Goal: Task Accomplishment & Management: Manage account settings

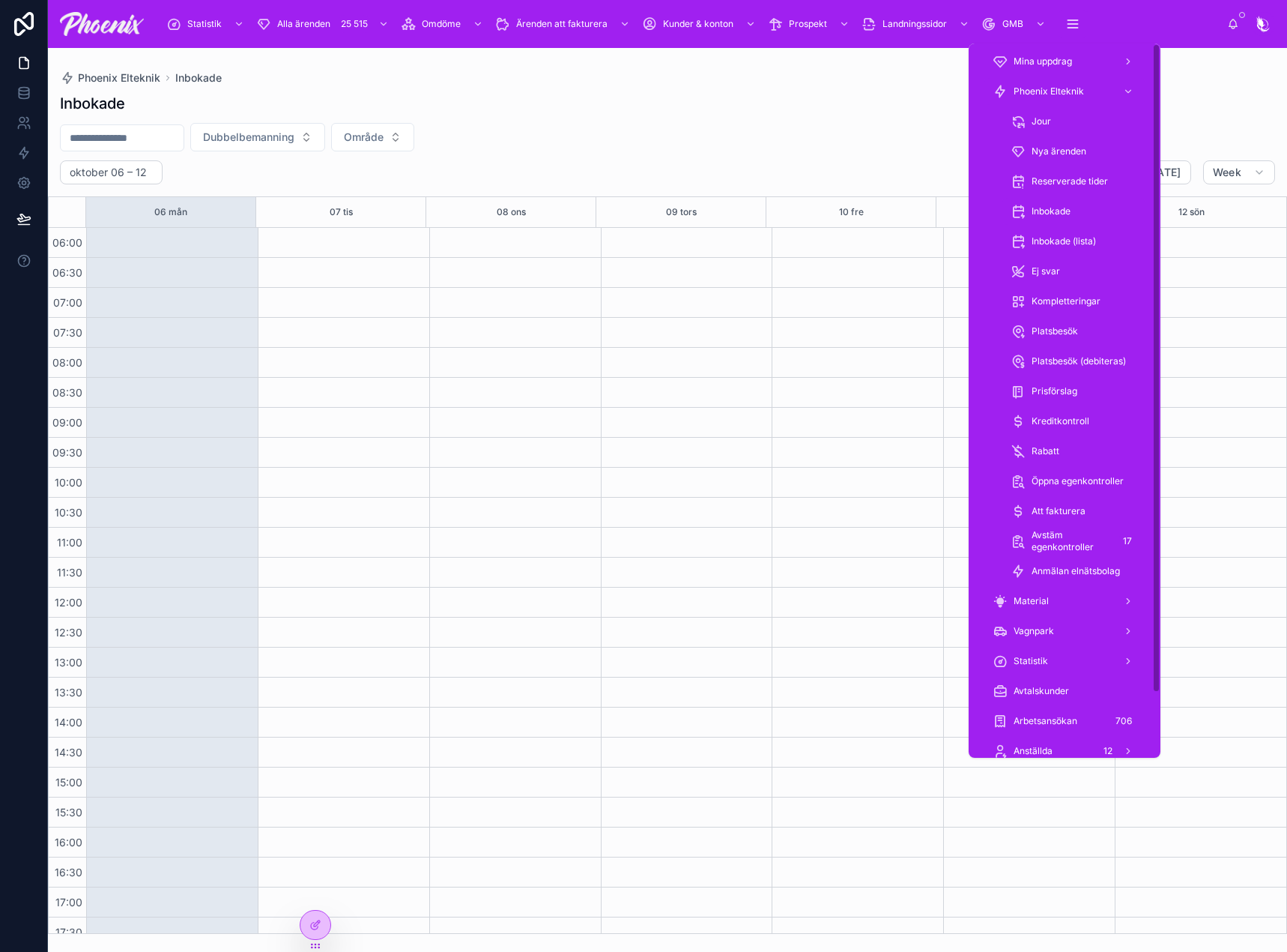
scroll to position [360, 0]
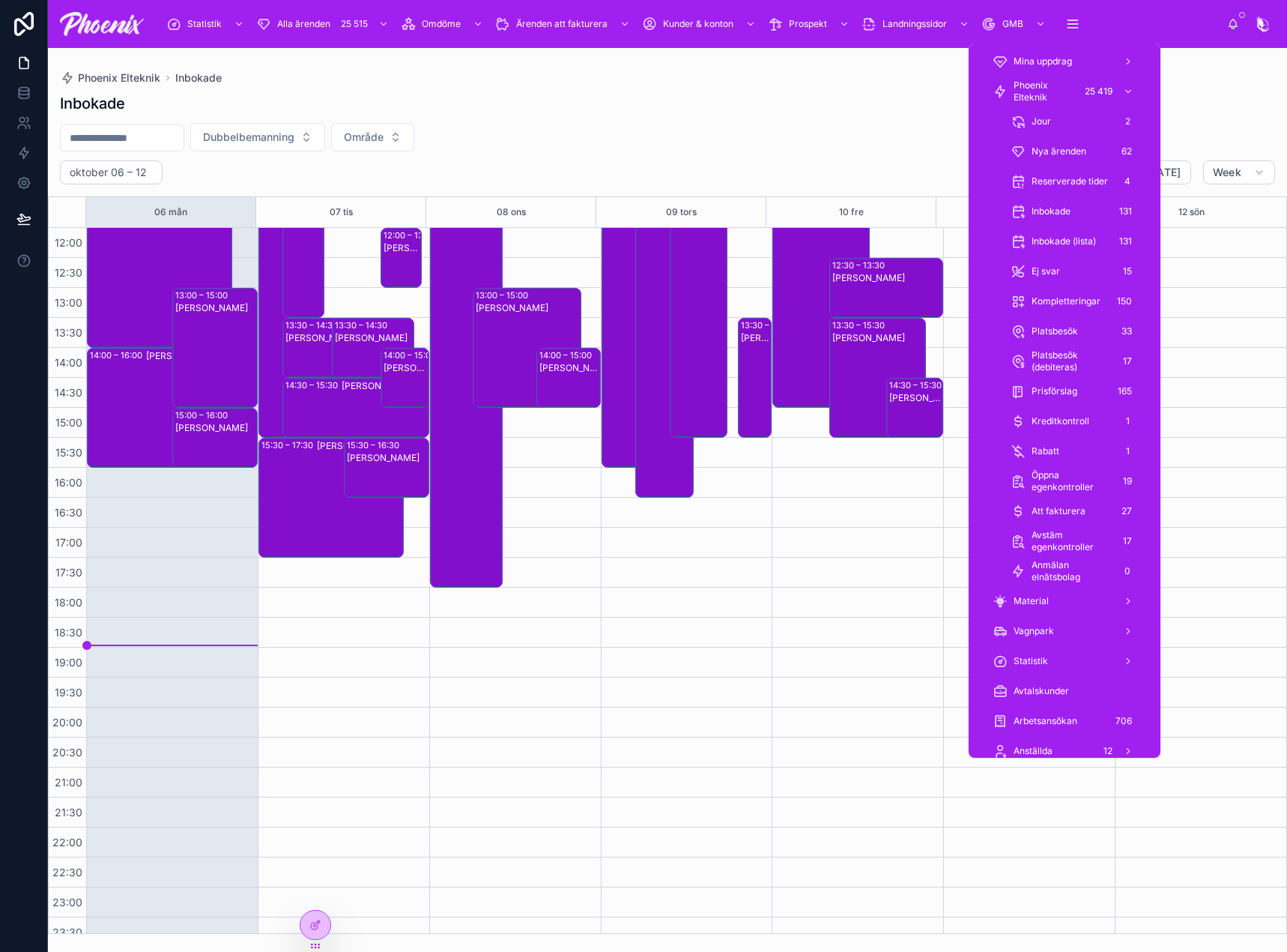
click at [1043, 447] on span "Rabatt" at bounding box center [1046, 451] width 28 height 12
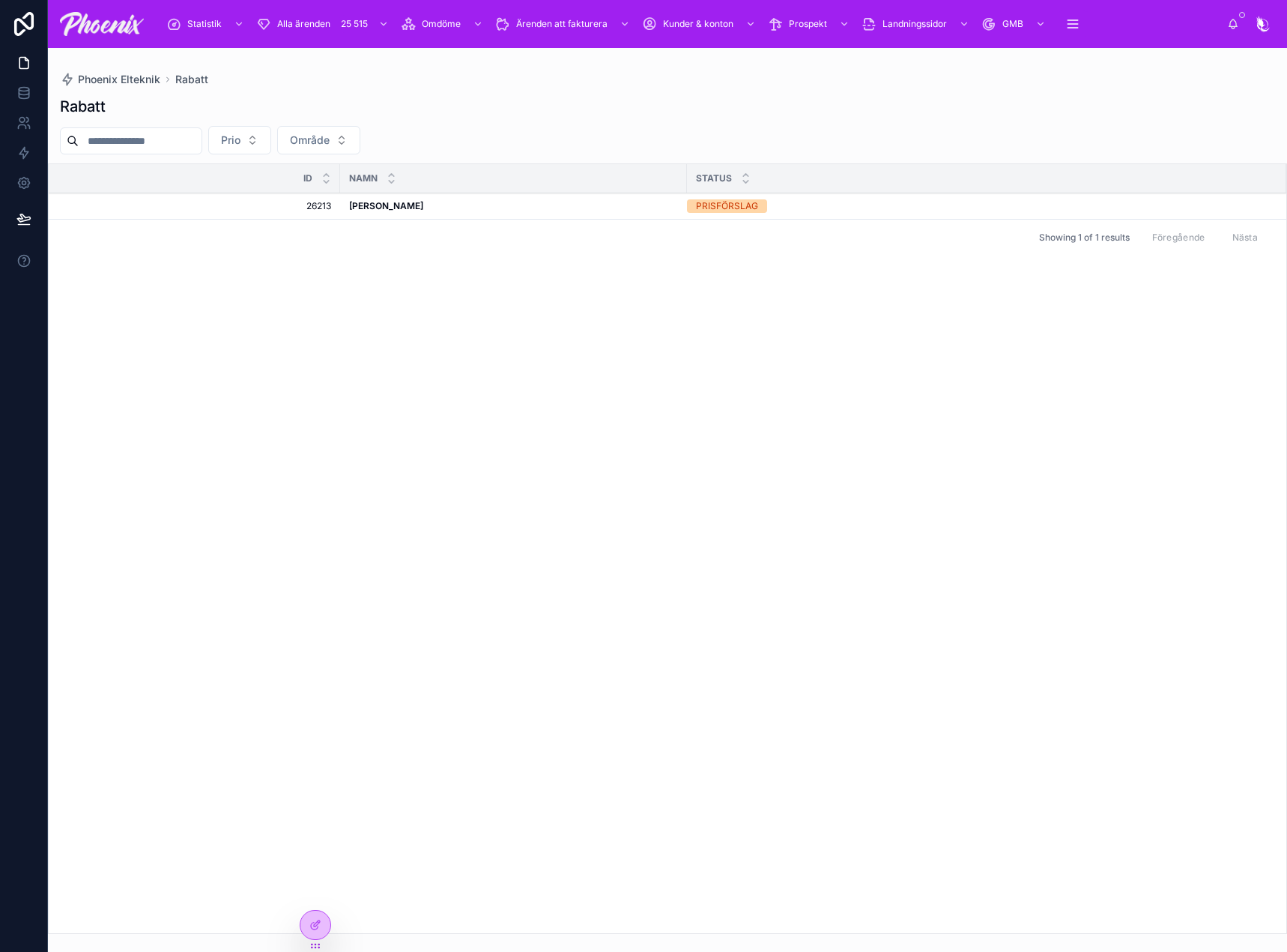
click at [996, 119] on div "Rabatt Prio Område Id NAMN Status 26213 26213 [PERSON_NAME] [PERSON_NAME] PRISF…" at bounding box center [667, 510] width 1239 height 846
click at [703, 205] on div "PRISFÖRSLAG" at bounding box center [727, 206] width 62 height 13
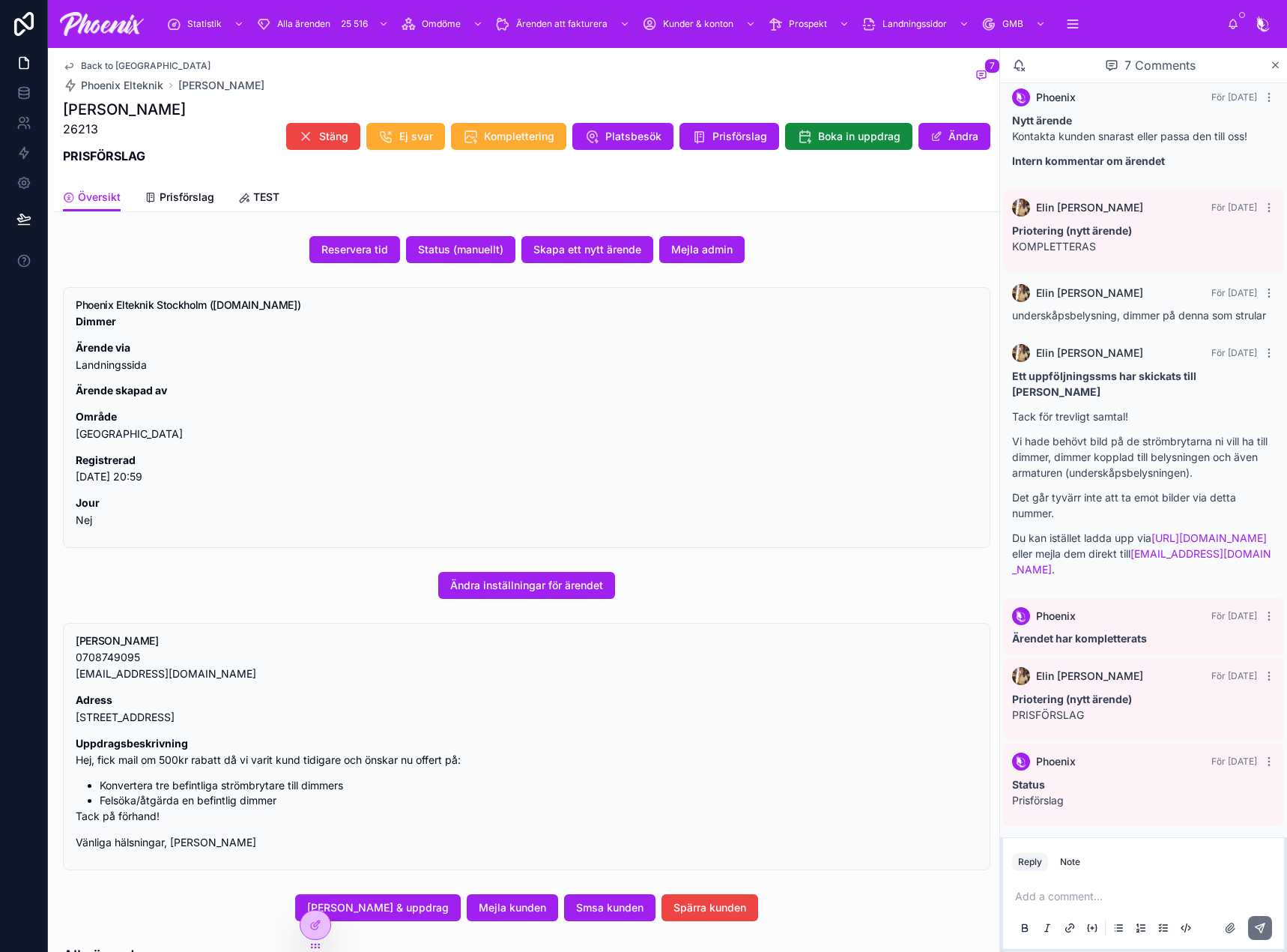
scroll to position [16, 0]
drag, startPoint x: 695, startPoint y: 156, endPoint x: 695, endPoint y: 164, distance: 8.0
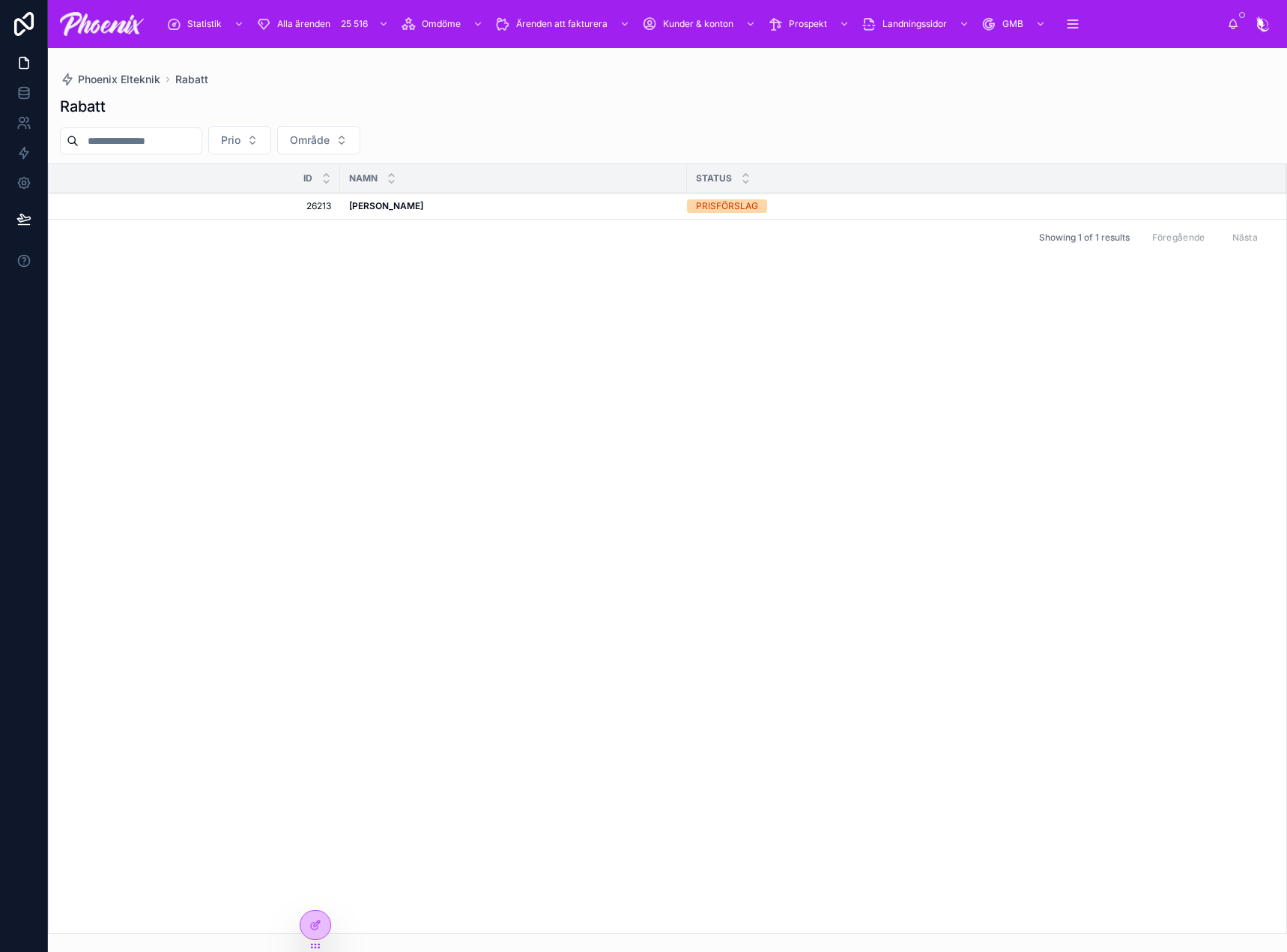
click at [0, 0] on span "Godkänn" at bounding box center [0, 0] width 0 height 0
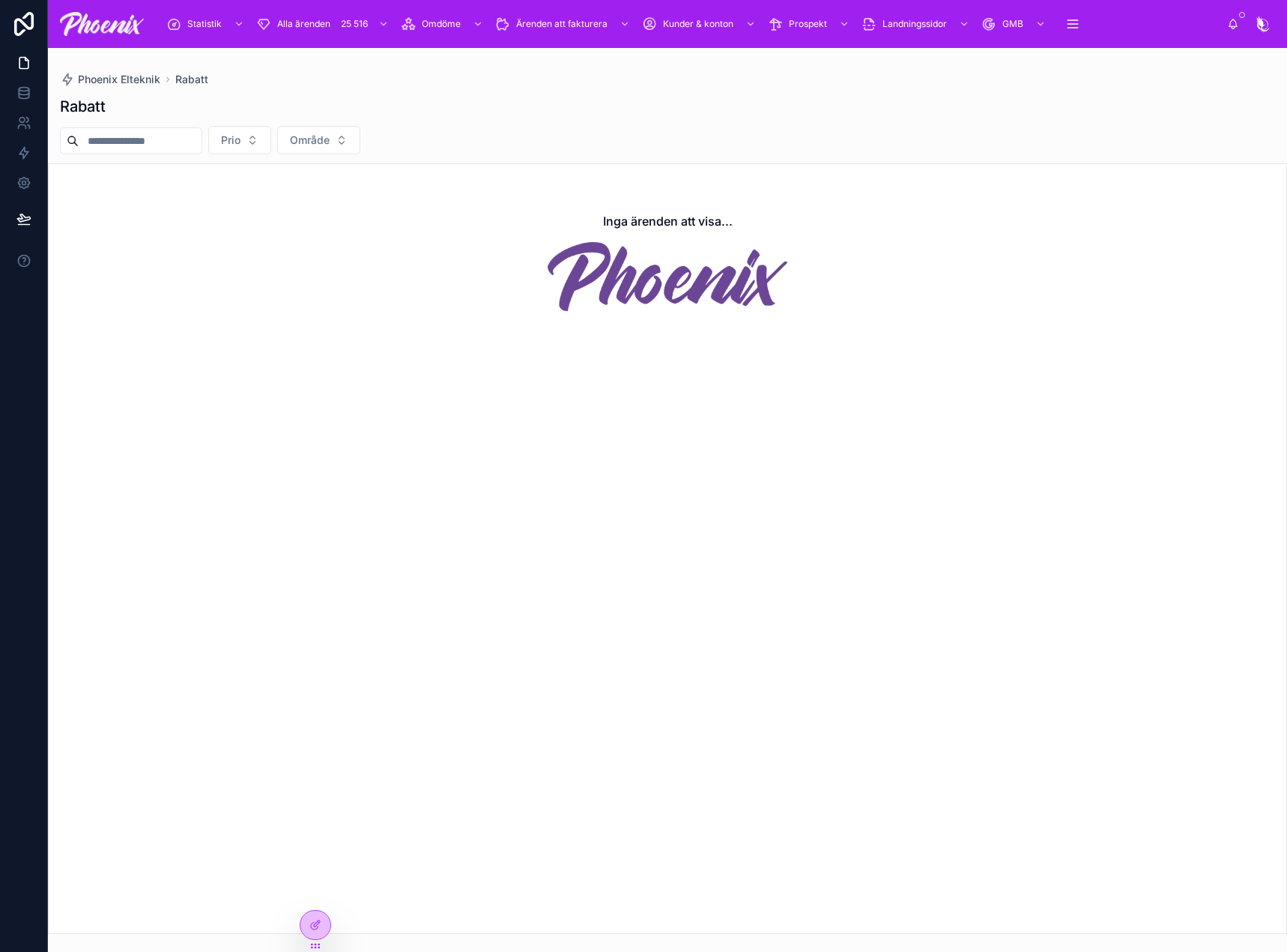
click at [858, 101] on div "Rabatt" at bounding box center [667, 106] width 1215 height 21
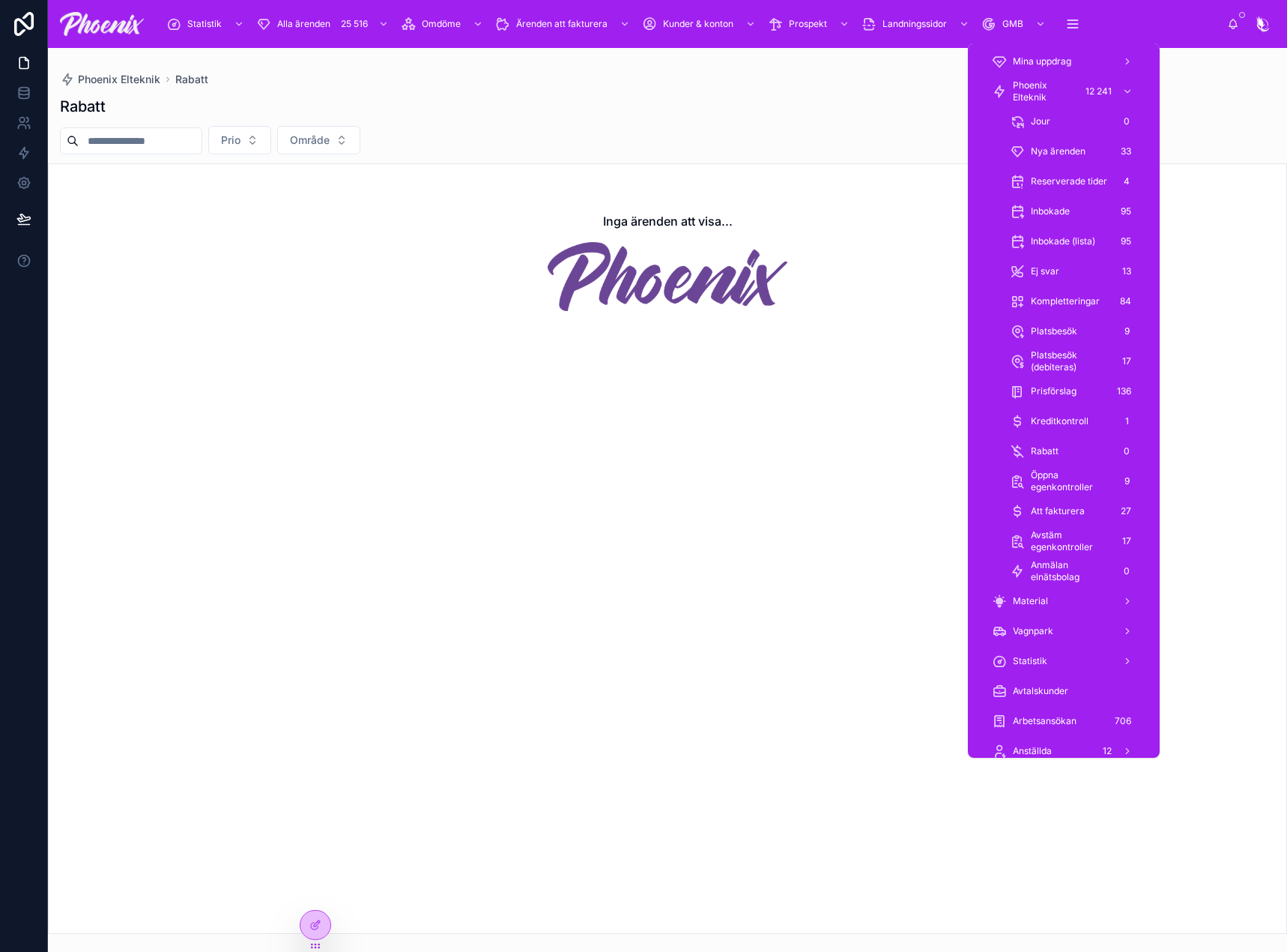
click at [1063, 422] on span "Kreditkontroll" at bounding box center [1060, 422] width 58 height 12
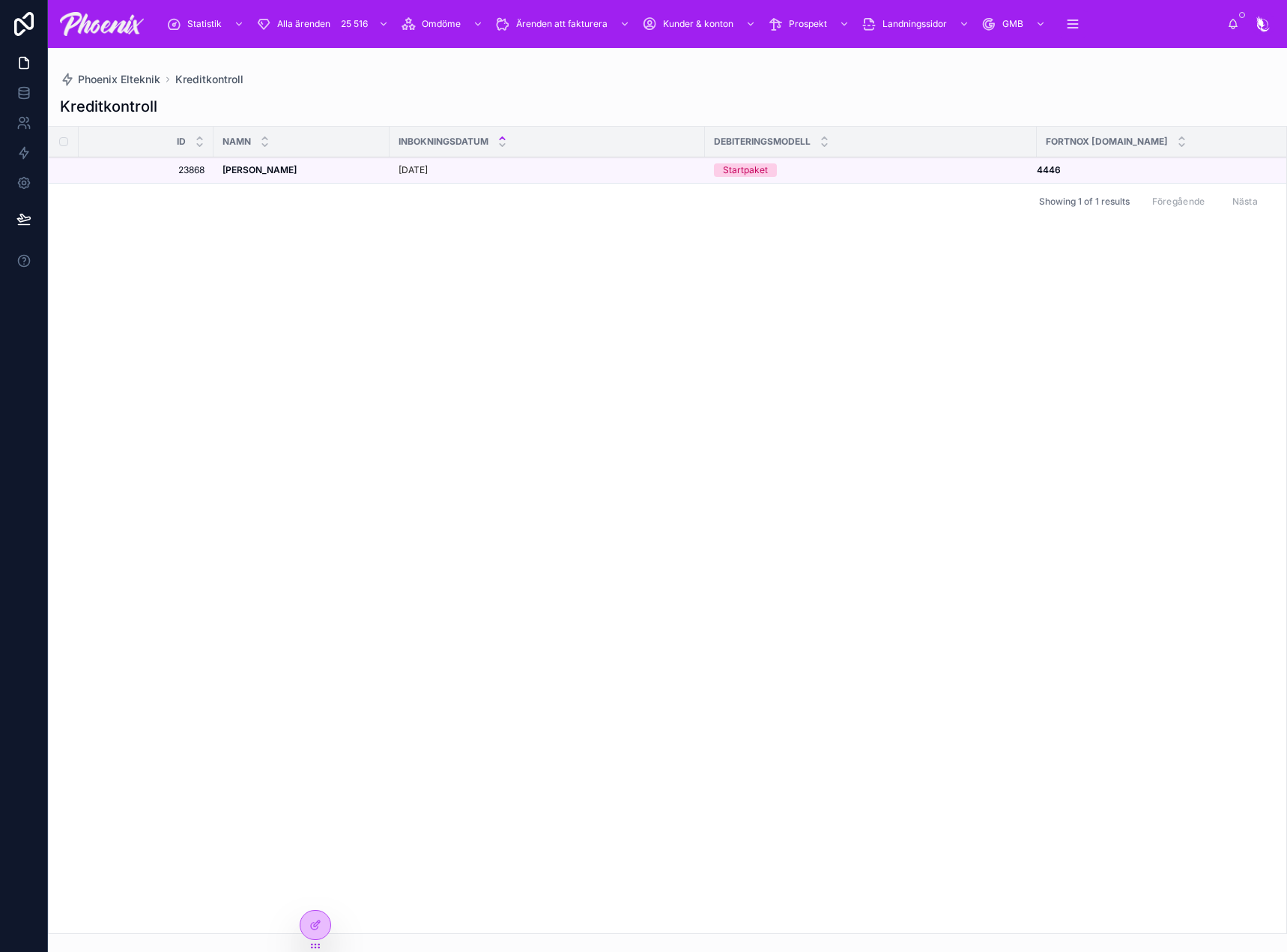
click at [782, 302] on div "Id NAMN INBOKNINGSDATUM Debiteringsmodell fortnox [DOMAIN_NAME] 23868 23868 [PE…" at bounding box center [667, 530] width 1238 height 806
click at [0, 0] on icon at bounding box center [0, 0] width 0 height 0
click at [0, 0] on span "Kreditkontroll godkänd" at bounding box center [0, 0] width 0 height 0
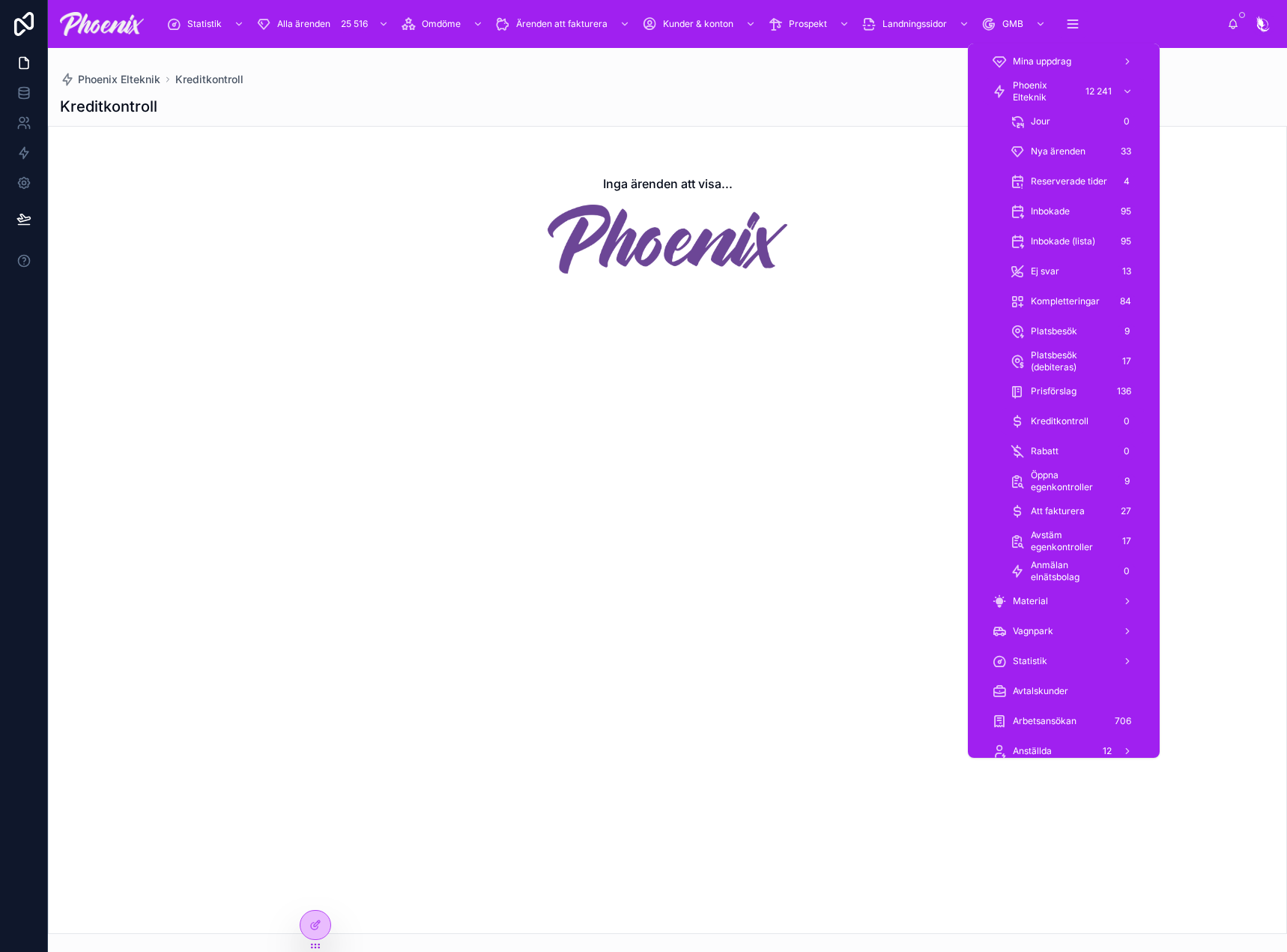
click at [1058, 511] on span "Att fakturera" at bounding box center [1058, 511] width 54 height 12
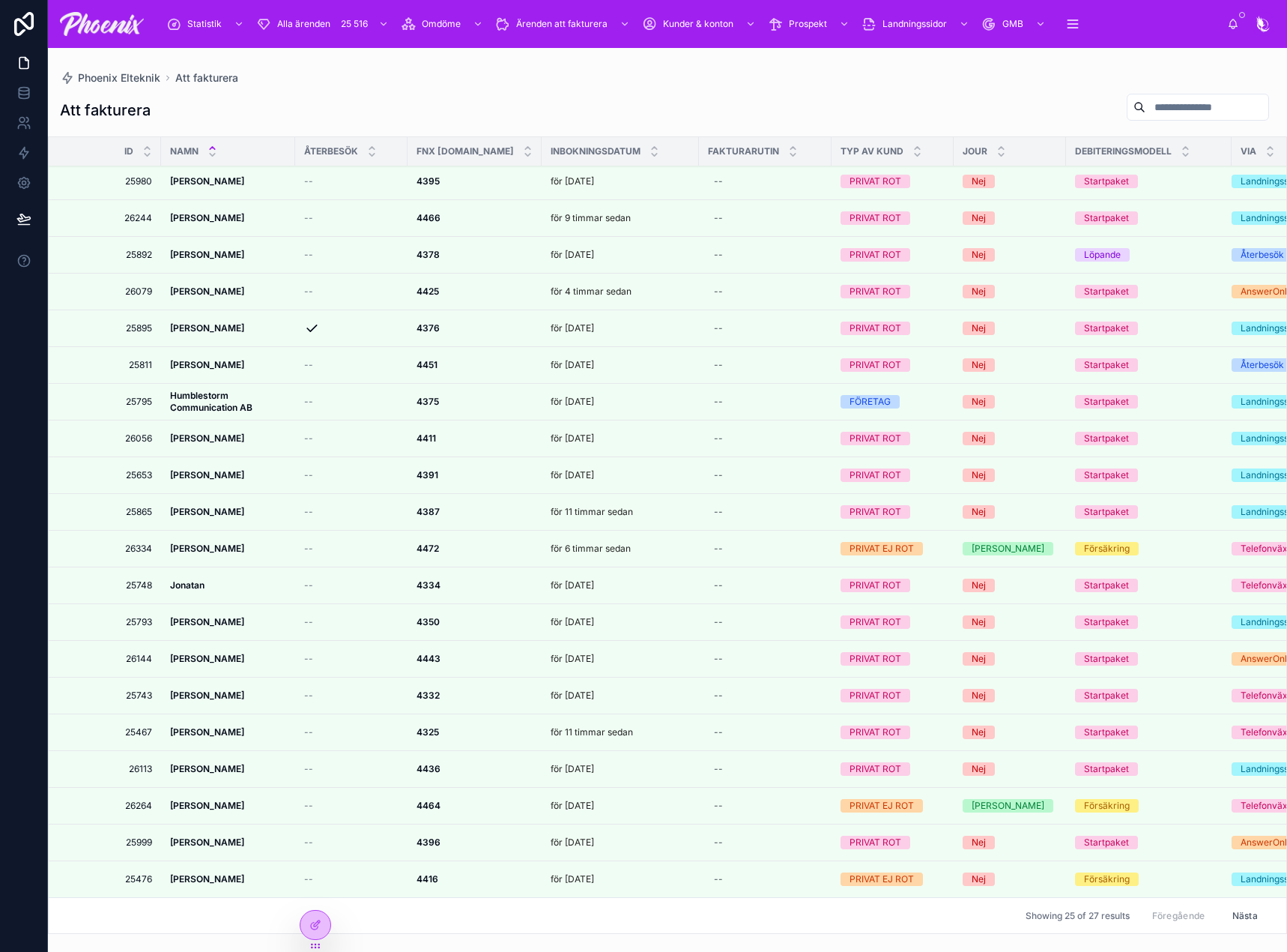
scroll to position [198, 0]
click at [0, 0] on icon at bounding box center [0, 0] width 0 height 0
click at [186, 543] on strong "[PERSON_NAME]" at bounding box center [207, 548] width 74 height 12
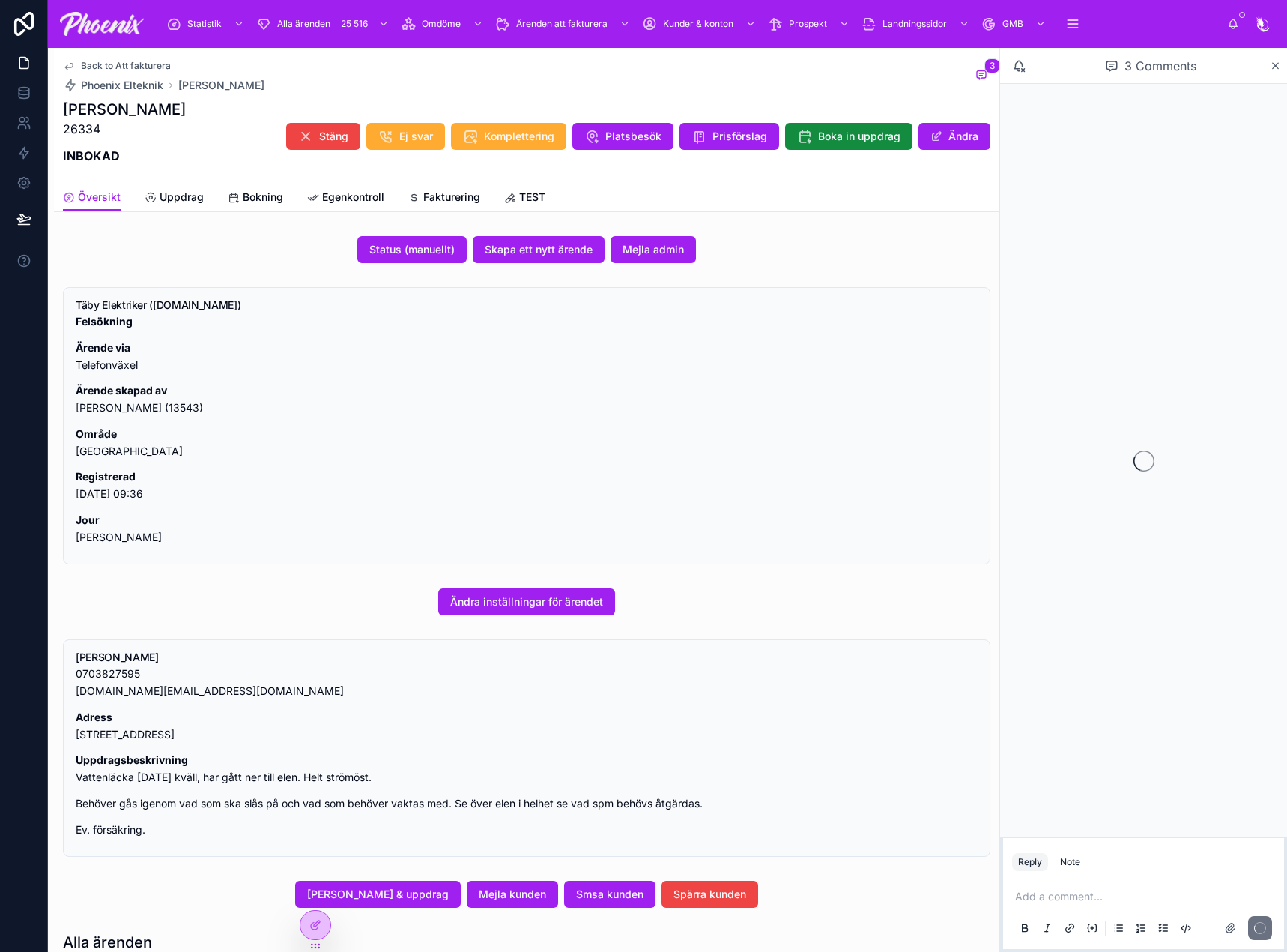
click at [437, 196] on span "Fakturering" at bounding box center [452, 197] width 57 height 15
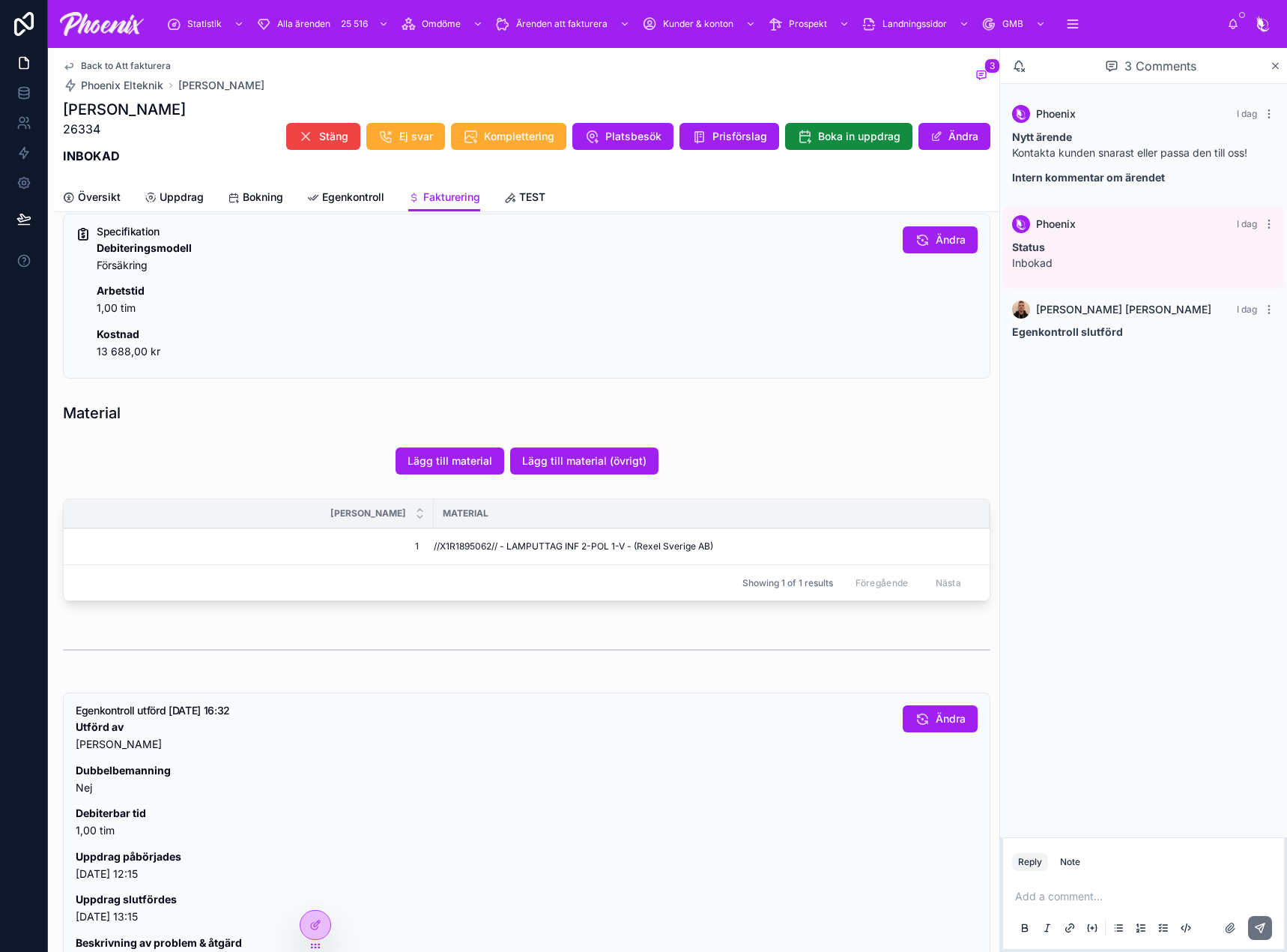
scroll to position [300, 0]
click at [467, 547] on span "//X1R1895062// - LAMPUTTAG INF 2-POL 1-V - (Rexel Sverige AB)" at bounding box center [573, 545] width 280 height 12
copy span "X1R1895062"
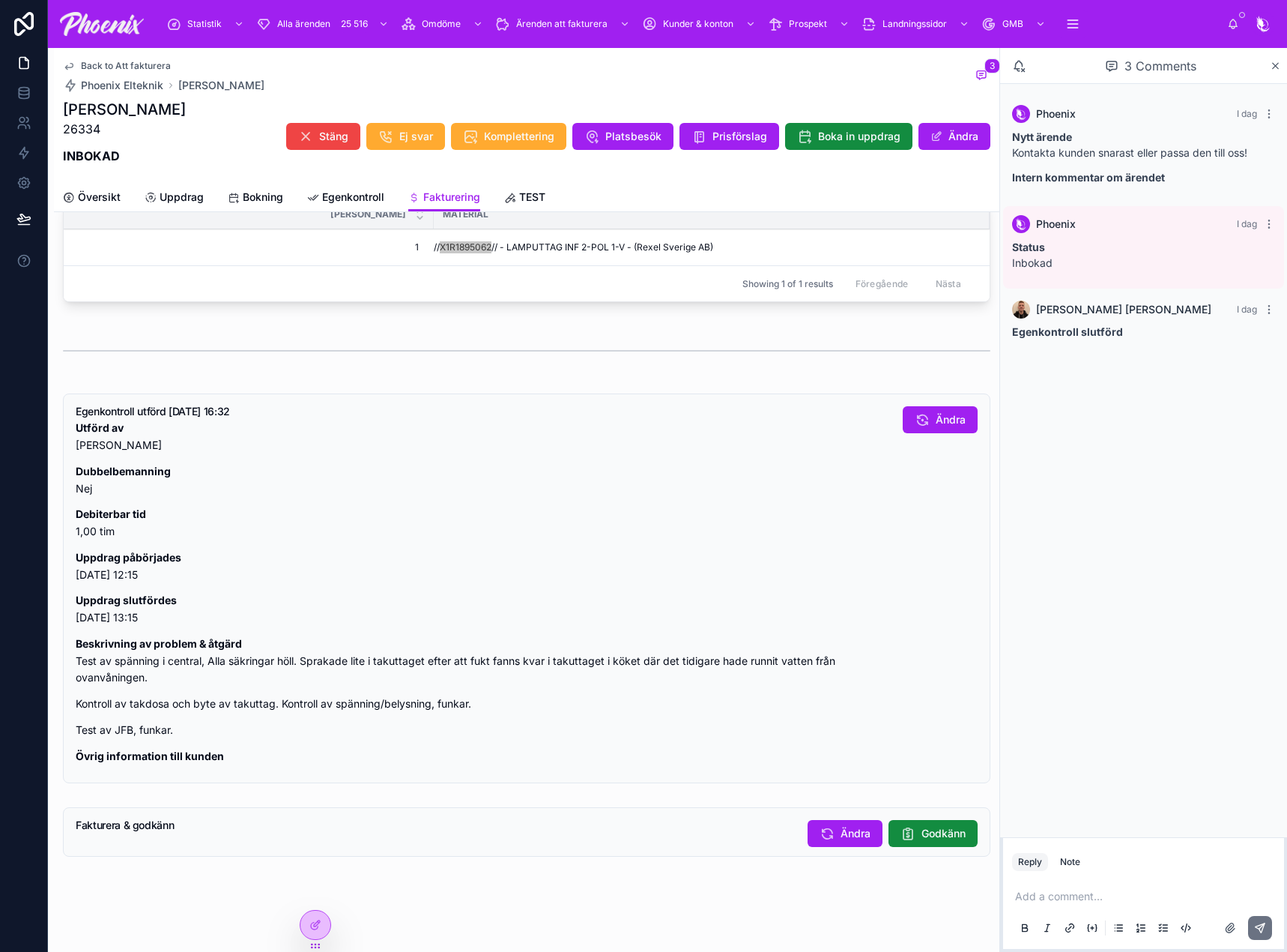
scroll to position [600, 0]
click at [943, 826] on span "Godkänn" at bounding box center [943, 830] width 44 height 15
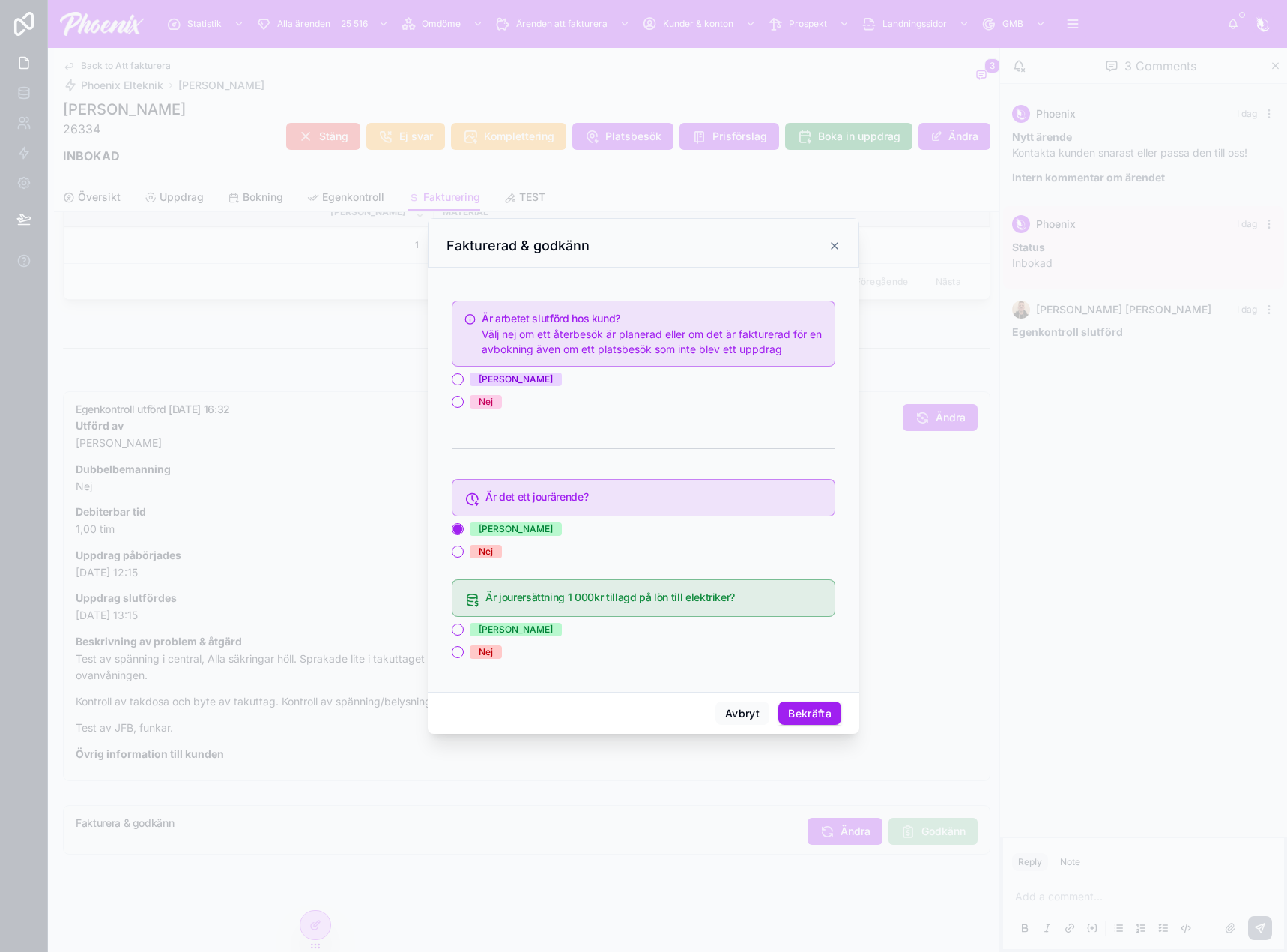
click at [489, 376] on div "[PERSON_NAME]" at bounding box center [516, 378] width 74 height 13
click at [464, 376] on button "[PERSON_NAME]" at bounding box center [458, 379] width 12 height 12
click at [488, 632] on div "[PERSON_NAME]" at bounding box center [516, 629] width 74 height 13
click at [464, 632] on button "[PERSON_NAME]" at bounding box center [458, 630] width 12 height 12
click at [813, 715] on button "Bekräfta" at bounding box center [810, 713] width 63 height 24
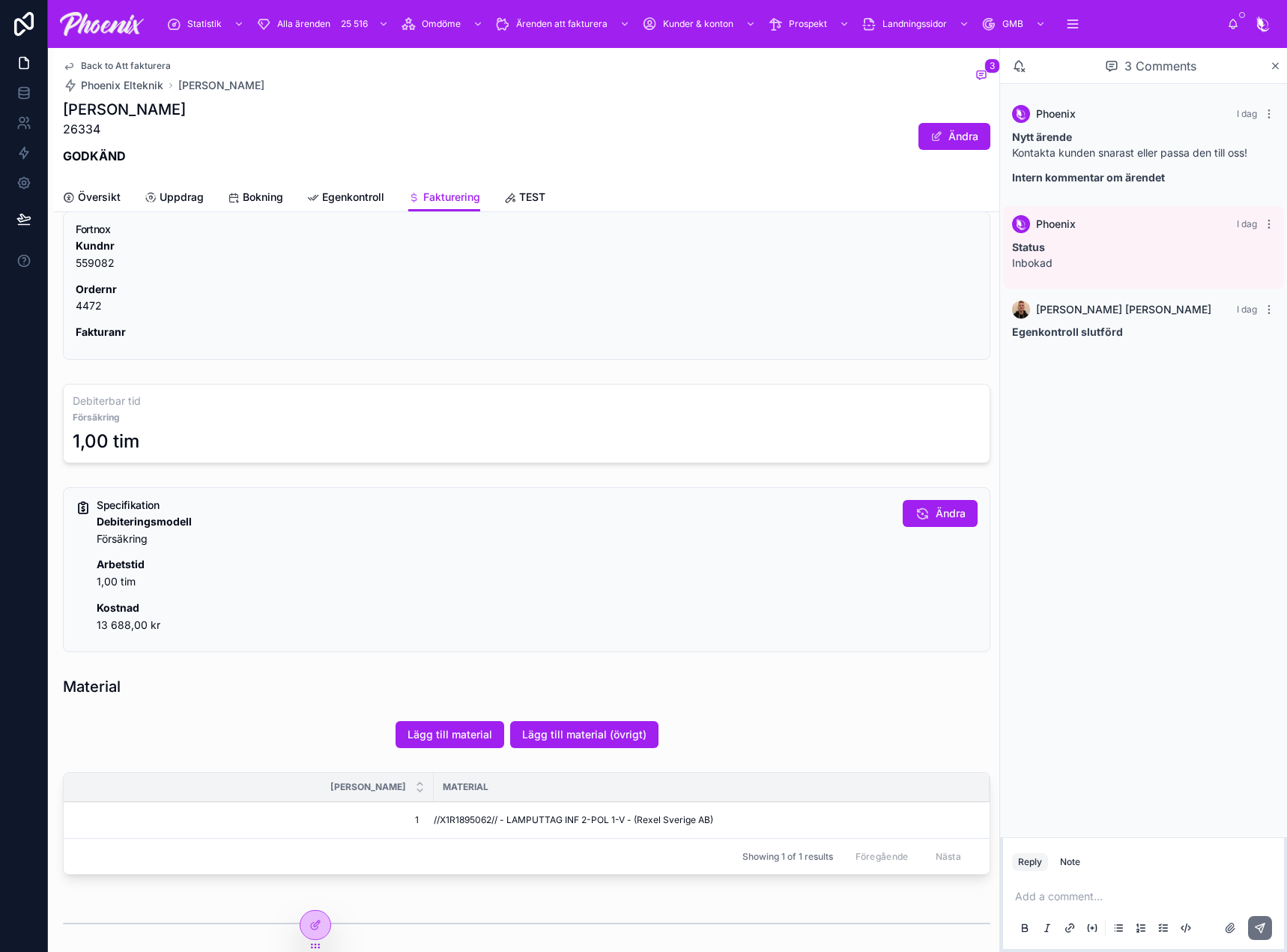
scroll to position [0, 0]
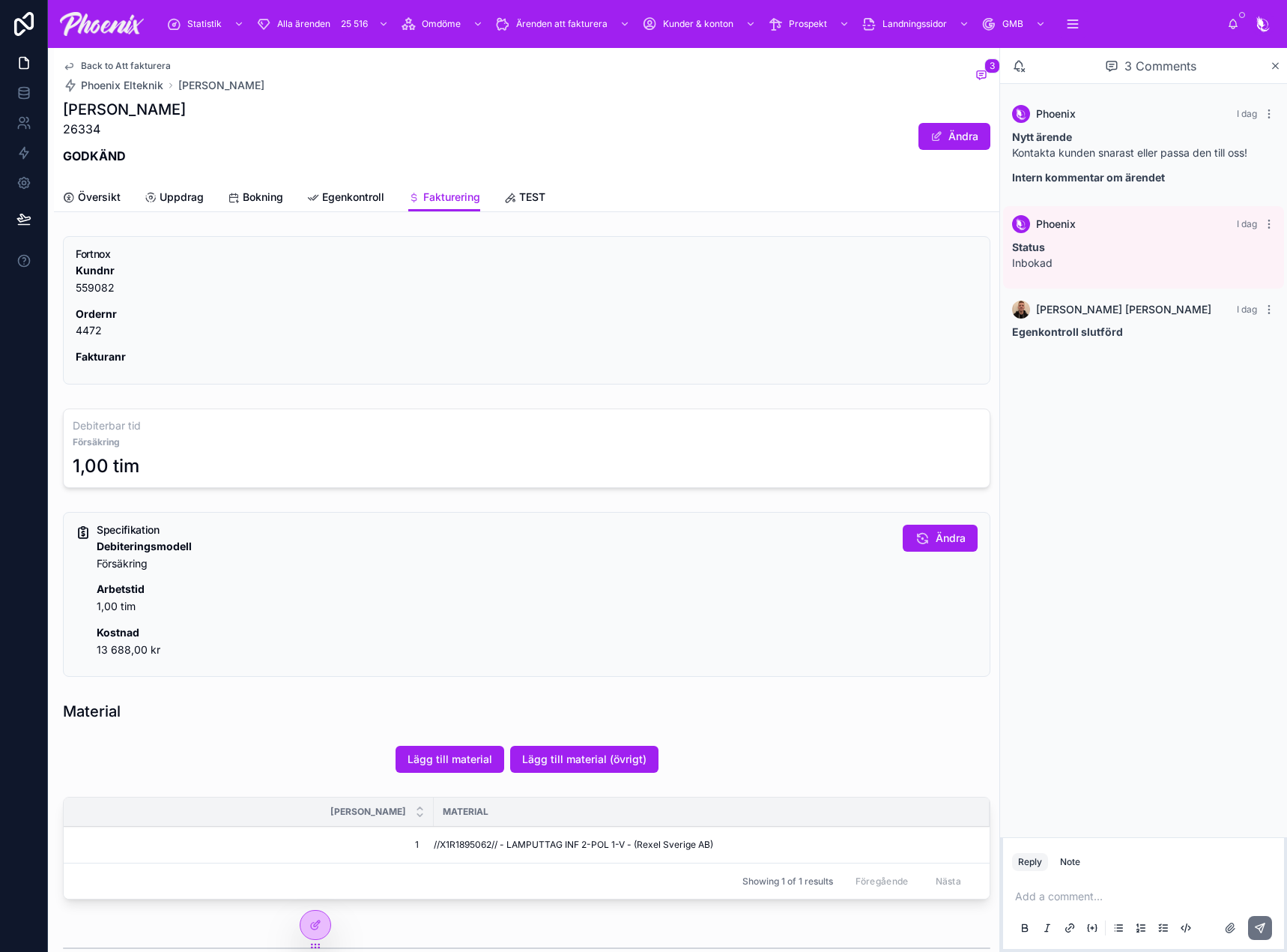
click at [146, 68] on span "Back to Att fakturera" at bounding box center [126, 66] width 90 height 12
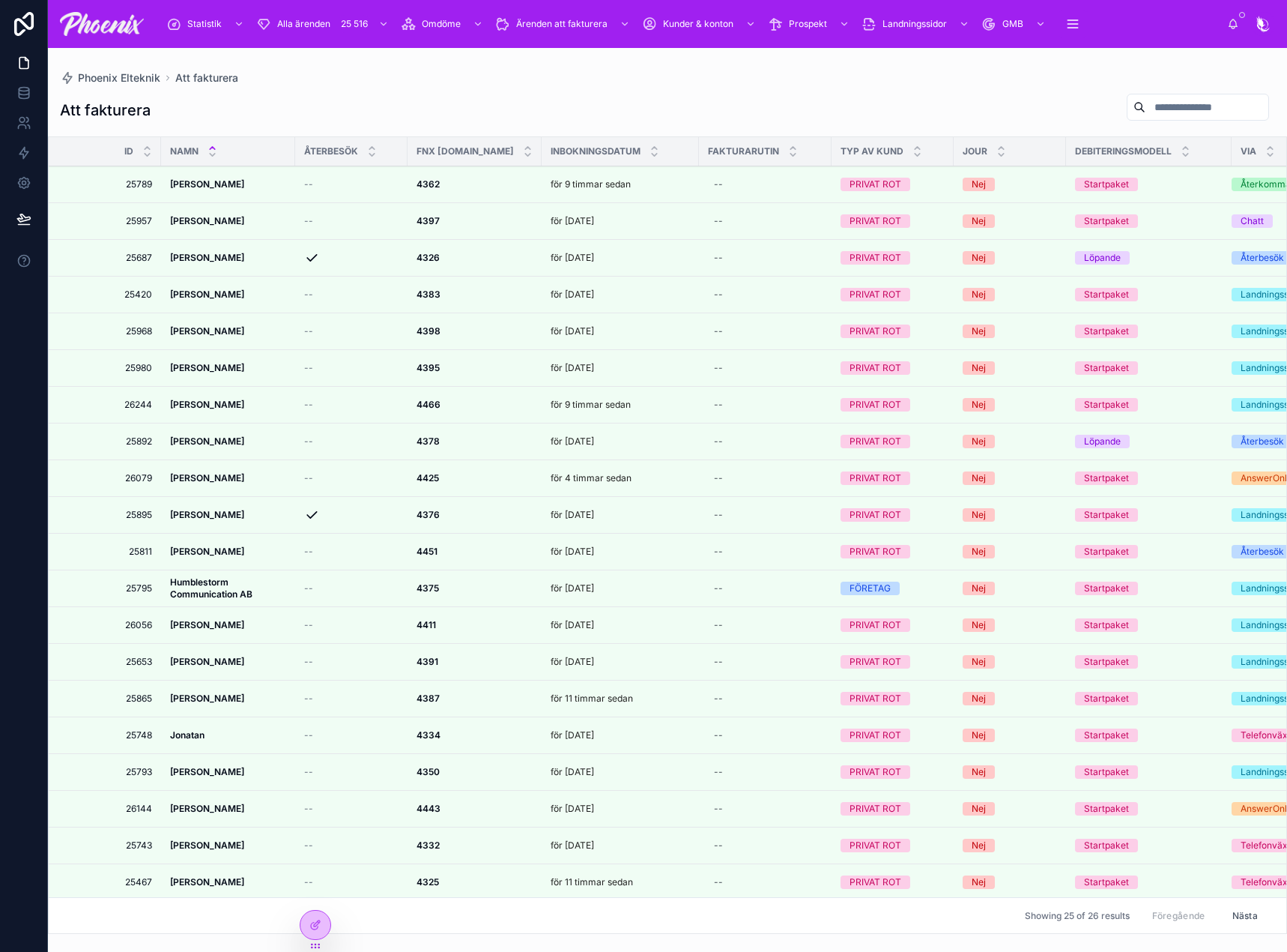
scroll to position [198, 0]
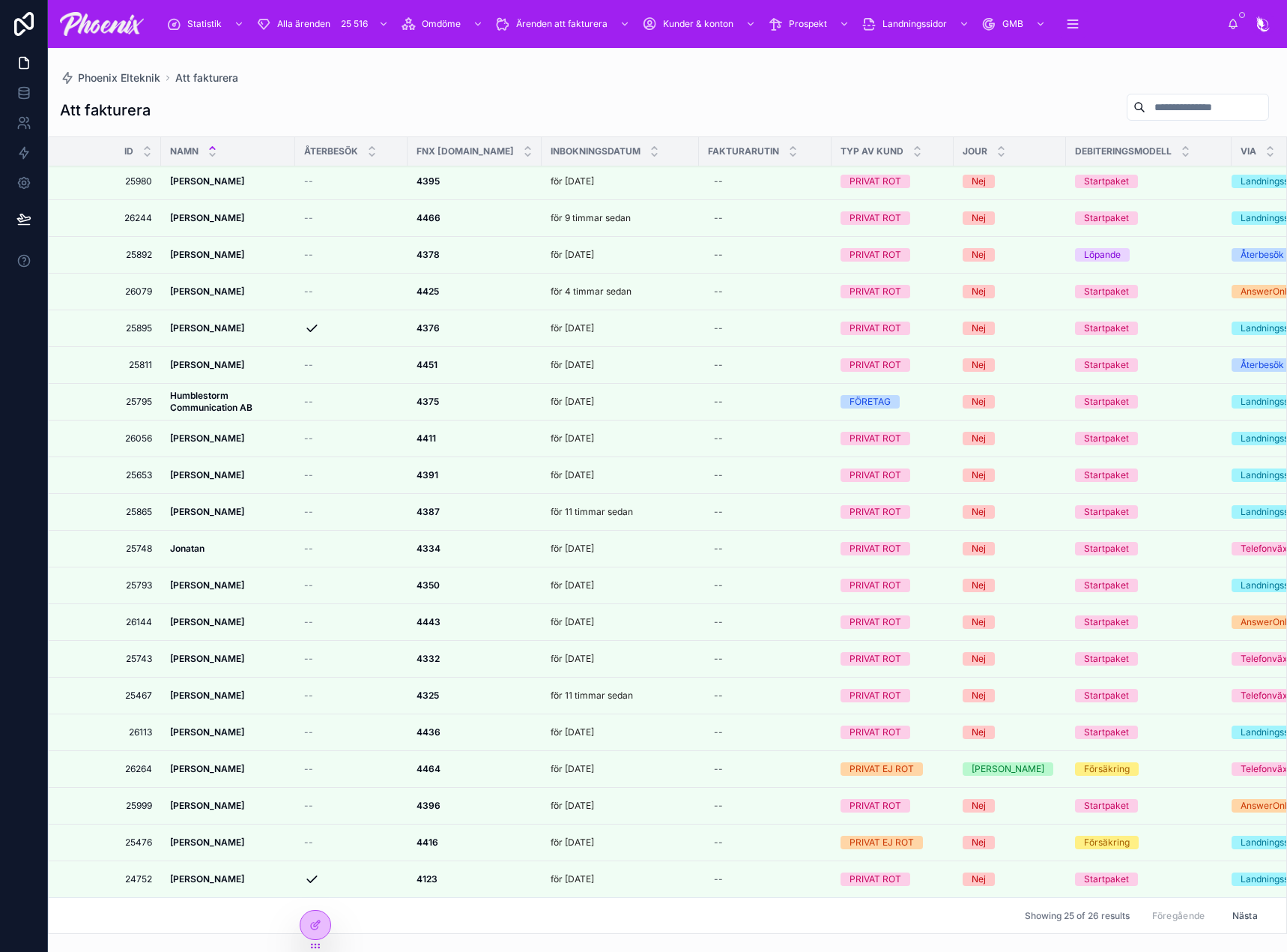
click at [0, 0] on icon at bounding box center [0, 0] width 0 height 0
click at [432, 763] on strong "4464" at bounding box center [428, 769] width 24 height 12
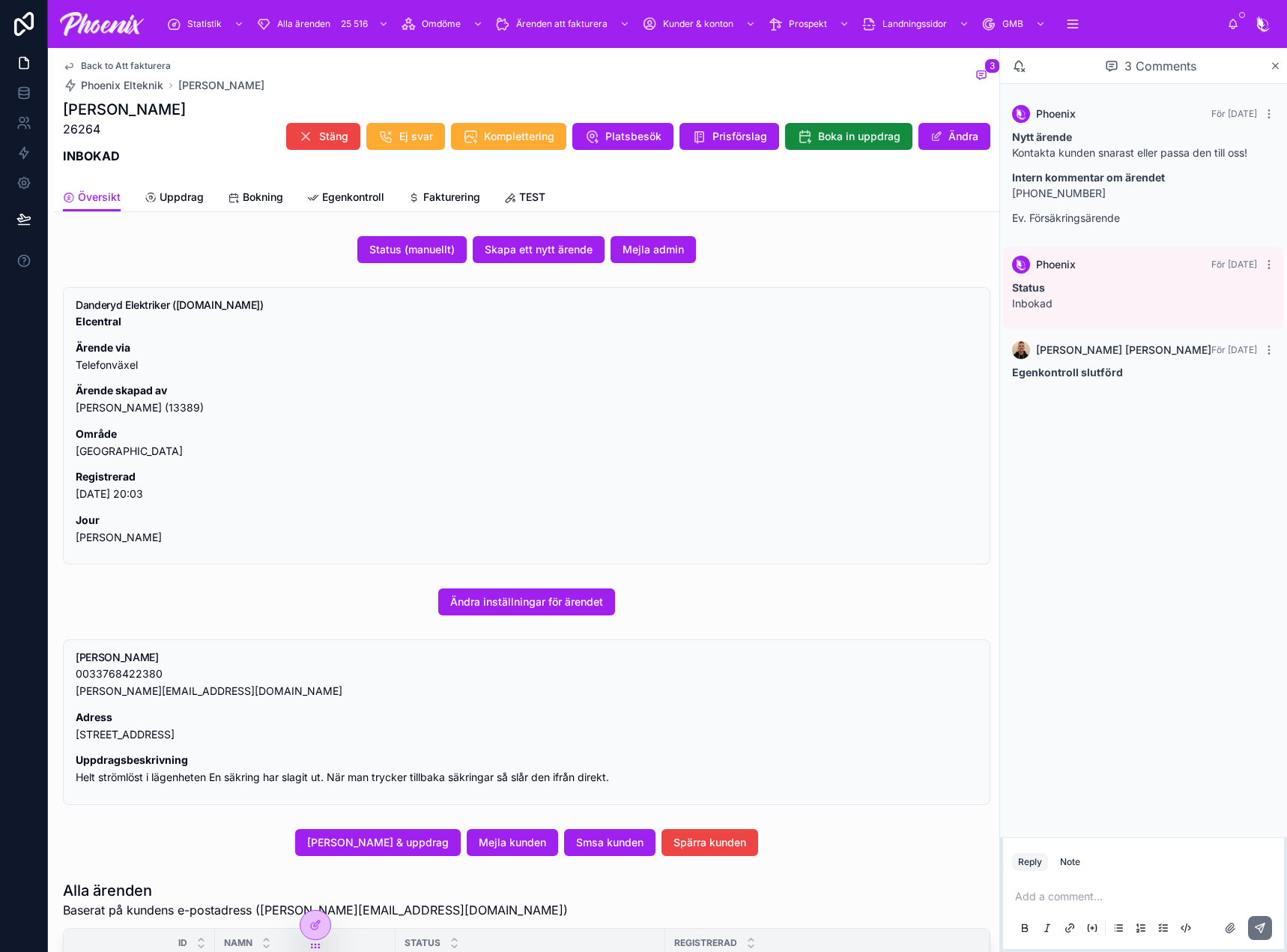
click at [442, 192] on span "Fakturering" at bounding box center [452, 197] width 57 height 15
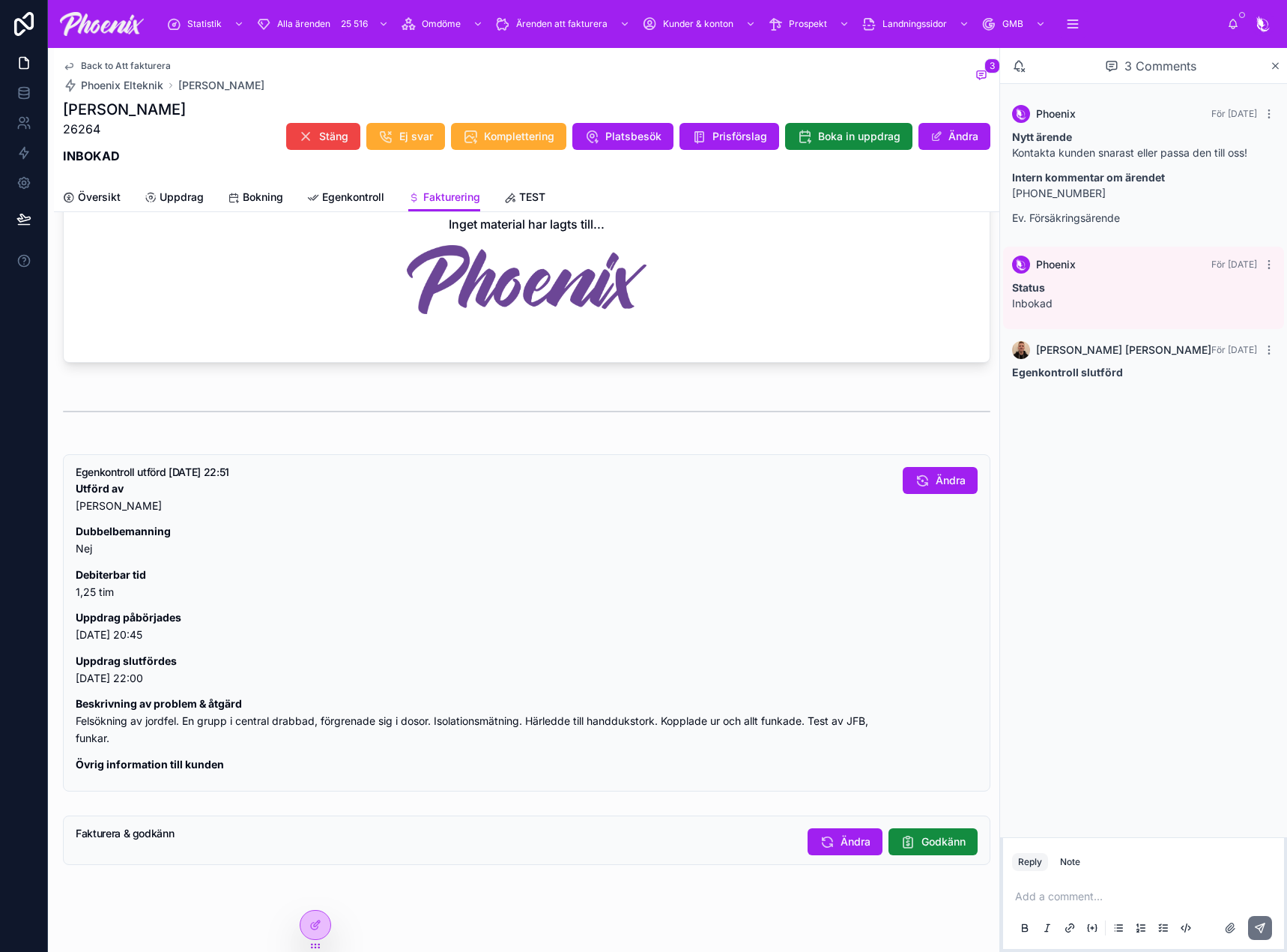
scroll to position [669, 0]
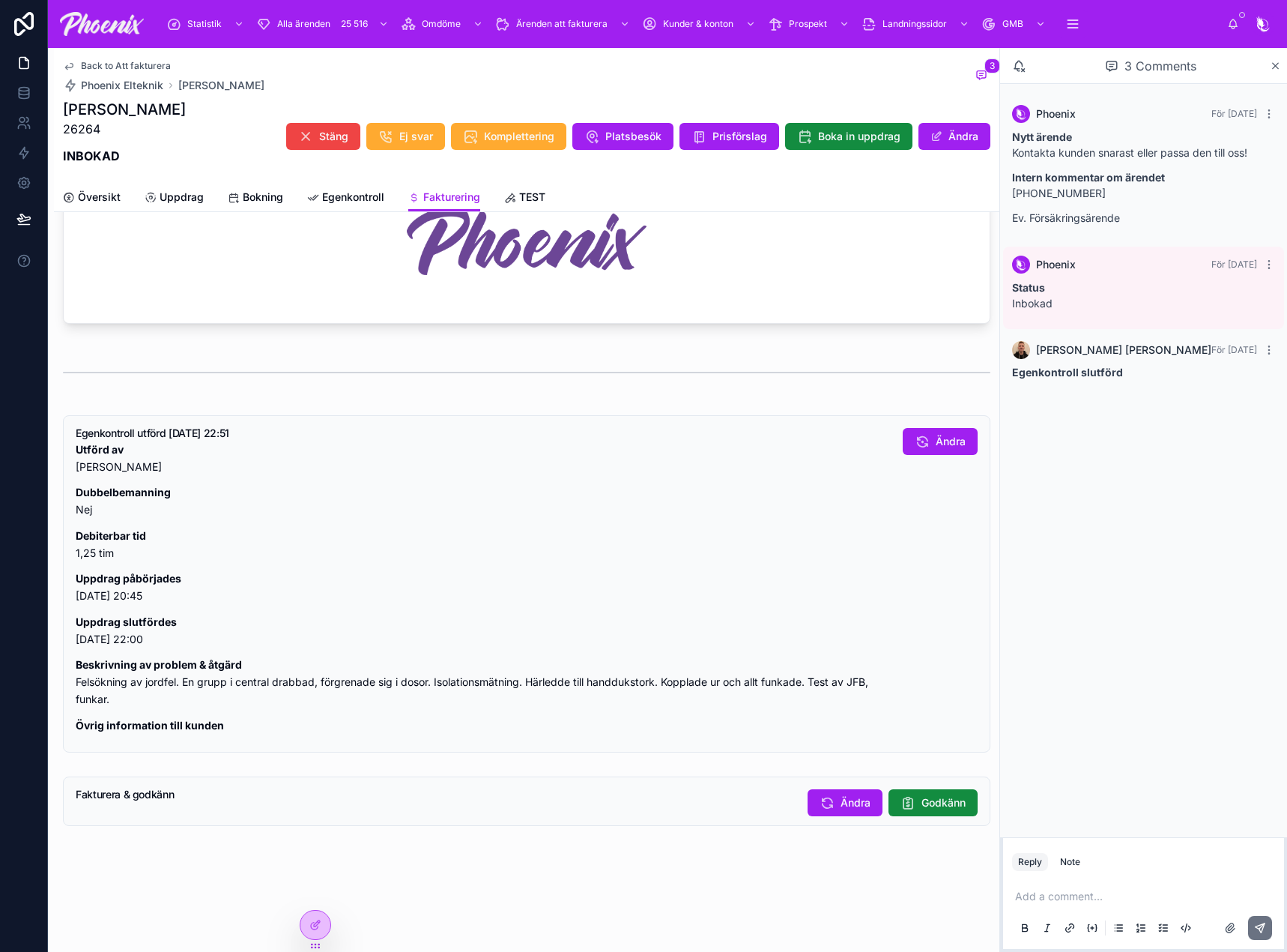
click at [908, 794] on button "Godkänn" at bounding box center [933, 802] width 89 height 27
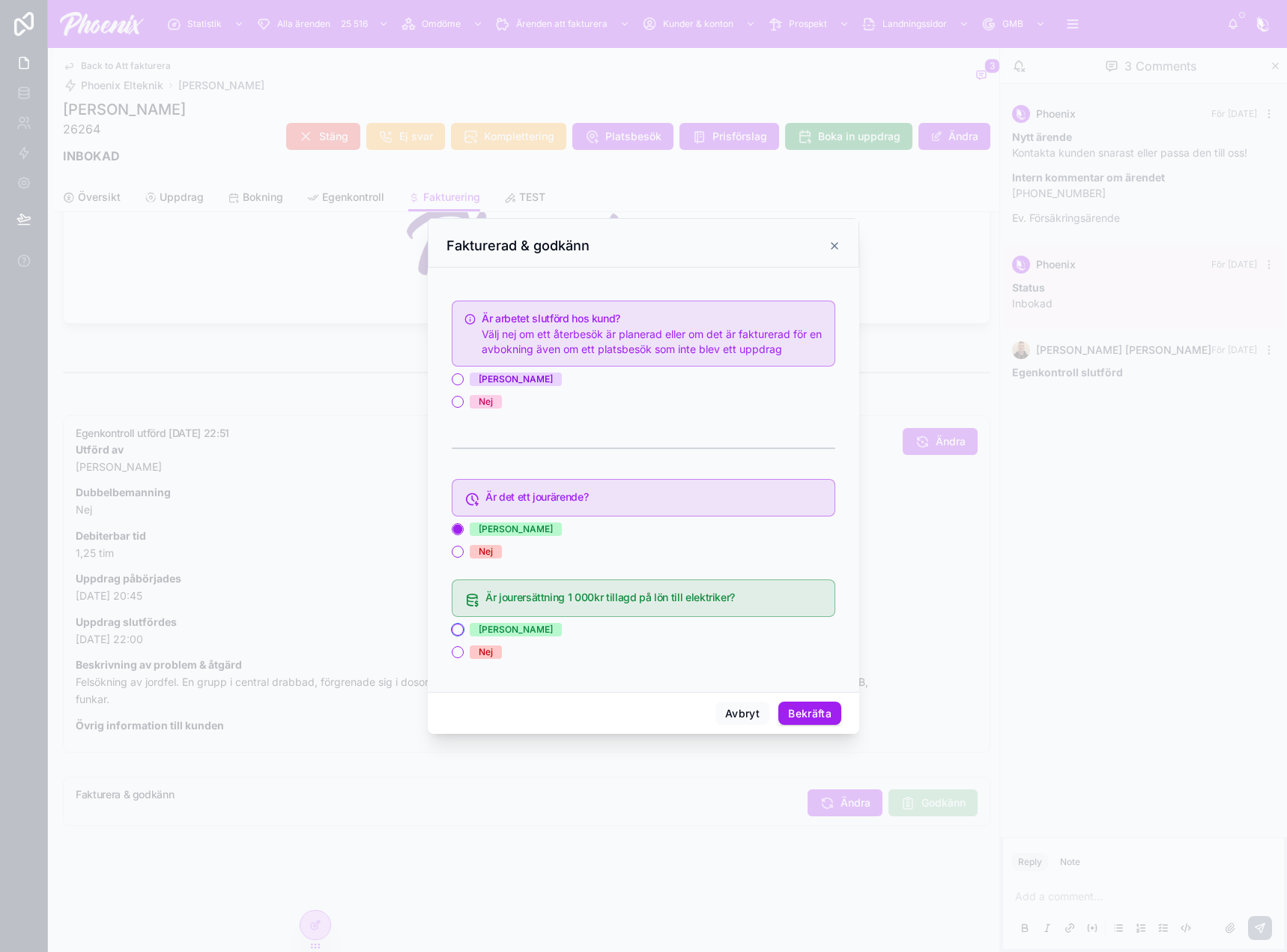
click at [458, 632] on button "[PERSON_NAME]" at bounding box center [458, 630] width 12 height 12
click at [459, 377] on button "[PERSON_NAME]" at bounding box center [458, 379] width 12 height 12
click at [805, 720] on button "Bekräfta" at bounding box center [810, 713] width 63 height 24
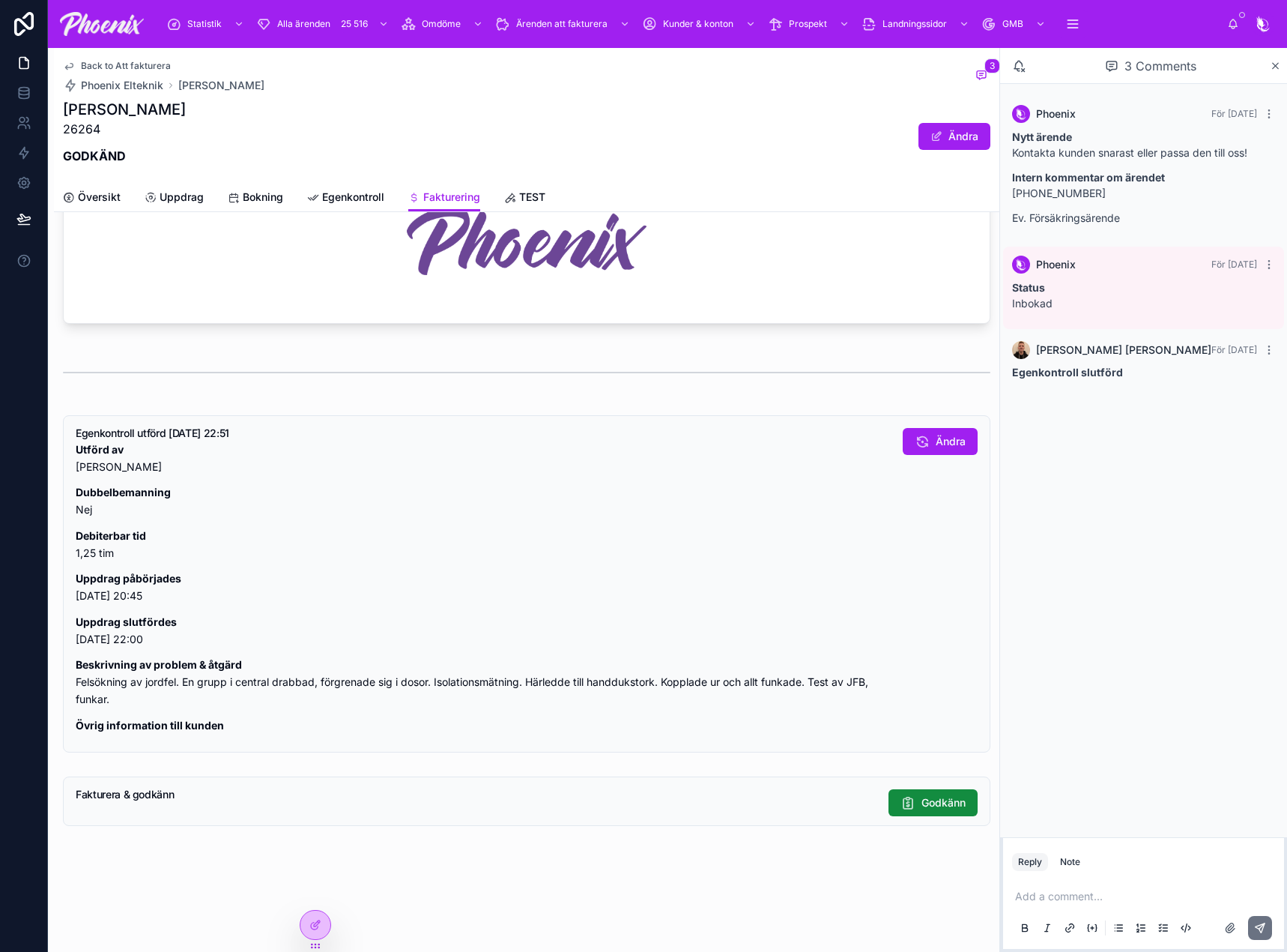
click at [147, 62] on span "Back to Att fakturera" at bounding box center [126, 66] width 90 height 12
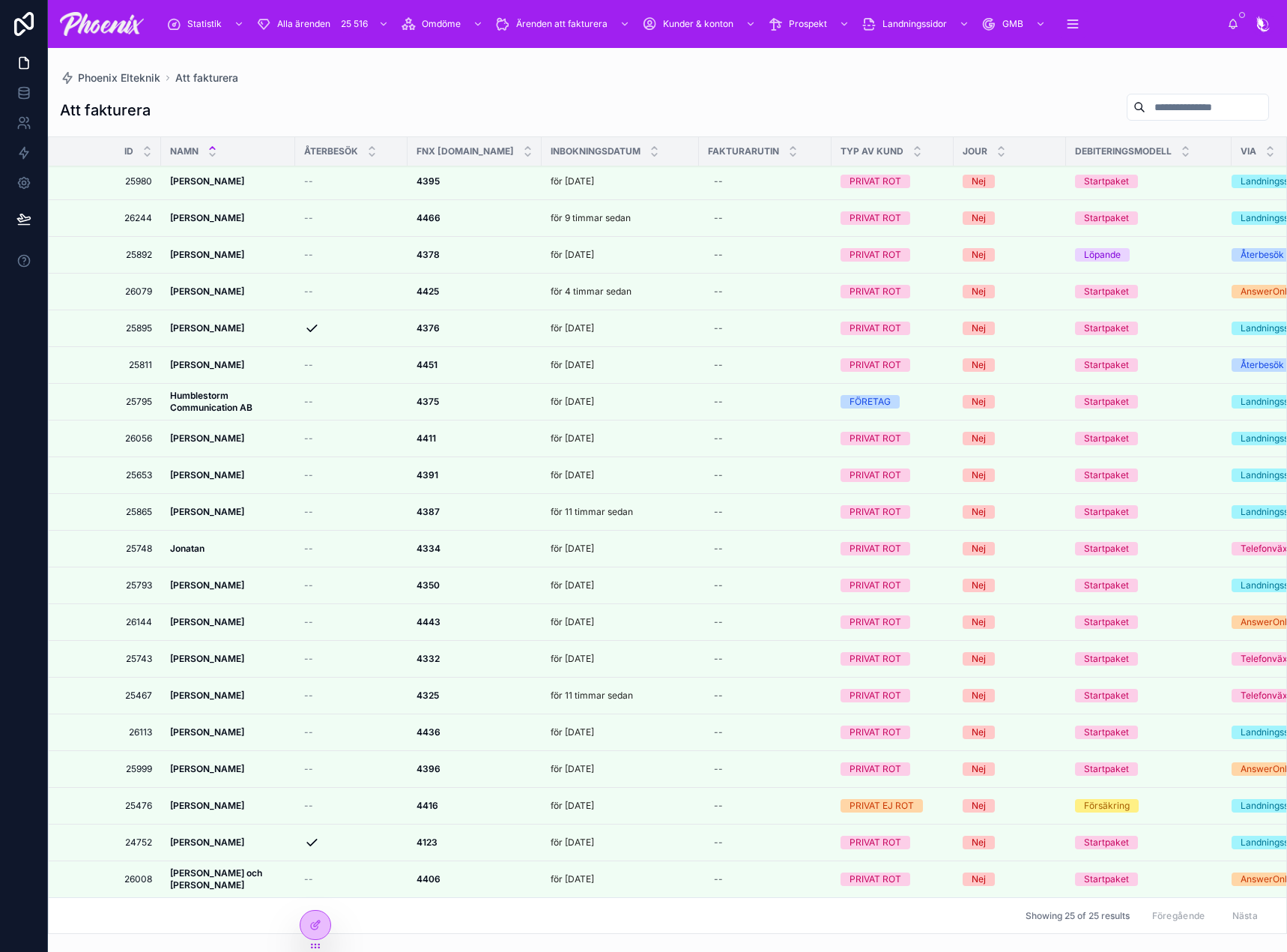
scroll to position [198, 0]
click at [0, 0] on icon at bounding box center [0, 0] width 0 height 0
drag, startPoint x: 428, startPoint y: 792, endPoint x: 747, endPoint y: 798, distance: 319.1
click at [428, 799] on strong "4416" at bounding box center [427, 805] width 22 height 12
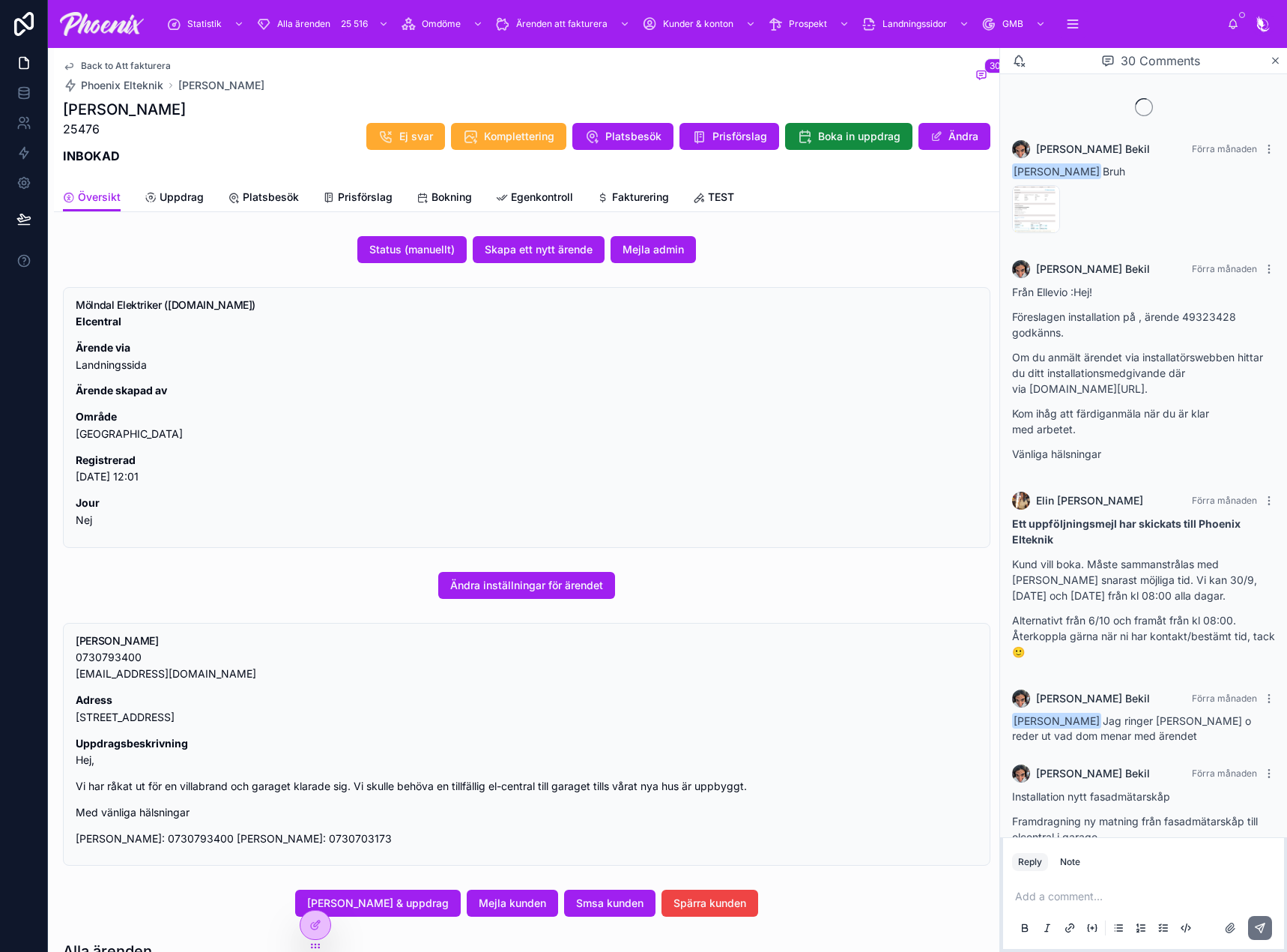
scroll to position [1256, 0]
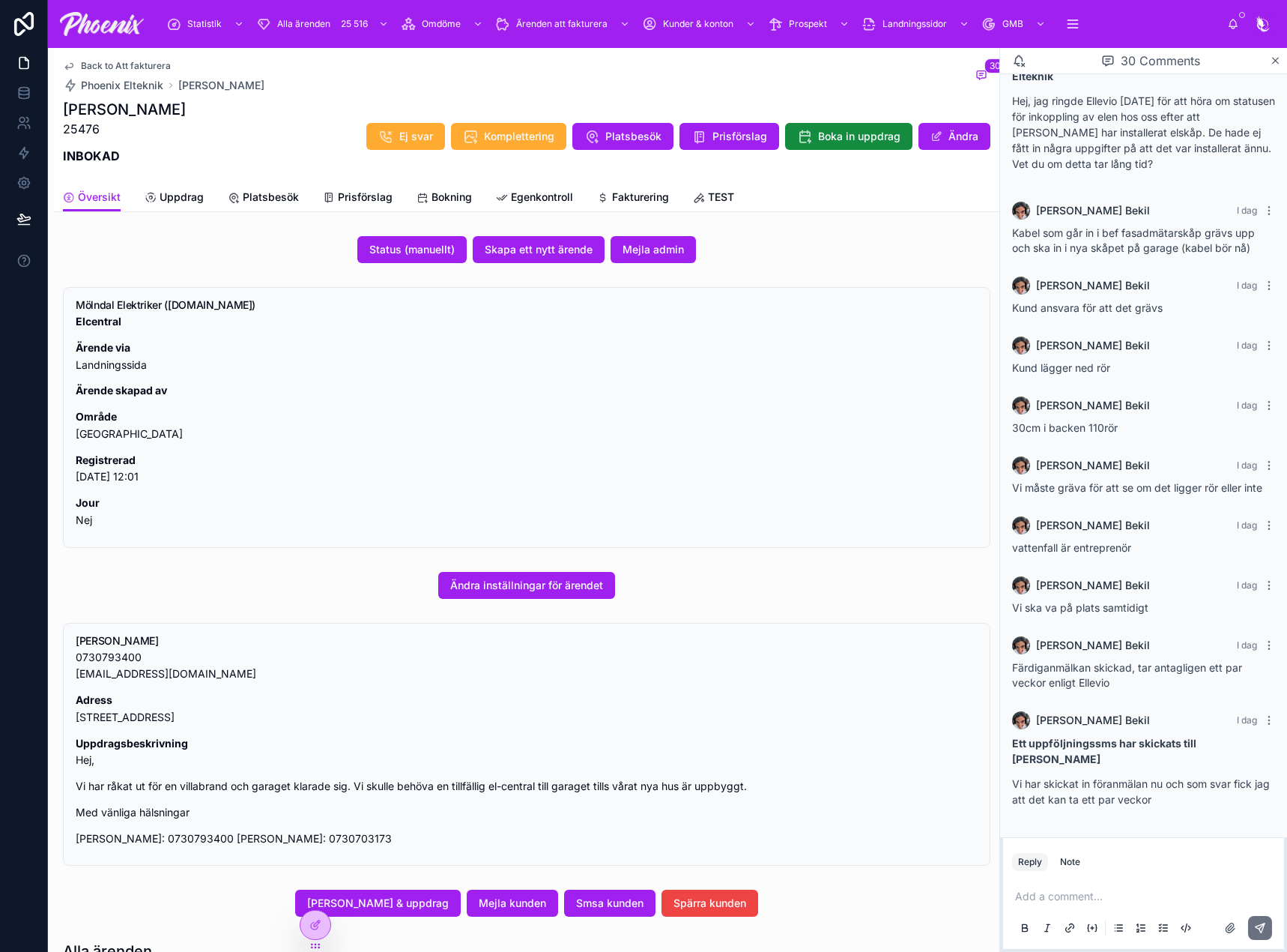
click at [612, 199] on span "Fakturering" at bounding box center [640, 197] width 57 height 15
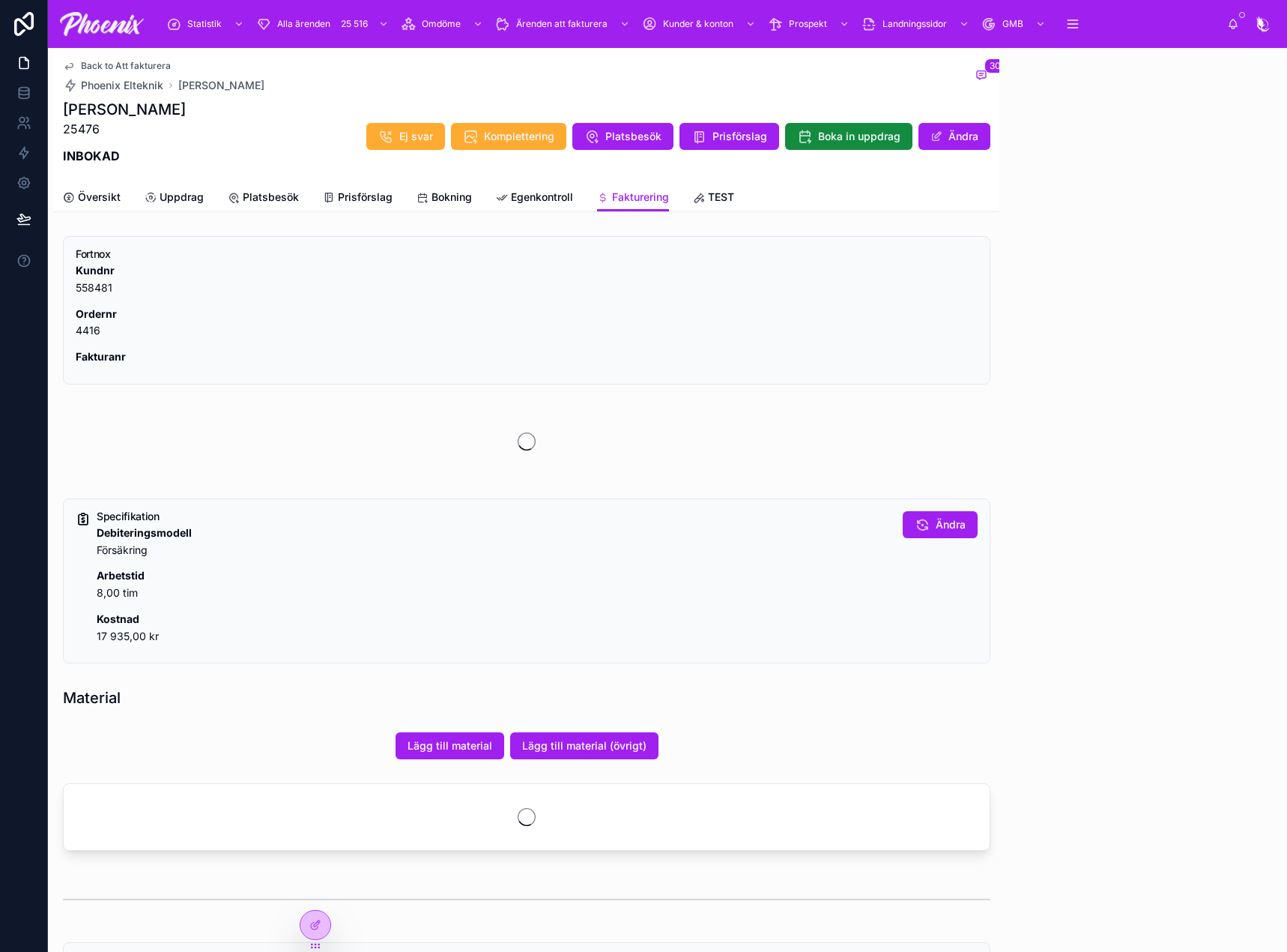
scroll to position [1256, 0]
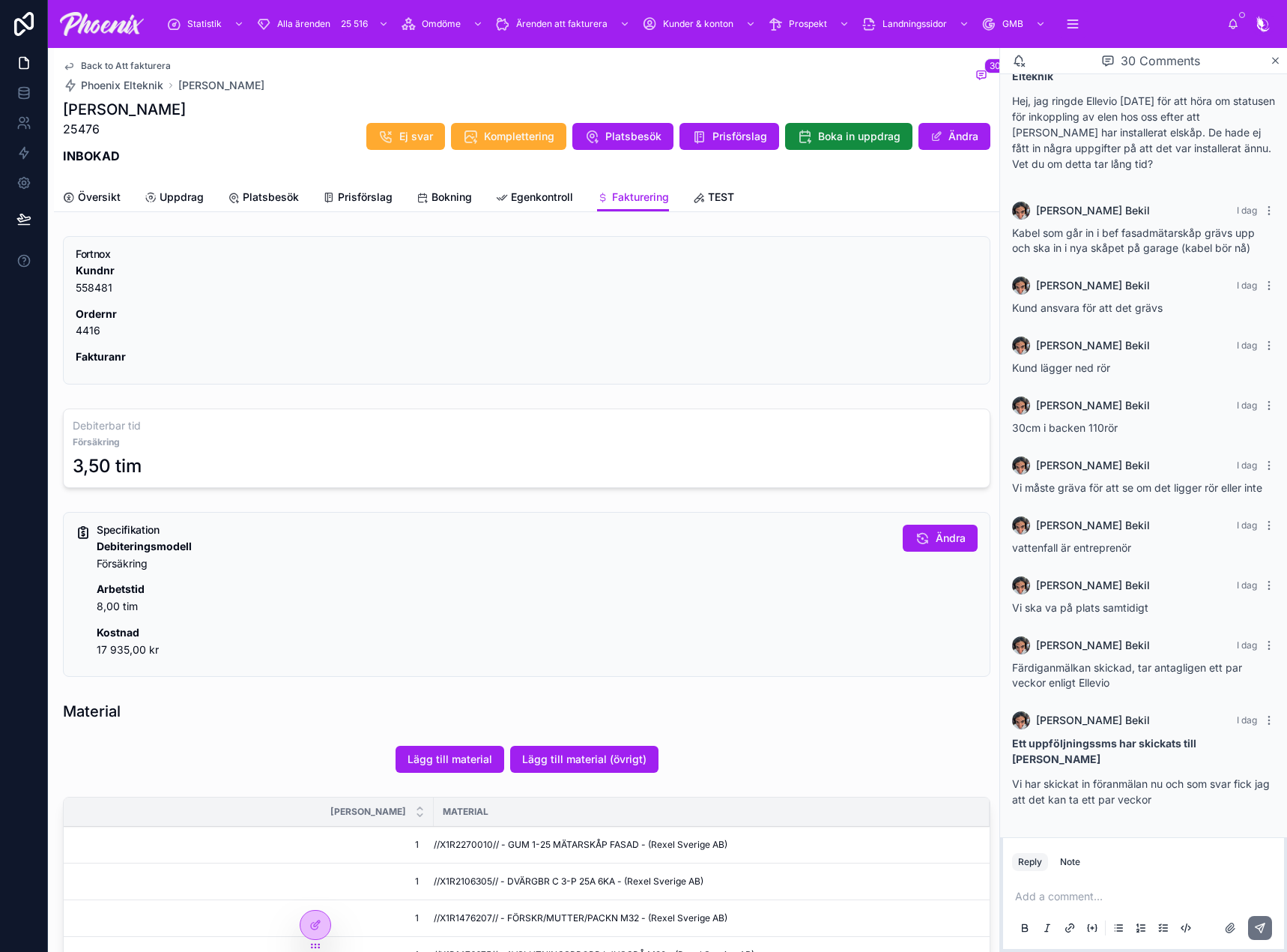
click at [153, 63] on span "Back to Att fakturera" at bounding box center [126, 66] width 90 height 12
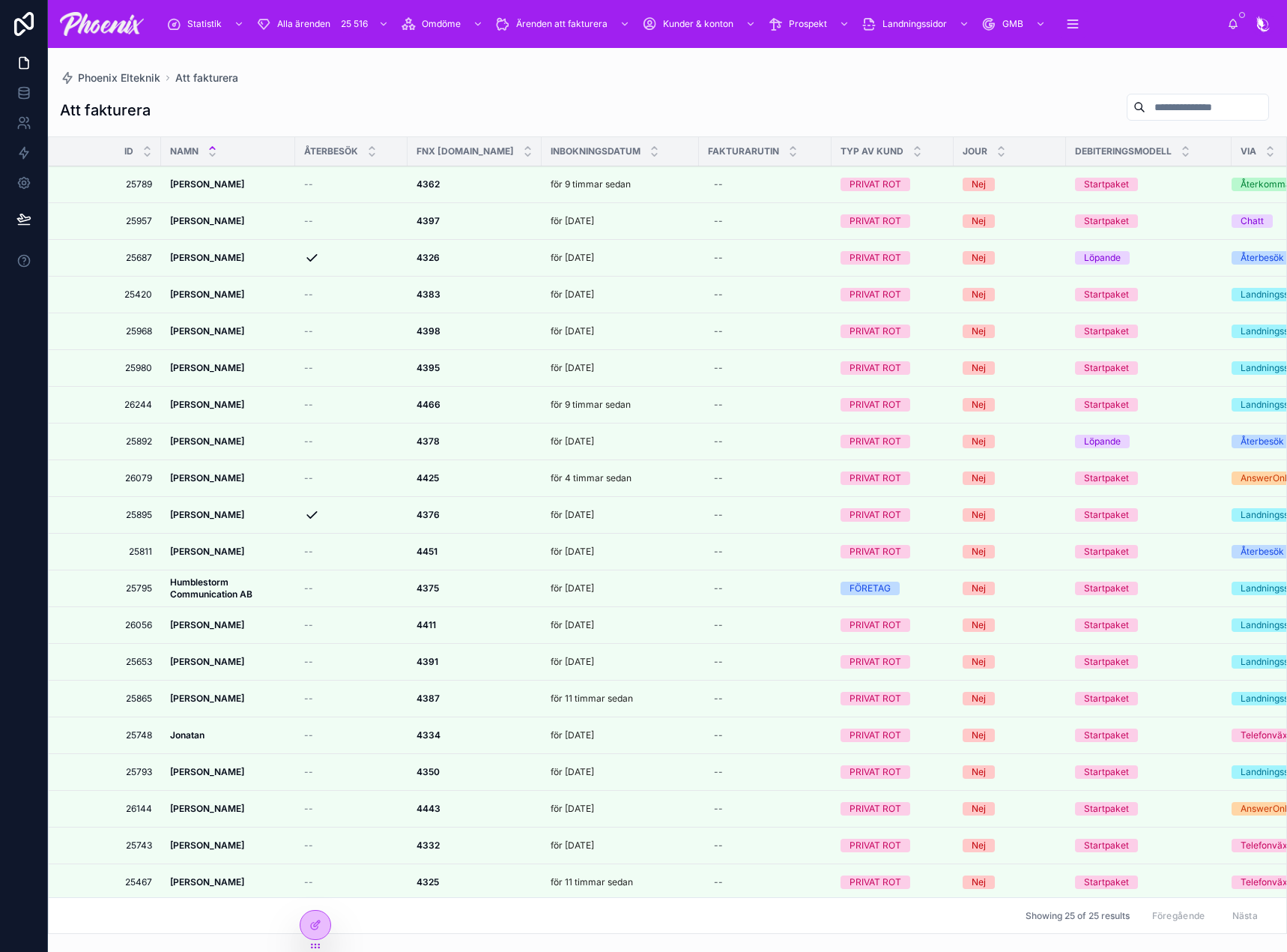
scroll to position [198, 0]
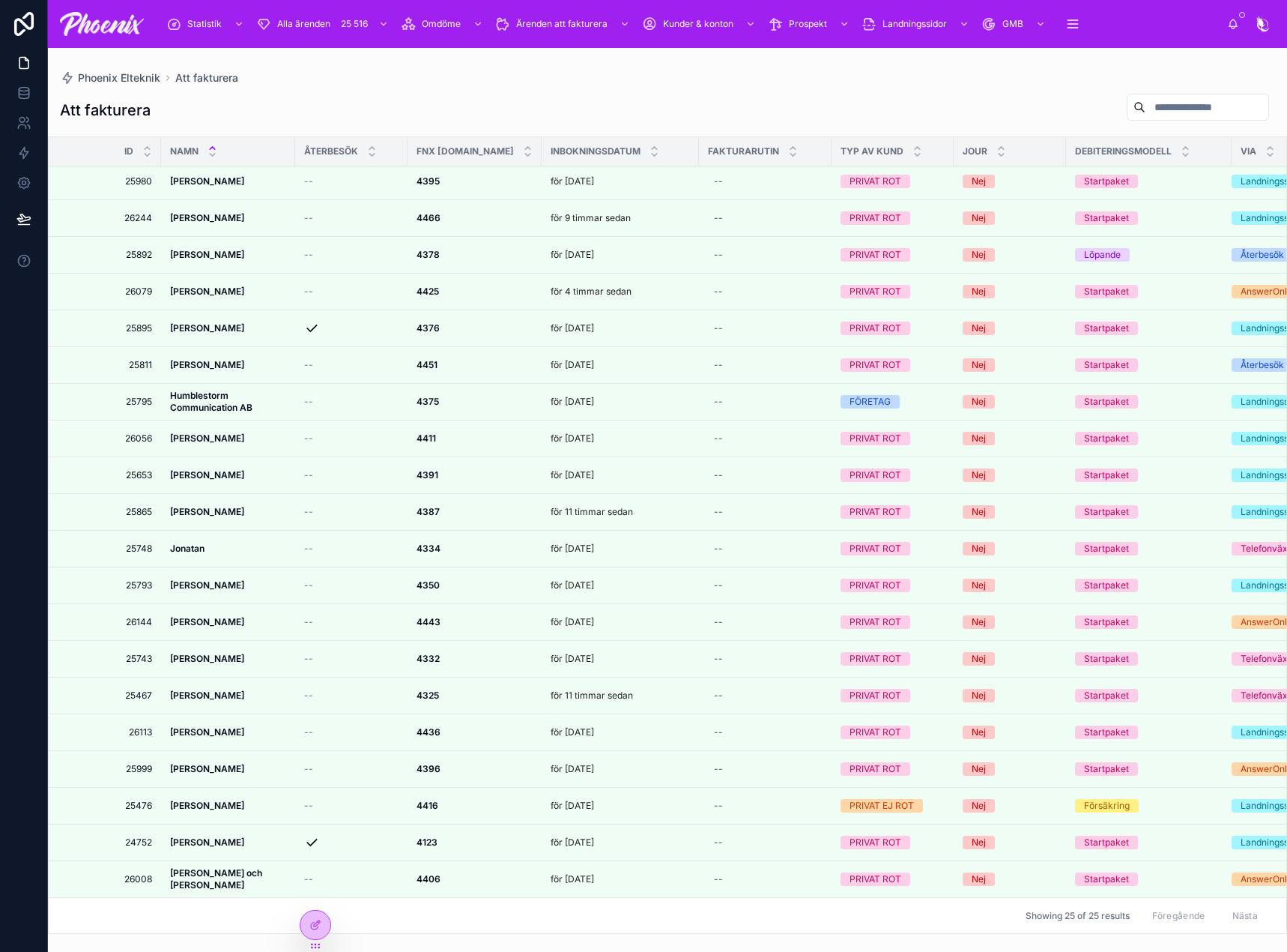
click at [882, 800] on div "PRIVAT EJ ROT" at bounding box center [882, 805] width 65 height 13
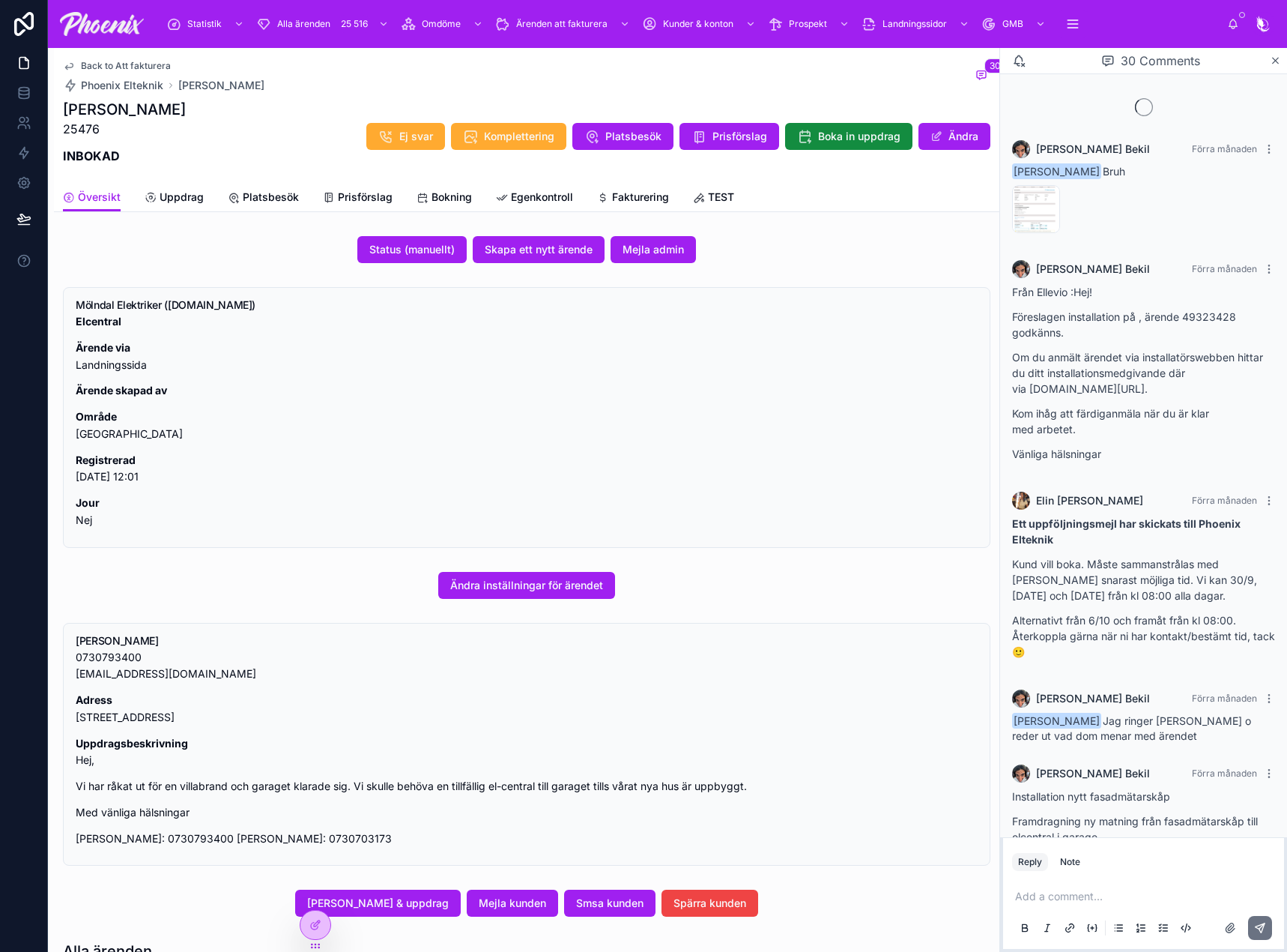
scroll to position [1256, 0]
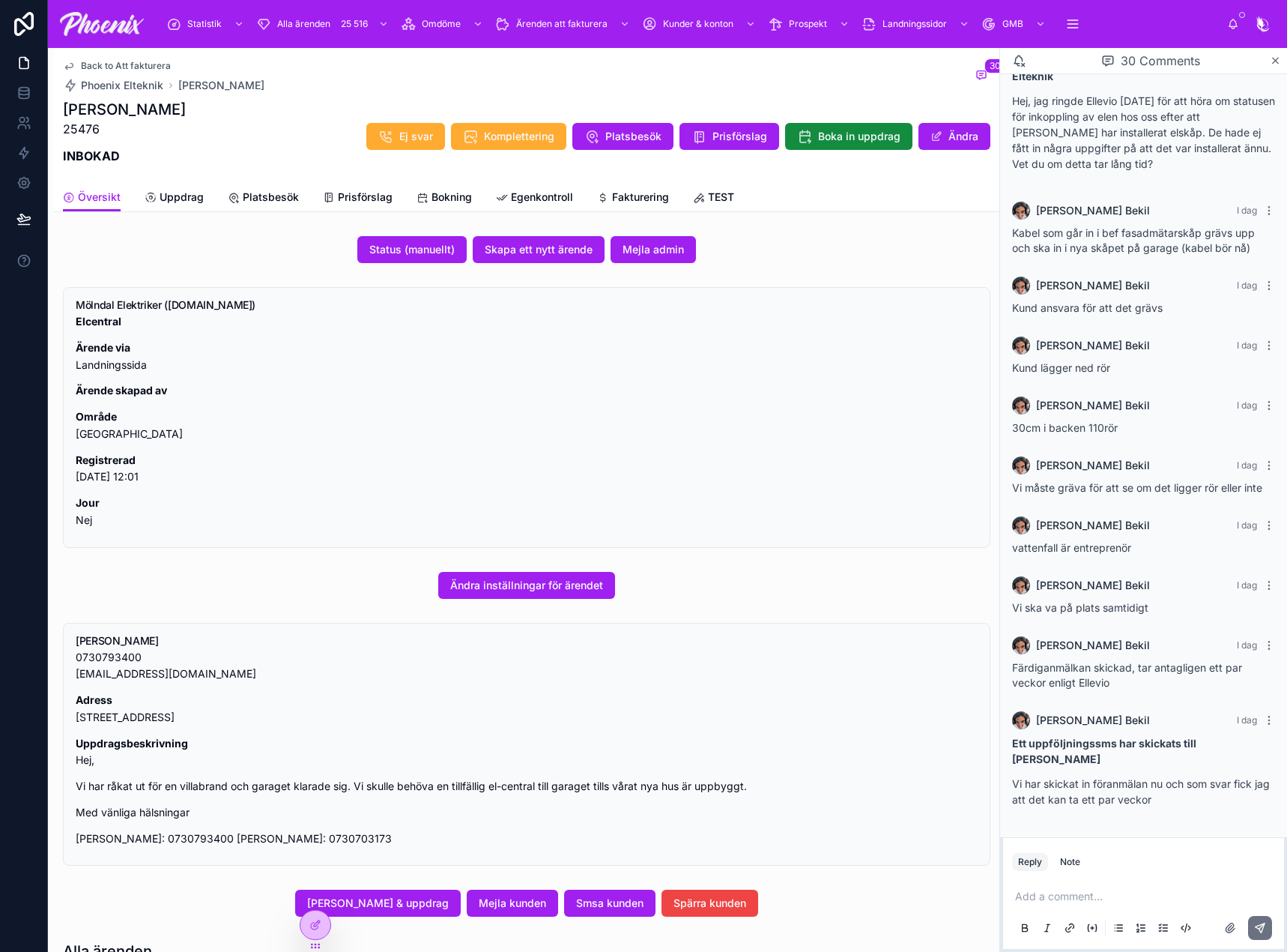
click at [624, 201] on span "Fakturering" at bounding box center [640, 197] width 57 height 15
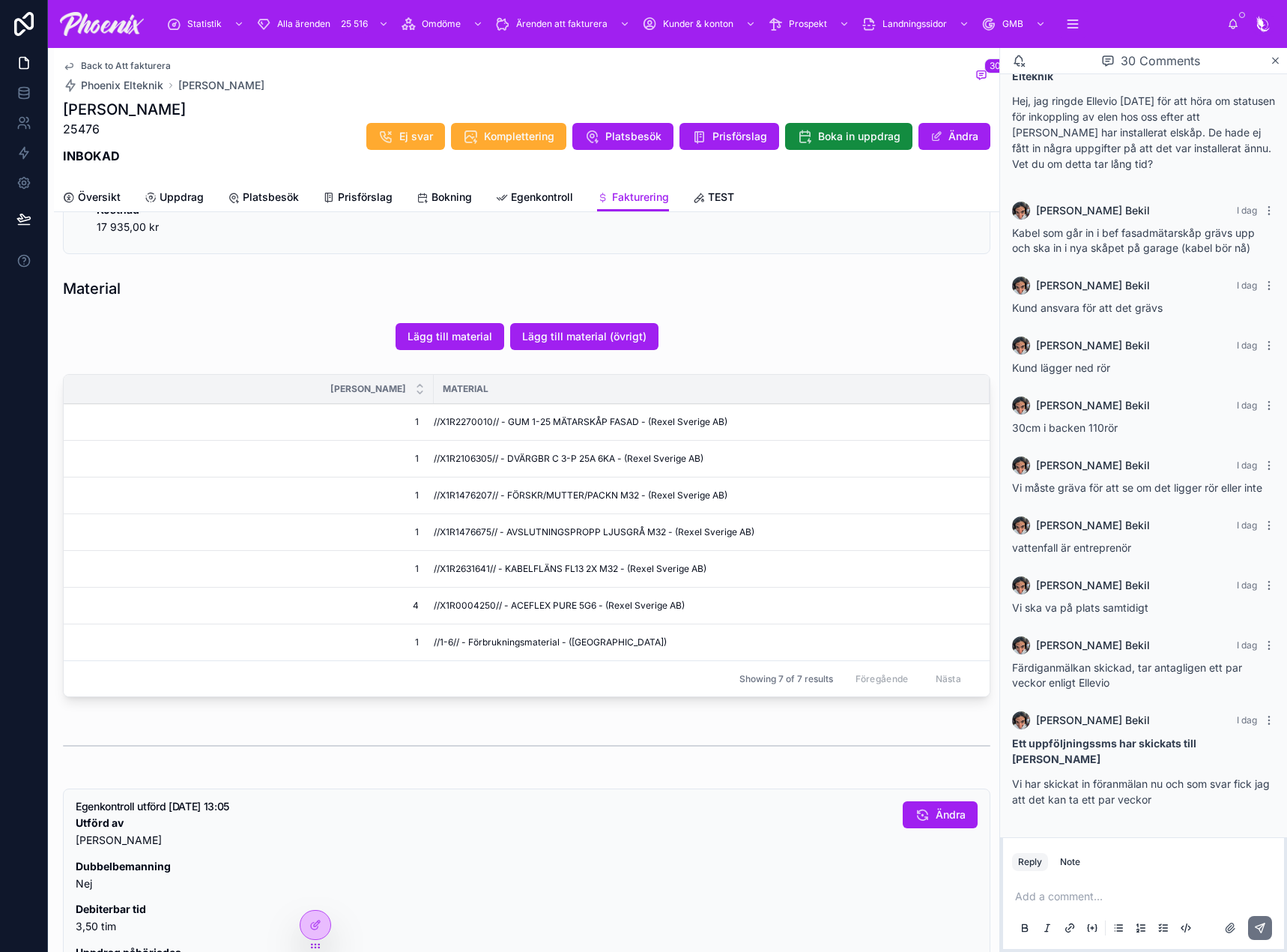
scroll to position [449, 0]
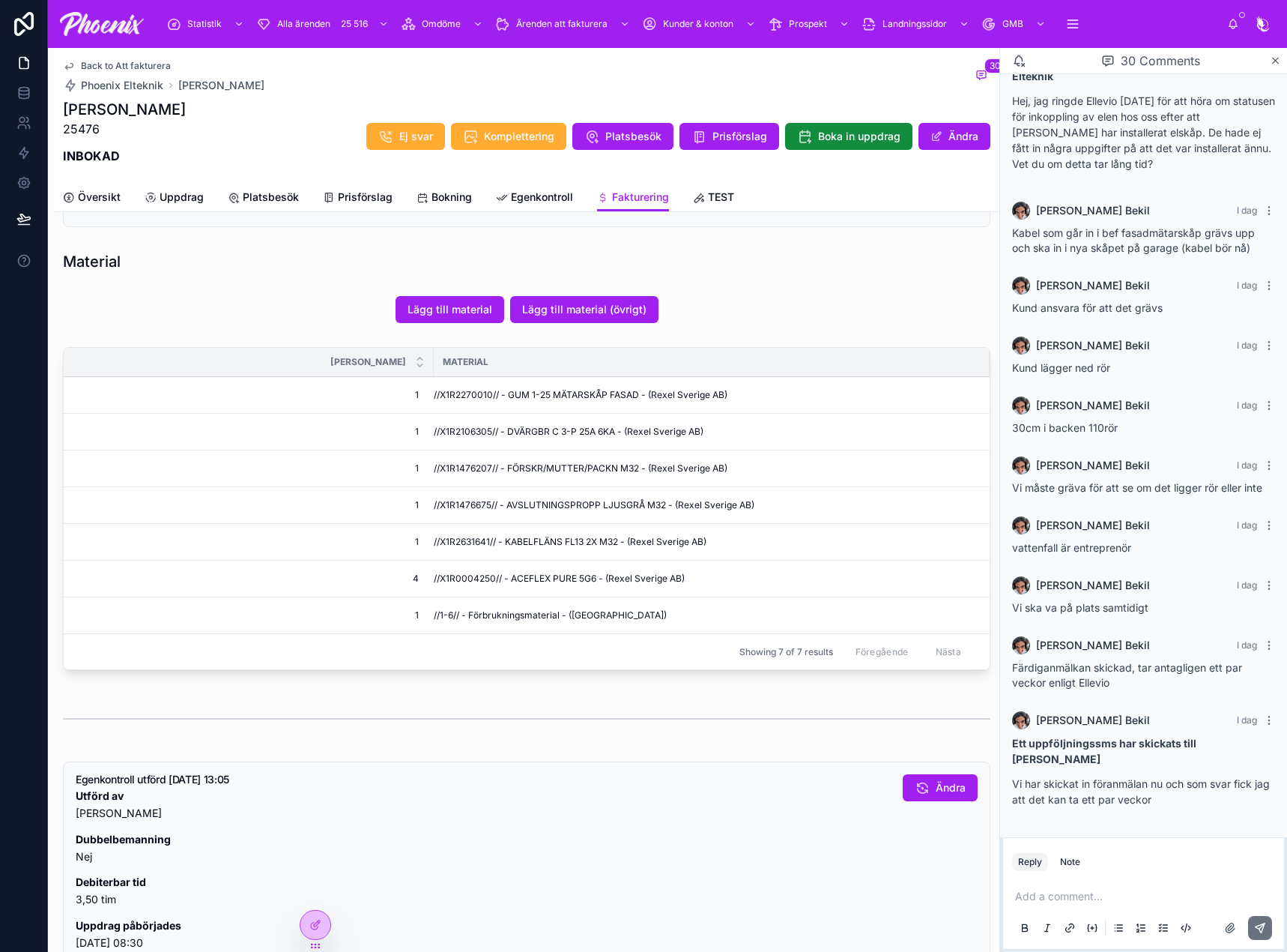
click at [457, 389] on span "//X1R2270010// - GUM 1-25 MÄTARSKÅP FASAD - (Rexel Sverige AB)" at bounding box center [580, 395] width 294 height 12
copy span "X1R2270010"
click at [479, 426] on span "//X1R2106305// - DVÄRGBR C 3-P 25A 6KA - (Rexel Sverige AB)" at bounding box center [569, 432] width 270 height 12
drag, startPoint x: 479, startPoint y: 426, endPoint x: 872, endPoint y: 490, distance: 398.2
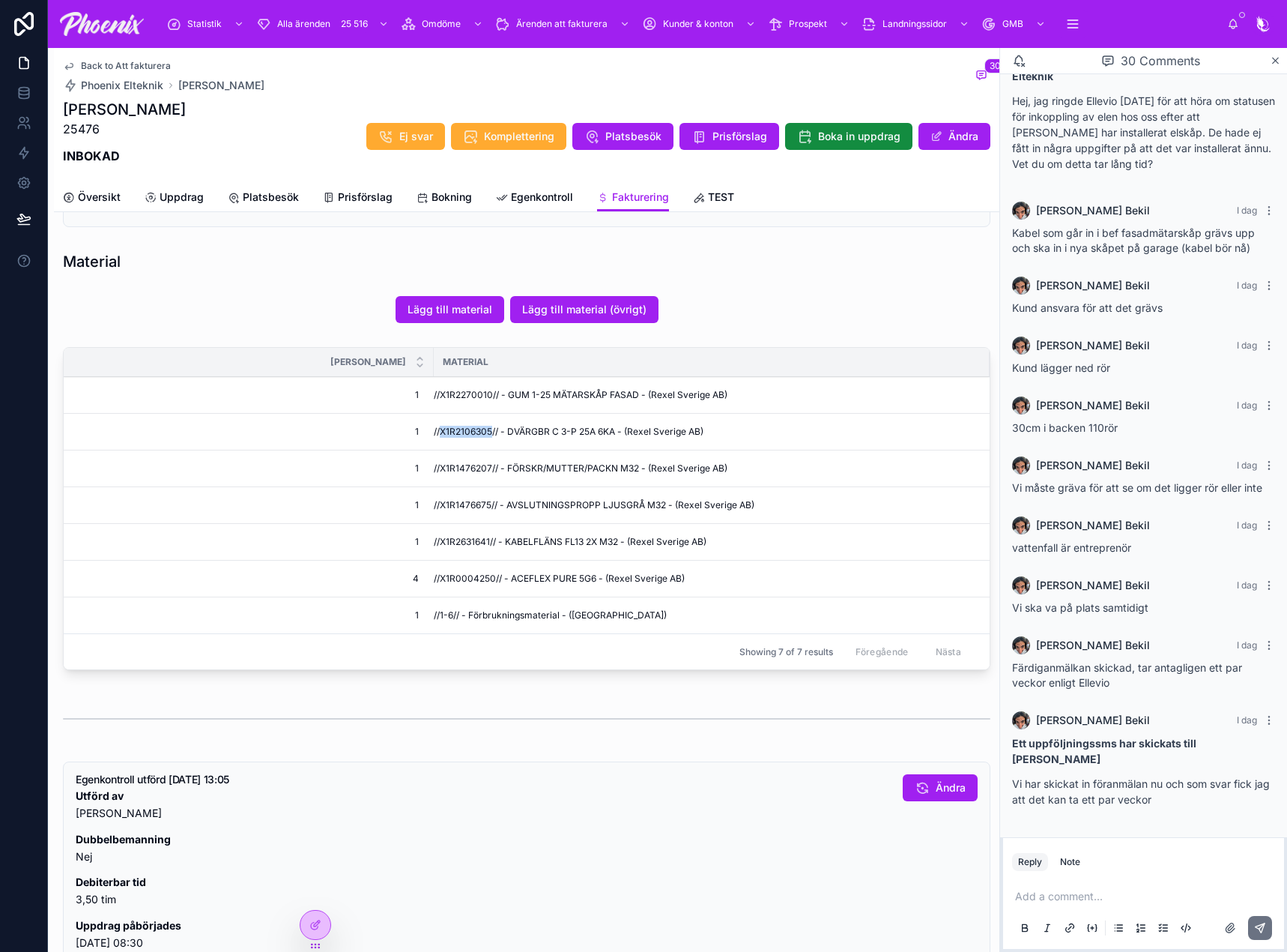
click at [485, 426] on span "//X1R2106305// - DVÄRGBR C 3-P 25A 6KA - (Rexel Sverige AB)" at bounding box center [569, 432] width 270 height 12
copy span "X1R2106305"
click at [469, 474] on span "//X1R1476207// - FÖRSKR/MUTTER/PACKN M32 - (Rexel Sverige AB)" at bounding box center [580, 469] width 294 height 12
copy span "X1R1476207"
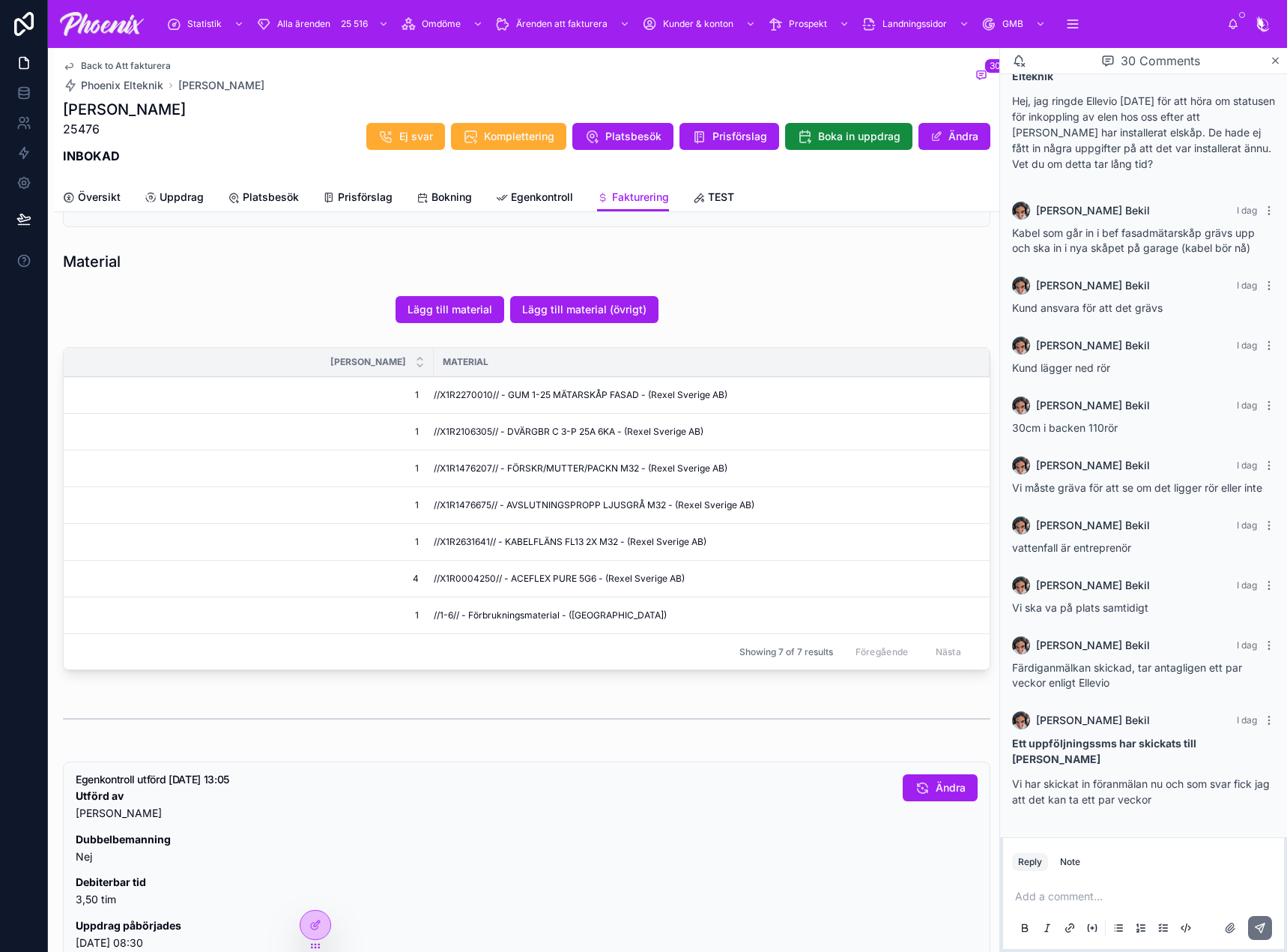
click at [449, 502] on span "//X1R1476675// - AVSLUTNINGSPROPP LJUSGRÅ M32 - (Rexel Sverige AB)" at bounding box center [594, 505] width 321 height 12
drag, startPoint x: 449, startPoint y: 502, endPoint x: 469, endPoint y: 501, distance: 20.0
click at [450, 502] on span "//X1R1476675// - AVSLUTNINGSPROPP LJUSGRÅ M32 - (Rexel Sverige AB)" at bounding box center [594, 505] width 321 height 12
copy span "X1R1476675"
click at [464, 534] on td "//X1R2631641// - KABELFLÄNS FL13 2X M32 - (Rexel Sverige AB)" at bounding box center [711, 542] width 556 height 37
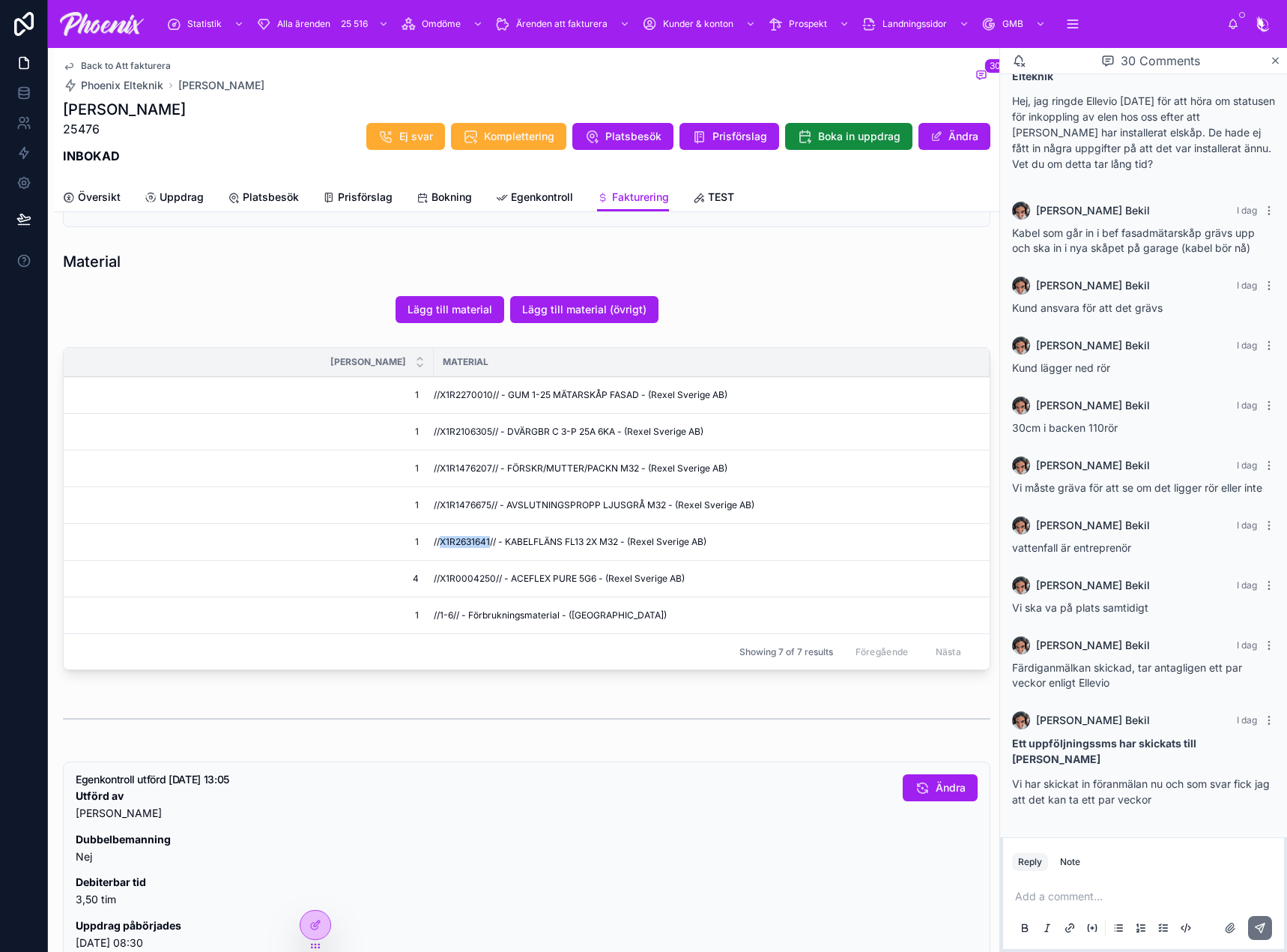
drag, startPoint x: 464, startPoint y: 534, endPoint x: 612, endPoint y: 550, distance: 148.9
click at [465, 534] on td "//X1R2631641// - KABELFLÄNS FL13 2X M32 - (Rexel Sverige AB)" at bounding box center [711, 542] width 556 height 37
copy span "X1R2631641"
click at [468, 577] on span "//X1R0004250// - ACEFLEX PURE 5G6 - (Rexel Sverige AB)" at bounding box center [559, 579] width 251 height 12
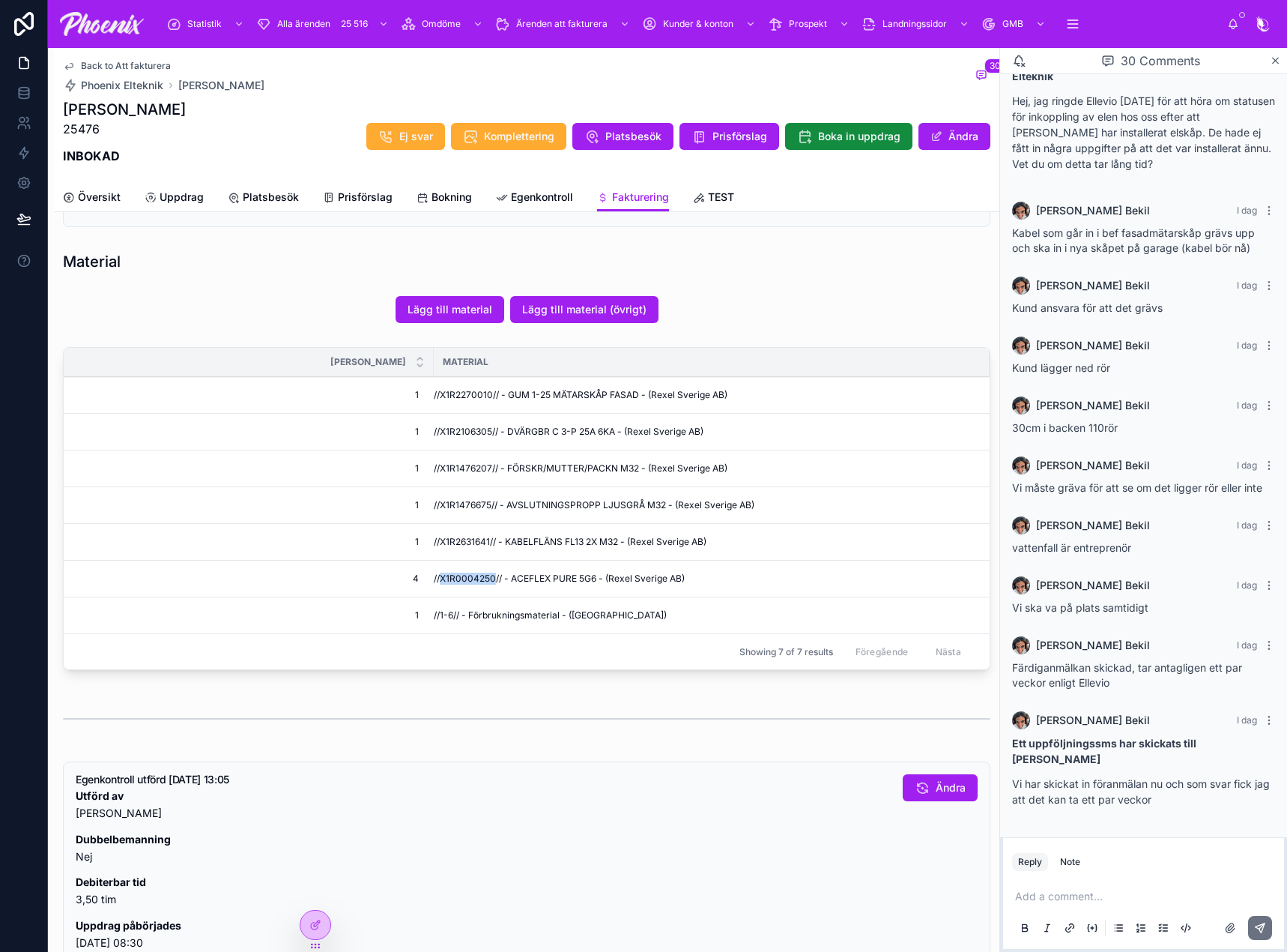
copy span "X1R0004250"
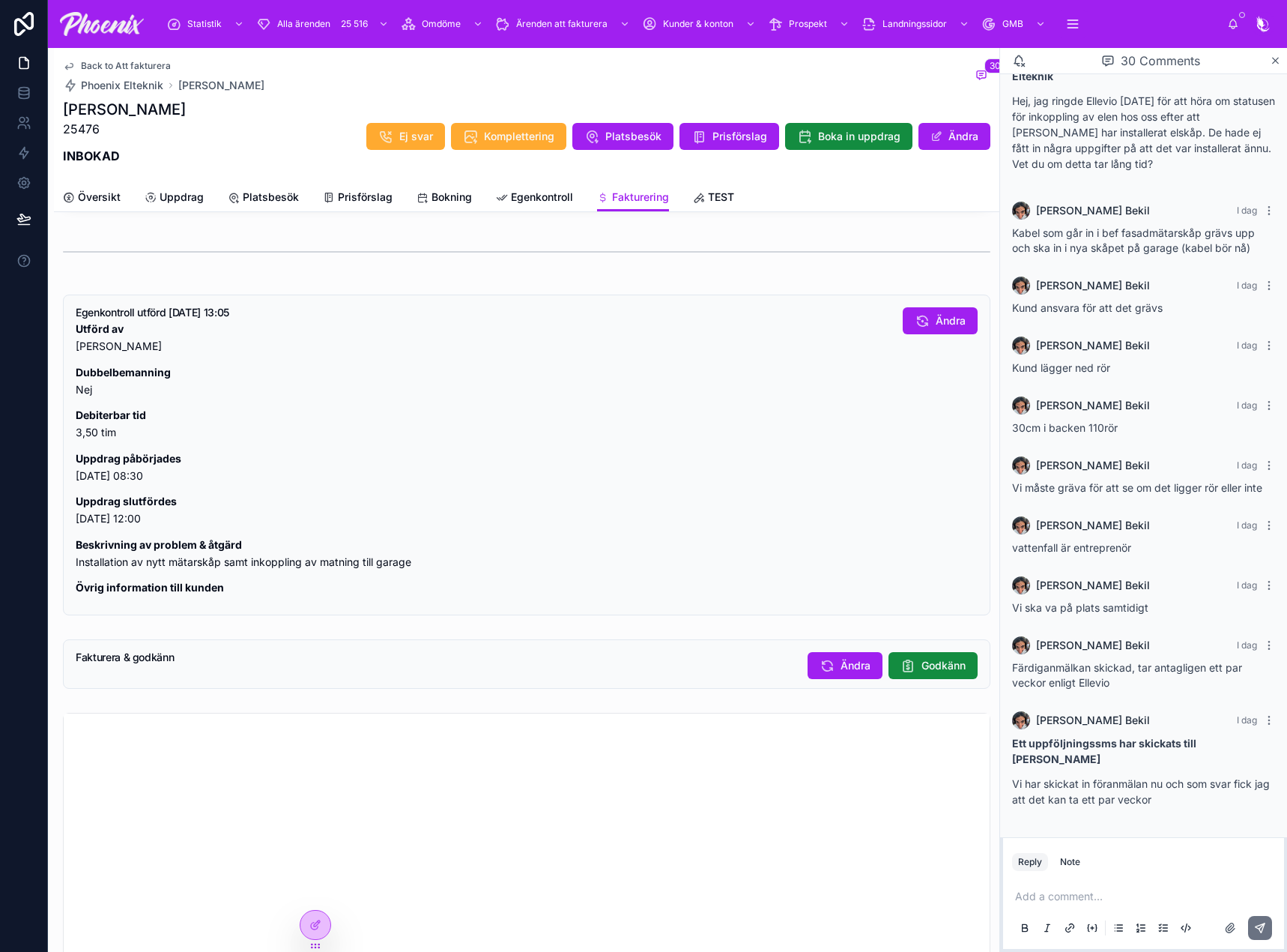
scroll to position [1049, 0]
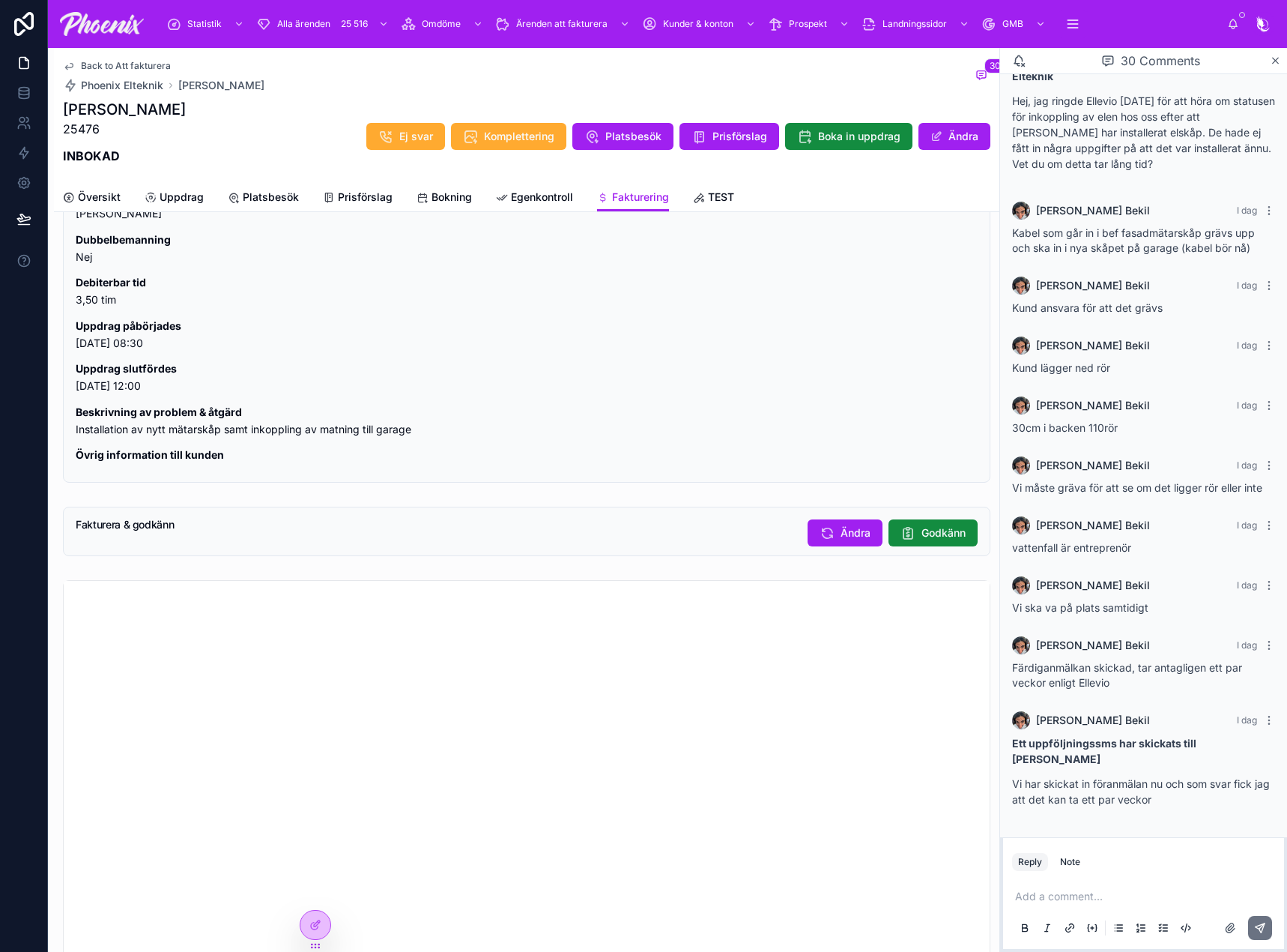
click at [939, 529] on span "Godkänn" at bounding box center [943, 532] width 44 height 15
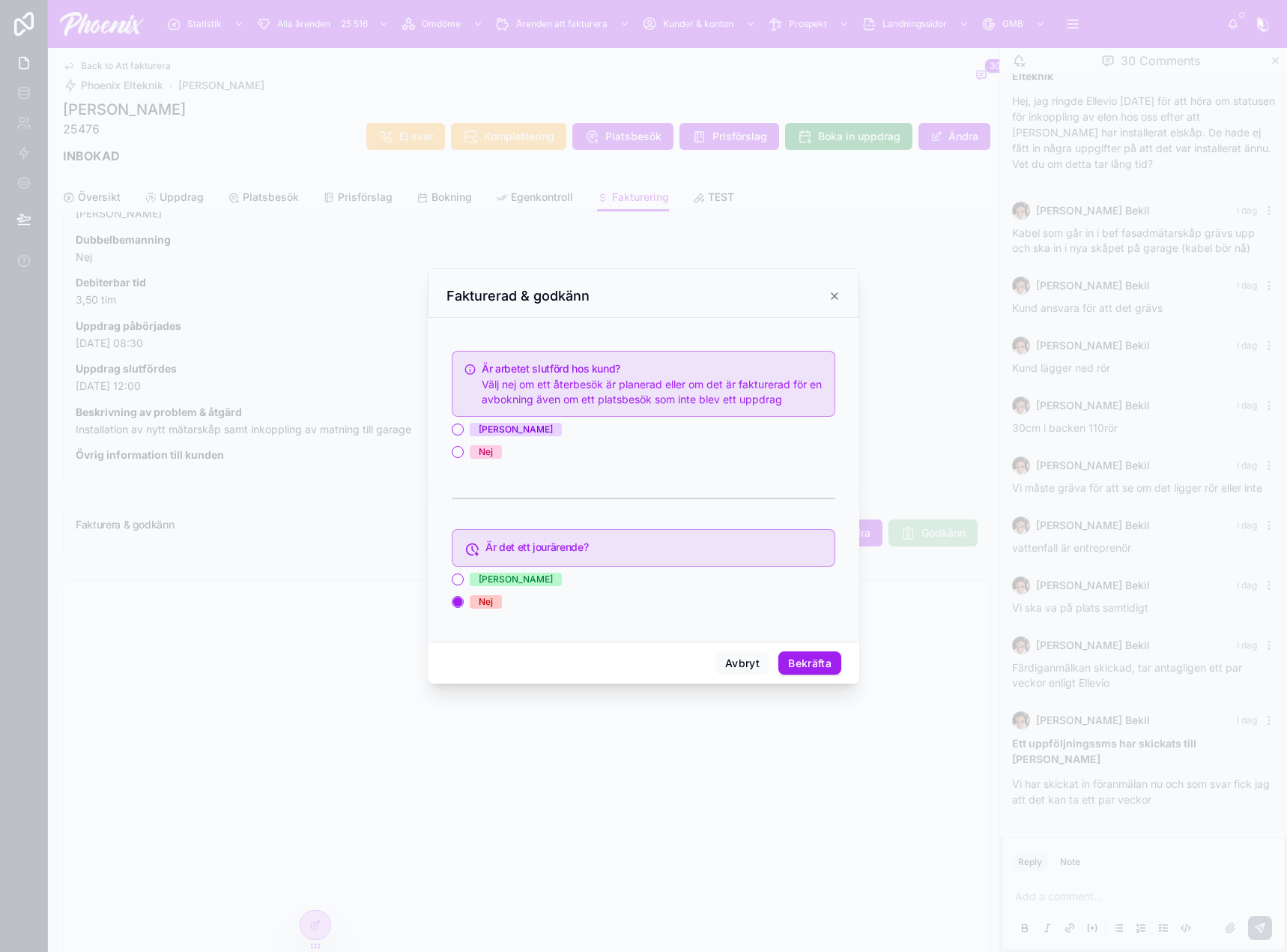
click at [478, 433] on span "[PERSON_NAME]" at bounding box center [516, 429] width 92 height 13
click at [464, 433] on button "[PERSON_NAME]" at bounding box center [458, 429] width 12 height 12
click at [819, 676] on div "Avbryt Bekräfta" at bounding box center [644, 662] width 432 height 42
click at [825, 664] on button "Bekräfta" at bounding box center [810, 663] width 63 height 24
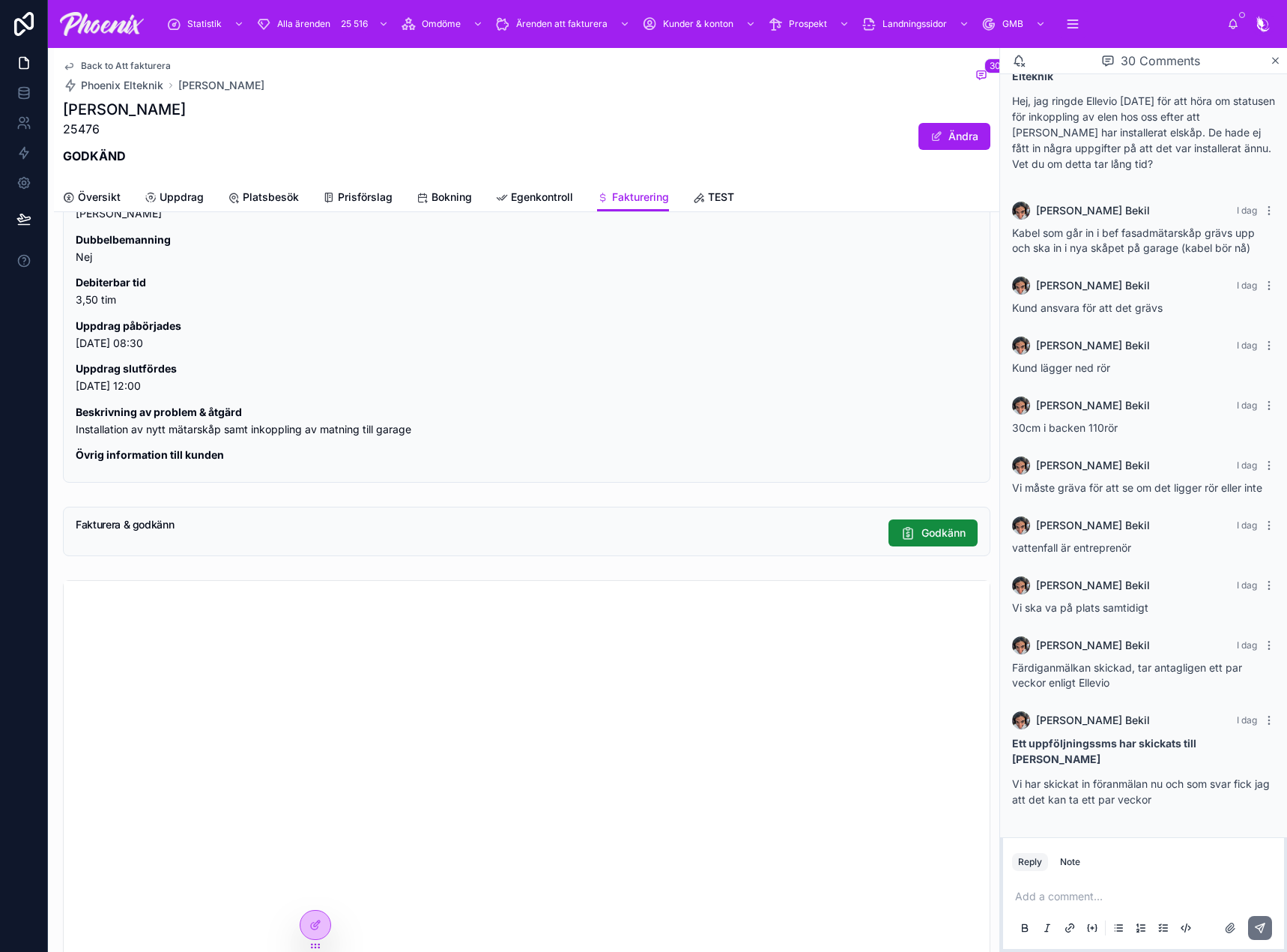
click at [119, 60] on span "Back to Att fakturera" at bounding box center [126, 66] width 90 height 12
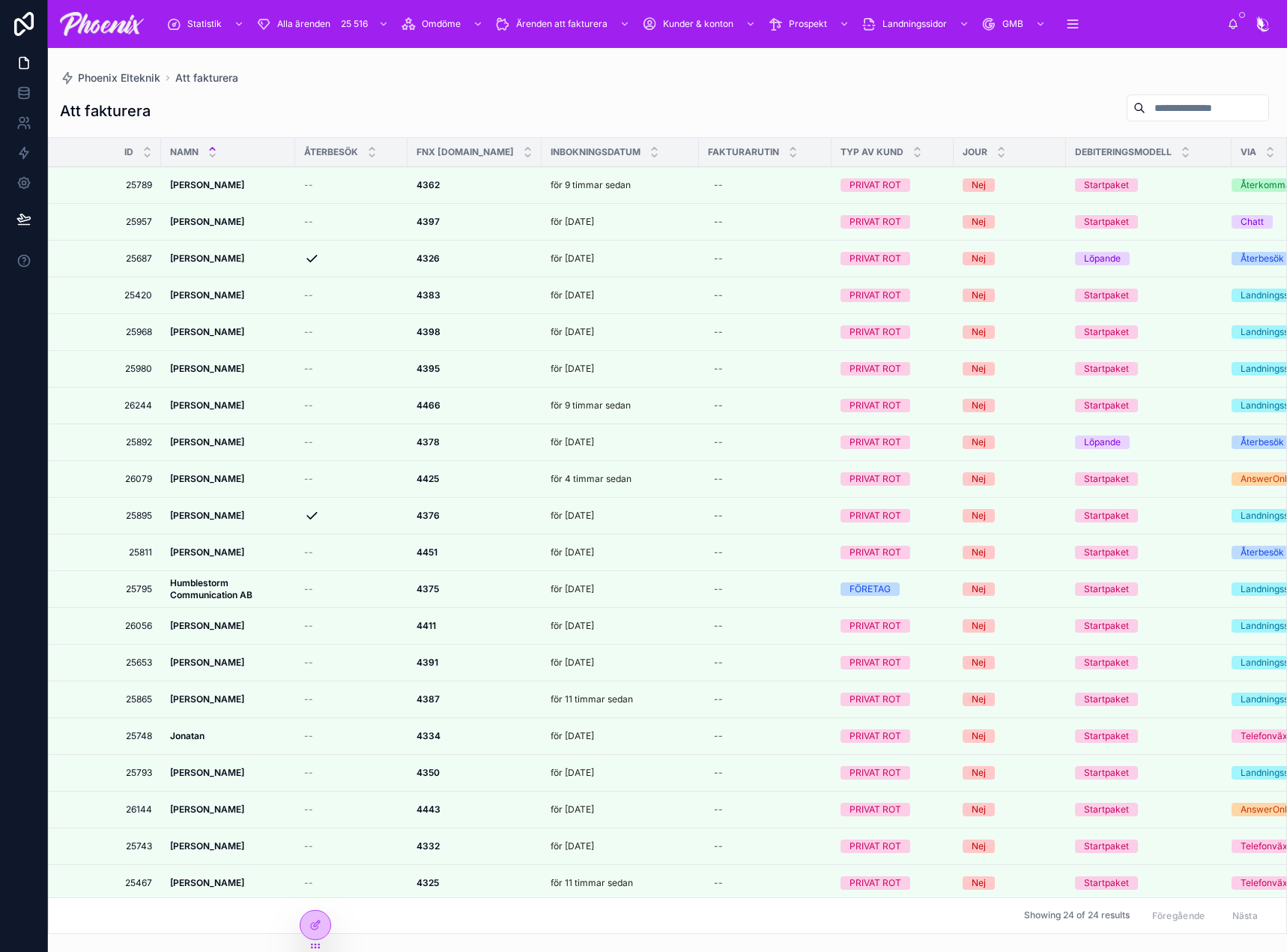
click at [650, 147] on icon at bounding box center [654, 149] width 10 height 10
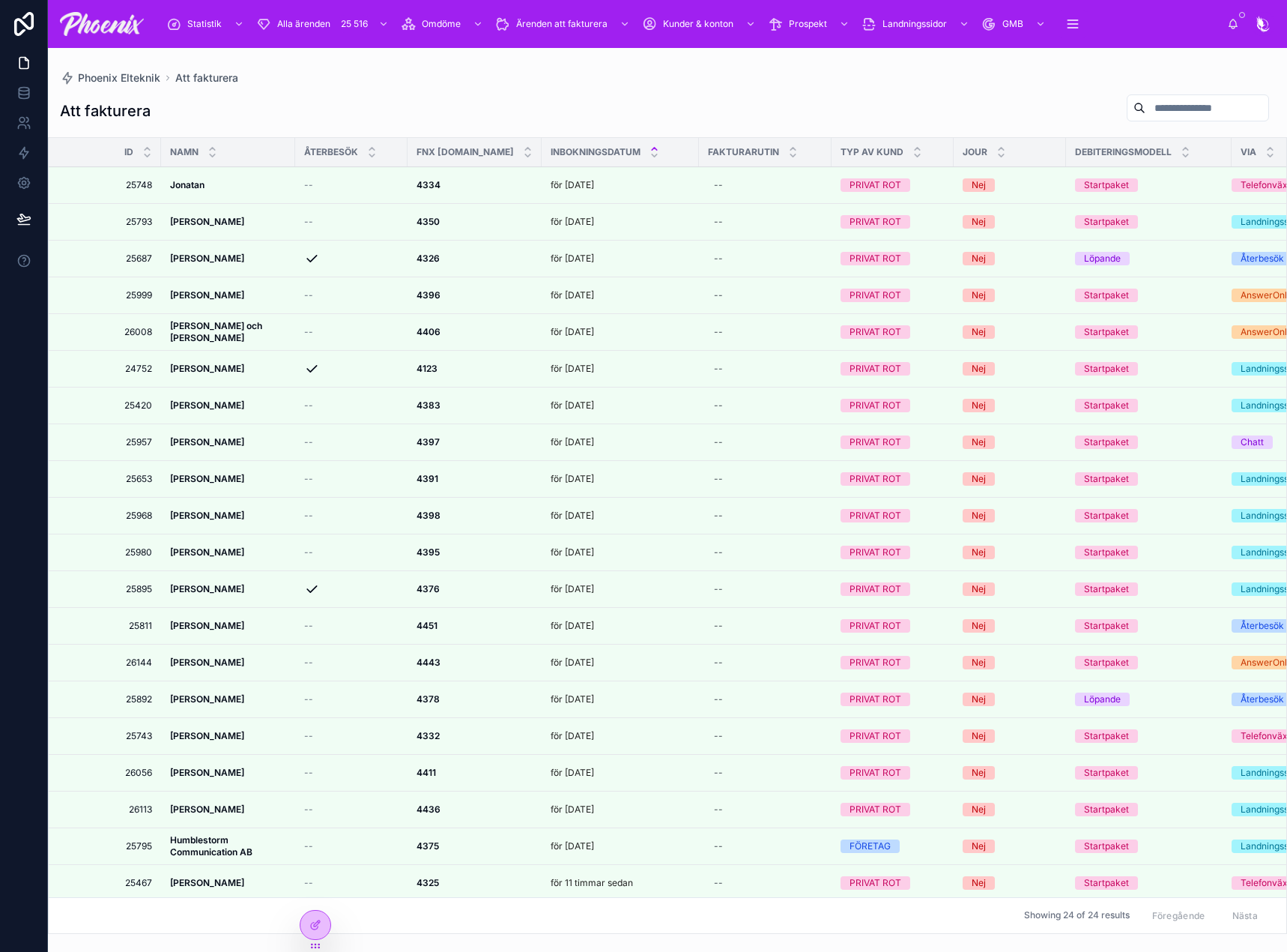
click at [0, 0] on icon at bounding box center [0, 0] width 0 height 0
click at [543, 182] on td "för [DATE]" at bounding box center [620, 185] width 157 height 37
click at [587, 175] on td "för [DATE]" at bounding box center [620, 185] width 157 height 37
click at [581, 187] on p "för [DATE]" at bounding box center [572, 185] width 43 height 12
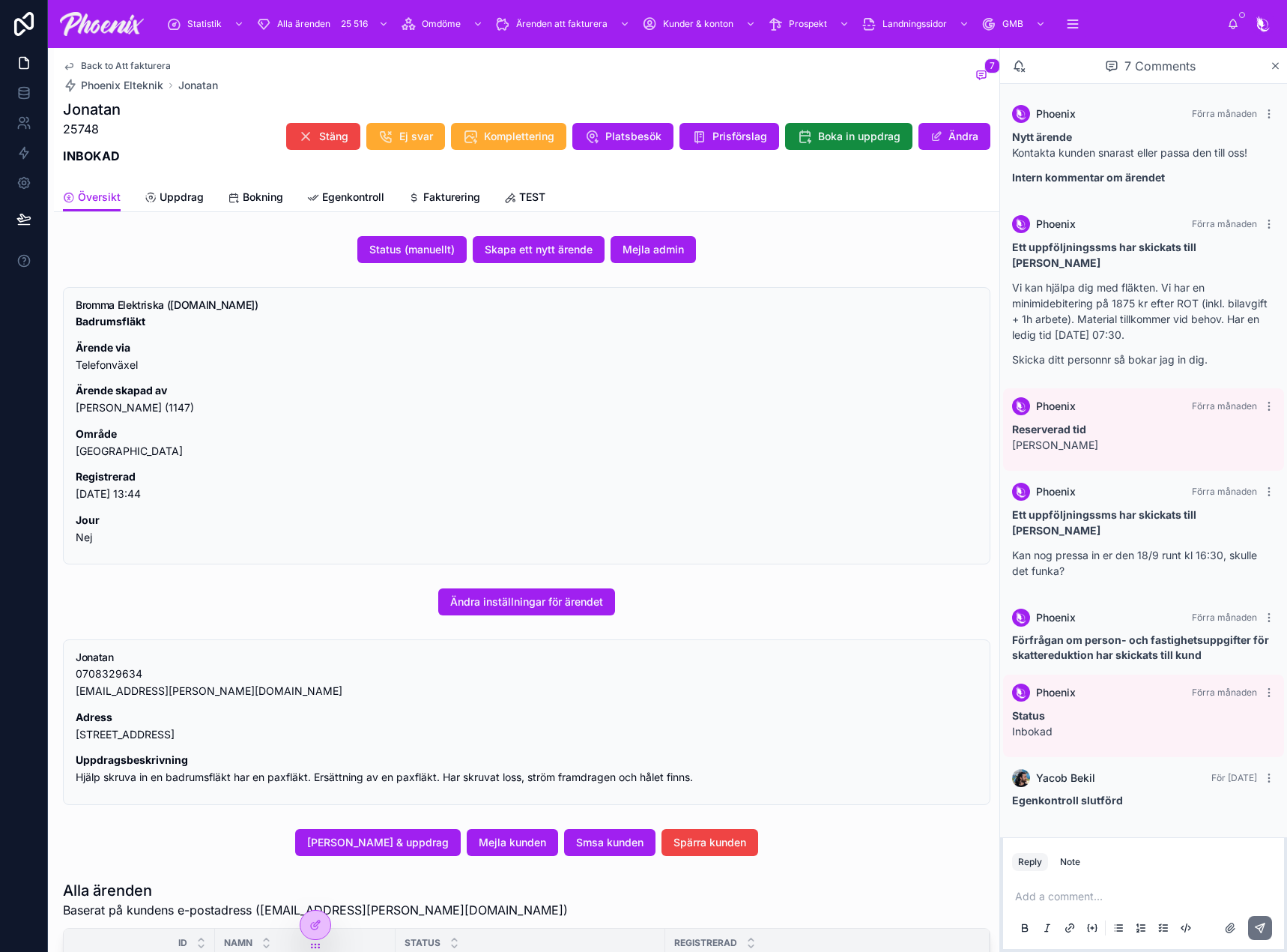
click at [453, 196] on span "Fakturering" at bounding box center [452, 197] width 57 height 15
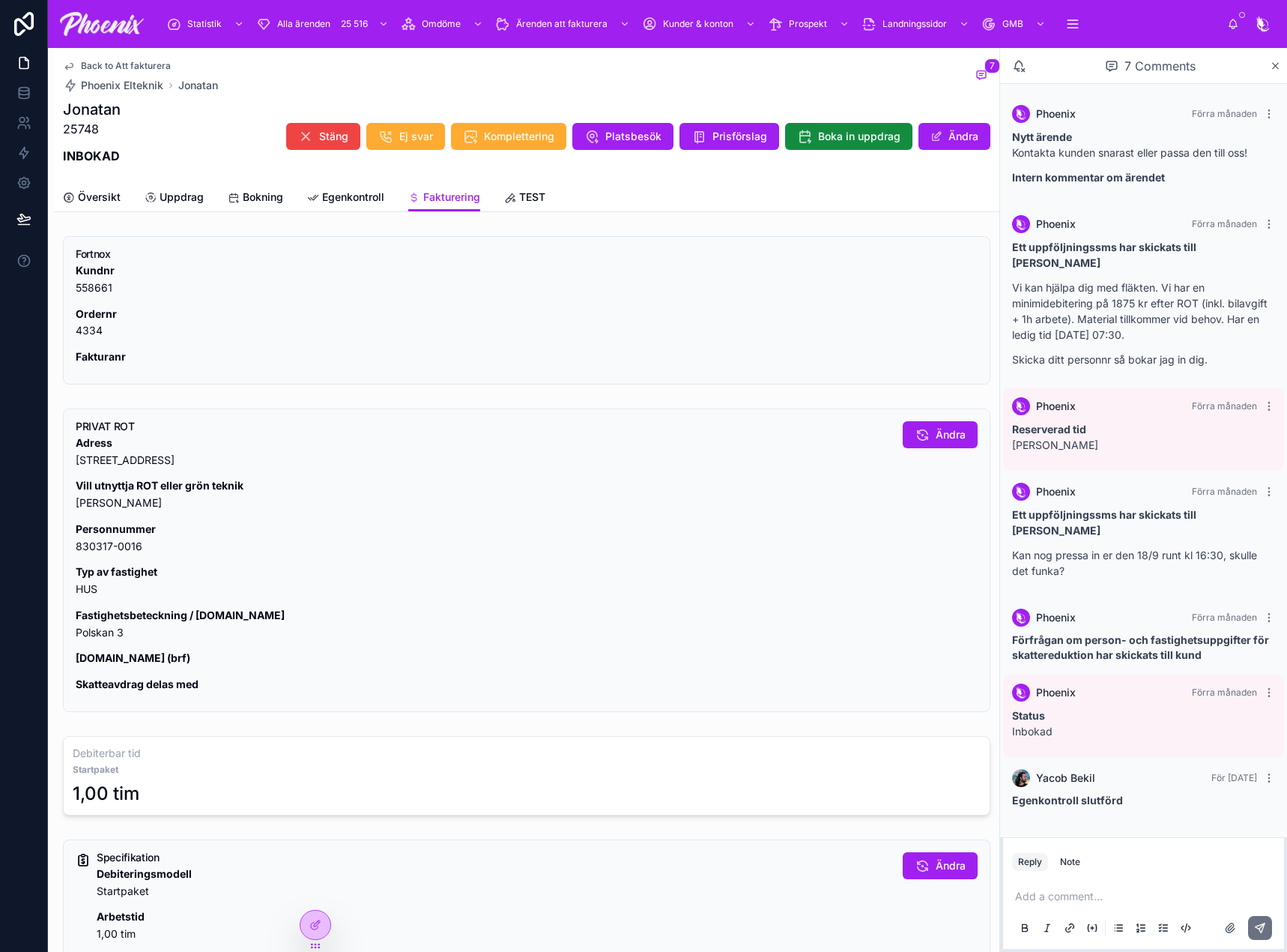
click at [86, 636] on p "Fastighetsbeteckning / [DOMAIN_NAME] Polskan 3" at bounding box center [483, 624] width 815 height 35
copy div "Polskan 3"
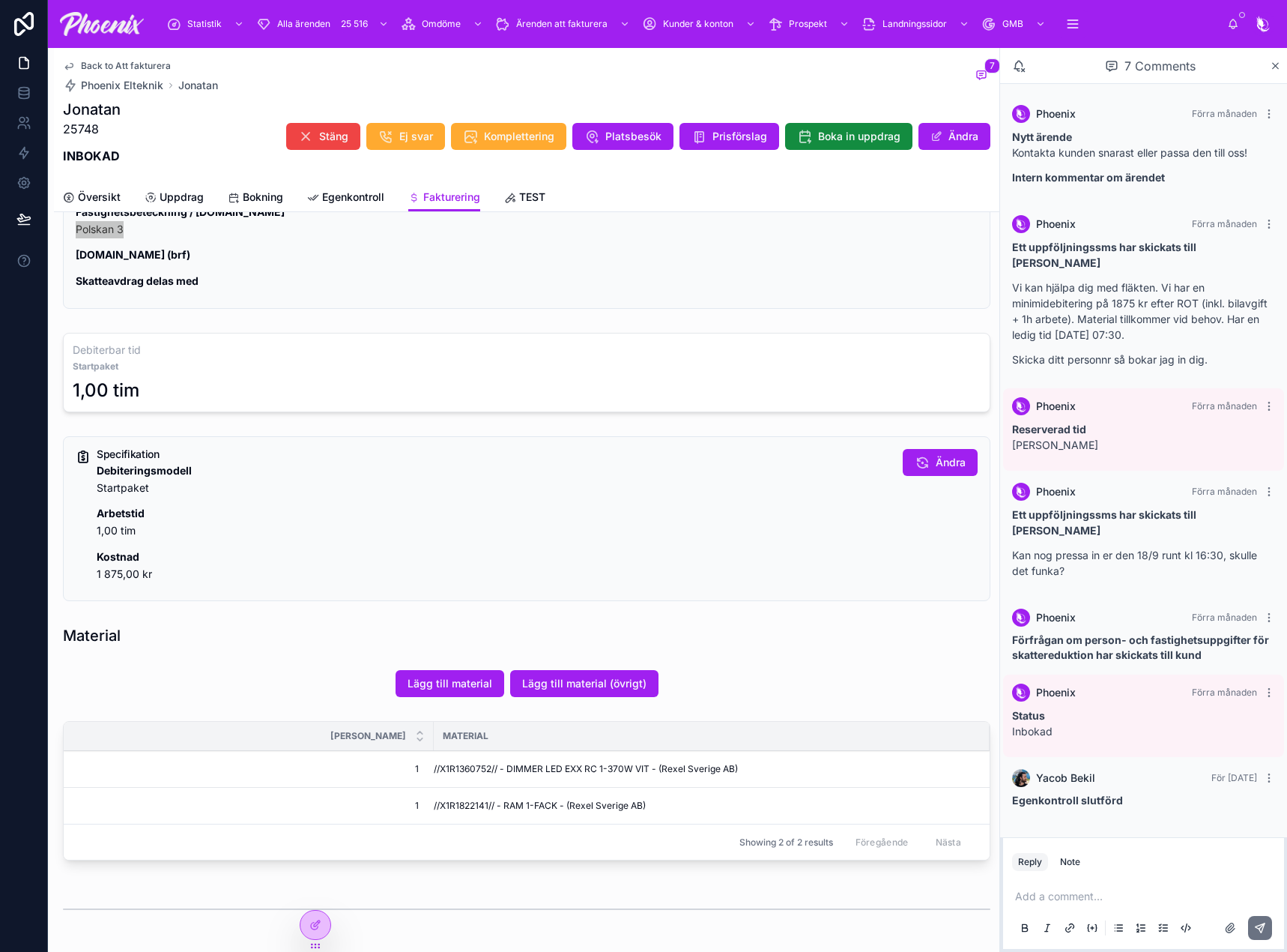
scroll to position [449, 0]
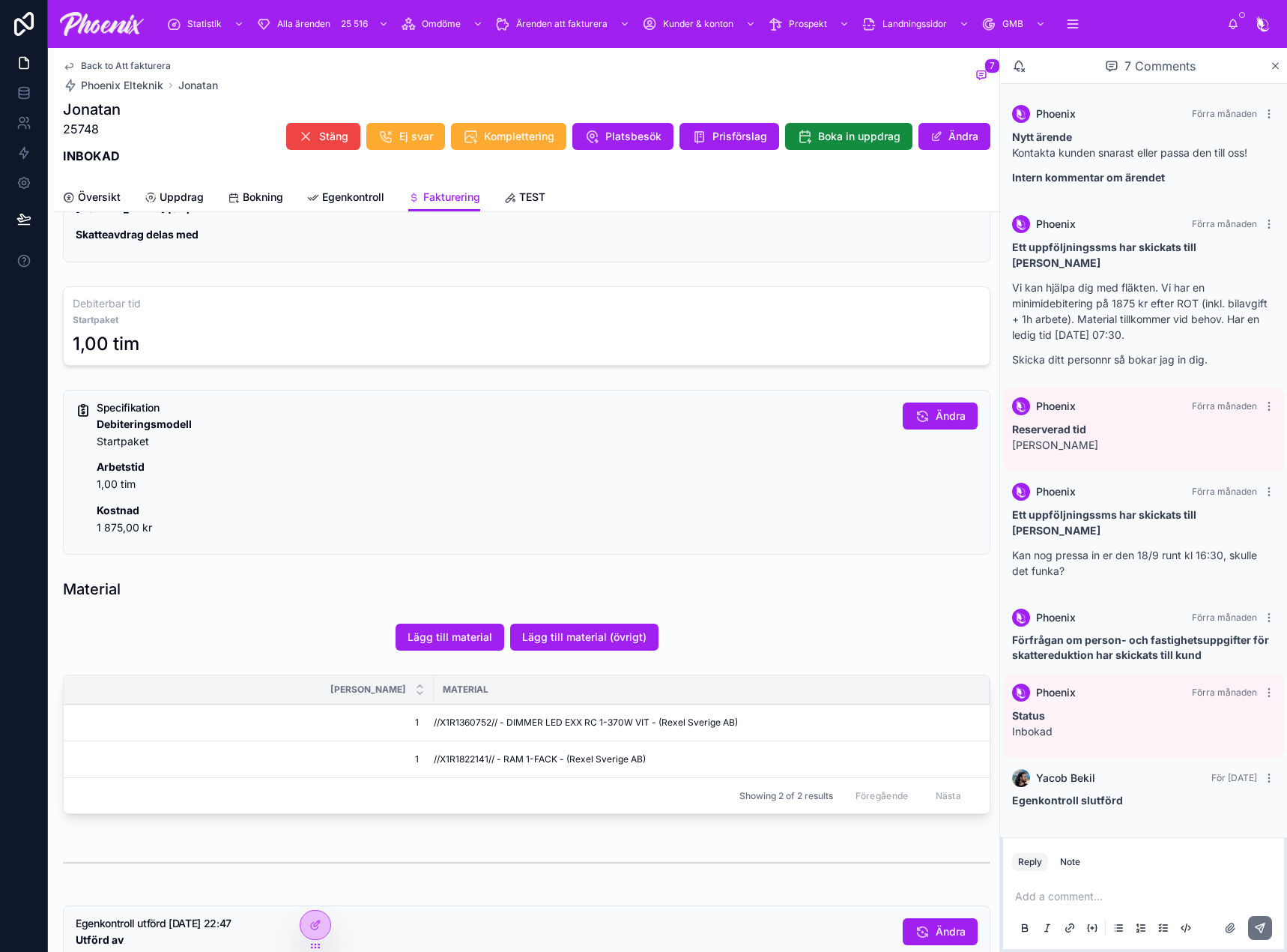
click at [468, 707] on td "//X1R1360752// - DIMMER LED EXX RC 1-370W VIT - (Rexel Sverige AB)" at bounding box center [711, 723] width 556 height 37
copy span "X1R1360752"
click at [441, 765] on td "//X1R1822141// - RAM 1-FACK - (Rexel Sverige AB)" at bounding box center [711, 759] width 556 height 37
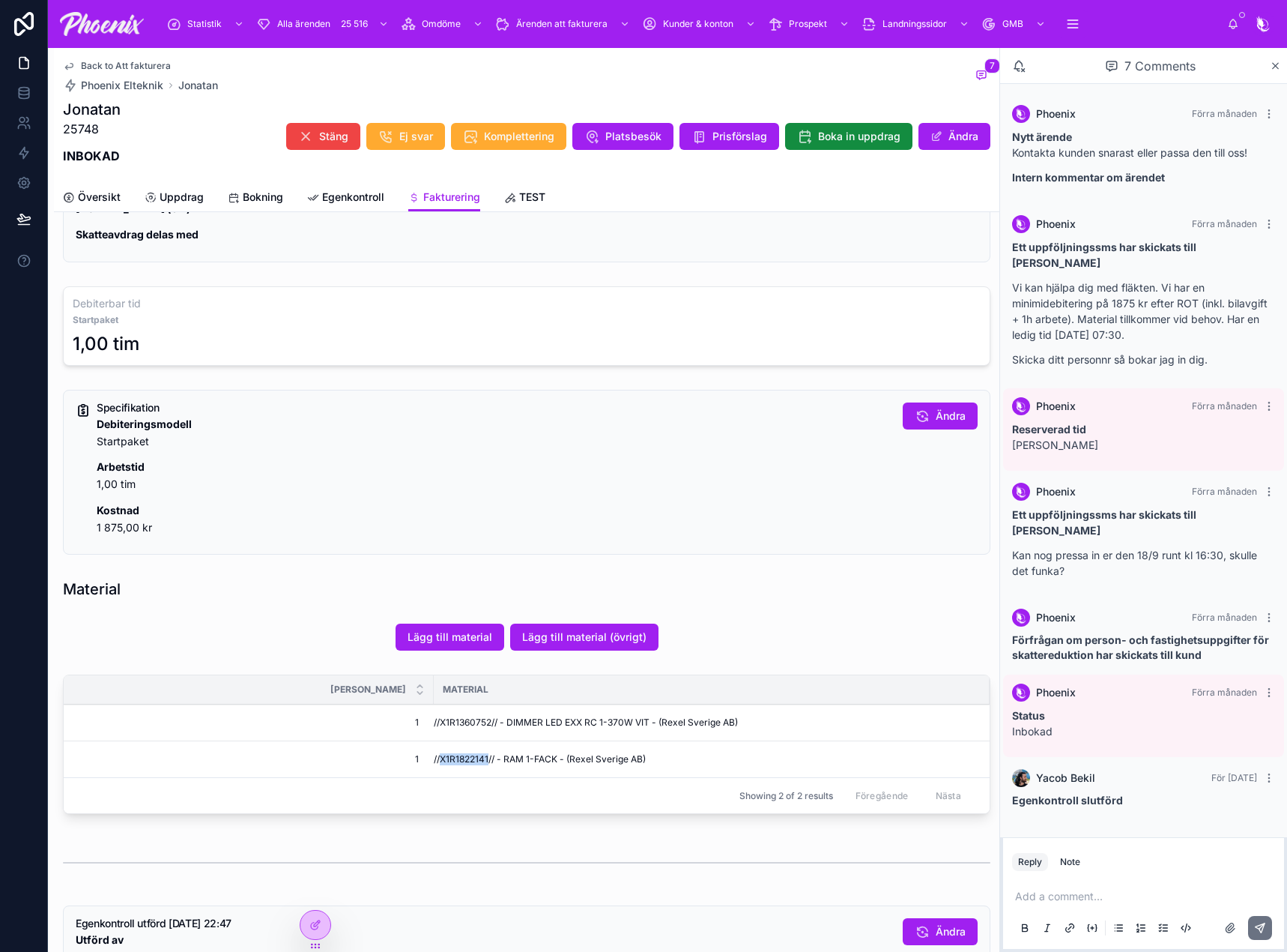
copy span "X1R1822141"
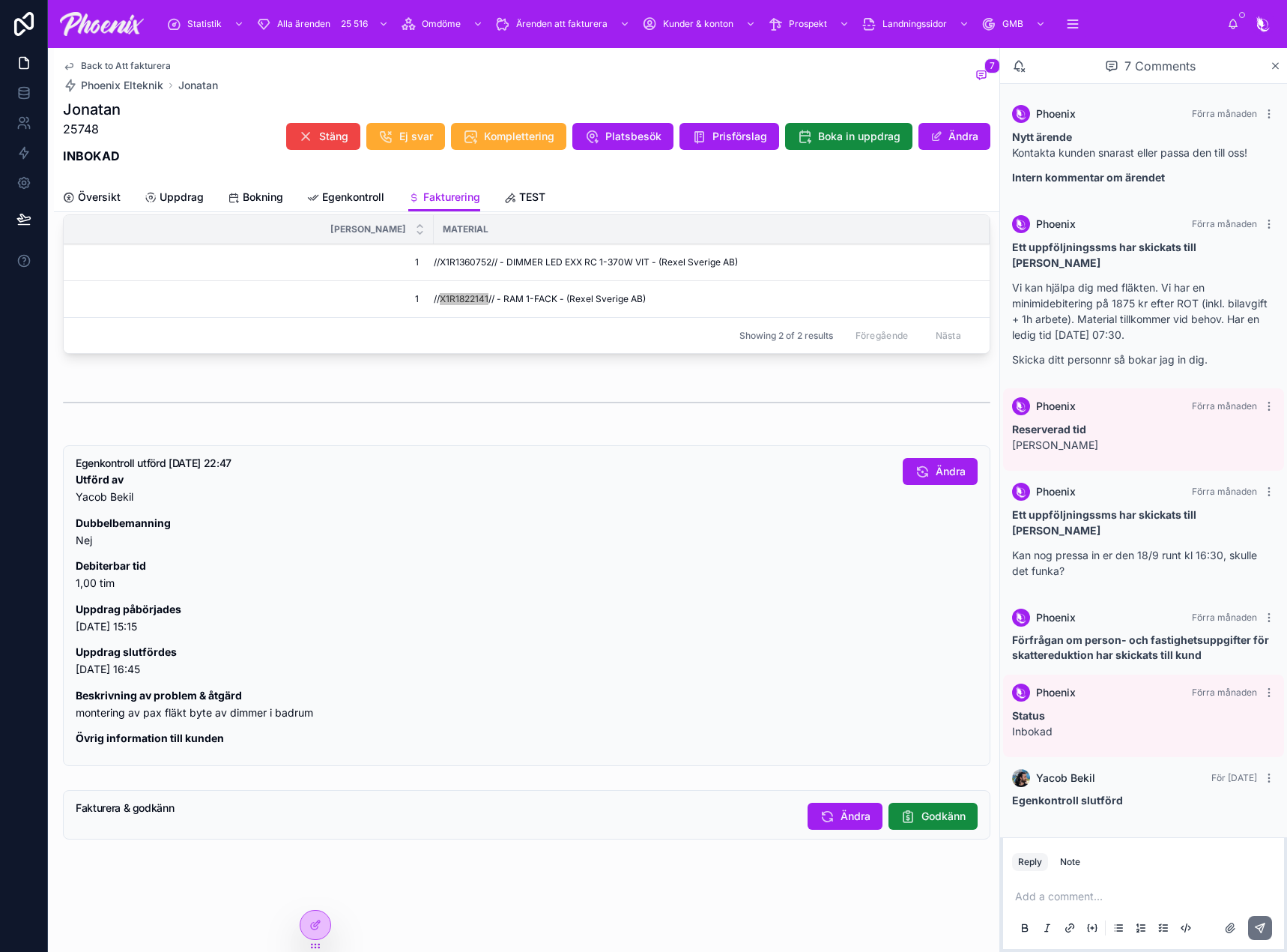
scroll to position [923, 0]
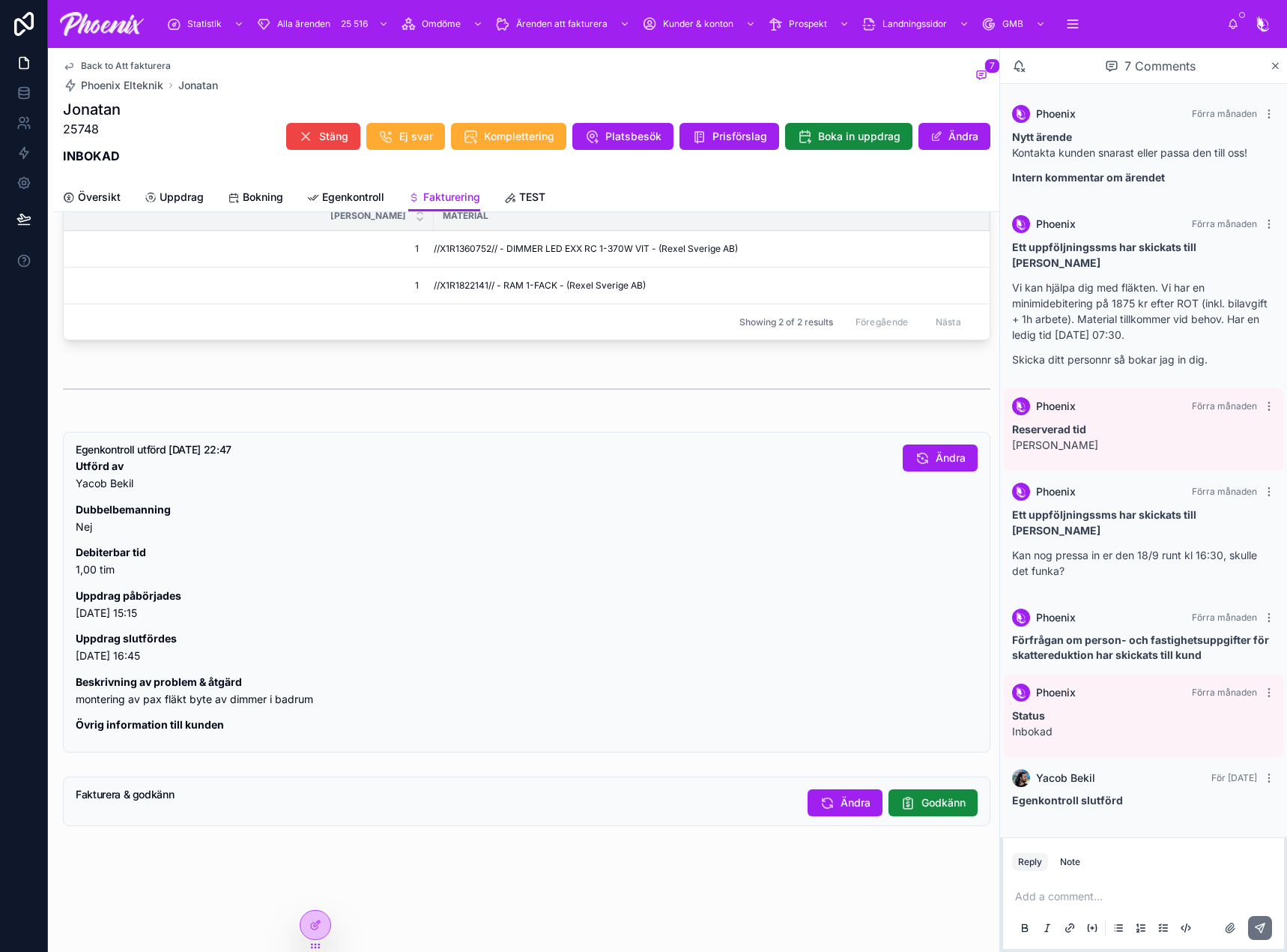
drag, startPoint x: 747, startPoint y: 606, endPoint x: 980, endPoint y: 705, distance: 253.2
click at [754, 608] on p "Uppdrag påbörjades [DATE] 15:15" at bounding box center [483, 604] width 815 height 35
click at [932, 800] on span "Godkänn" at bounding box center [943, 802] width 44 height 15
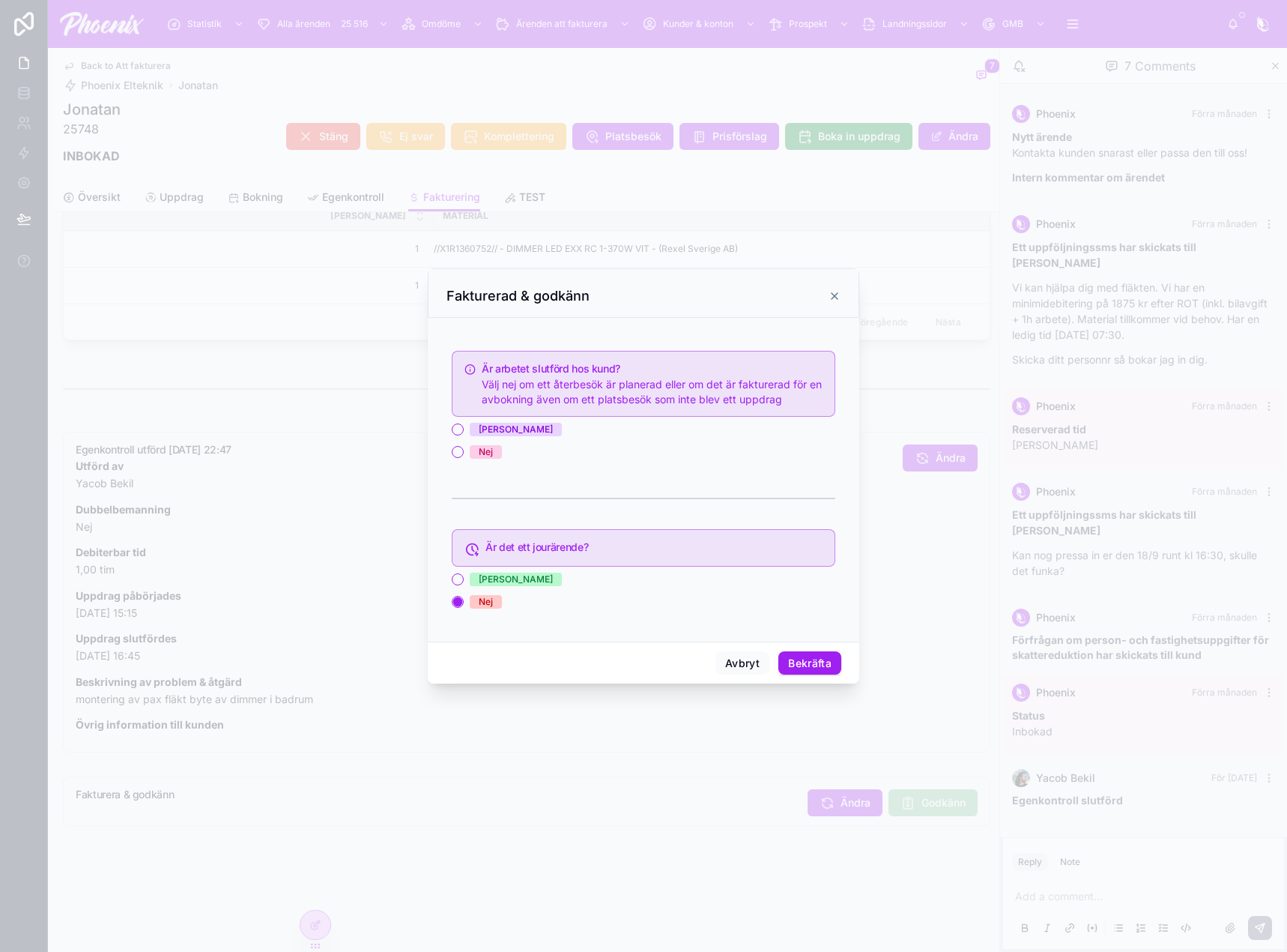
drag, startPoint x: 486, startPoint y: 432, endPoint x: 564, endPoint y: 499, distance: 102.8
click at [486, 433] on div "[PERSON_NAME]" at bounding box center [516, 429] width 74 height 13
click at [464, 433] on button "[PERSON_NAME]" at bounding box center [458, 429] width 12 height 12
click at [830, 671] on button "Bekräfta" at bounding box center [810, 663] width 63 height 24
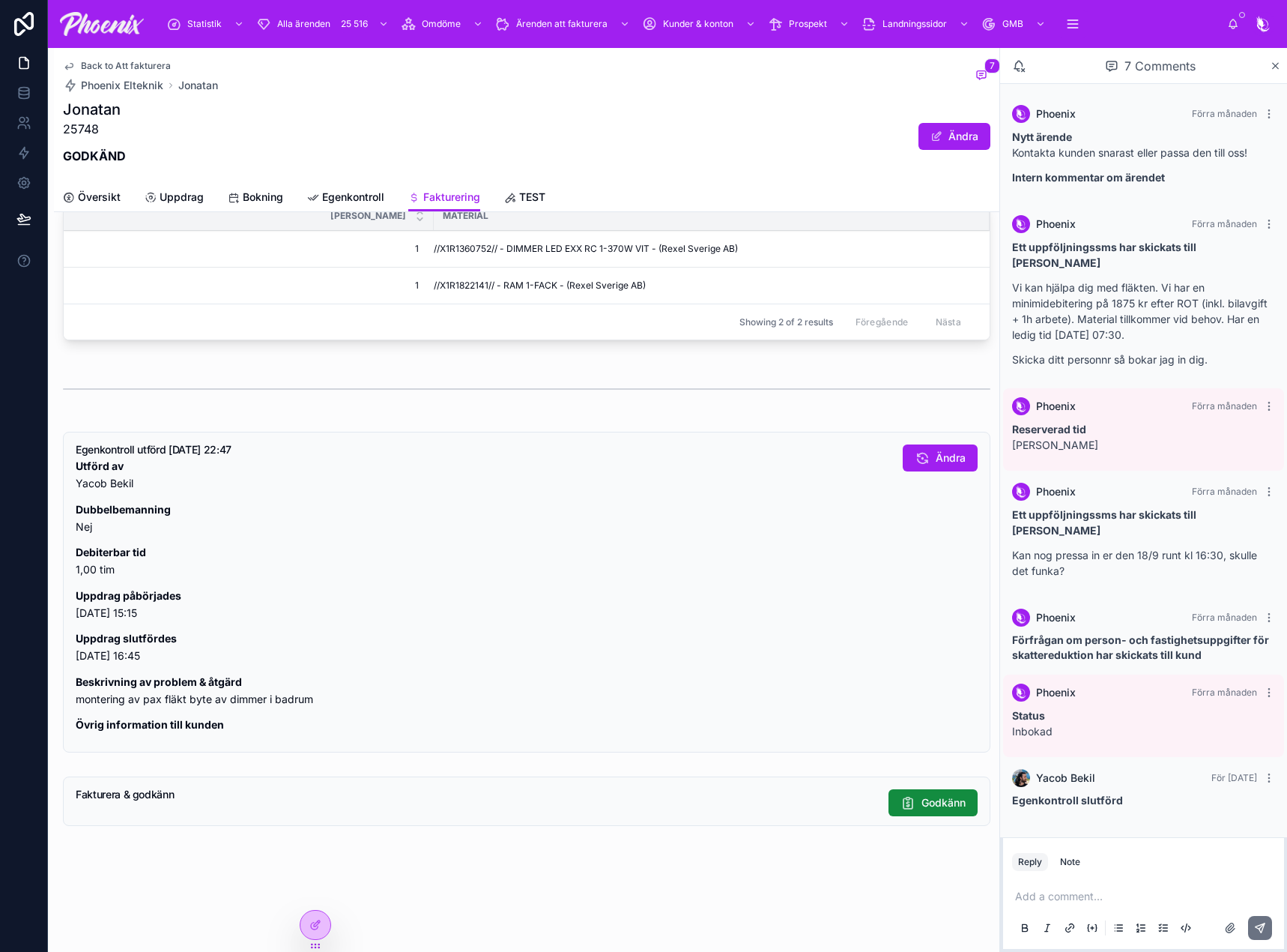
click at [153, 62] on span "Back to Att fakturera" at bounding box center [126, 66] width 90 height 12
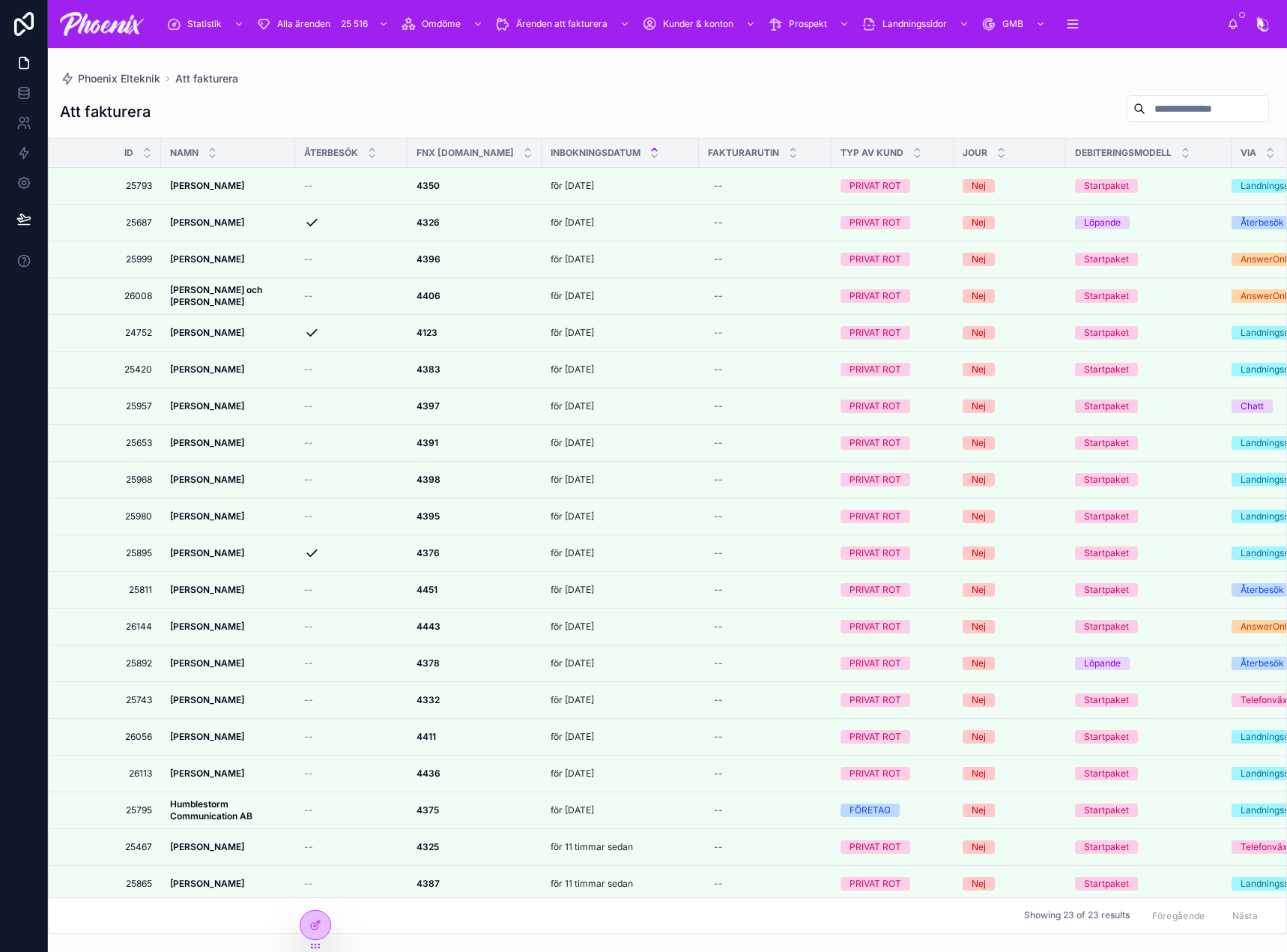
click at [0, 0] on div at bounding box center [0, 0] width 0 height 0
click at [0, 0] on icon at bounding box center [0, 0] width 0 height 0
click at [0, 0] on div at bounding box center [0, 0] width 0 height 0
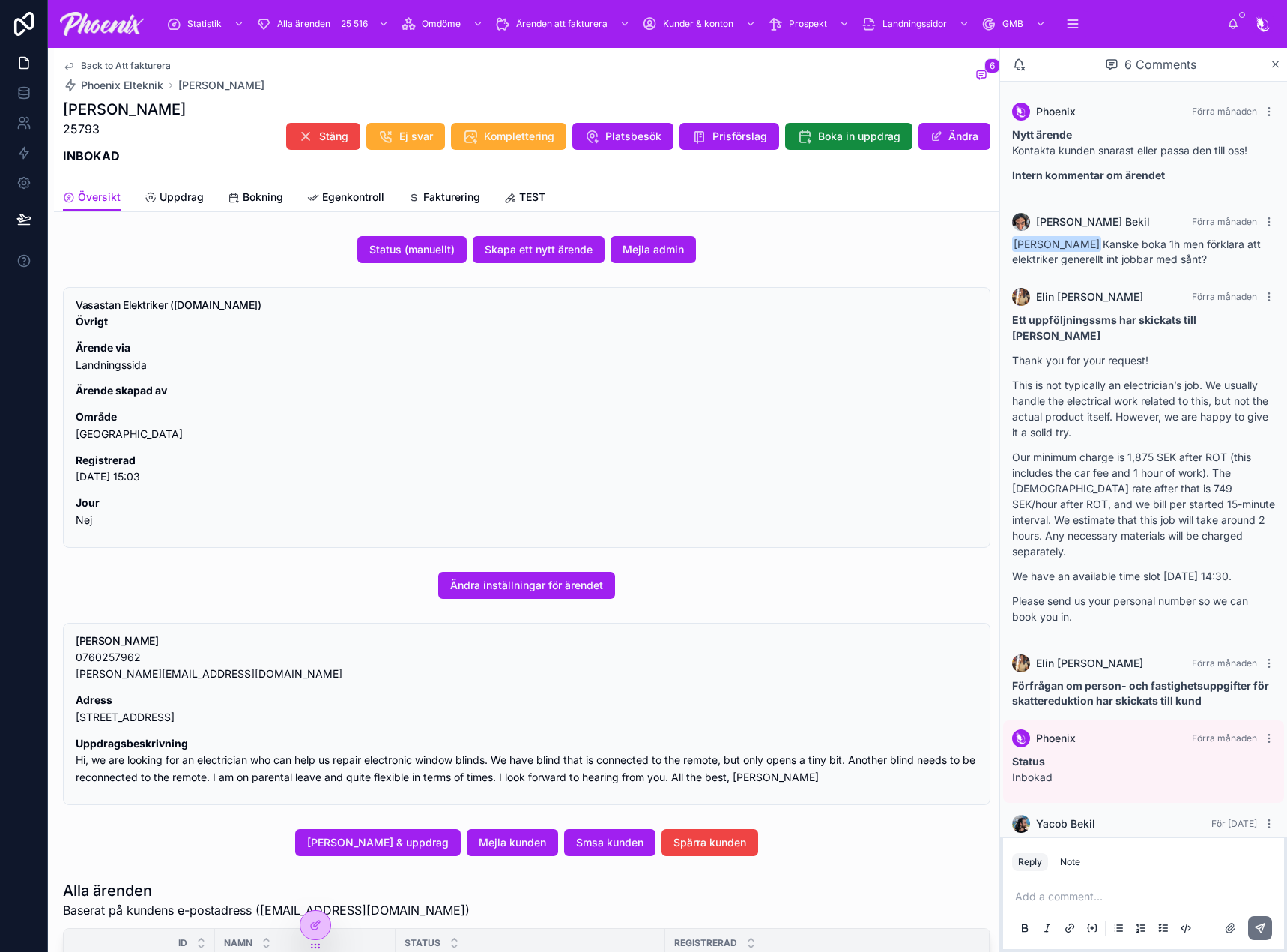
scroll to position [22, 0]
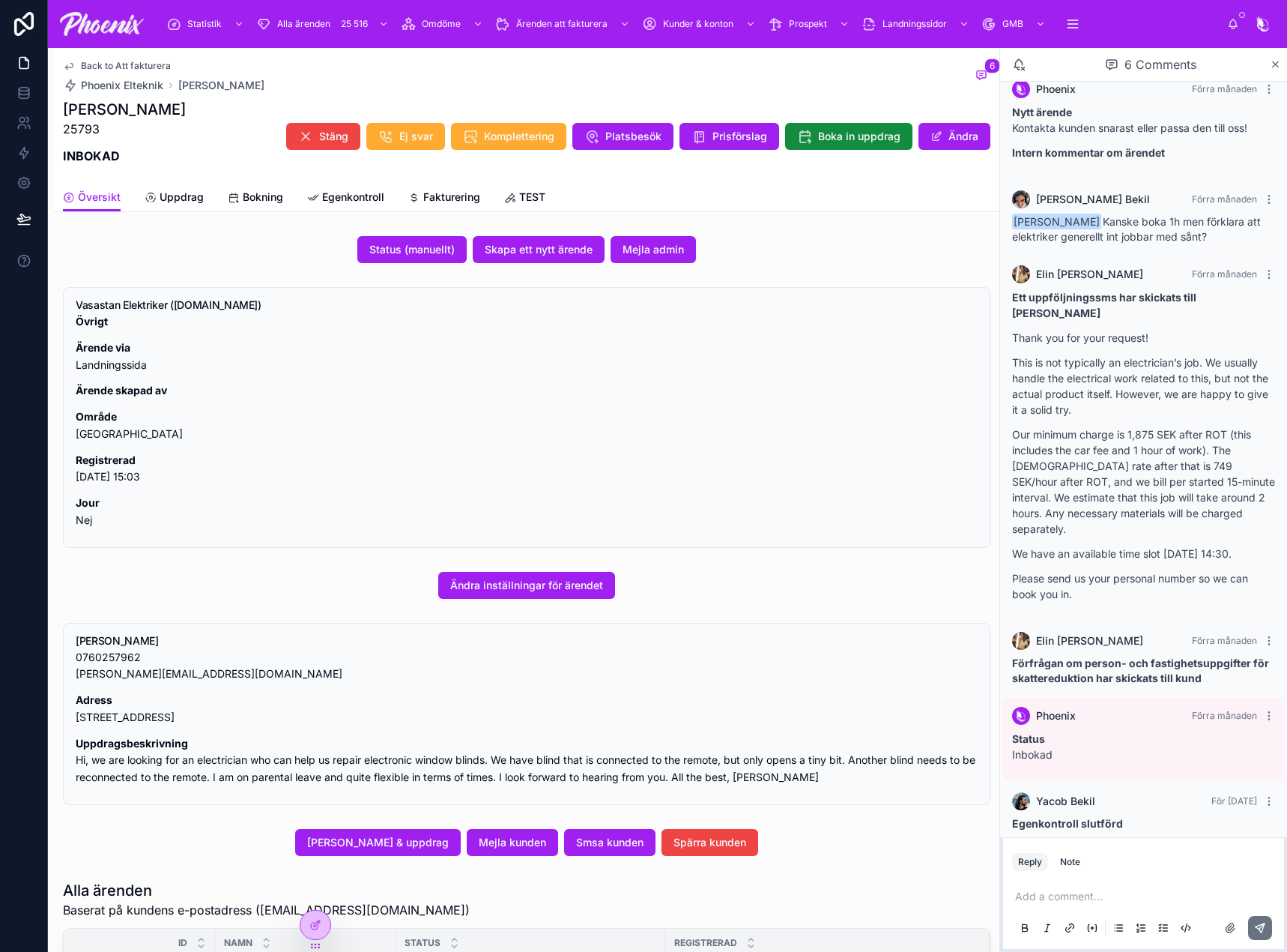
click at [432, 194] on span "Fakturering" at bounding box center [452, 197] width 57 height 15
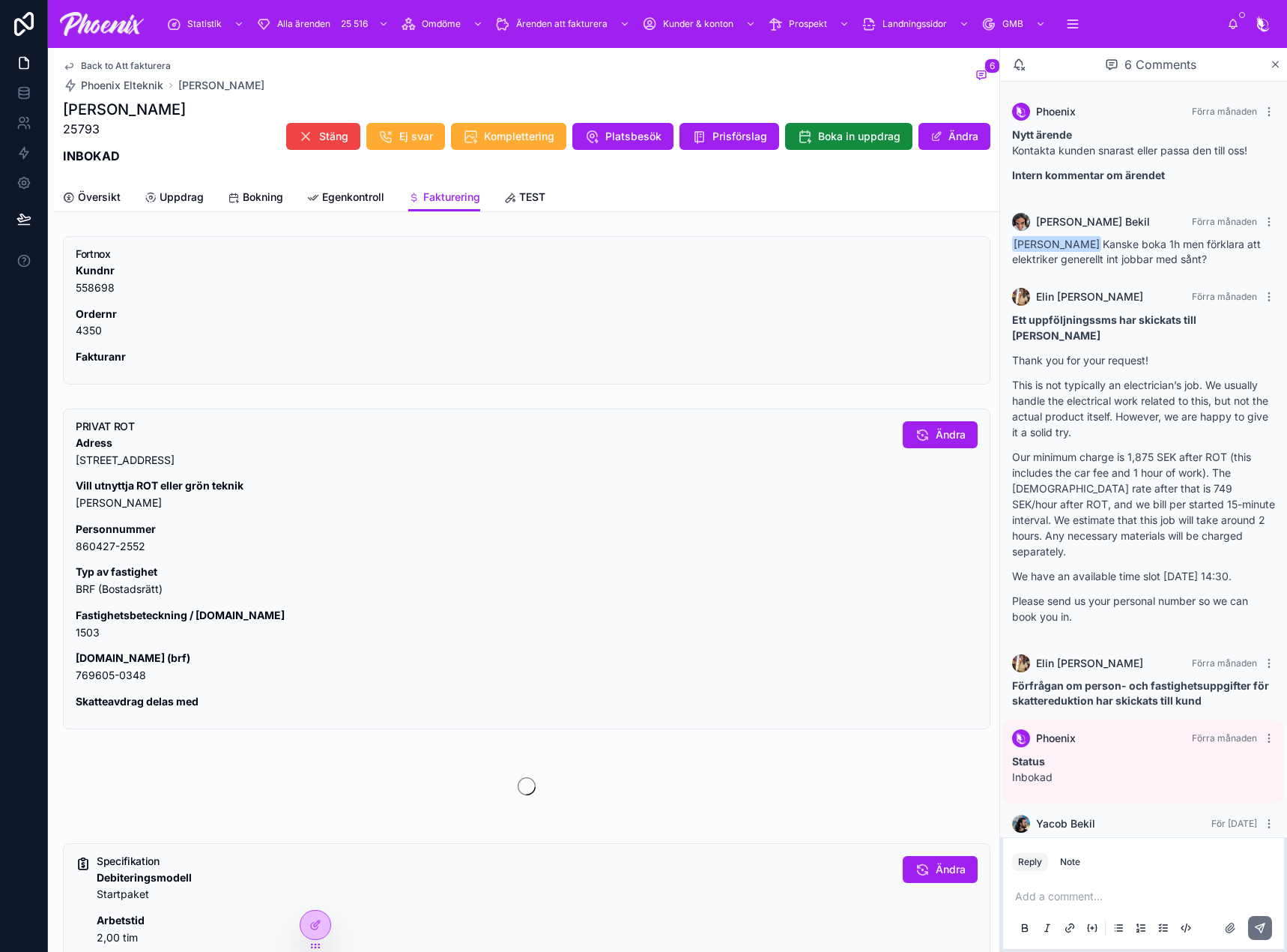
scroll to position [22, 0]
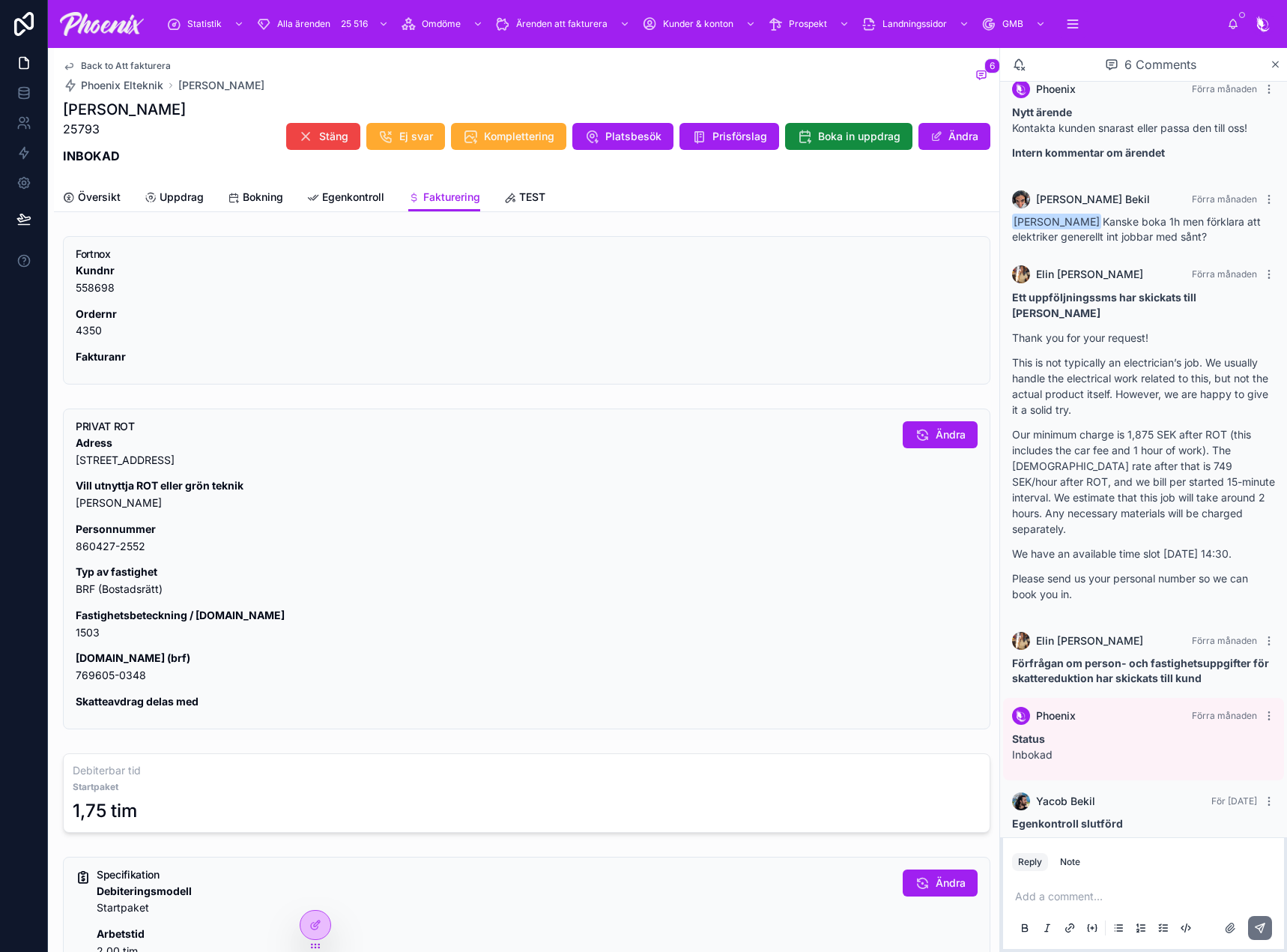
click at [77, 634] on p "Fastighetsbeteckning / [DOMAIN_NAME] 1503" at bounding box center [483, 624] width 815 height 35
drag, startPoint x: 77, startPoint y: 634, endPoint x: 391, endPoint y: 591, distance: 316.9
click at [78, 633] on p "Fastighetsbeteckning / [DOMAIN_NAME] 1503" at bounding box center [483, 624] width 815 height 35
click at [116, 674] on p "[DOMAIN_NAME] (brf) 769605-0348" at bounding box center [483, 667] width 815 height 35
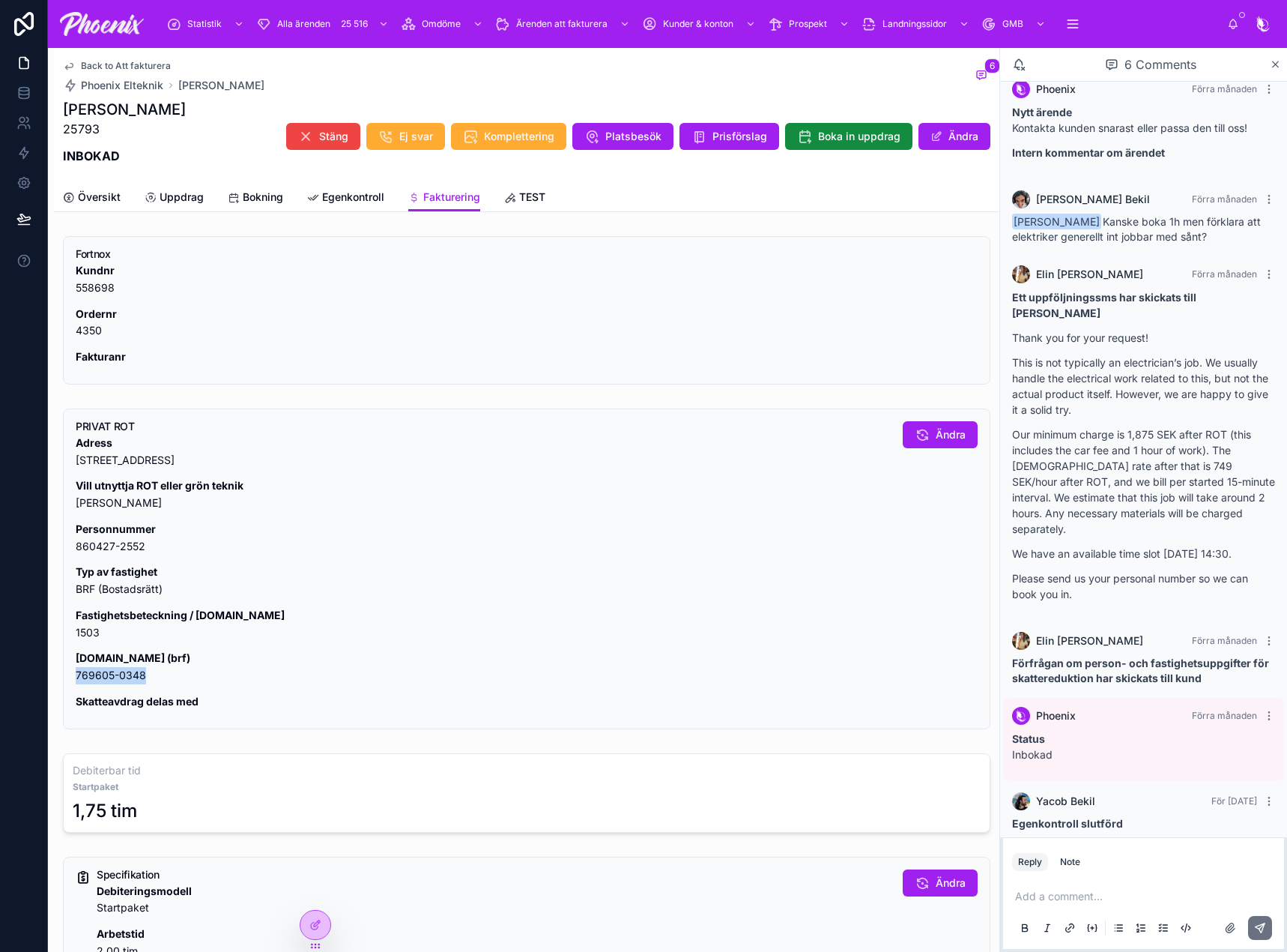
click at [116, 674] on p "[DOMAIN_NAME] (brf) 769605-0348" at bounding box center [483, 667] width 815 height 35
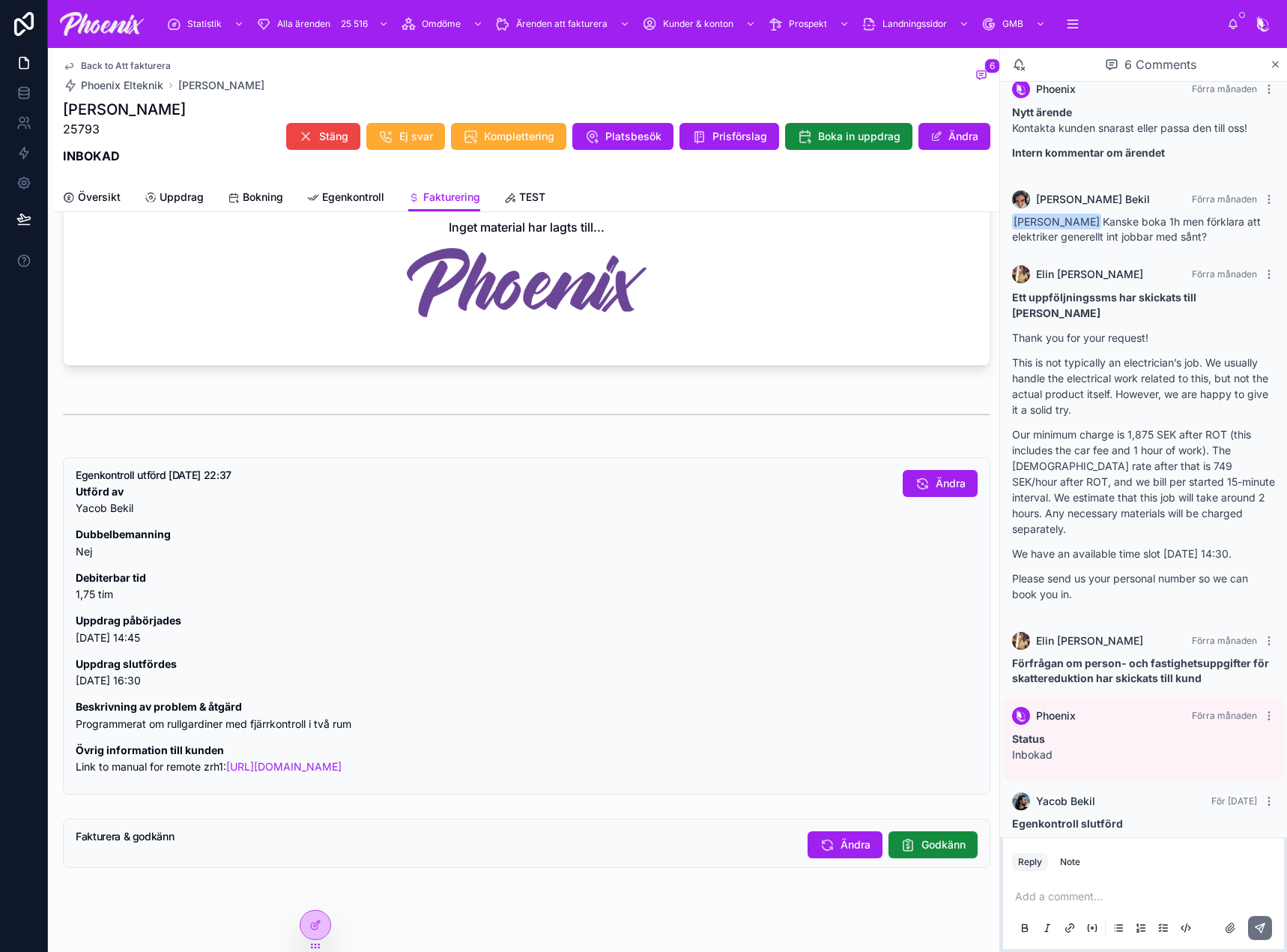
scroll to position [1031, 0]
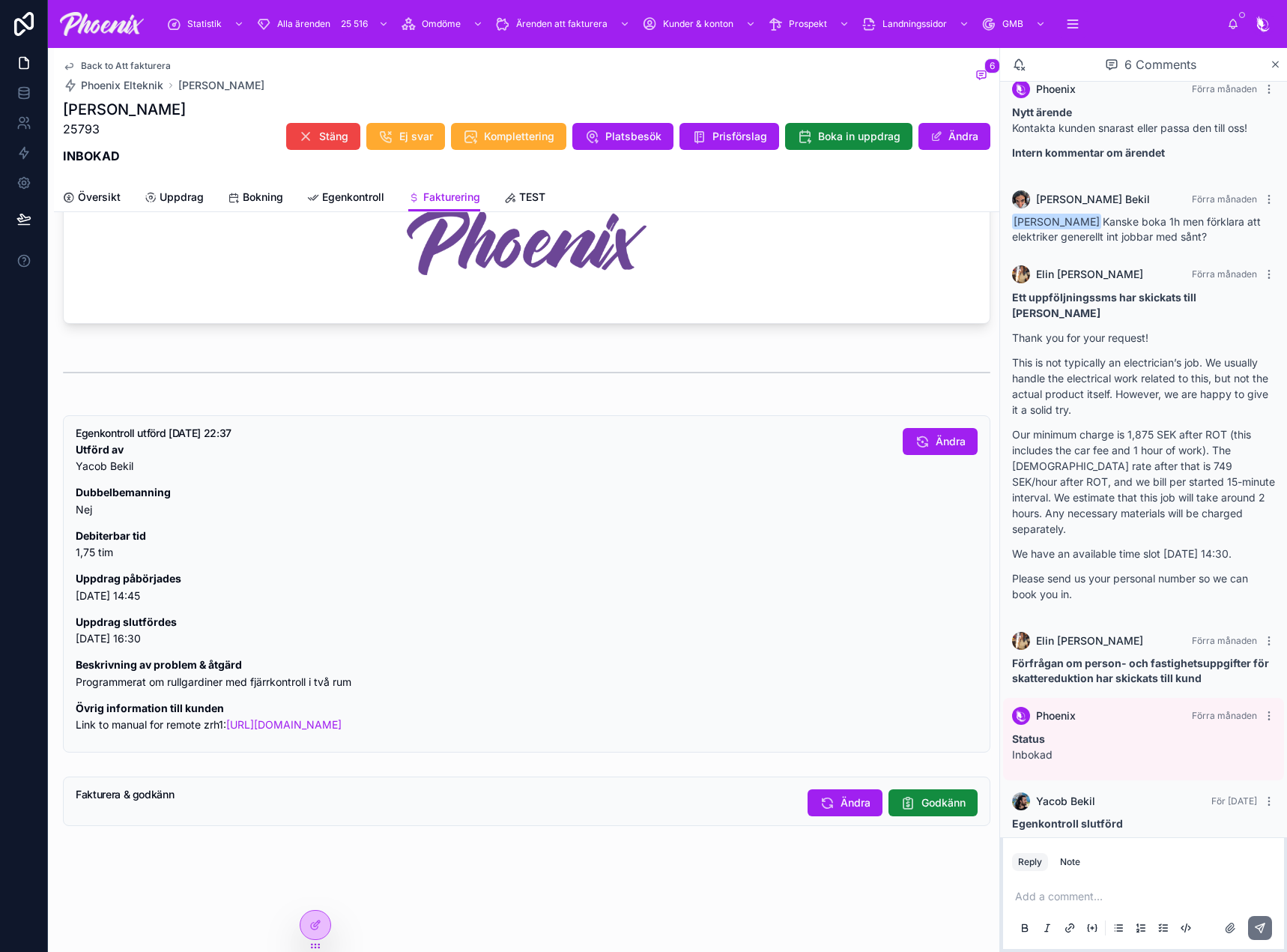
click at [922, 801] on span "Godkänn" at bounding box center [943, 802] width 44 height 15
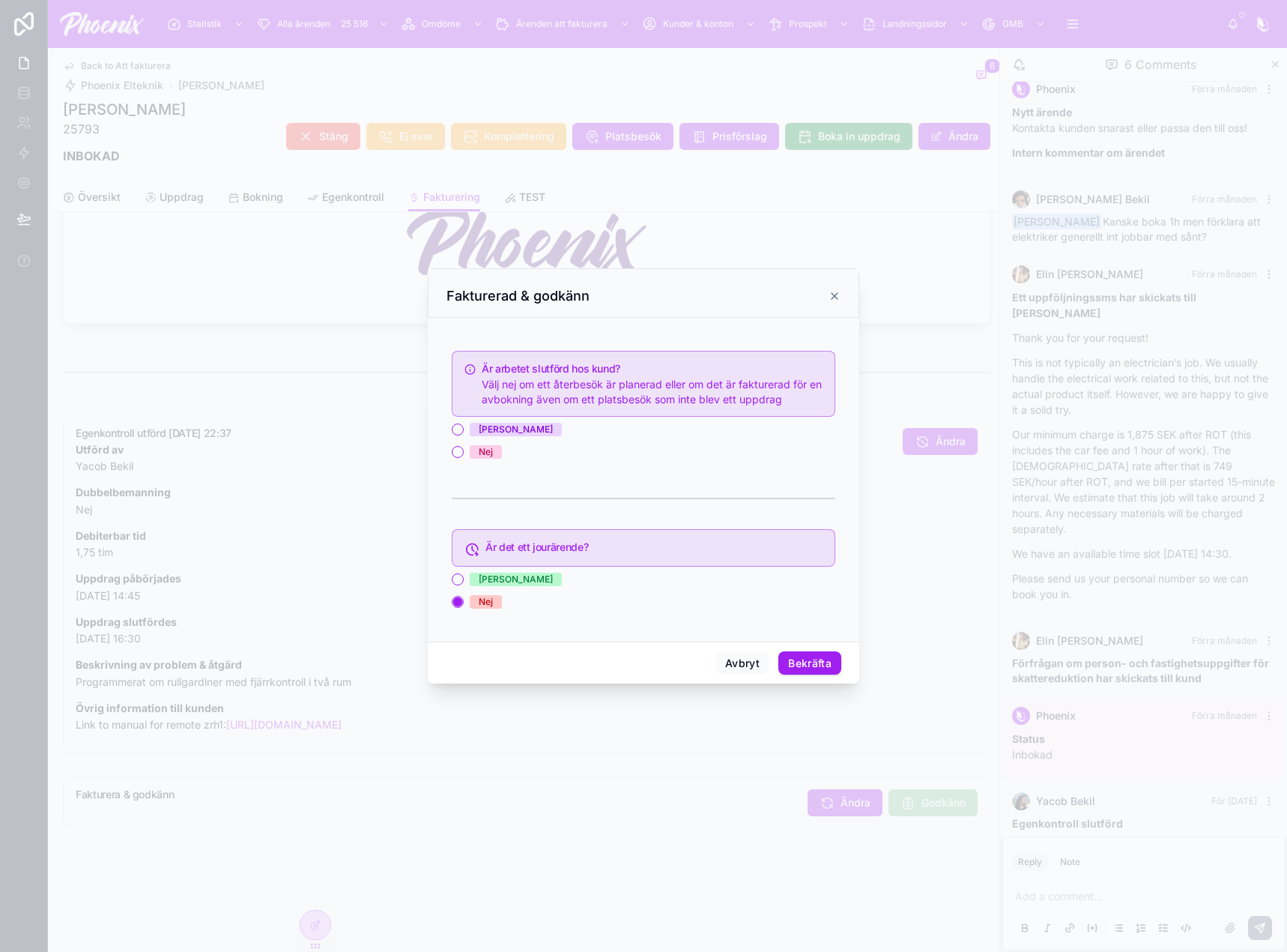
click at [486, 434] on div "[PERSON_NAME]" at bounding box center [516, 429] width 74 height 13
click at [464, 434] on button "[PERSON_NAME]" at bounding box center [458, 429] width 12 height 12
click at [832, 657] on button "Bekräfta" at bounding box center [810, 663] width 63 height 24
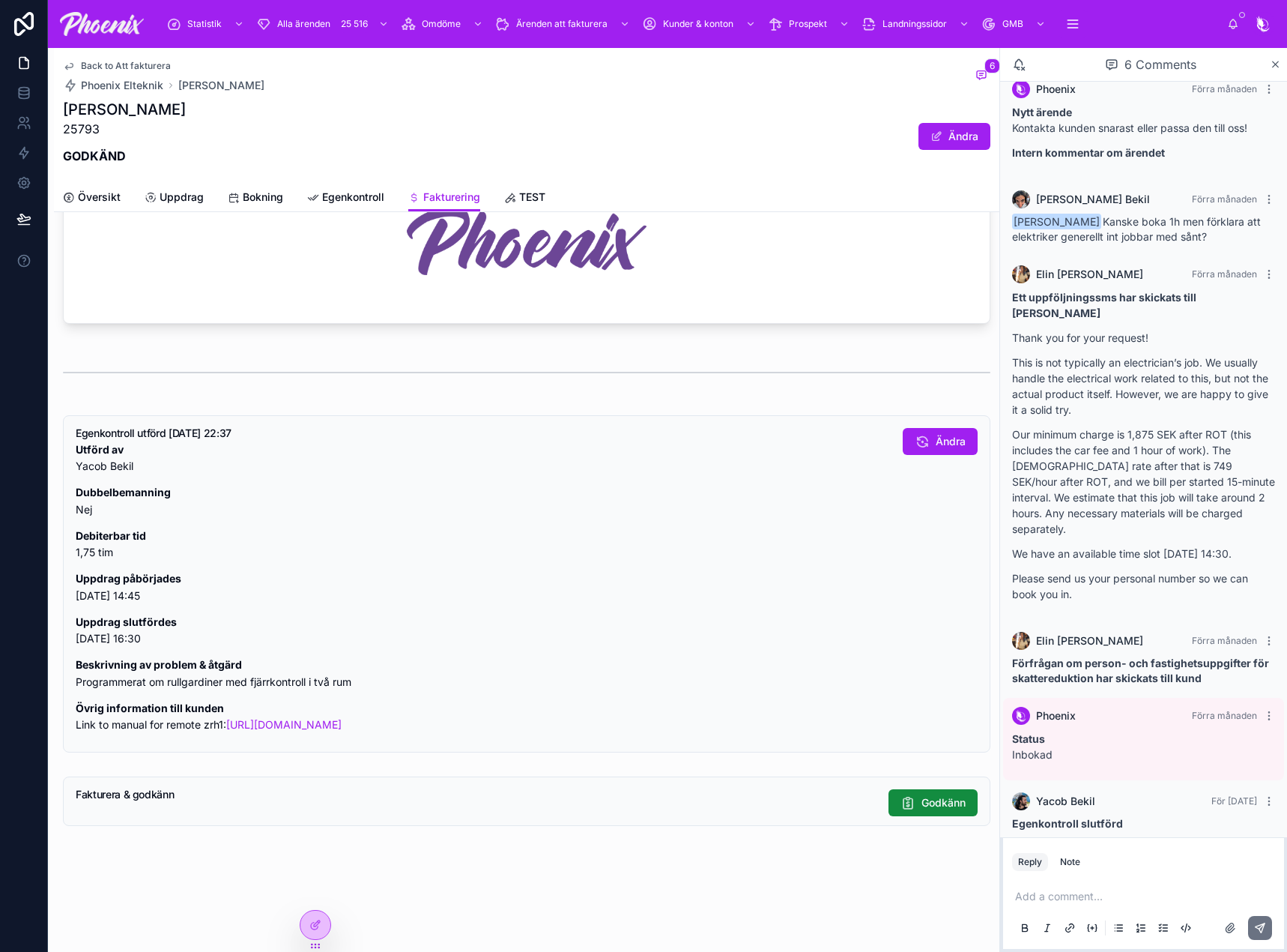
click at [157, 68] on span "Back to Att fakturera" at bounding box center [126, 66] width 90 height 12
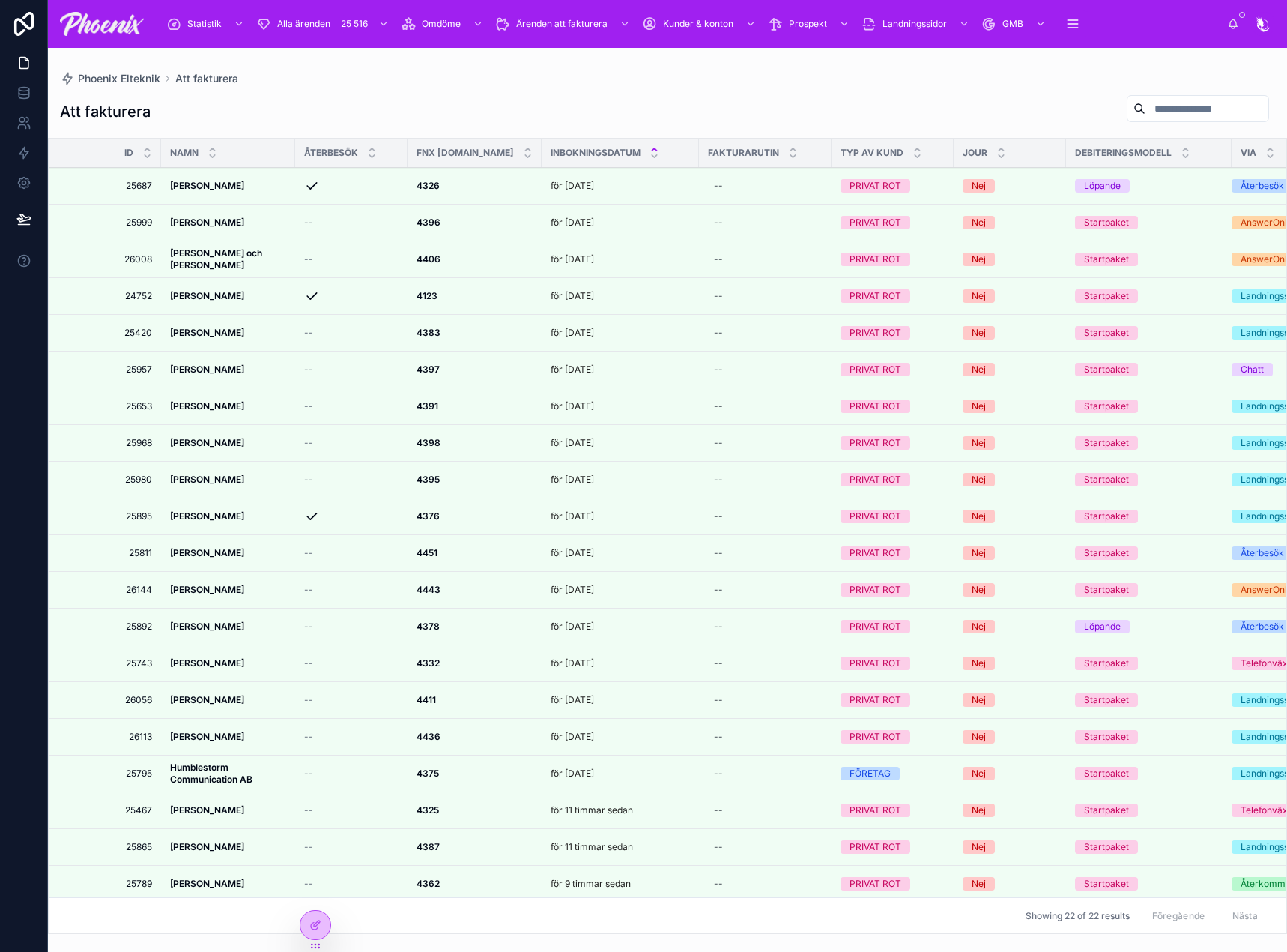
click at [0, 0] on icon at bounding box center [0, 0] width 0 height 0
click at [438, 218] on strong "4396" at bounding box center [428, 222] width 24 height 12
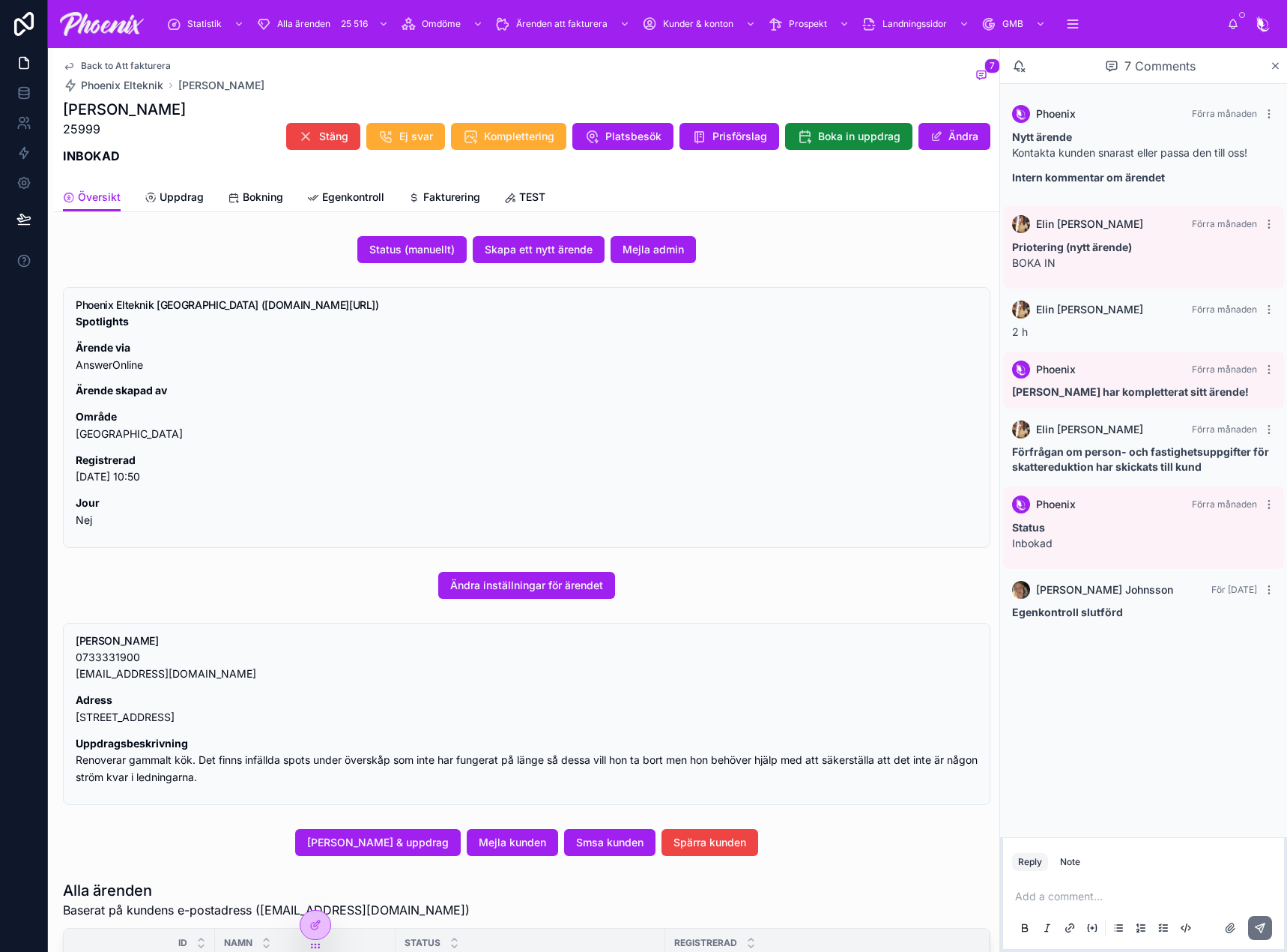
click at [463, 201] on span "Fakturering" at bounding box center [452, 197] width 57 height 15
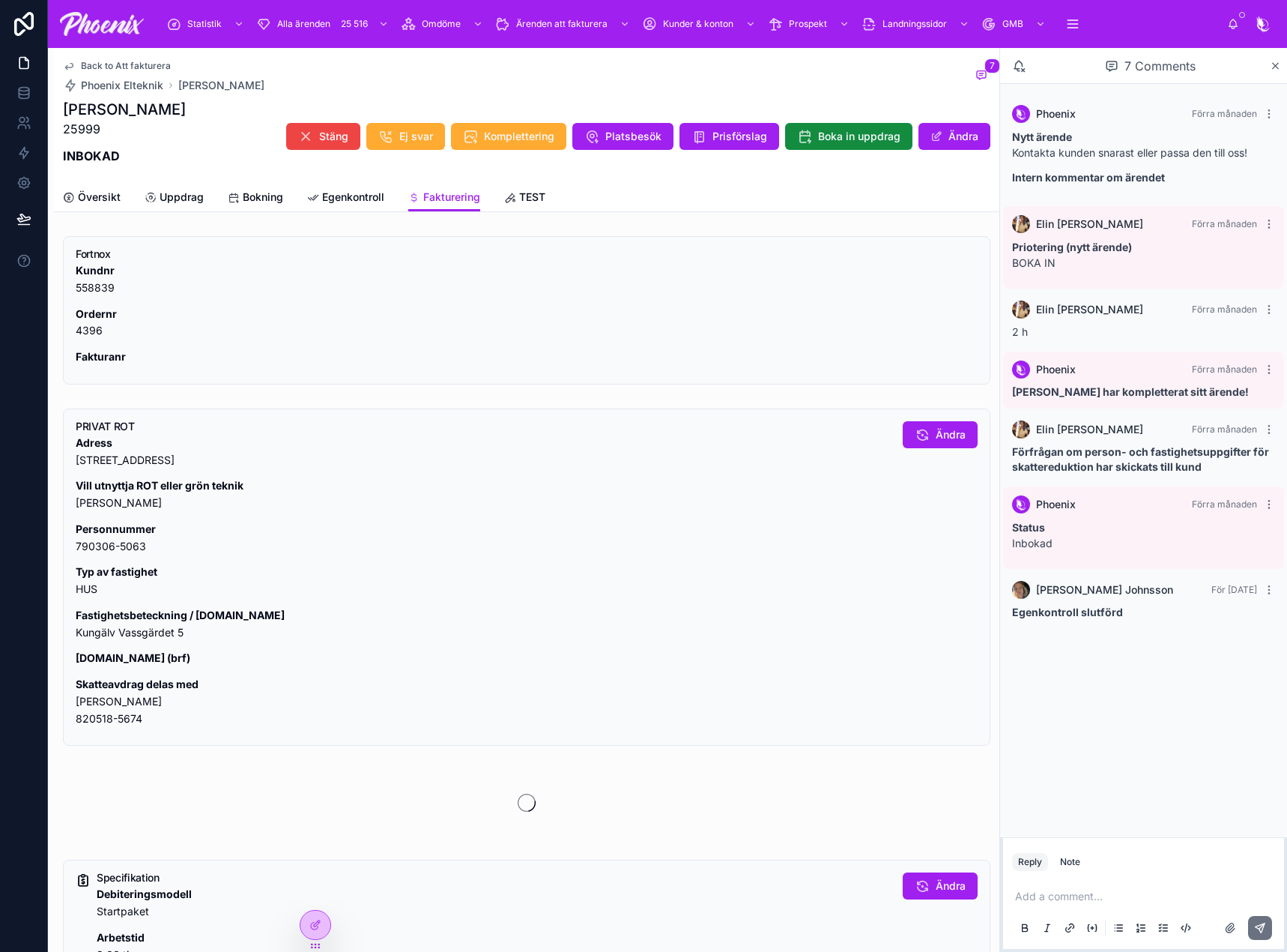
click at [108, 708] on p "Skatteavdrag delas med [PERSON_NAME] 820518-5674" at bounding box center [483, 701] width 815 height 51
click at [103, 719] on p "Skatteavdrag delas med [PERSON_NAME] 820518-5674" at bounding box center [483, 701] width 815 height 51
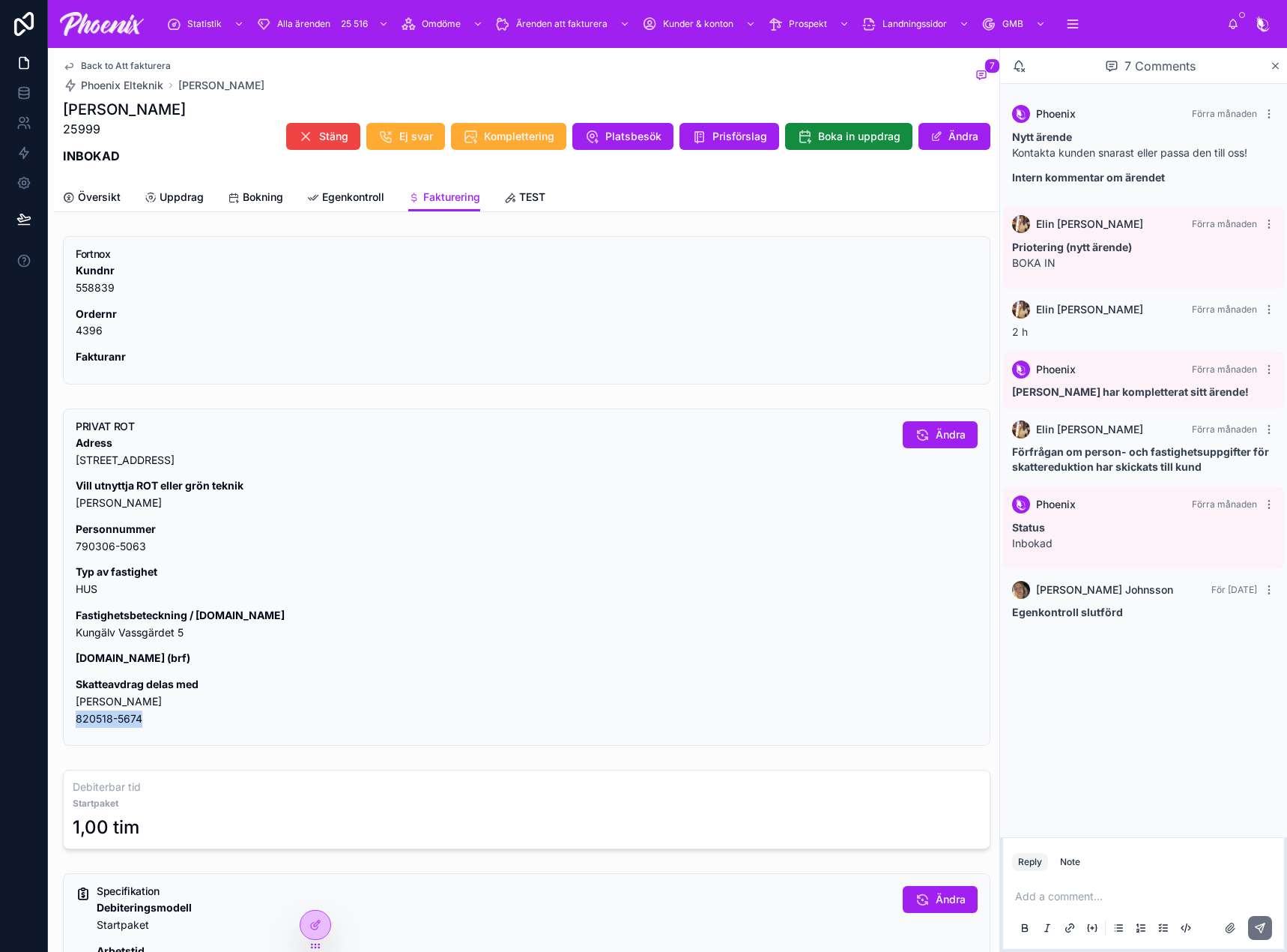
click at [103, 719] on p "Skatteavdrag delas med [PERSON_NAME] 820518-5674" at bounding box center [483, 701] width 815 height 51
click at [102, 631] on p "Fastighetsbeteckning / [DOMAIN_NAME] Kungälv Vassgärdet 5" at bounding box center [483, 624] width 815 height 35
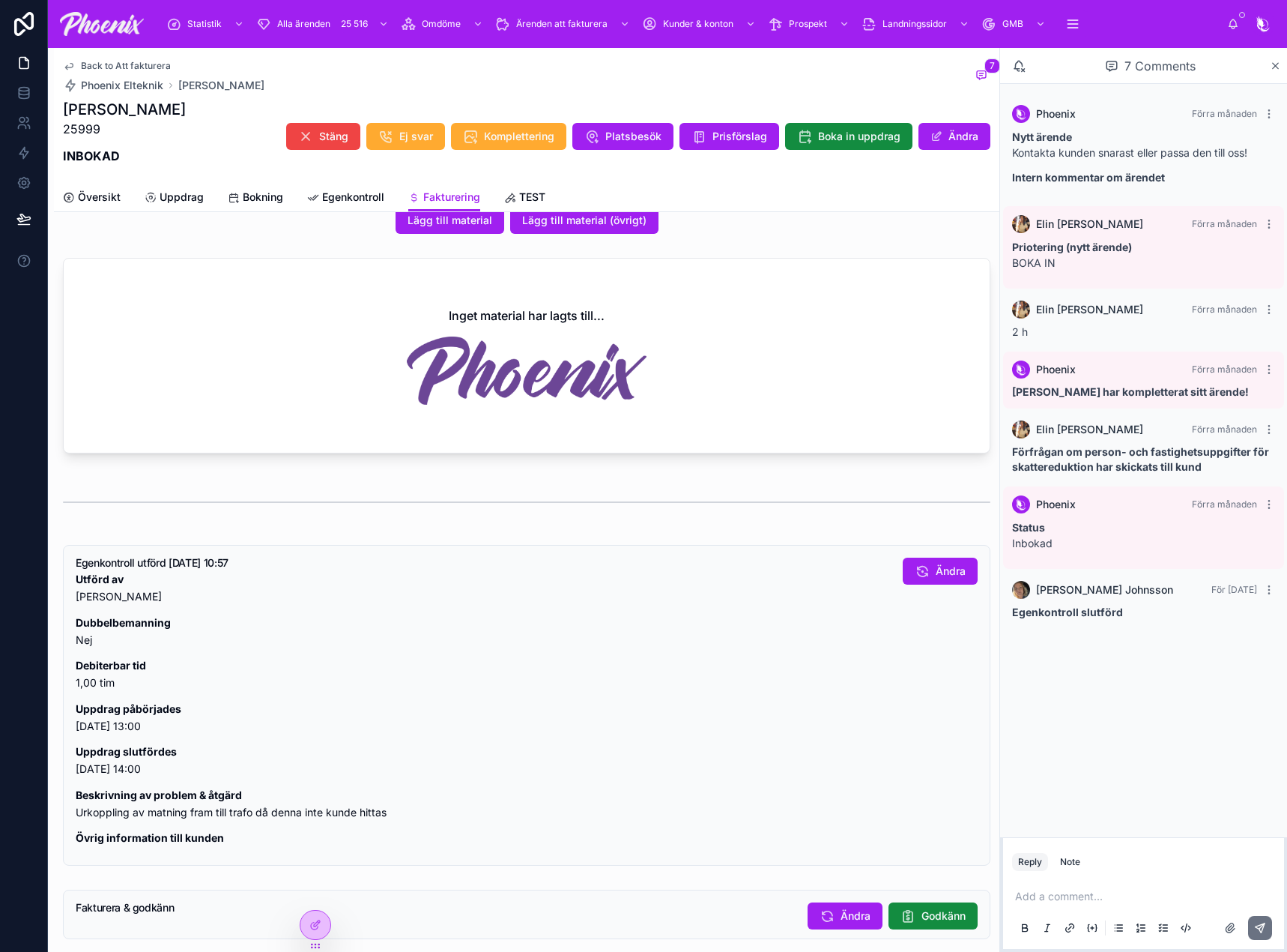
scroll to position [1014, 0]
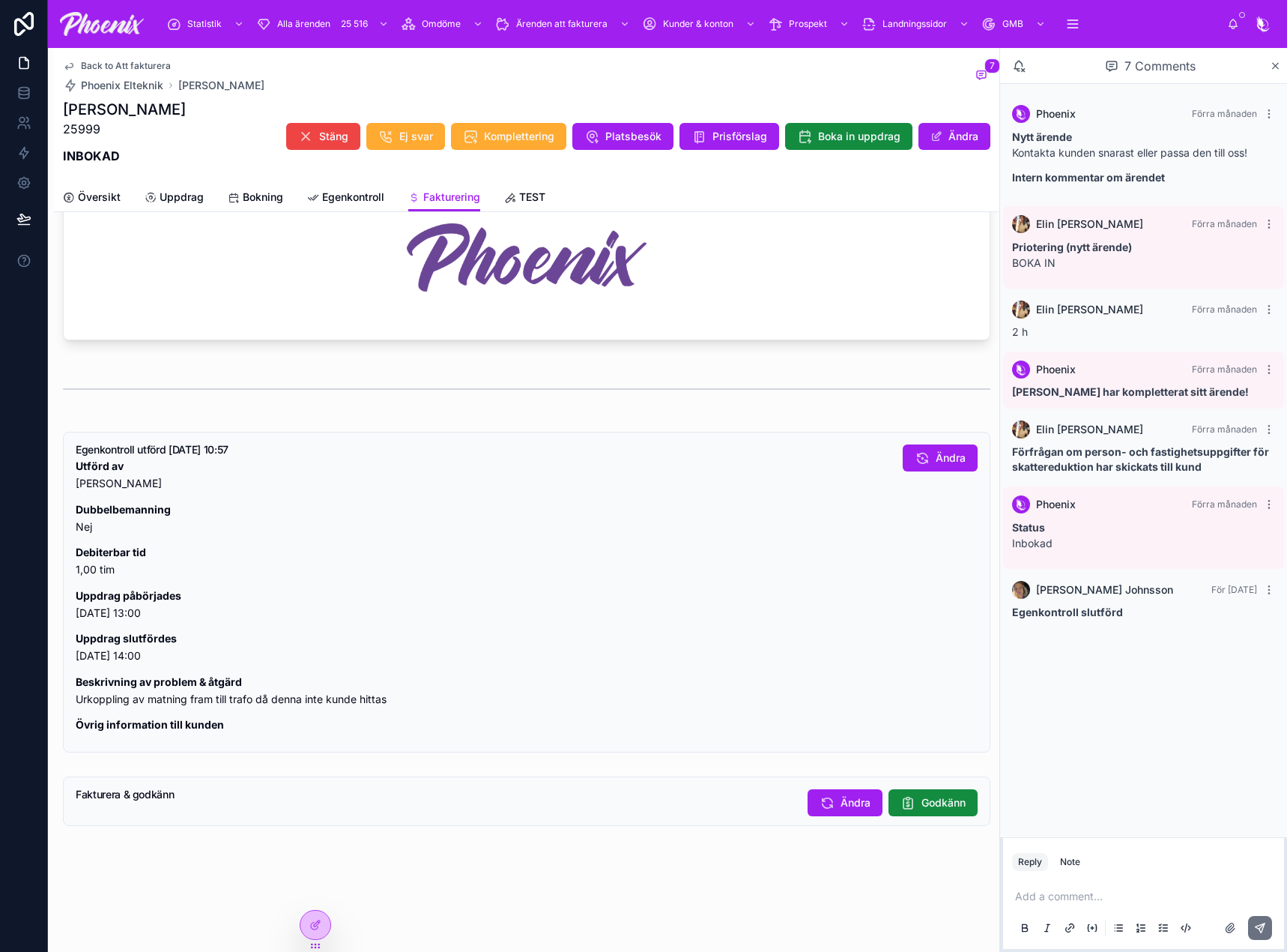
click at [922, 806] on span "Godkänn" at bounding box center [943, 802] width 44 height 15
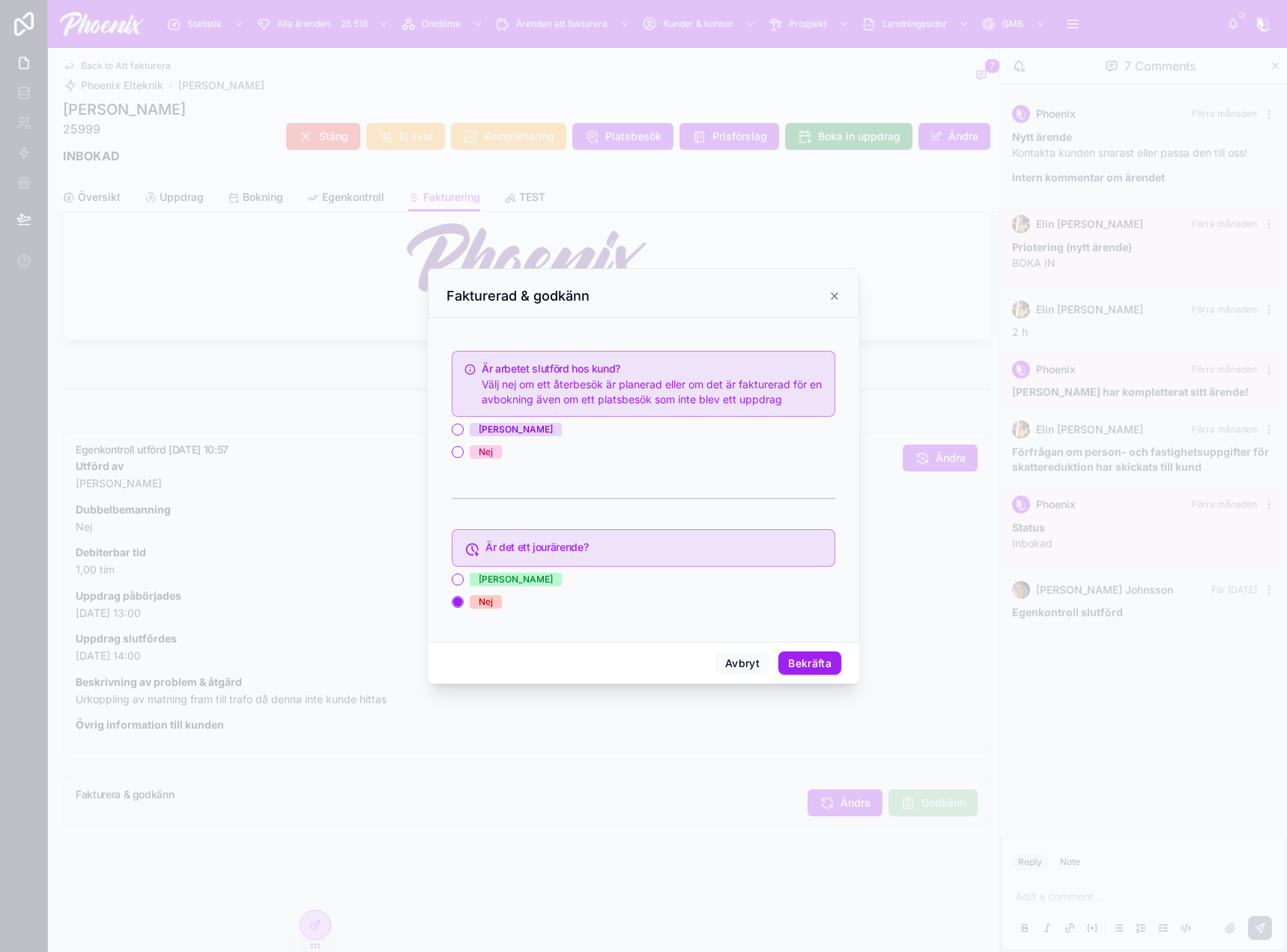
click at [488, 429] on div "[PERSON_NAME]" at bounding box center [516, 429] width 74 height 13
click at [464, 429] on button "[PERSON_NAME]" at bounding box center [458, 429] width 12 height 12
click at [822, 665] on button "Bekräfta" at bounding box center [810, 663] width 63 height 24
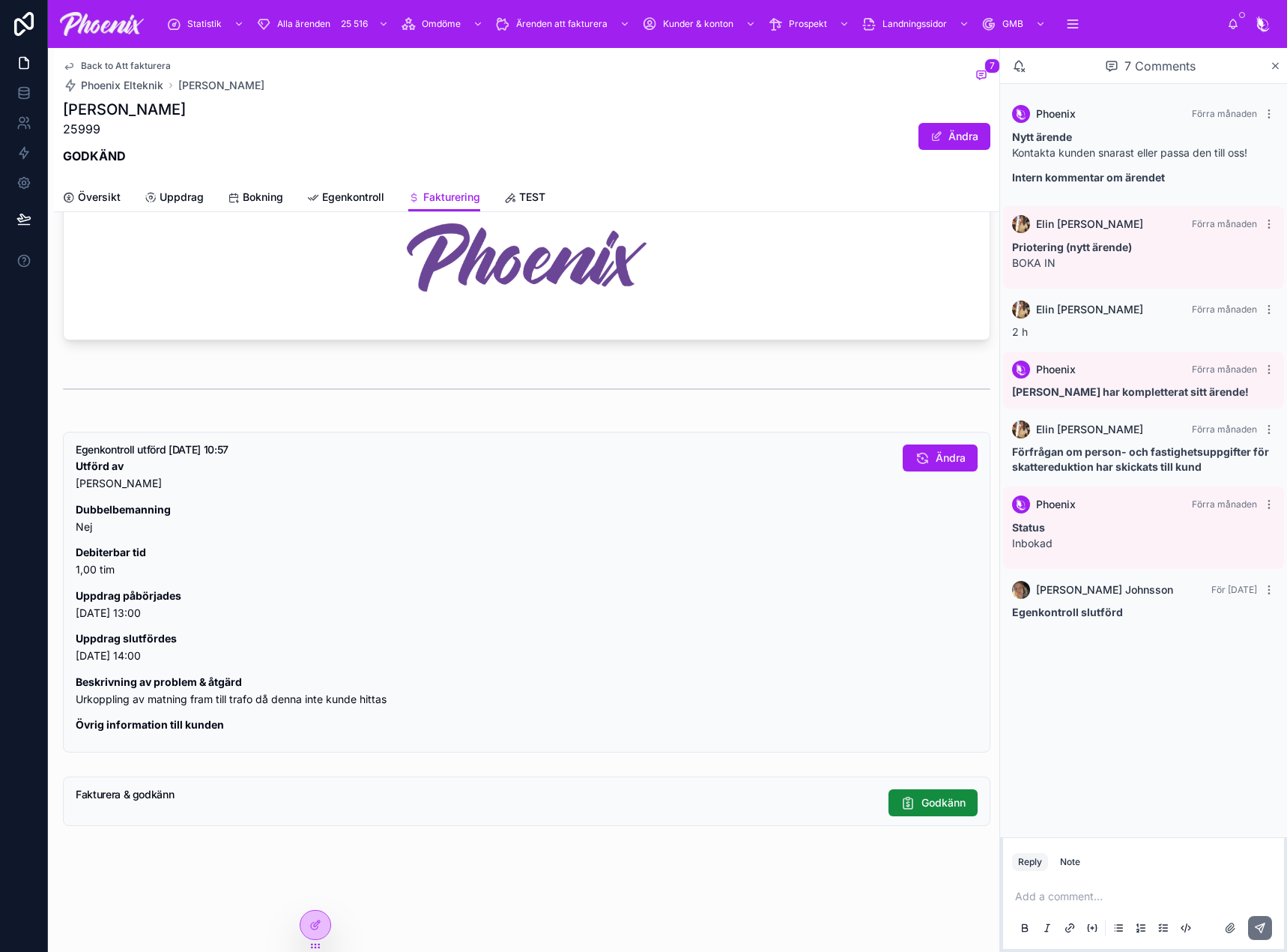
click at [118, 64] on span "Back to Att fakturera" at bounding box center [126, 66] width 90 height 12
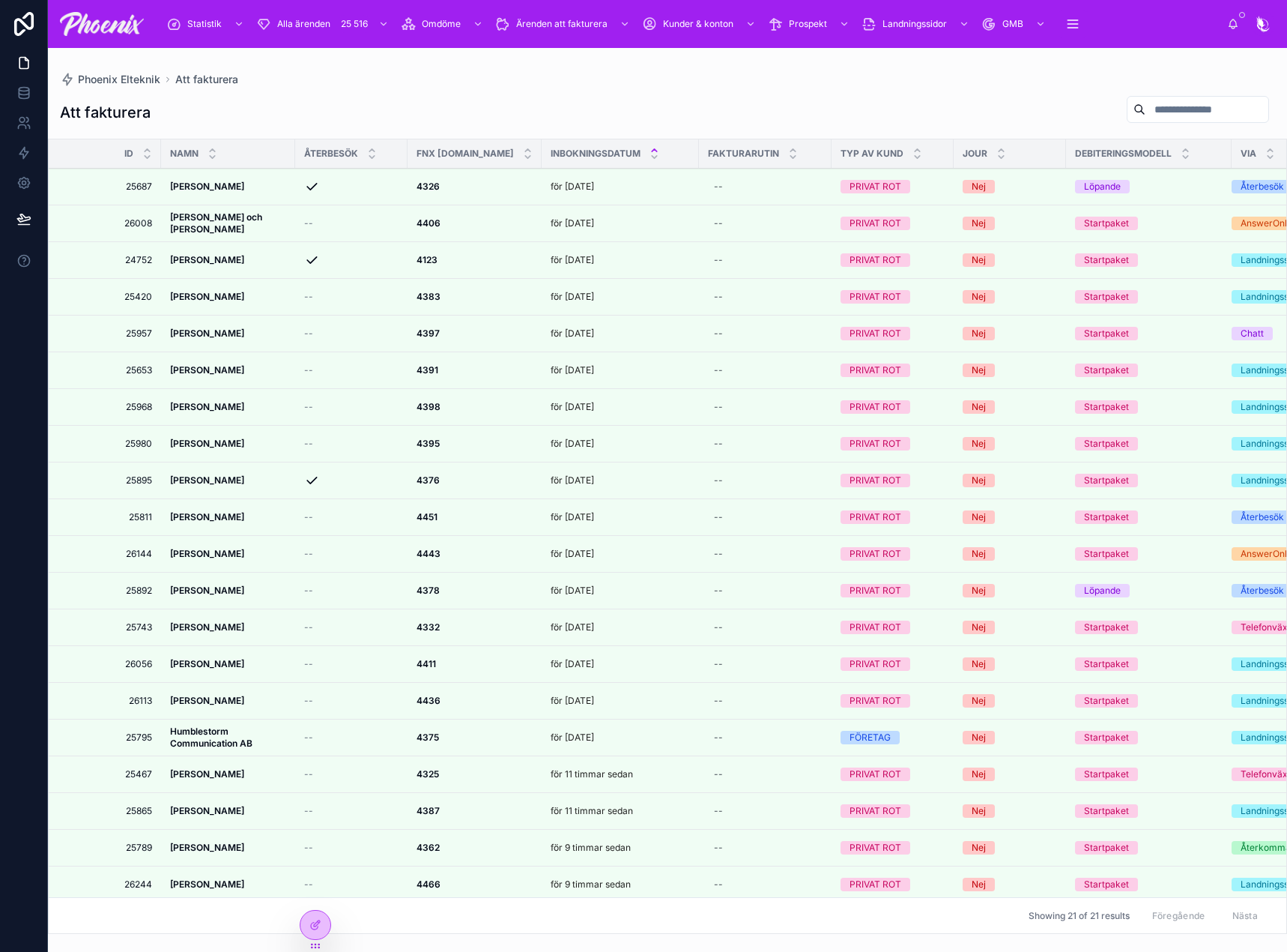
click at [0, 0] on icon at bounding box center [0, 0] width 0 height 0
click at [0, 0] on div at bounding box center [0, 0] width 0 height 0
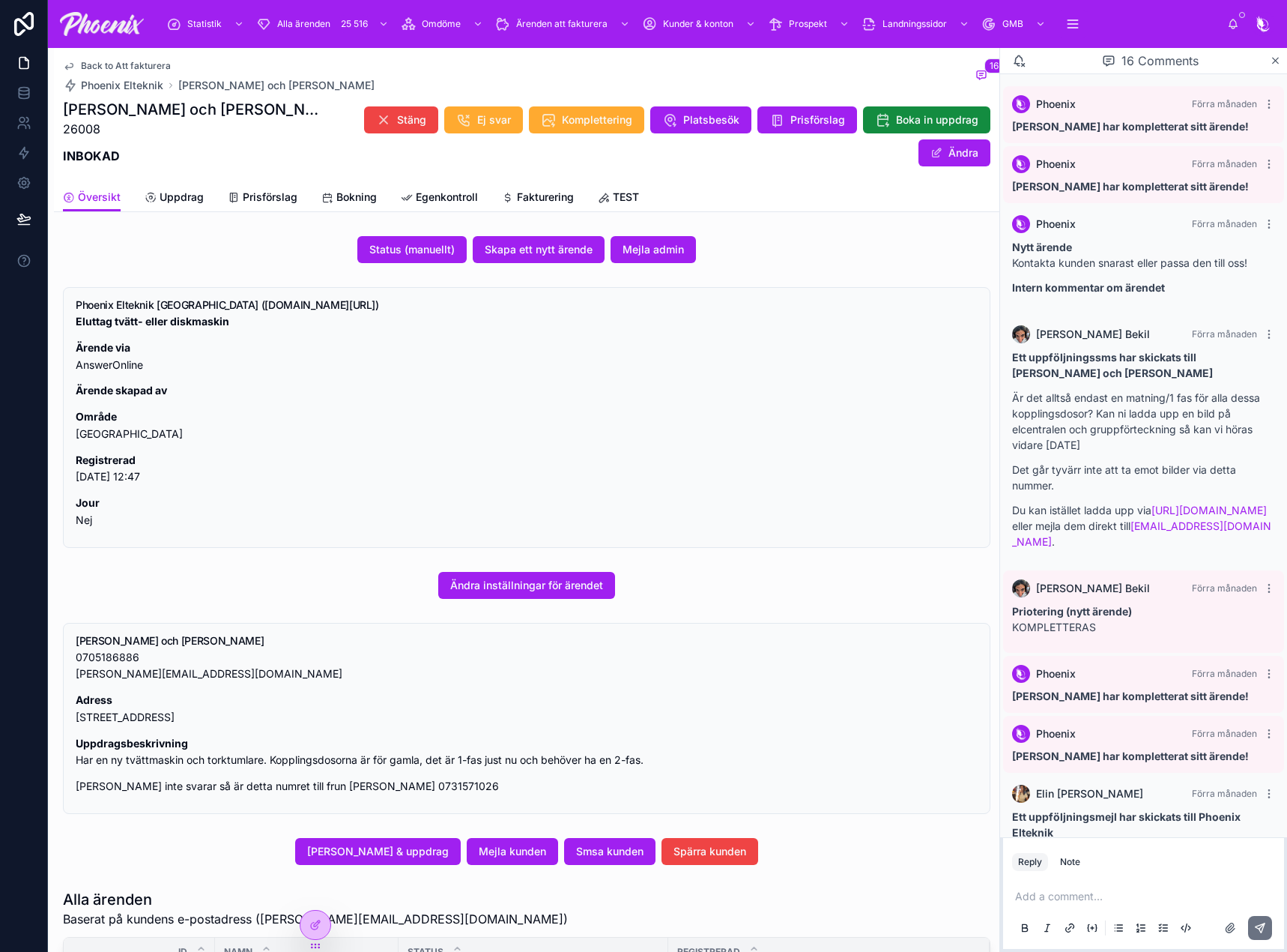
scroll to position [1121, 0]
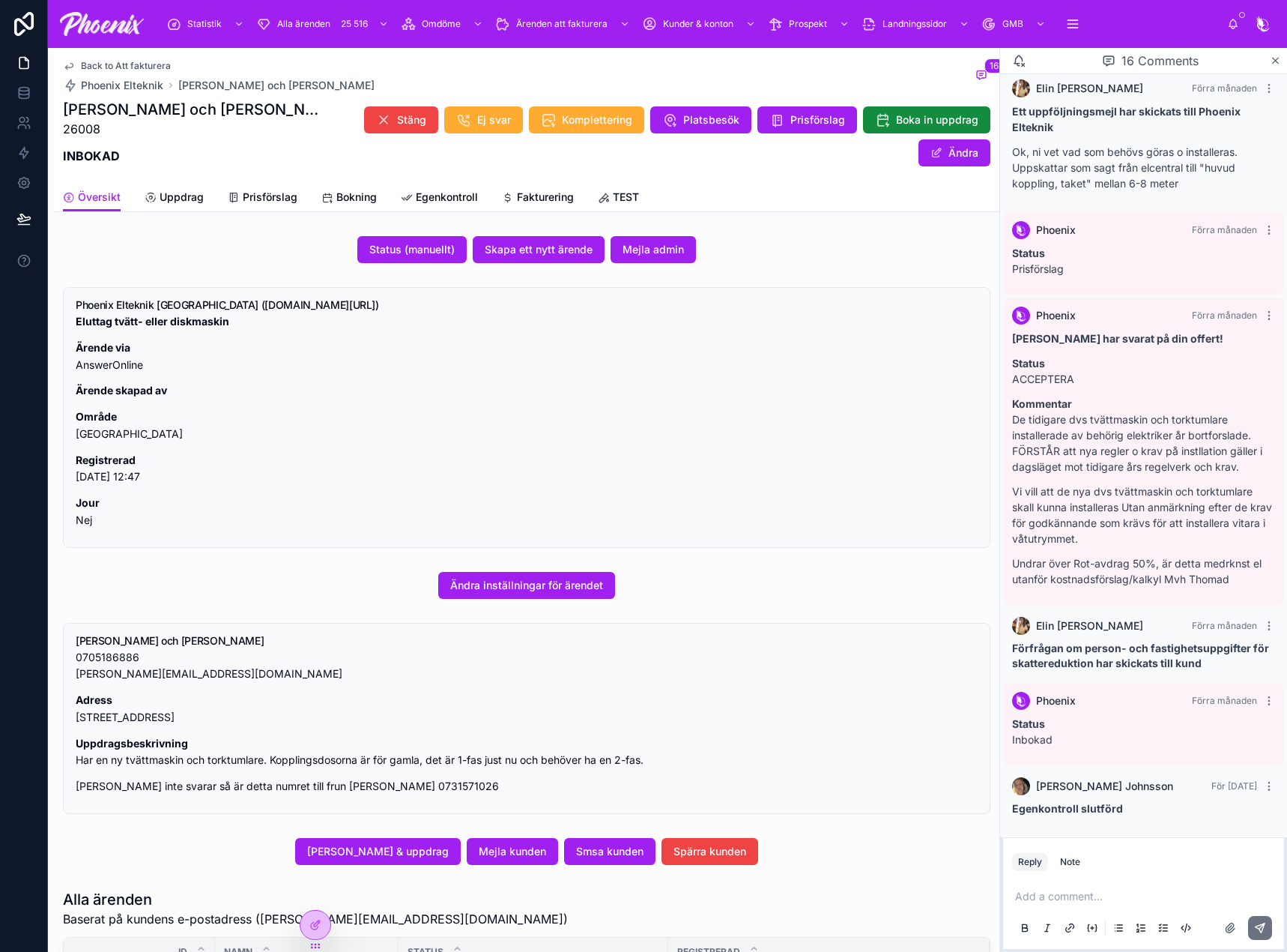
click at [518, 193] on span "Fakturering" at bounding box center [546, 197] width 57 height 15
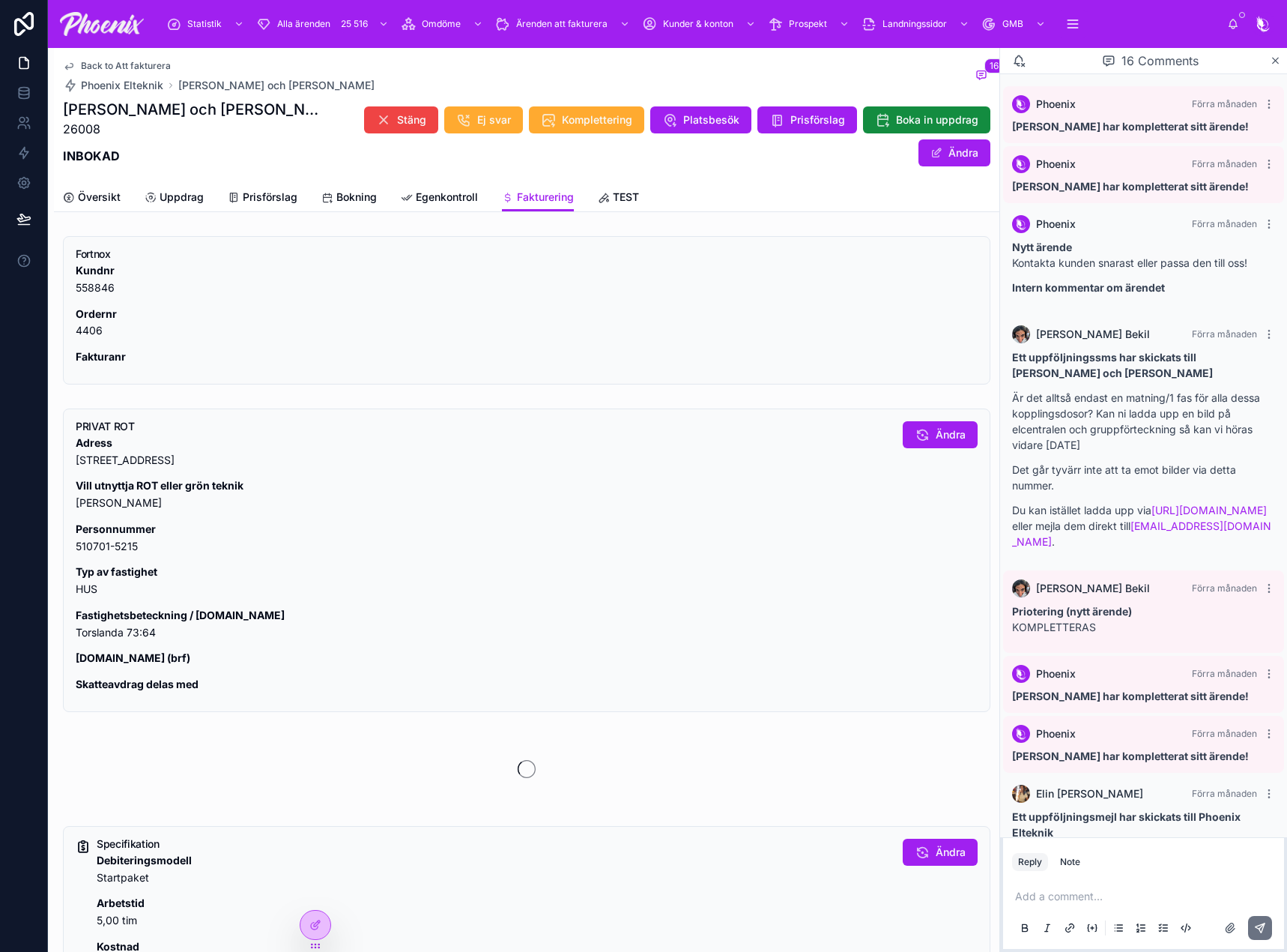
scroll to position [1121, 0]
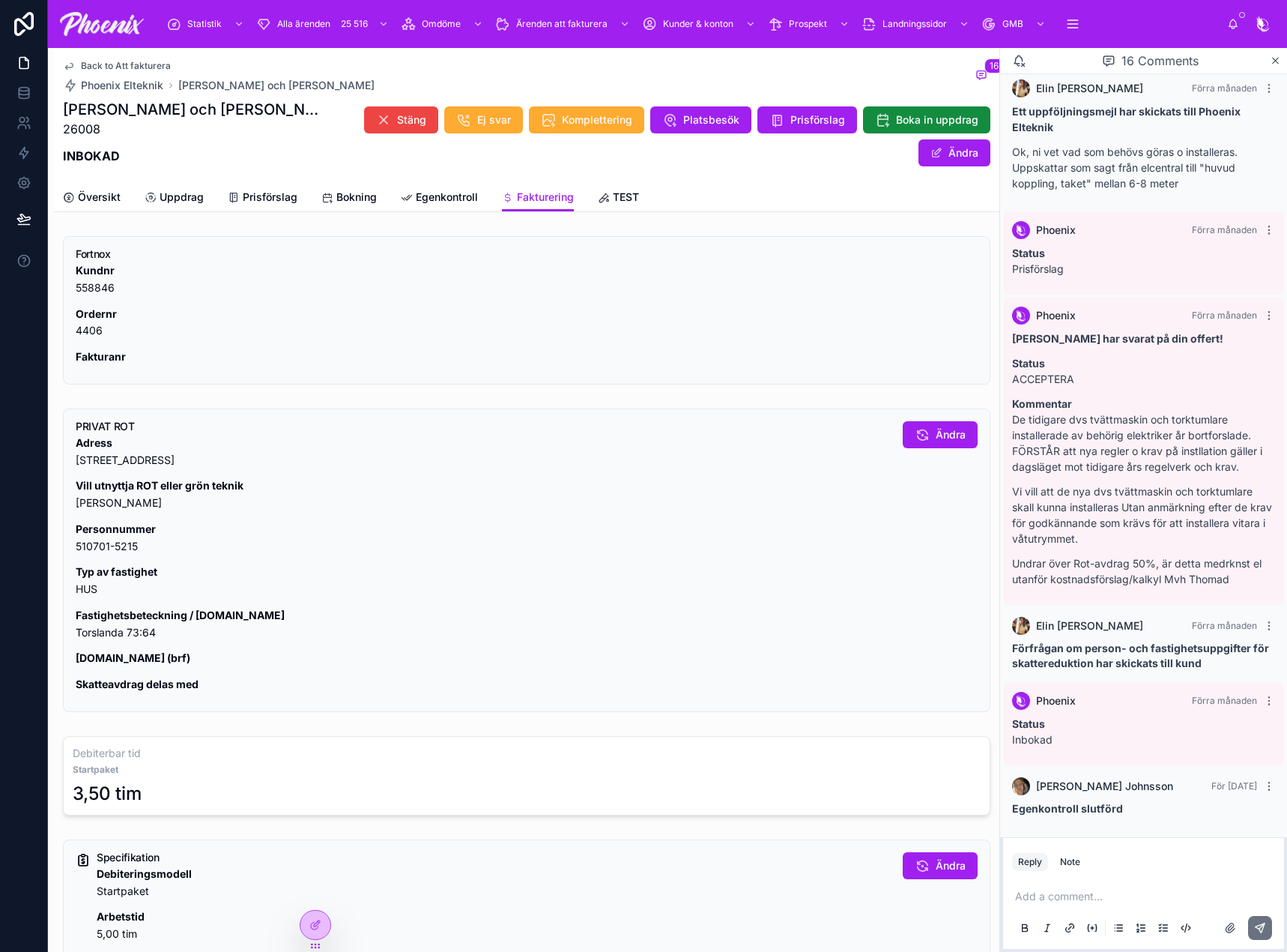
click at [131, 625] on p "Fastighetsbeteckning / [DOMAIN_NAME] [GEOGRAPHIC_DATA] 73:64" at bounding box center [483, 624] width 815 height 35
drag, startPoint x: 131, startPoint y: 625, endPoint x: 119, endPoint y: 631, distance: 13.4
click at [119, 631] on p "Fastighetsbeteckning / [DOMAIN_NAME] [GEOGRAPHIC_DATA] 73:64" at bounding box center [483, 624] width 815 height 35
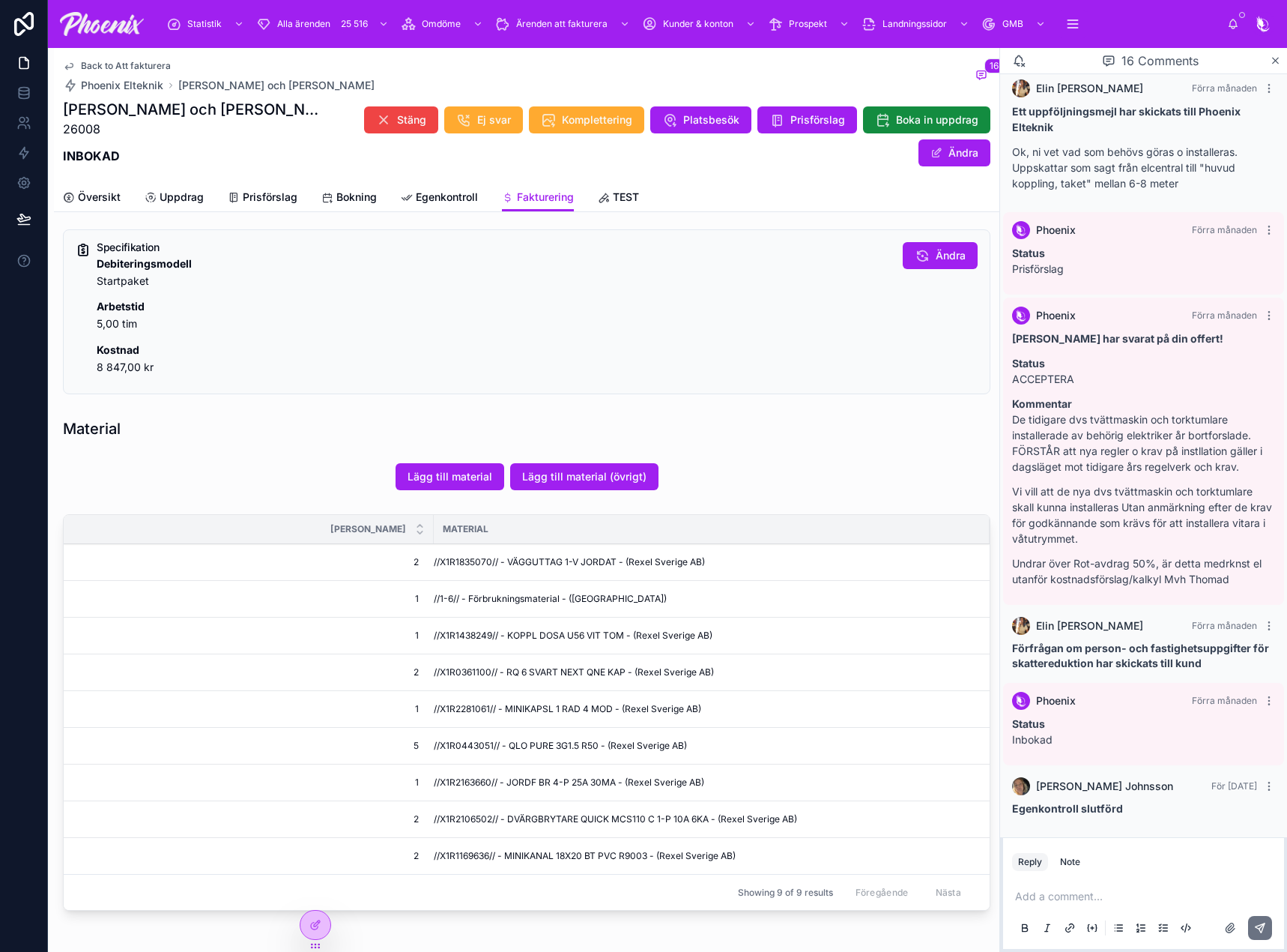
scroll to position [674, 0]
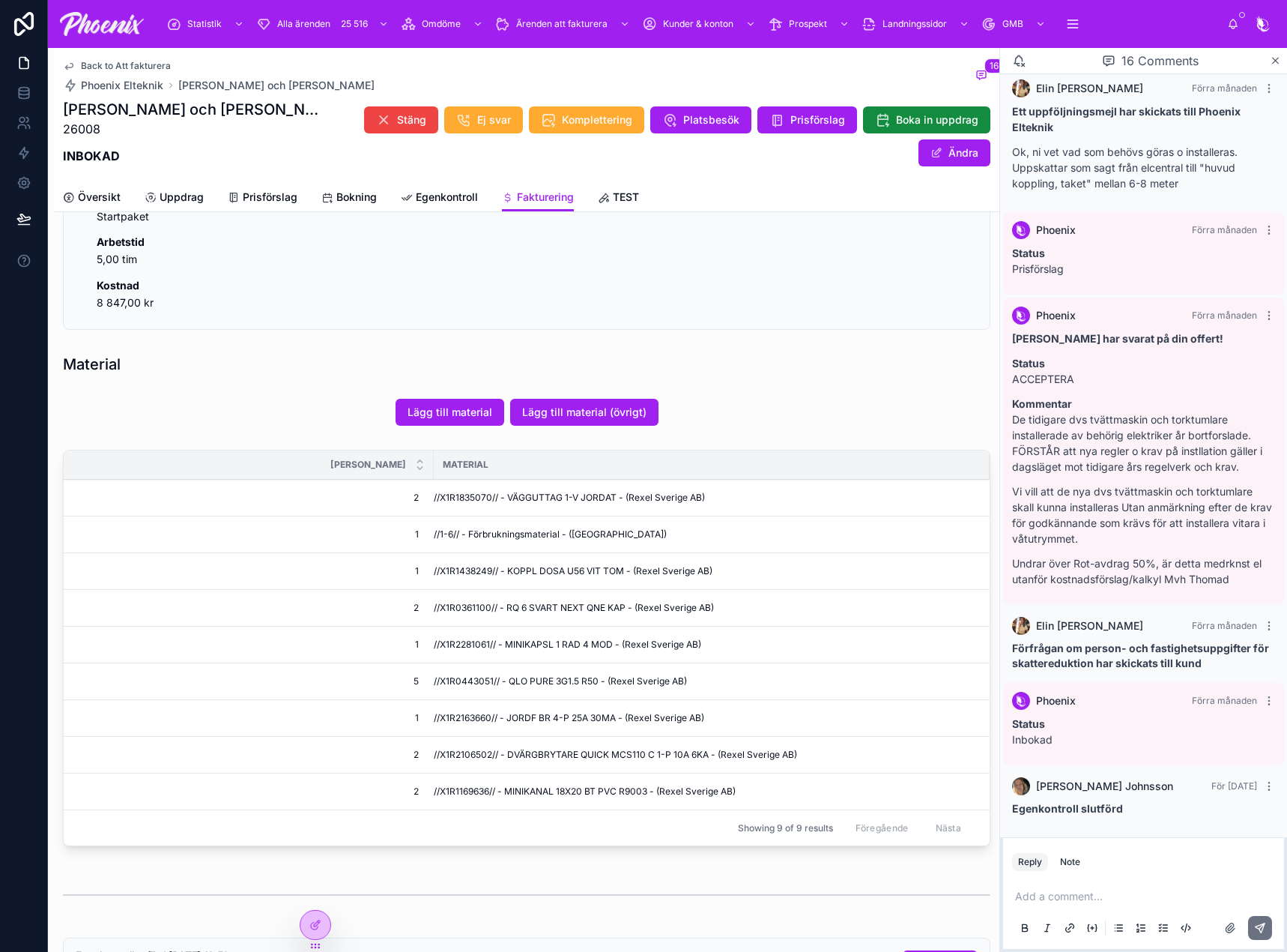
click at [452, 500] on span "//X1R1835070// - VÄGGUTTAG 1-V JORDAT - (Rexel Sverige AB)" at bounding box center [570, 498] width 271 height 12
click at [462, 569] on span "//X1R1438249// - KOPPL DOSA U56 VIT TOM - (Rexel Sverige AB)" at bounding box center [573, 571] width 279 height 12
click at [450, 597] on td "//X1R0361100// - RQ 6 SVART NEXT QNE KAP - (Rexel Sverige AB)" at bounding box center [711, 608] width 556 height 37
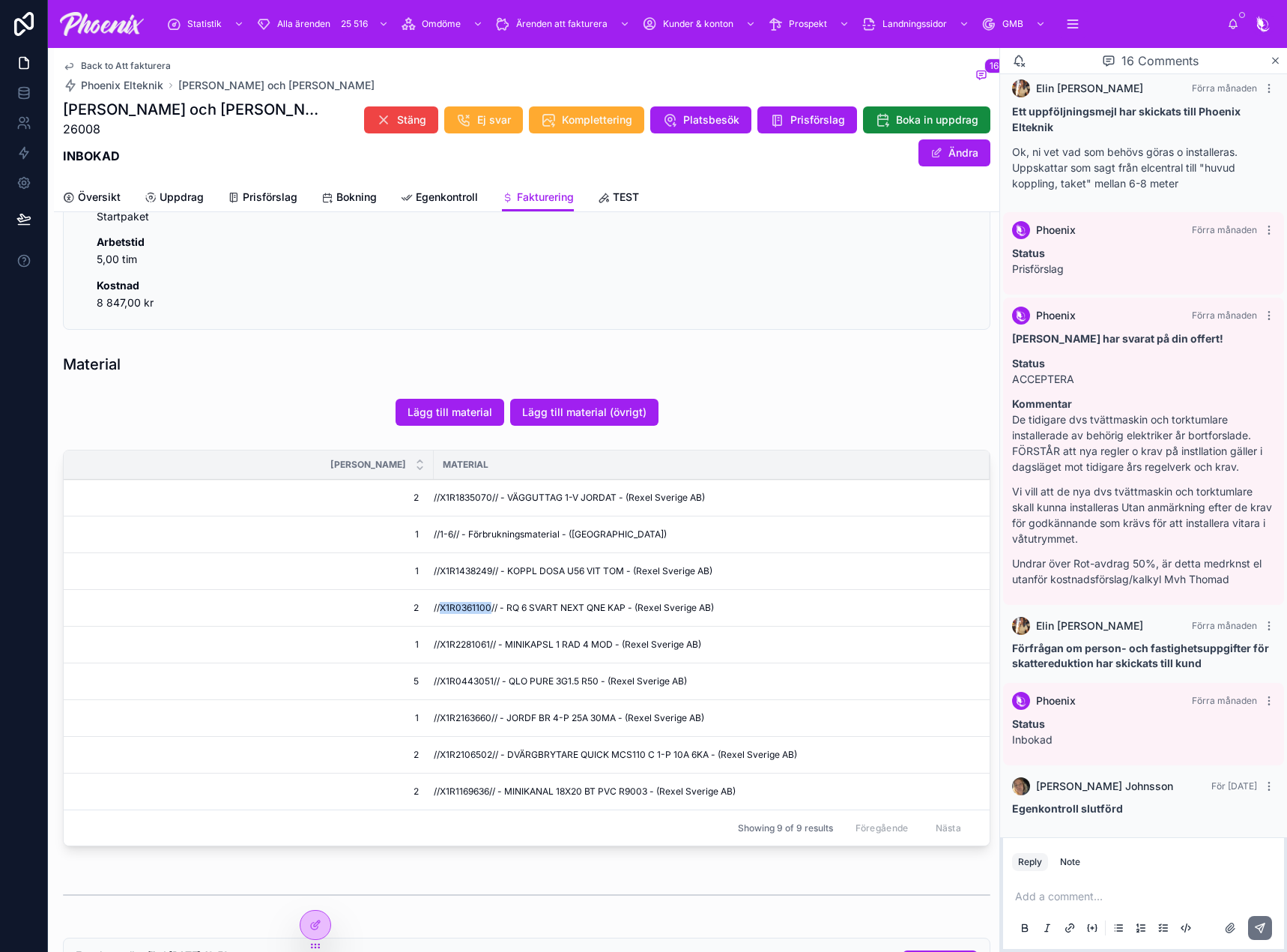
drag, startPoint x: 450, startPoint y: 597, endPoint x: 953, endPoint y: 598, distance: 503.0
click at [453, 596] on td "//X1R0361100// - RQ 6 SVART NEXT QNE KAP - (Rexel Sverige AB)" at bounding box center [711, 608] width 556 height 37
click at [464, 641] on span "//X1R2281061// - MINIKAPSL 1 RAD 4 MOD - (Rexel Sverige AB)" at bounding box center [567, 644] width 267 height 12
drag, startPoint x: 464, startPoint y: 641, endPoint x: 506, endPoint y: 635, distance: 42.4
click at [465, 640] on span "//X1R2281061// - MINIKAPSL 1 RAD 4 MOD - (Rexel Sverige AB)" at bounding box center [567, 644] width 267 height 12
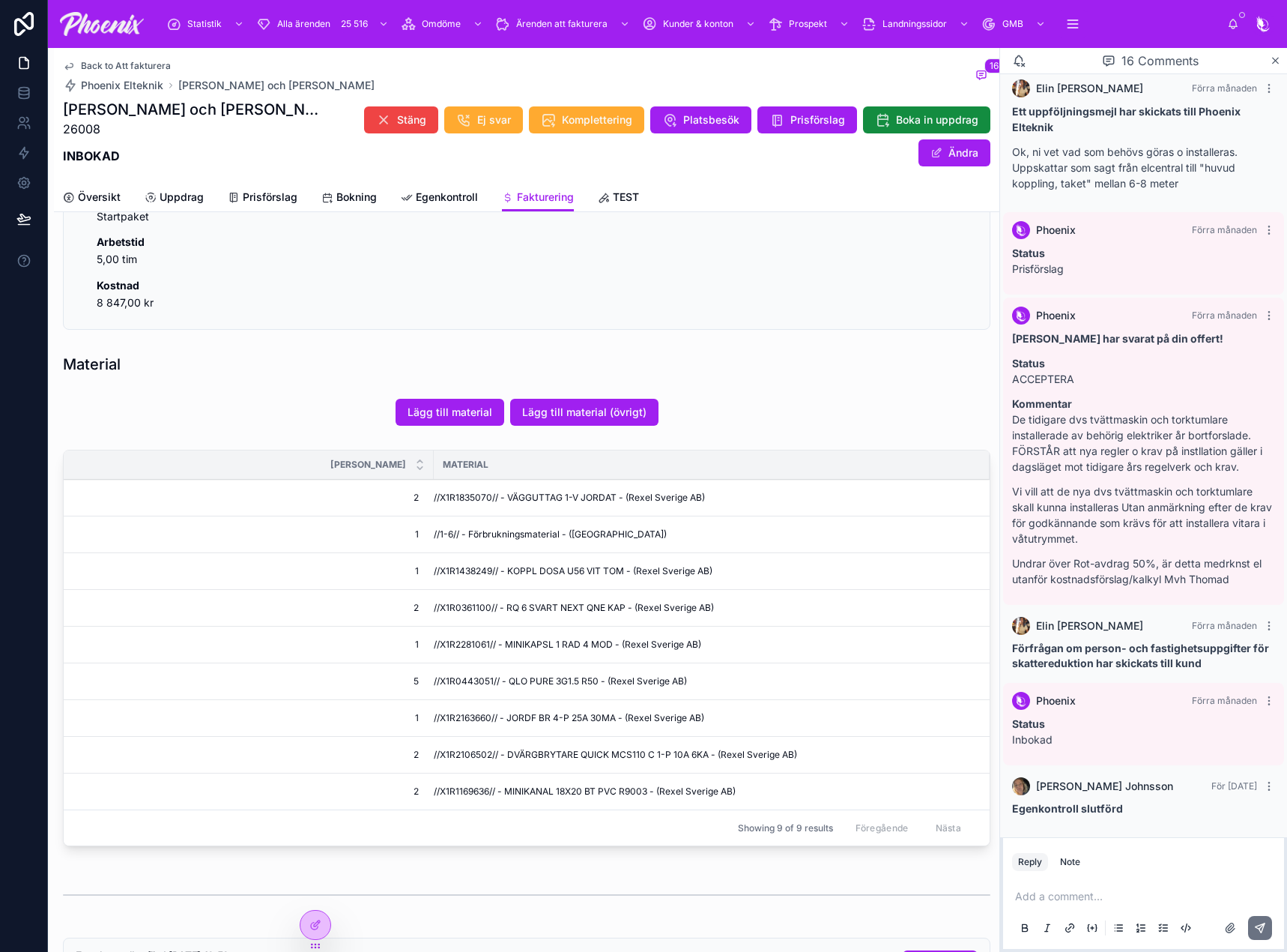
click at [450, 679] on span "//X1R0443051// - QLO PURE 3G1.5 R50 - (Rexel Sverige AB)" at bounding box center [560, 681] width 254 height 12
click at [470, 717] on span "//X1R2163660// - JORDF BR 4-P 25A 30MA - (Rexel Sverige AB)" at bounding box center [569, 718] width 271 height 12
drag, startPoint x: 470, startPoint y: 717, endPoint x: 480, endPoint y: 715, distance: 10.2
click at [471, 717] on span "//X1R2163660// - JORDF BR 4-P 25A 30MA - (Rexel Sverige AB)" at bounding box center [569, 718] width 271 height 12
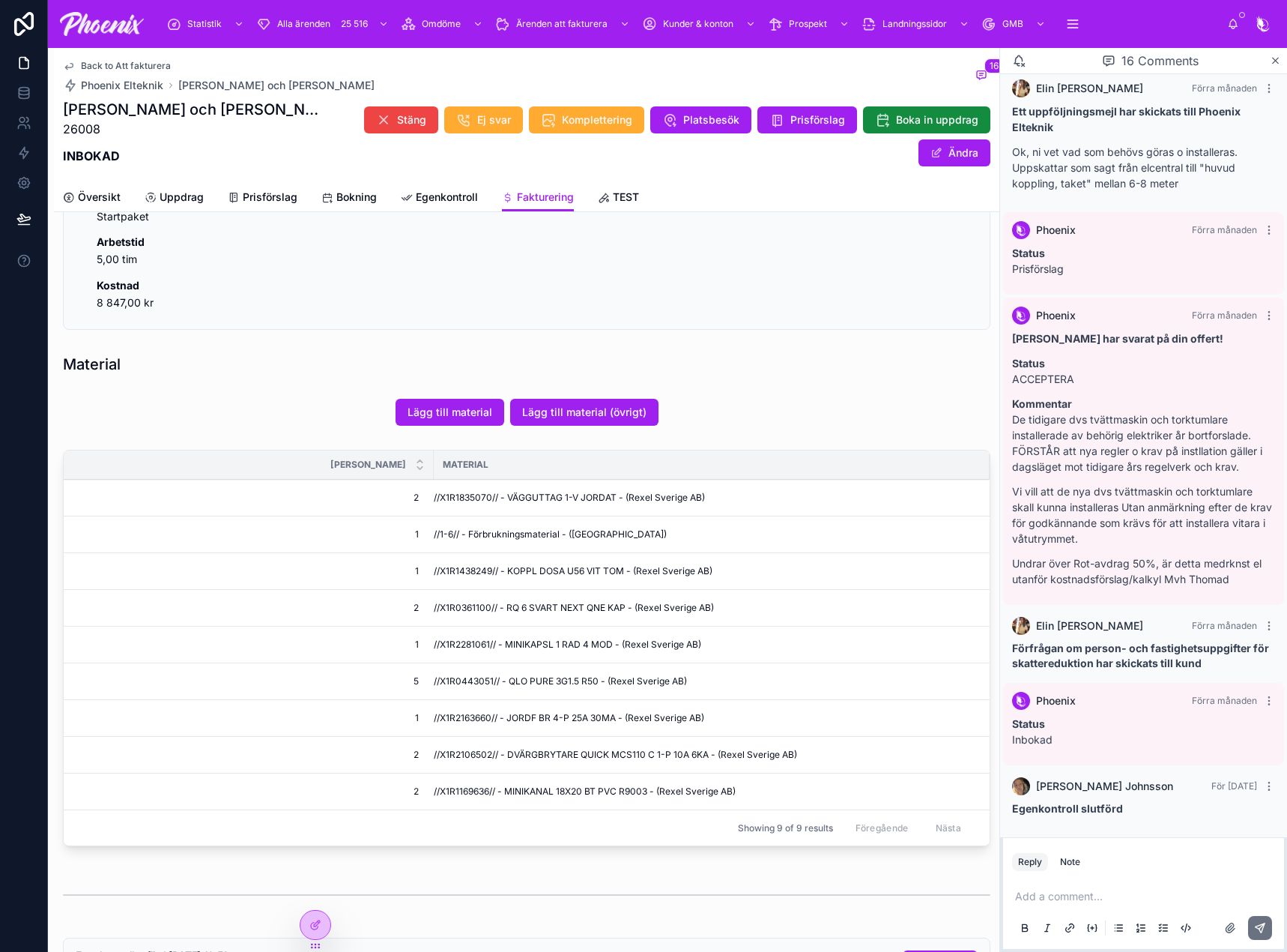
click at [481, 745] on td "//X1R2106502// - DVÄRGBRYTARE QUICK MCS110 C 1-P 10A 6KA - (Rexel Sverige AB)" at bounding box center [711, 755] width 556 height 37
click at [462, 790] on span "//X1R1169636// - MINIKANAL 18X20 BT PVC R9003 - (Rexel Sverige AB)" at bounding box center [585, 792] width 302 height 12
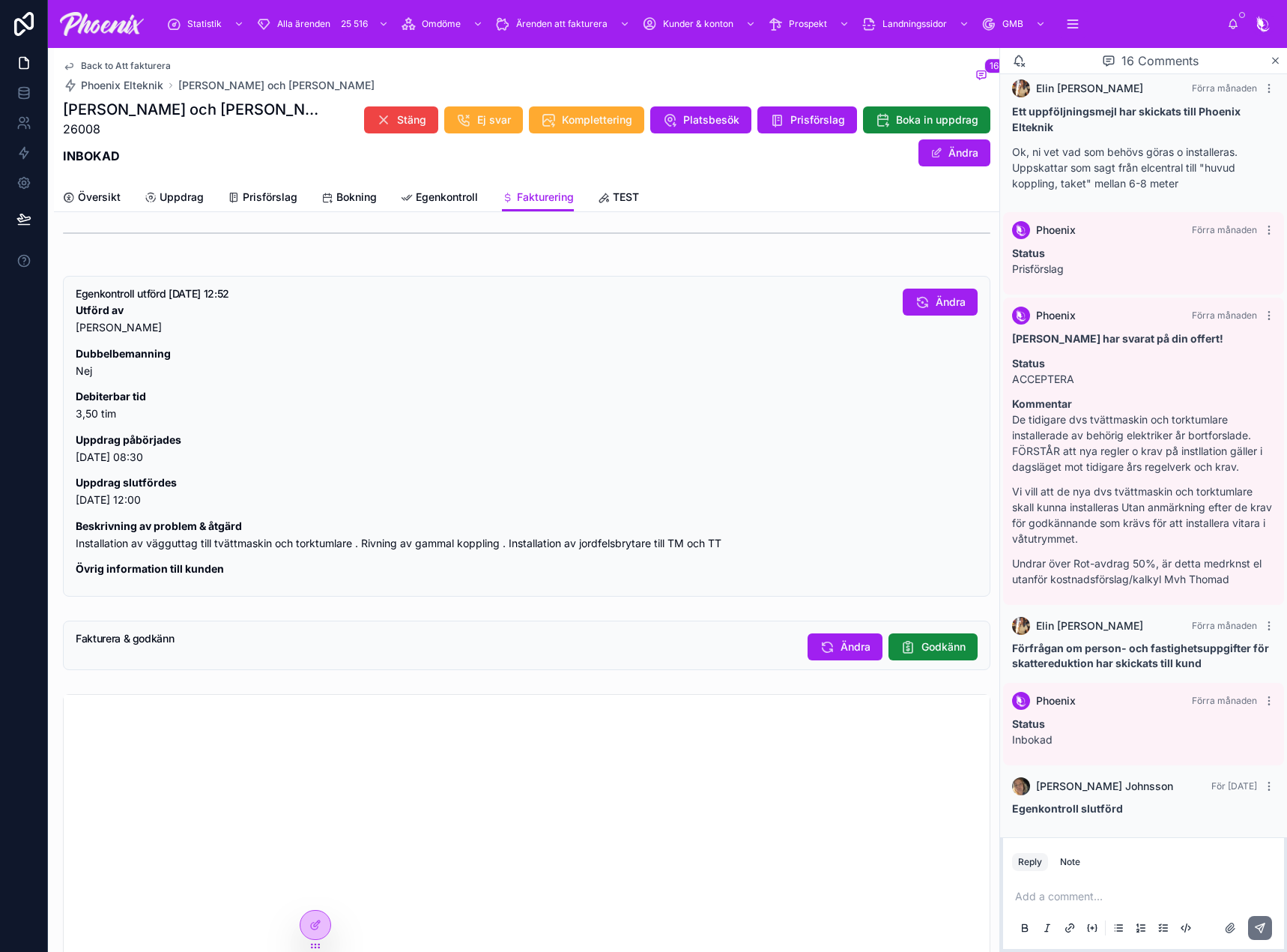
scroll to position [1458, 0]
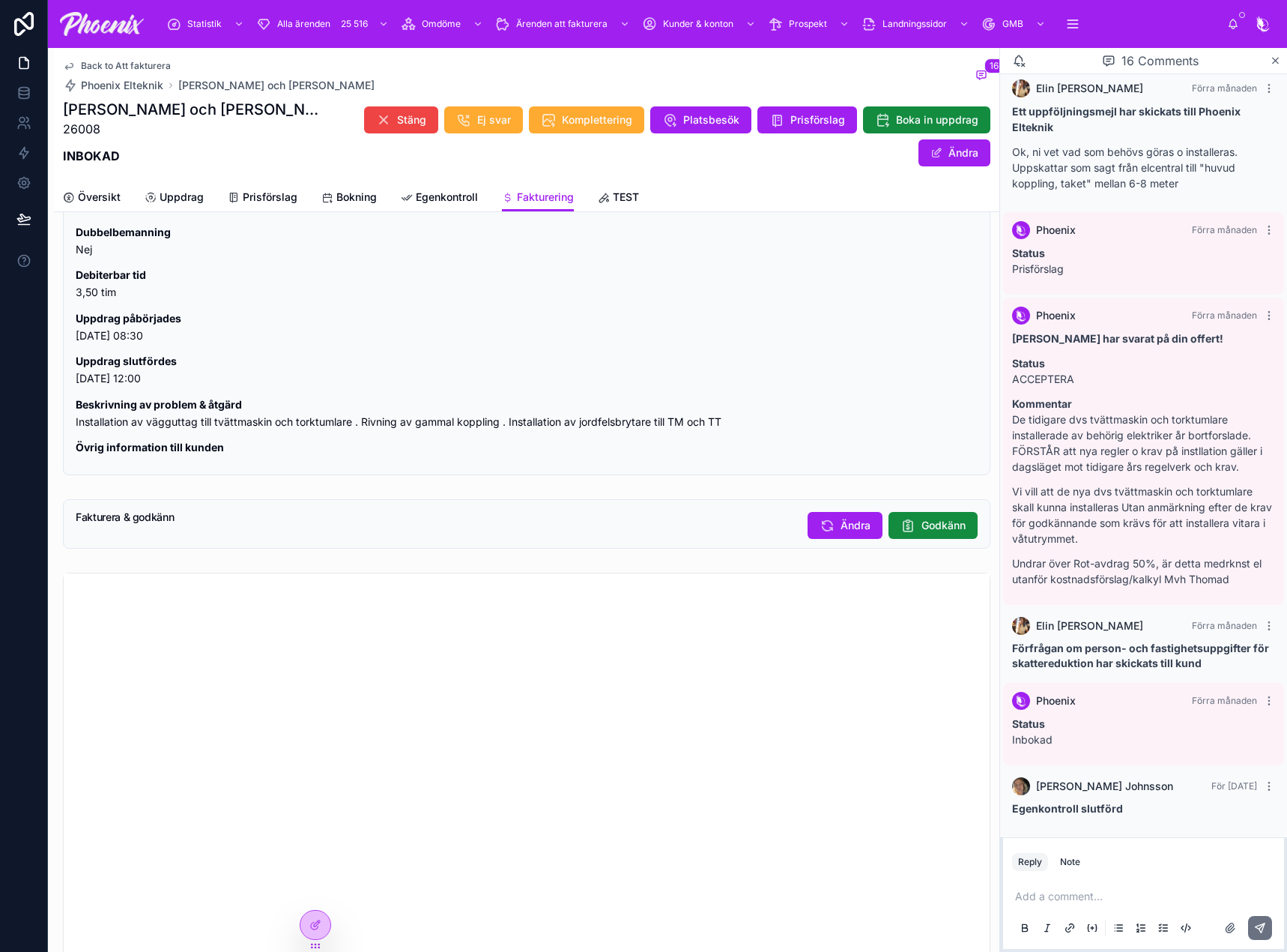
click at [912, 535] on button "Godkänn" at bounding box center [933, 525] width 89 height 27
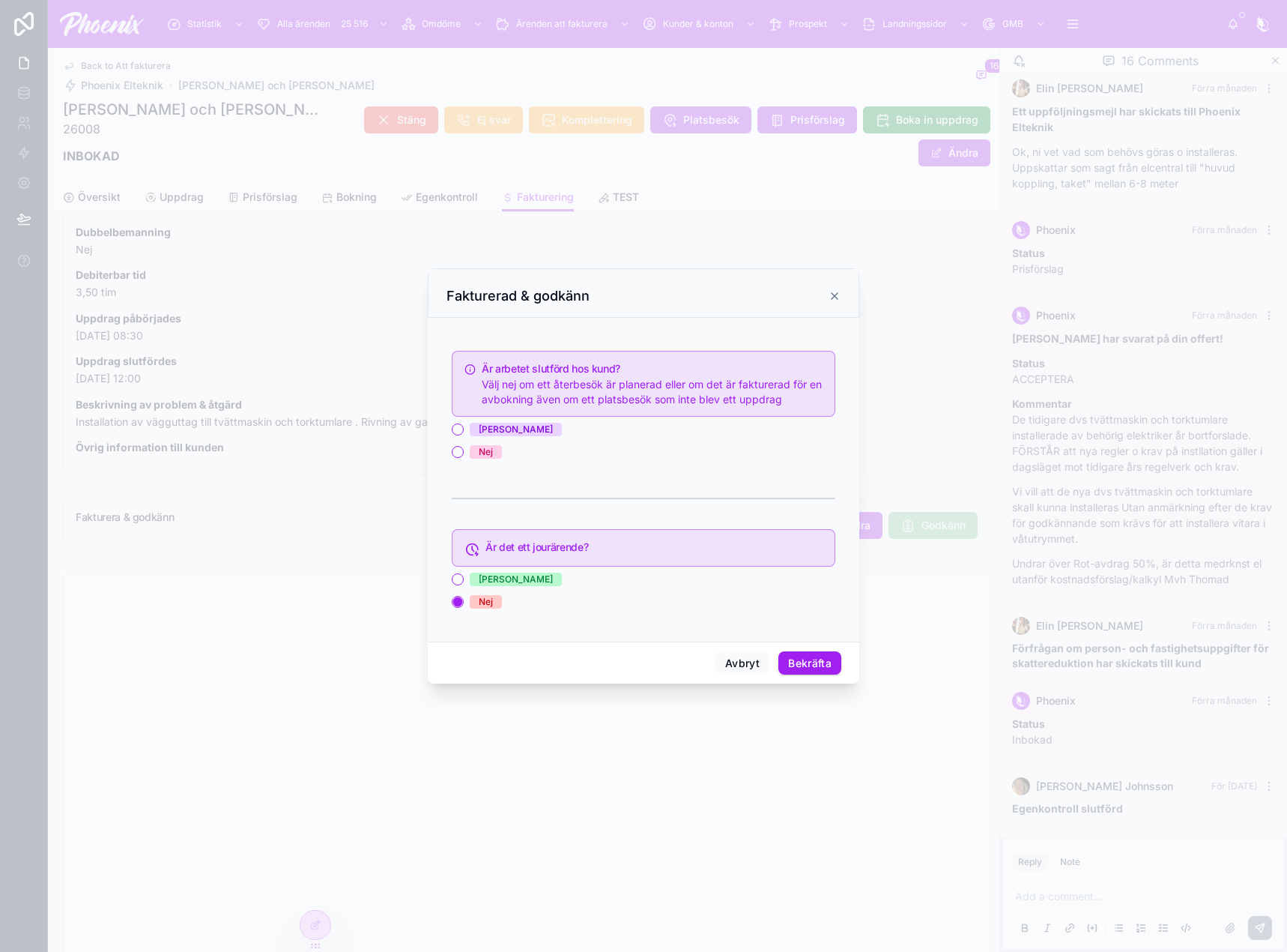
click at [482, 435] on div "[PERSON_NAME]" at bounding box center [516, 429] width 74 height 13
click at [464, 435] on button "[PERSON_NAME]" at bounding box center [458, 429] width 12 height 12
click at [753, 664] on button "Avbryt" at bounding box center [742, 663] width 54 height 24
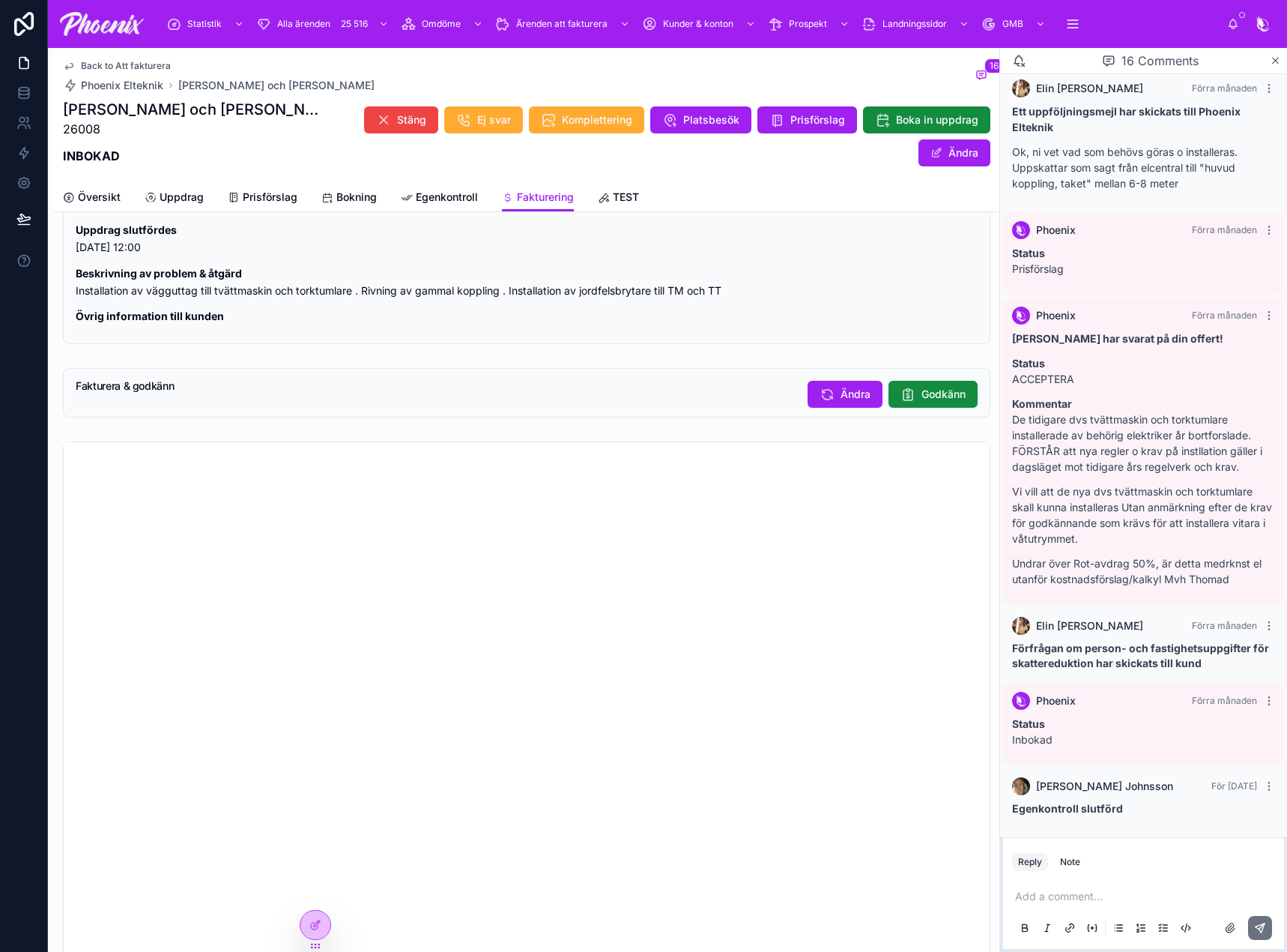
scroll to position [1532, 0]
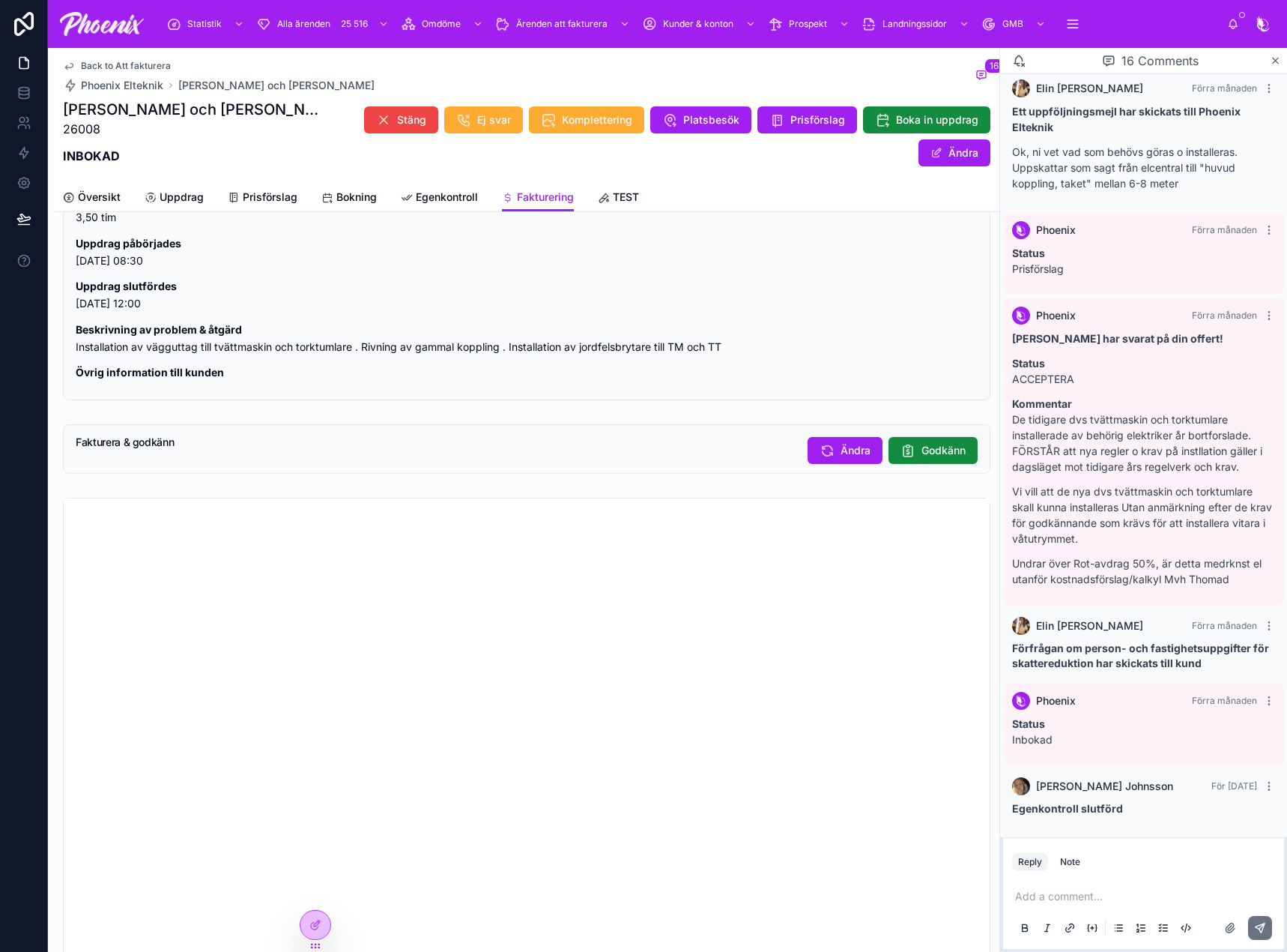
click at [922, 449] on span "Godkänn" at bounding box center [943, 449] width 44 height 15
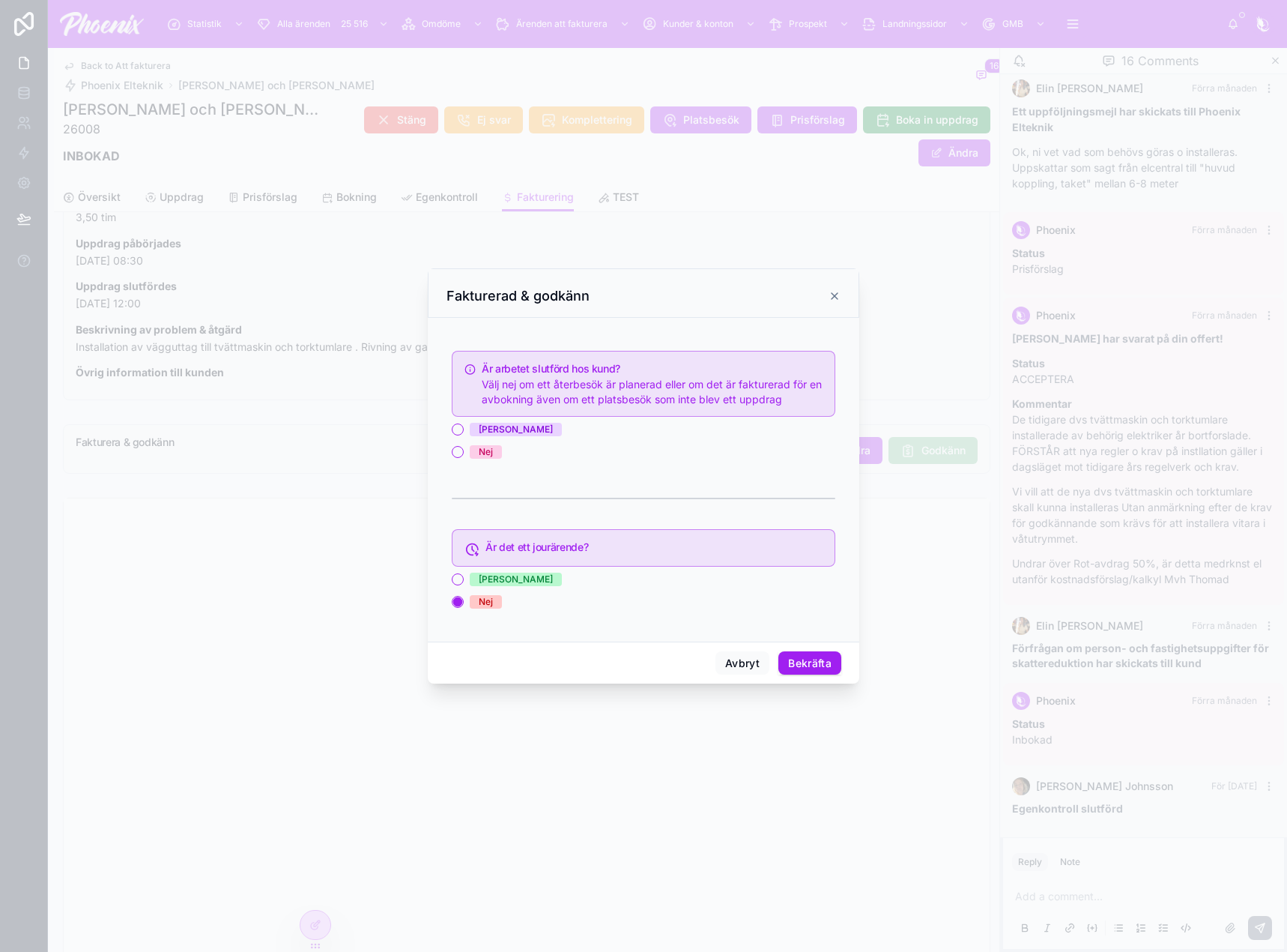
drag, startPoint x: 482, startPoint y: 432, endPoint x: 569, endPoint y: 502, distance: 111.7
click at [483, 432] on div "[PERSON_NAME]" at bounding box center [516, 429] width 74 height 13
click at [464, 432] on button "[PERSON_NAME]" at bounding box center [458, 429] width 12 height 12
click at [780, 659] on button "Bekräfta" at bounding box center [810, 663] width 63 height 24
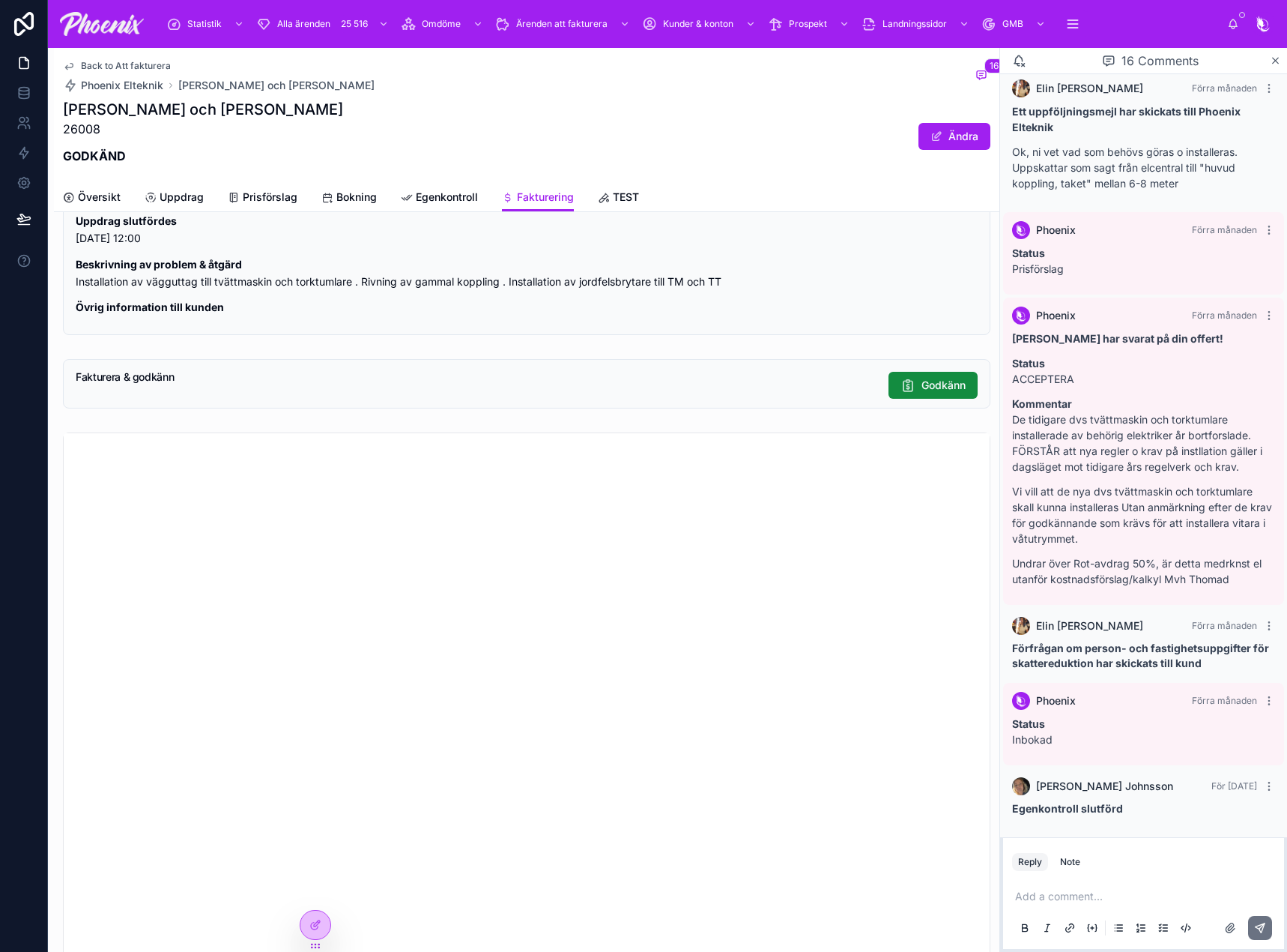
scroll to position [1458, 0]
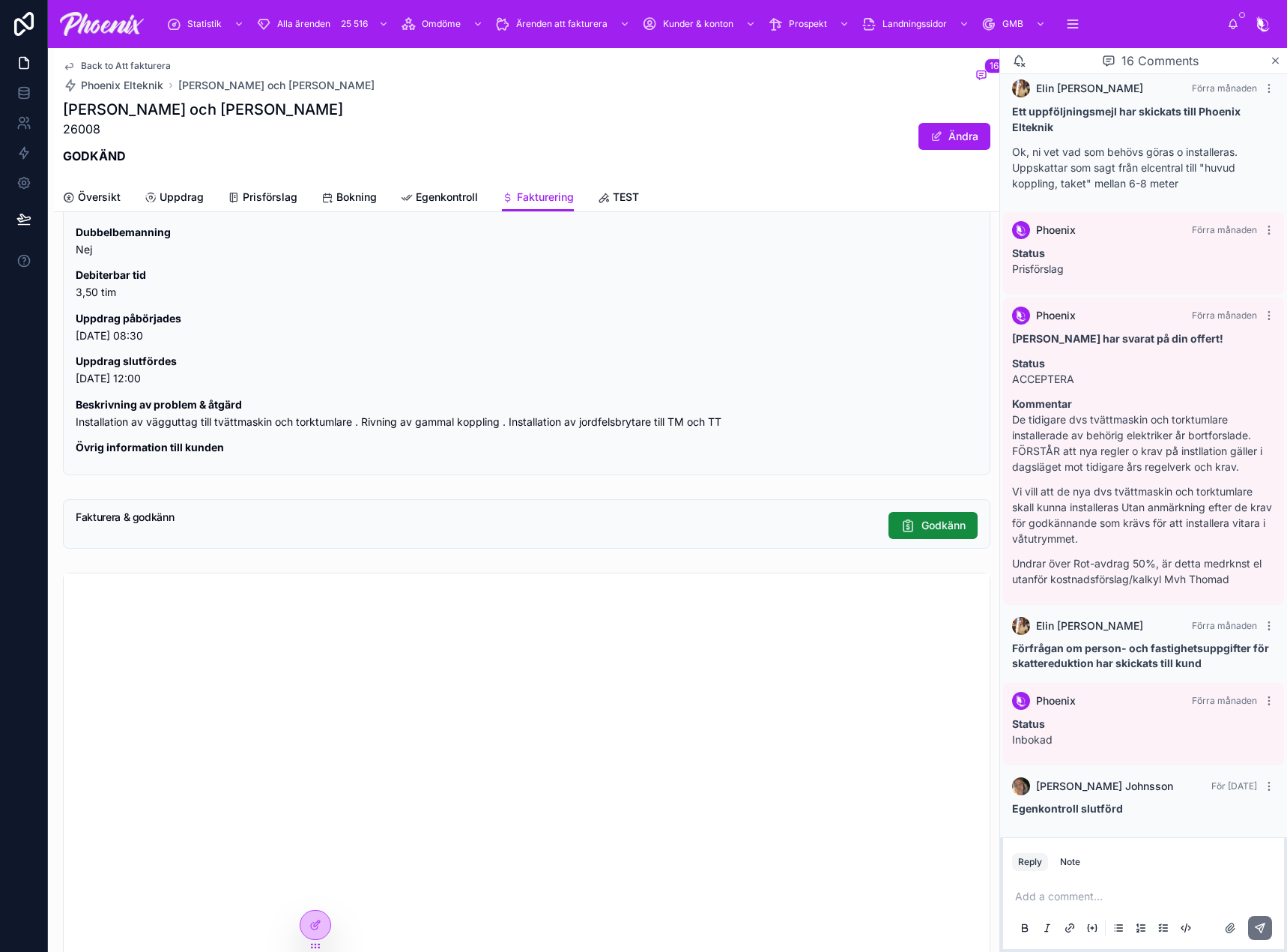
click at [136, 66] on span "Back to Att fakturera" at bounding box center [126, 66] width 90 height 12
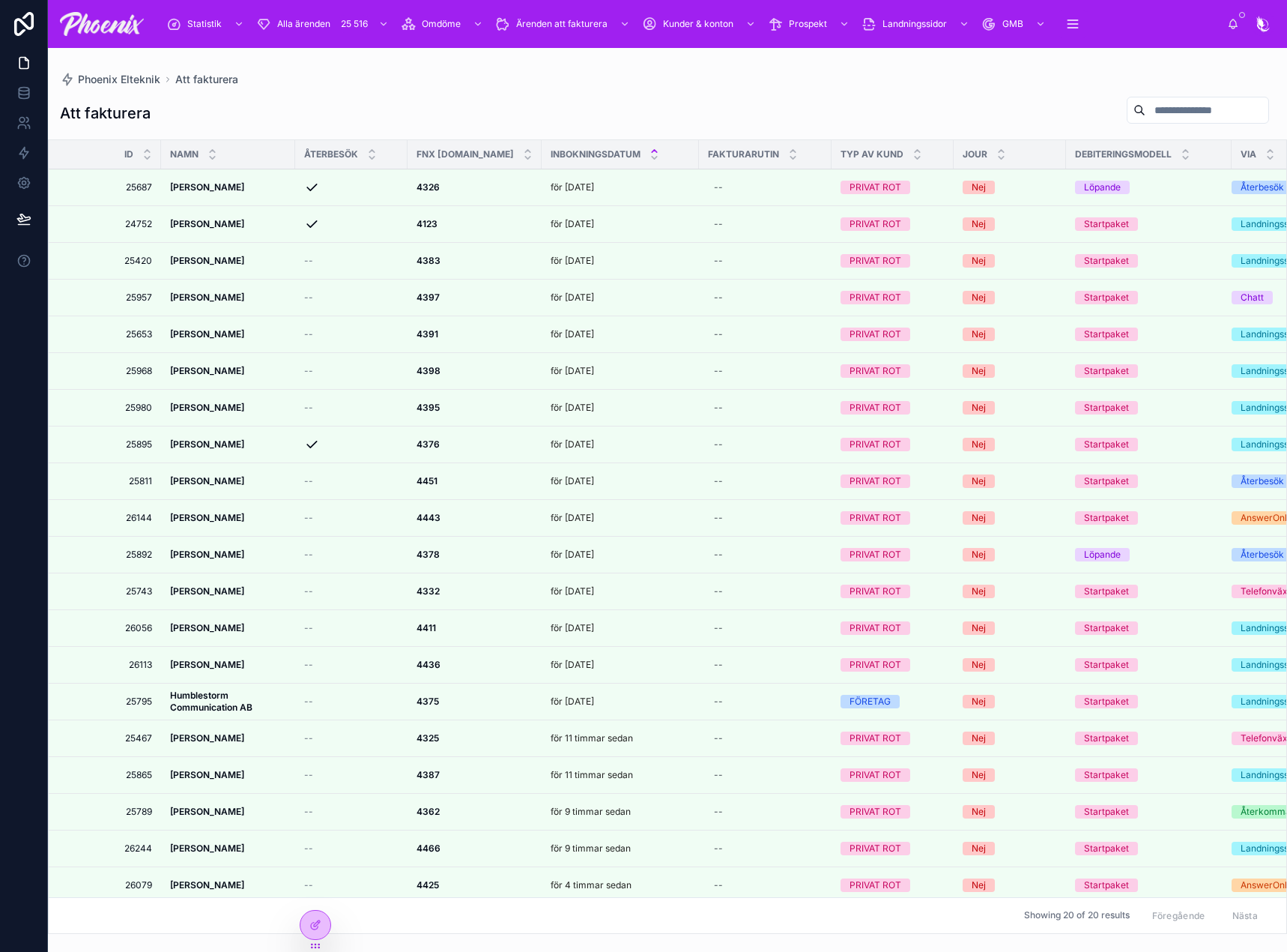
click at [0, 0] on icon at bounding box center [0, 0] width 0 height 0
click at [211, 159] on icon at bounding box center [212, 157] width 10 height 10
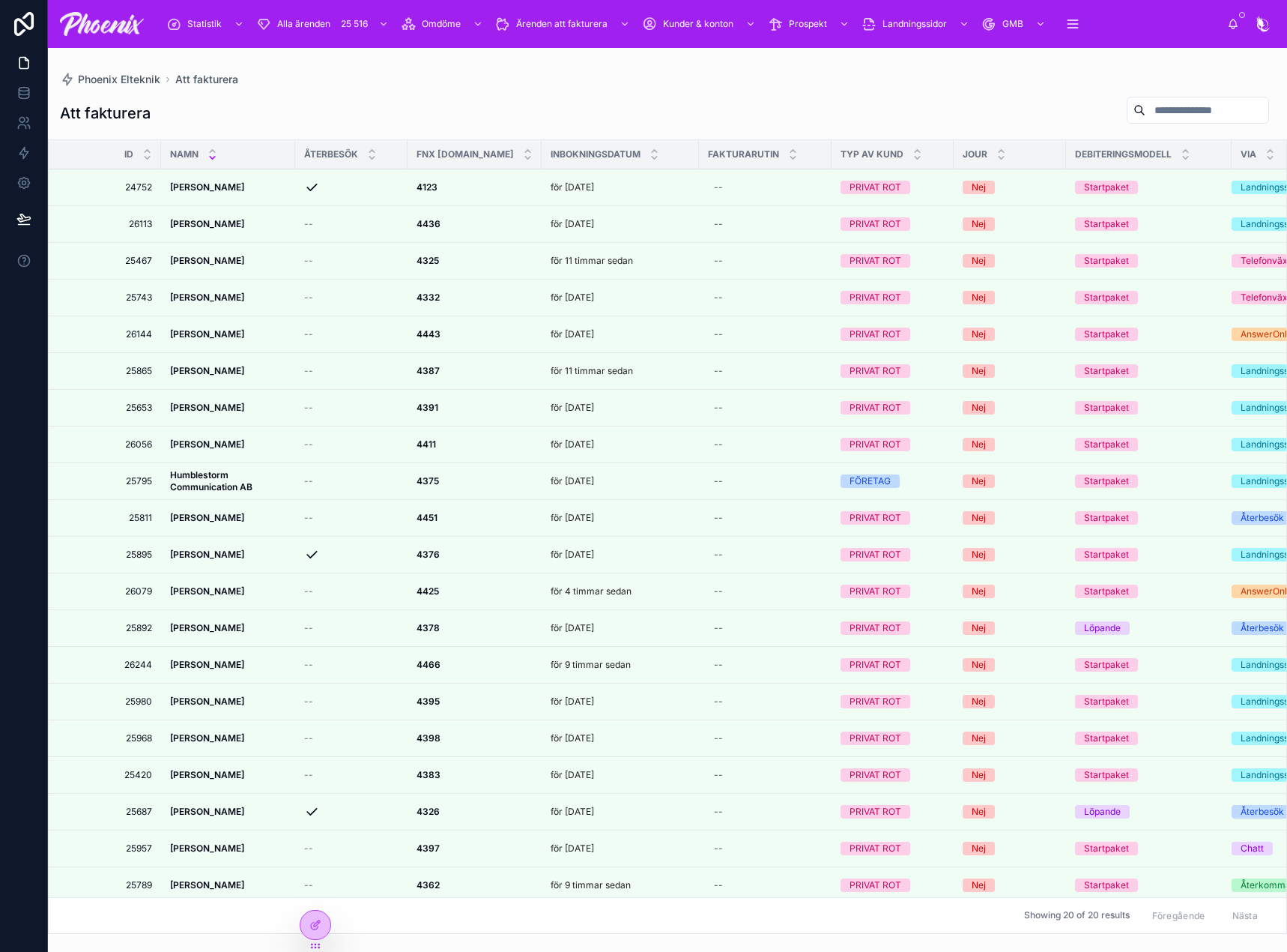
click at [213, 150] on icon at bounding box center [212, 150] width 5 height 2
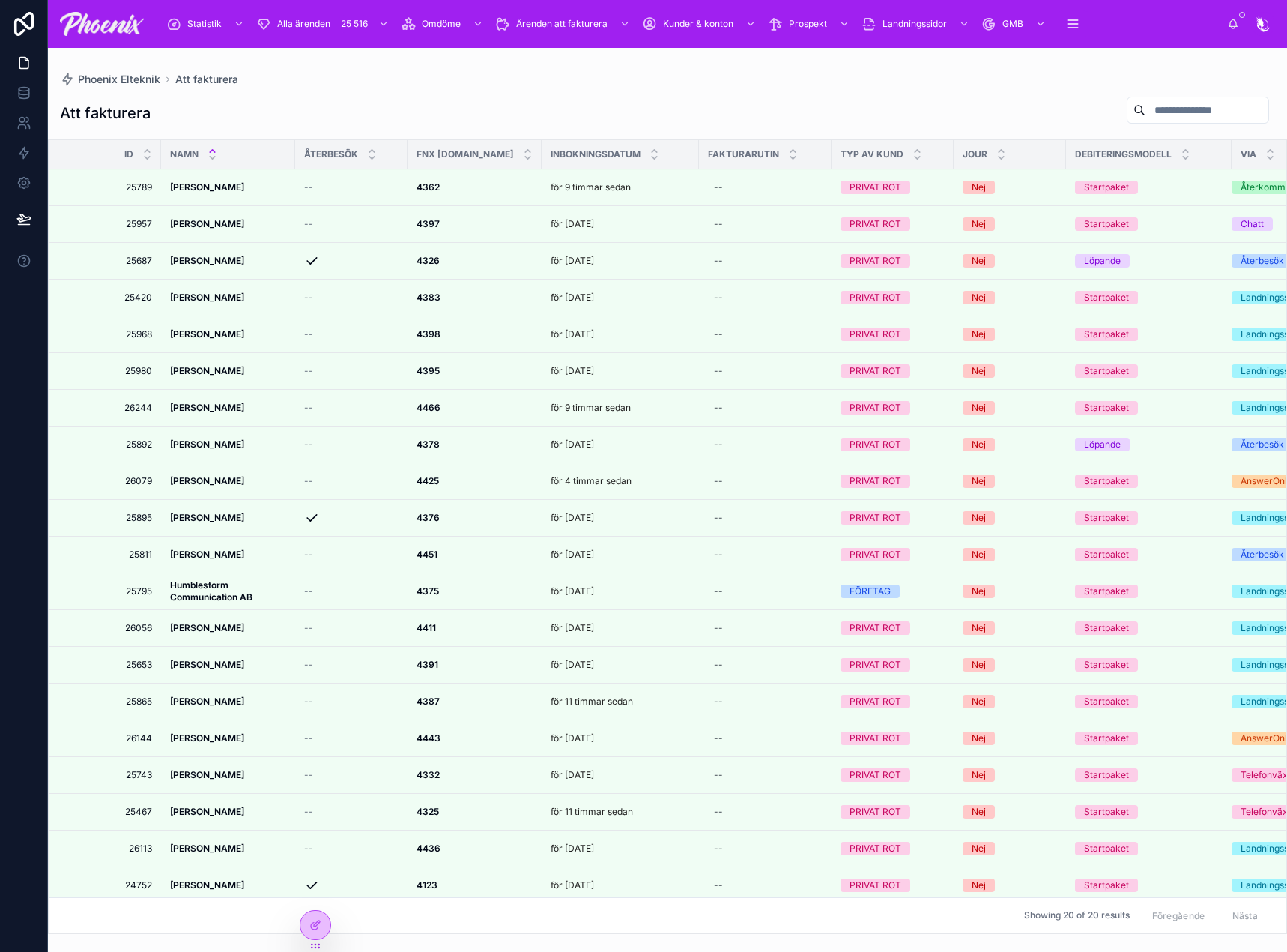
click at [652, 159] on icon at bounding box center [654, 157] width 5 height 2
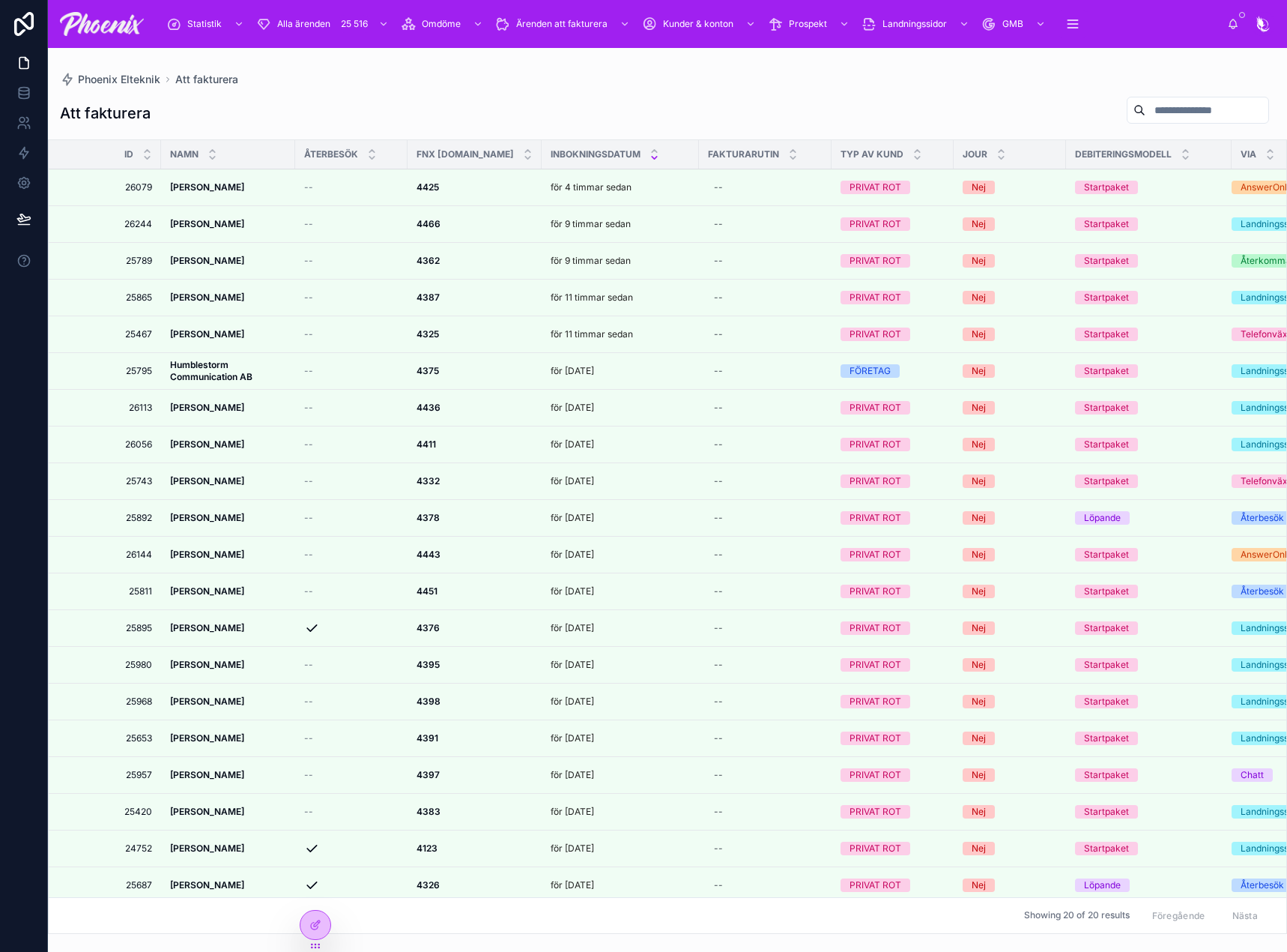
click at [650, 153] on icon at bounding box center [654, 157] width 10 height 10
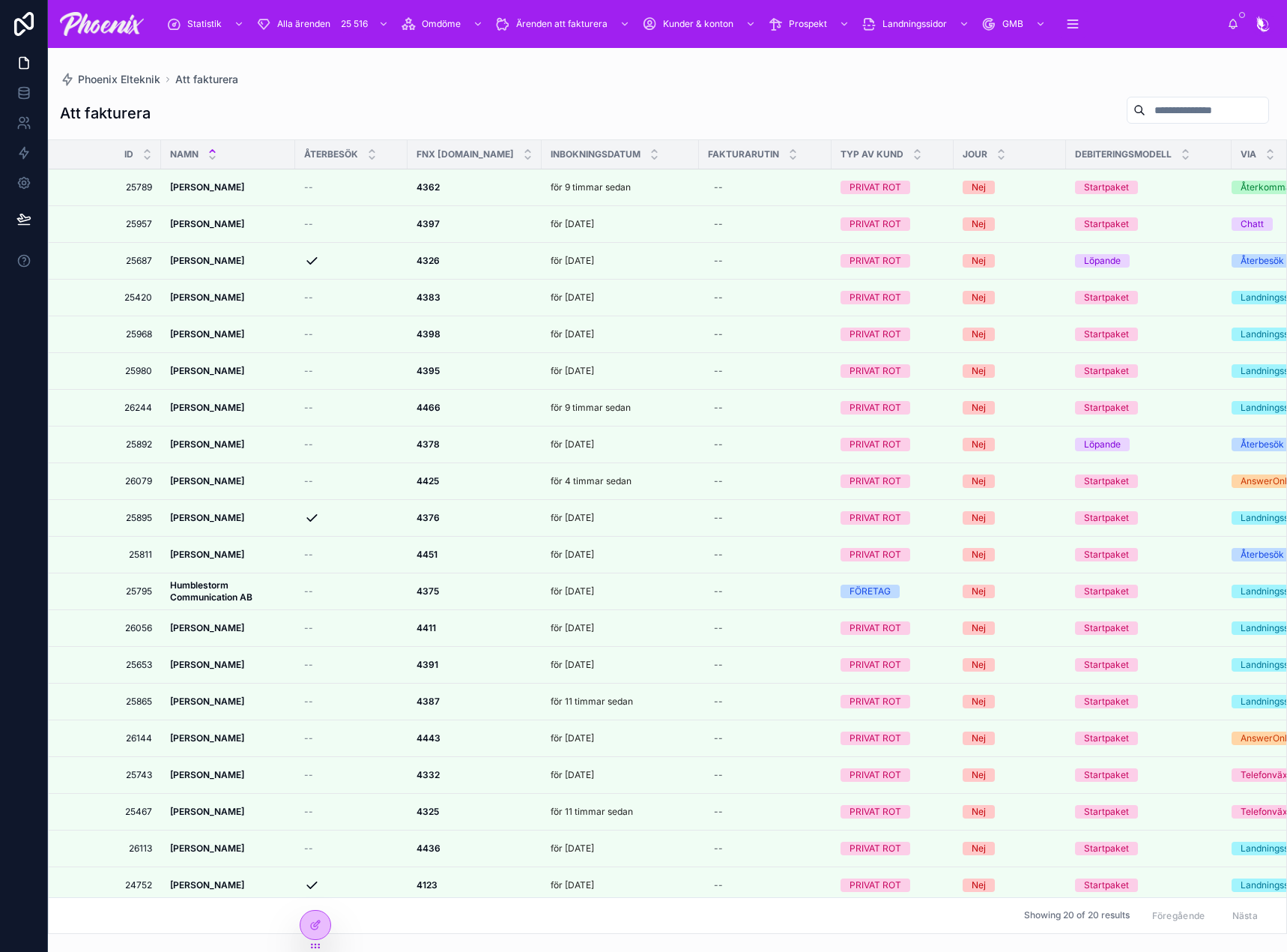
click at [652, 150] on icon at bounding box center [654, 150] width 5 height 2
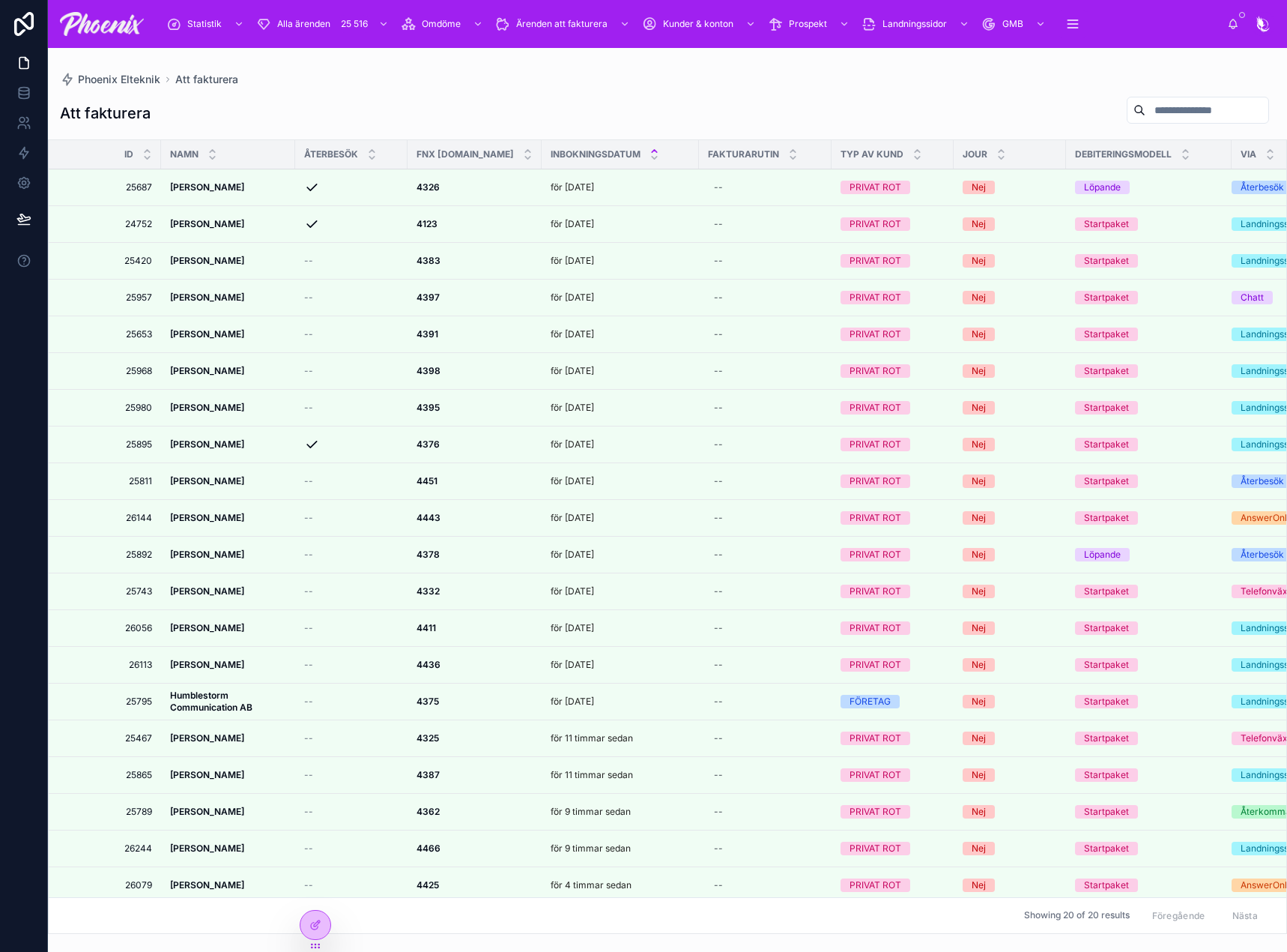
click at [0, 0] on icon at bounding box center [0, 0] width 0 height 0
click at [426, 258] on strong "4383" at bounding box center [428, 261] width 24 height 12
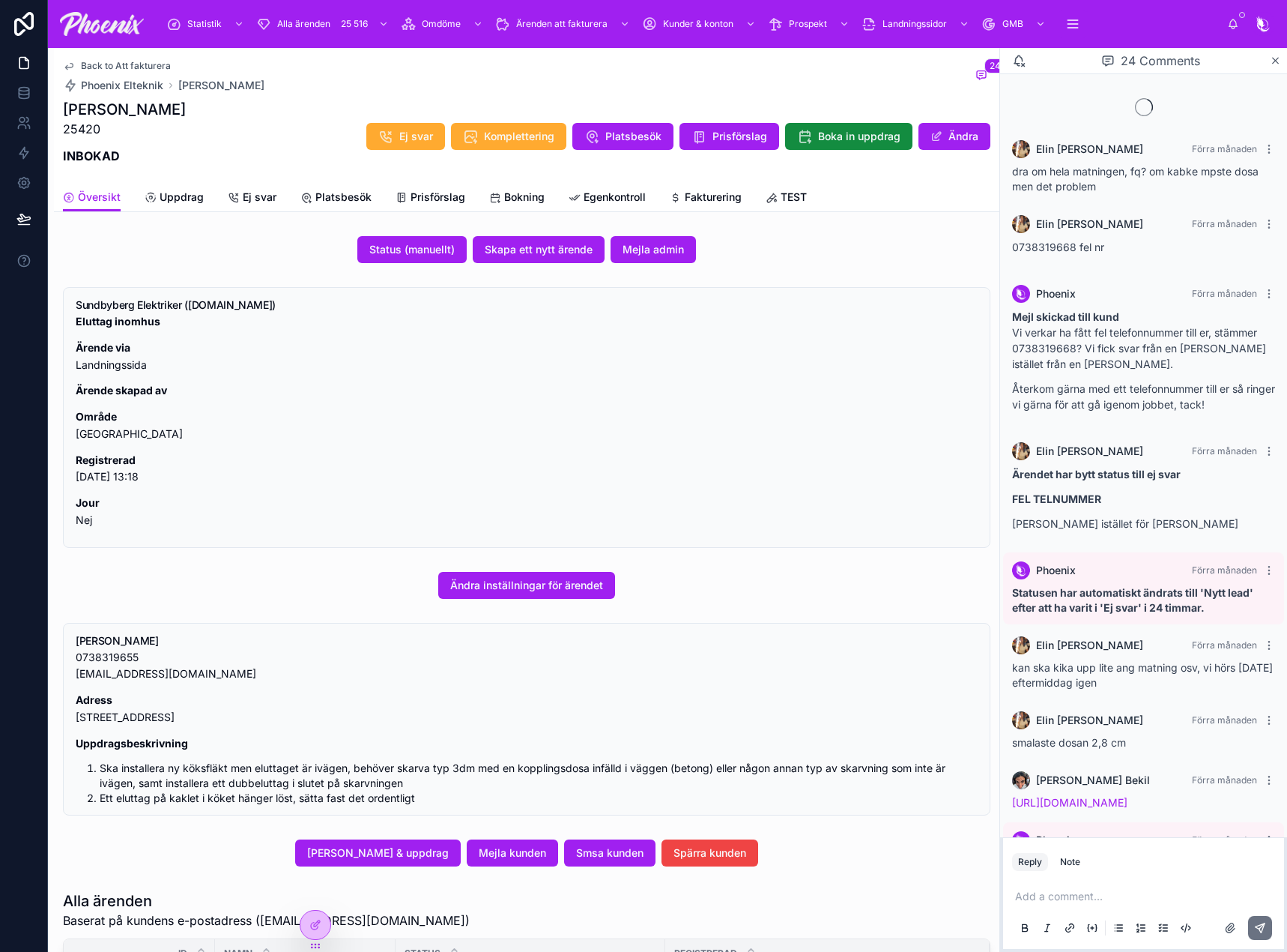
scroll to position [1322, 0]
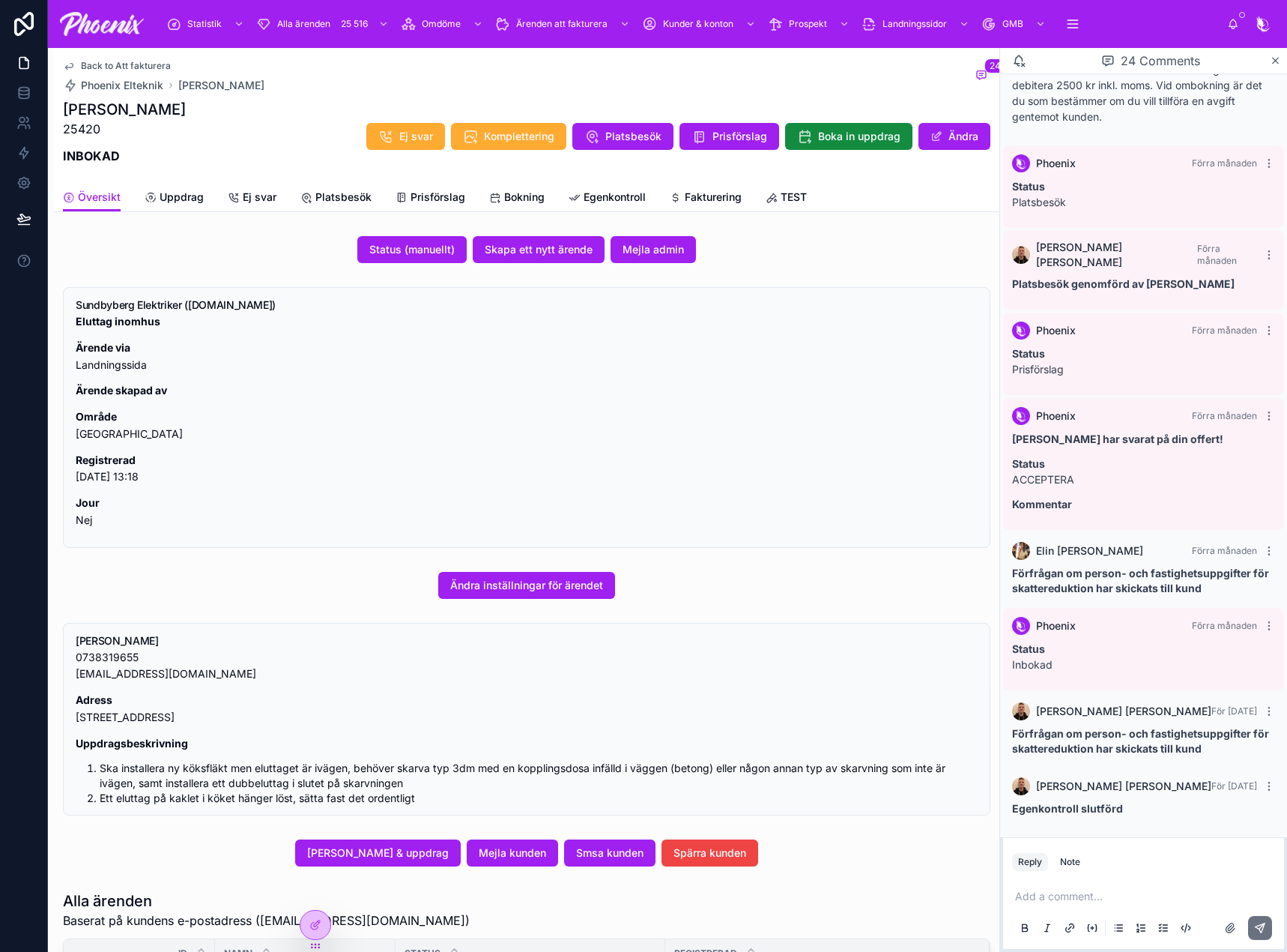
click at [732, 197] on span "Fakturering" at bounding box center [713, 197] width 57 height 15
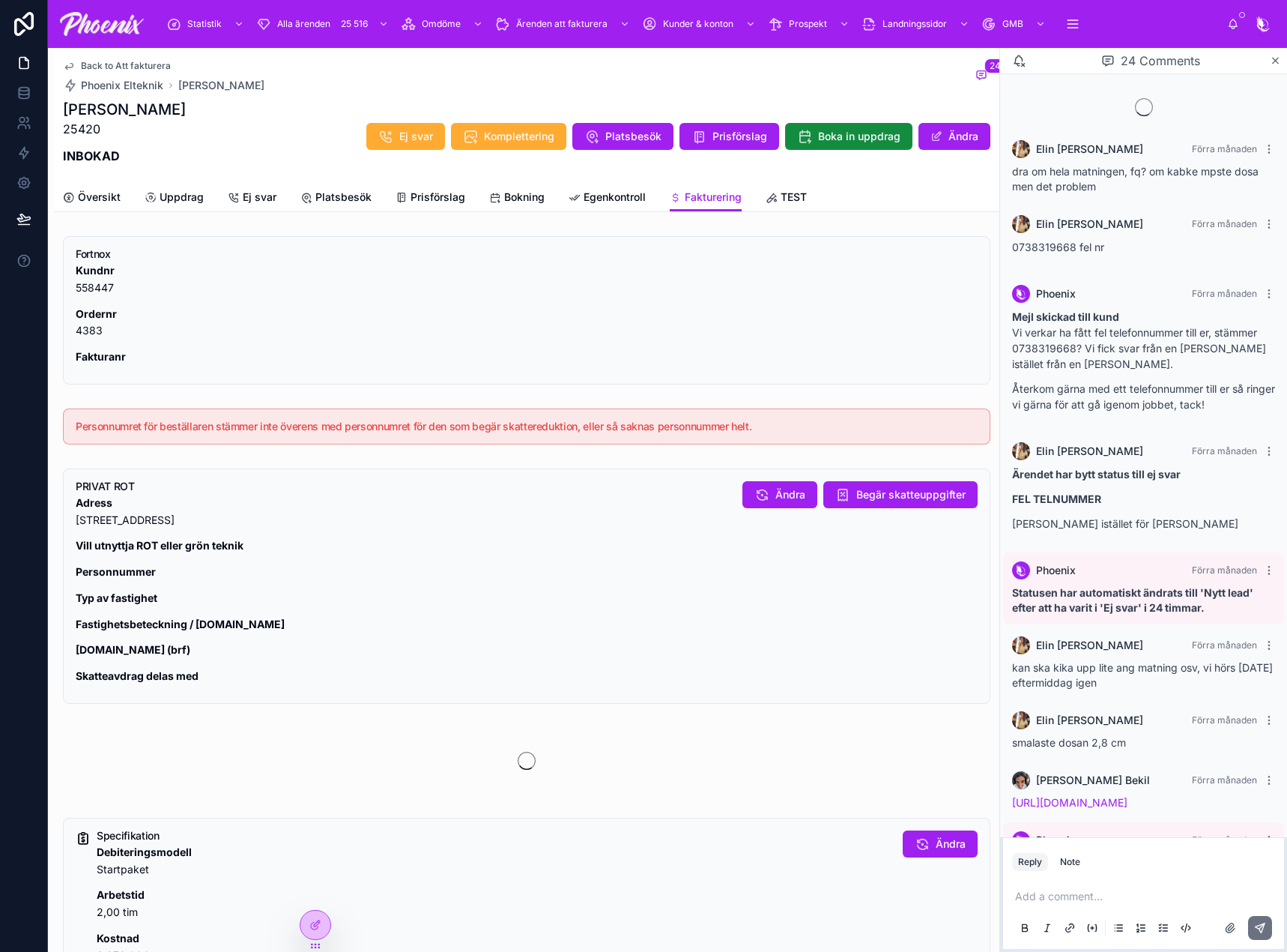
scroll to position [1322, 0]
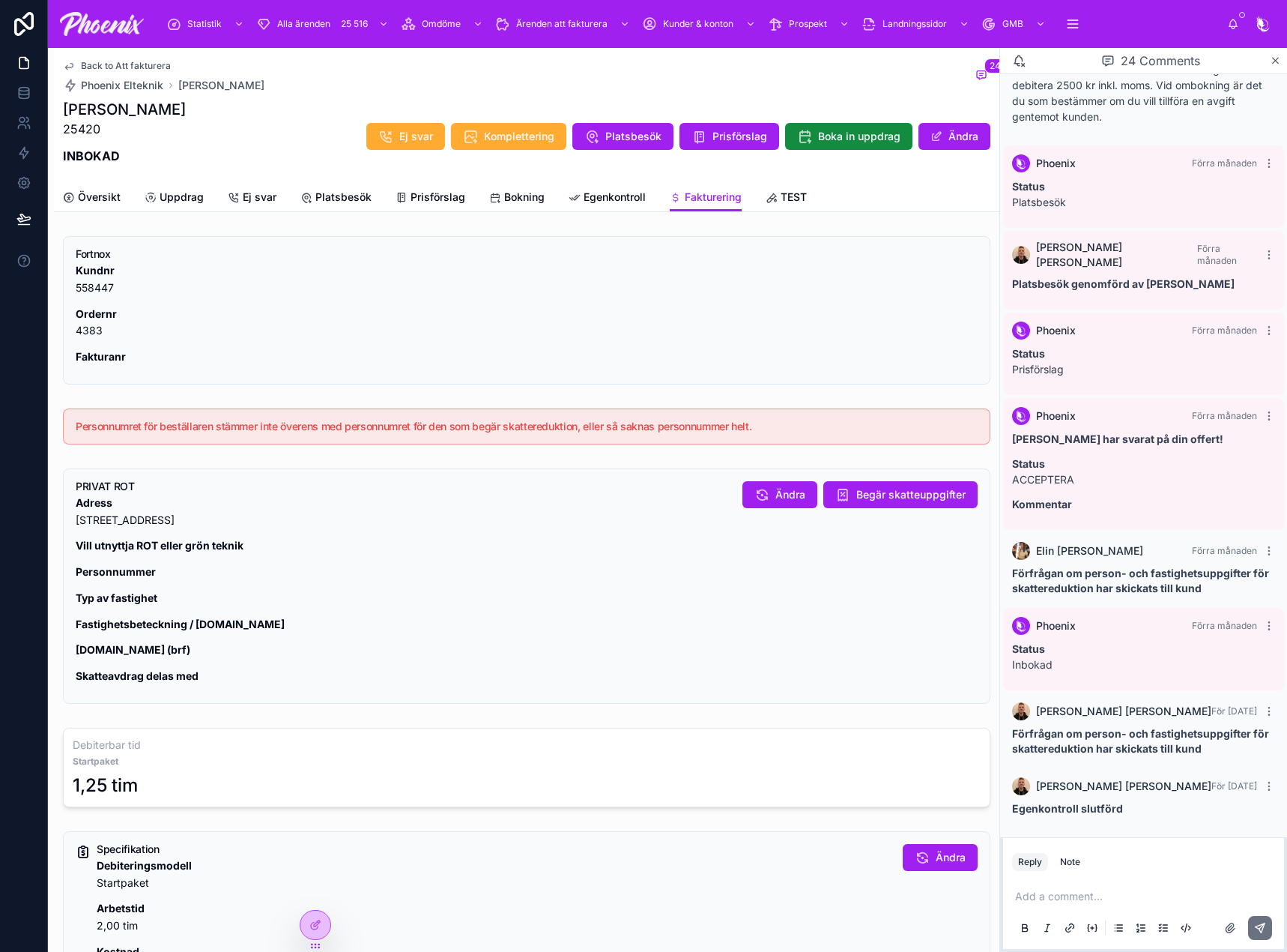
click at [110, 520] on p "Adress [STREET_ADDRESS]" at bounding box center [403, 512] width 655 height 35
drag, startPoint x: 110, startPoint y: 520, endPoint x: 151, endPoint y: 520, distance: 41.0
click at [149, 521] on p "Adress [STREET_ADDRESS]" at bounding box center [403, 512] width 655 height 35
click at [775, 493] on span "Ändra" at bounding box center [790, 494] width 30 height 15
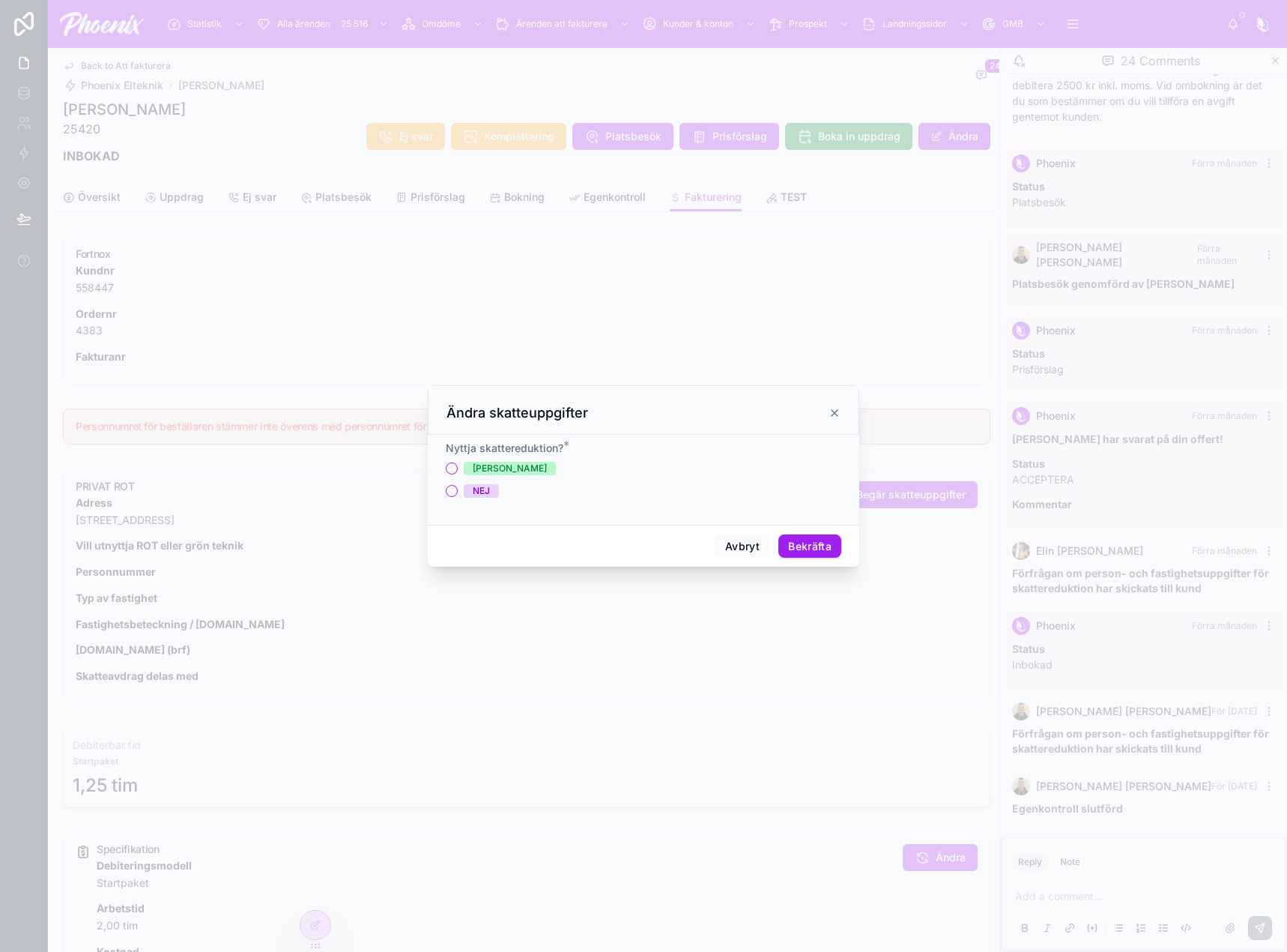
click at [474, 474] on div "[PERSON_NAME]" at bounding box center [509, 468] width 74 height 13
click at [458, 474] on button "[PERSON_NAME]" at bounding box center [452, 469] width 12 height 12
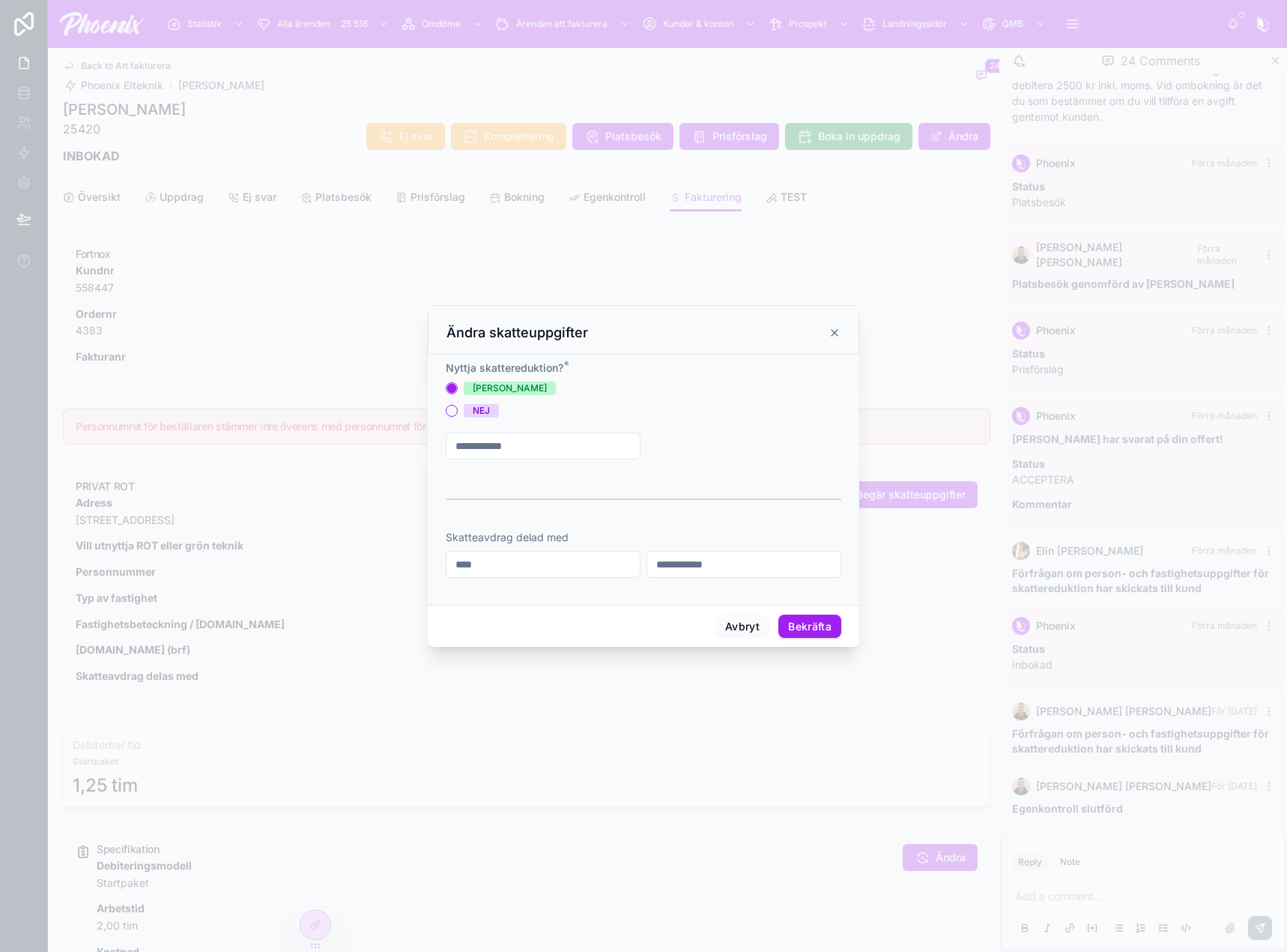
click at [518, 443] on input "text" at bounding box center [543, 446] width 193 height 21
paste input "**********"
type input "**********"
click at [724, 442] on span "Typ av fastighet" at bounding box center [700, 446] width 82 height 15
drag, startPoint x: 701, startPoint y: 504, endPoint x: 724, endPoint y: 503, distance: 23.0
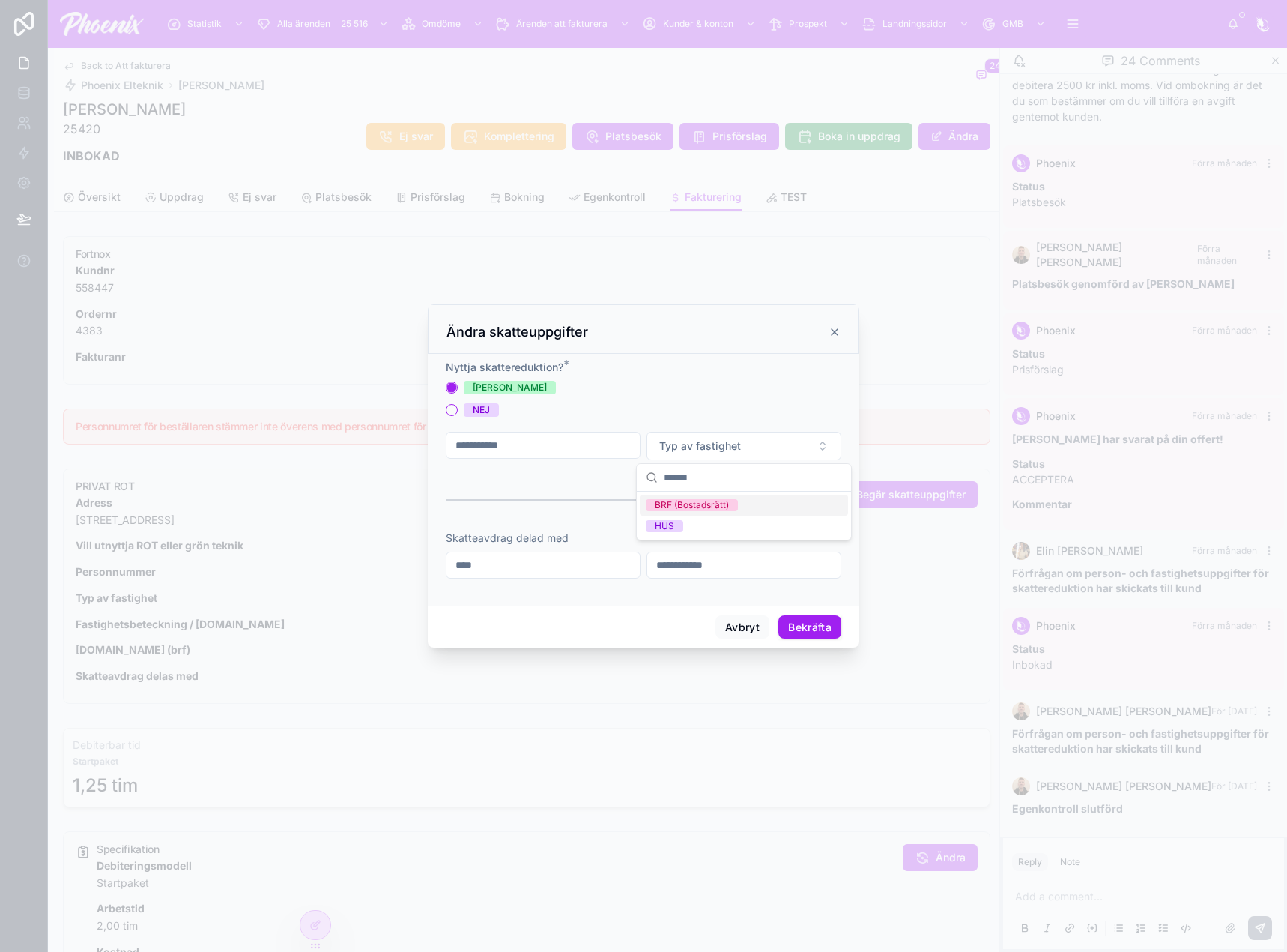
click at [703, 504] on div "BRF (Bostadsrätt)" at bounding box center [692, 505] width 74 height 12
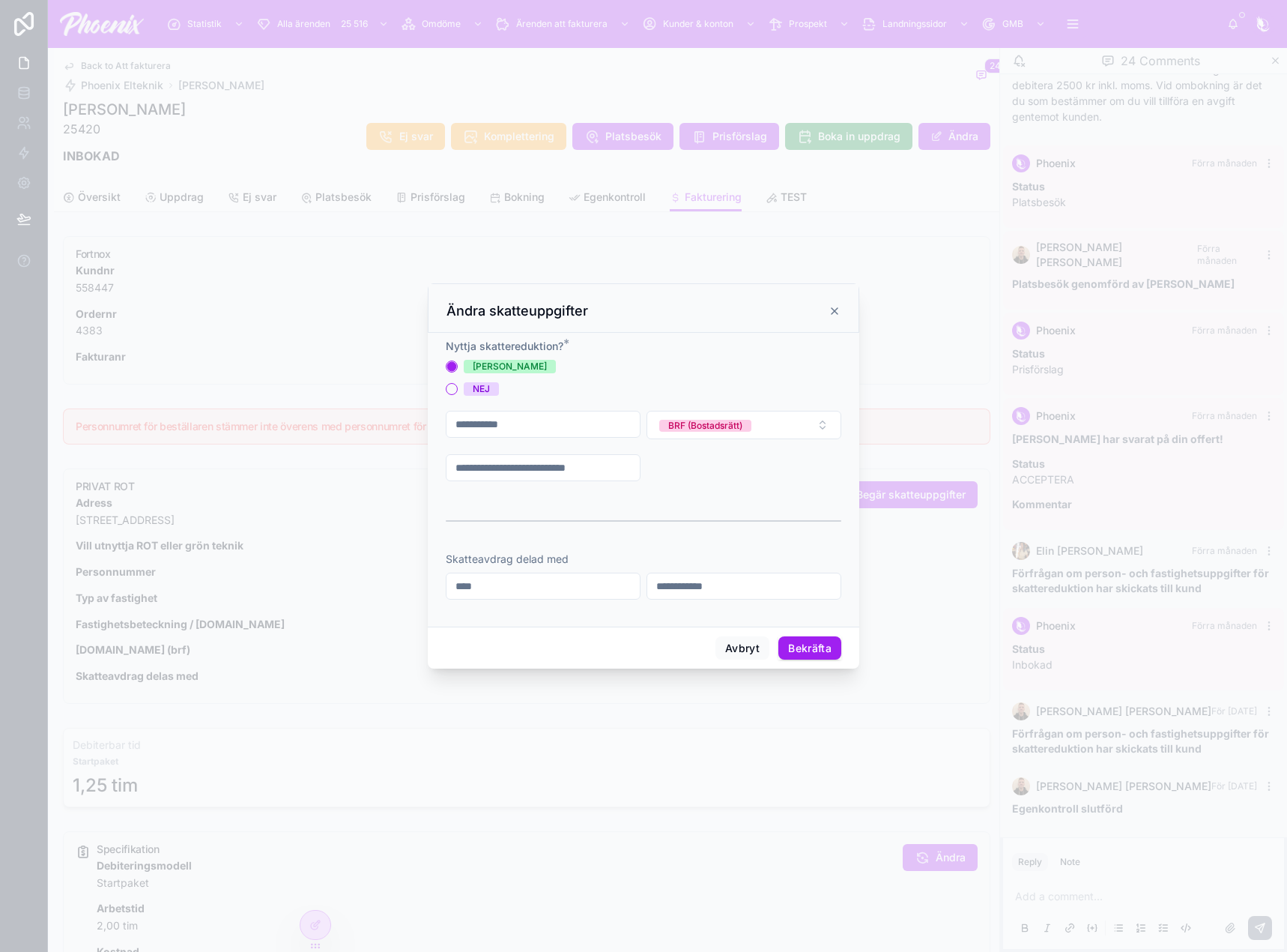
click at [556, 479] on div at bounding box center [543, 467] width 195 height 27
click at [559, 474] on input "text" at bounding box center [543, 467] width 193 height 21
paste input "****"
type input "****"
click at [700, 466] on input "text" at bounding box center [744, 467] width 193 height 21
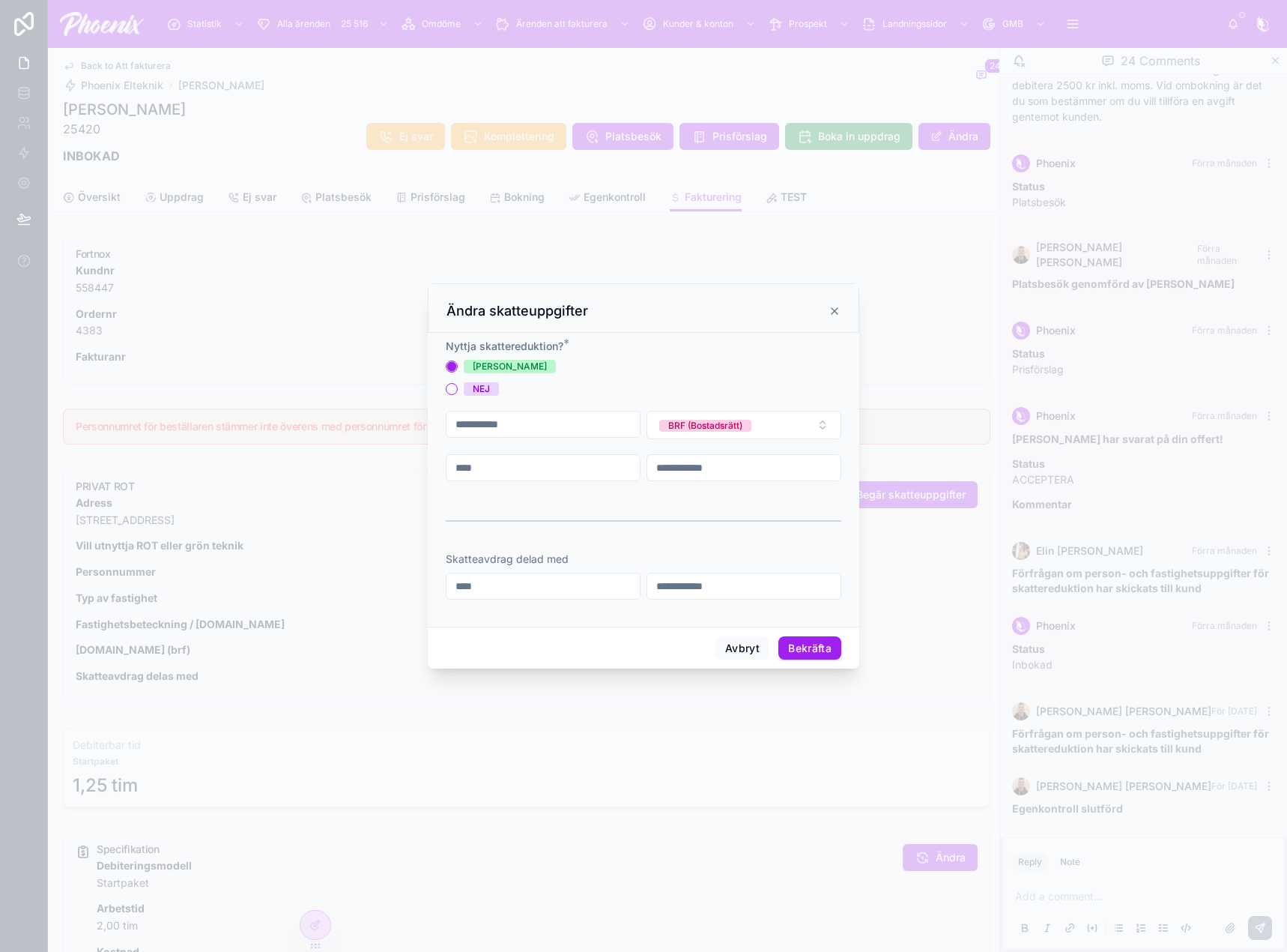
paste input "**********"
type input "**********"
drag, startPoint x: 843, startPoint y: 637, endPoint x: 828, endPoint y: 642, distance: 15.8
click at [842, 637] on div "Avbryt Bekräfta" at bounding box center [644, 648] width 432 height 42
click at [828, 642] on button "Bekräfta" at bounding box center [810, 648] width 63 height 24
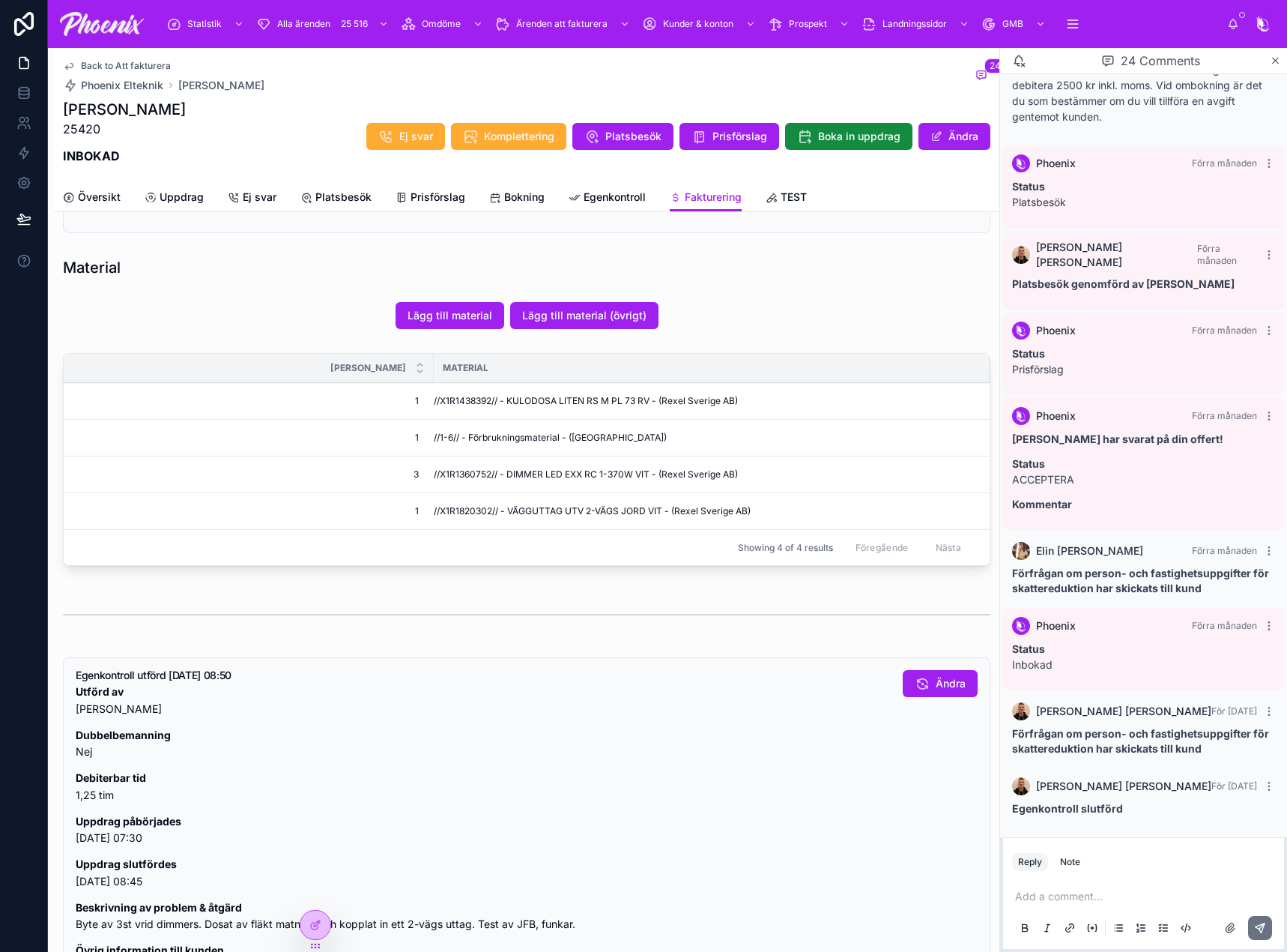
scroll to position [749, 0]
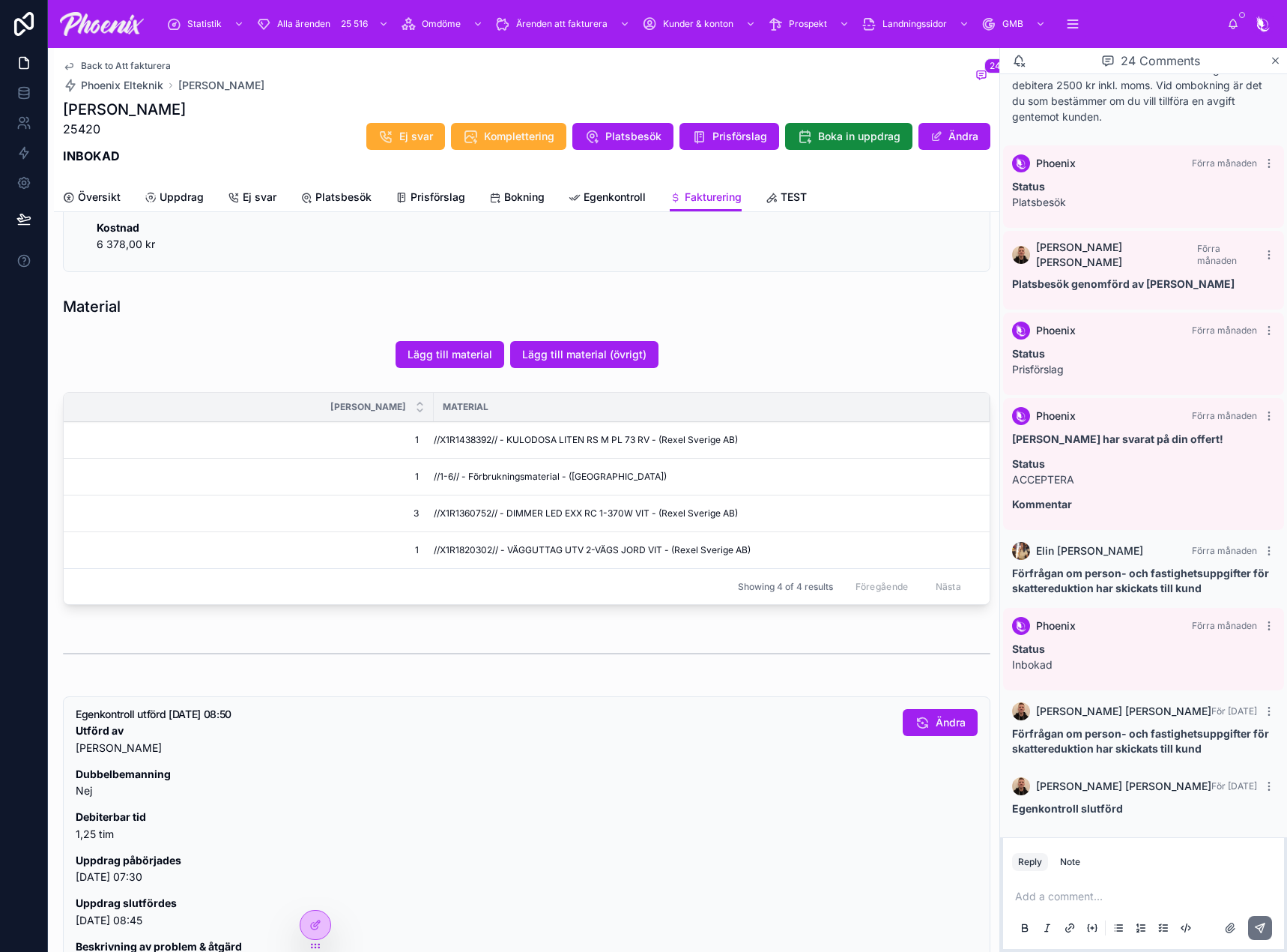
click at [473, 442] on span "//X1R1438392// - KULODOSA LITEN RS M PL 73 RV - (Rexel Sverige AB)" at bounding box center [586, 440] width 304 height 12
click at [457, 510] on span "//X1R1360752// - DIMMER LED EXX RC 1-370W VIT - (Rexel Sverige AB)" at bounding box center [586, 513] width 304 height 12
drag, startPoint x: 457, startPoint y: 510, endPoint x: 465, endPoint y: 510, distance: 8.0
click at [458, 510] on span "//X1R1360752// - DIMMER LED EXX RC 1-370W VIT - (Rexel Sverige AB)" at bounding box center [586, 513] width 304 height 12
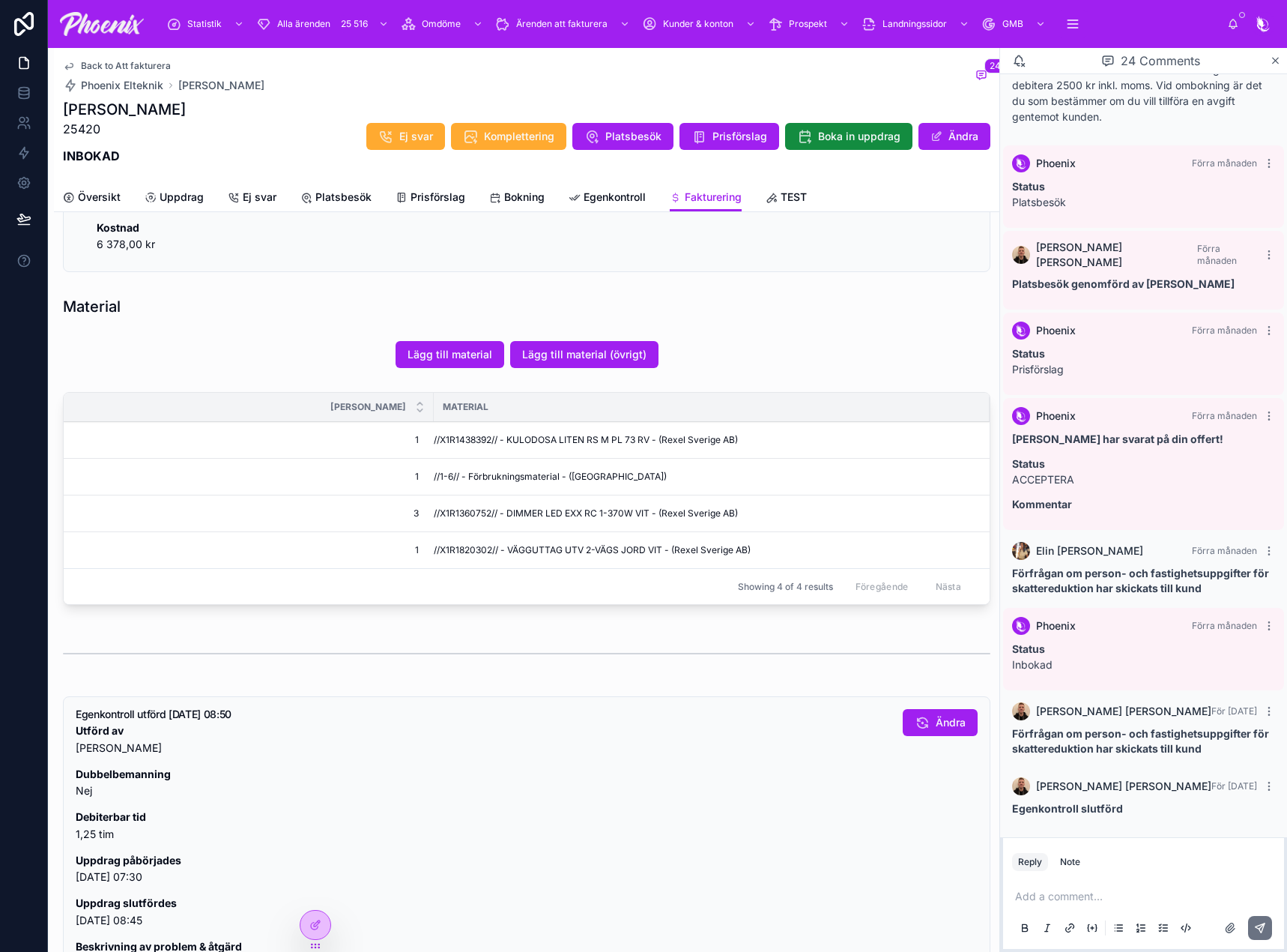
click at [445, 509] on span "//X1R1360752// - DIMMER LED EXX RC 1-370W VIT - (Rexel Sverige AB)" at bounding box center [586, 513] width 304 height 12
click at [441, 553] on span "//X1R1820302// - VÄGGUTTAG UTV 2-VÄGS JORD VIT - (Rexel Sverige AB)" at bounding box center [592, 550] width 317 height 12
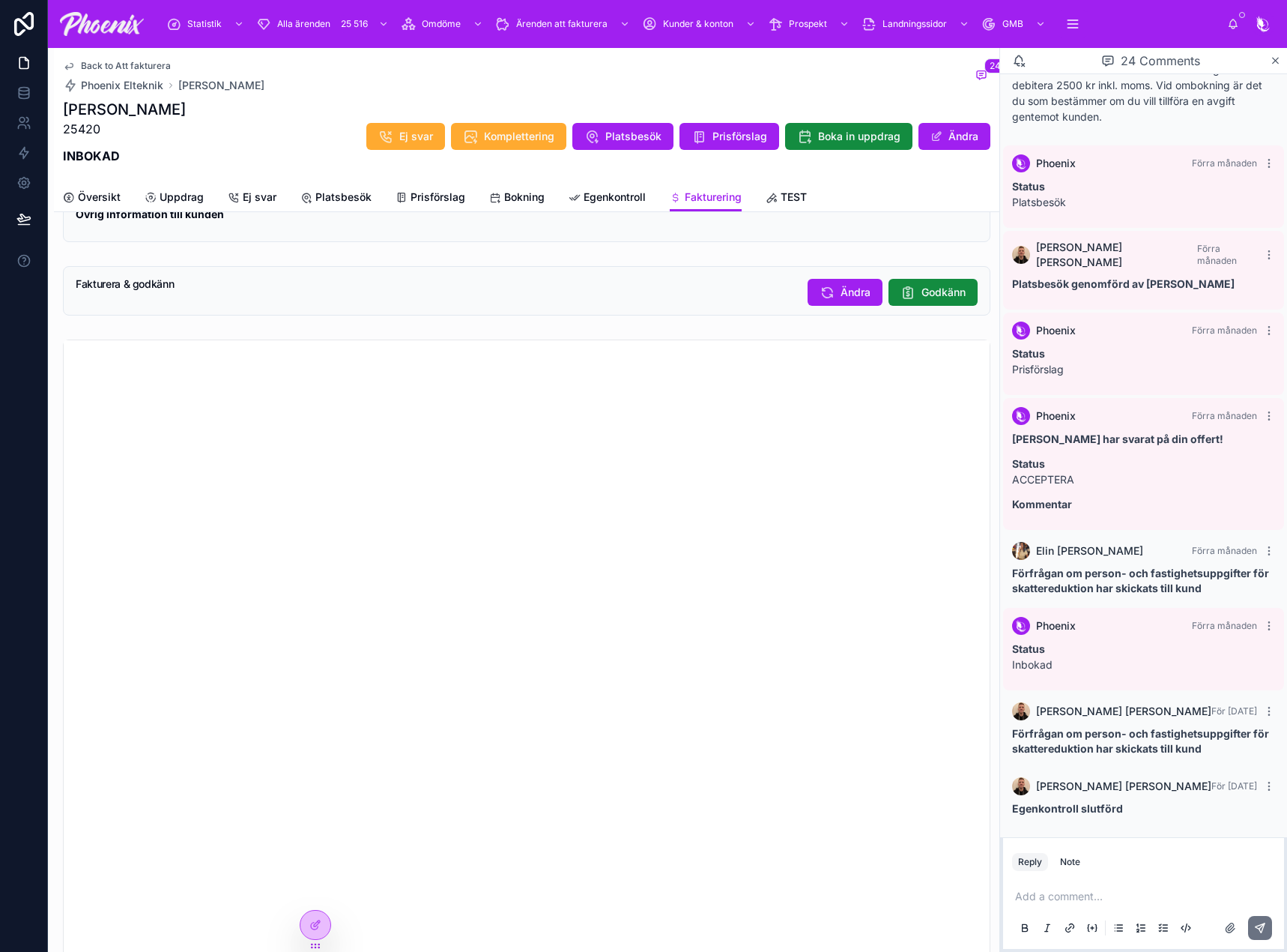
scroll to position [1349, 0]
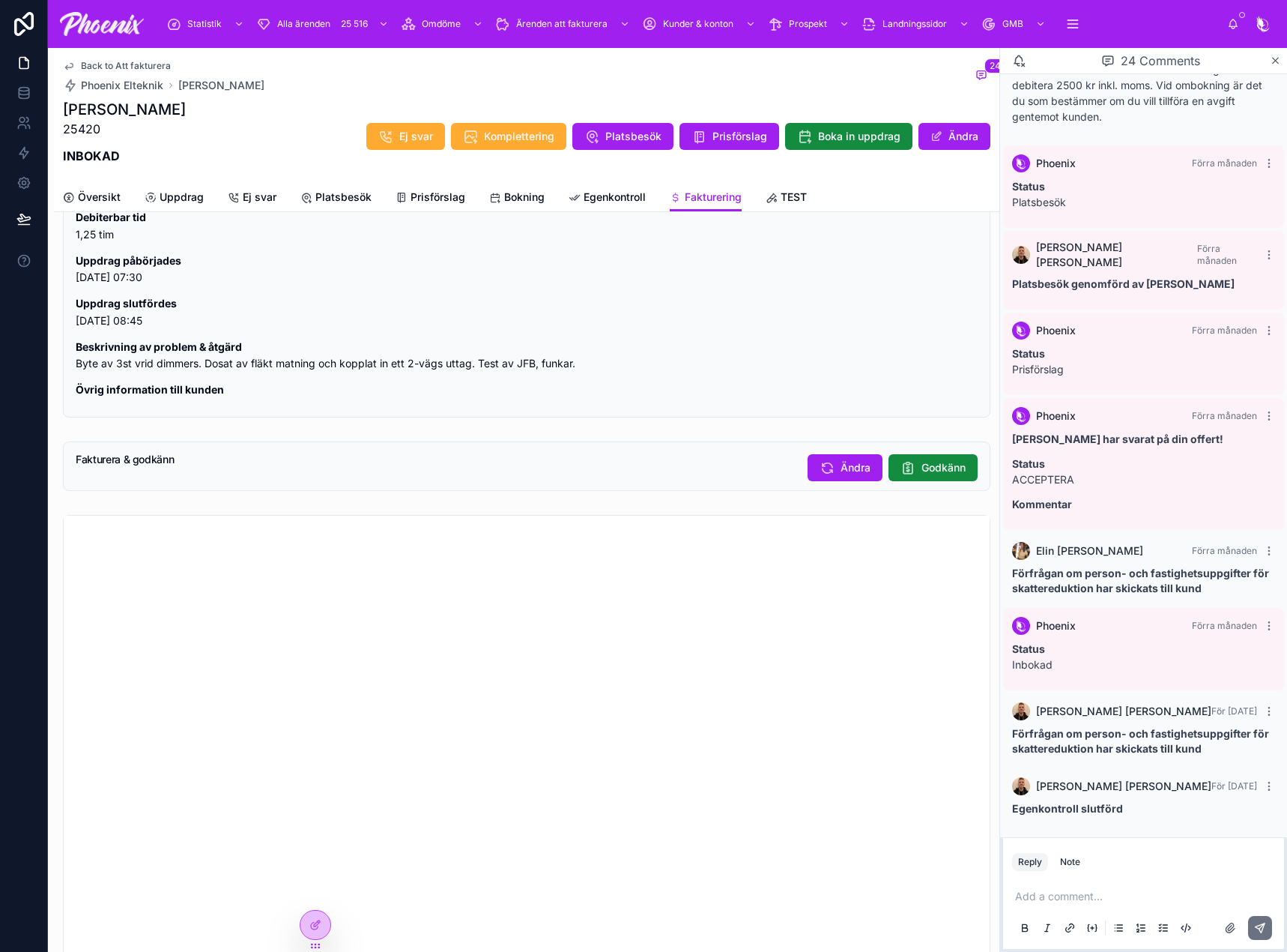
click at [922, 470] on span "Godkänn" at bounding box center [943, 467] width 44 height 15
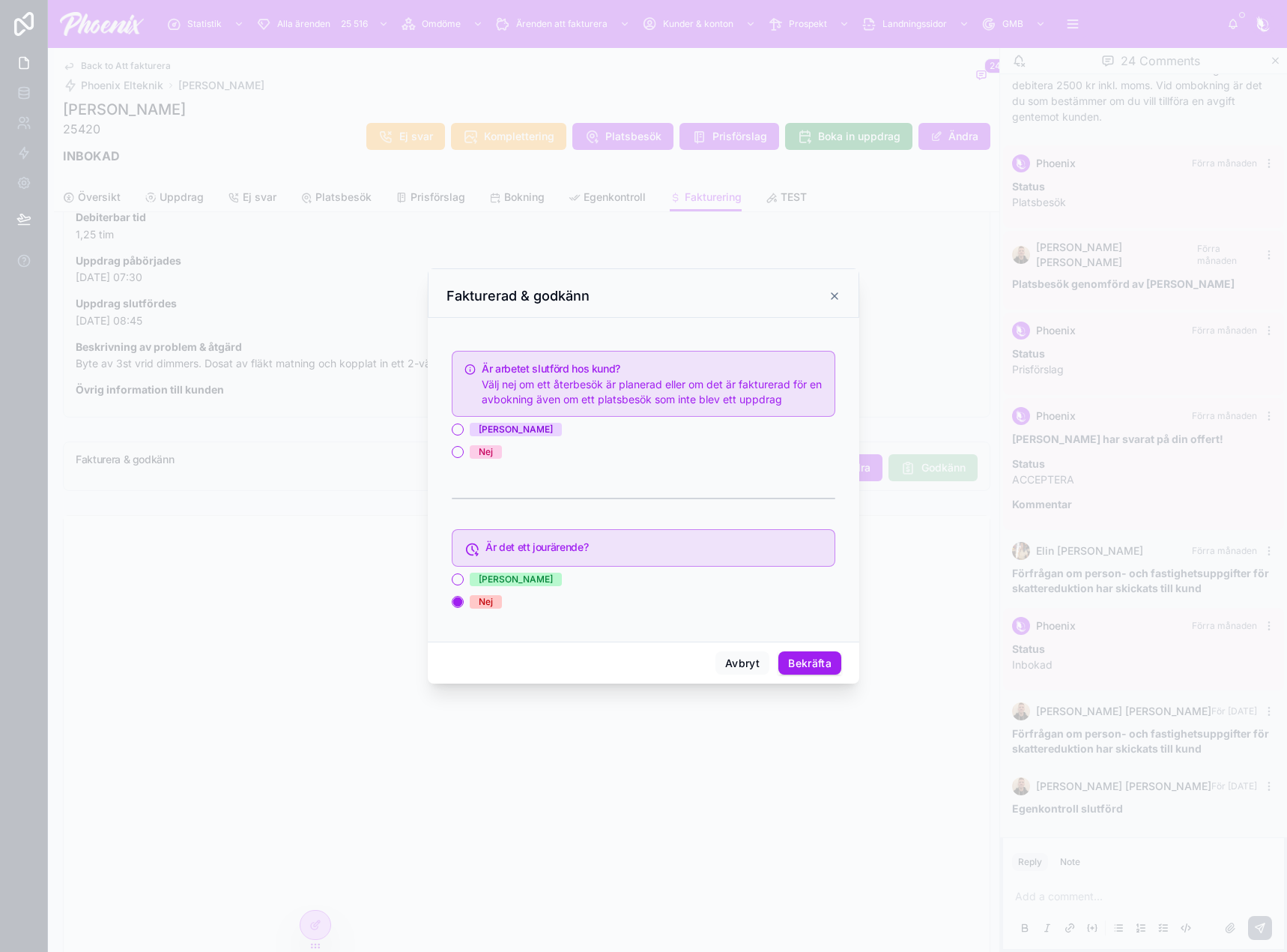
drag, startPoint x: 489, startPoint y: 428, endPoint x: 675, endPoint y: 513, distance: 204.5
click at [490, 428] on span "[PERSON_NAME]" at bounding box center [516, 429] width 92 height 13
click at [464, 428] on button "[PERSON_NAME]" at bounding box center [458, 429] width 12 height 12
click at [798, 658] on button "Bekräfta" at bounding box center [810, 663] width 63 height 24
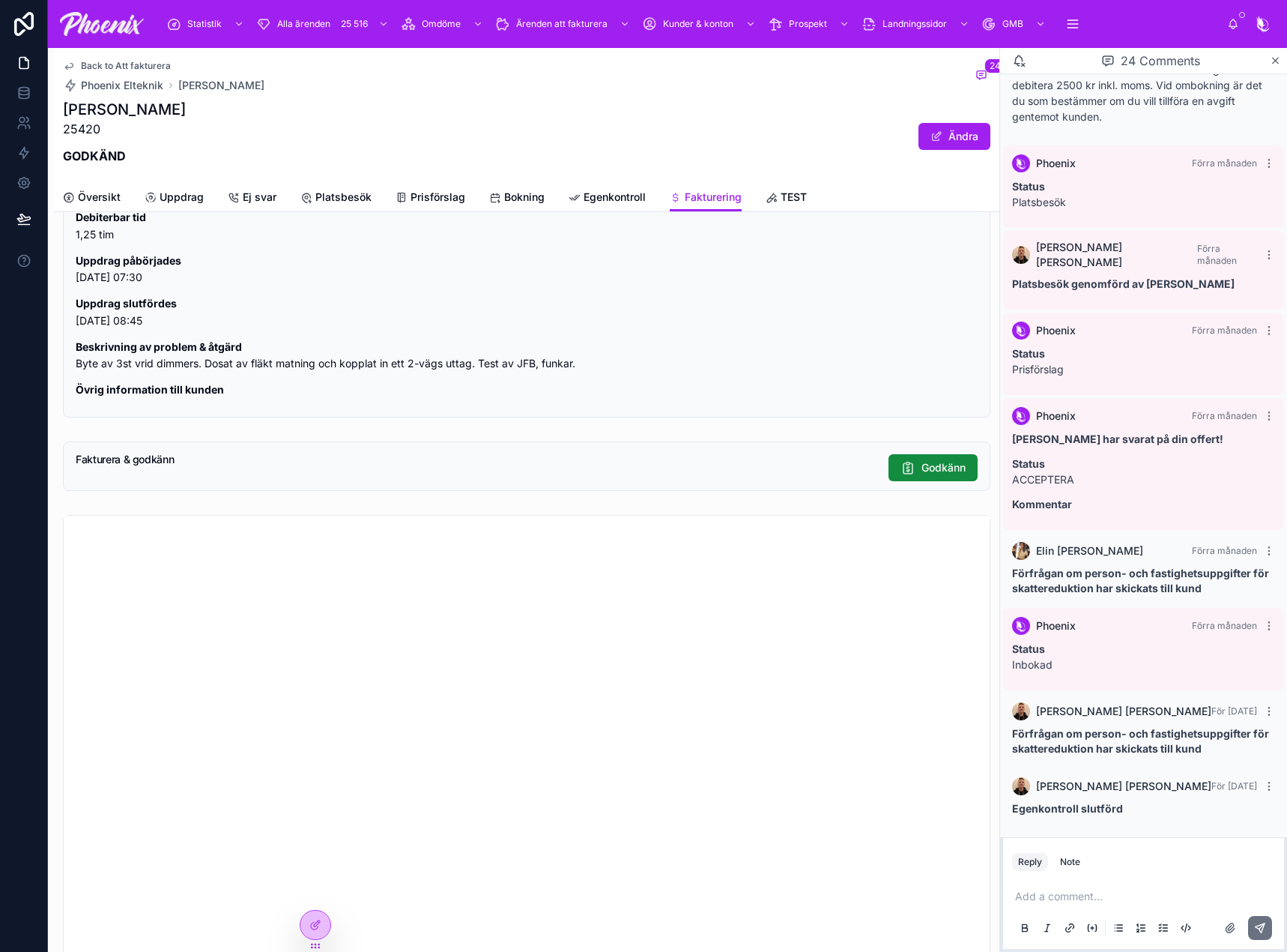
click at [136, 65] on span "Back to Att fakturera" at bounding box center [126, 66] width 90 height 12
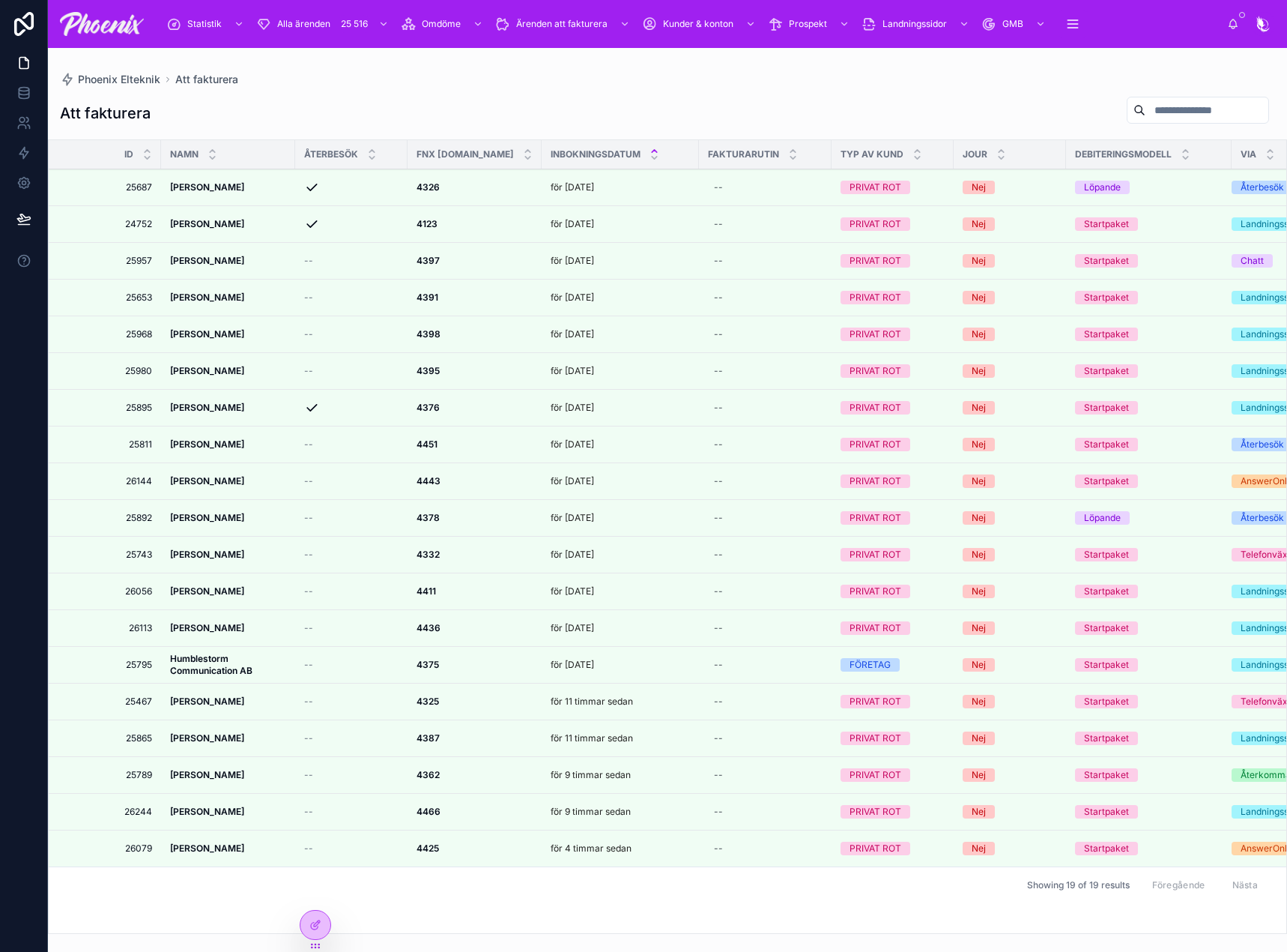
click at [0, 0] on icon at bounding box center [0, 0] width 0 height 0
click at [428, 261] on strong "4397" at bounding box center [428, 261] width 23 height 12
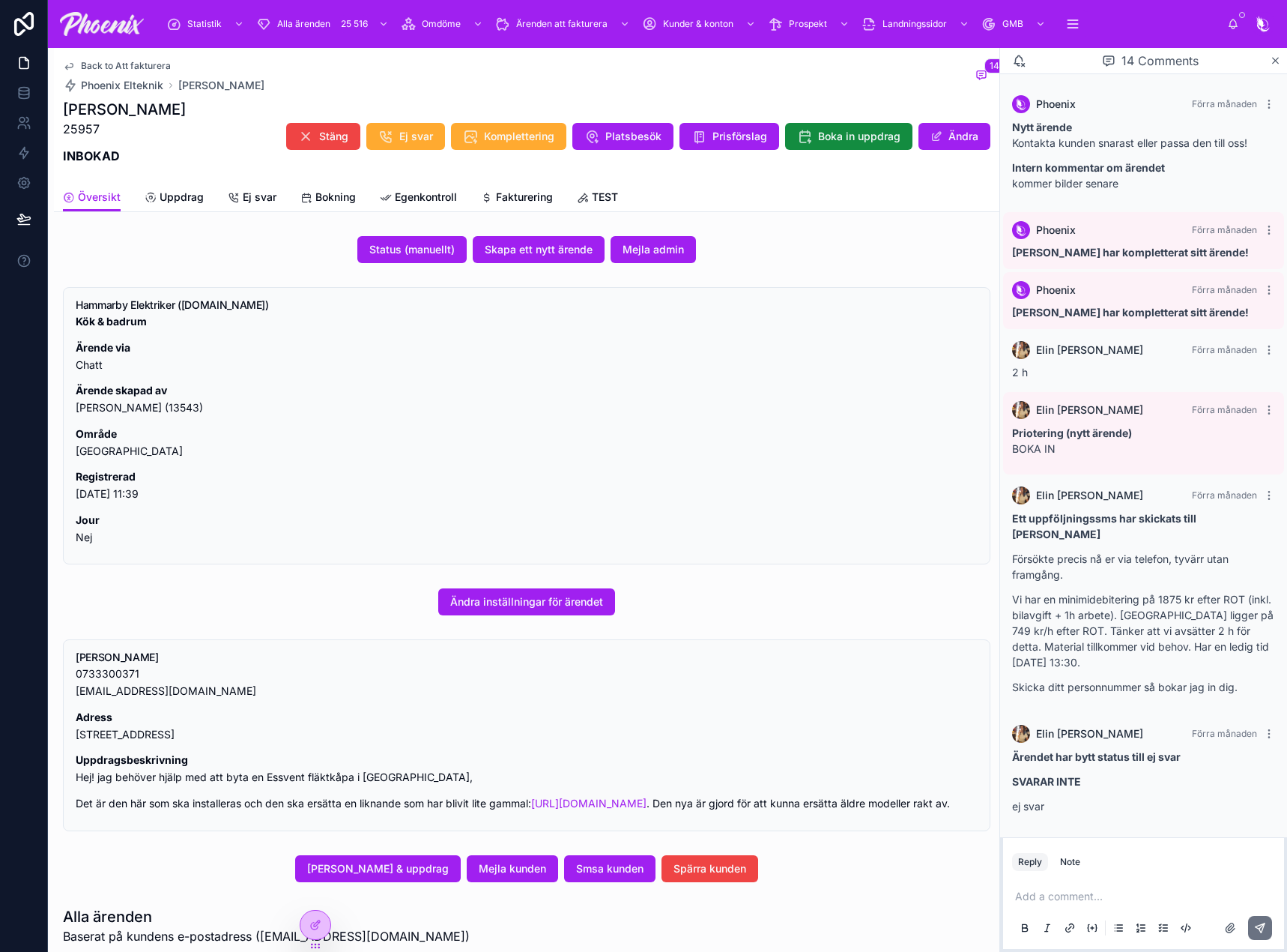
scroll to position [572, 0]
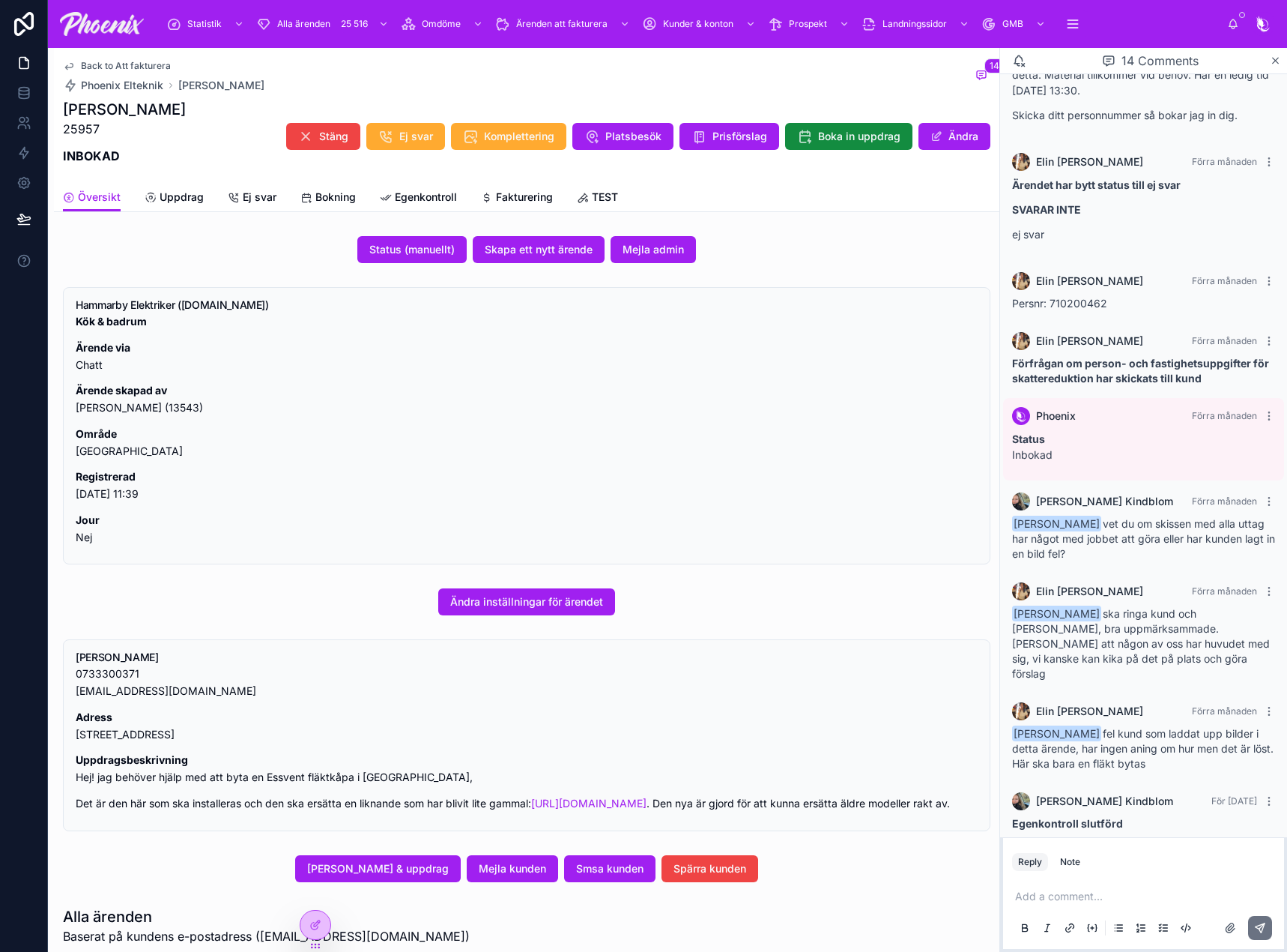
click at [539, 201] on span "Fakturering" at bounding box center [525, 197] width 57 height 15
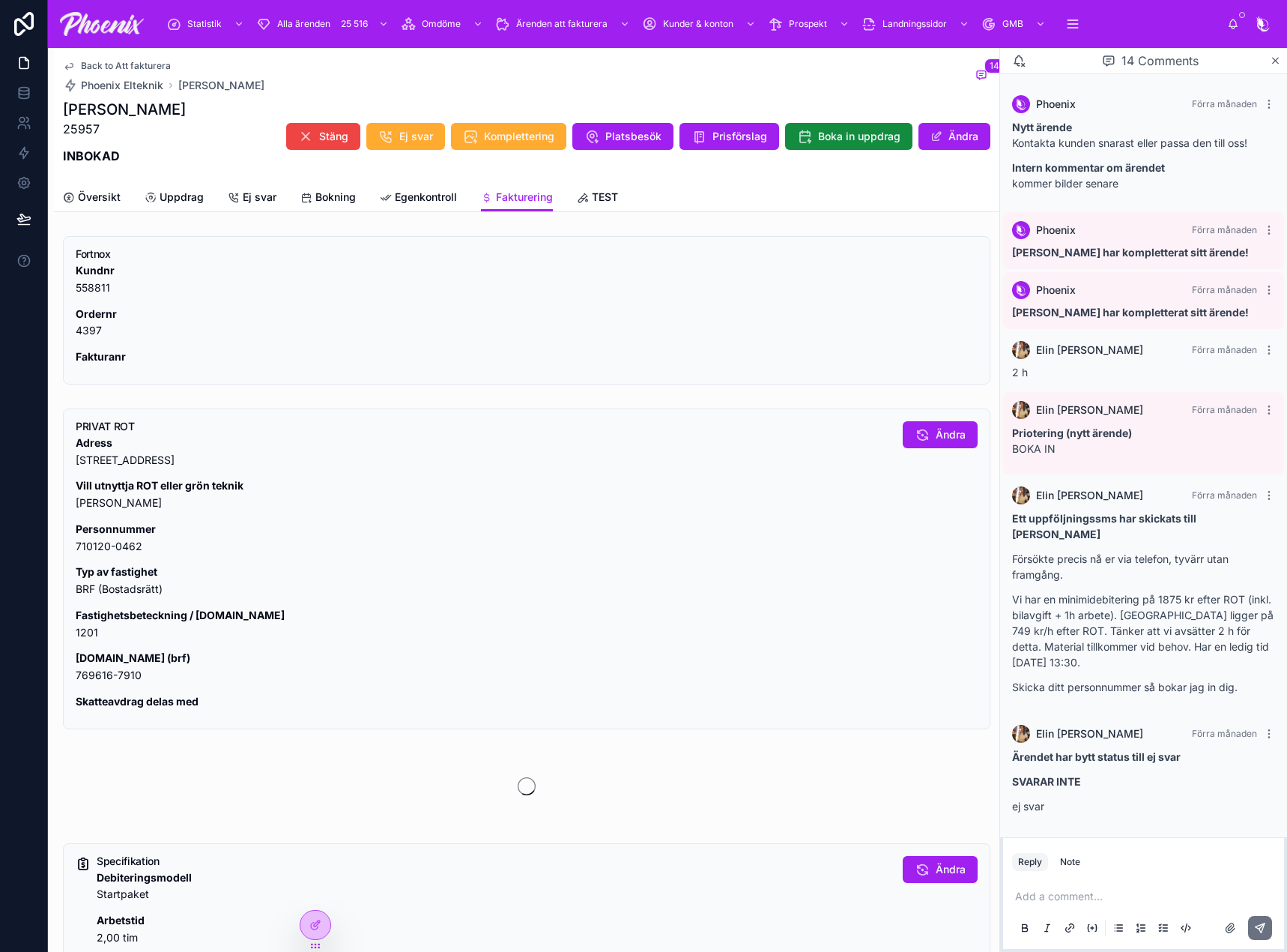
scroll to position [572, 0]
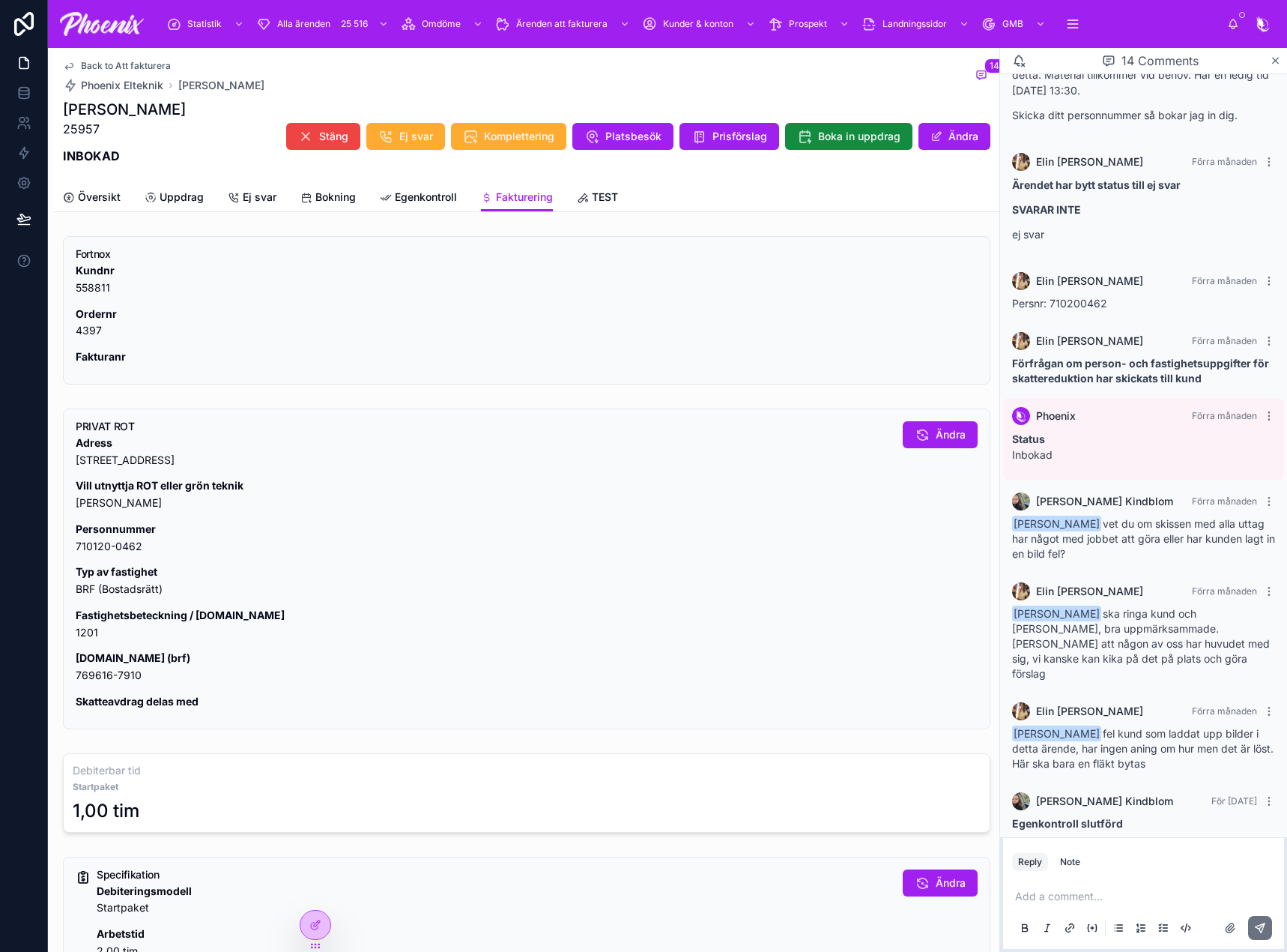
click at [90, 637] on p "Fastighetsbeteckning / [DOMAIN_NAME] 1201" at bounding box center [483, 624] width 815 height 35
drag, startPoint x: 89, startPoint y: 637, endPoint x: 112, endPoint y: 631, distance: 23.8
click at [91, 636] on p "Fastighetsbeteckning / [DOMAIN_NAME] 1201" at bounding box center [483, 624] width 815 height 35
click at [92, 664] on p "[DOMAIN_NAME] (brf) 769616-7910" at bounding box center [483, 667] width 815 height 35
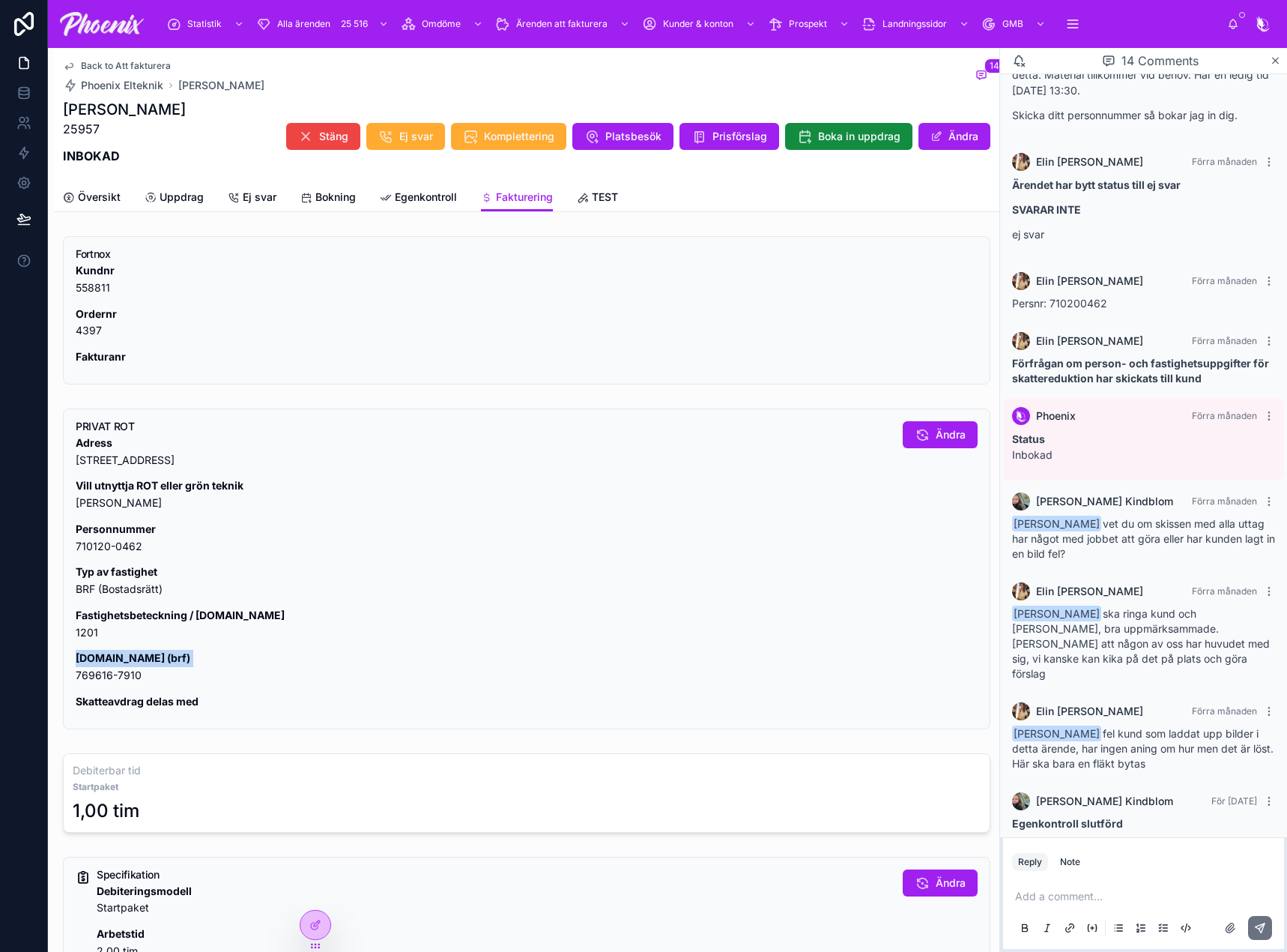
click at [92, 664] on p "[DOMAIN_NAME] (brf) 769616-7910" at bounding box center [483, 667] width 815 height 35
click at [87, 677] on p "[DOMAIN_NAME] (brf) 769616-7910" at bounding box center [483, 667] width 815 height 35
drag, startPoint x: 87, startPoint y: 677, endPoint x: 185, endPoint y: 654, distance: 100.7
click at [90, 674] on p "[DOMAIN_NAME] (brf) 769616-7910" at bounding box center [483, 667] width 815 height 35
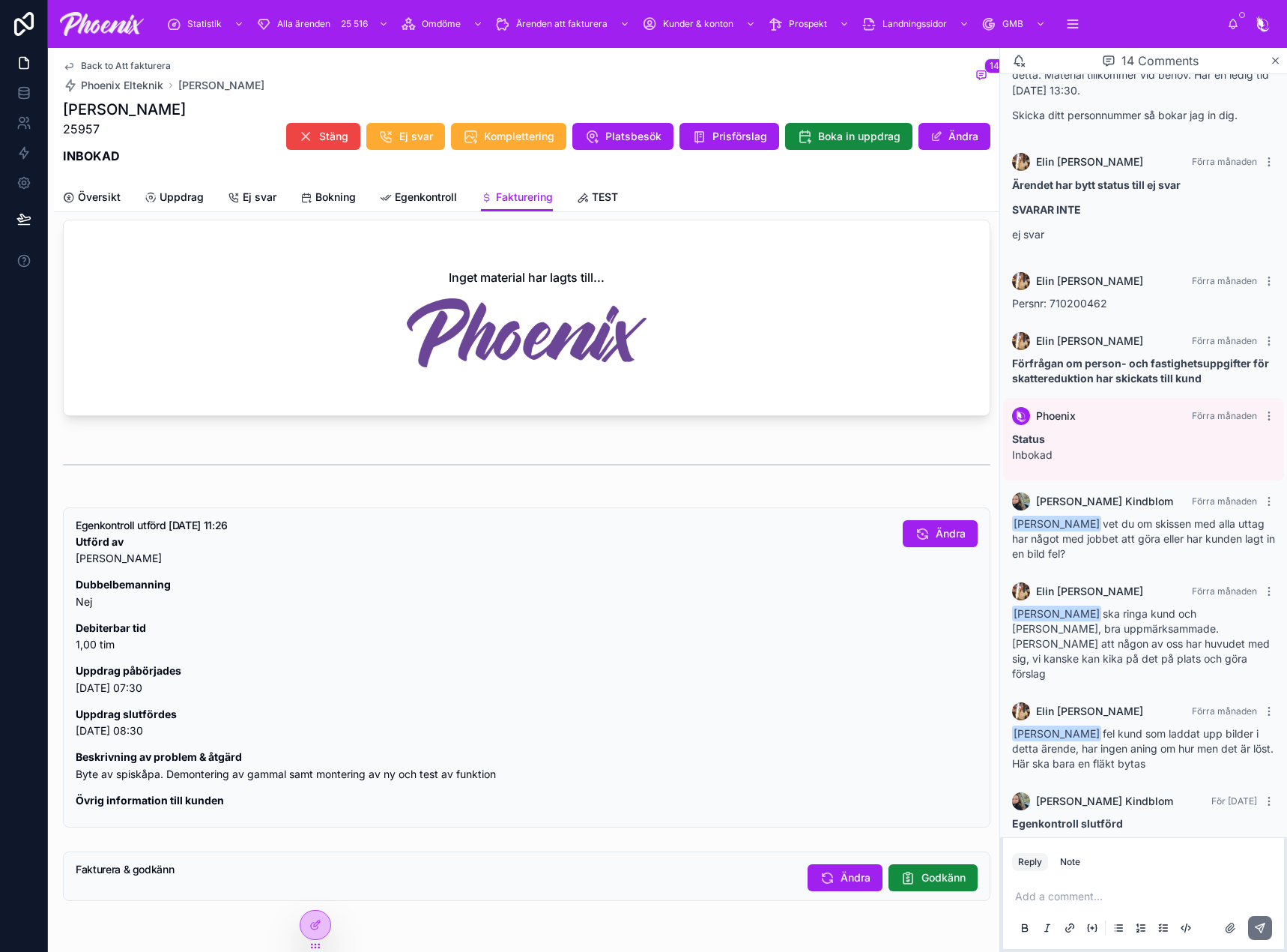
scroll to position [997, 0]
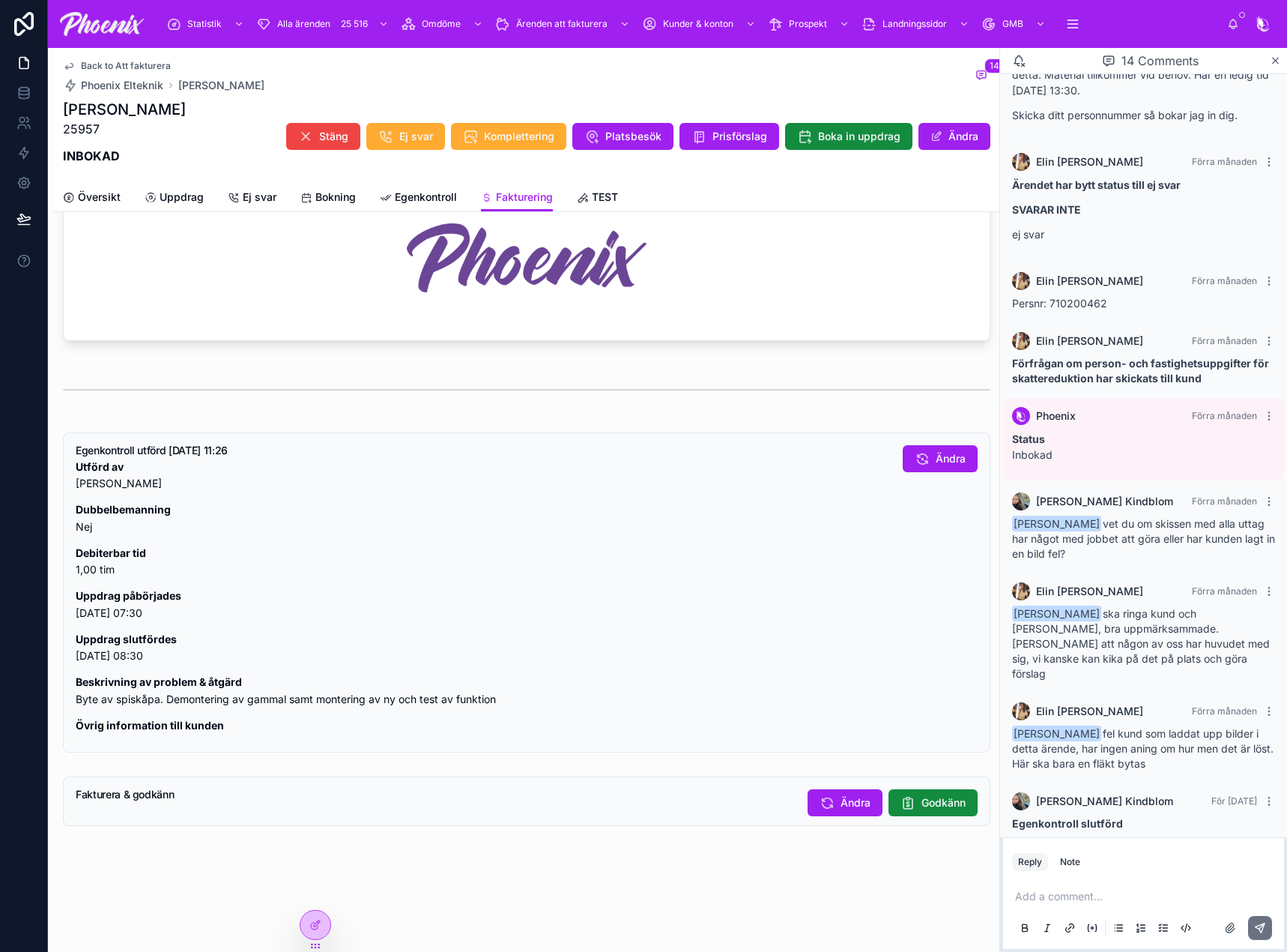
click at [936, 796] on span "Godkänn" at bounding box center [943, 802] width 44 height 15
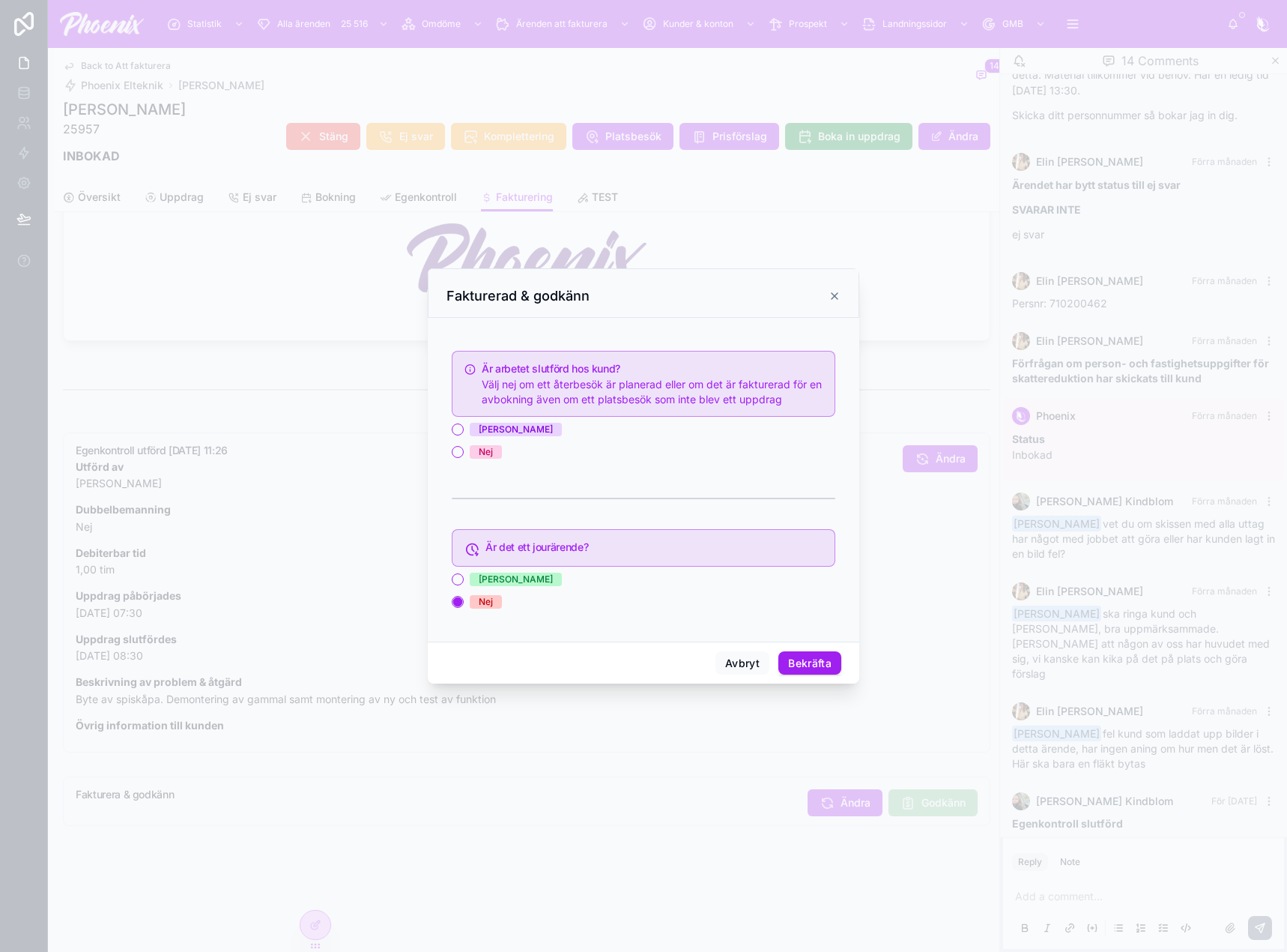
click at [498, 436] on div "[PERSON_NAME]" at bounding box center [644, 429] width 384 height 13
click at [493, 435] on span "[PERSON_NAME]" at bounding box center [516, 429] width 92 height 13
click at [464, 435] on button "[PERSON_NAME]" at bounding box center [458, 429] width 12 height 12
click at [826, 656] on button "Bekräfta" at bounding box center [810, 663] width 63 height 24
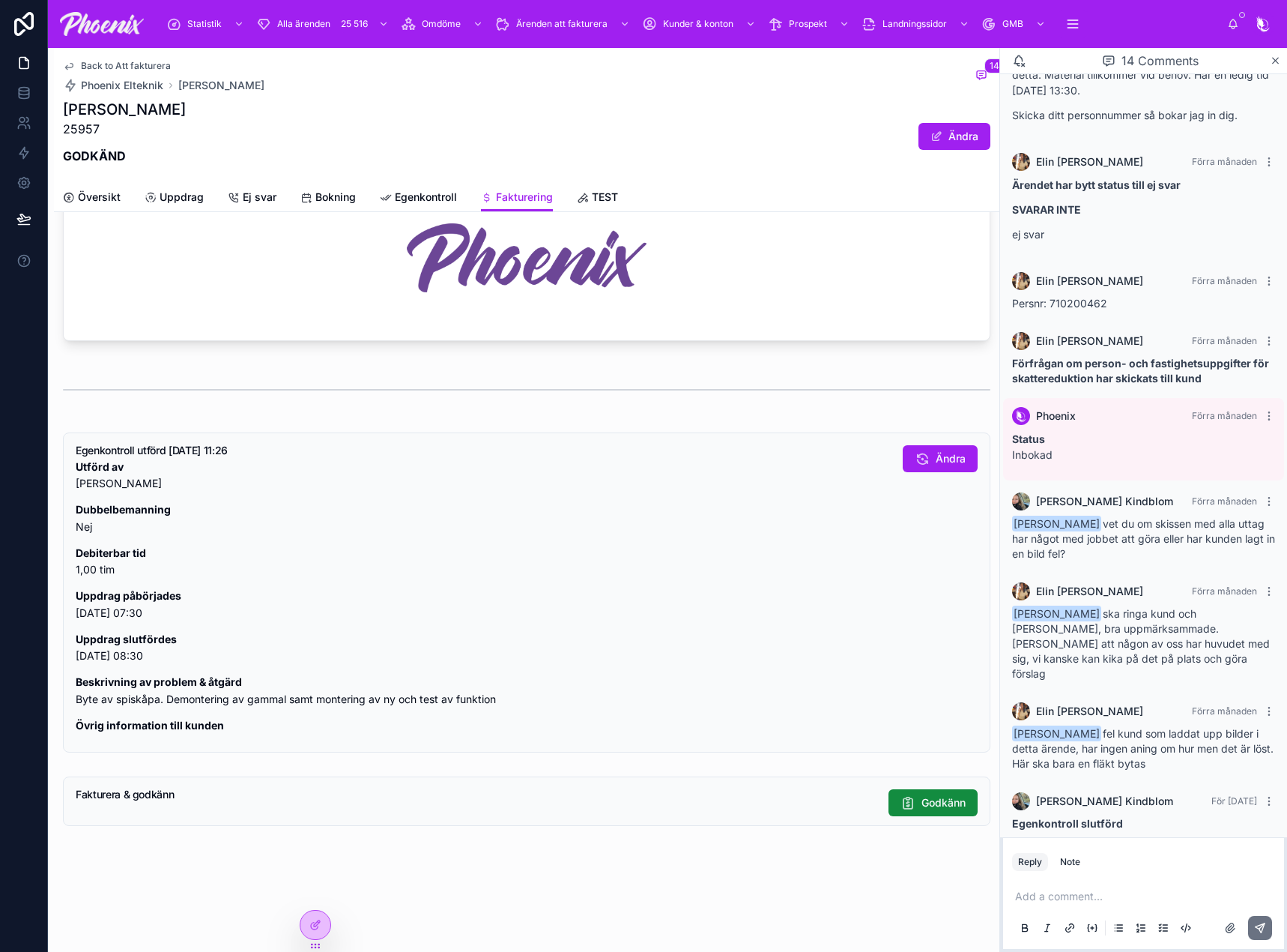
click at [129, 66] on span "Back to Att fakturera" at bounding box center [126, 66] width 90 height 12
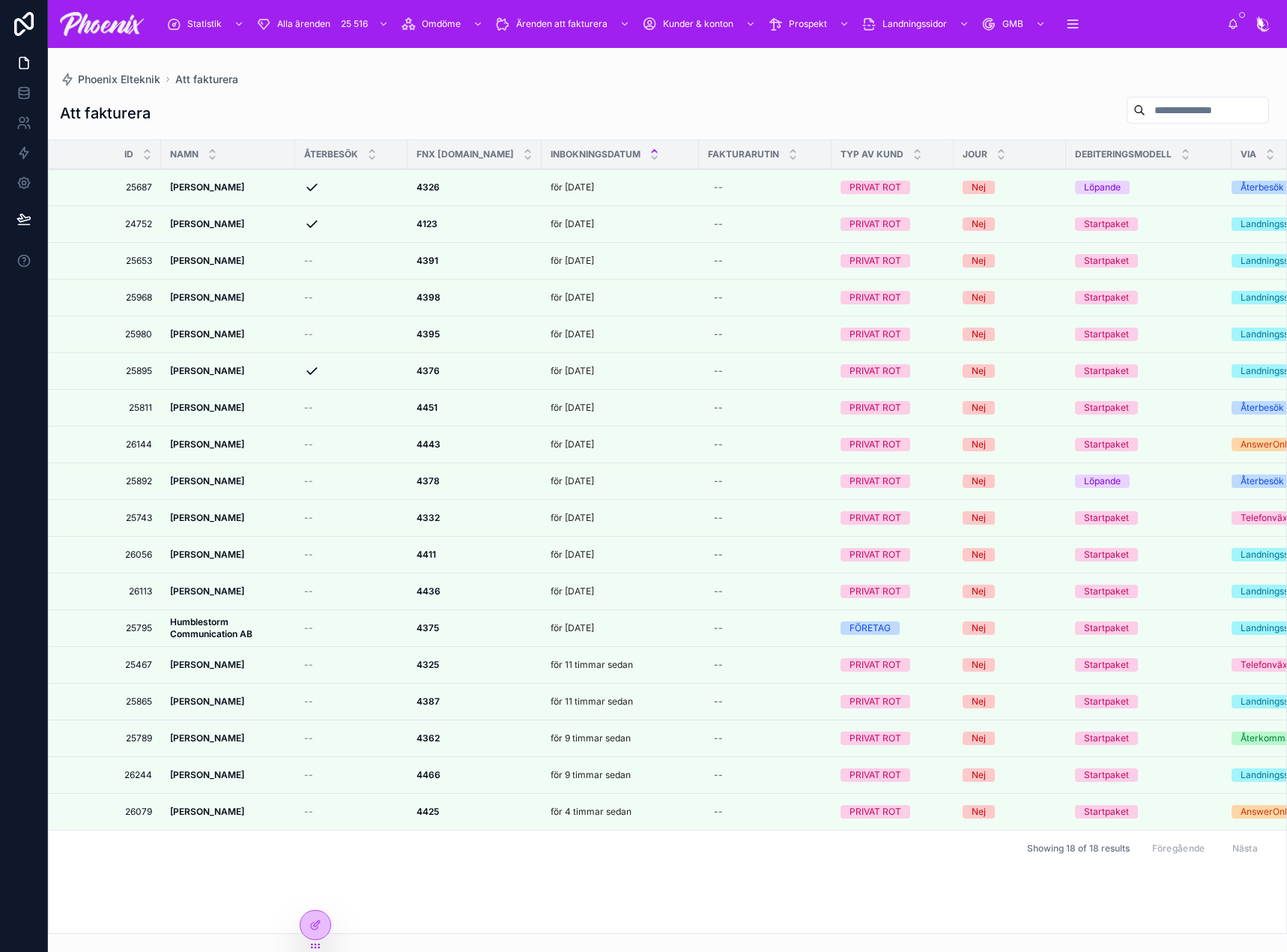
click at [0, 0] on icon at bounding box center [0, 0] width 0 height 0
click at [430, 261] on strong "4391" at bounding box center [427, 261] width 22 height 12
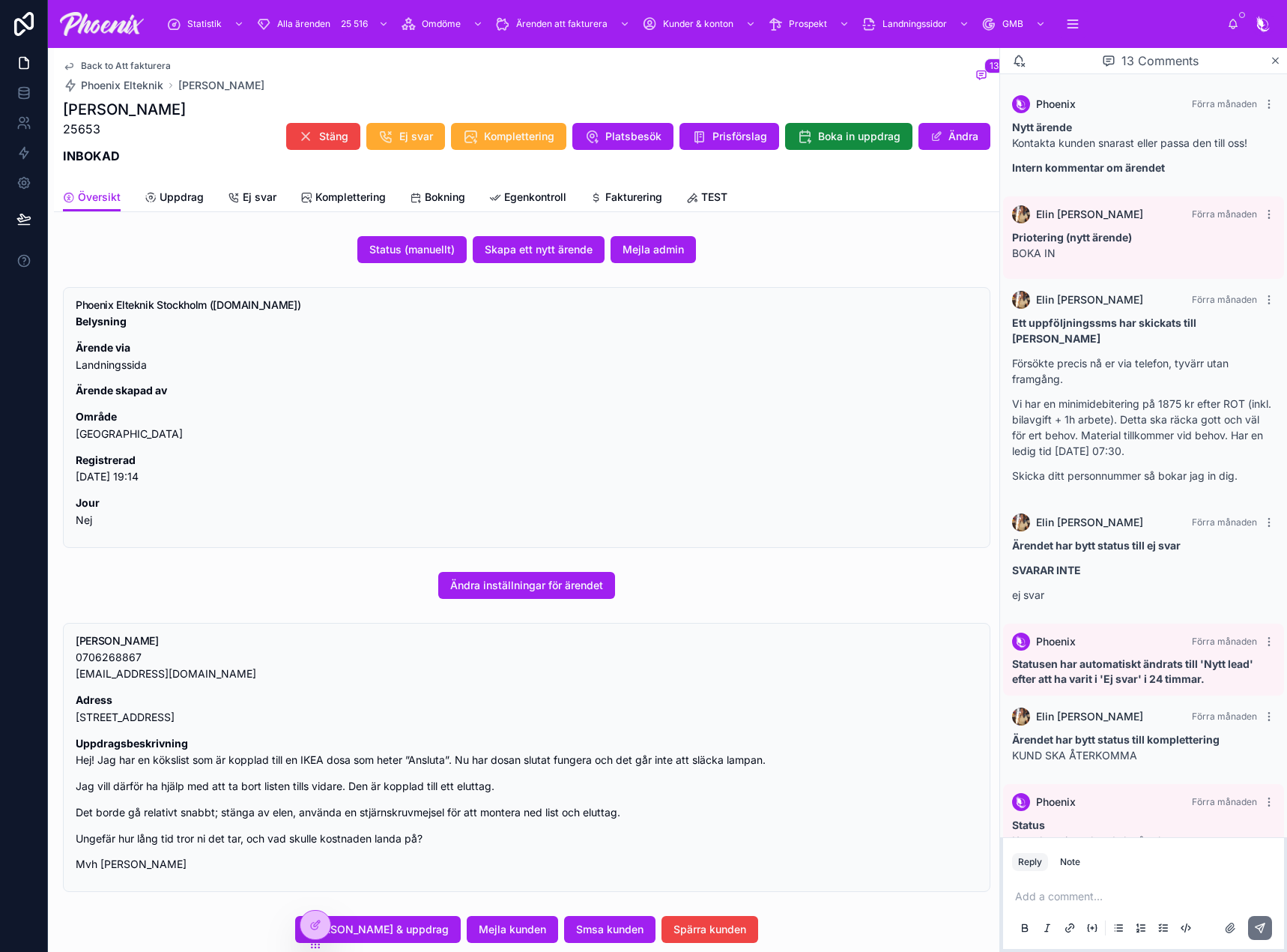
scroll to position [533, 0]
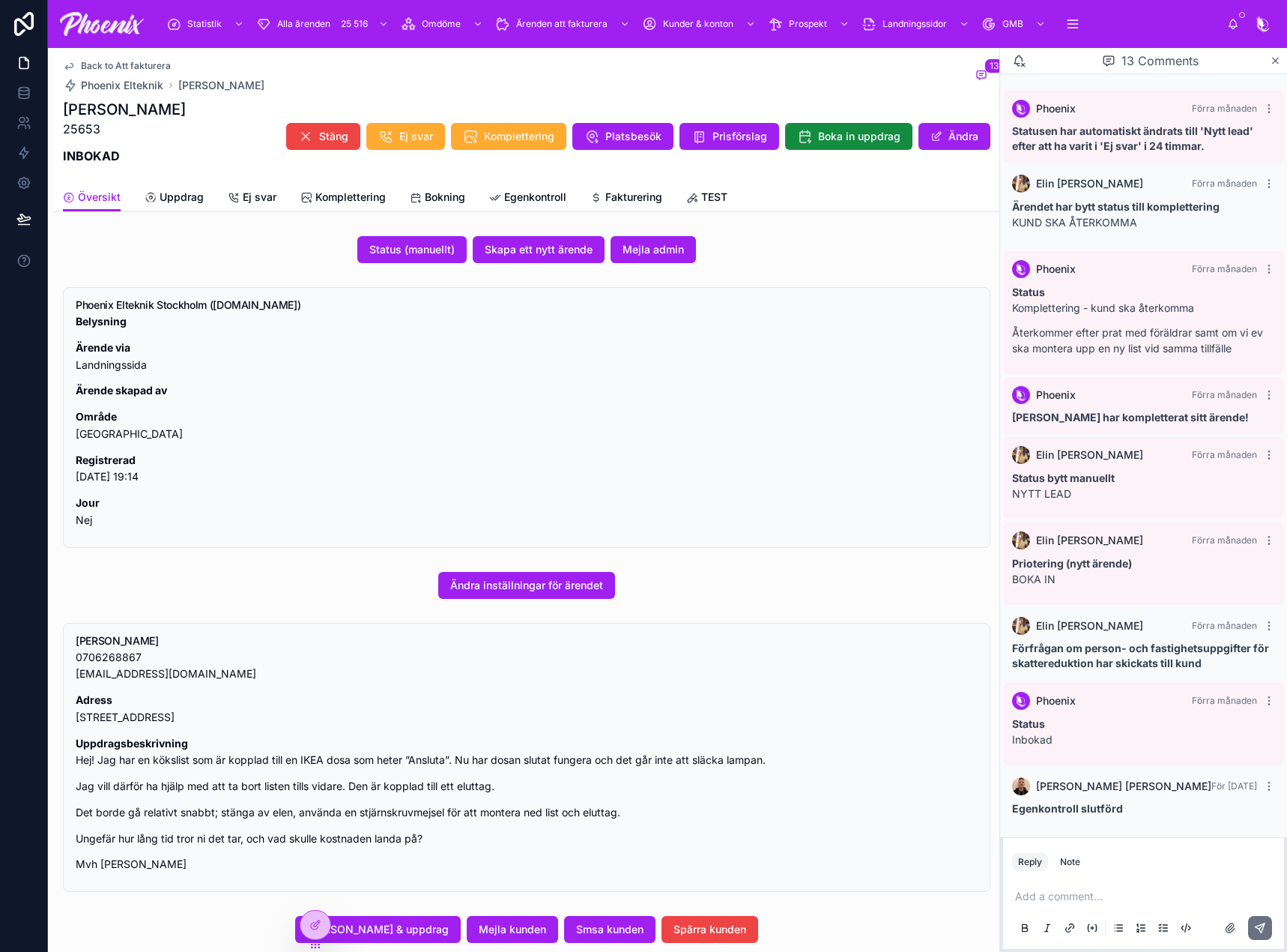
click at [587, 189] on div "Översikt Uppdrag Ej svar Komplettering Bokning Egenkontroll Fakturering TEST" at bounding box center [526, 197] width 927 height 29
click at [604, 190] on div "Fakturering" at bounding box center [626, 197] width 72 height 15
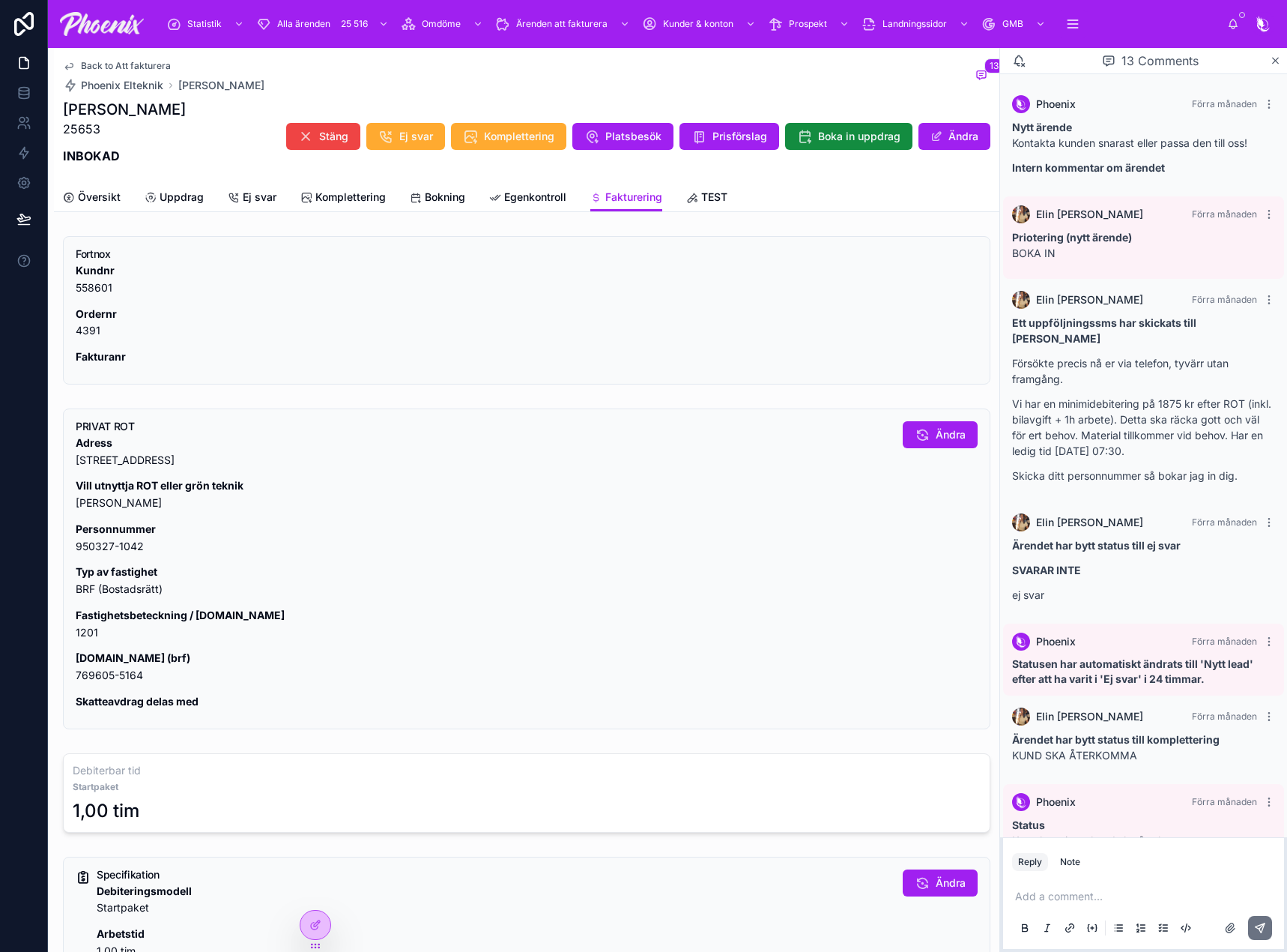
scroll to position [533, 0]
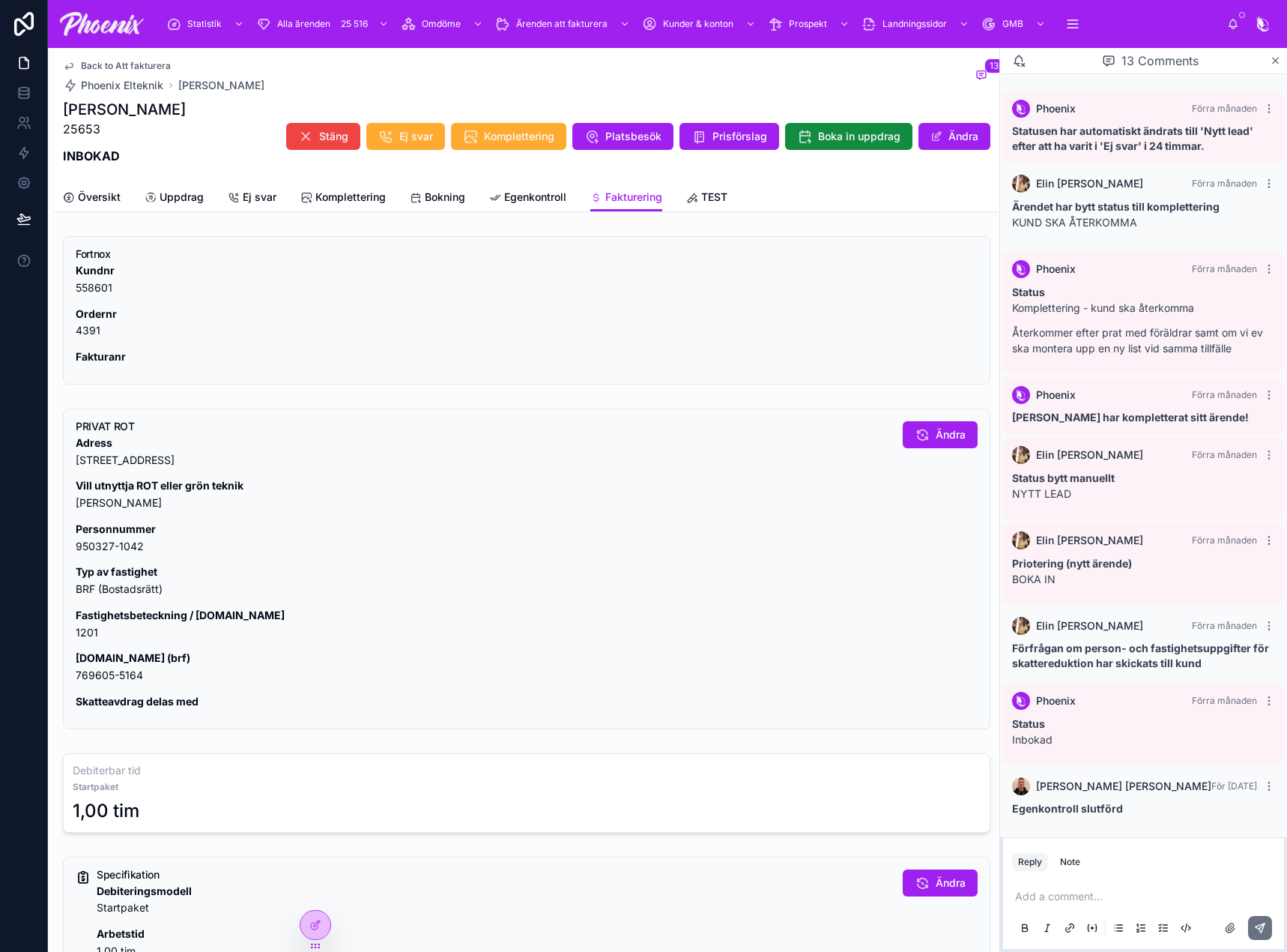
click at [66, 624] on div "PRIVAT ROT [GEOGRAPHIC_DATA][STREET_ADDRESS] utnyttja ROT eller grön teknik JA …" at bounding box center [526, 569] width 927 height 321
click at [106, 631] on p "Fastighetsbeteckning / [DOMAIN_NAME] 1201" at bounding box center [483, 624] width 815 height 35
click at [92, 631] on p "Fastighetsbeteckning / [DOMAIN_NAME] 1201" at bounding box center [483, 624] width 815 height 35
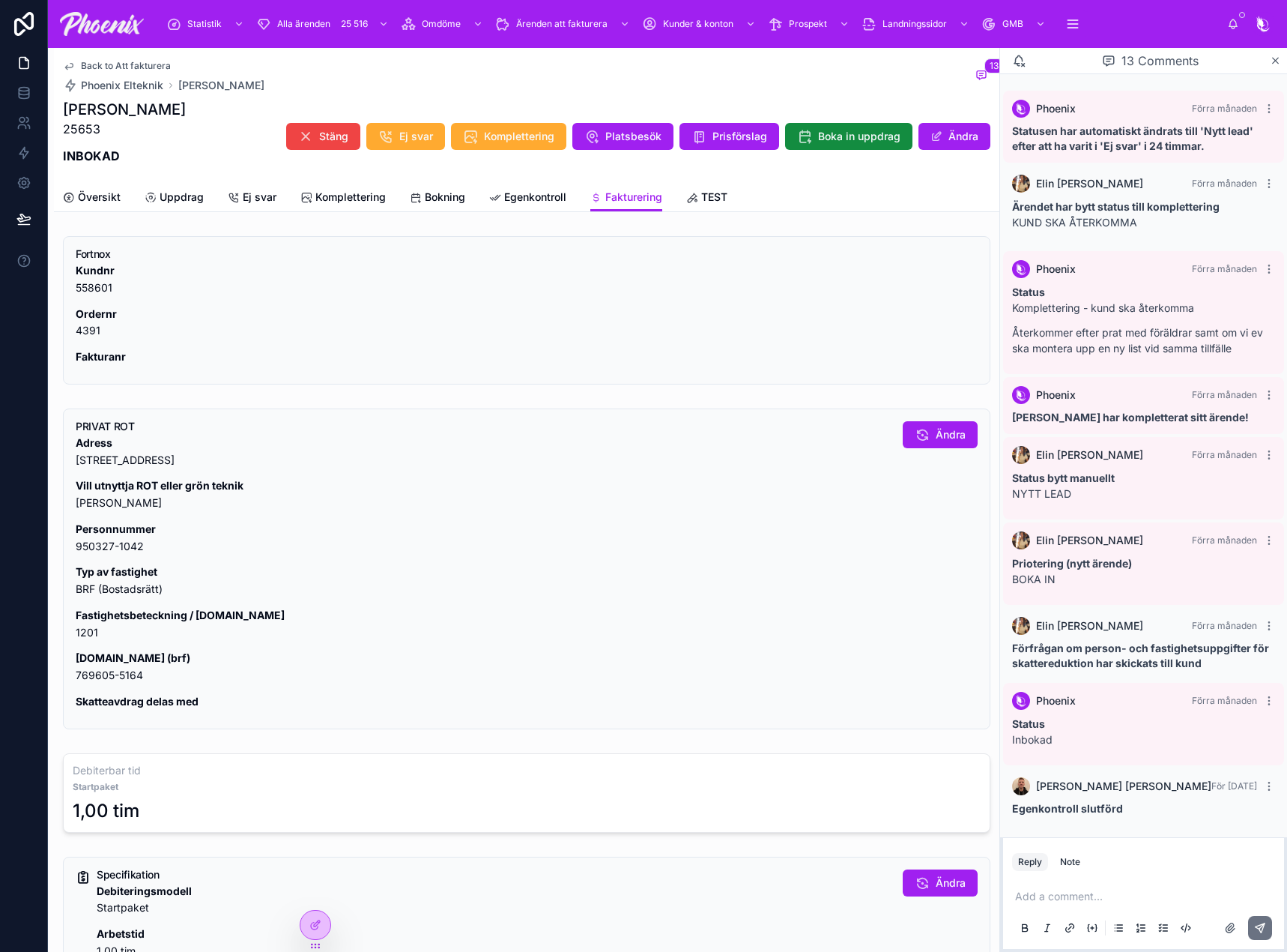
click at [106, 670] on p "[DOMAIN_NAME] (brf) 769605-5164" at bounding box center [483, 667] width 815 height 35
click at [105, 671] on p "[DOMAIN_NAME] (brf) 769605-5164" at bounding box center [483, 667] width 815 height 35
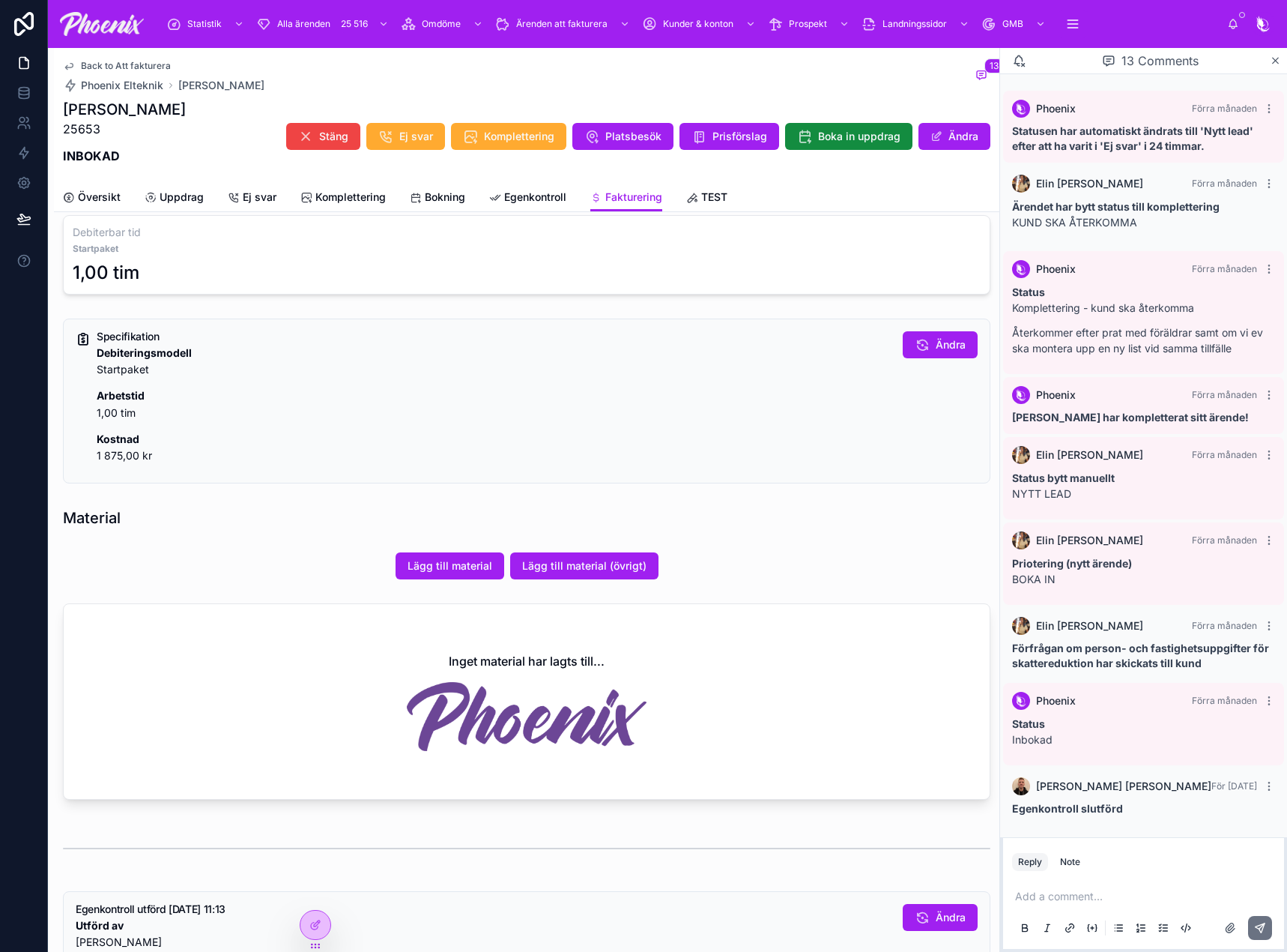
scroll to position [939, 0]
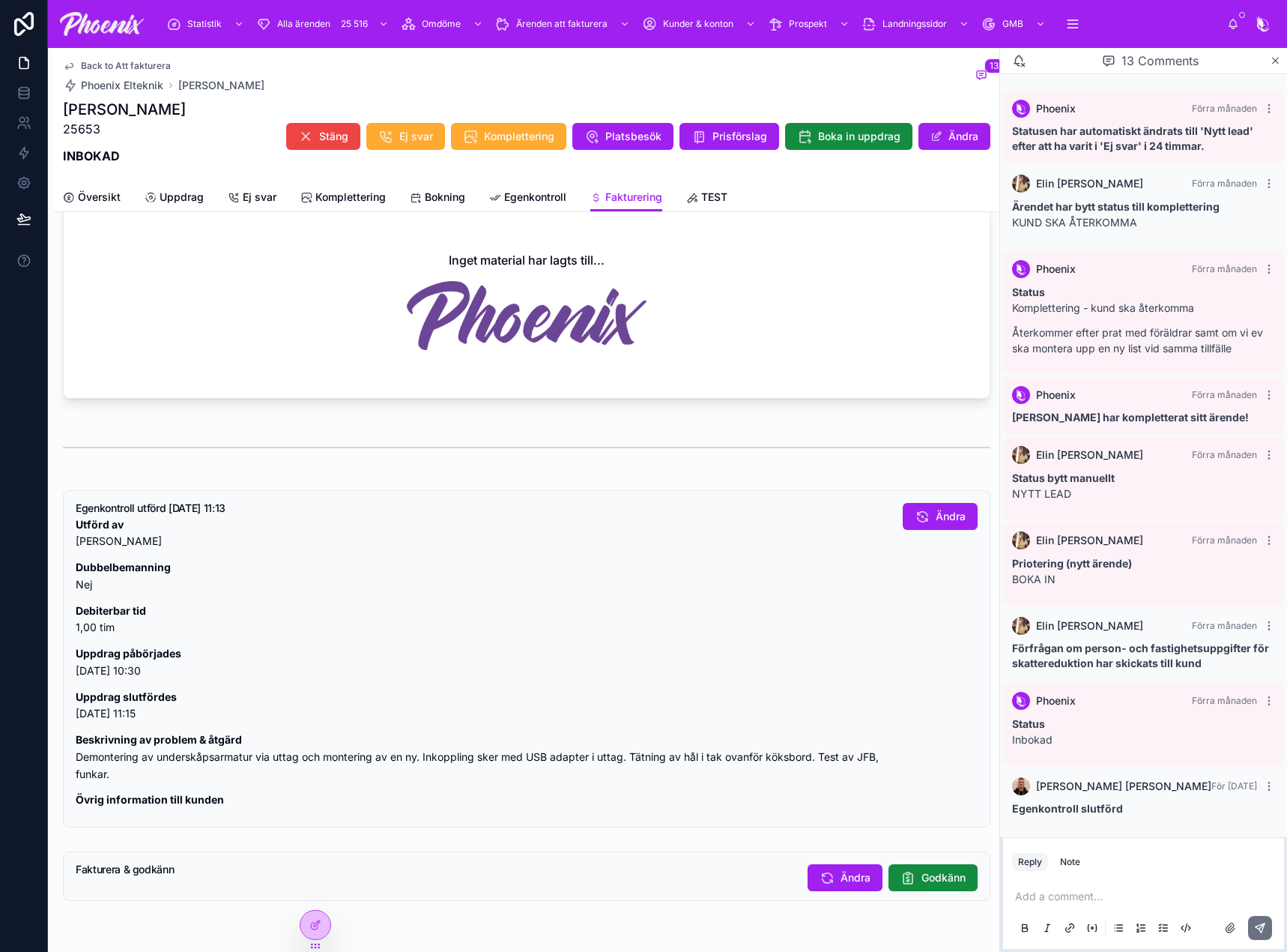
click at [900, 866] on button "Godkänn" at bounding box center [933, 877] width 89 height 27
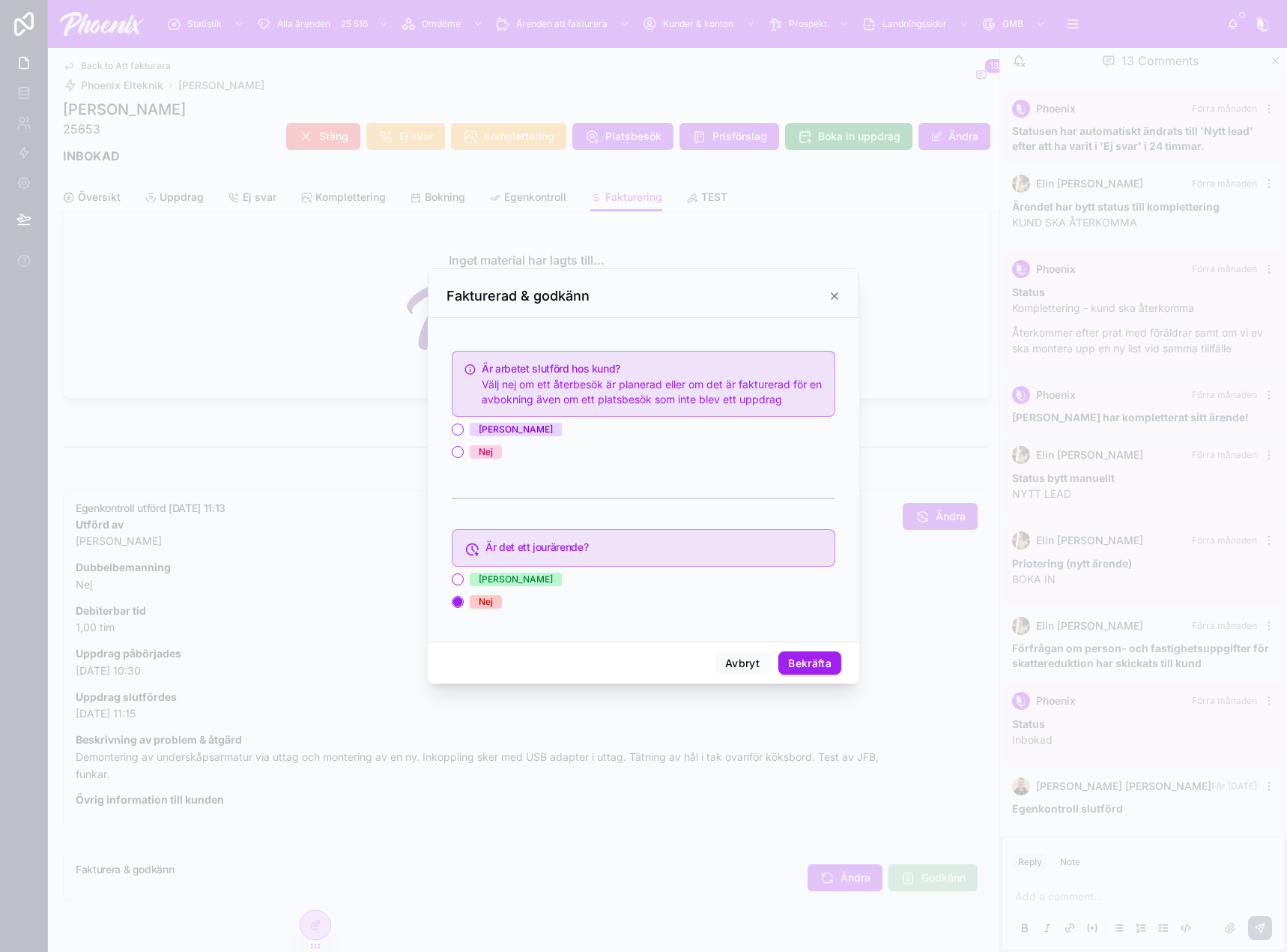
click at [472, 422] on span "[PERSON_NAME]" at bounding box center [516, 429] width 92 height 13
click at [464, 423] on button "[PERSON_NAME]" at bounding box center [458, 429] width 12 height 12
drag, startPoint x: 805, startPoint y: 668, endPoint x: 971, endPoint y: 696, distance: 168.3
click at [806, 668] on button "Bekräfta" at bounding box center [810, 663] width 63 height 24
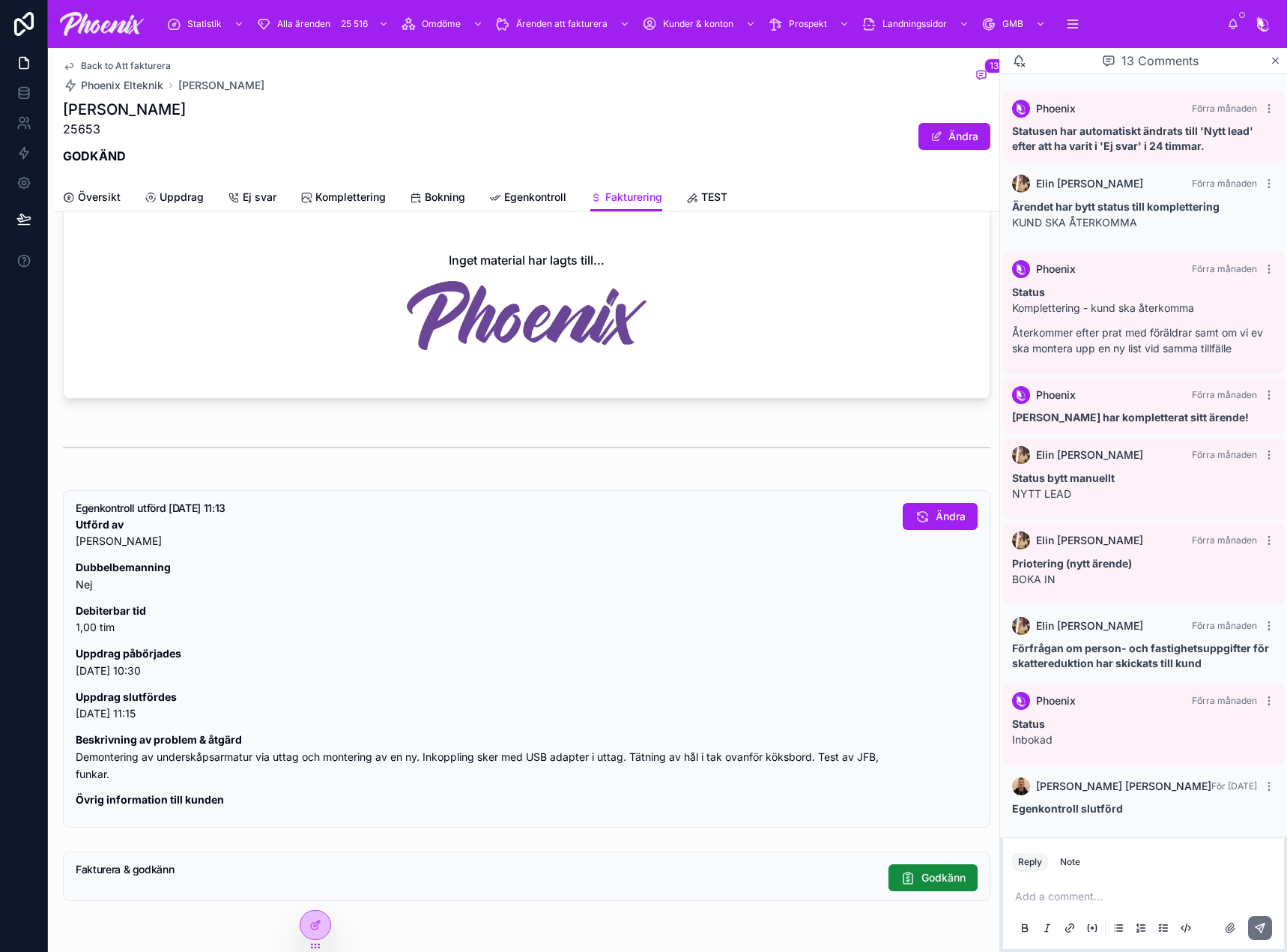
click at [146, 70] on span "Back to Att fakturera" at bounding box center [126, 66] width 90 height 12
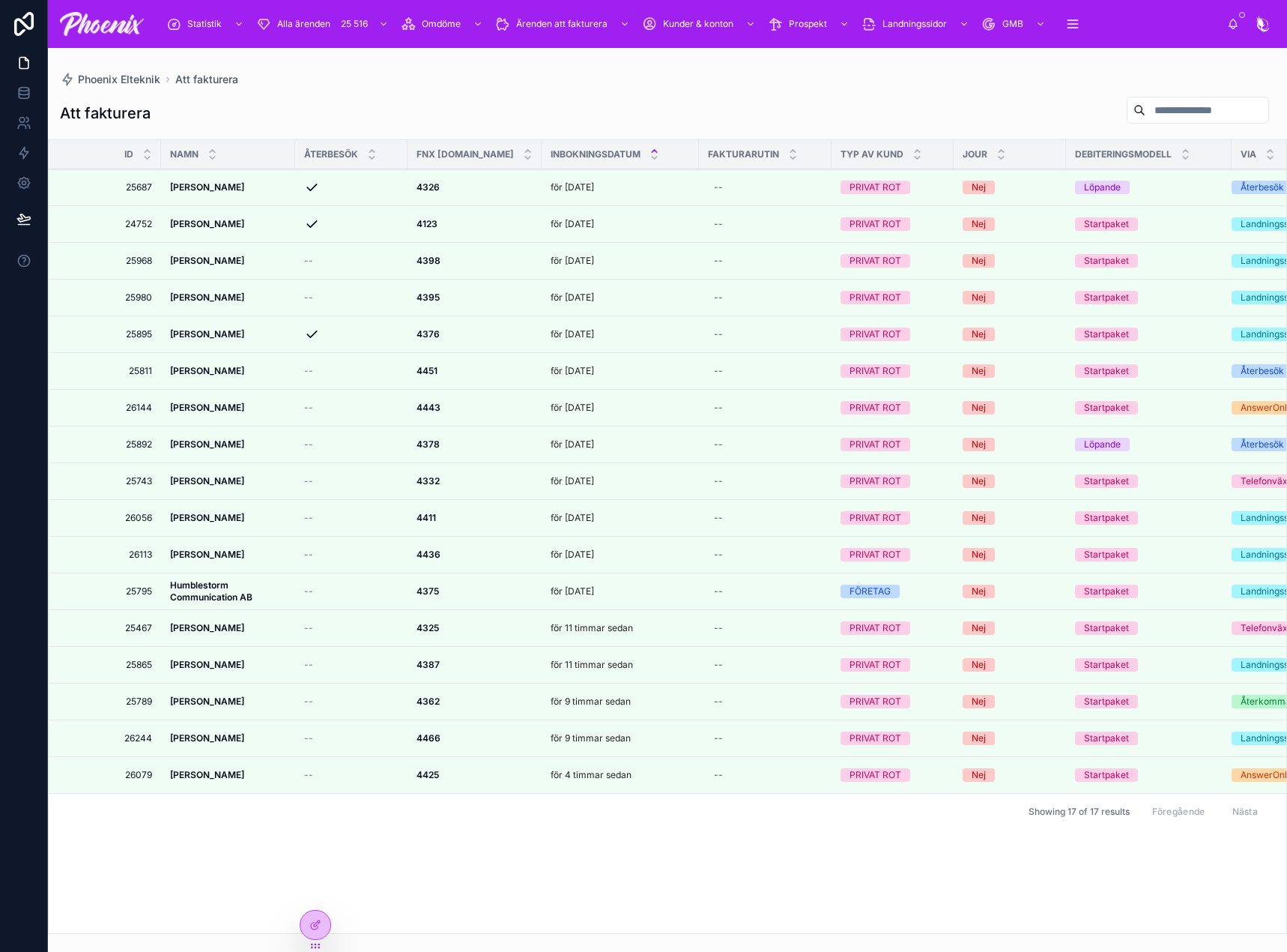
click at [0, 0] on icon at bounding box center [0, 0] width 0 height 0
click at [0, 0] on div at bounding box center [0, 0] width 0 height 0
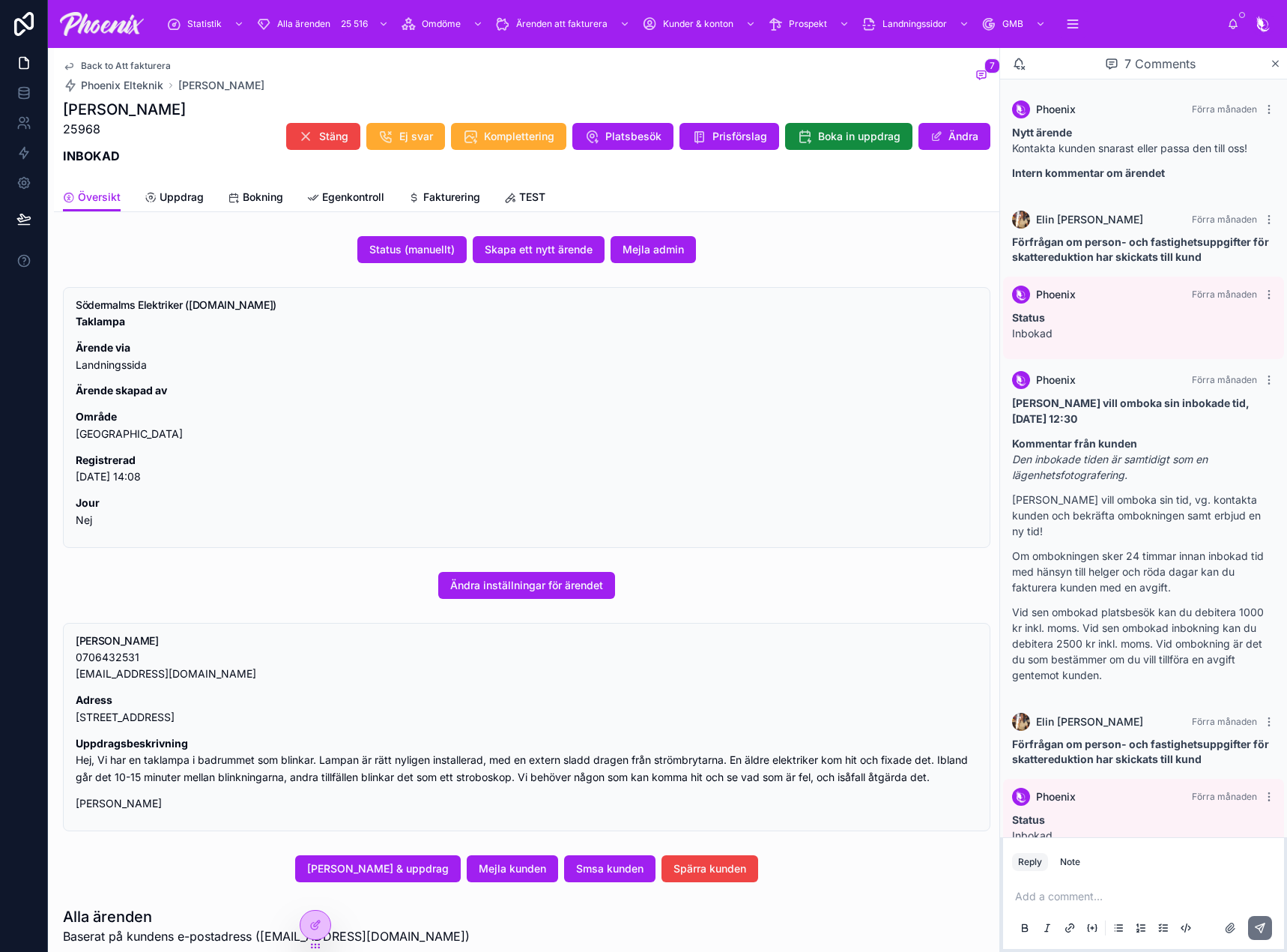
scroll to position [81, 0]
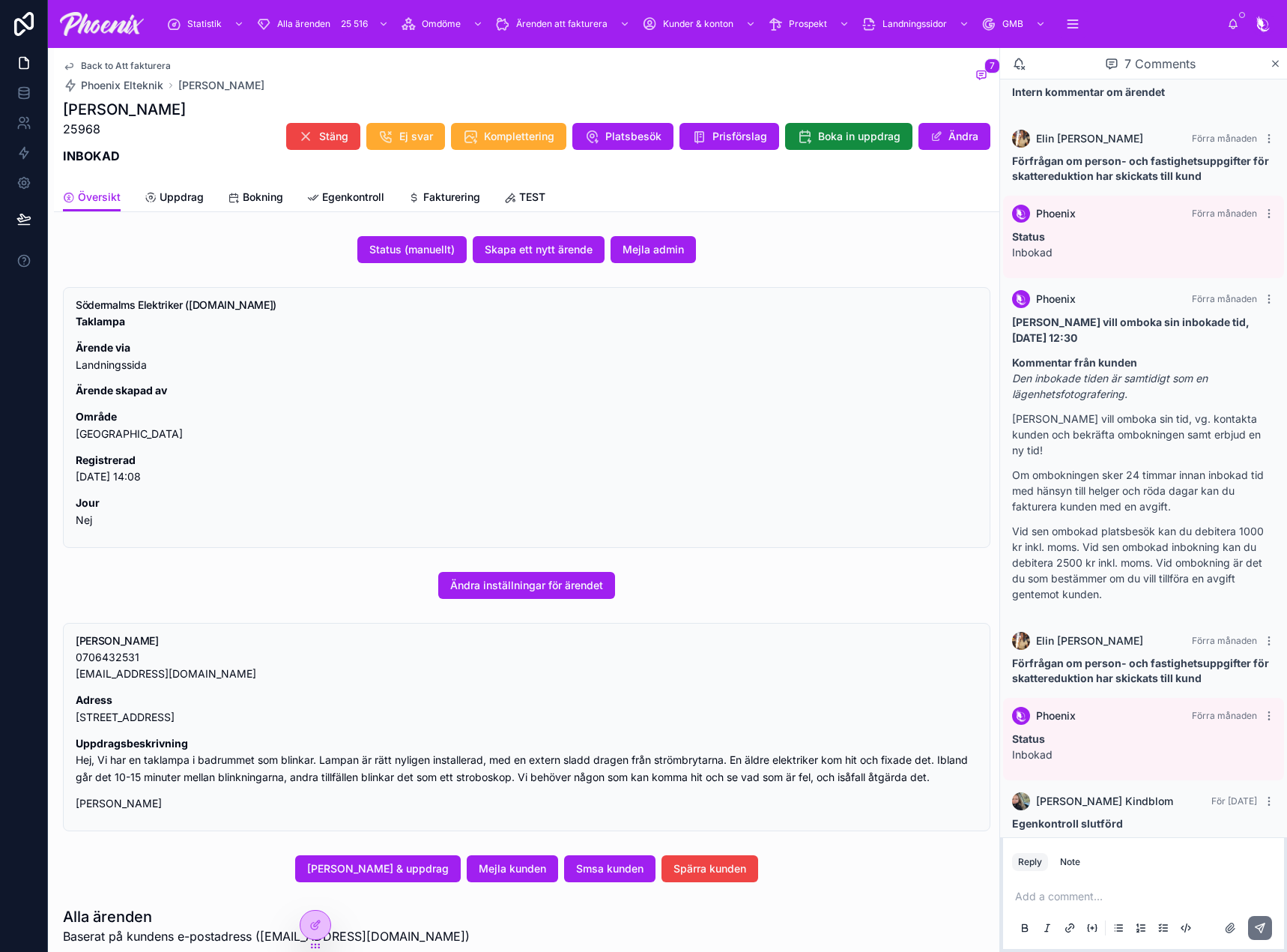
click at [453, 192] on span "Fakturering" at bounding box center [452, 197] width 57 height 15
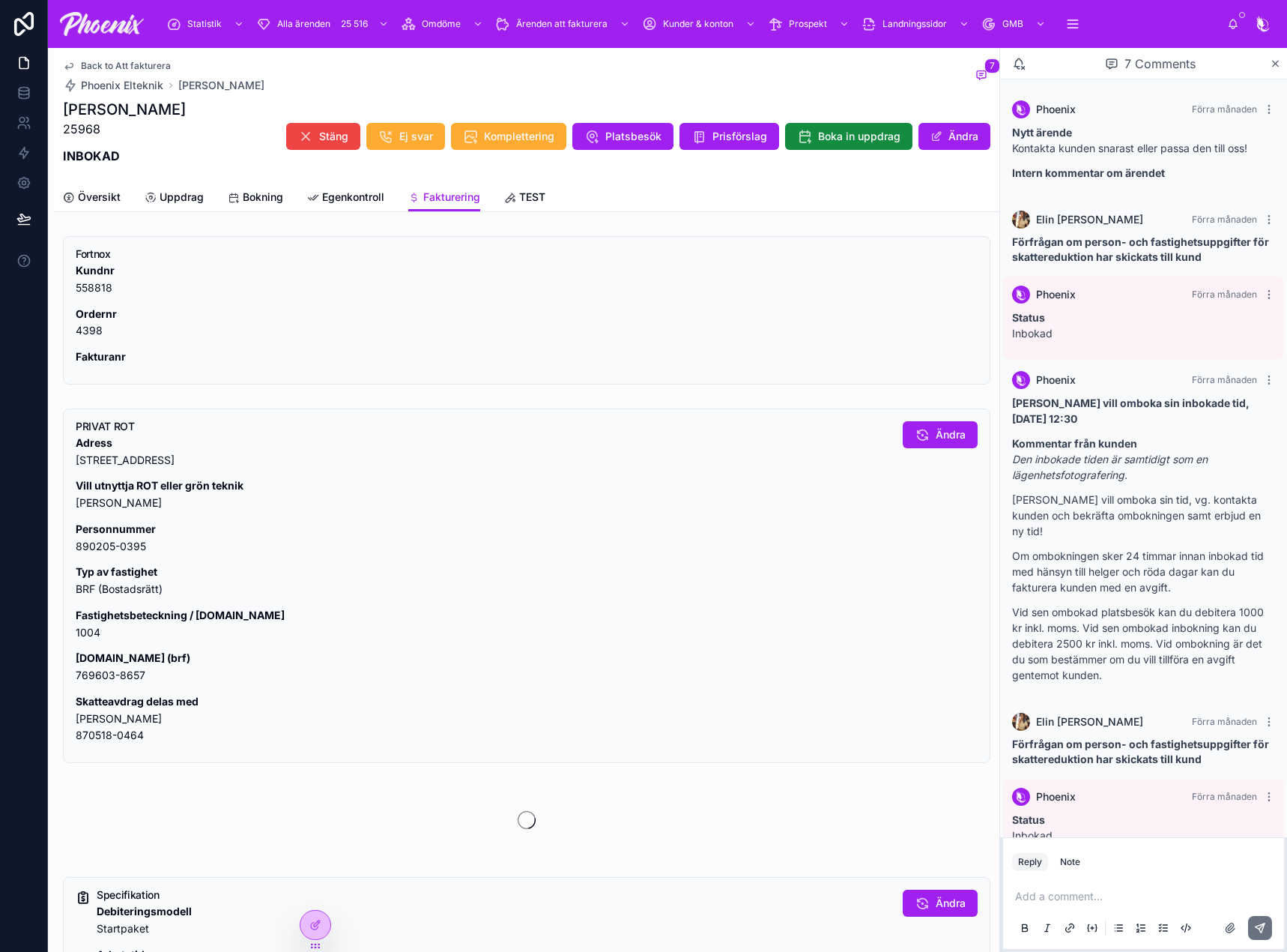
scroll to position [81, 0]
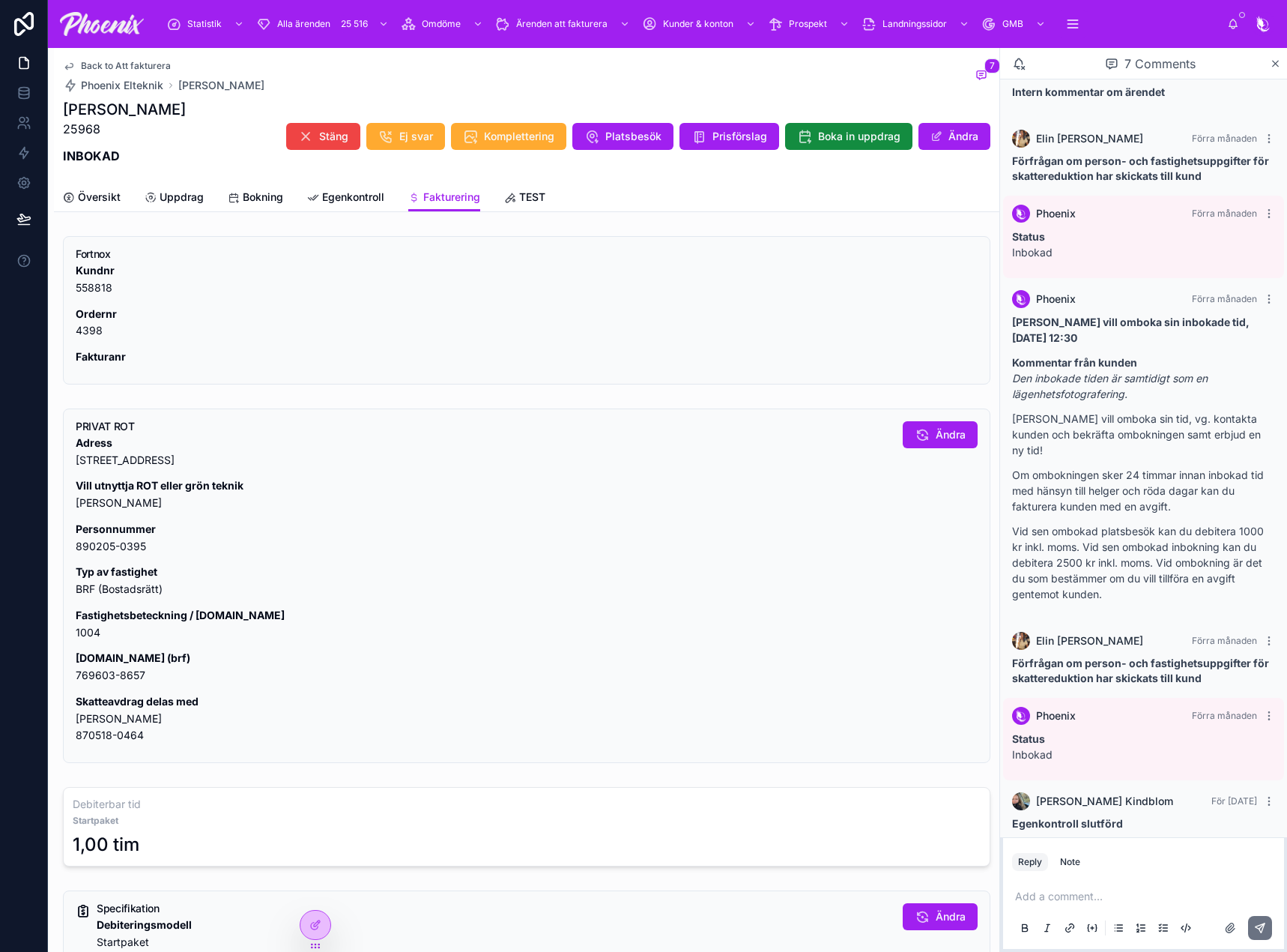
click at [89, 635] on p "Fastighetsbeteckning / [DOMAIN_NAME] 1004" at bounding box center [483, 624] width 815 height 35
drag, startPoint x: 89, startPoint y: 635, endPoint x: 179, endPoint y: 631, distance: 90.1
click at [102, 634] on p "Fastighetsbeteckning / [DOMAIN_NAME] 1004" at bounding box center [483, 624] width 815 height 35
click at [106, 674] on p "[DOMAIN_NAME] (brf) 769603-8657" at bounding box center [483, 667] width 815 height 35
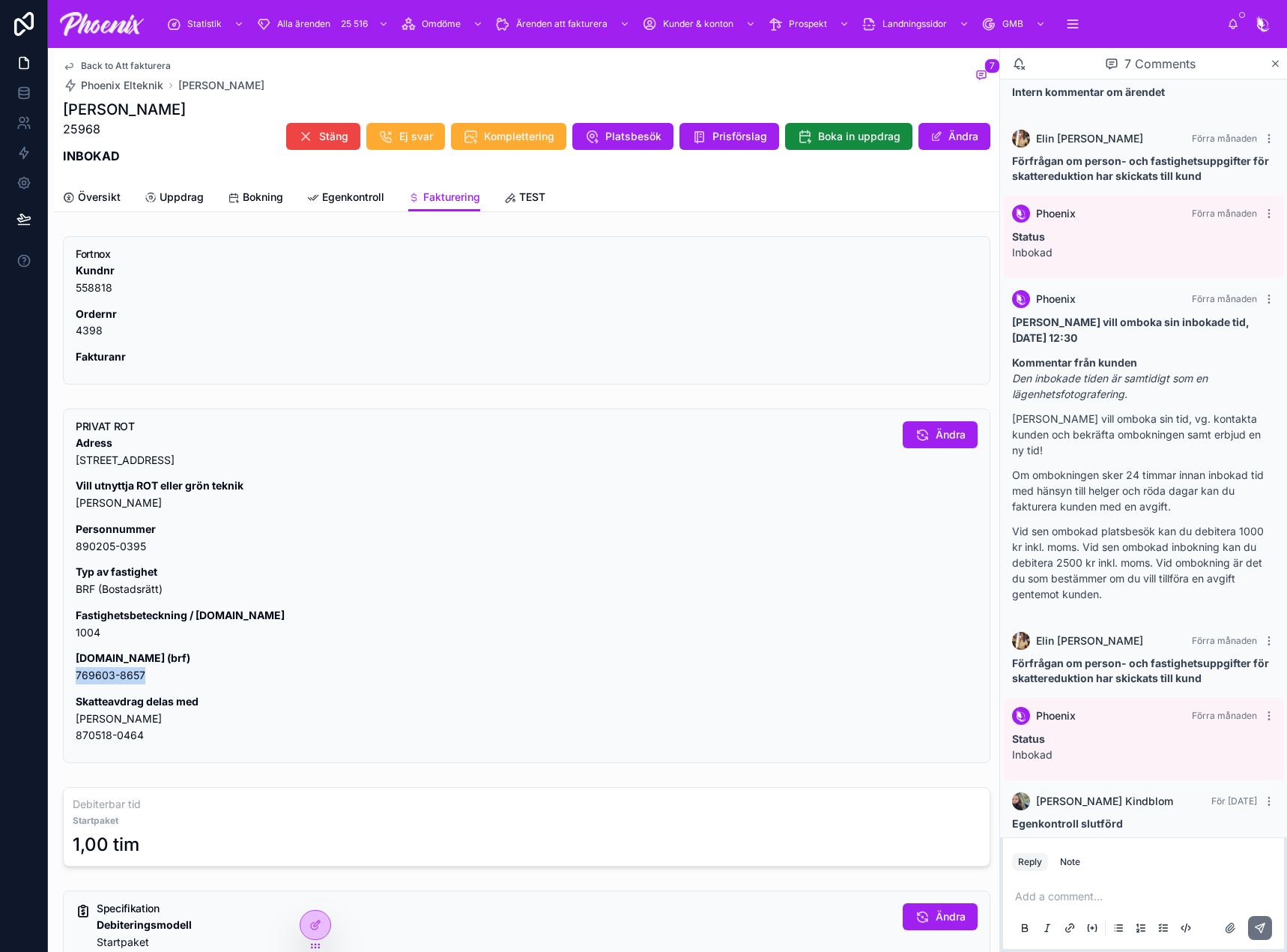
click at [106, 674] on p "[DOMAIN_NAME] (brf) 769603-8657" at bounding box center [483, 667] width 815 height 35
click at [87, 718] on p "Skatteavdrag delas med [PERSON_NAME] 870518-0464" at bounding box center [483, 718] width 815 height 51
click at [102, 734] on p "Skatteavdrag delas med [PERSON_NAME] 870518-0464" at bounding box center [483, 718] width 815 height 51
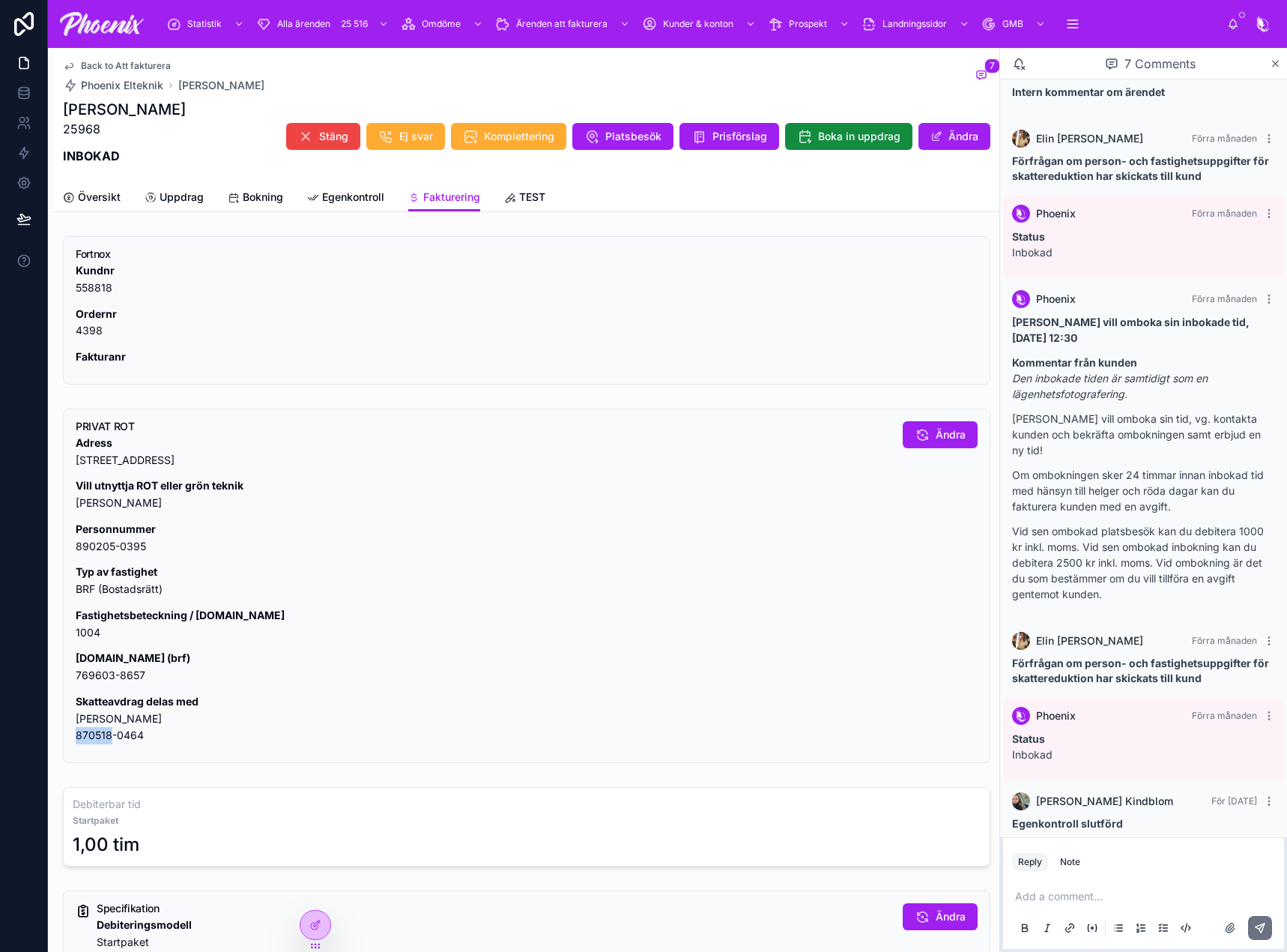
click at [102, 734] on p "Skatteavdrag delas med [PERSON_NAME] 870518-0464" at bounding box center [483, 718] width 815 height 51
drag, startPoint x: 102, startPoint y: 734, endPoint x: 138, endPoint y: 718, distance: 39.4
click at [101, 734] on p "Skatteavdrag delas med [PERSON_NAME] 870518-0464" at bounding box center [483, 718] width 815 height 51
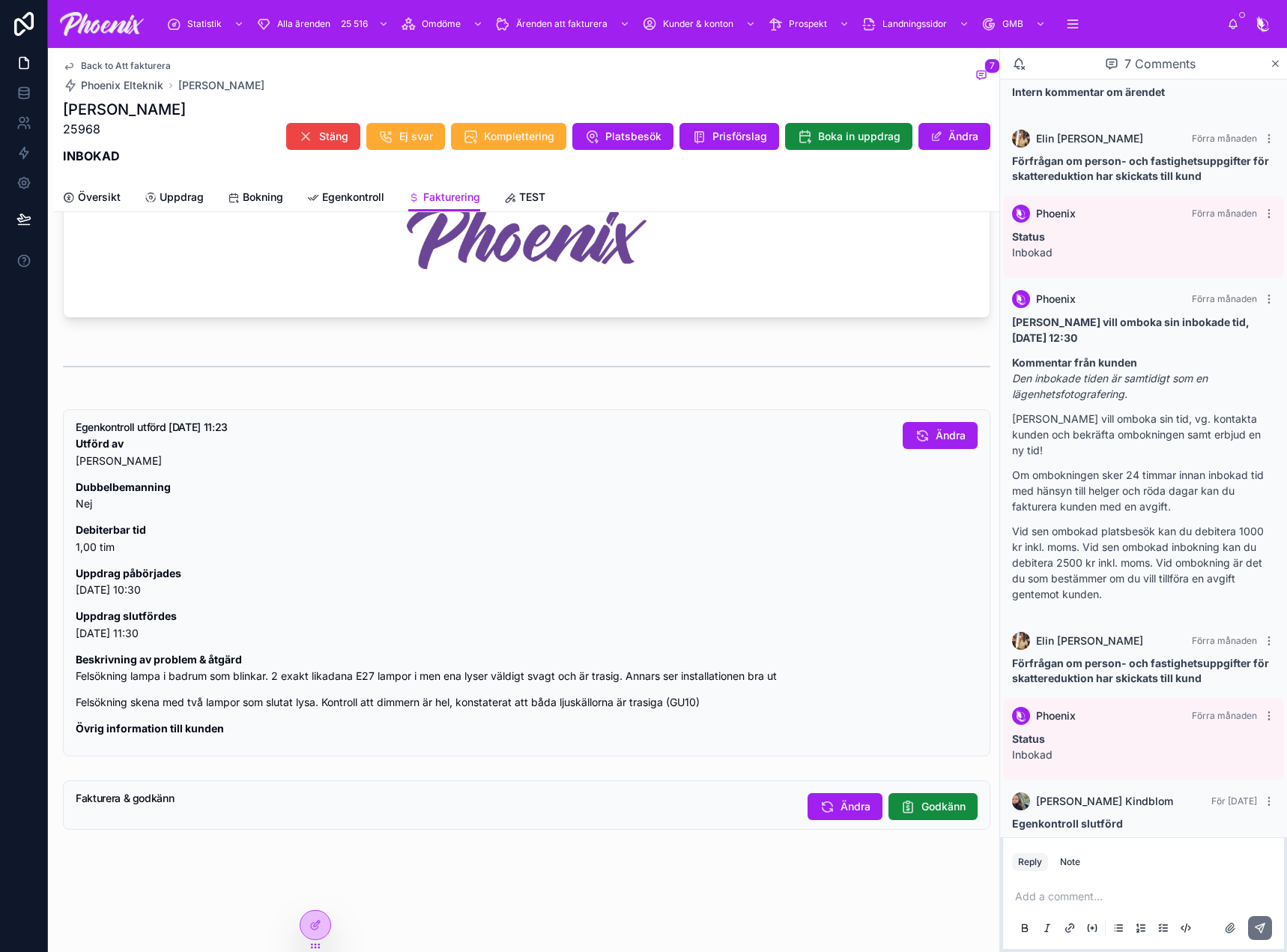
scroll to position [1058, 0]
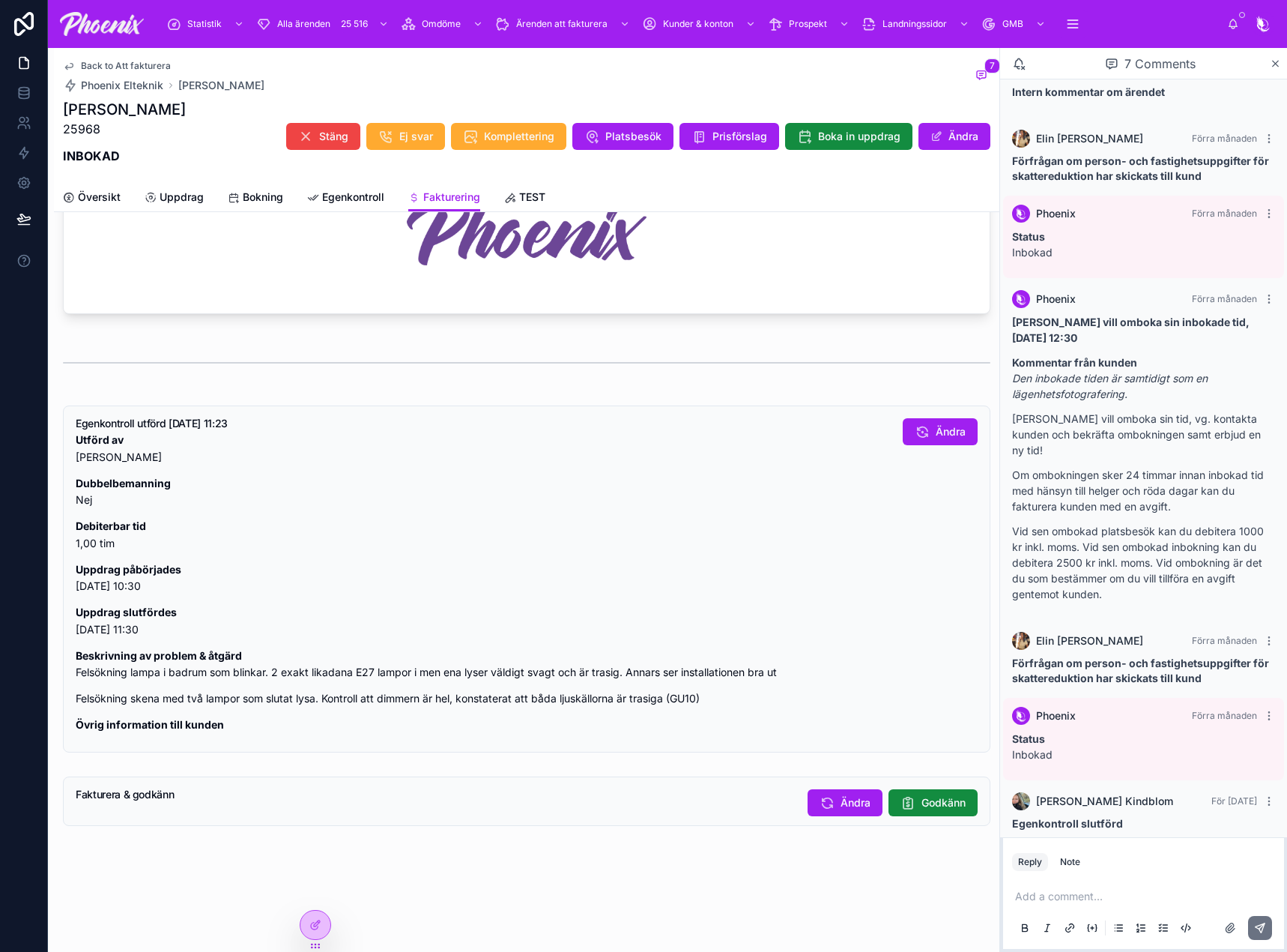
click at [900, 797] on icon at bounding box center [907, 802] width 15 height 15
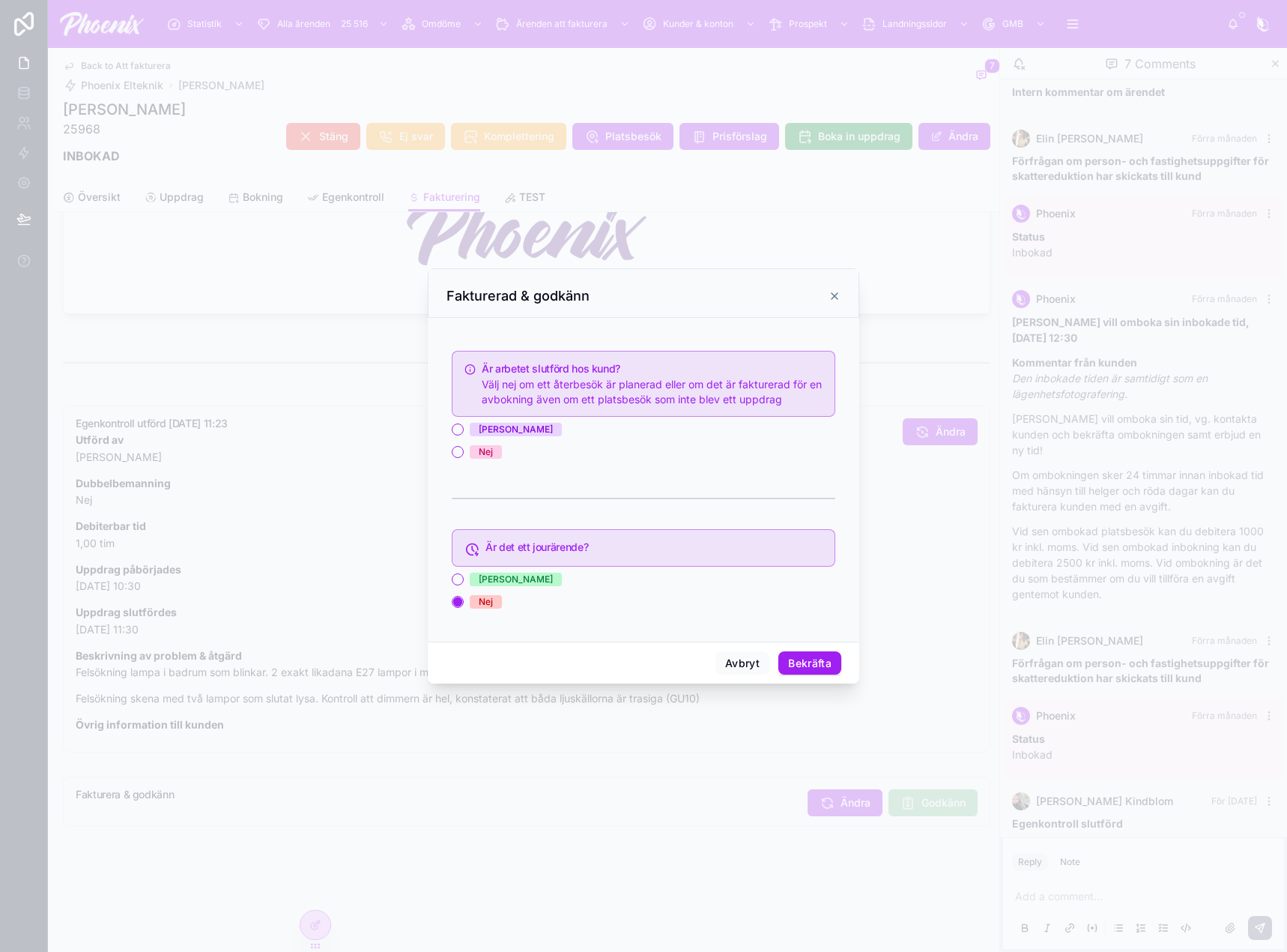
click at [482, 430] on div "[PERSON_NAME]" at bounding box center [516, 429] width 74 height 13
click at [464, 430] on button "[PERSON_NAME]" at bounding box center [458, 429] width 12 height 12
click at [825, 663] on button "Bekräfta" at bounding box center [810, 663] width 63 height 24
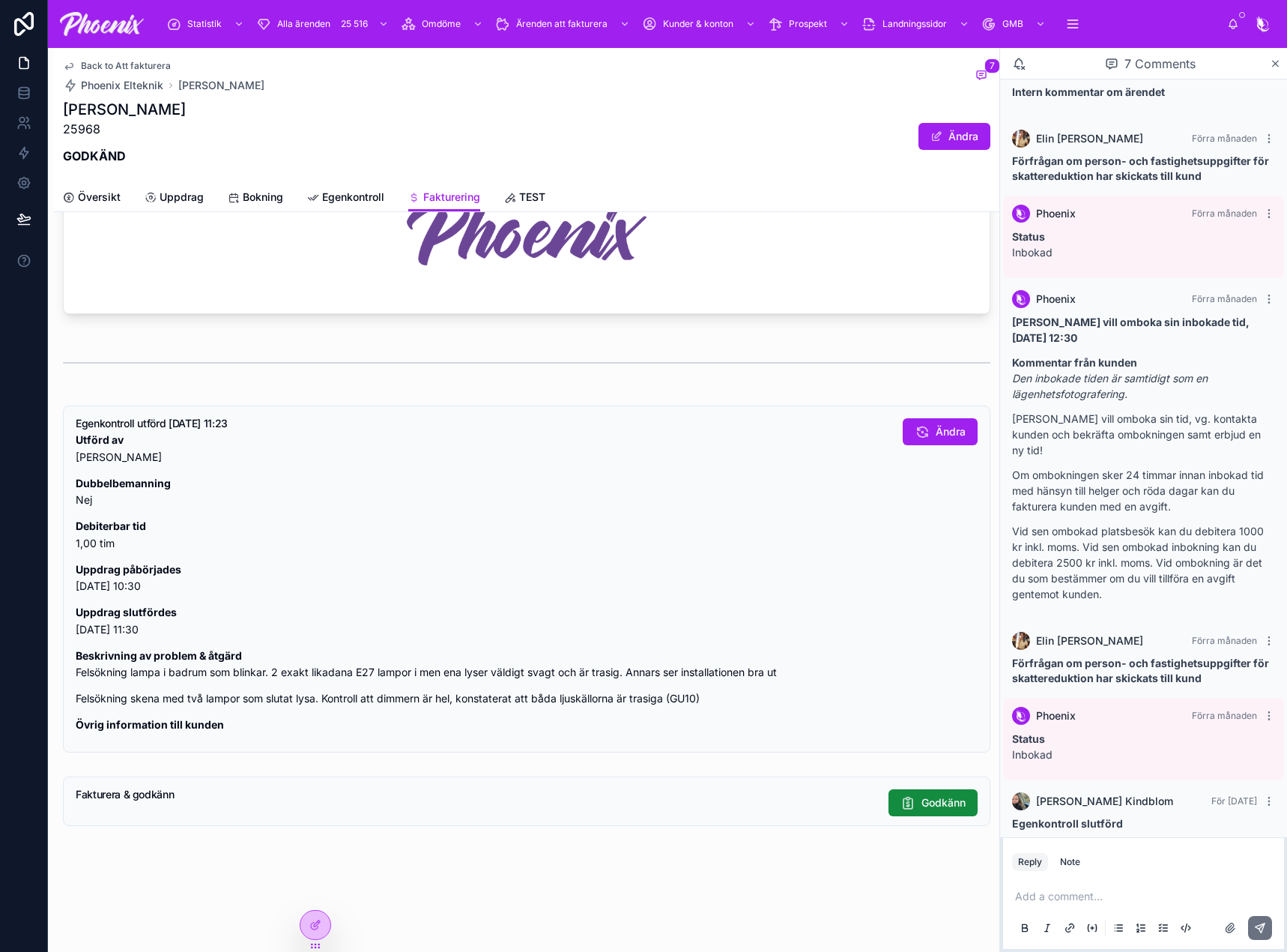
click at [143, 68] on span "Back to Att fakturera" at bounding box center [126, 66] width 90 height 12
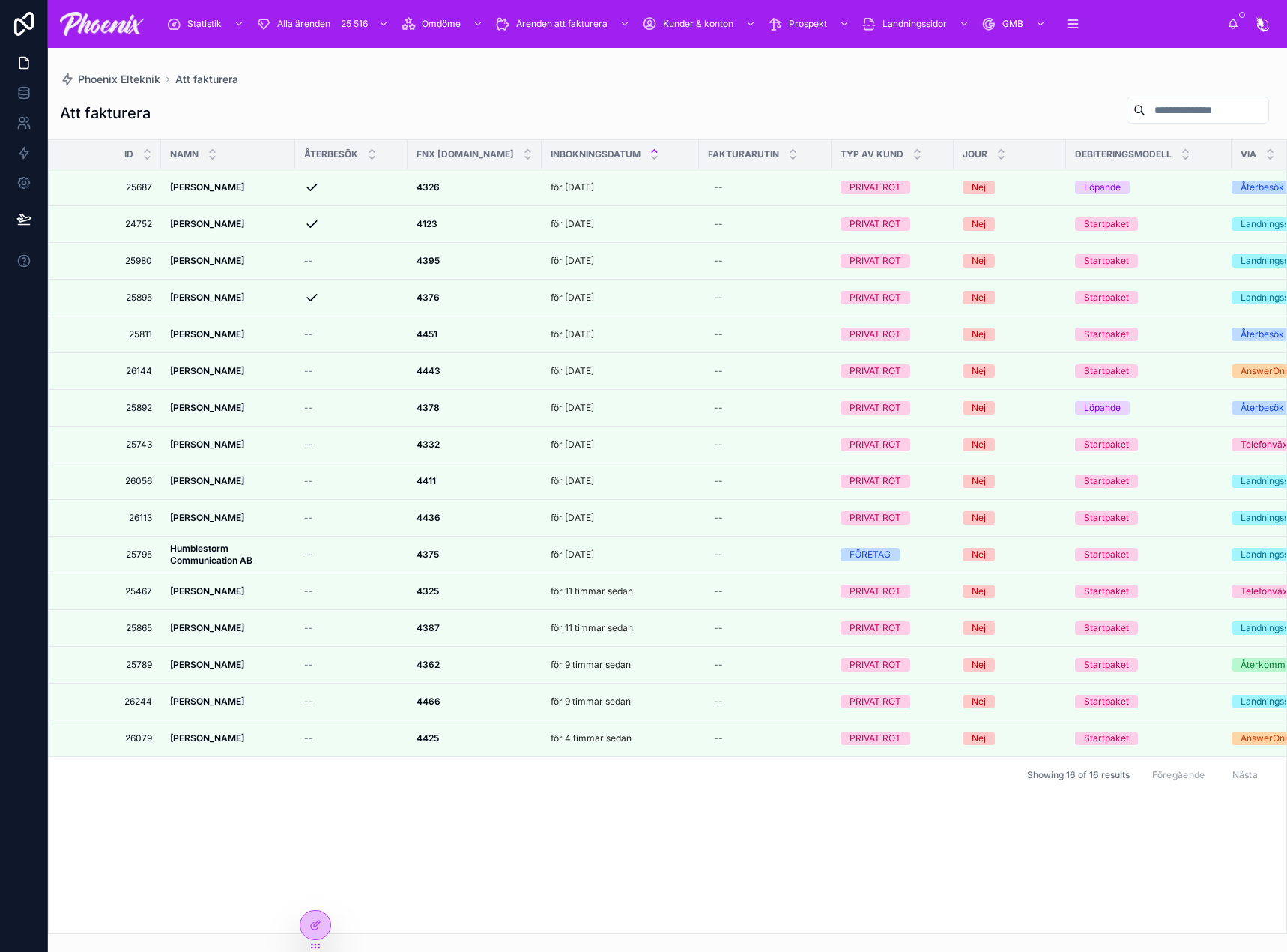
click at [0, 0] on icon at bounding box center [0, 0] width 0 height 0
click at [0, 0] on div at bounding box center [0, 0] width 0 height 0
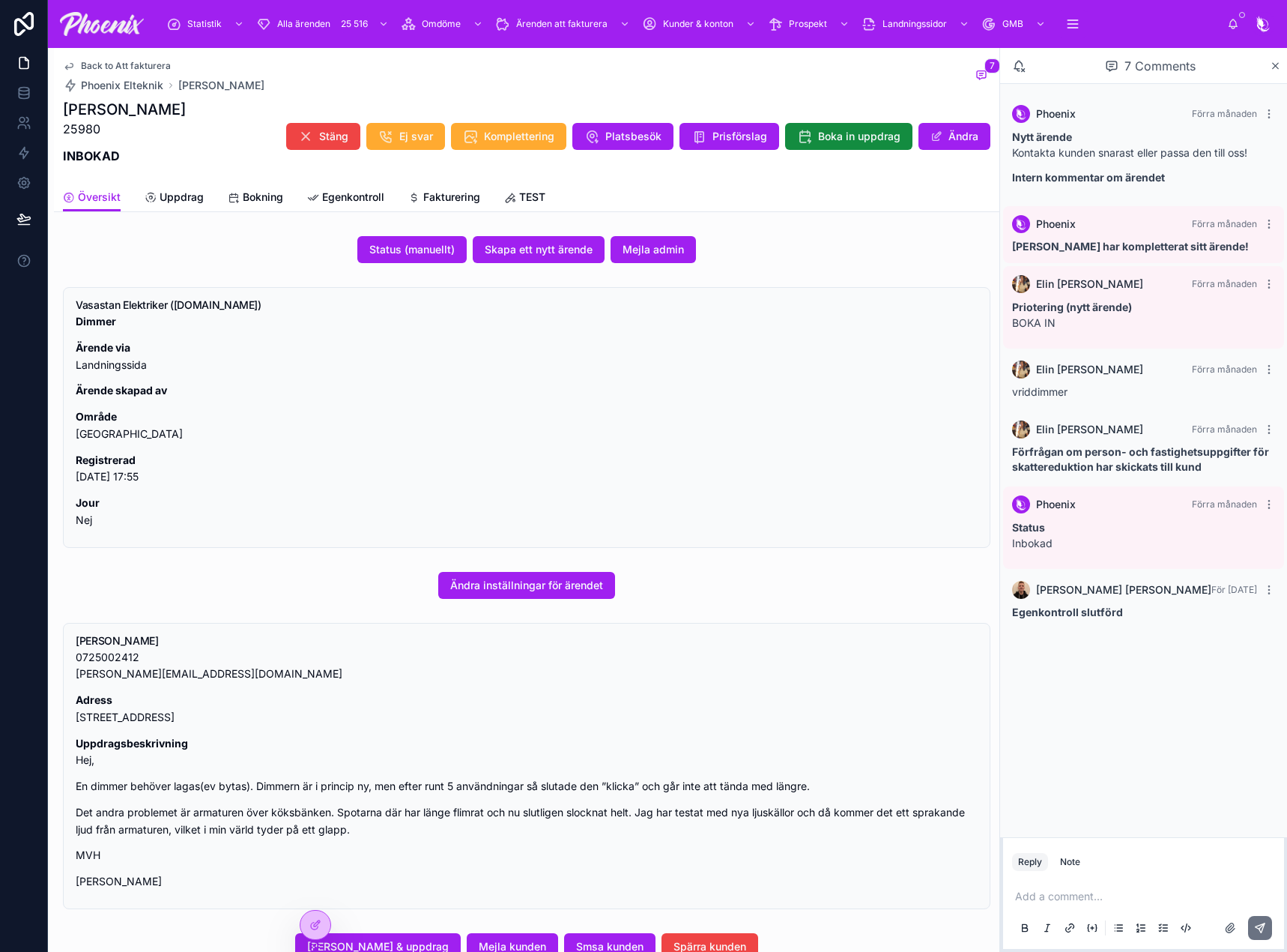
click at [92, 638] on h5 "[PERSON_NAME]" at bounding box center [526, 641] width 902 height 11
drag, startPoint x: 92, startPoint y: 638, endPoint x: 156, endPoint y: 641, distance: 64.1
click at [156, 641] on h5 "[PERSON_NAME]" at bounding box center [526, 641] width 902 height 11
click at [466, 195] on span "Fakturering" at bounding box center [452, 197] width 57 height 15
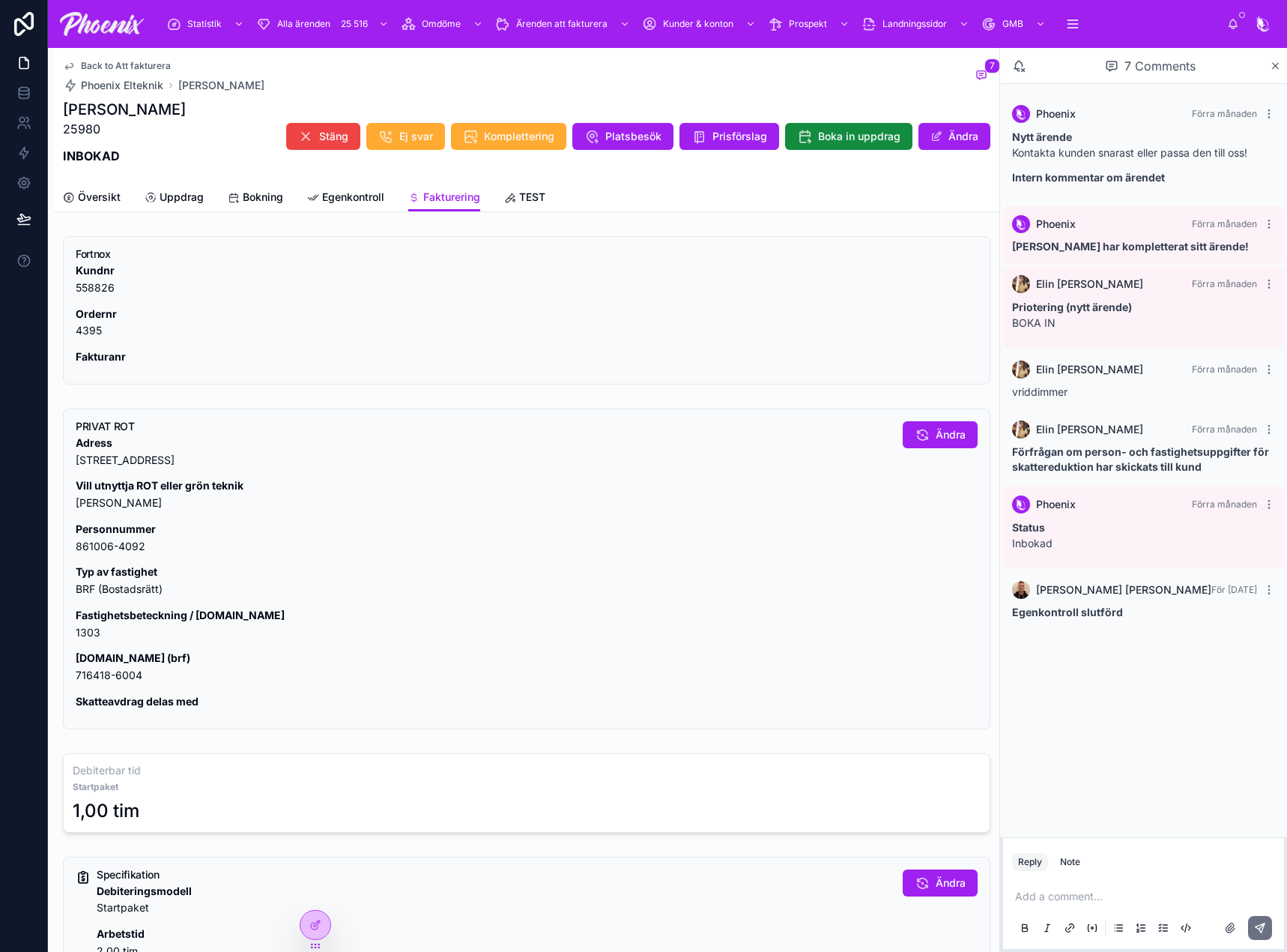
click at [89, 641] on div "Adress [STREET_ADDRESS] Vill utnyttja ROT eller grön teknik JA Personnummer 861…" at bounding box center [483, 573] width 815 height 276
click at [84, 629] on p "Fastighetsbeteckning / [DOMAIN_NAME] 1303" at bounding box center [483, 624] width 815 height 35
click at [125, 677] on p "[DOMAIN_NAME] (brf) 716418-6004" at bounding box center [483, 667] width 815 height 35
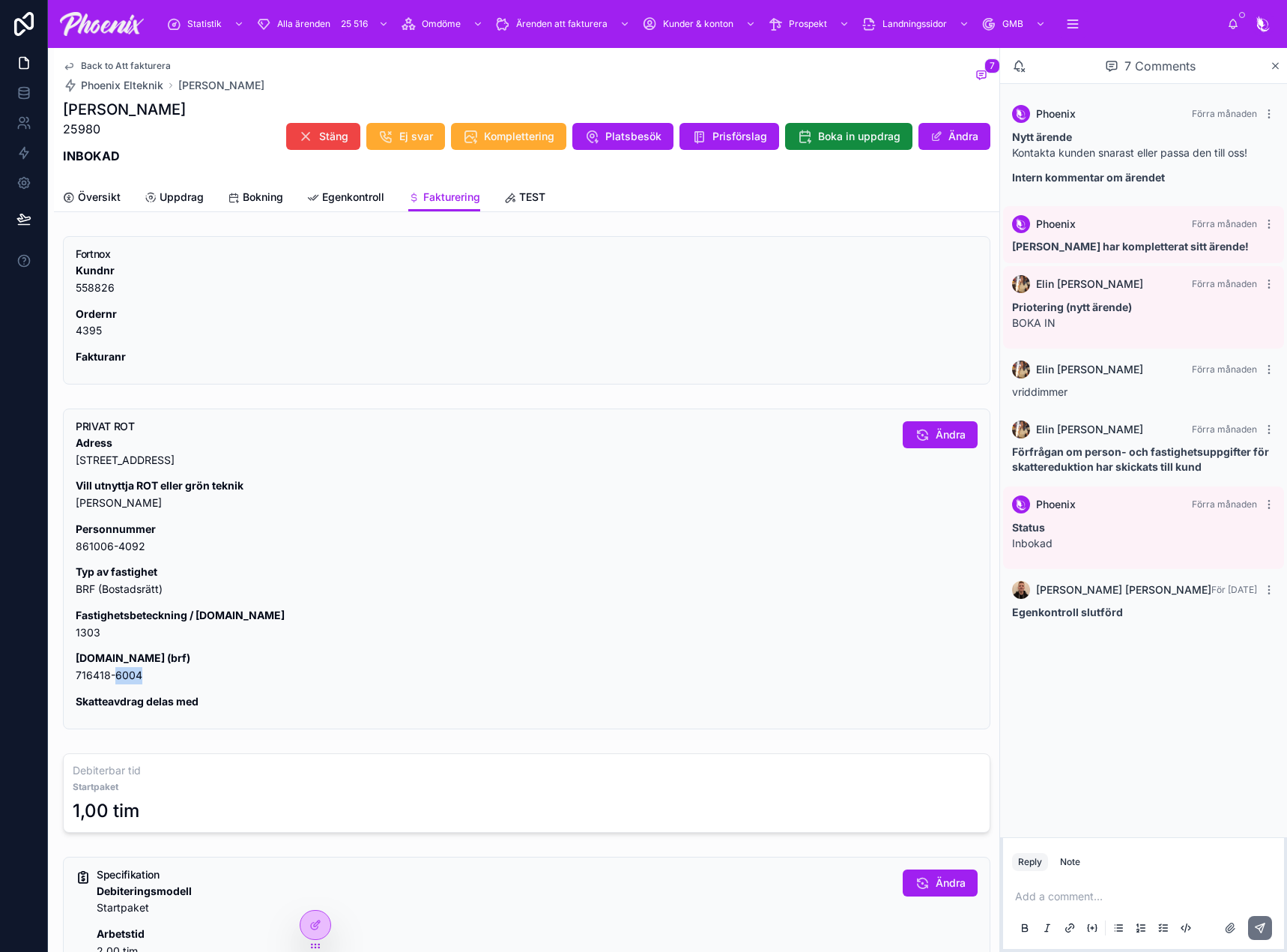
click at [125, 677] on p "[DOMAIN_NAME] (brf) 716418-6004" at bounding box center [483, 667] width 815 height 35
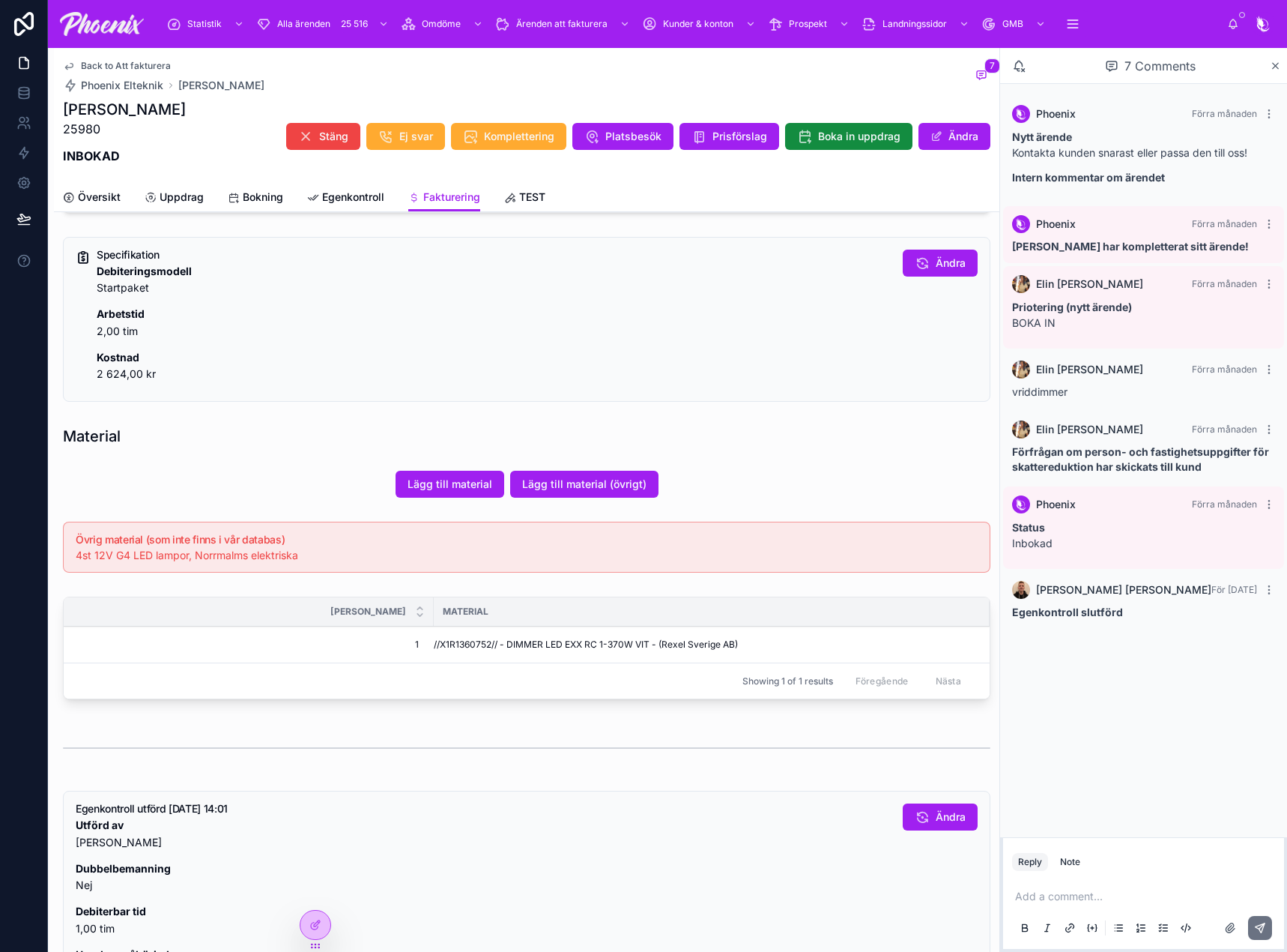
scroll to position [674, 0]
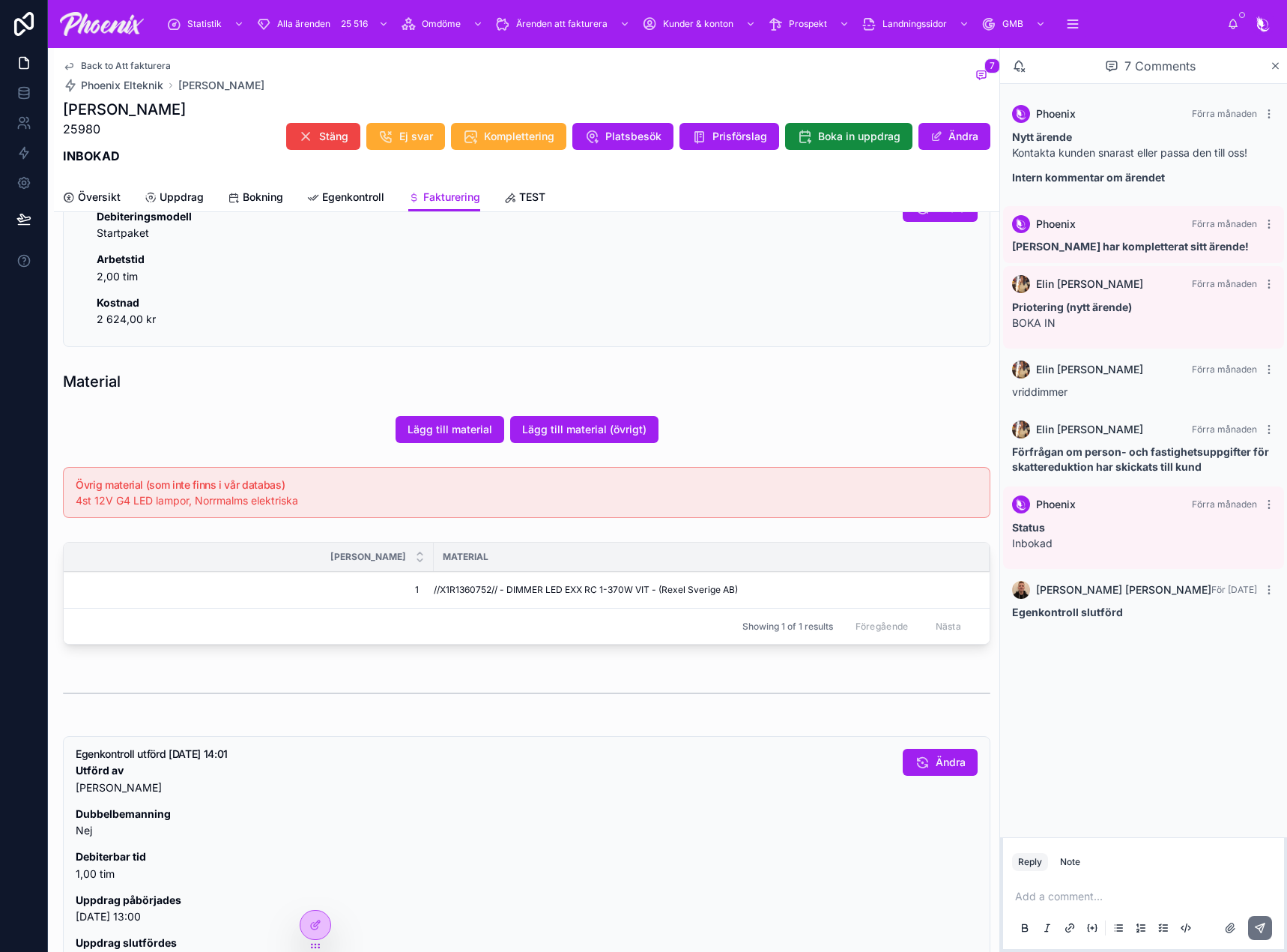
click at [465, 590] on span "//X1R1360752// - DIMMER LED EXX RC 1-370W VIT - (Rexel Sverige AB)" at bounding box center [586, 590] width 304 height 12
drag, startPoint x: 465, startPoint y: 590, endPoint x: 623, endPoint y: 573, distance: 158.9
click at [464, 590] on span "//X1R1360752// - DIMMER LED EXX RC 1-370W VIT - (Rexel Sverige AB)" at bounding box center [586, 590] width 304 height 12
drag, startPoint x: 74, startPoint y: 500, endPoint x: 183, endPoint y: 499, distance: 109.0
click at [168, 503] on div "Övrig material (som inte finns i vår databas) 4st 12V G4 LED lampor, Norrmalms …" at bounding box center [526, 493] width 927 height 51
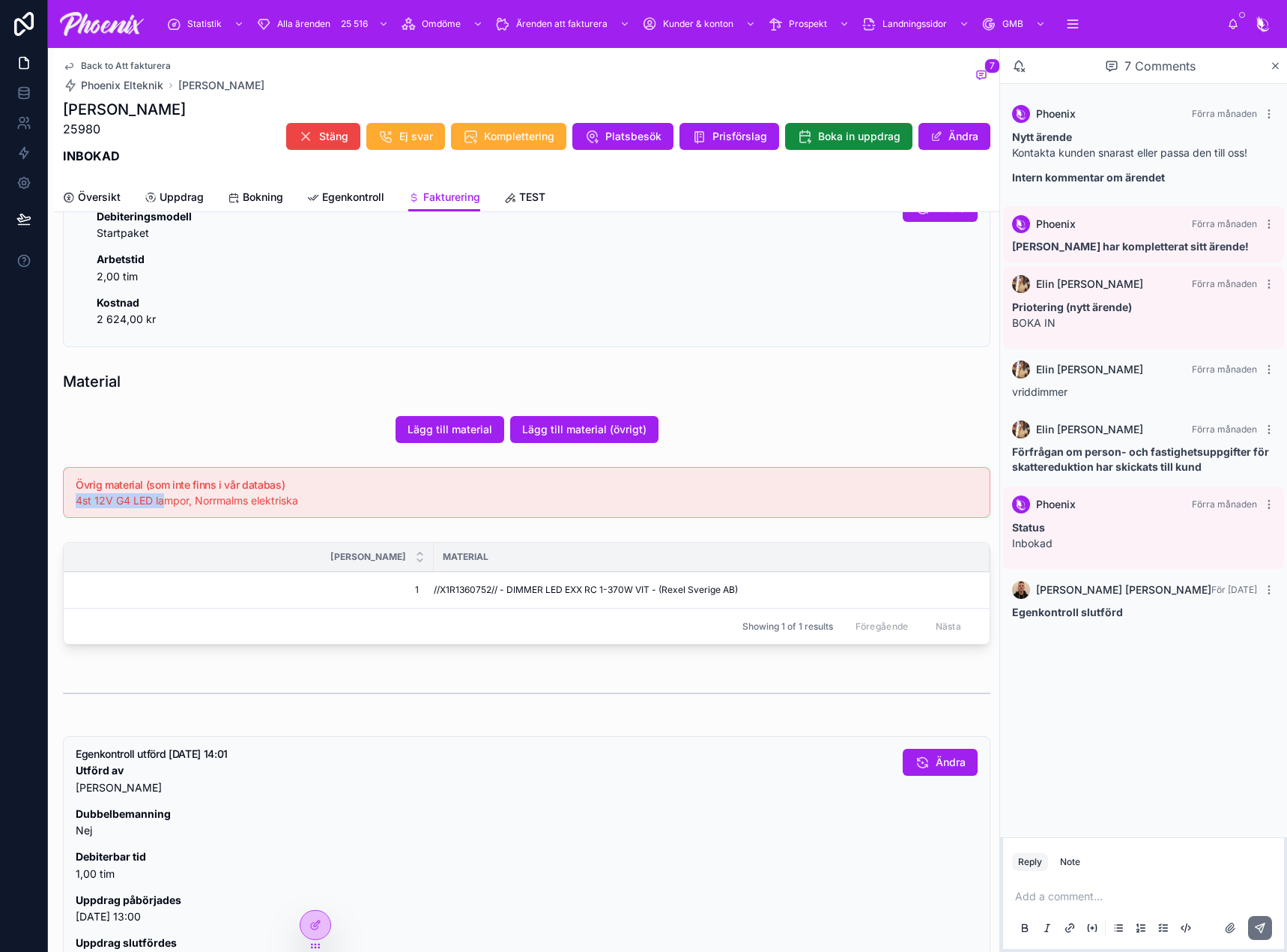
click at [111, 494] on span "4st 12V G4 LED lampor, Norrmalms elektriska" at bounding box center [186, 500] width 223 height 13
click at [99, 496] on span "4st 12V G4 LED lampor, Norrmalms elektriska" at bounding box center [186, 500] width 223 height 13
drag, startPoint x: 99, startPoint y: 496, endPoint x: 166, endPoint y: 497, distance: 67.0
click at [164, 499] on span "4st 12V G4 LED lampor, Norrmalms elektriska" at bounding box center [186, 500] width 223 height 13
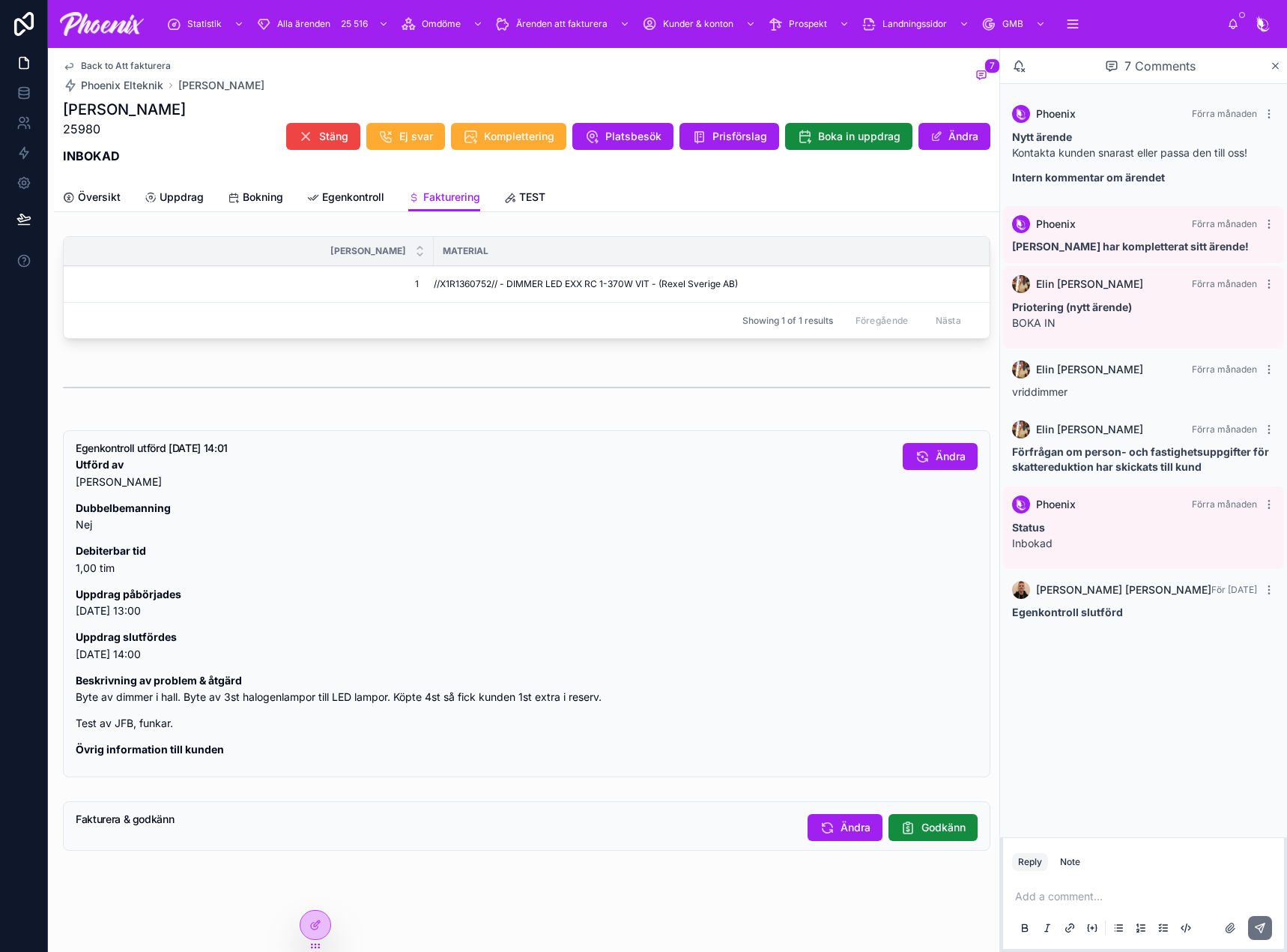
scroll to position [1005, 0]
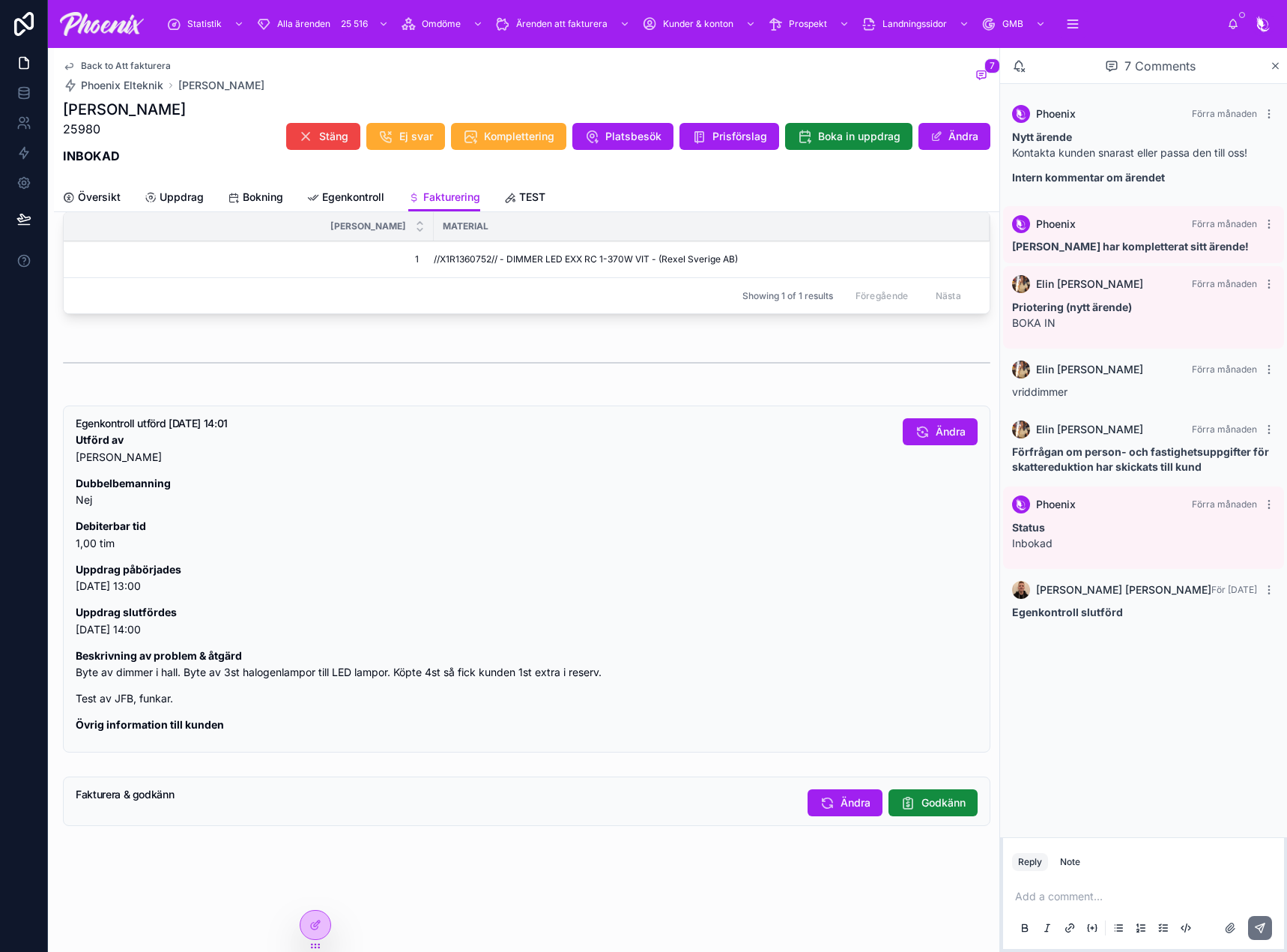
click at [930, 805] on span "Godkänn" at bounding box center [943, 802] width 44 height 15
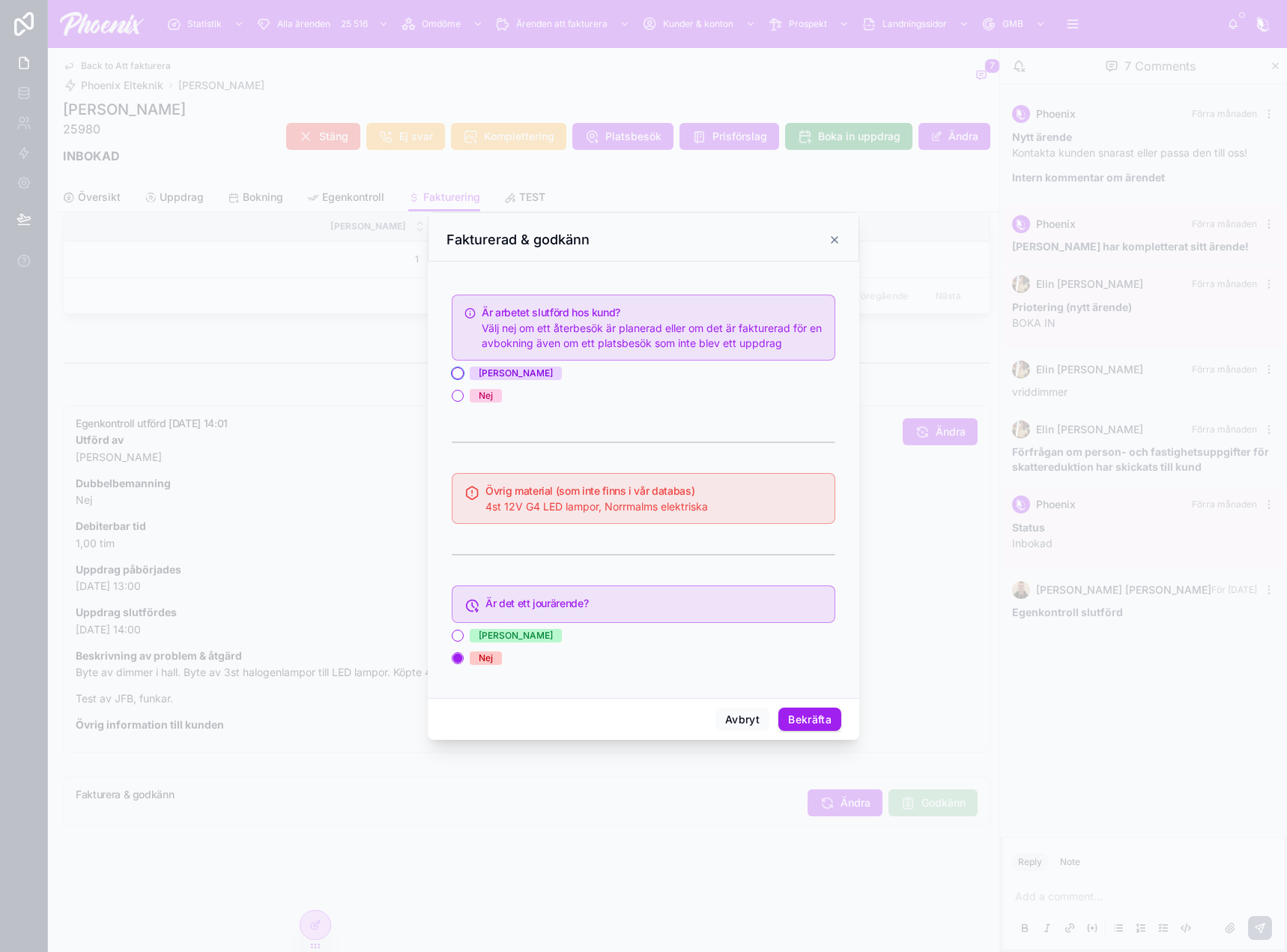
click at [458, 374] on button "[PERSON_NAME]" at bounding box center [458, 373] width 12 height 12
drag, startPoint x: 816, startPoint y: 727, endPoint x: 863, endPoint y: 722, distance: 47.3
click at [817, 725] on button "Bekräfta" at bounding box center [810, 719] width 63 height 24
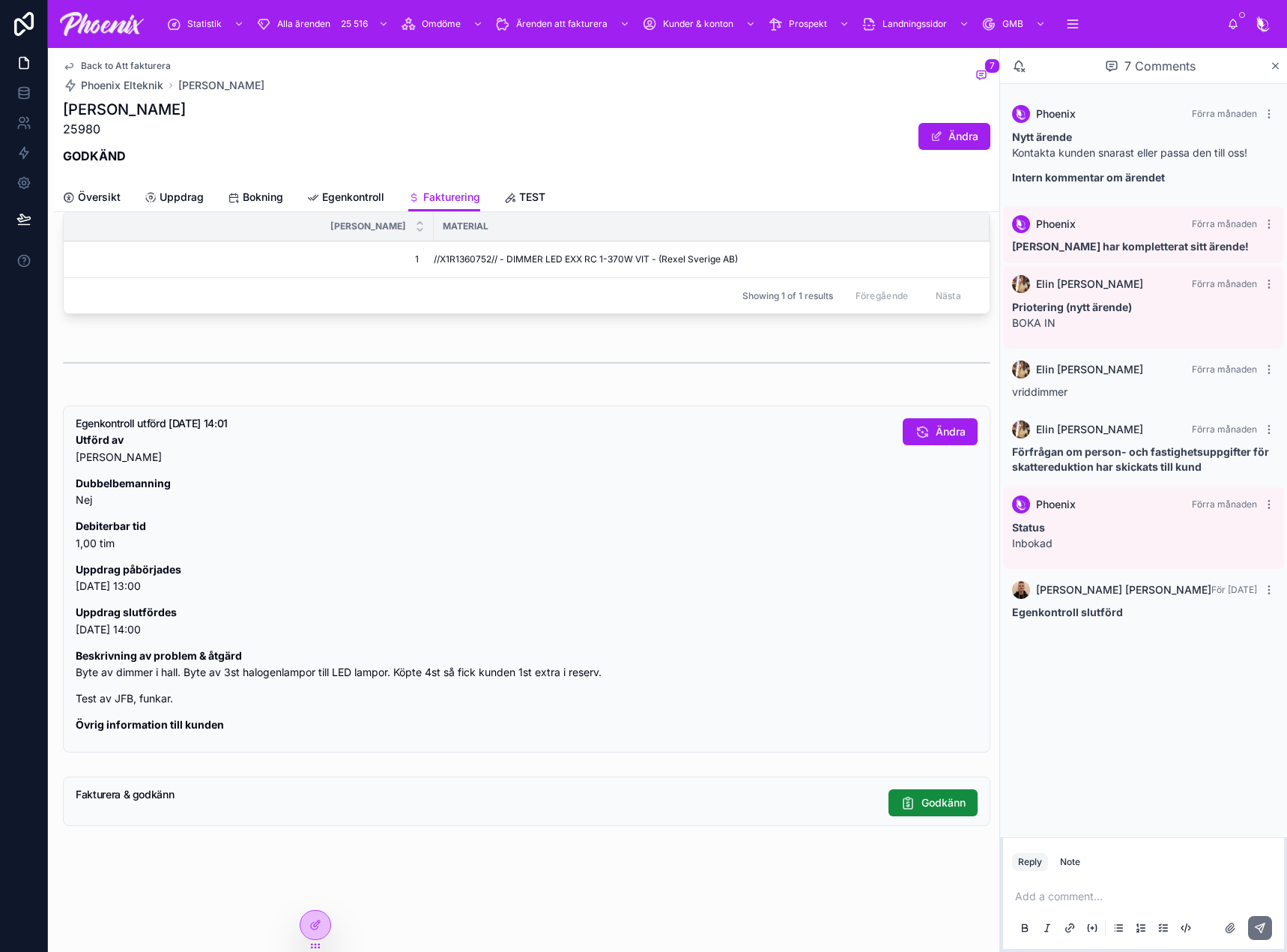
click at [146, 68] on span "Back to Att fakturera" at bounding box center [126, 66] width 90 height 12
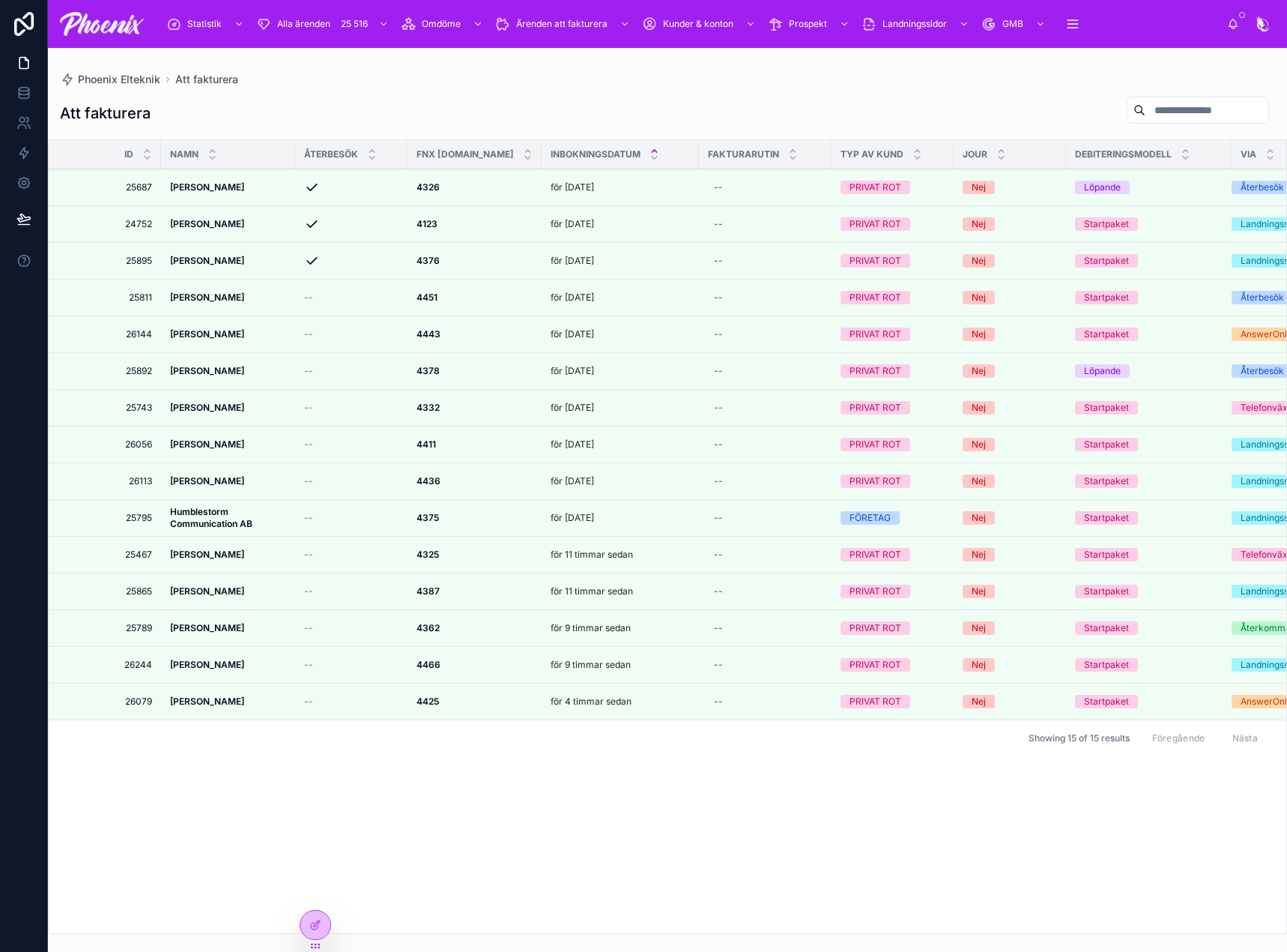
click at [0, 0] on icon at bounding box center [0, 0] width 0 height 0
click at [0, 0] on div at bounding box center [0, 0] width 0 height 0
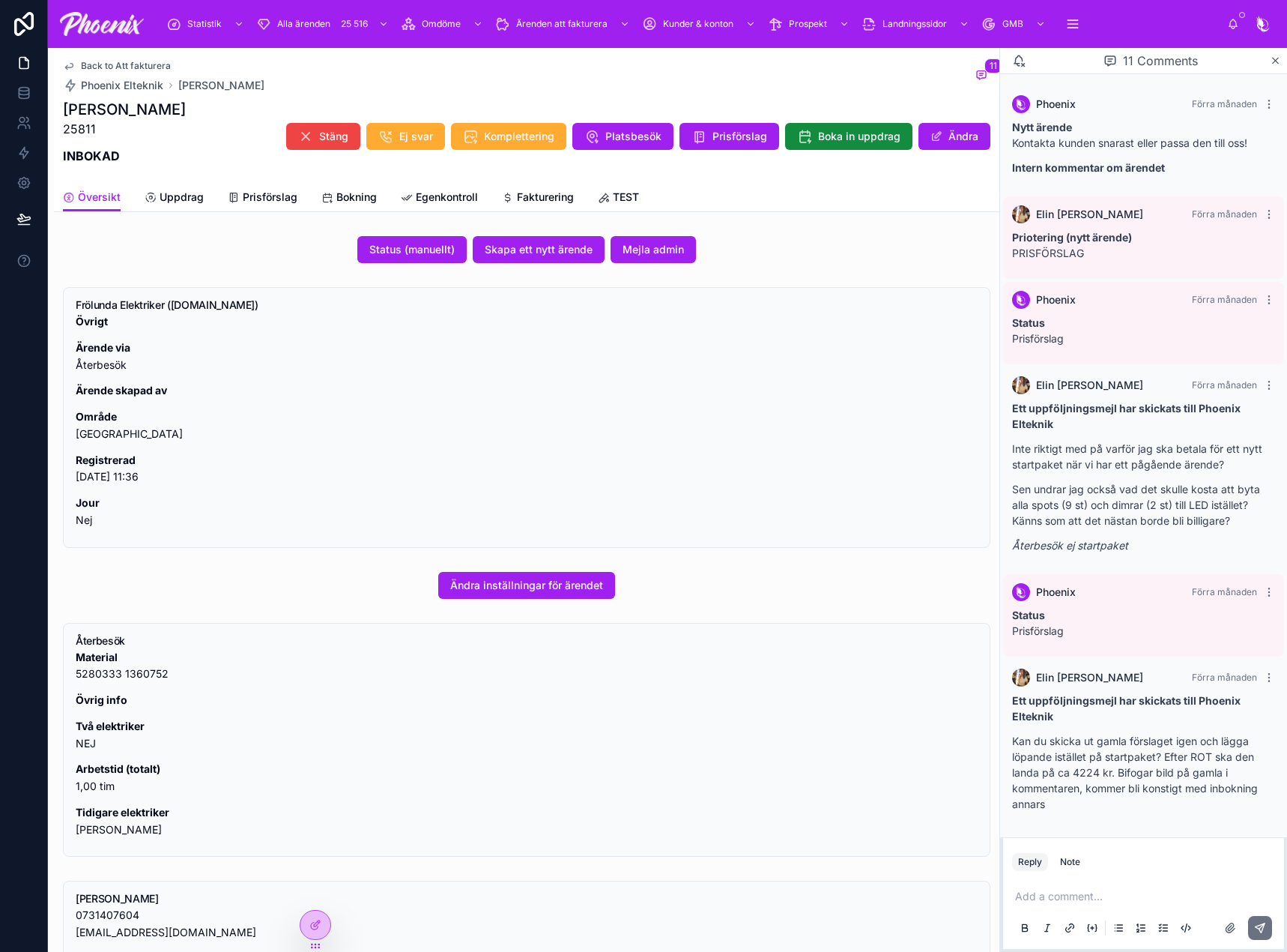
scroll to position [419, 0]
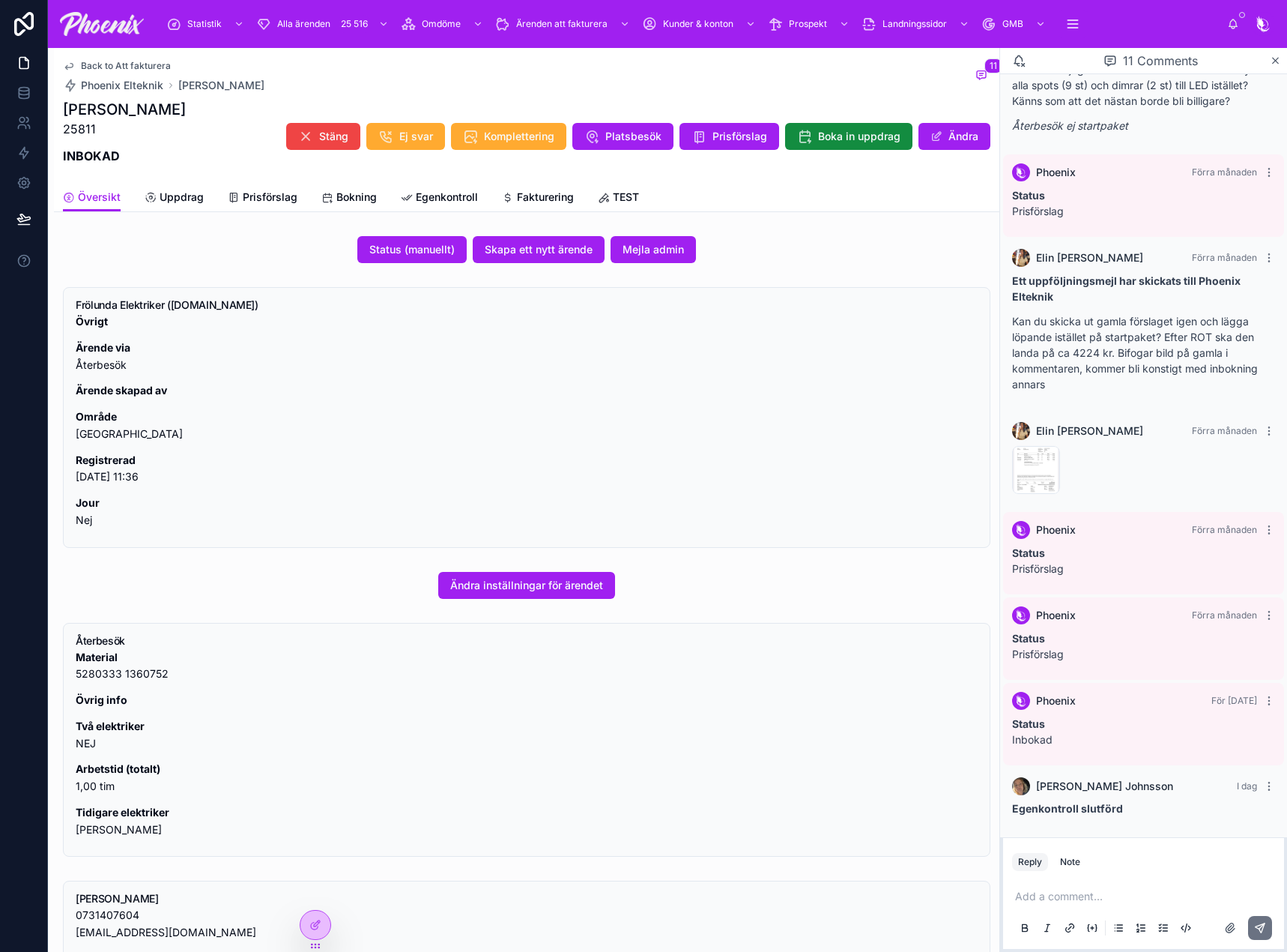
click at [525, 183] on div "Översikt Uppdrag Prisförslag Bokning Egenkontroll Fakturering TEST" at bounding box center [526, 197] width 927 height 29
click at [557, 200] on span "Fakturering" at bounding box center [546, 197] width 57 height 15
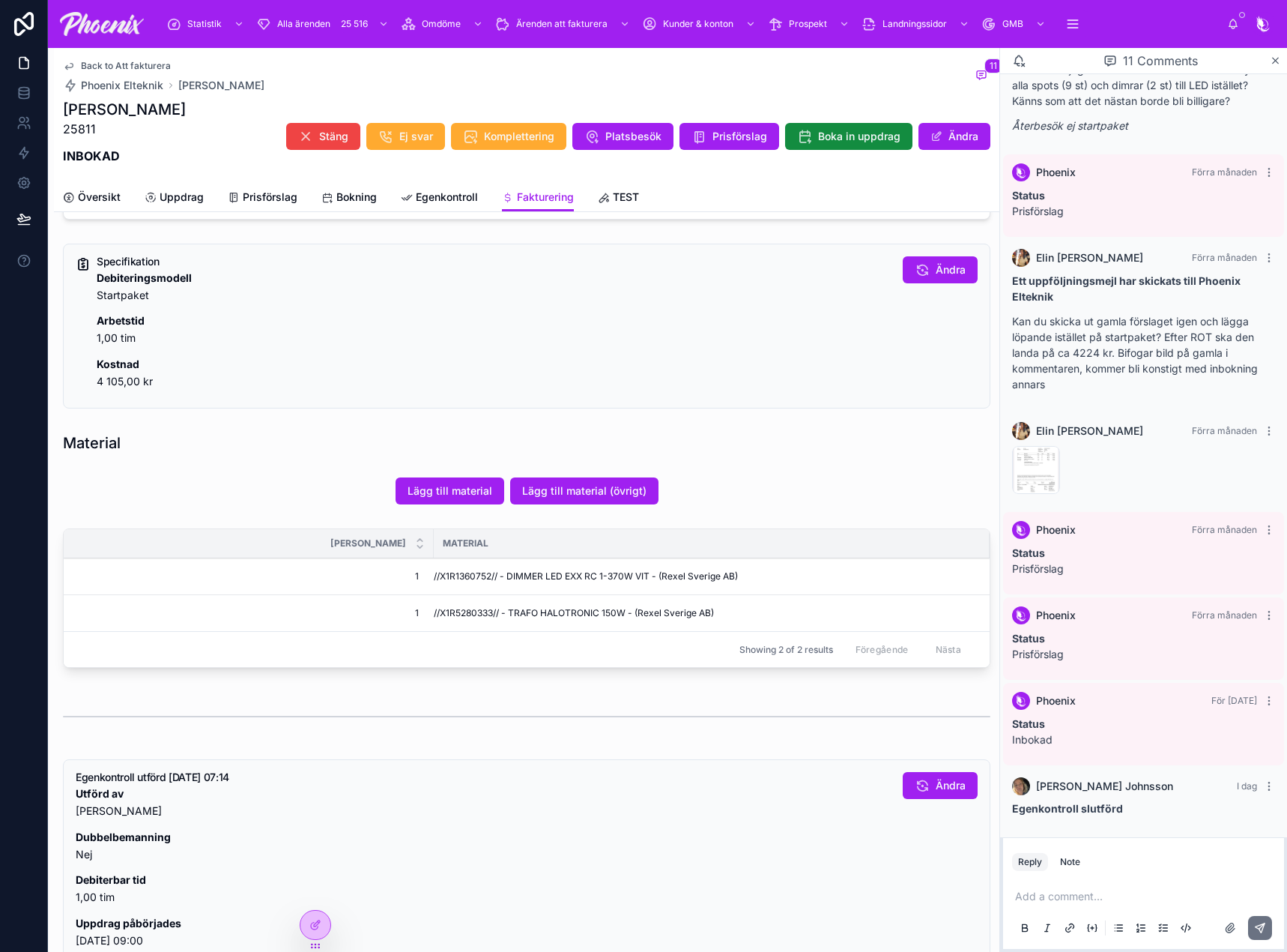
scroll to position [600, 0]
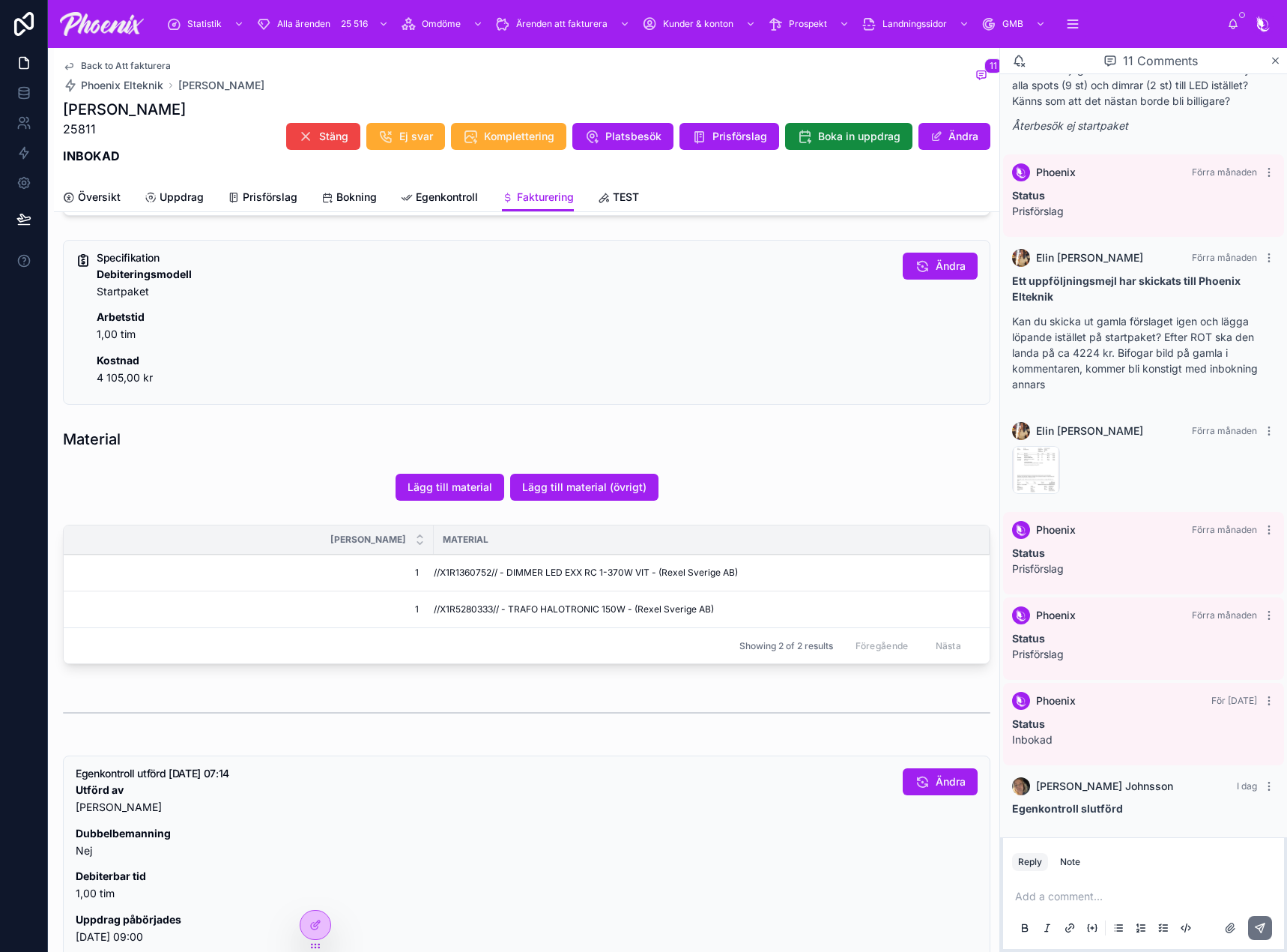
click at [459, 568] on span "//X1R1360752// - DIMMER LED EXX RC 1-370W VIT - (Rexel Sverige AB)" at bounding box center [586, 573] width 304 height 12
drag, startPoint x: 459, startPoint y: 568, endPoint x: 835, endPoint y: 595, distance: 377.0
click at [462, 568] on span "//X1R1360752// - DIMMER LED EXX RC 1-370W VIT - (Rexel Sverige AB)" at bounding box center [586, 573] width 304 height 12
click at [467, 610] on span "//X1R5280333// - TRAFO HALOTRONIC 150W - (Rexel Sverige AB)" at bounding box center [574, 610] width 281 height 12
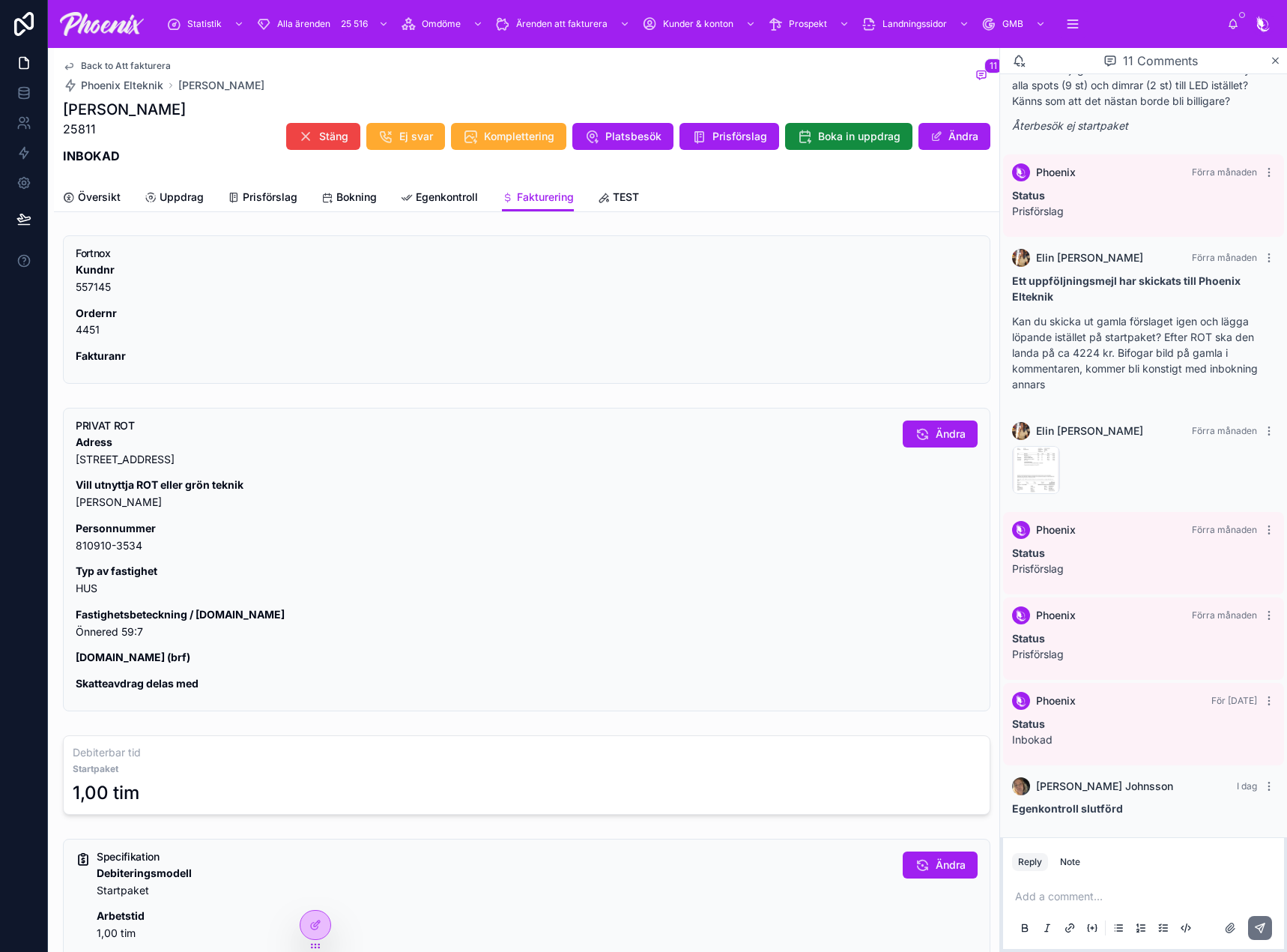
scroll to position [0, 0]
click at [1064, 890] on p at bounding box center [1146, 896] width 263 height 15
click at [1259, 923] on icon at bounding box center [1260, 928] width 12 height 12
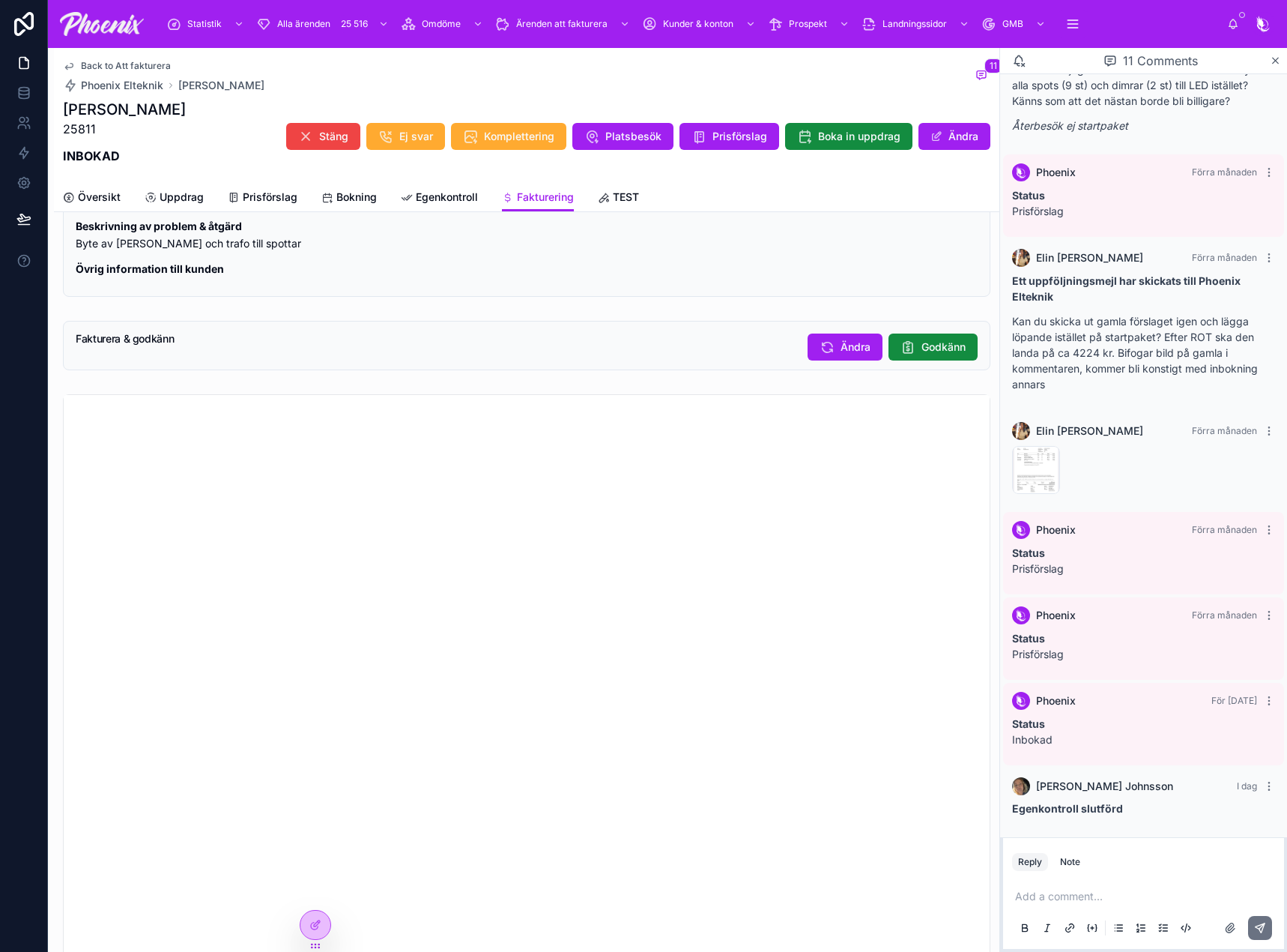
scroll to position [1275, 0]
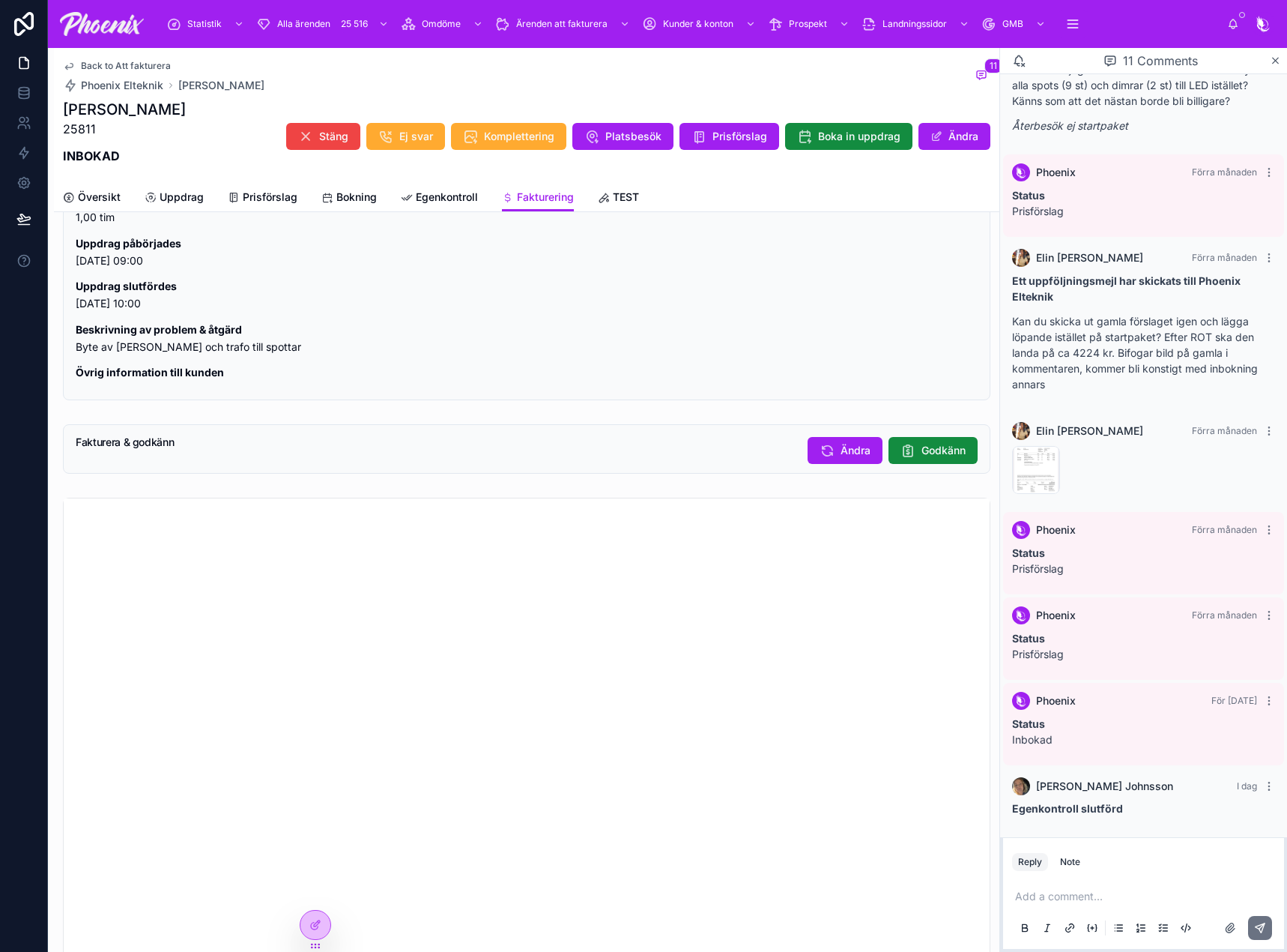
click at [966, 454] on button "Godkänn" at bounding box center [933, 450] width 89 height 27
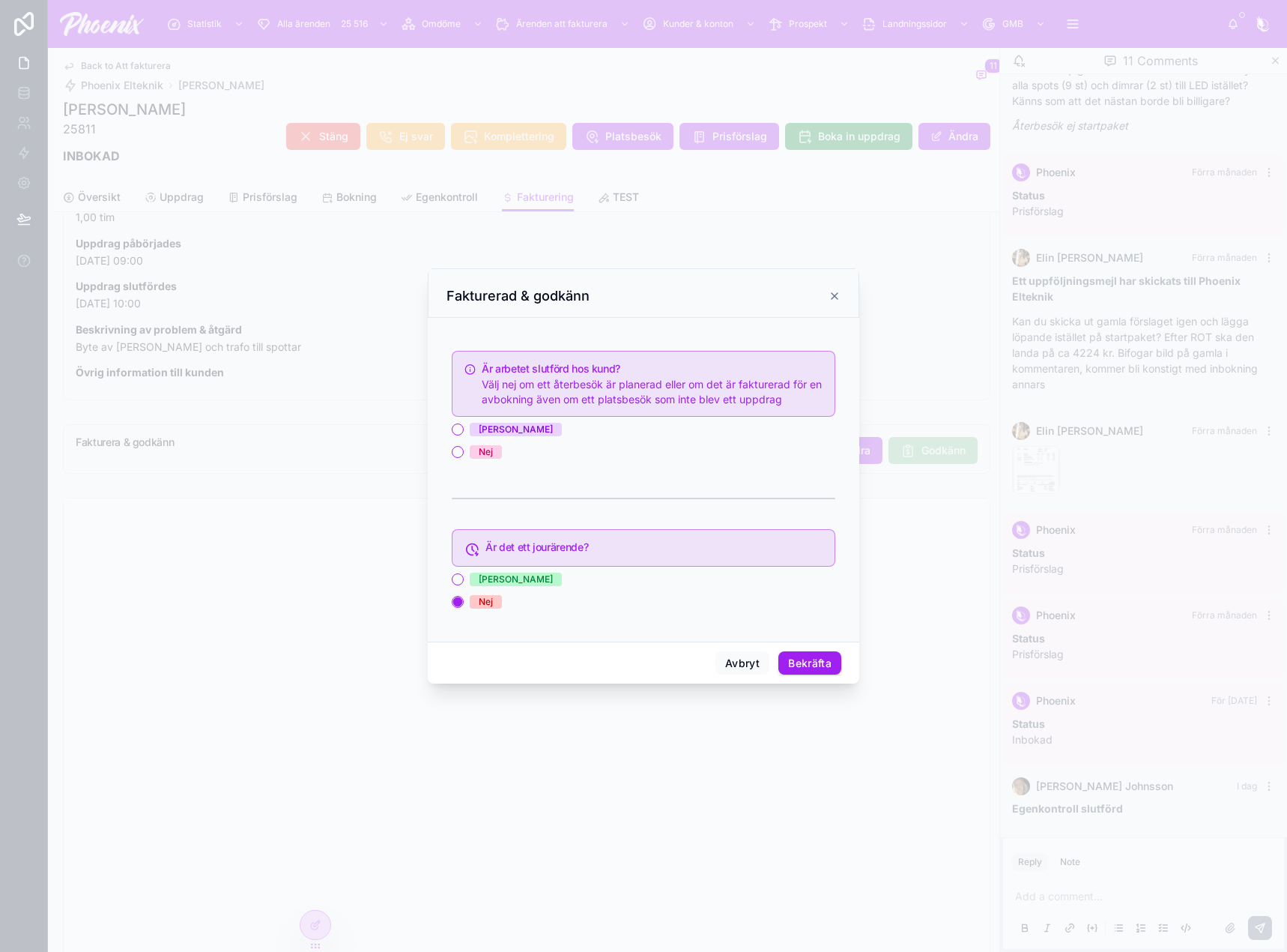
click at [491, 430] on span "[PERSON_NAME]" at bounding box center [516, 429] width 92 height 13
click at [464, 430] on button "[PERSON_NAME]" at bounding box center [458, 429] width 12 height 12
click at [817, 664] on button "Bekräfta" at bounding box center [810, 663] width 63 height 24
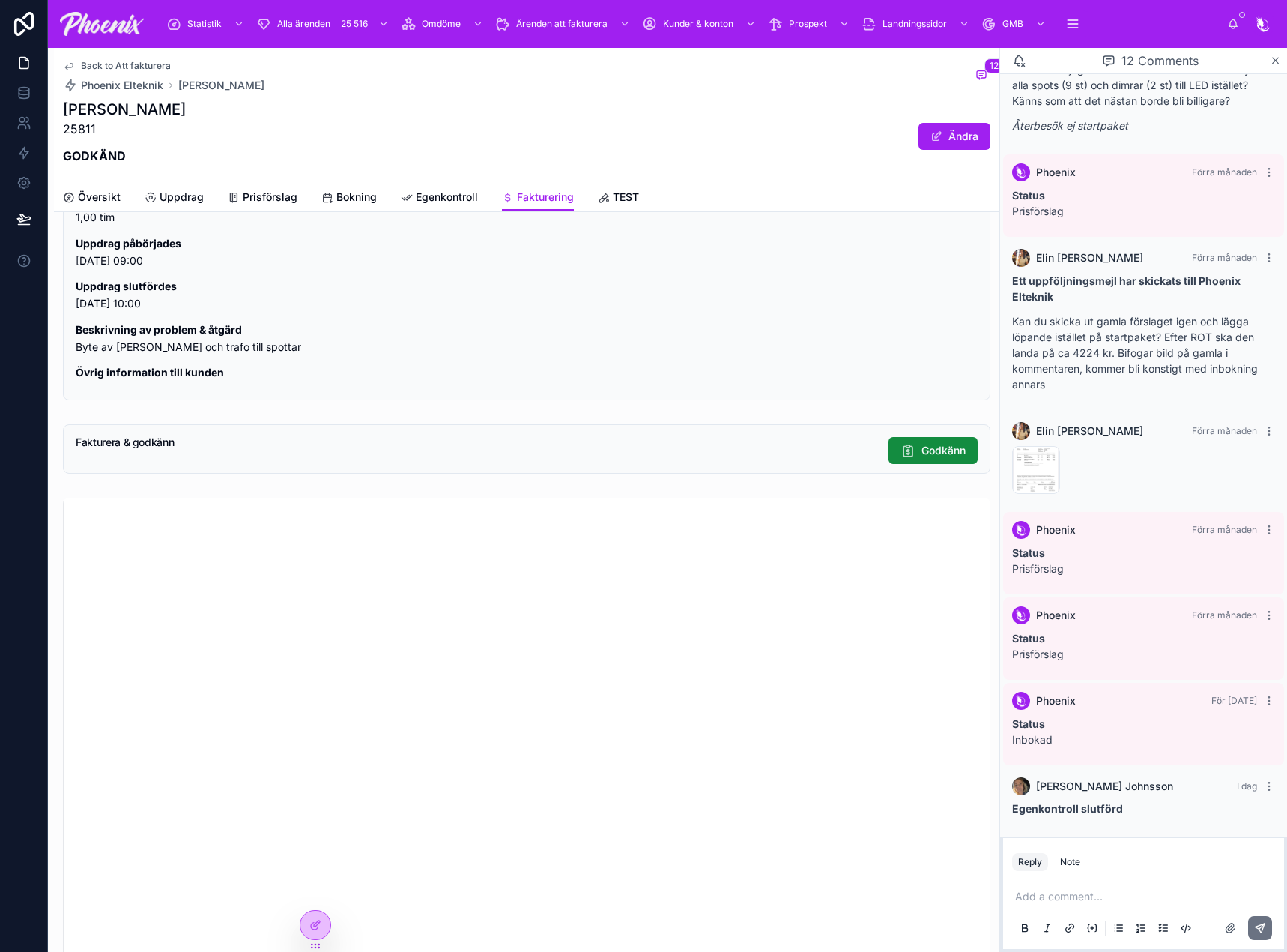
click at [127, 69] on span "Back to Att fakturera" at bounding box center [126, 66] width 90 height 12
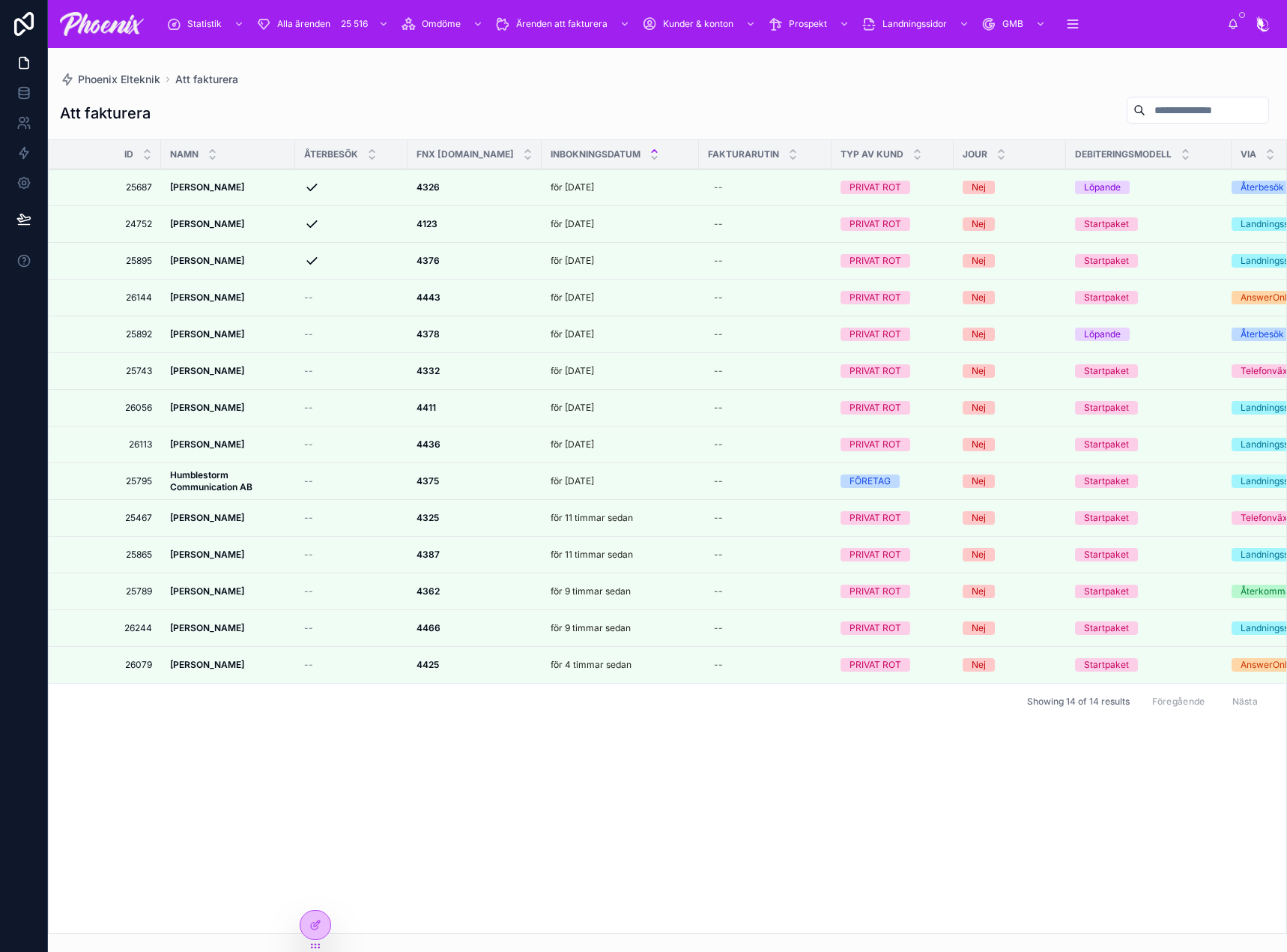
click at [0, 0] on icon at bounding box center [0, 0] width 0 height 0
click at [0, 0] on div at bounding box center [0, 0] width 0 height 0
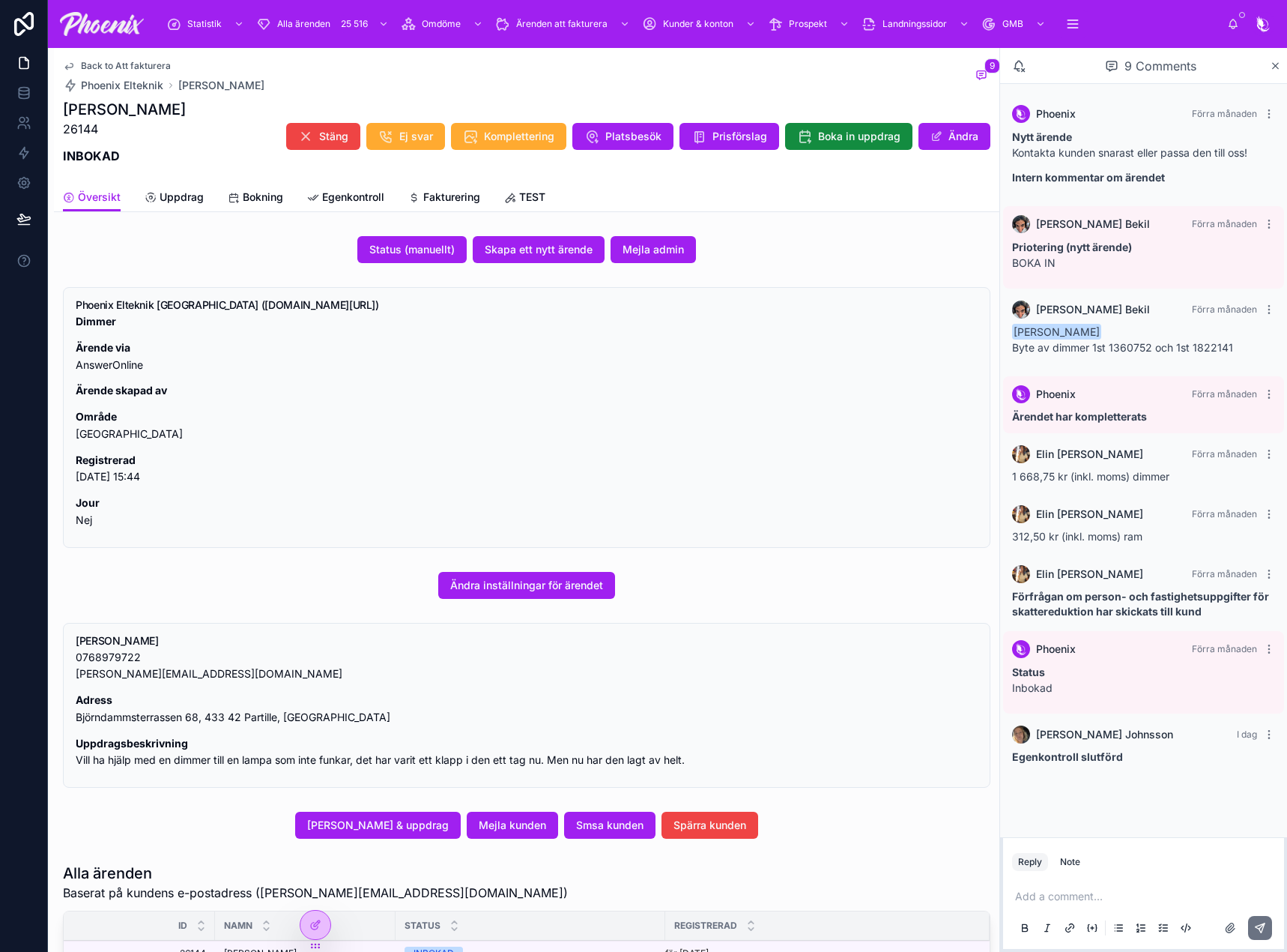
click at [444, 192] on span "Fakturering" at bounding box center [452, 197] width 57 height 15
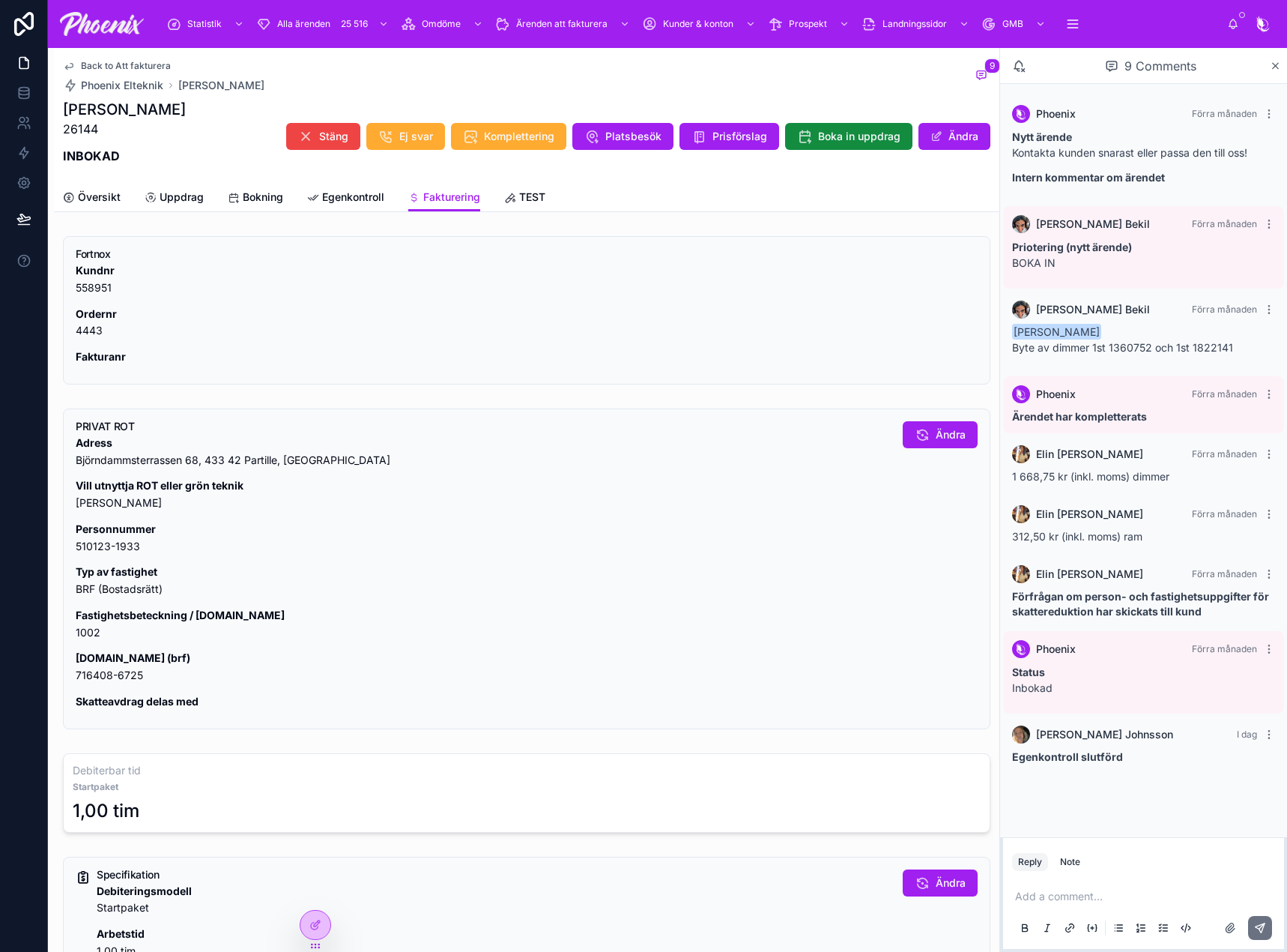
click at [84, 631] on p "Fastighetsbeteckning / [DOMAIN_NAME] 1002" at bounding box center [483, 624] width 815 height 35
drag, startPoint x: 84, startPoint y: 631, endPoint x: 126, endPoint y: 630, distance: 42.0
click at [85, 631] on p "Fastighetsbeteckning / [DOMAIN_NAME] 1002" at bounding box center [483, 624] width 815 height 35
click at [87, 677] on p "[DOMAIN_NAME] (brf) 716408-6725" at bounding box center [483, 667] width 815 height 35
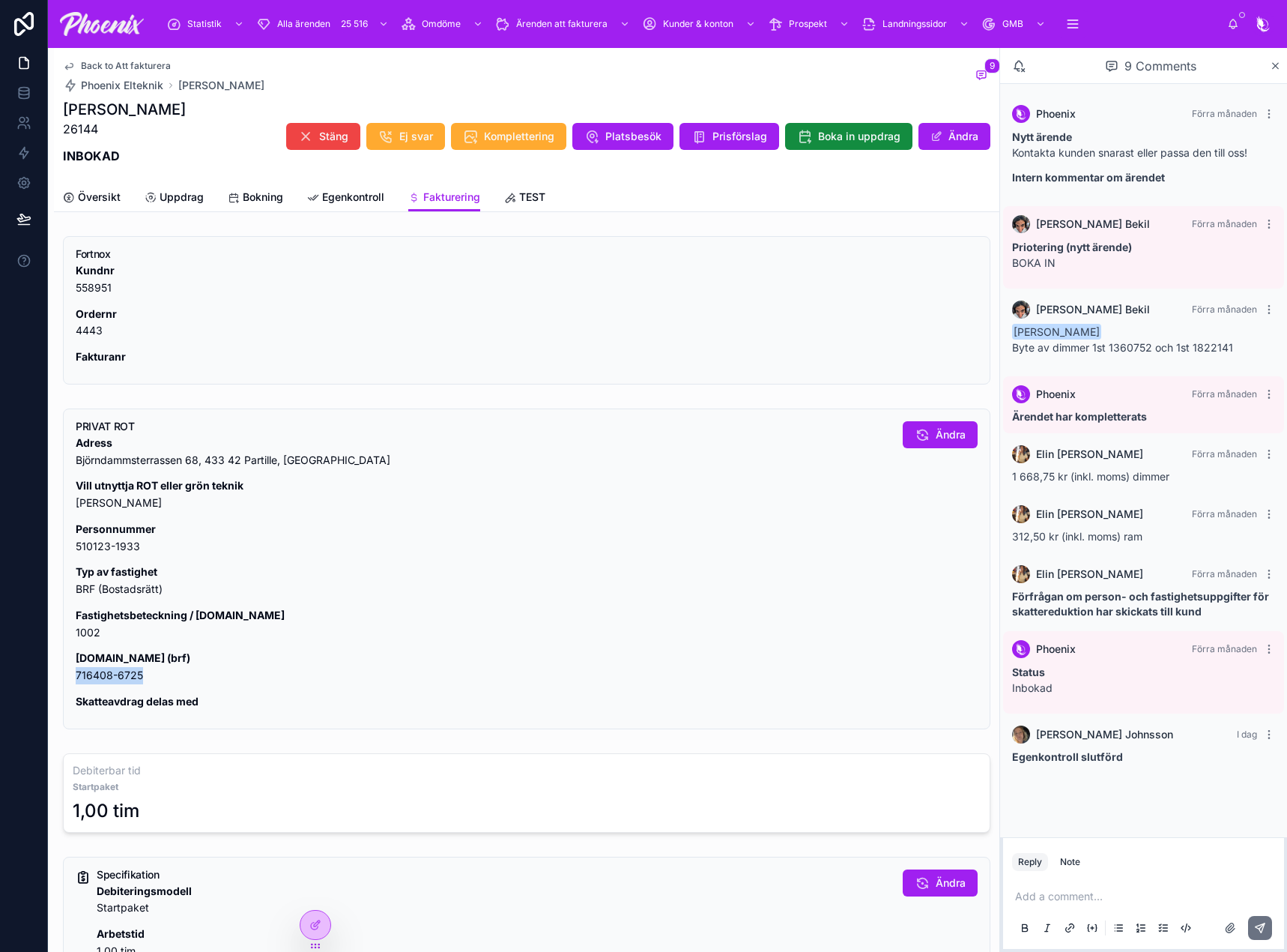
drag, startPoint x: 87, startPoint y: 677, endPoint x: 516, endPoint y: 605, distance: 435.0
click at [88, 675] on p "[DOMAIN_NAME] (brf) 716408-6725" at bounding box center [483, 667] width 815 height 35
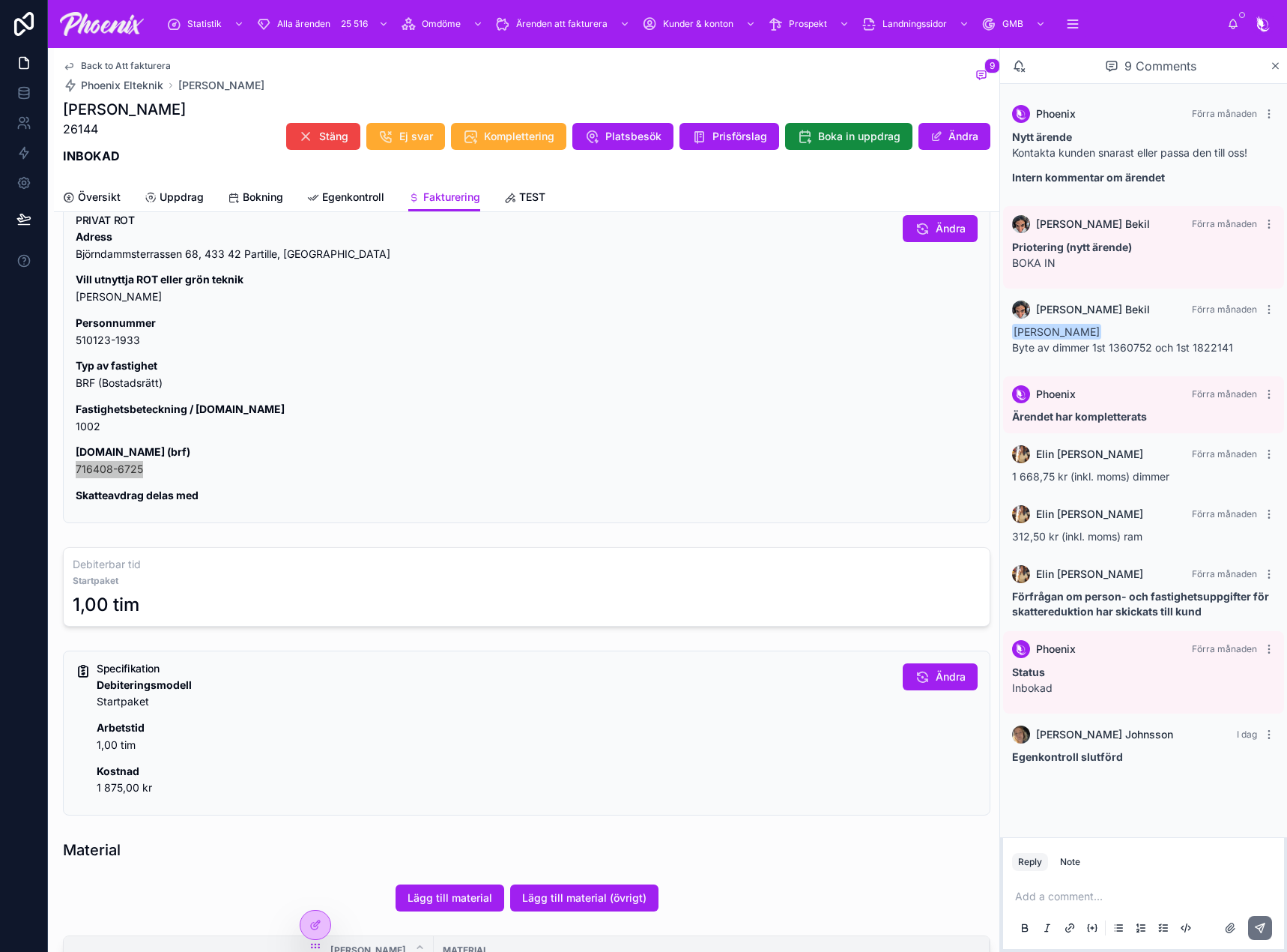
scroll to position [449, 0]
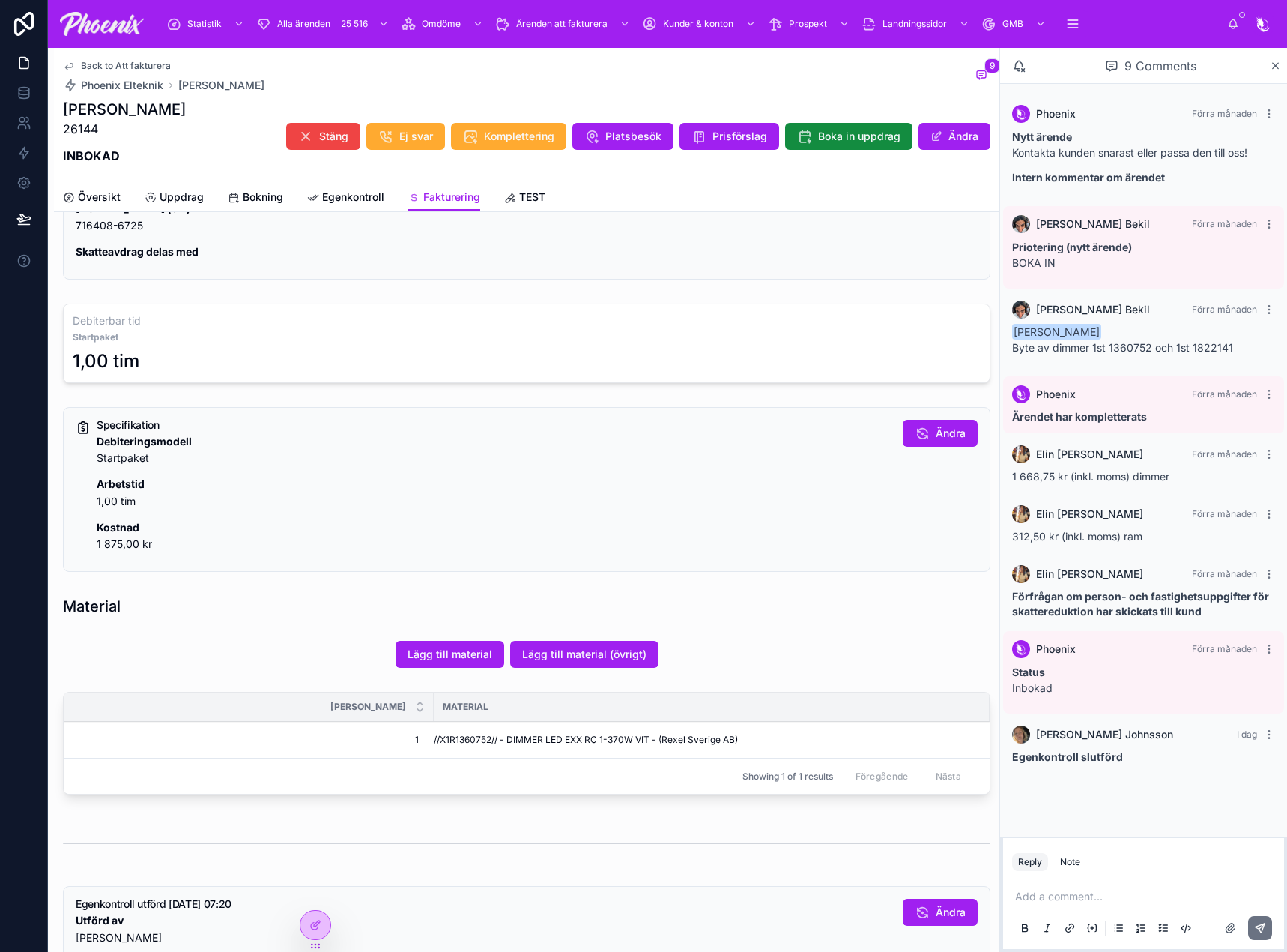
click at [468, 730] on td "//X1R1360752// - DIMMER LED EXX RC 1-370W VIT - (Rexel Sverige AB)" at bounding box center [711, 740] width 556 height 37
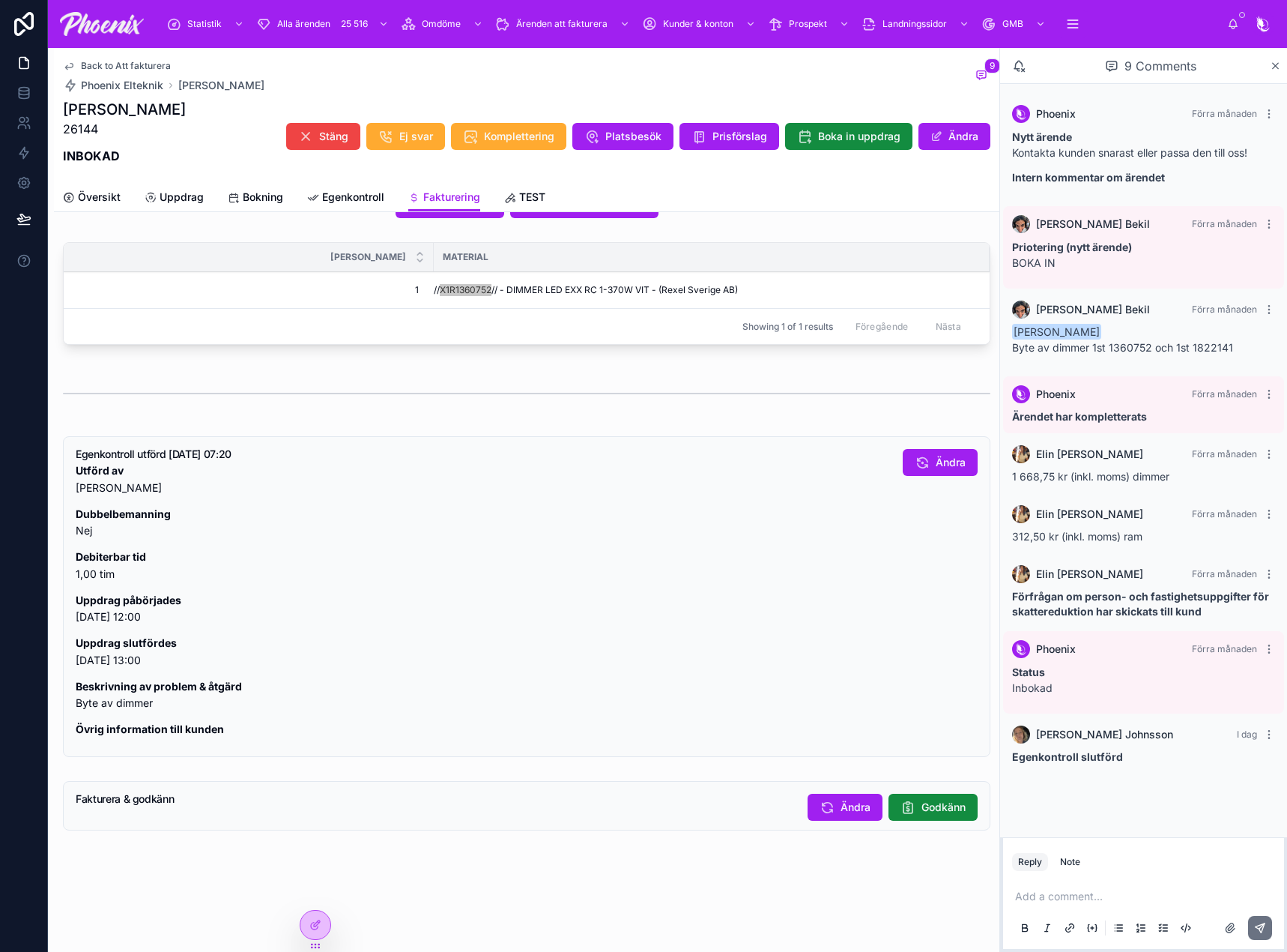
scroll to position [903, 0]
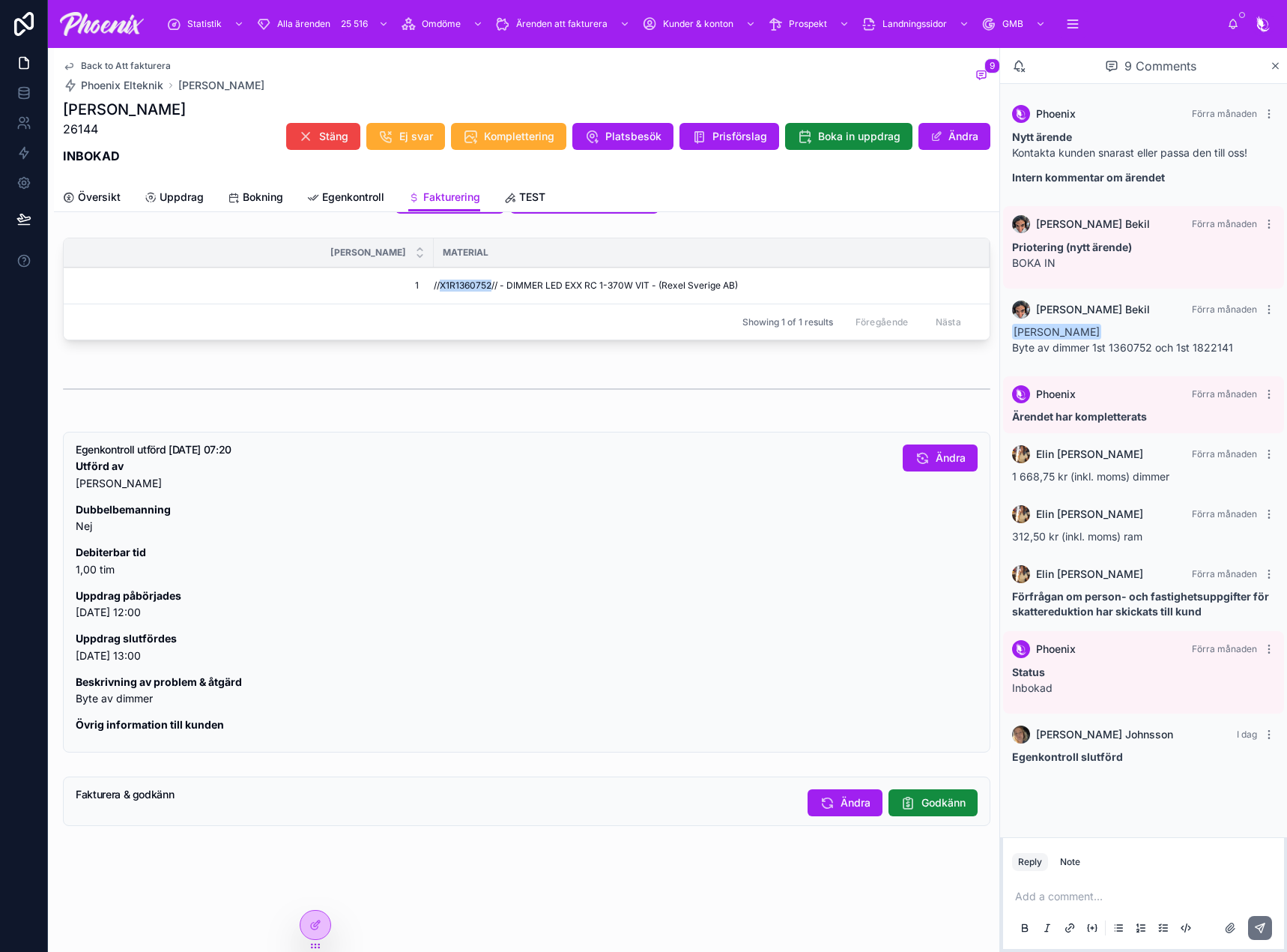
click at [933, 793] on button "Godkänn" at bounding box center [933, 802] width 89 height 27
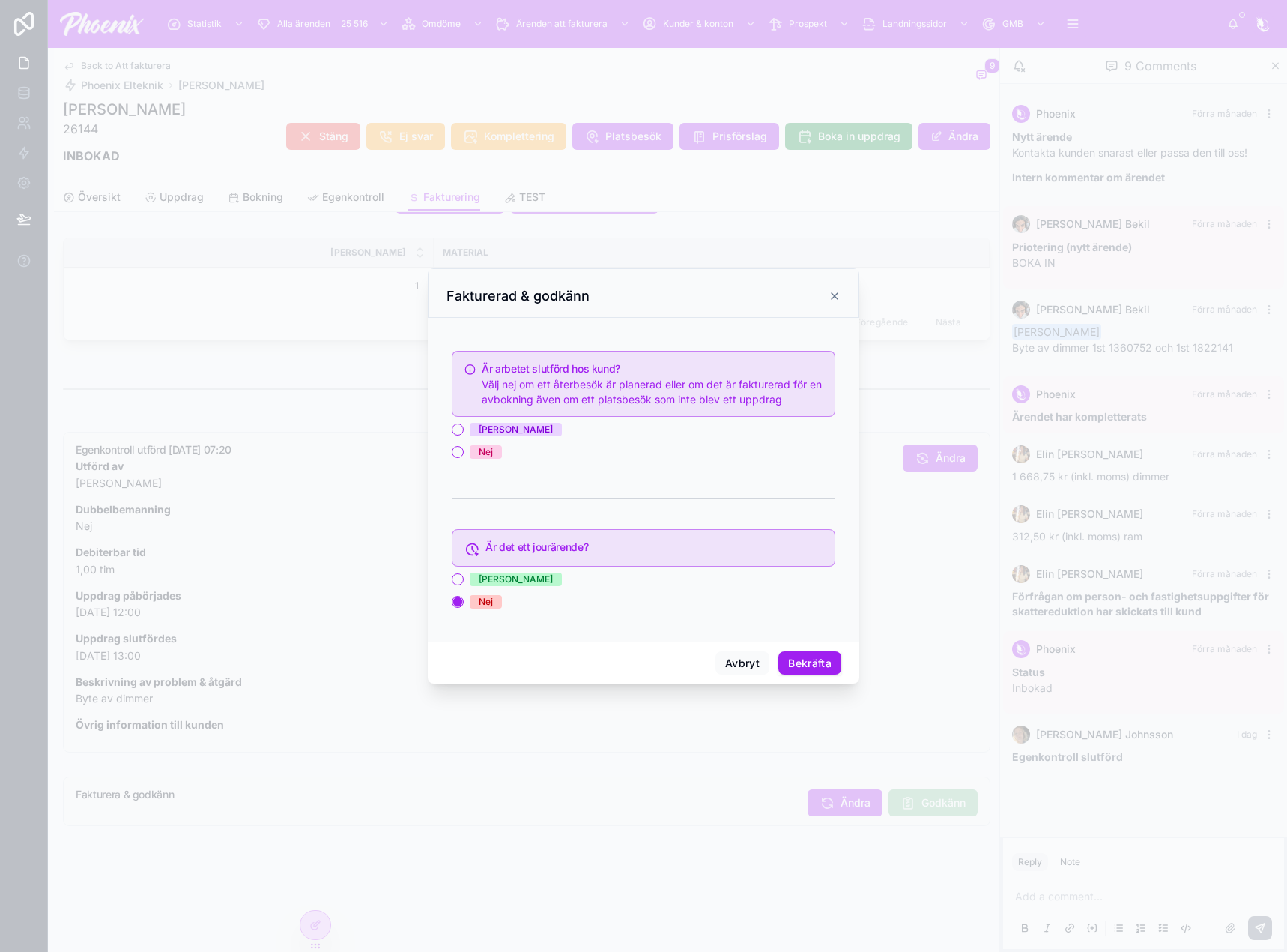
click at [482, 431] on div "[PERSON_NAME]" at bounding box center [516, 429] width 74 height 13
click at [464, 431] on button "[PERSON_NAME]" at bounding box center [458, 429] width 12 height 12
click at [836, 662] on button "Bekräfta" at bounding box center [810, 663] width 63 height 24
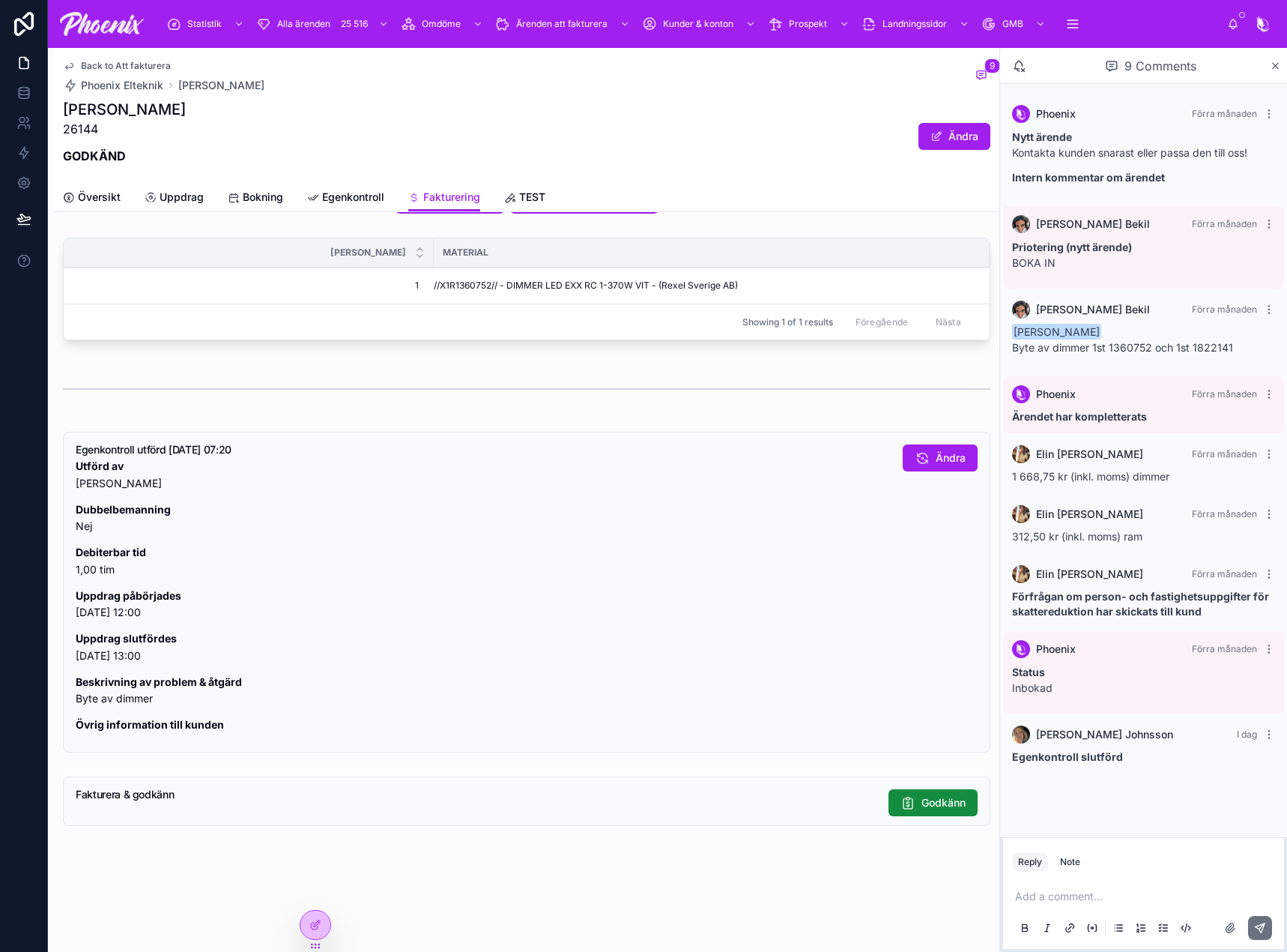
click at [153, 66] on span "Back to Att fakturera" at bounding box center [126, 66] width 90 height 12
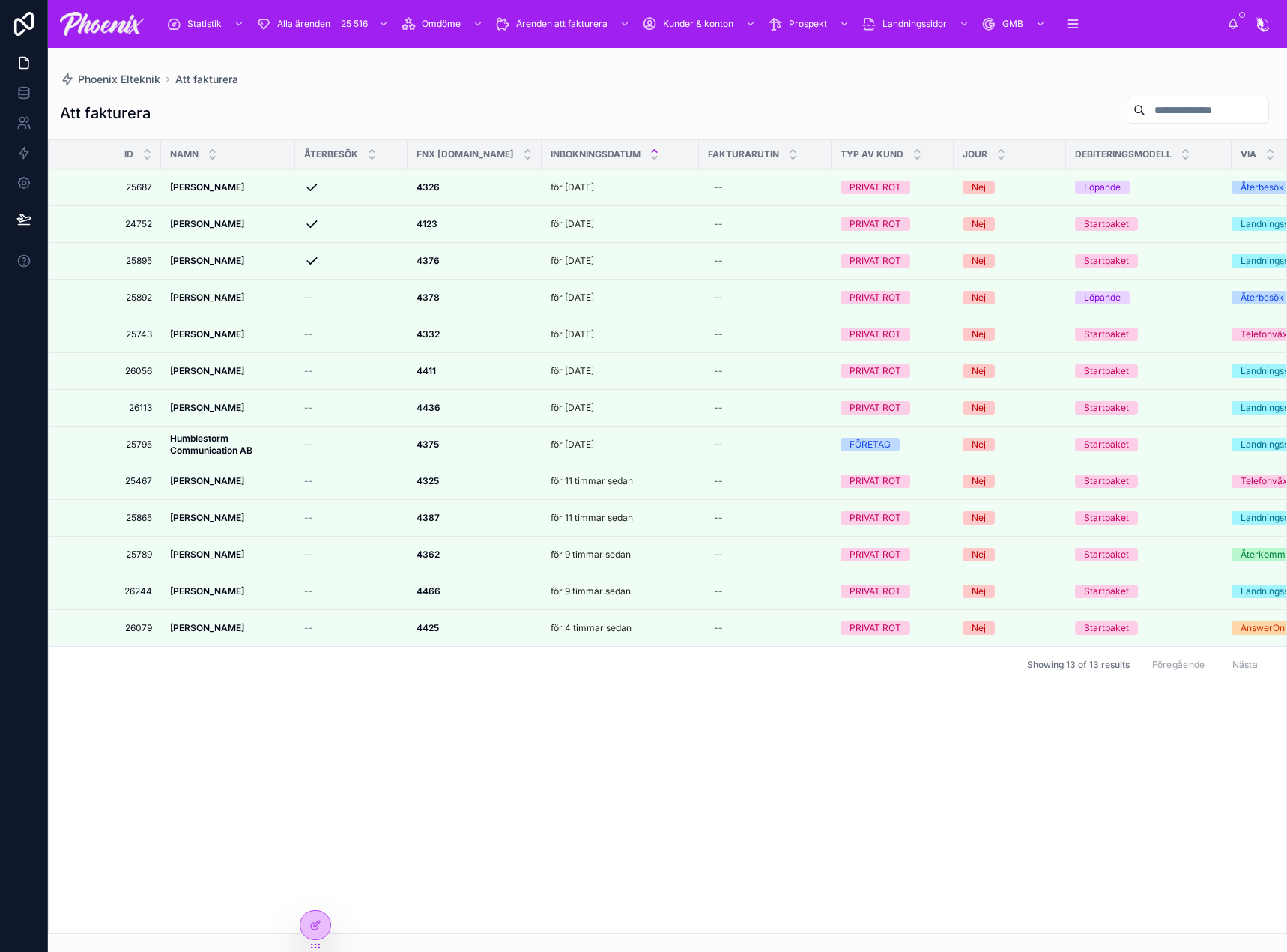
click at [0, 0] on icon at bounding box center [0, 0] width 0 height 0
click at [437, 294] on strong "4378" at bounding box center [428, 297] width 23 height 12
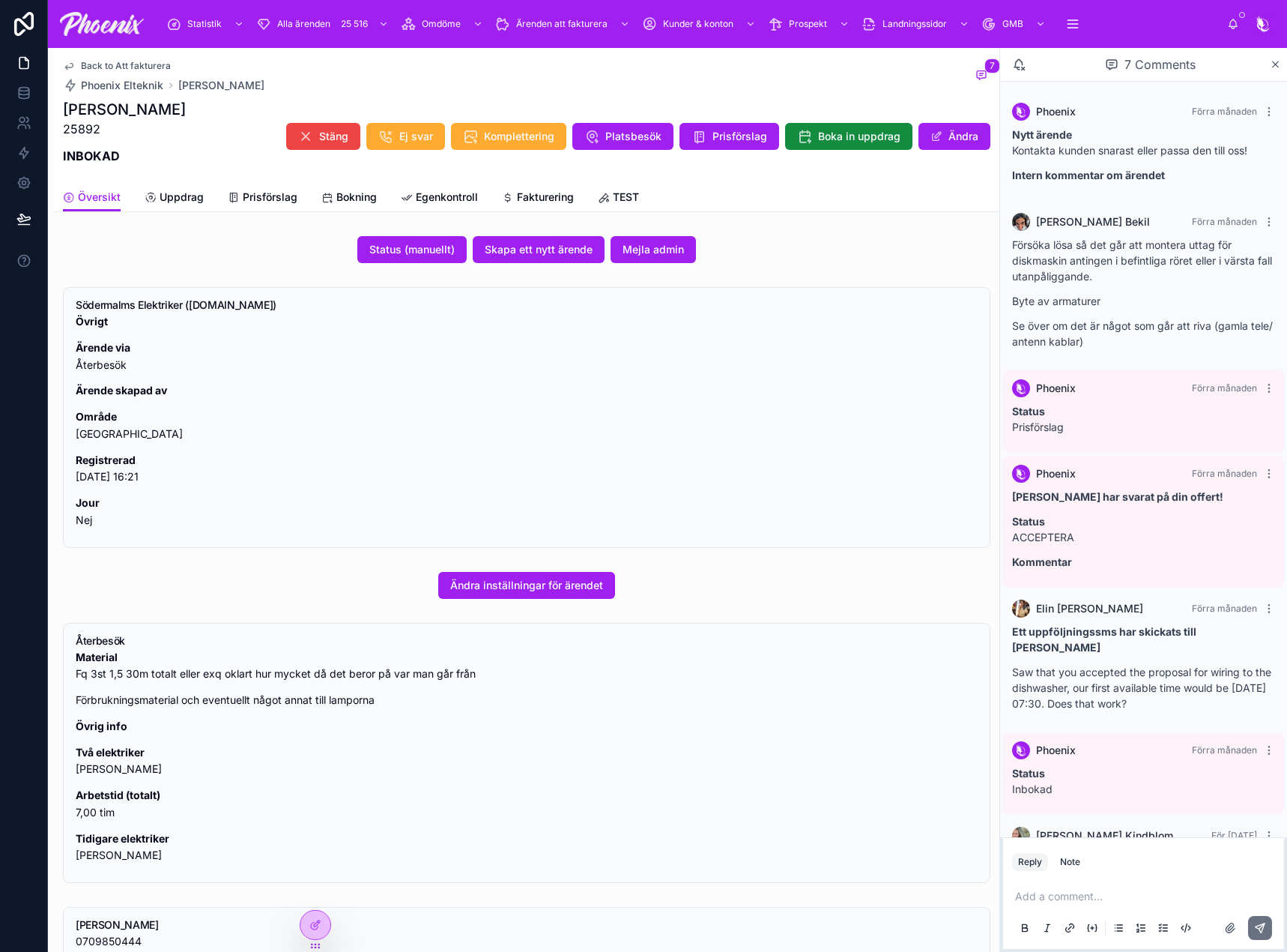
scroll to position [49, 0]
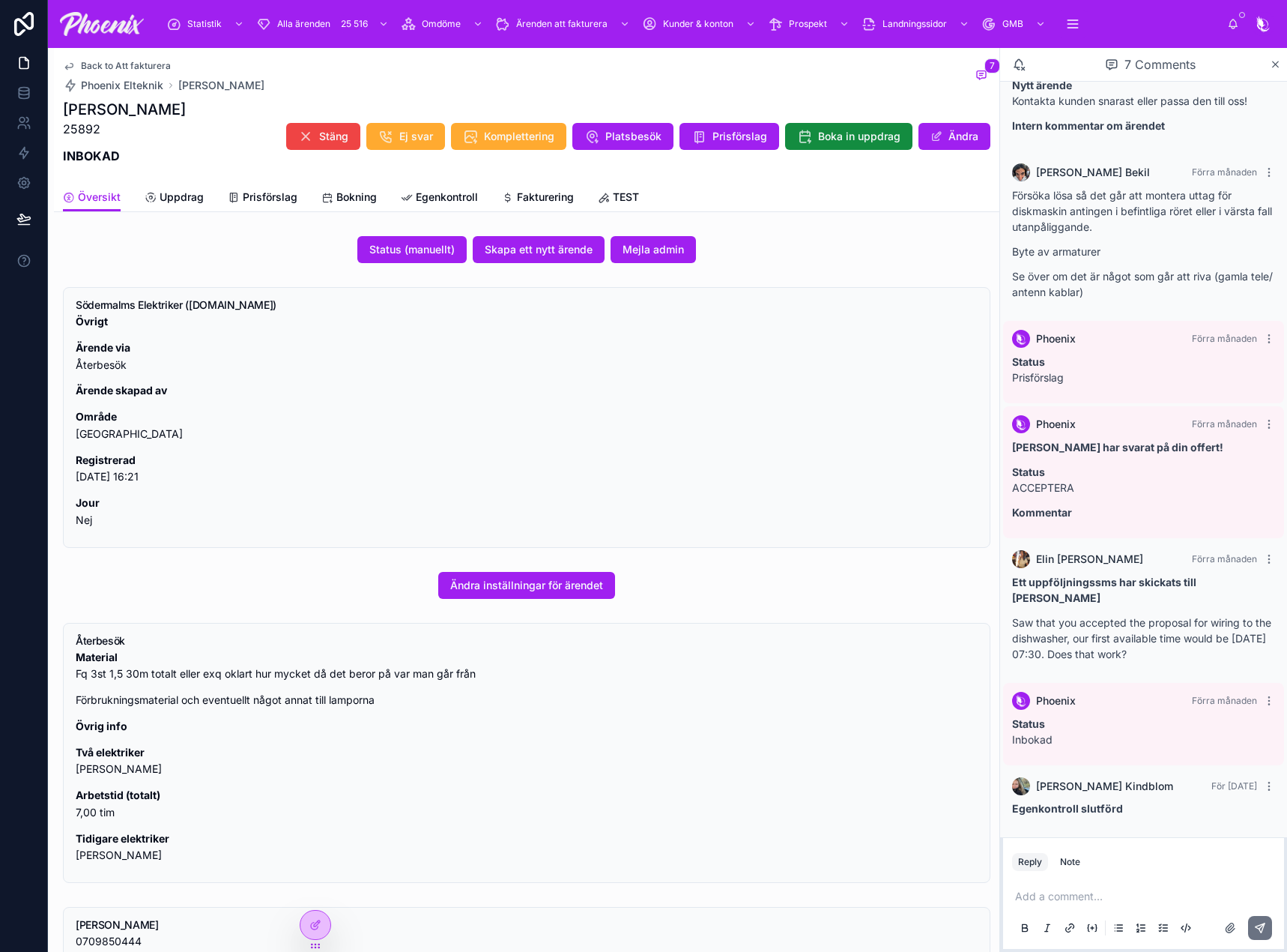
click at [550, 190] on span "Fakturering" at bounding box center [546, 197] width 57 height 15
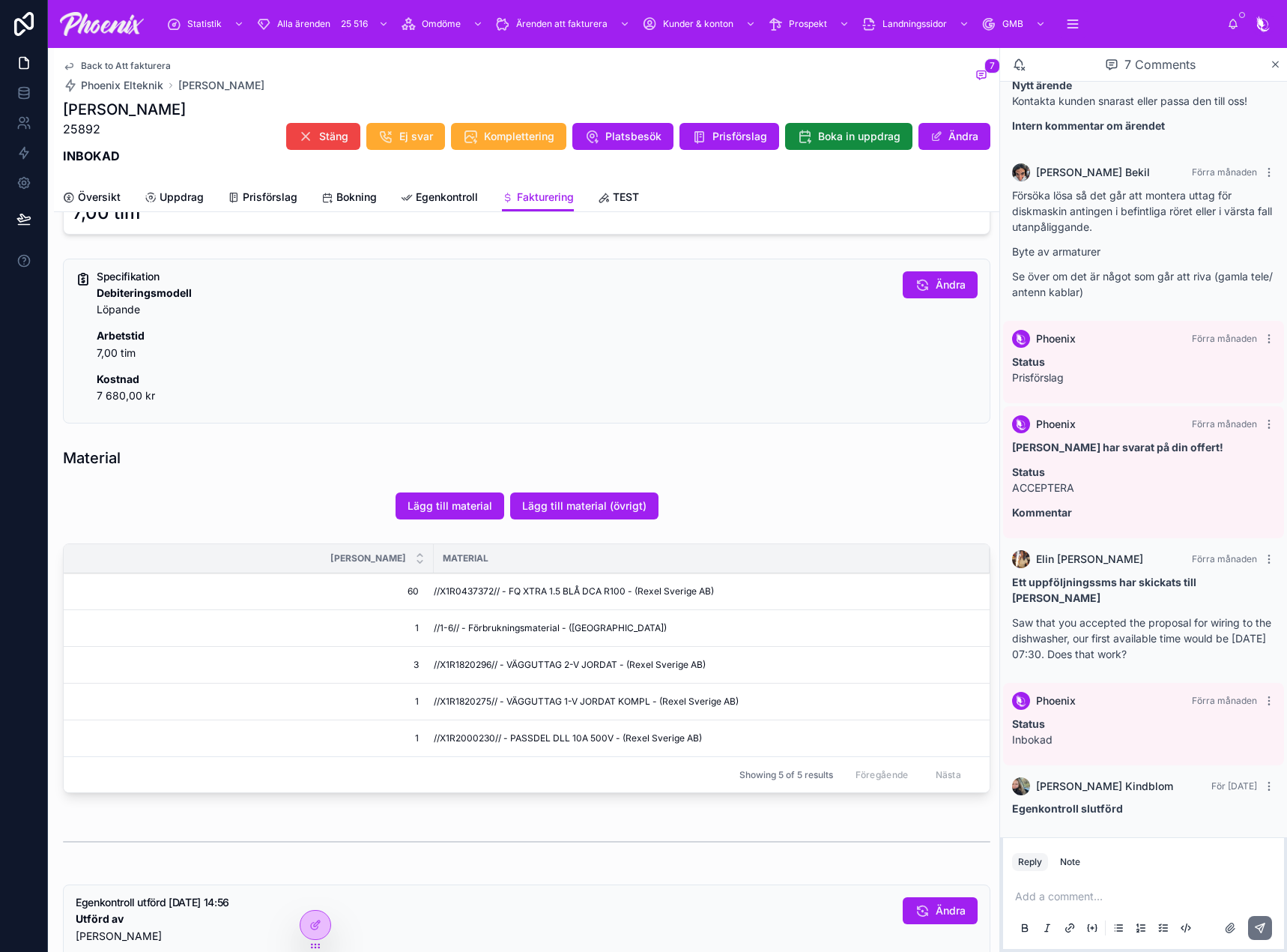
scroll to position [600, 0]
click at [456, 585] on span "//X1R0437372// - FQ XTRA 1.5 BLÅ DCA R100 - (Rexel Sverige AB)" at bounding box center [574, 590] width 281 height 12
click at [471, 671] on td "//X1R1820296// - VÄGGUTTAG 2-V JORDAT - (Rexel Sverige AB)" at bounding box center [711, 664] width 556 height 37
drag, startPoint x: 471, startPoint y: 671, endPoint x: 579, endPoint y: 659, distance: 108.7
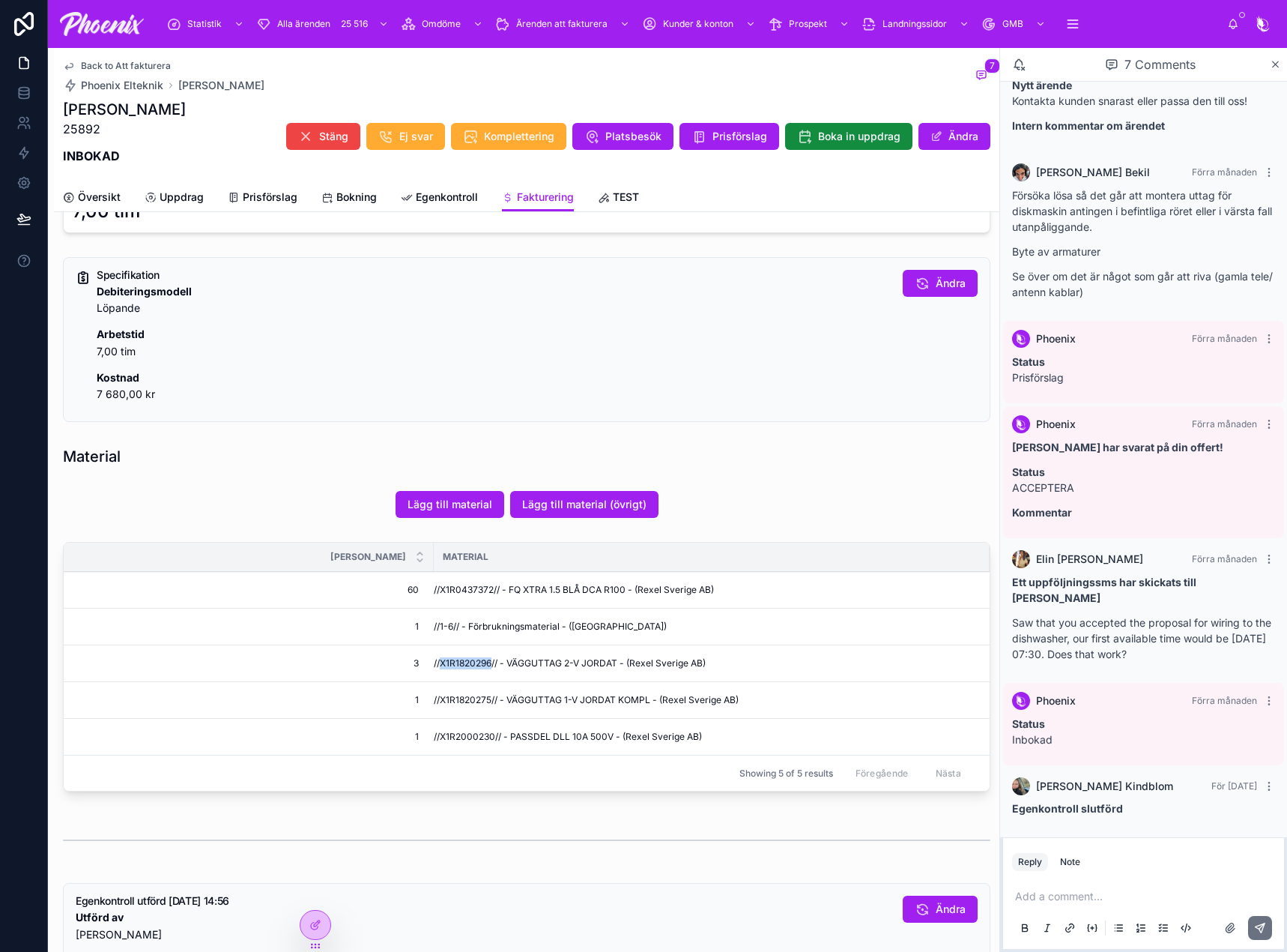
click at [472, 670] on td "//X1R1820296// - VÄGGUTTAG 2-V JORDAT - (Rexel Sverige AB)" at bounding box center [711, 664] width 556 height 37
click at [465, 701] on span "//X1R1820275// - VÄGGUTTAG 1-V JORDAT KOMPL - (Rexel Sverige AB)" at bounding box center [586, 700] width 305 height 12
drag, startPoint x: 465, startPoint y: 701, endPoint x: 670, endPoint y: 693, distance: 205.2
click at [470, 700] on span "//X1R1820275// - VÄGGUTTAG 1-V JORDAT KOMPL - (Rexel Sverige AB)" at bounding box center [586, 700] width 305 height 12
click at [456, 738] on span "//X1R2000230// - PASSDEL DLL 10A 500V - (Rexel Sverige AB)" at bounding box center [568, 737] width 268 height 12
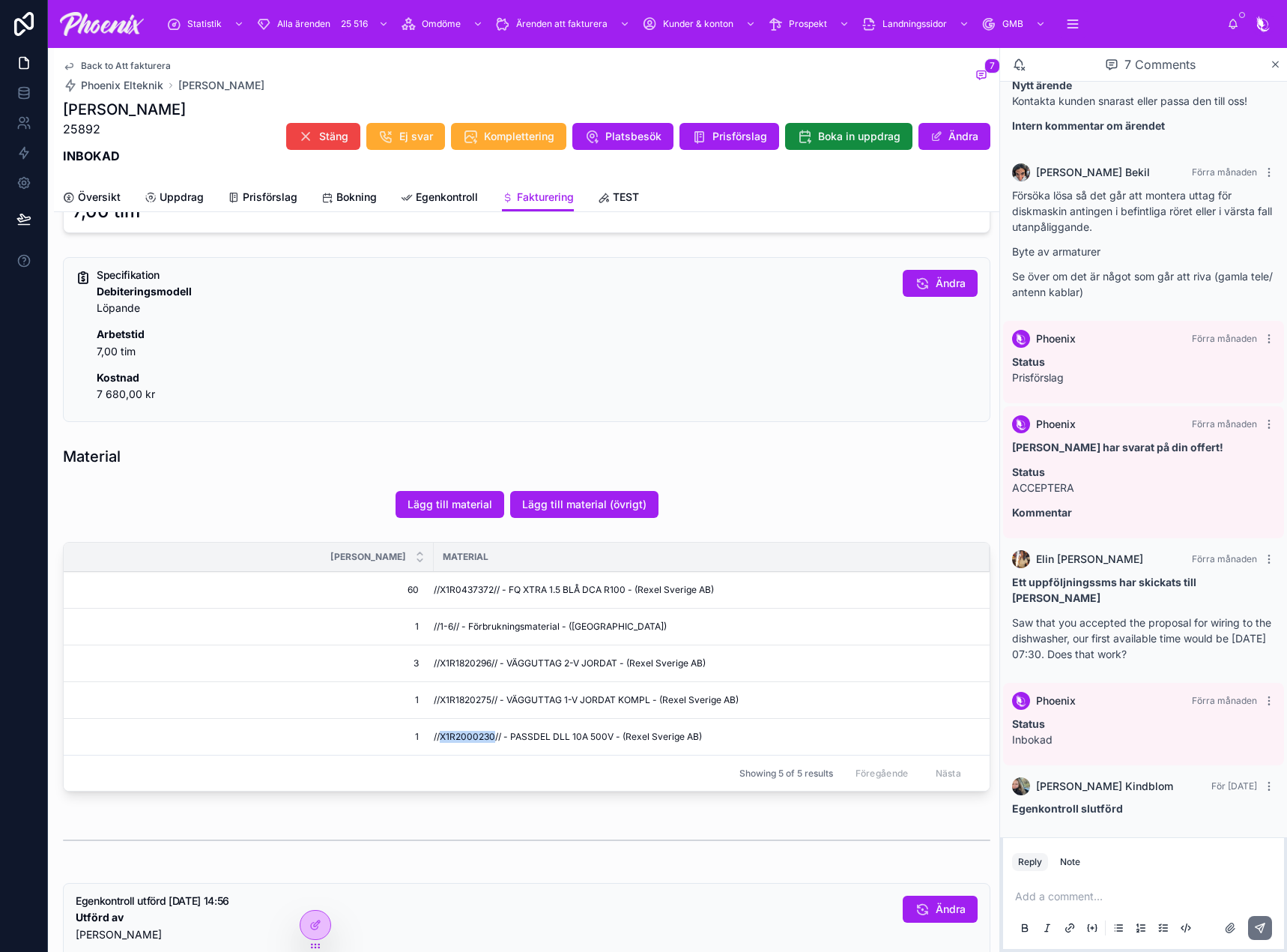
drag, startPoint x: 456, startPoint y: 738, endPoint x: 1056, endPoint y: 638, distance: 608.3
click at [458, 736] on span "//X1R2000230// - PASSDEL DLL 10A 500V - (Rexel Sverige AB)" at bounding box center [568, 737] width 268 height 12
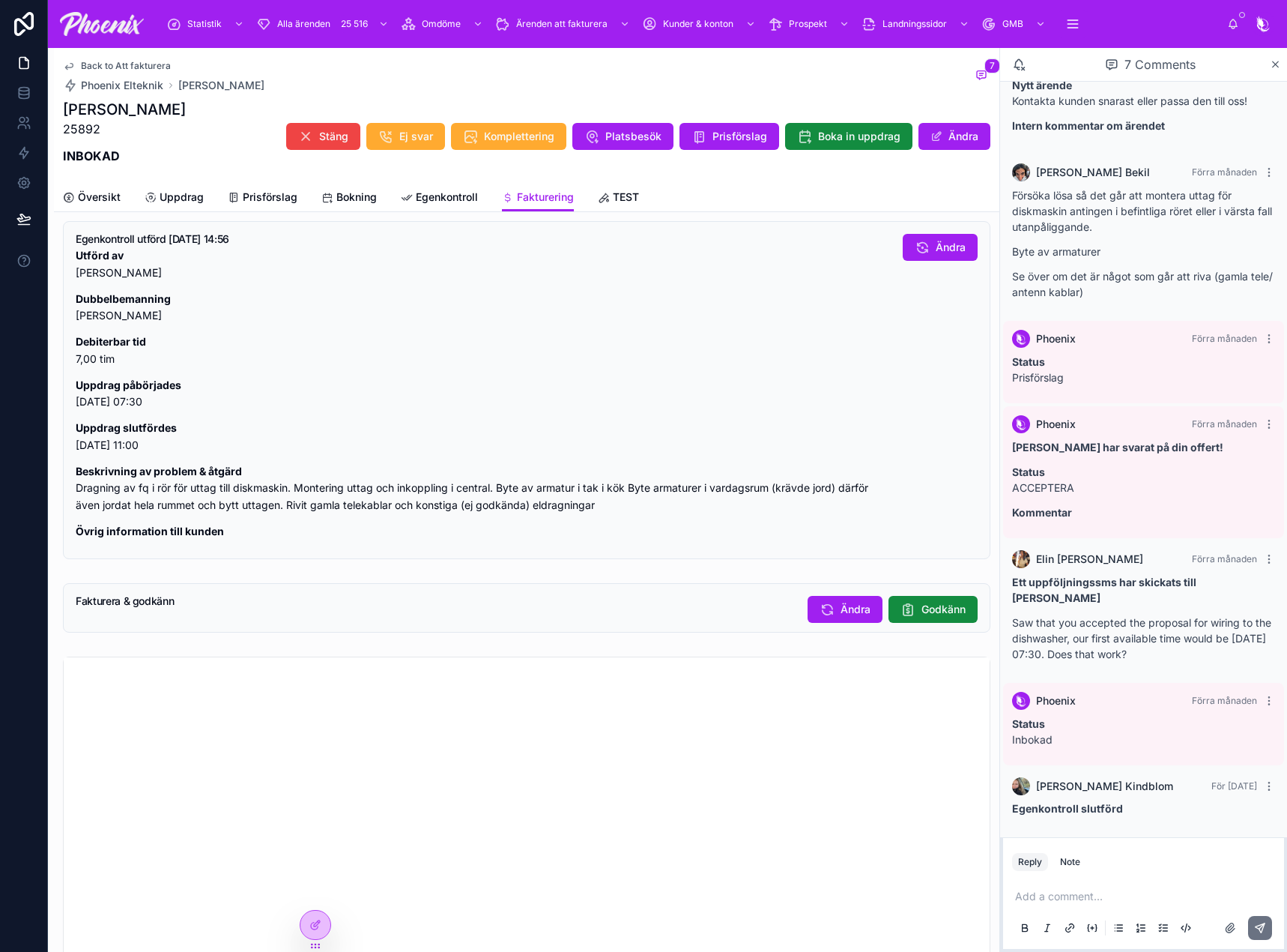
scroll to position [1195, 0]
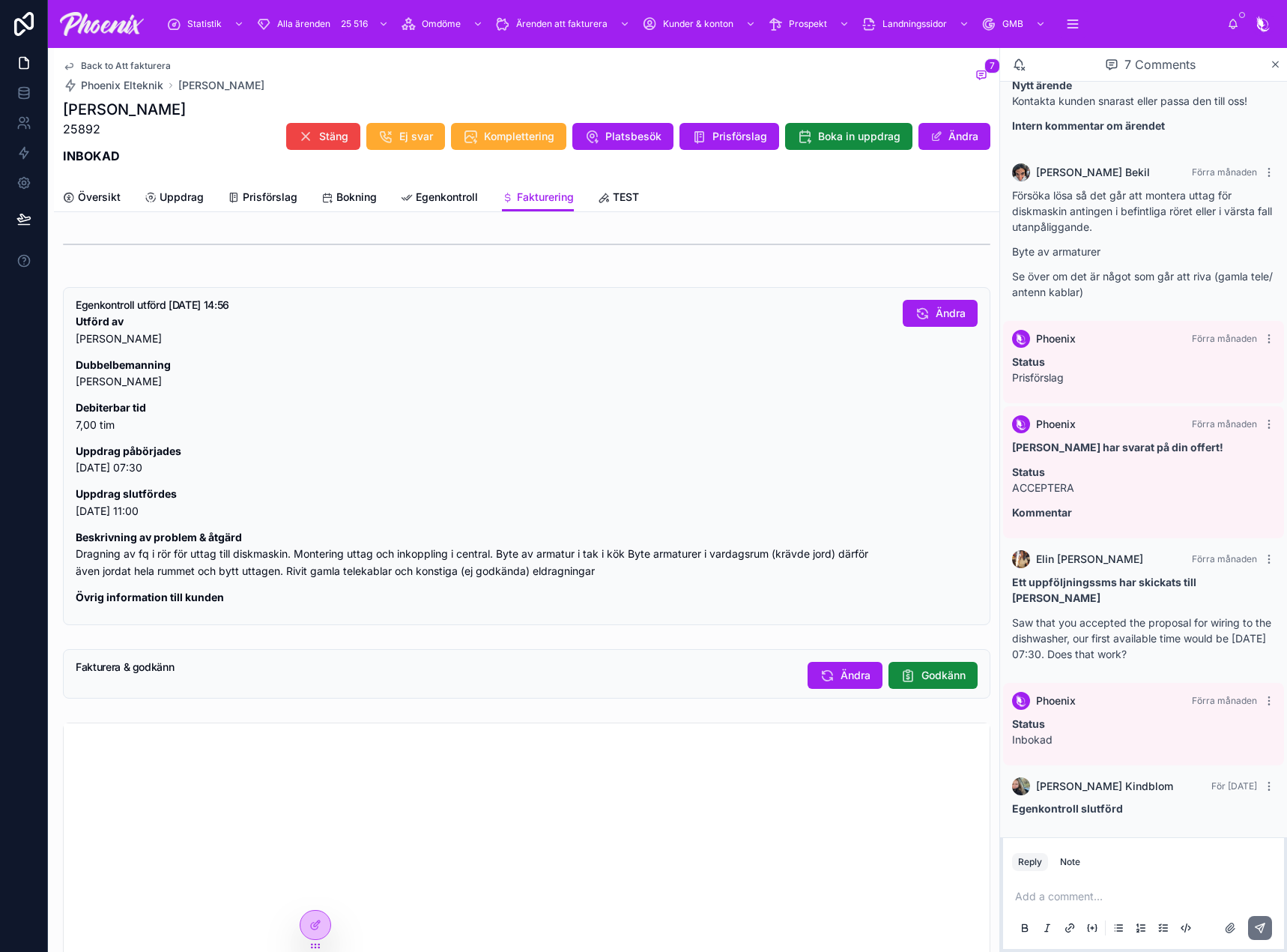
click at [929, 674] on span "Godkänn" at bounding box center [943, 674] width 44 height 15
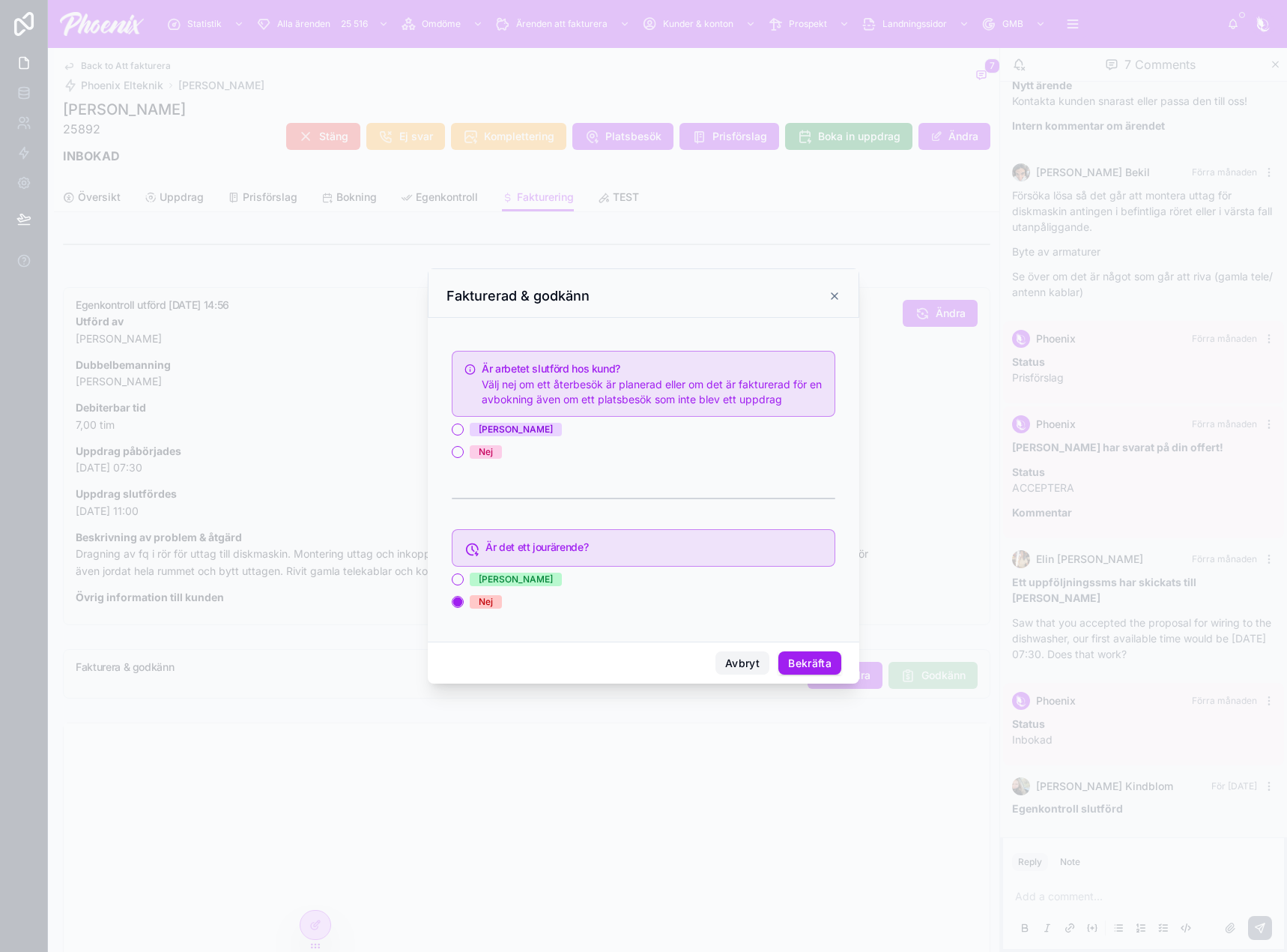
click at [721, 655] on button "Avbryt" at bounding box center [742, 663] width 54 height 24
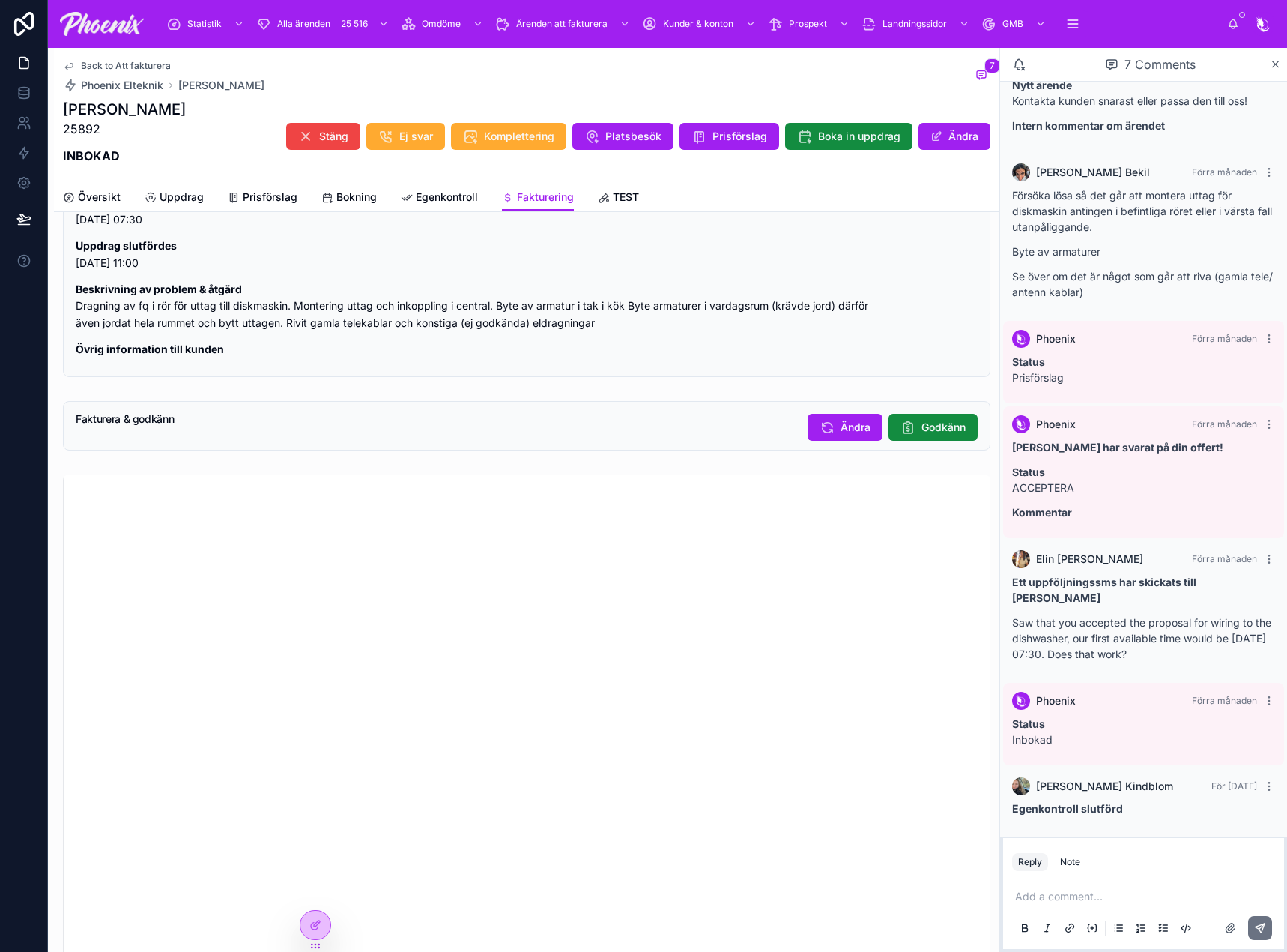
scroll to position [1420, 0]
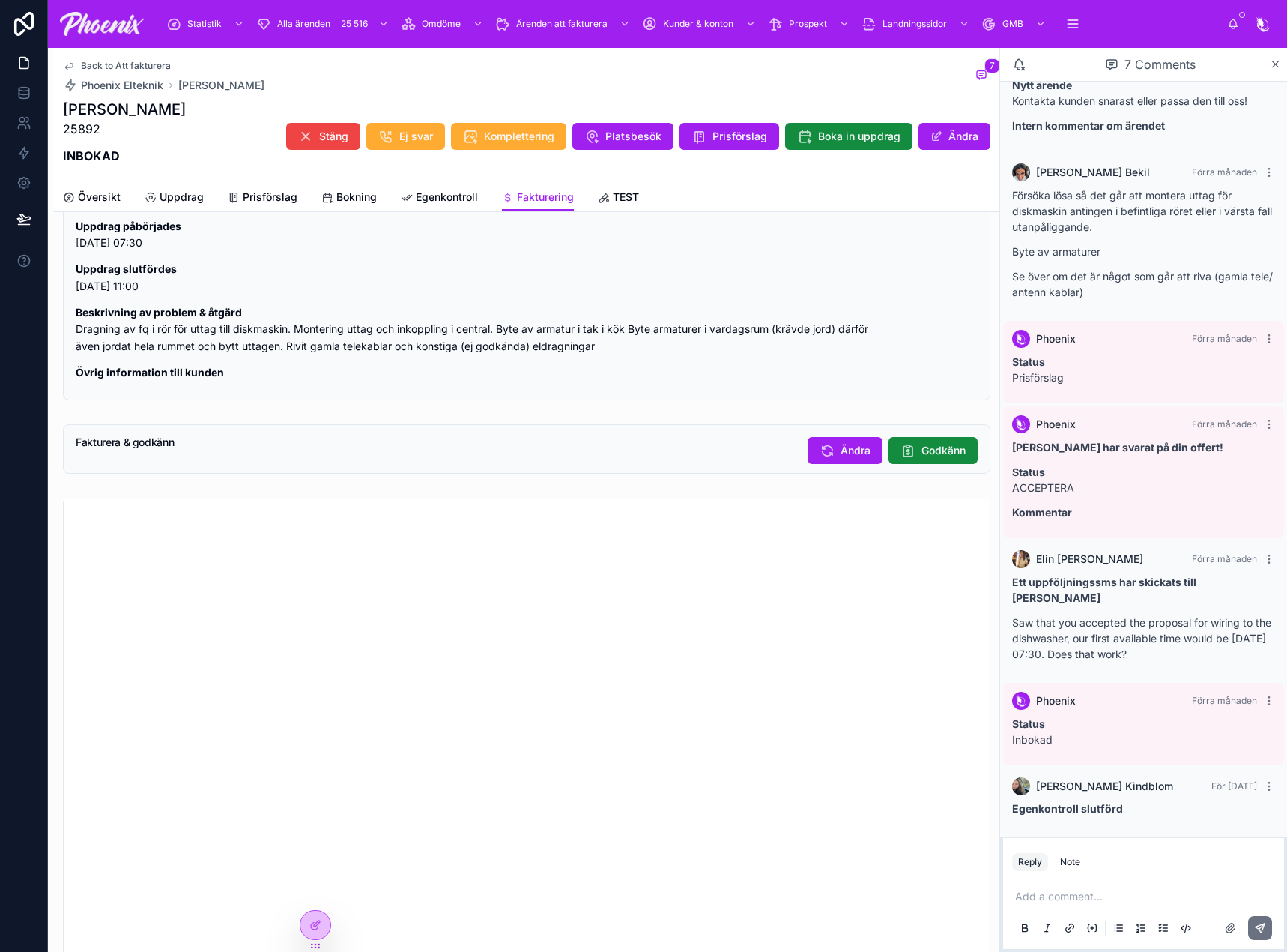
click at [922, 449] on span "Godkänn" at bounding box center [943, 449] width 44 height 15
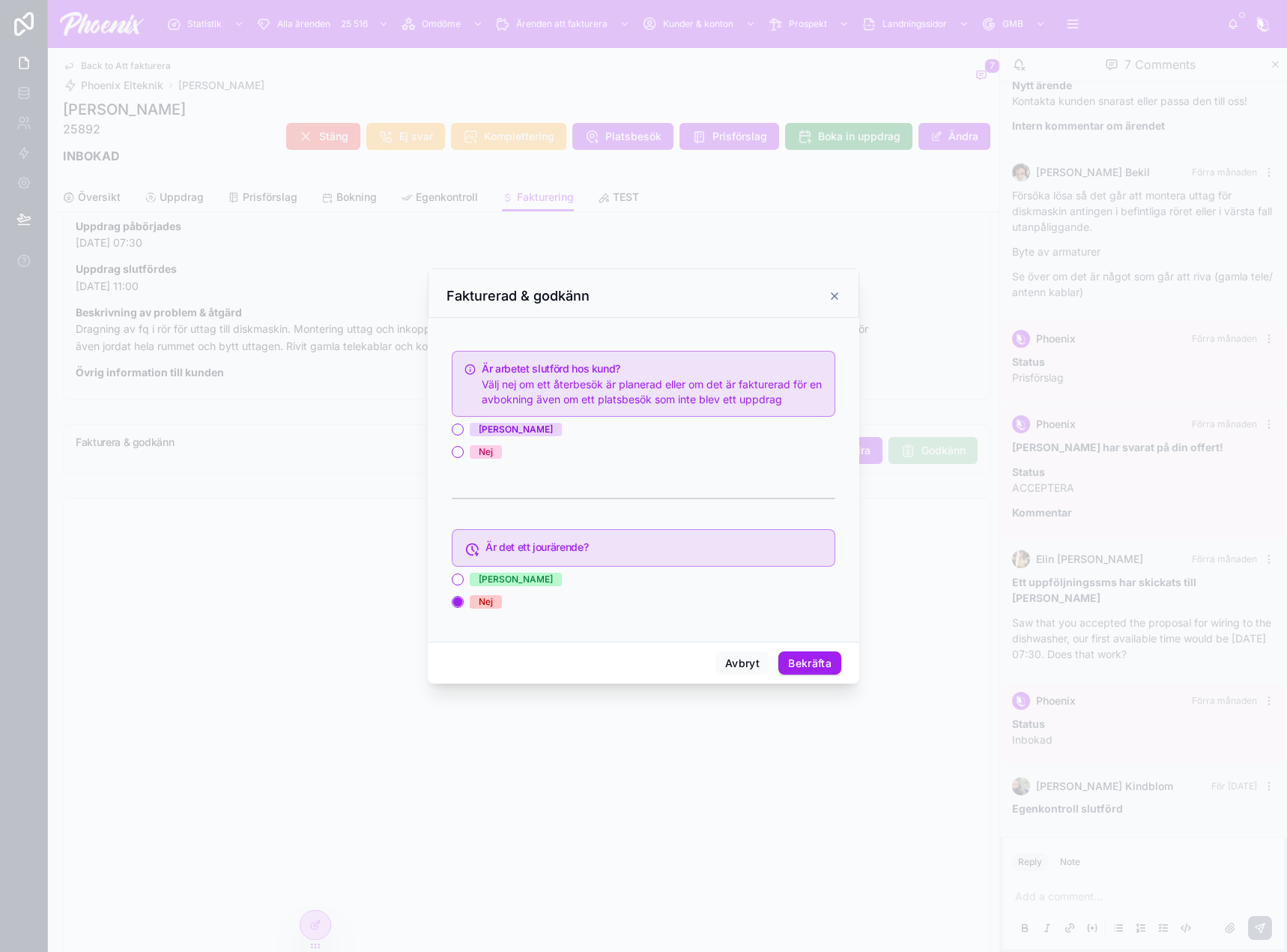
click at [488, 431] on div "[PERSON_NAME]" at bounding box center [516, 429] width 74 height 13
click at [464, 431] on button "[PERSON_NAME]" at bounding box center [458, 429] width 12 height 12
click at [832, 664] on button "Bekräfta" at bounding box center [810, 663] width 63 height 24
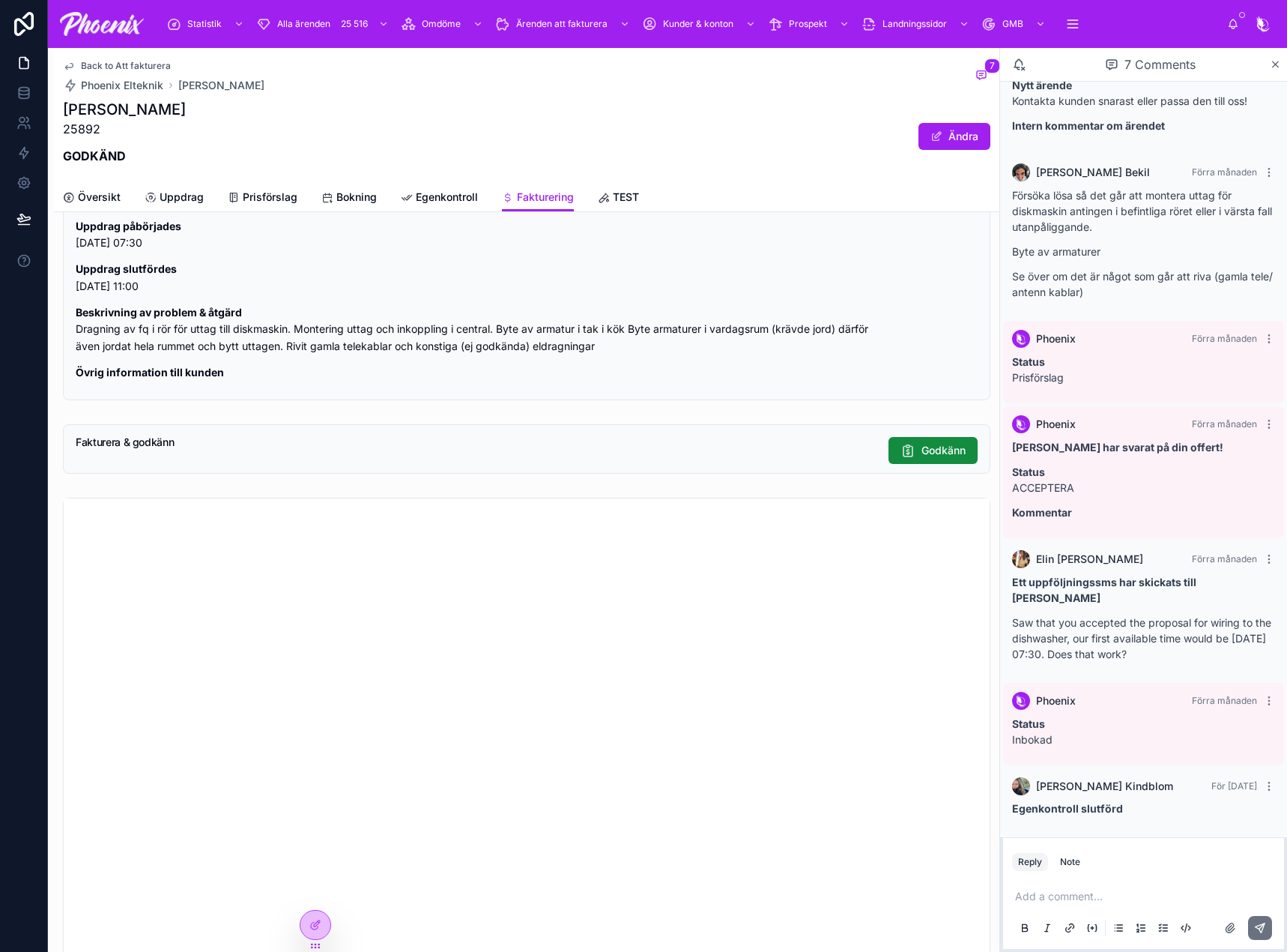
click at [145, 62] on span "Back to Att fakturera" at bounding box center [126, 66] width 90 height 12
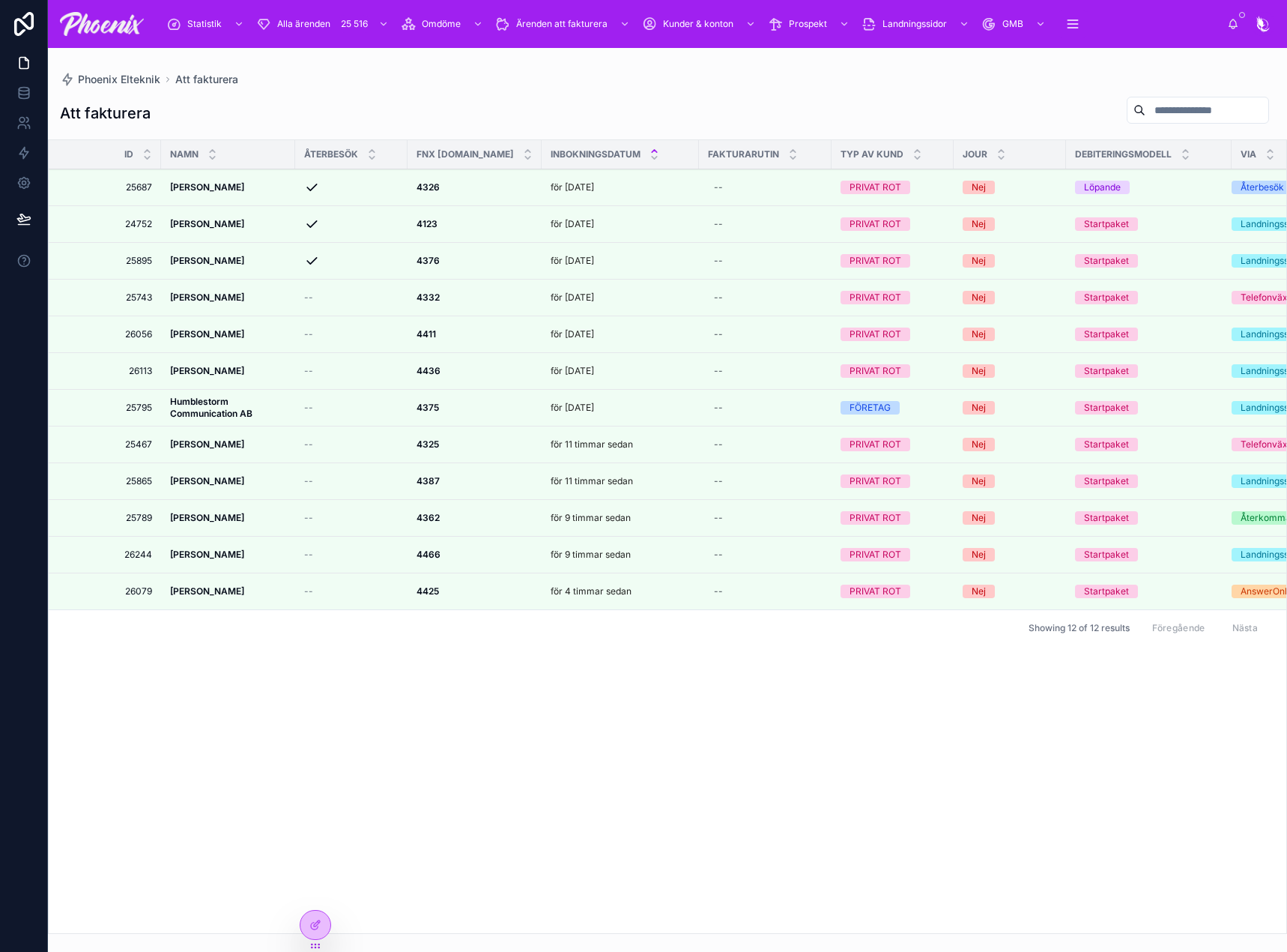
click at [0, 0] on icon at bounding box center [0, 0] width 0 height 0
click at [0, 0] on div at bounding box center [0, 0] width 0 height 0
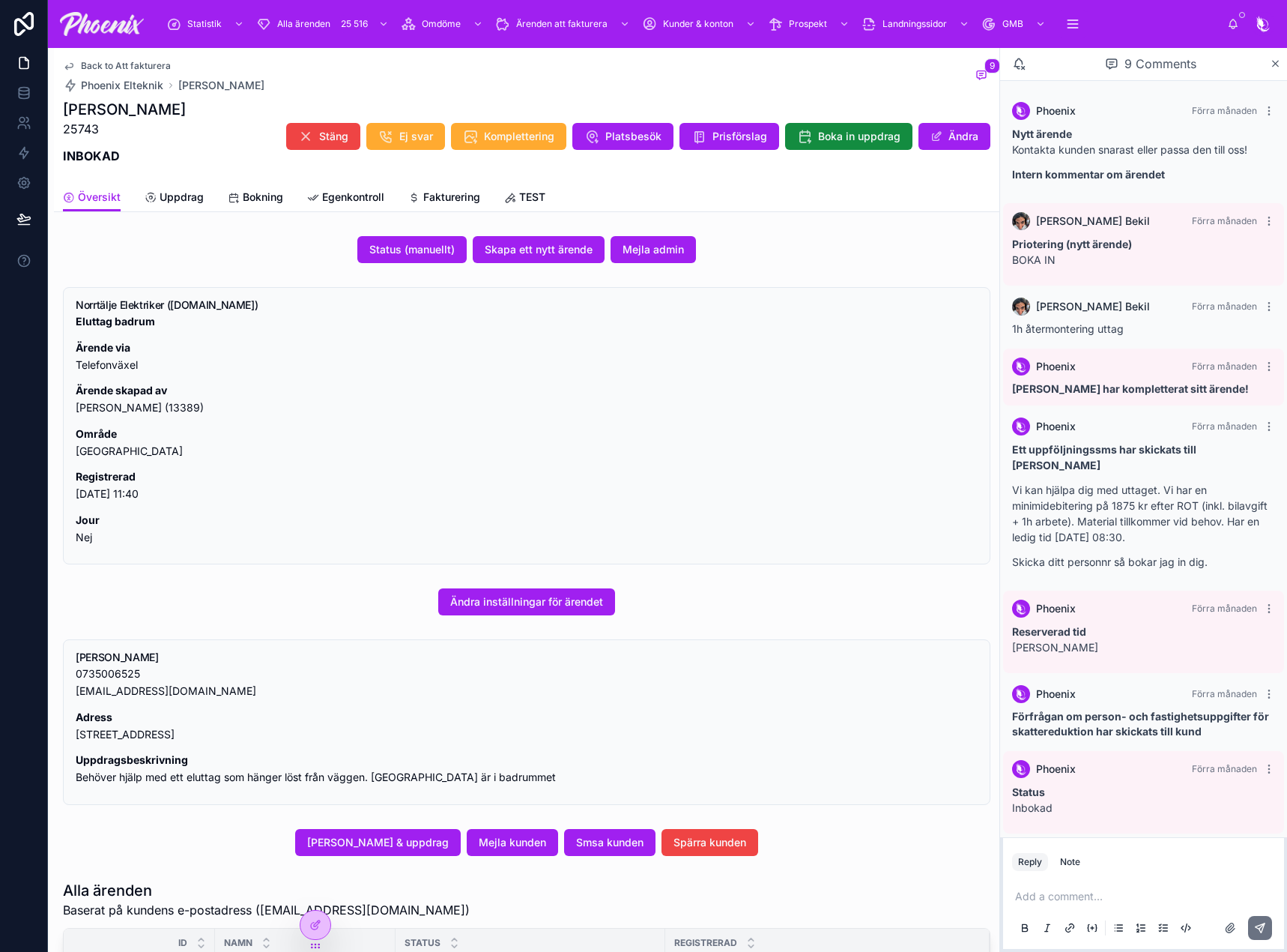
scroll to position [53, 0]
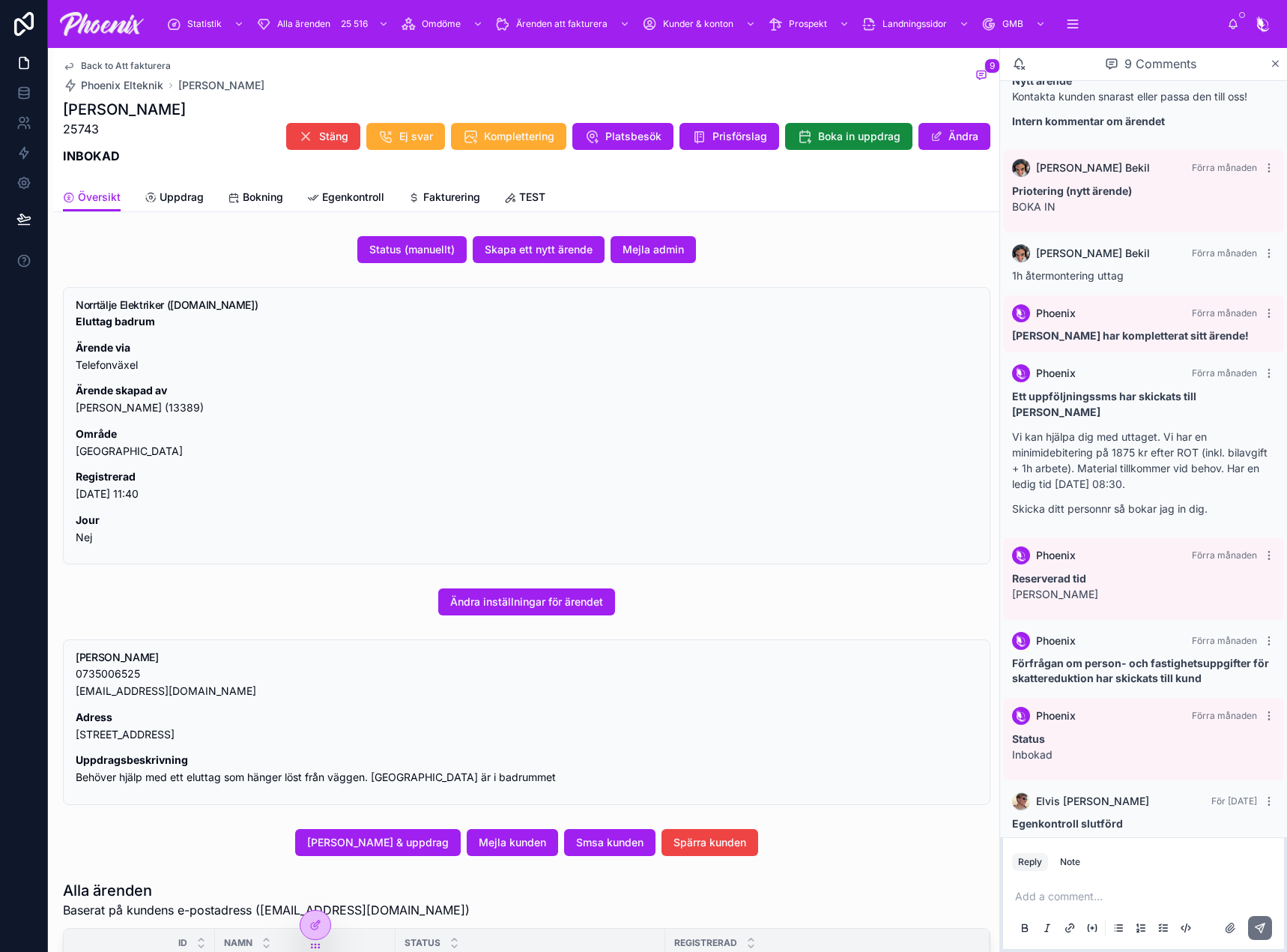
click at [447, 195] on span "Fakturering" at bounding box center [452, 197] width 57 height 15
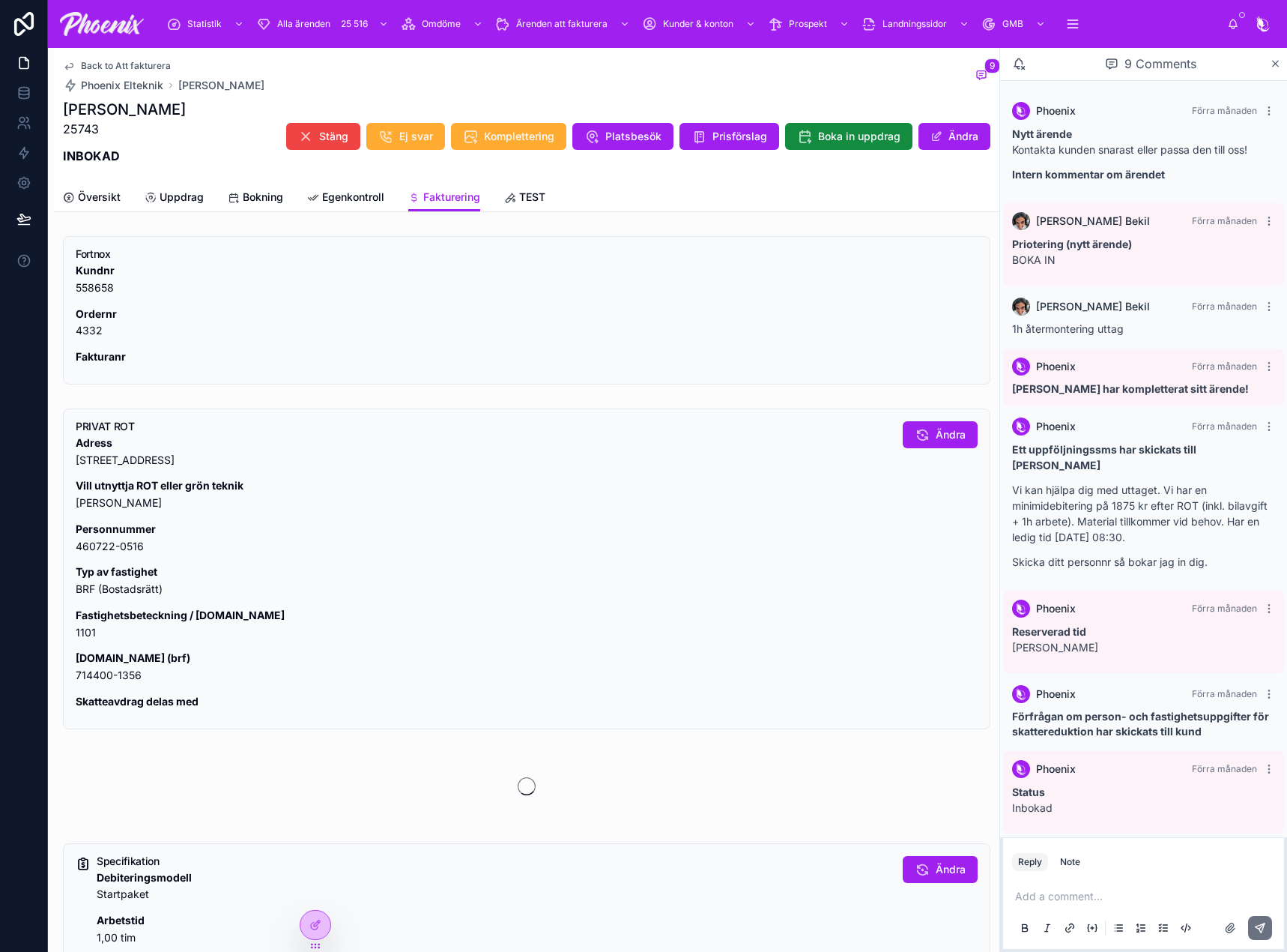
scroll to position [53, 0]
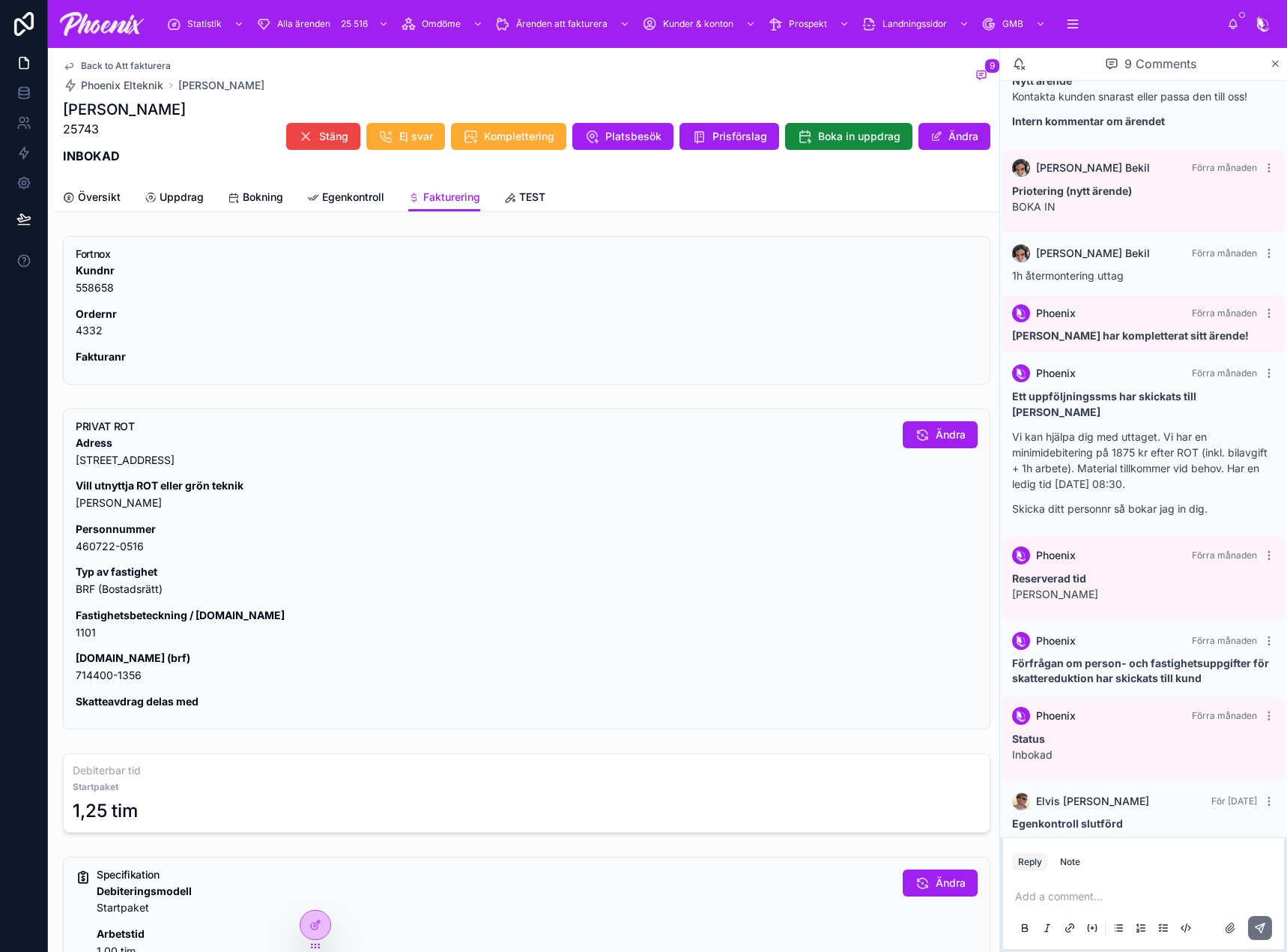
click at [73, 626] on div "PRIVAT ROT Adress [STREET_ADDRESS] Vill utnyttja ROT eller grön teknik JA Perso…" at bounding box center [526, 569] width 927 height 321
drag, startPoint x: 73, startPoint y: 626, endPoint x: 520, endPoint y: 570, distance: 450.5
click at [74, 626] on div "PRIVAT ROT Adress [STREET_ADDRESS] Vill utnyttja ROT eller grön teknik JA Perso…" at bounding box center [526, 569] width 927 height 321
click at [115, 678] on p "[DOMAIN_NAME] (brf) 714400-1356" at bounding box center [483, 667] width 815 height 35
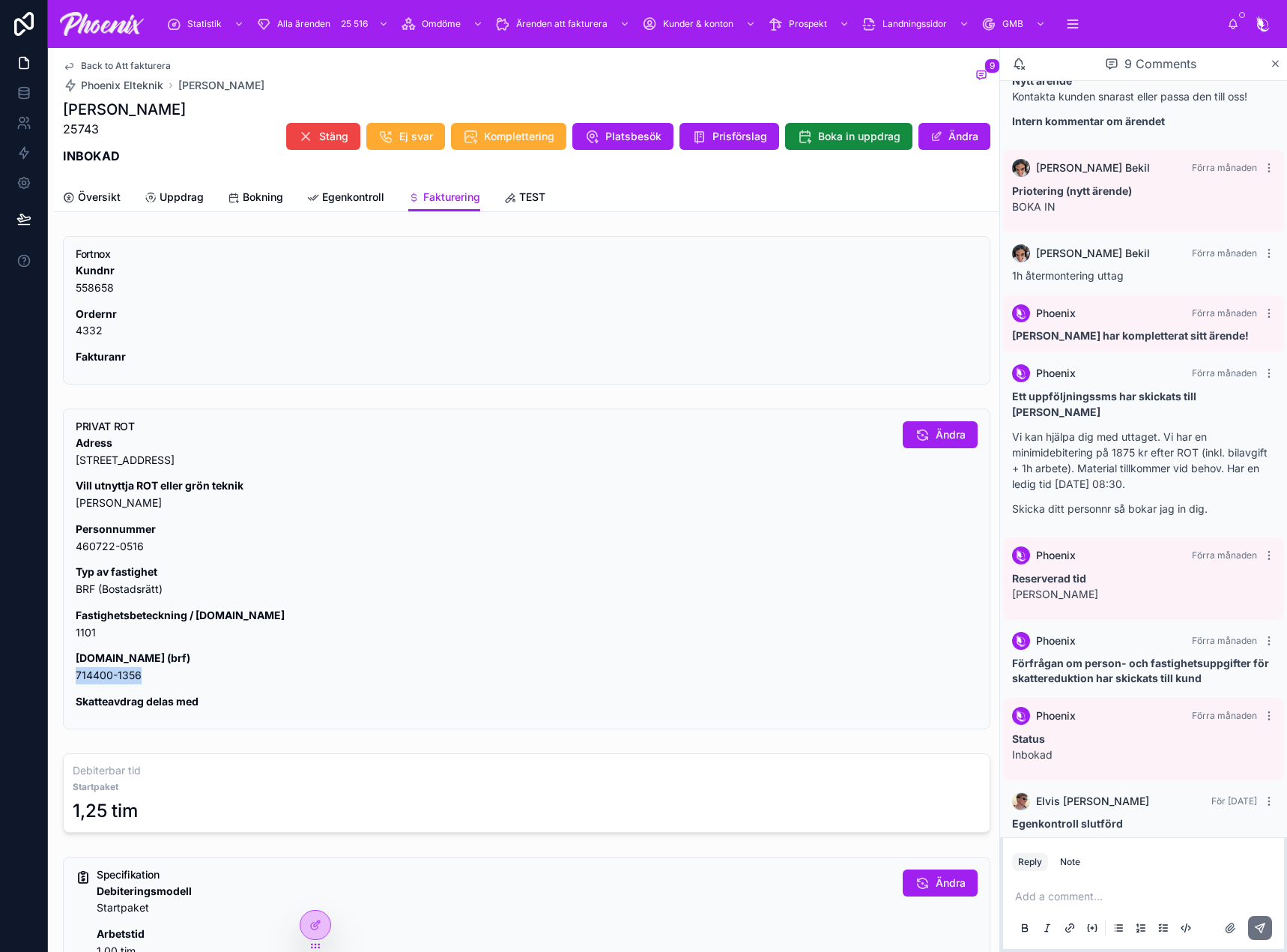
click at [115, 678] on p "[DOMAIN_NAME] (brf) 714400-1356" at bounding box center [483, 667] width 815 height 35
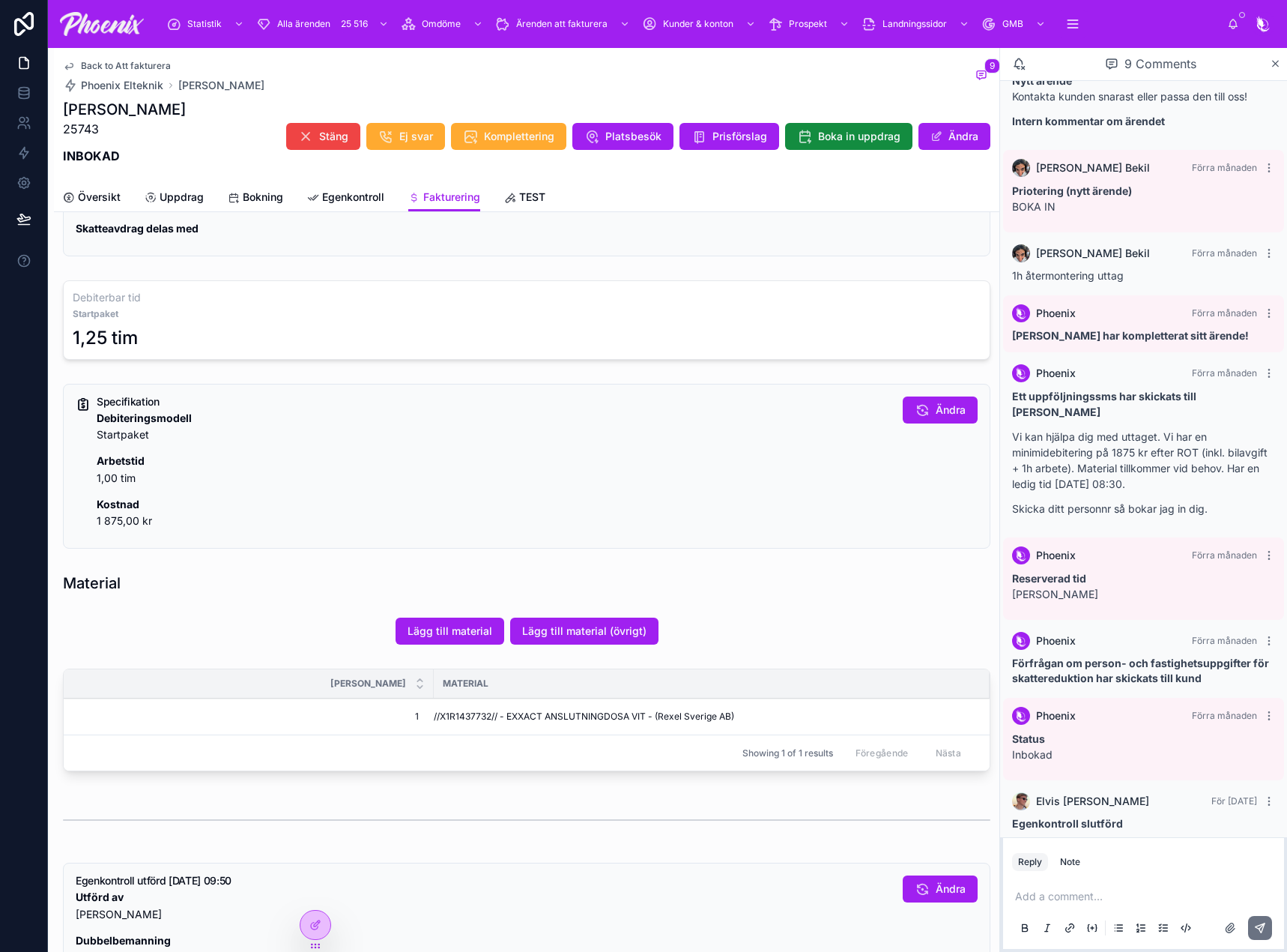
scroll to position [524, 0]
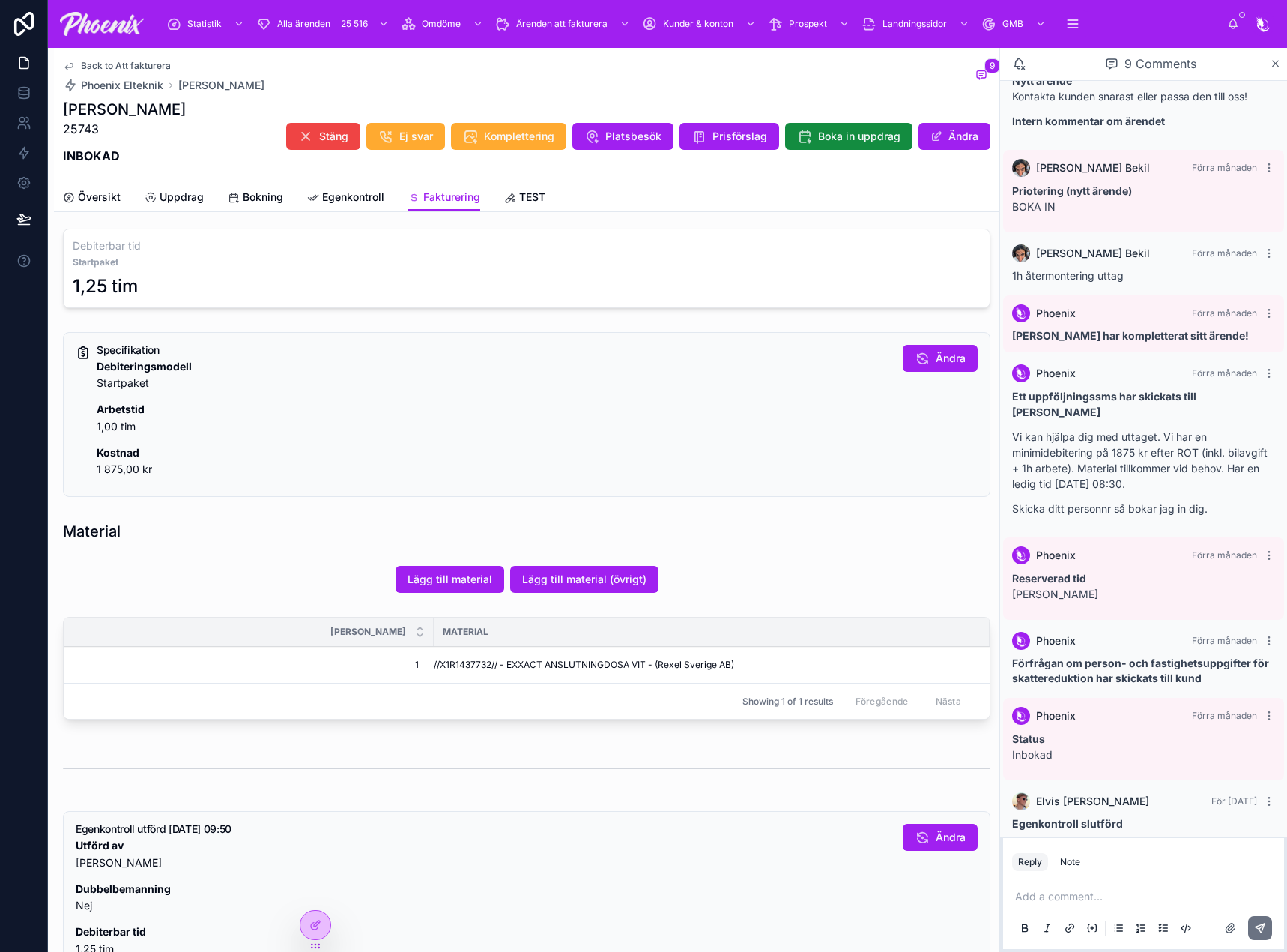
click at [480, 663] on span "//X1R1437732// - EXXACT ANSLUTNINGDOSA VIT - (Rexel Sverige AB)" at bounding box center [584, 664] width 301 height 12
click at [479, 663] on span "//X1R1437732// - EXXACT ANSLUTNINGDOSA VIT - (Rexel Sverige AB)" at bounding box center [584, 664] width 301 height 12
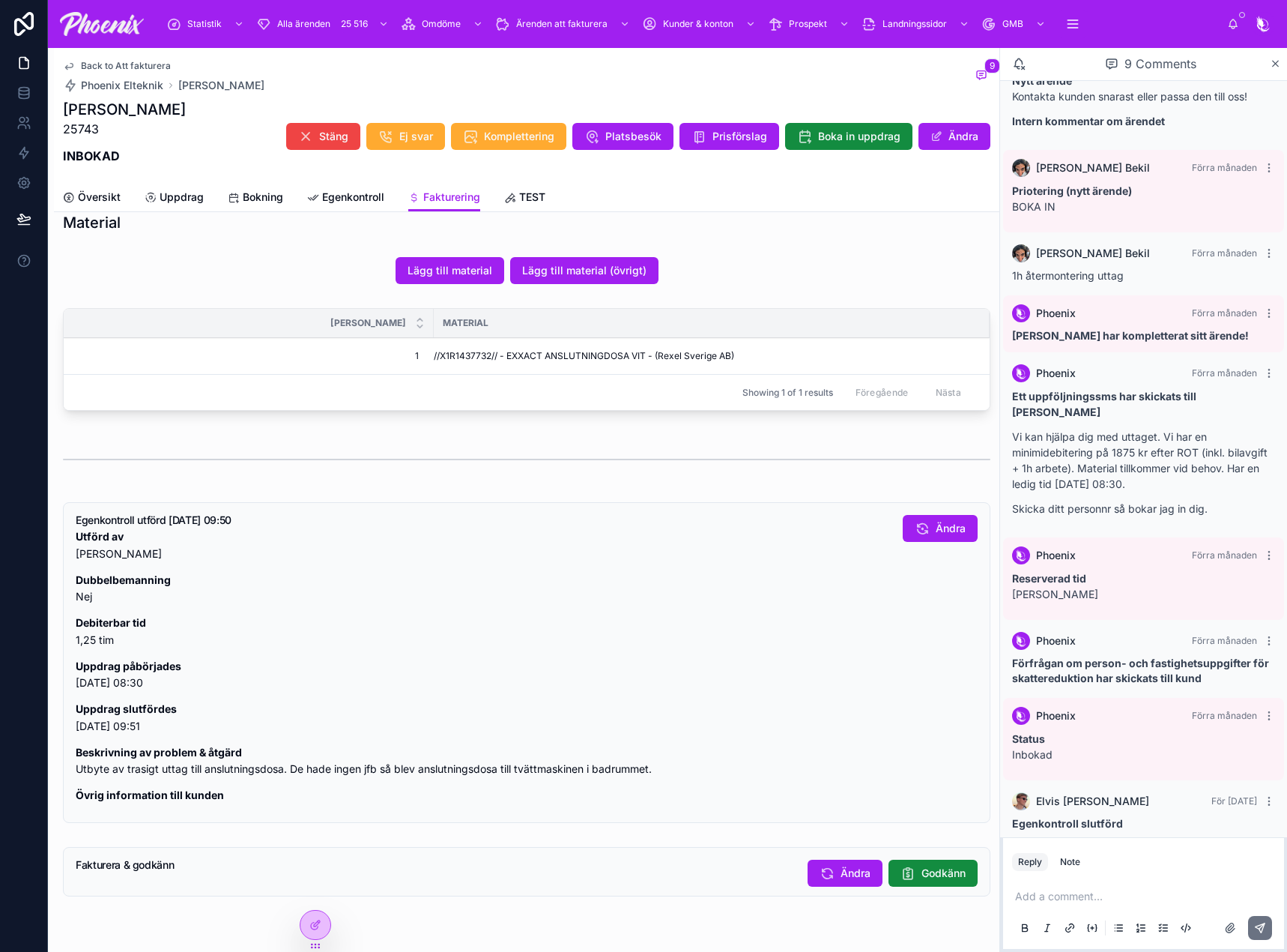
scroll to position [829, 0]
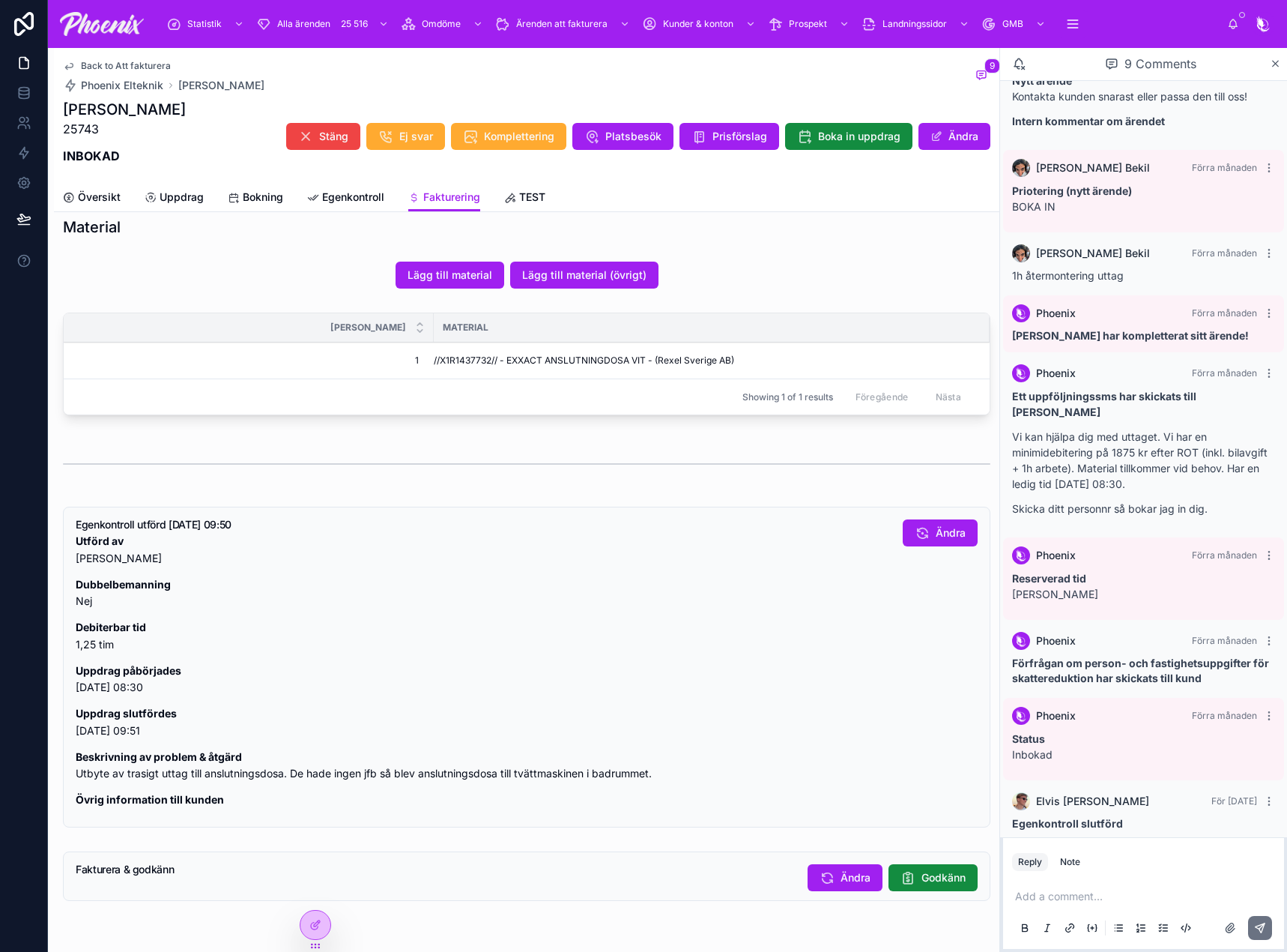
click at [903, 881] on button "Godkänn" at bounding box center [933, 877] width 89 height 27
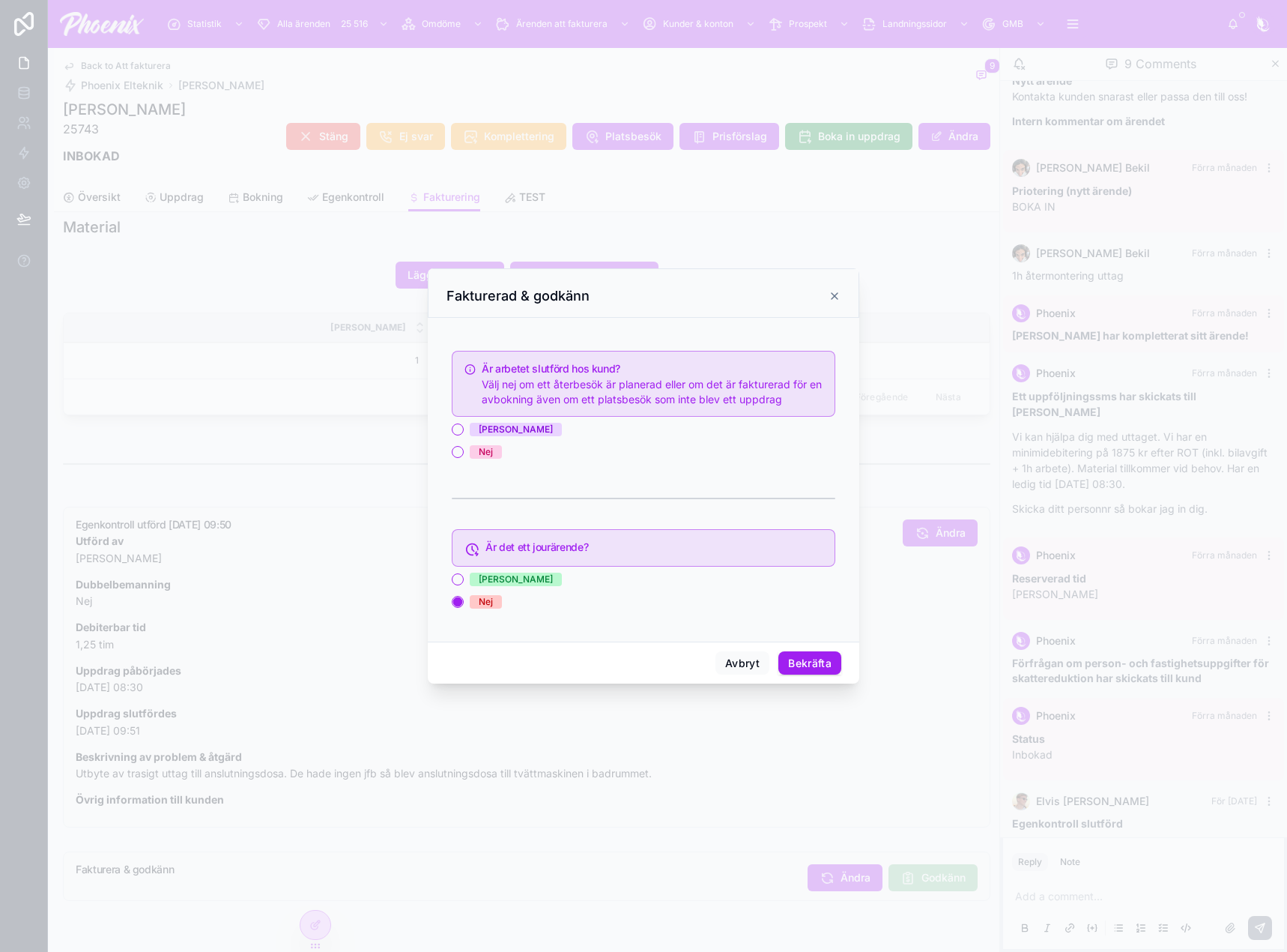
click at [487, 428] on div "[PERSON_NAME]" at bounding box center [516, 429] width 74 height 13
click at [464, 428] on button "[PERSON_NAME]" at bounding box center [458, 429] width 12 height 12
click at [804, 664] on button "Bekräfta" at bounding box center [810, 663] width 63 height 24
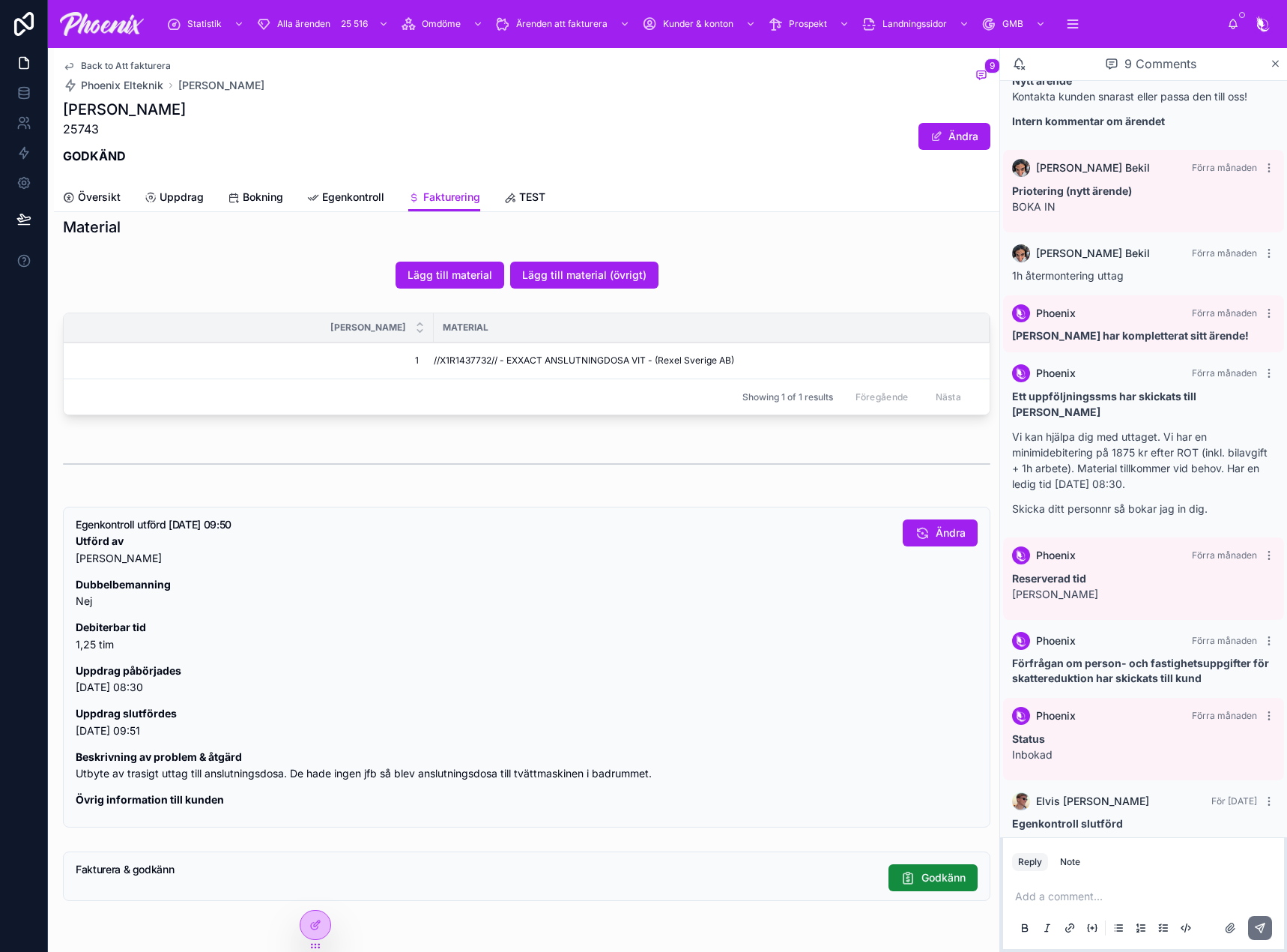
click at [113, 66] on span "Back to Att fakturera" at bounding box center [126, 66] width 90 height 12
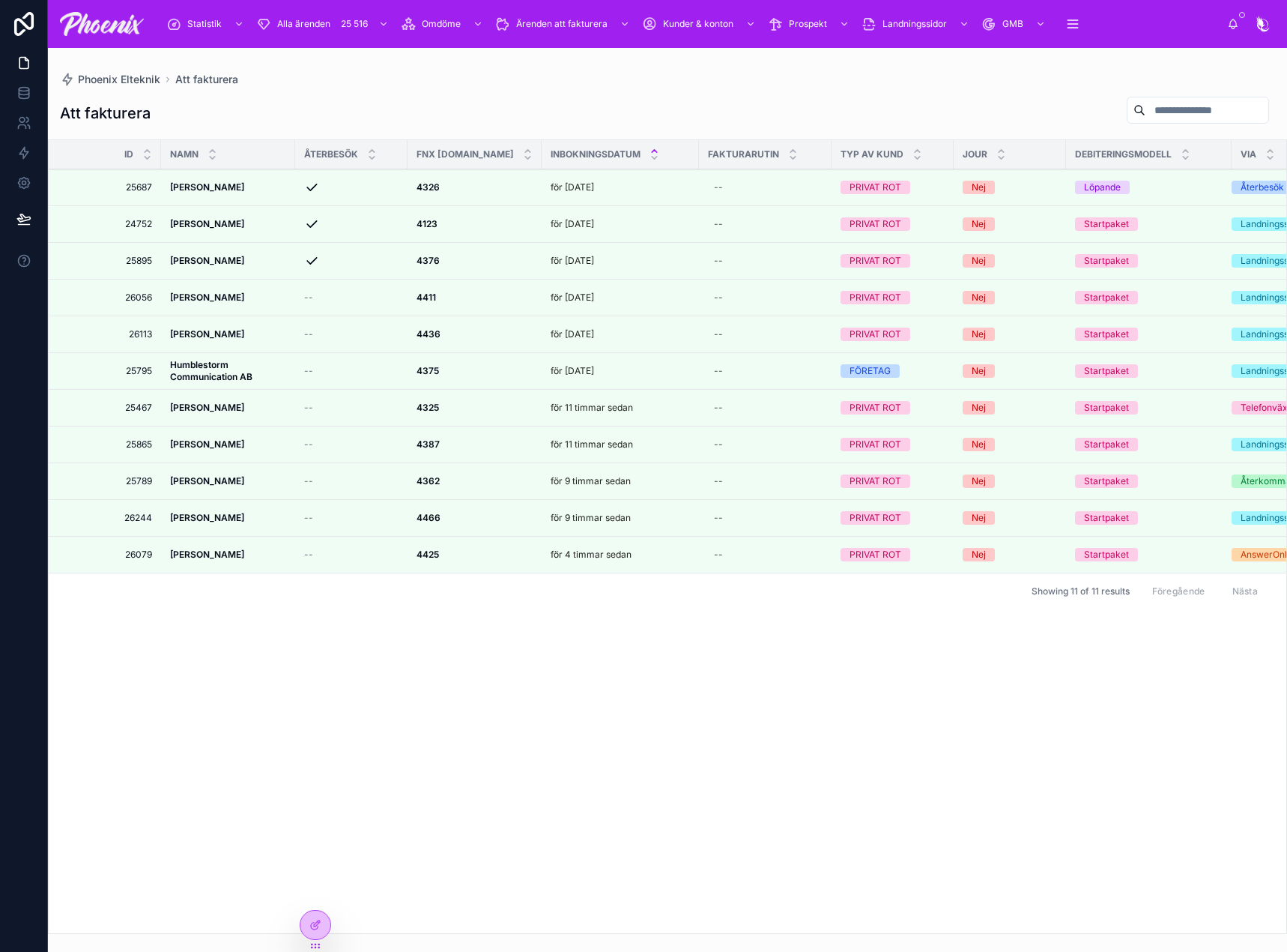
click at [0, 0] on icon at bounding box center [0, 0] width 0 height 0
click at [0, 0] on div at bounding box center [0, 0] width 0 height 0
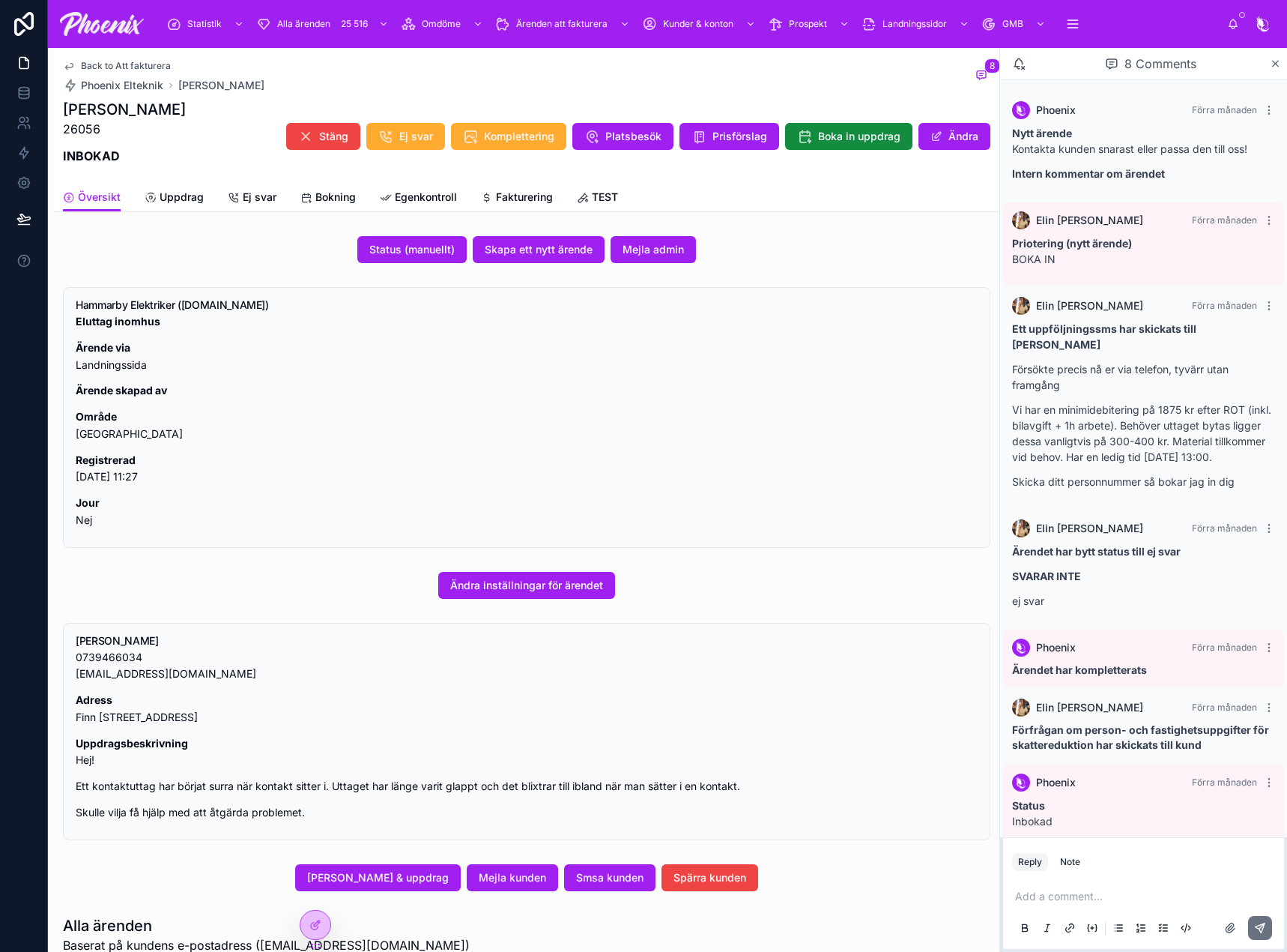
scroll to position [82, 0]
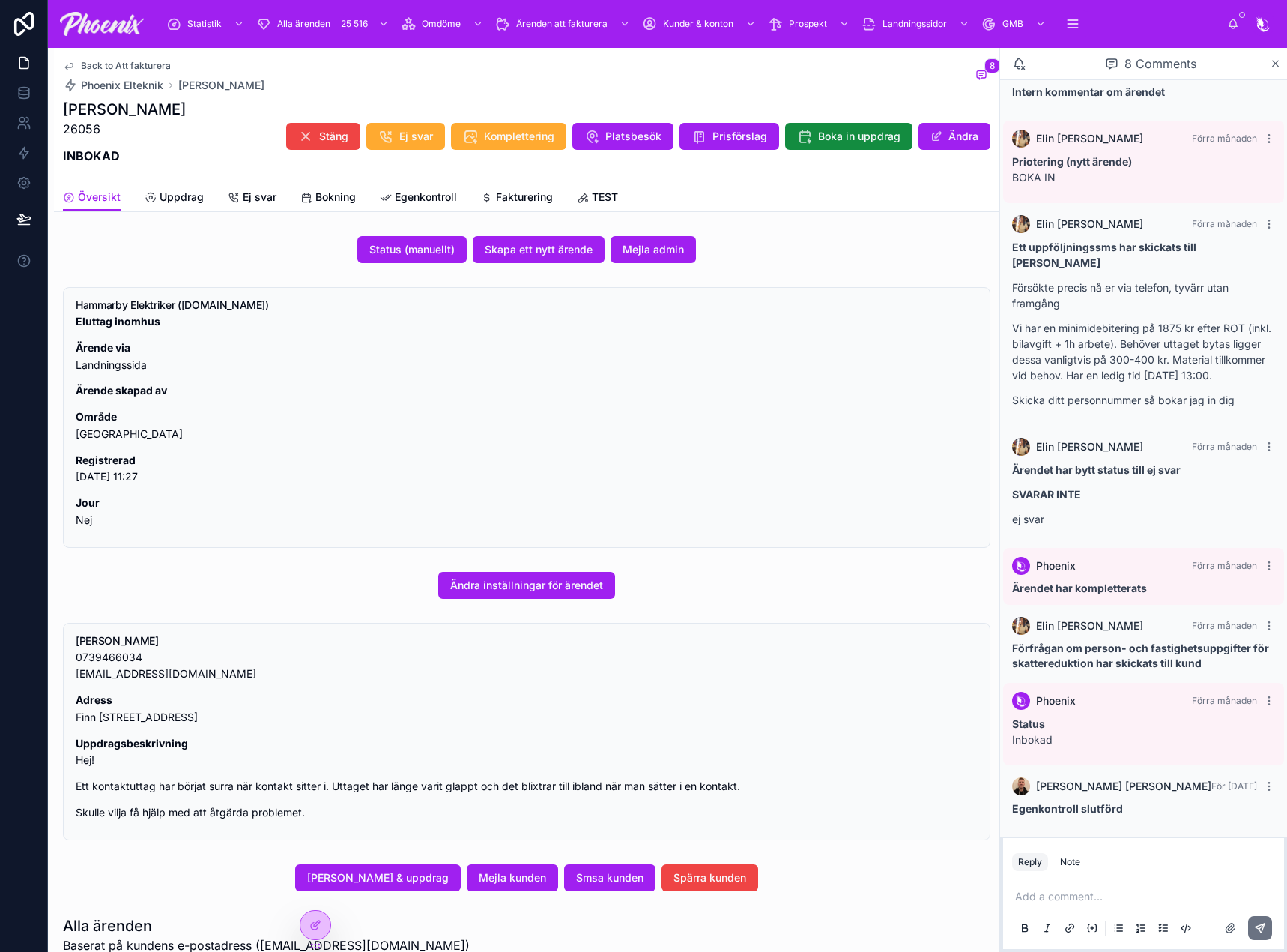
click at [516, 204] on link "Fakturering" at bounding box center [516, 198] width 72 height 30
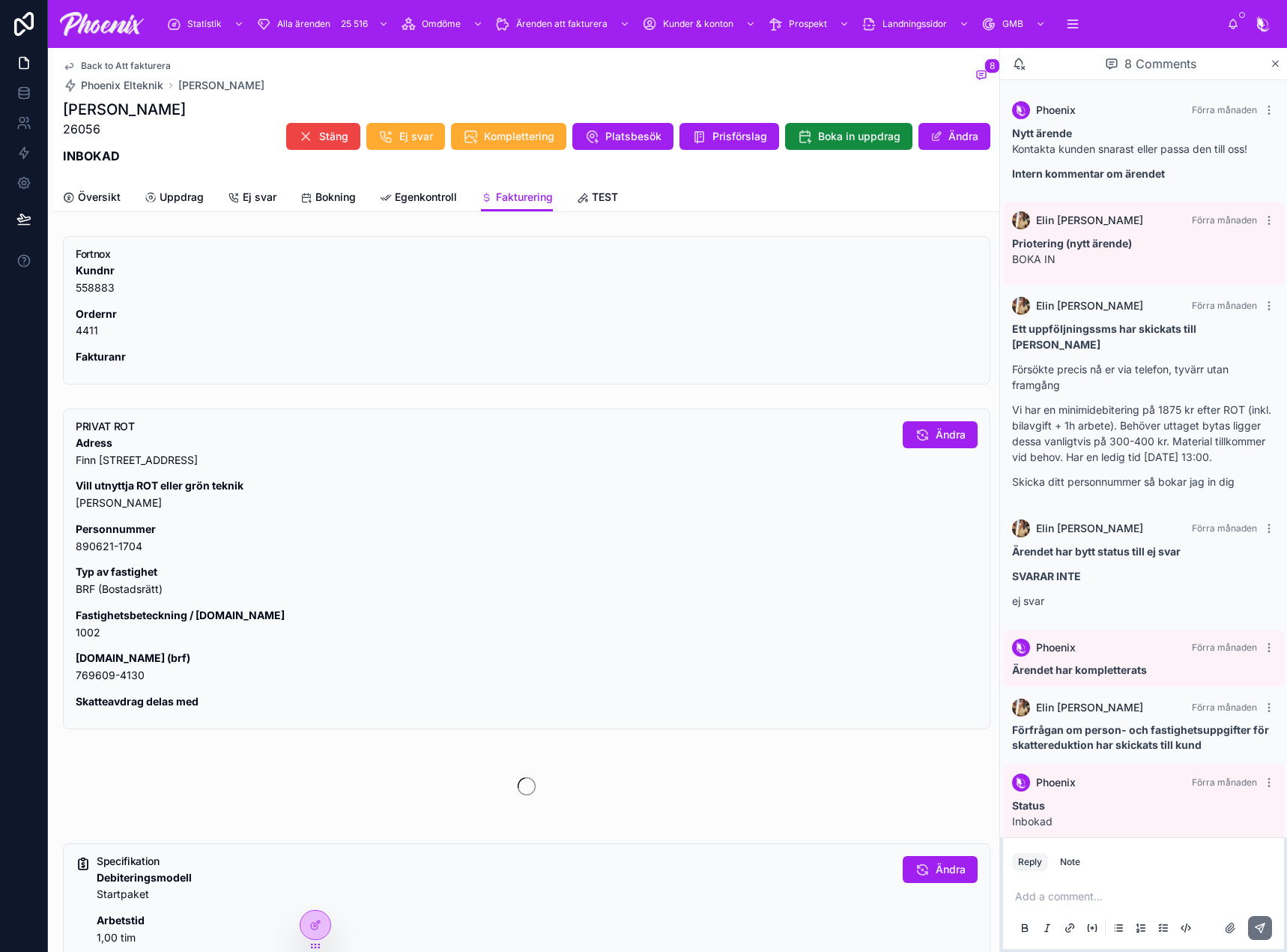
scroll to position [82, 0]
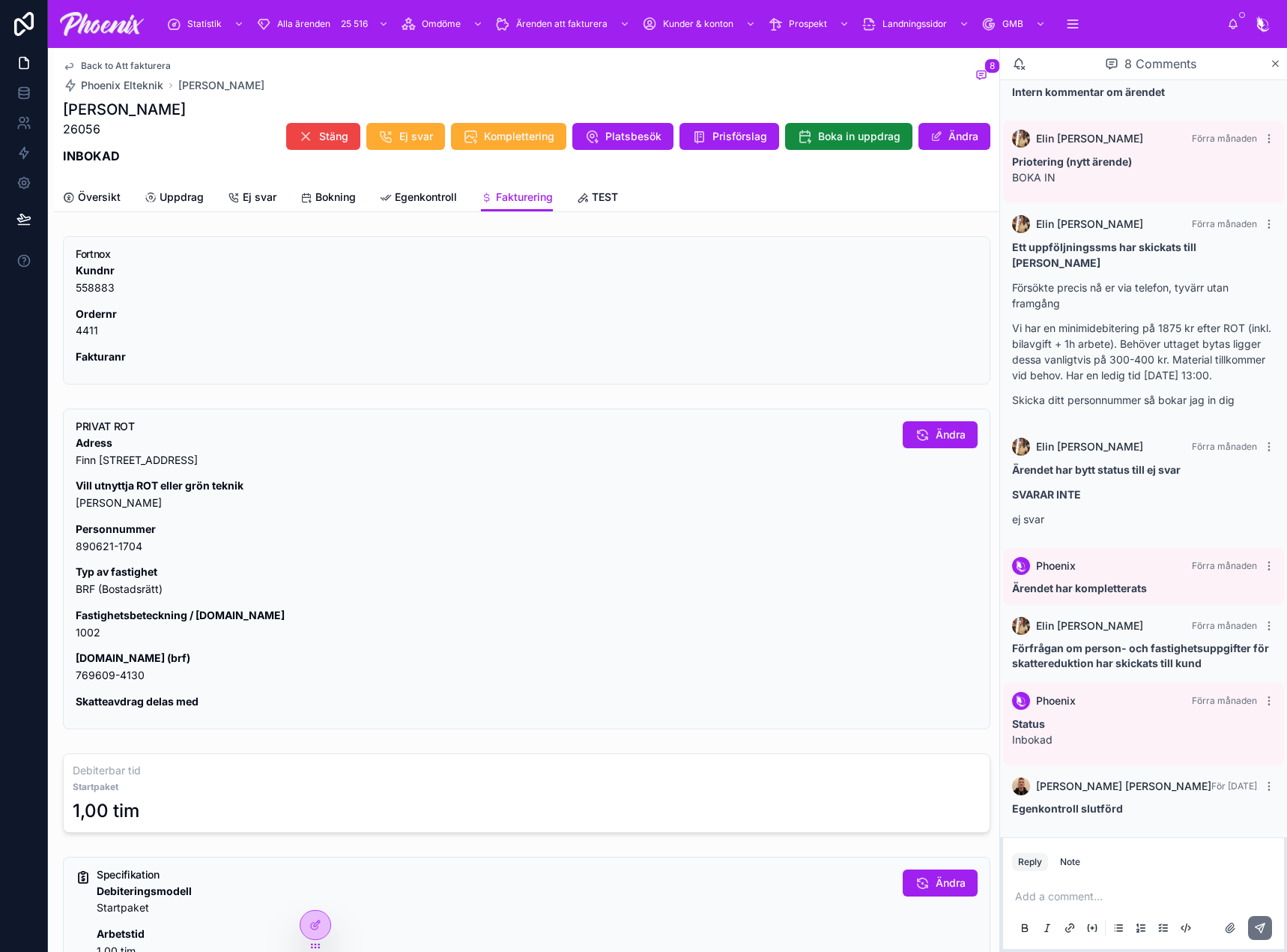
click at [90, 638] on p "Fastighetsbeteckning / [DOMAIN_NAME] 1002" at bounding box center [483, 624] width 815 height 35
drag, startPoint x: 90, startPoint y: 638, endPoint x: 117, endPoint y: 628, distance: 28.8
click at [91, 637] on p "Fastighetsbeteckning / [DOMAIN_NAME] 1002" at bounding box center [483, 624] width 815 height 35
click at [91, 665] on p "[DOMAIN_NAME] (brf) 769609-4130" at bounding box center [483, 667] width 815 height 35
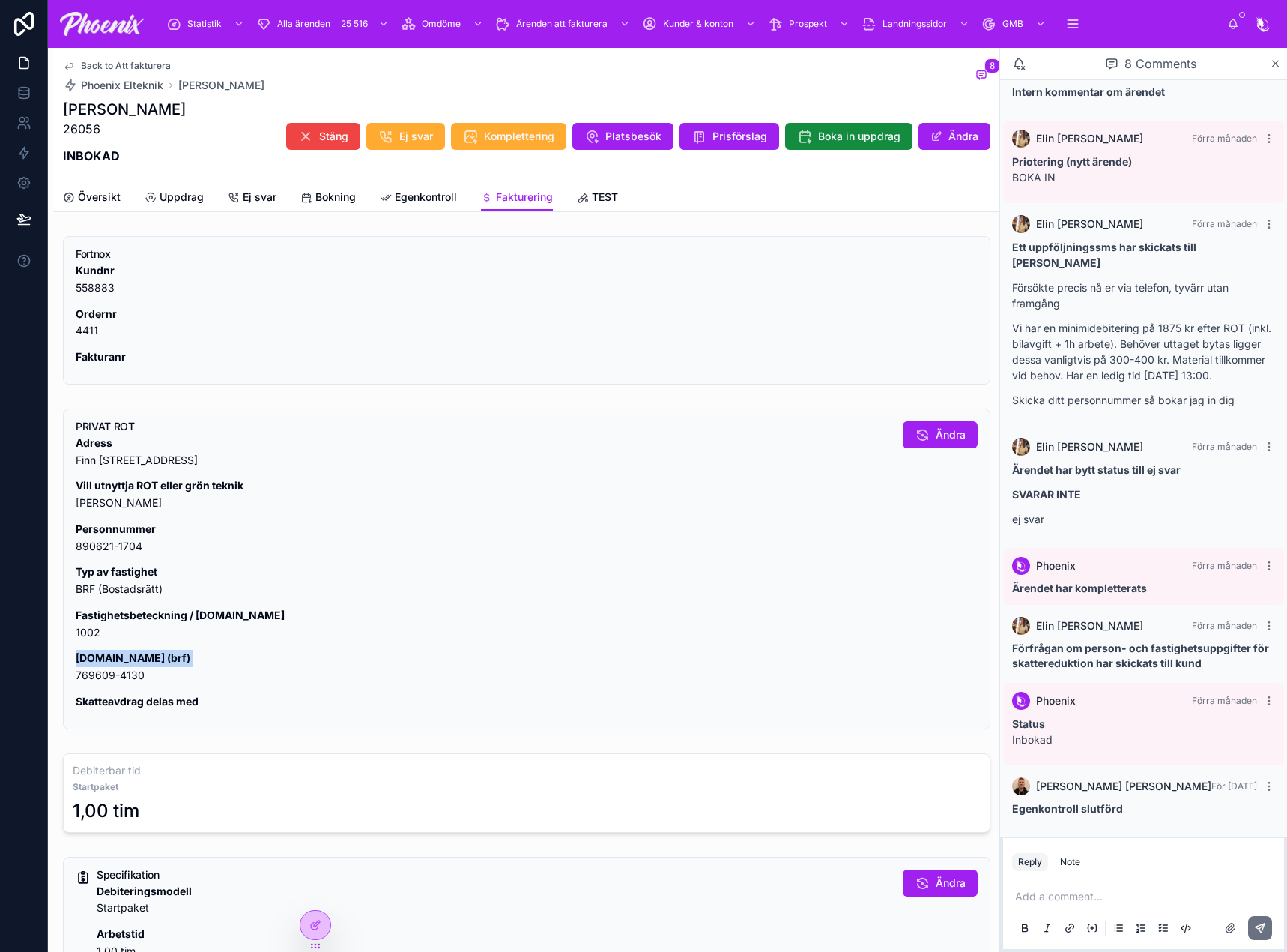
click at [91, 665] on p "[DOMAIN_NAME] (brf) 769609-4130" at bounding box center [483, 667] width 815 height 35
click at [108, 678] on p "[DOMAIN_NAME] (brf) 769609-4130" at bounding box center [483, 667] width 815 height 35
drag, startPoint x: 108, startPoint y: 678, endPoint x: 830, endPoint y: 536, distance: 735.8
click at [109, 678] on p "[DOMAIN_NAME] (brf) 769609-4130" at bounding box center [483, 667] width 815 height 35
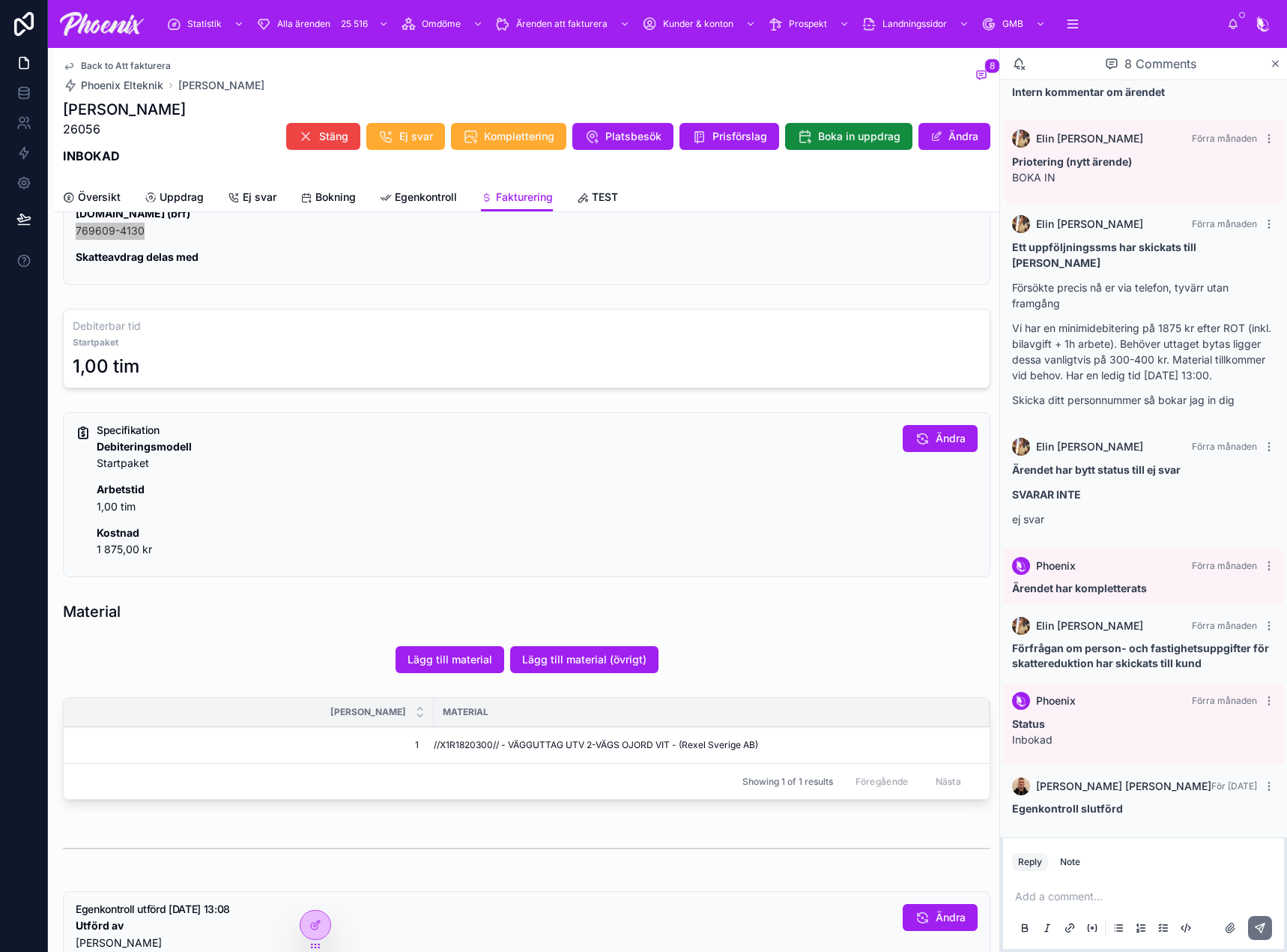
scroll to position [449, 0]
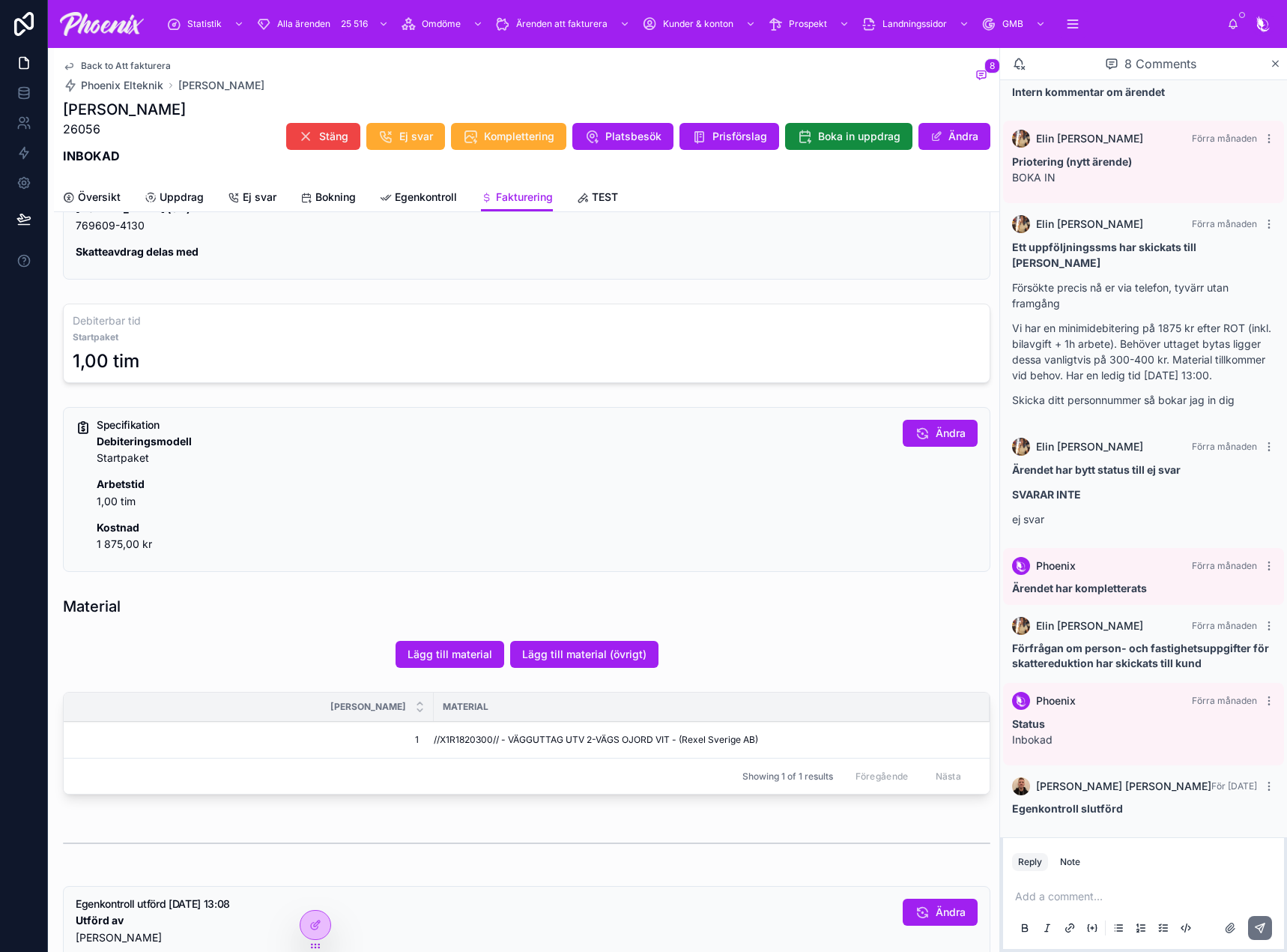
click at [470, 750] on td "//X1R1820300// - VÄGGUTTAG UTV 2-VÄGS OJORD VIT - (Rexel Sverige AB)" at bounding box center [711, 740] width 556 height 37
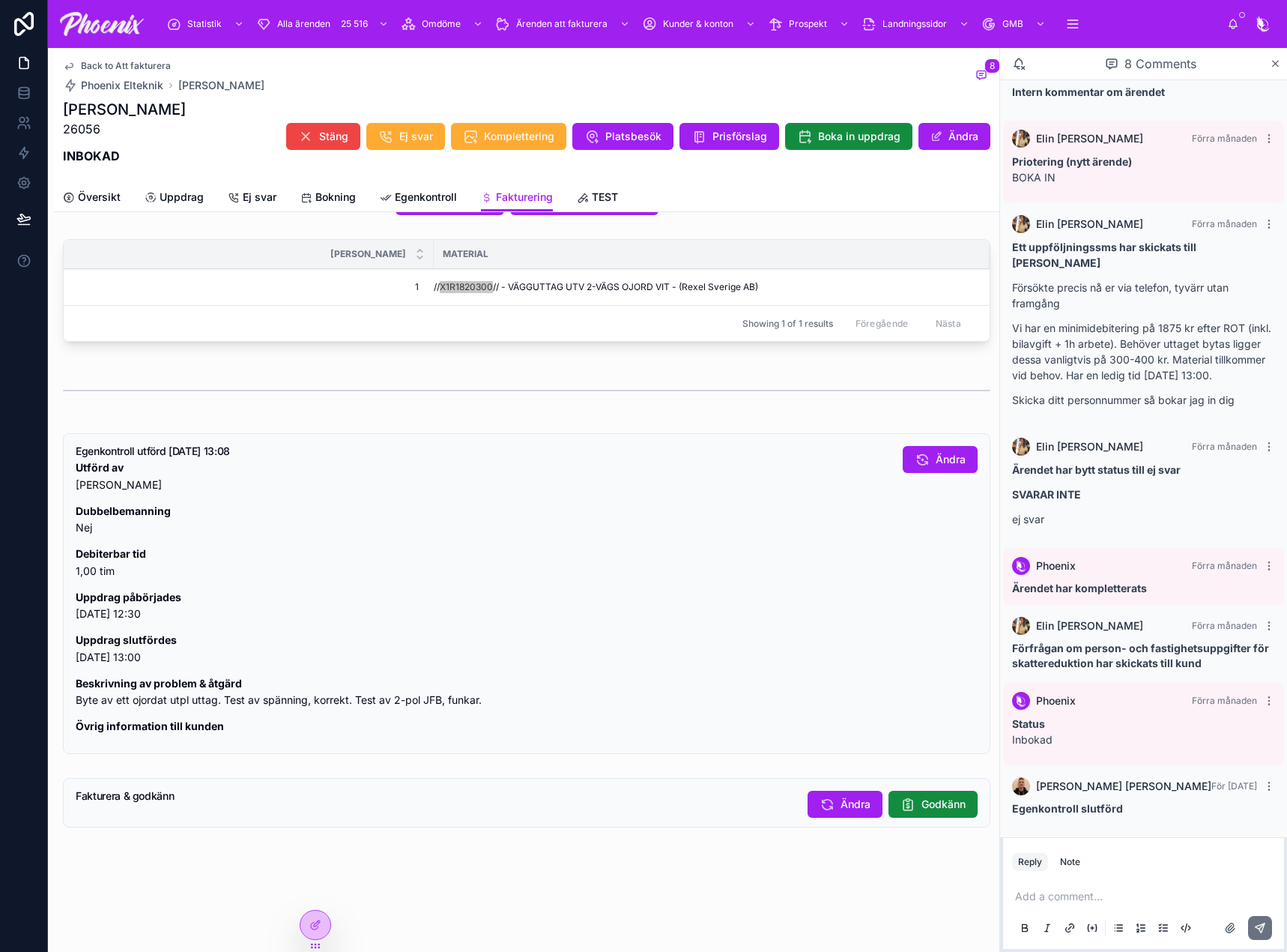
scroll to position [903, 0]
click at [905, 815] on button "Godkänn" at bounding box center [933, 802] width 89 height 27
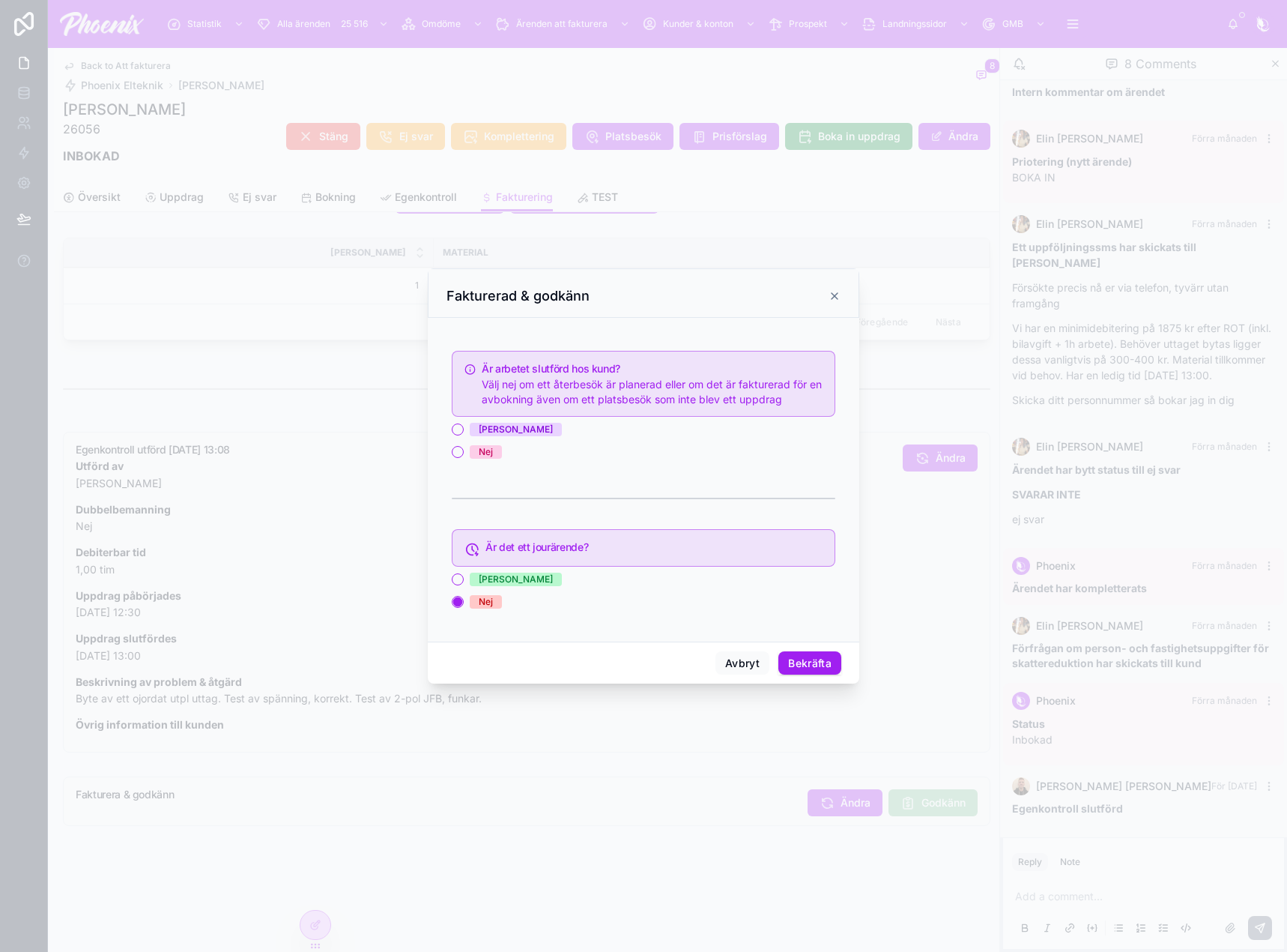
click at [483, 430] on div "[PERSON_NAME]" at bounding box center [516, 429] width 74 height 13
click at [464, 430] on button "[PERSON_NAME]" at bounding box center [458, 429] width 12 height 12
click at [812, 653] on button "Bekräfta" at bounding box center [810, 663] width 63 height 24
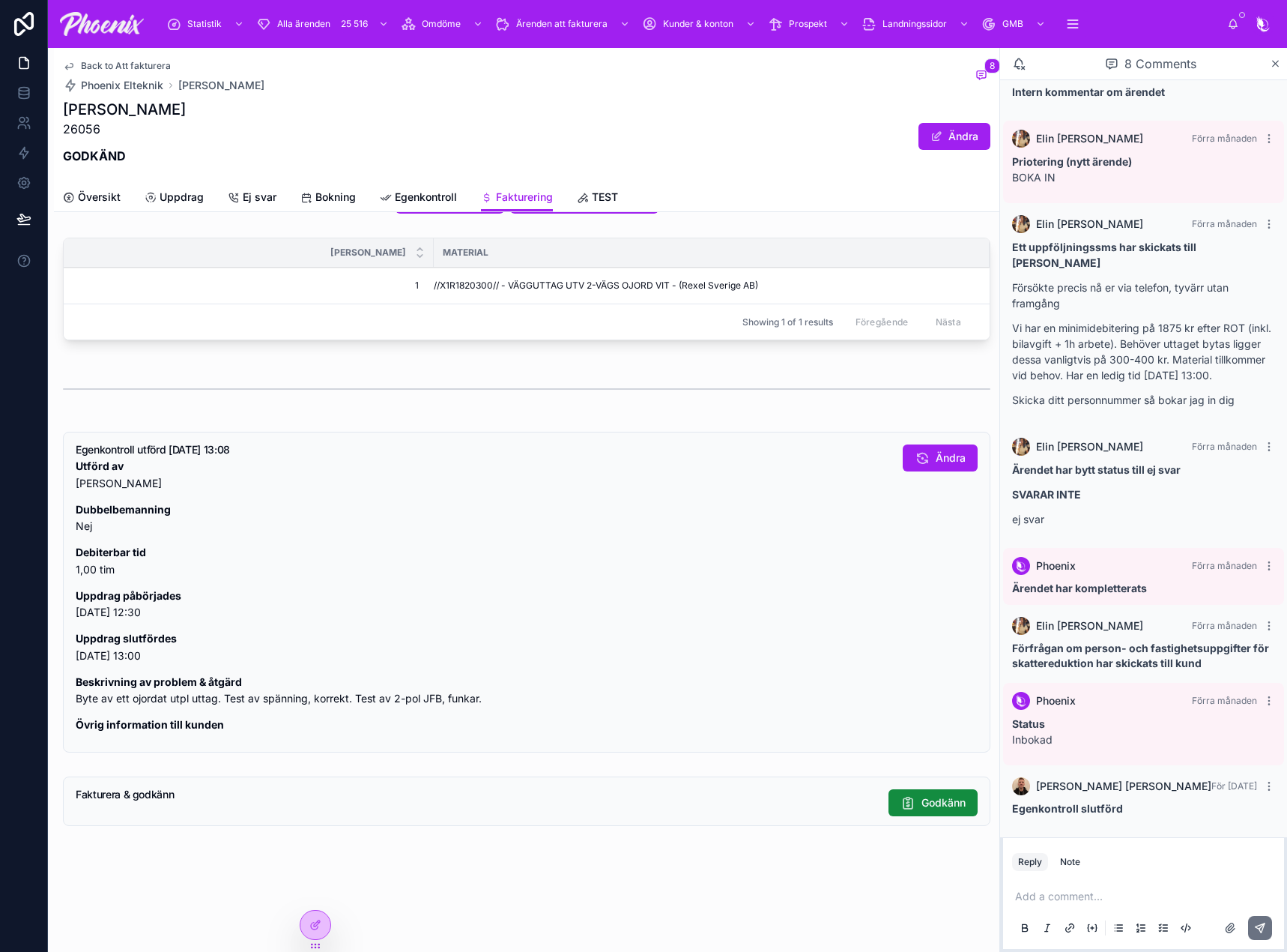
click at [165, 66] on span "Back to Att fakturera" at bounding box center [126, 66] width 90 height 12
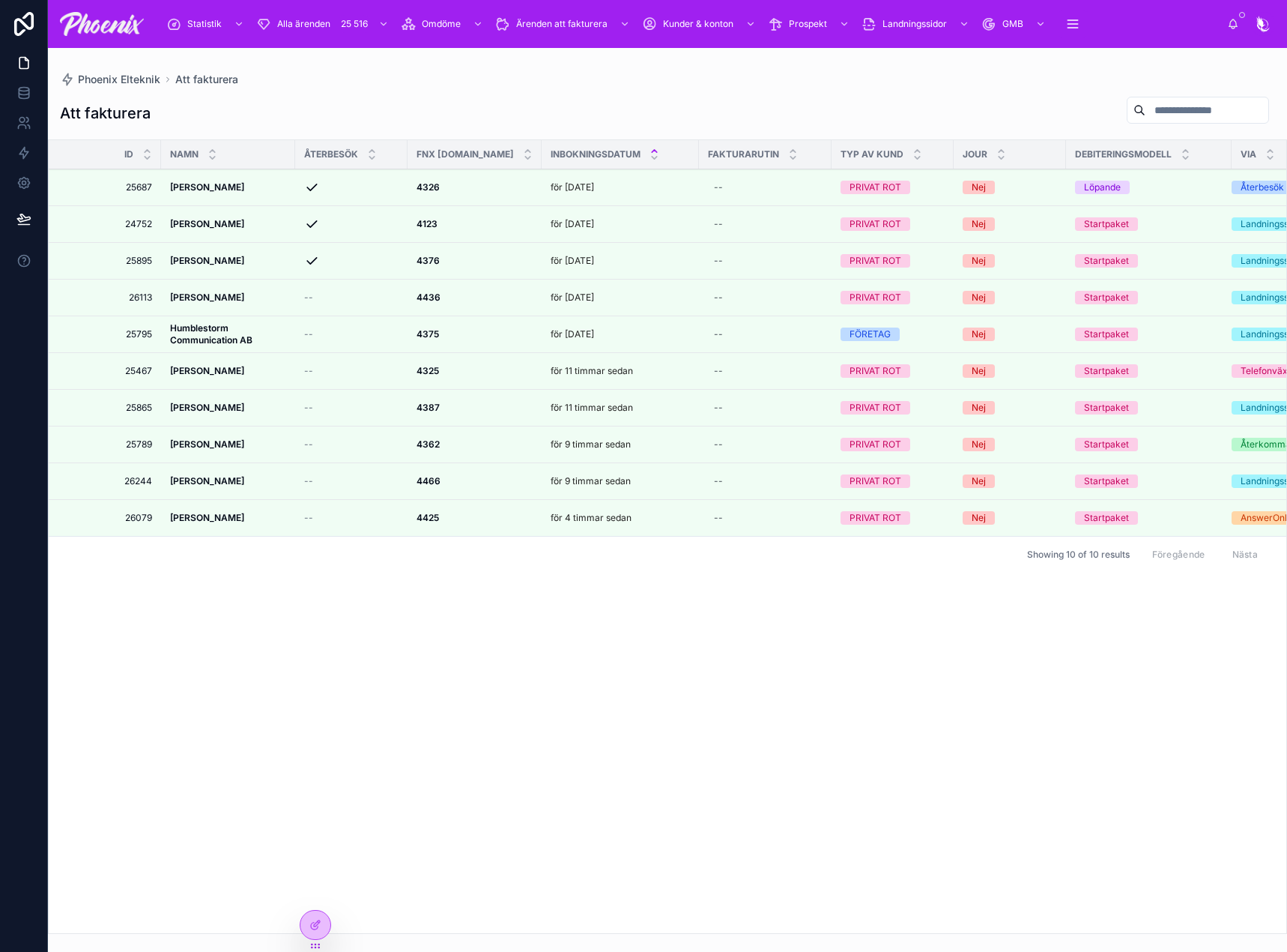
click at [0, 0] on icon at bounding box center [0, 0] width 0 height 0
drag, startPoint x: 420, startPoint y: 299, endPoint x: 1248, endPoint y: 158, distance: 839.9
click at [0, 0] on div at bounding box center [0, 0] width 0 height 0
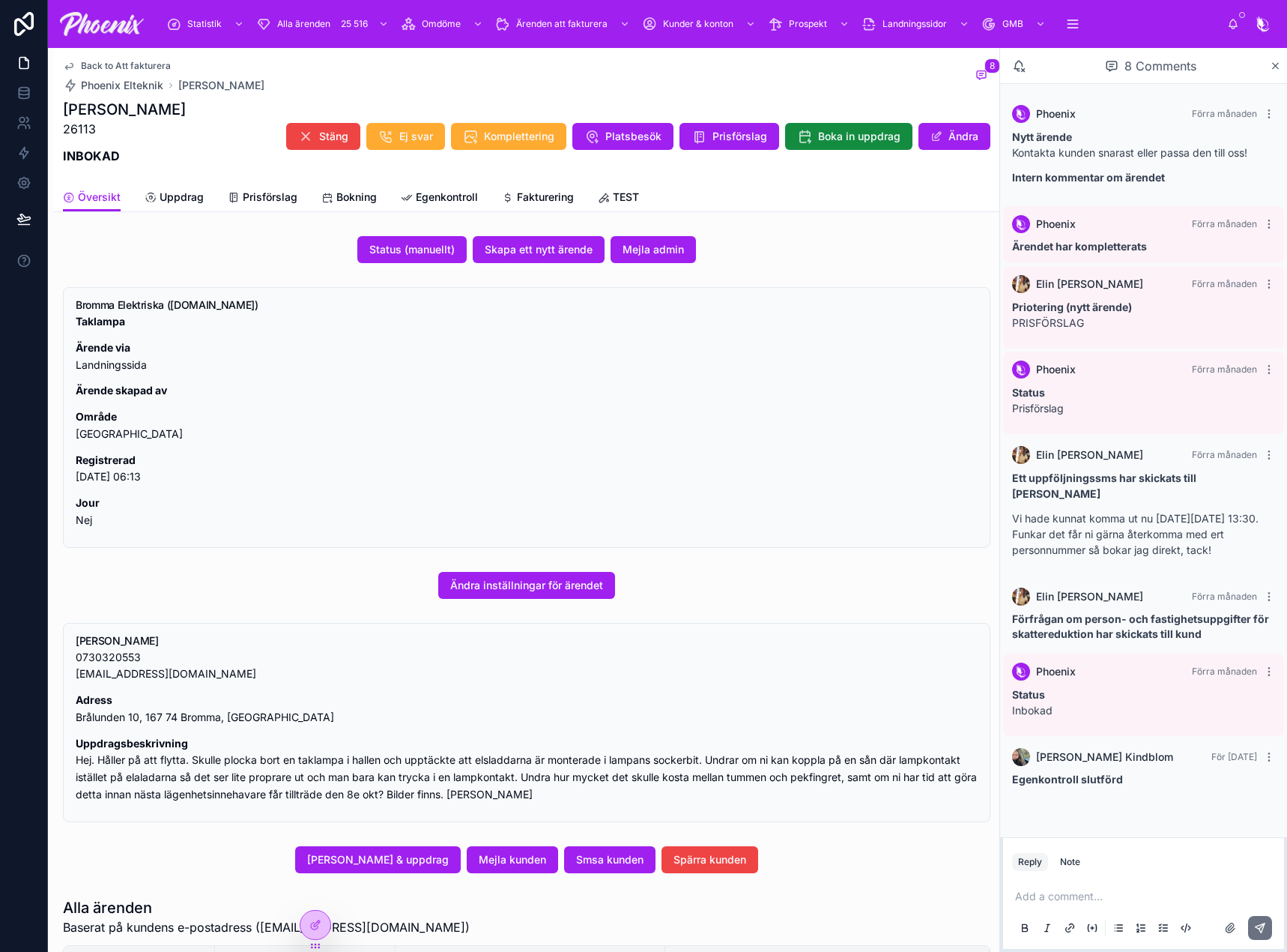
click at [536, 193] on span "Fakturering" at bounding box center [546, 197] width 57 height 15
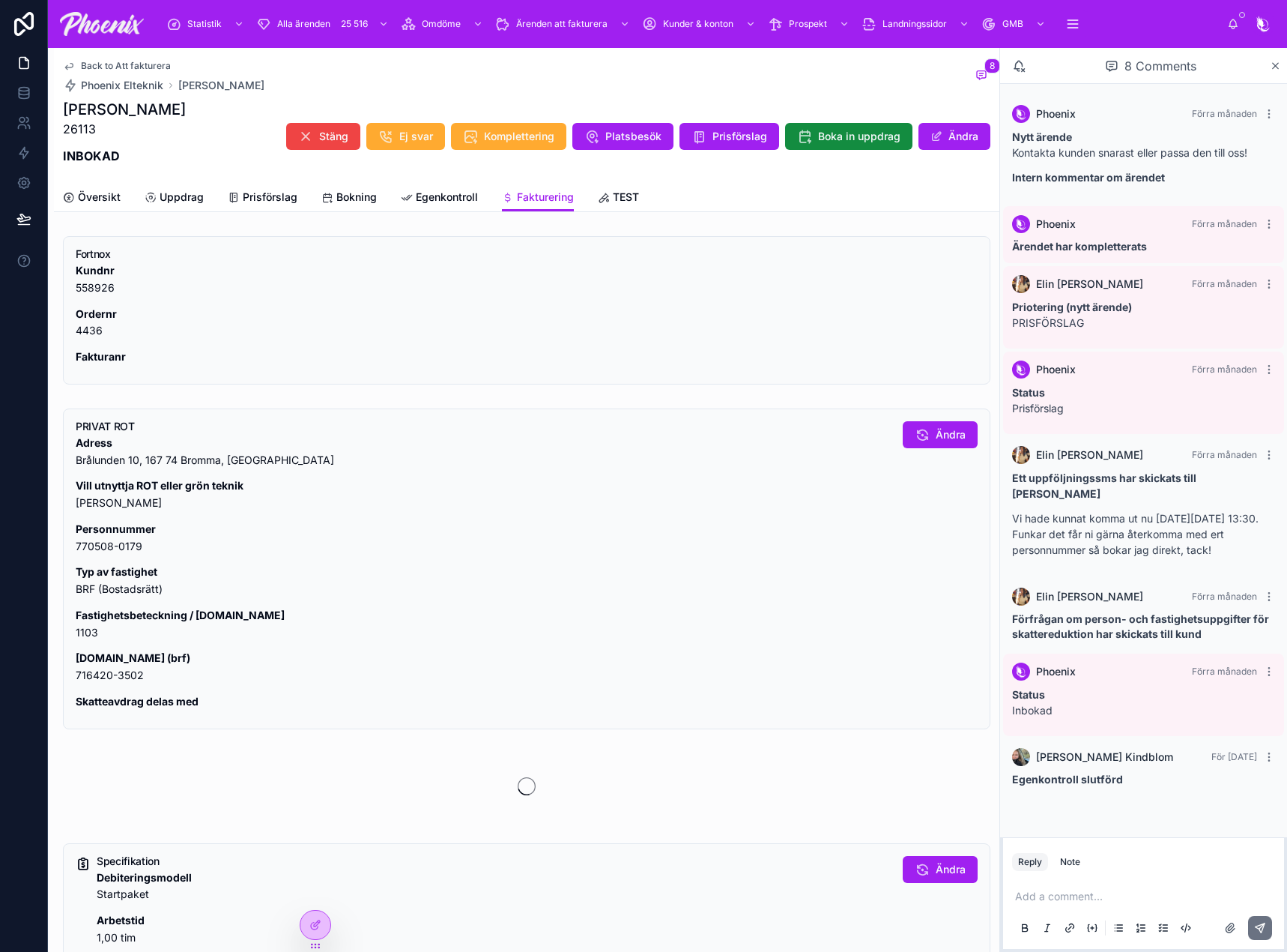
click at [84, 636] on p "Fastighetsbeteckning / [DOMAIN_NAME] 1103" at bounding box center [483, 624] width 815 height 35
drag, startPoint x: 84, startPoint y: 636, endPoint x: 159, endPoint y: 634, distance: 75.0
click at [86, 636] on p "Fastighetsbeteckning / [DOMAIN_NAME] 1103" at bounding box center [483, 624] width 815 height 35
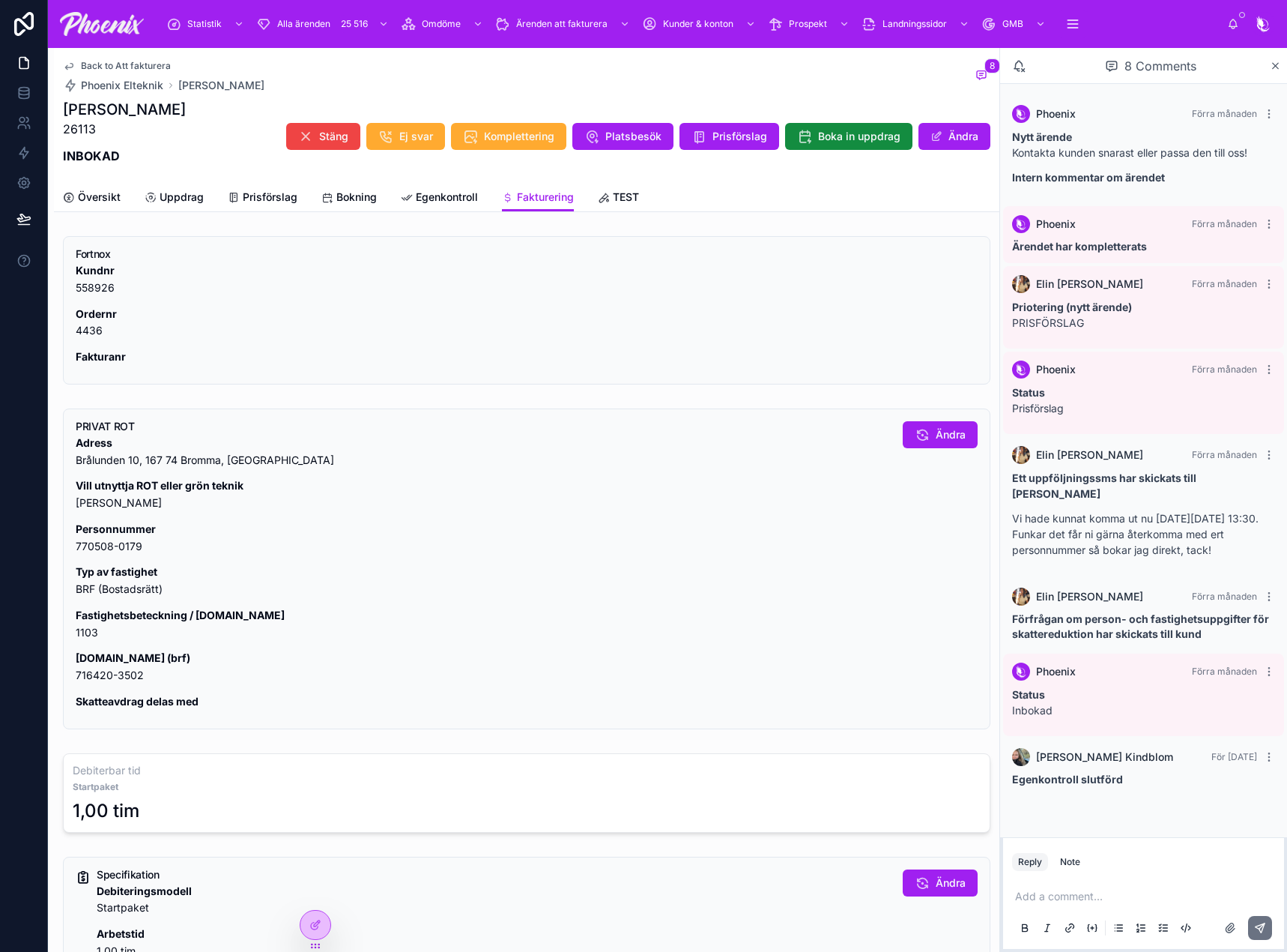
click at [92, 681] on p "[DOMAIN_NAME] (brf) 716420-3502" at bounding box center [483, 667] width 815 height 35
click at [102, 464] on p "Adress Brålunden [STREET_ADDRESS]" at bounding box center [483, 452] width 815 height 35
drag, startPoint x: 102, startPoint y: 464, endPoint x: 350, endPoint y: 451, distance: 248.3
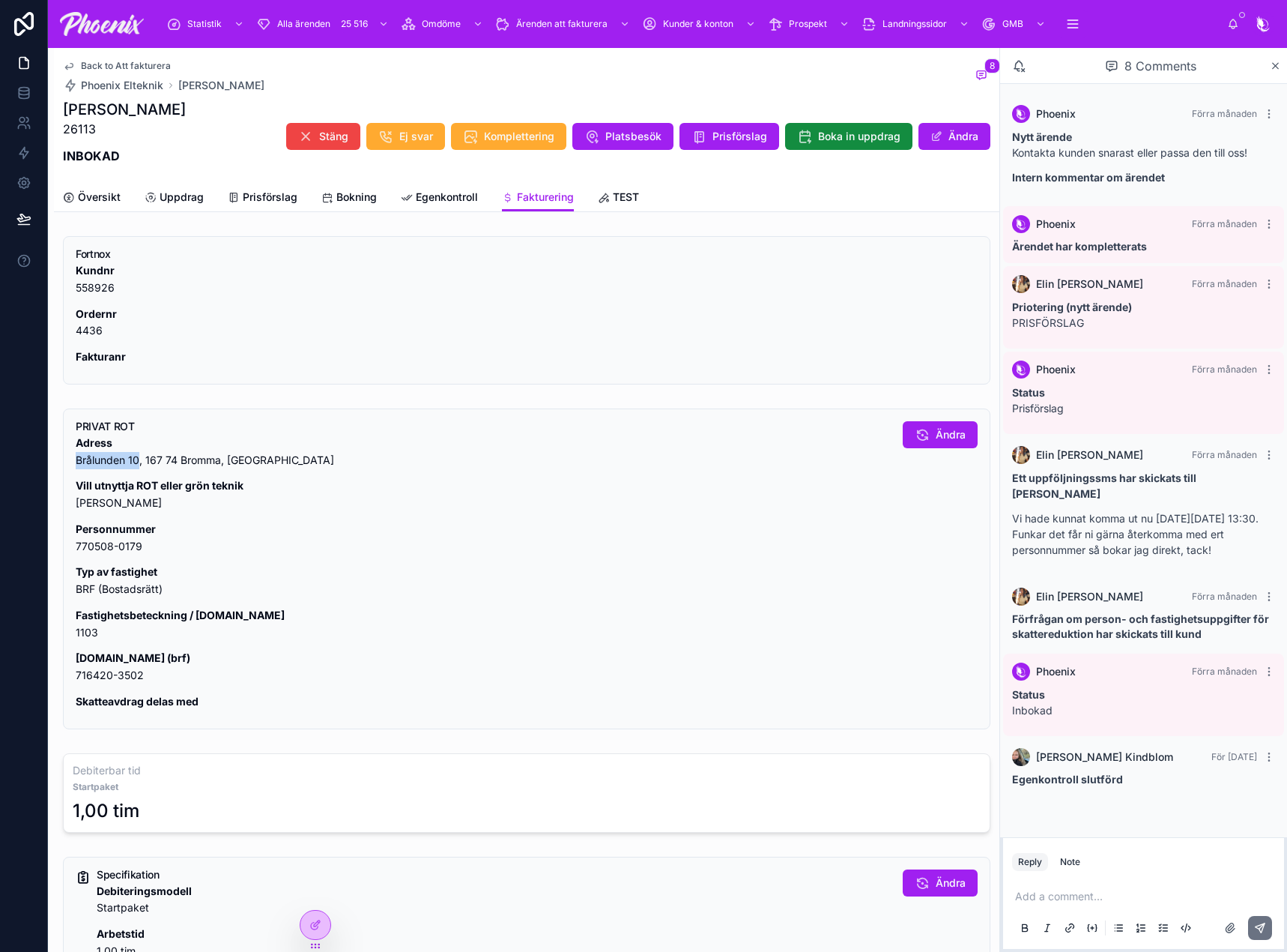
click at [131, 463] on p "Adress Brålunden [STREET_ADDRESS]" at bounding box center [483, 452] width 815 height 35
click at [159, 463] on p "Adress Brålunden [STREET_ADDRESS]" at bounding box center [483, 452] width 815 height 35
drag, startPoint x: 158, startPoint y: 463, endPoint x: 168, endPoint y: 463, distance: 10.0
click at [168, 463] on p "Adress Brålunden [STREET_ADDRESS]" at bounding box center [483, 452] width 815 height 35
click at [211, 463] on p "Adress Brålunden [STREET_ADDRESS]" at bounding box center [483, 452] width 815 height 35
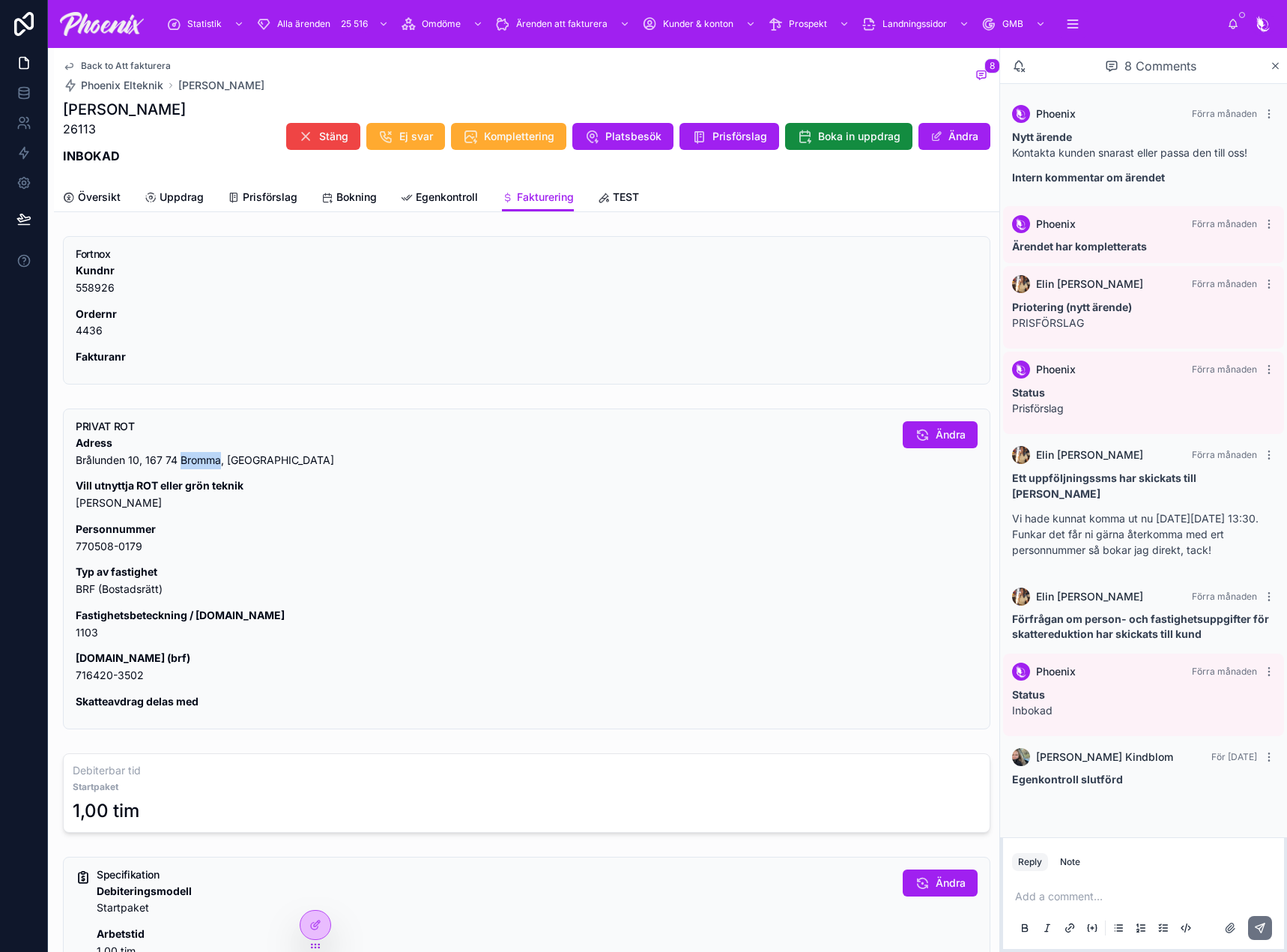
click at [211, 463] on p "Adress Brålunden [STREET_ADDRESS]" at bounding box center [483, 452] width 815 height 35
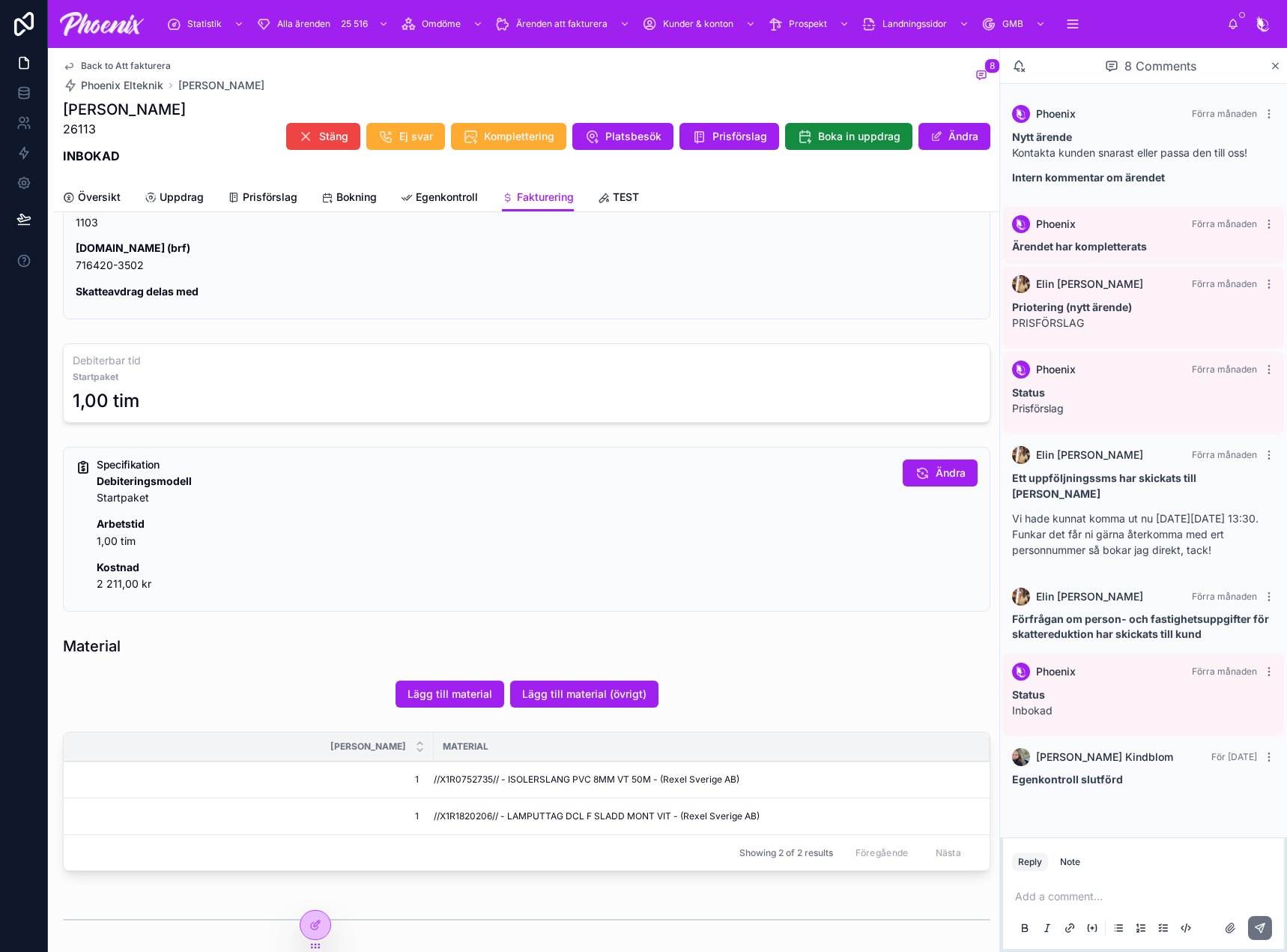
scroll to position [449, 0]
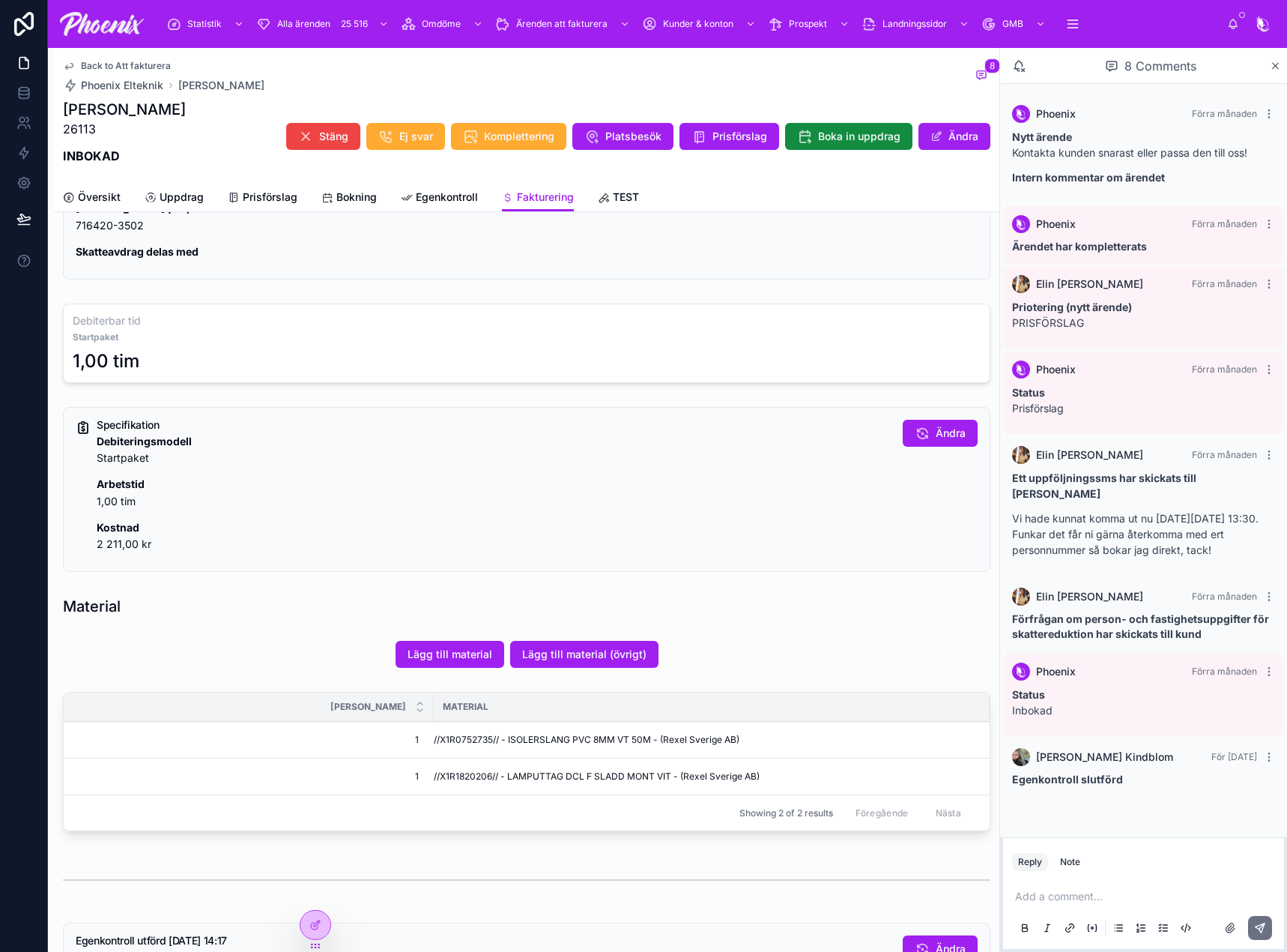
click at [479, 740] on span "//X1R0752735// - ISOLERSLANG PVC 8MM VT 50M - (Rexel Sverige AB)" at bounding box center [586, 740] width 306 height 12
drag, startPoint x: 479, startPoint y: 740, endPoint x: 774, endPoint y: 692, distance: 298.9
click at [481, 739] on span "//X1R0752735// - ISOLERSLANG PVC 8MM VT 50M - (Rexel Sverige AB)" at bounding box center [586, 740] width 306 height 12
click at [462, 778] on span "//X1R1820206// - LAMPUTTAG DCL F SLADD MONT VIT - (Rexel Sverige AB)" at bounding box center [596, 776] width 326 height 12
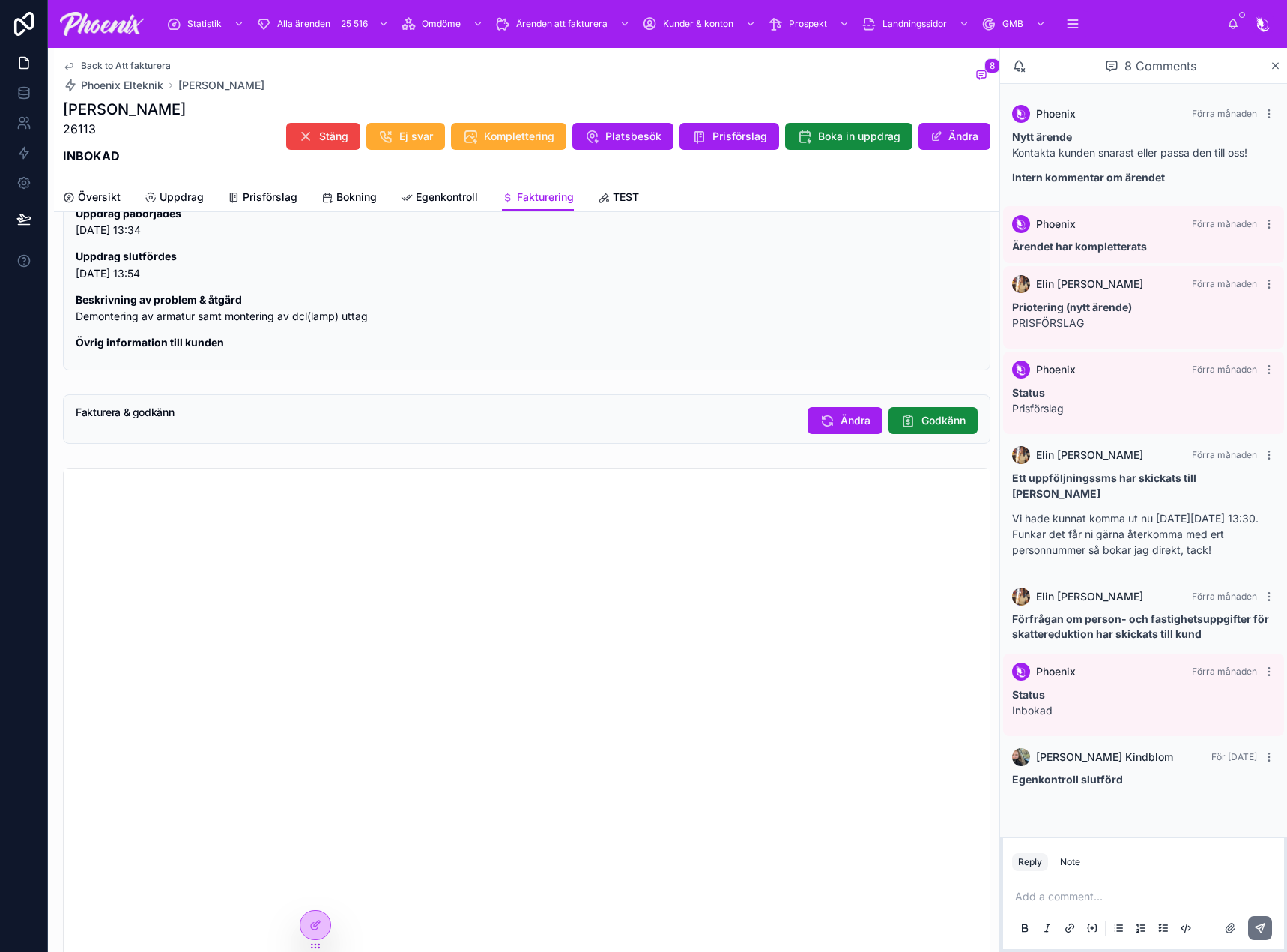
scroll to position [1274, 0]
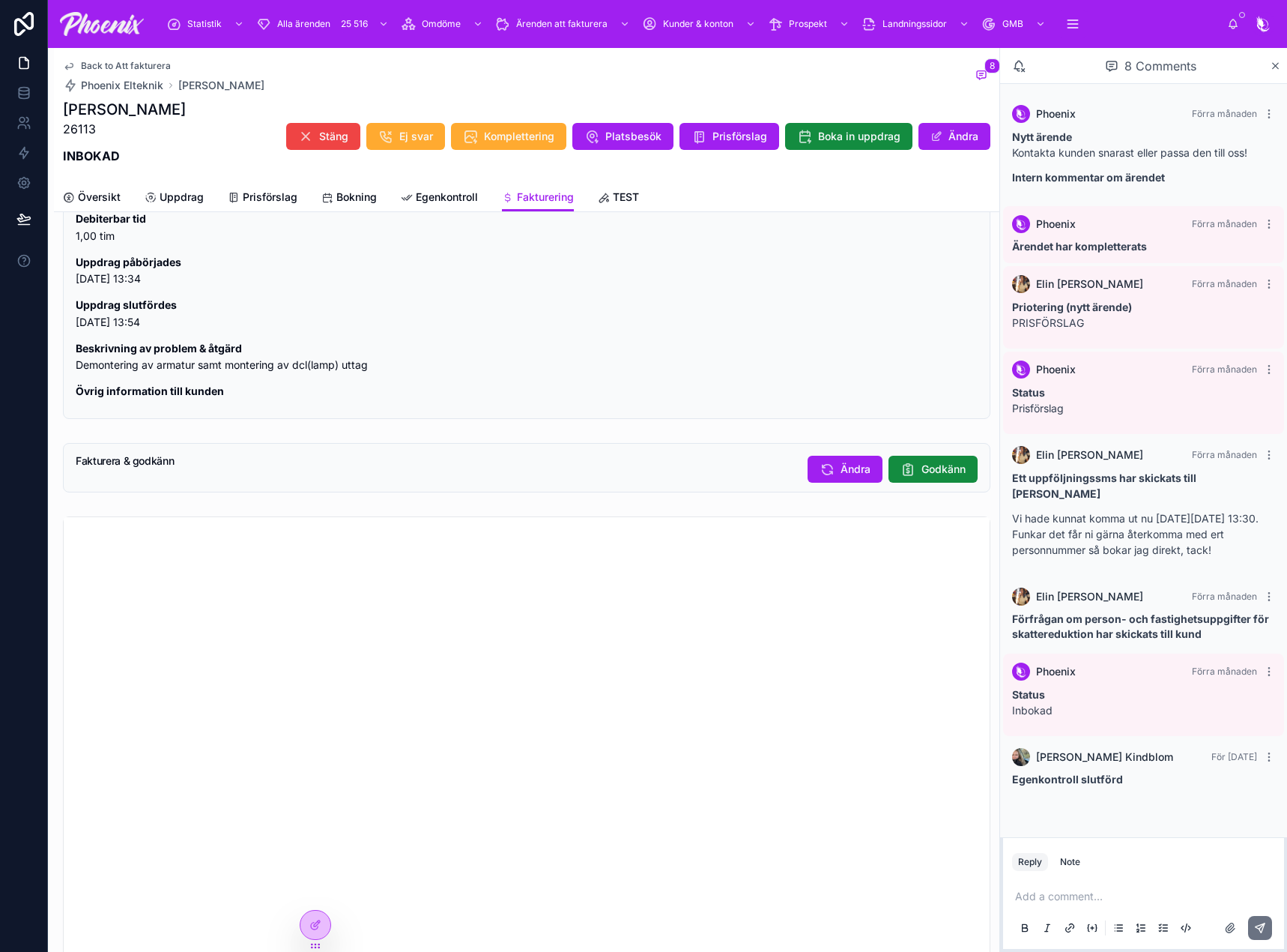
click at [922, 469] on span "Godkänn" at bounding box center [943, 469] width 44 height 15
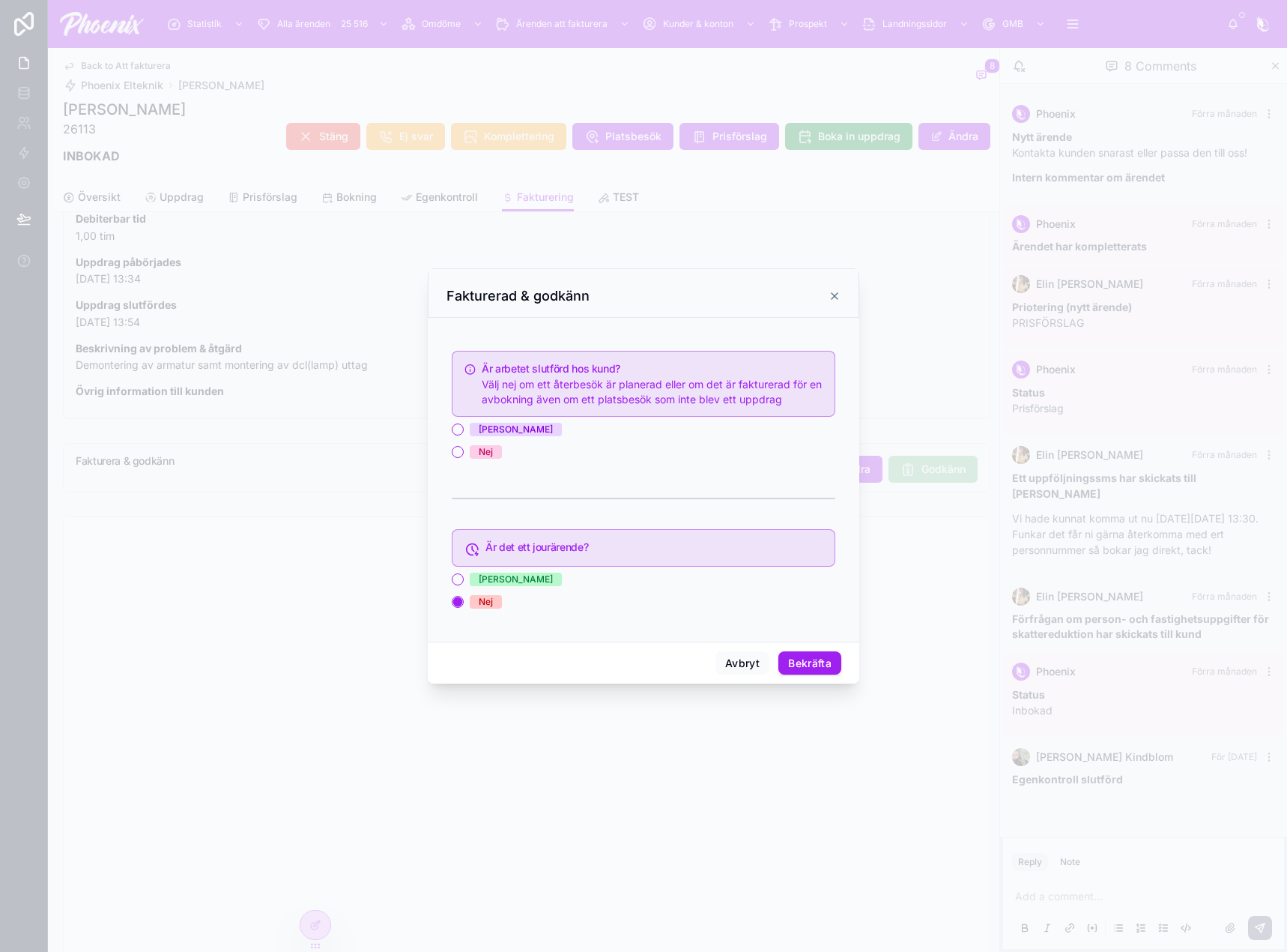
drag, startPoint x: 487, startPoint y: 427, endPoint x: 554, endPoint y: 456, distance: 73.0
click at [487, 428] on div "[PERSON_NAME]" at bounding box center [516, 429] width 74 height 13
click at [464, 428] on button "[PERSON_NAME]" at bounding box center [458, 429] width 12 height 12
click at [802, 668] on button "Bekräfta" at bounding box center [810, 663] width 63 height 24
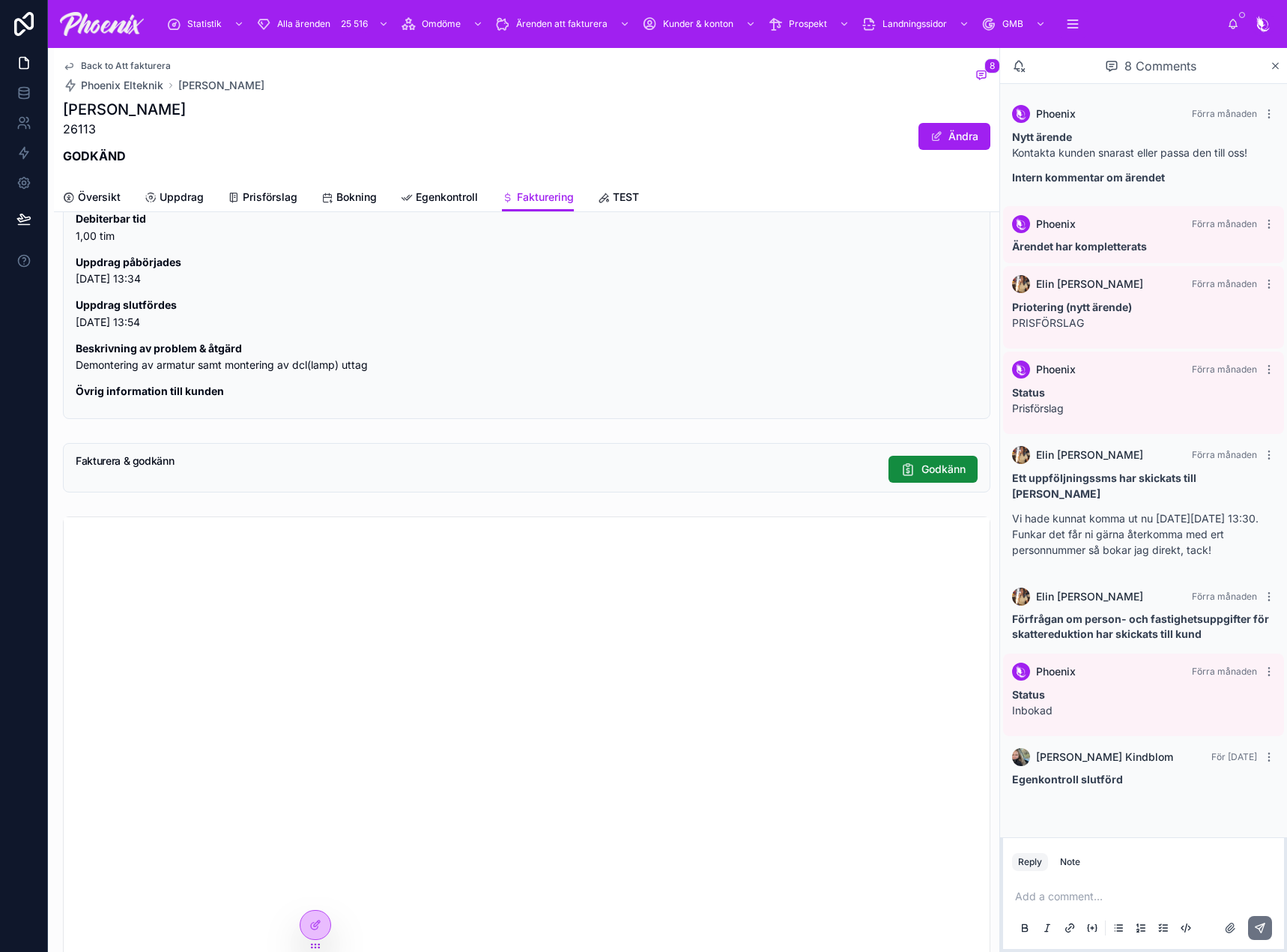
click at [123, 68] on span "Back to Att fakturera" at bounding box center [126, 66] width 90 height 12
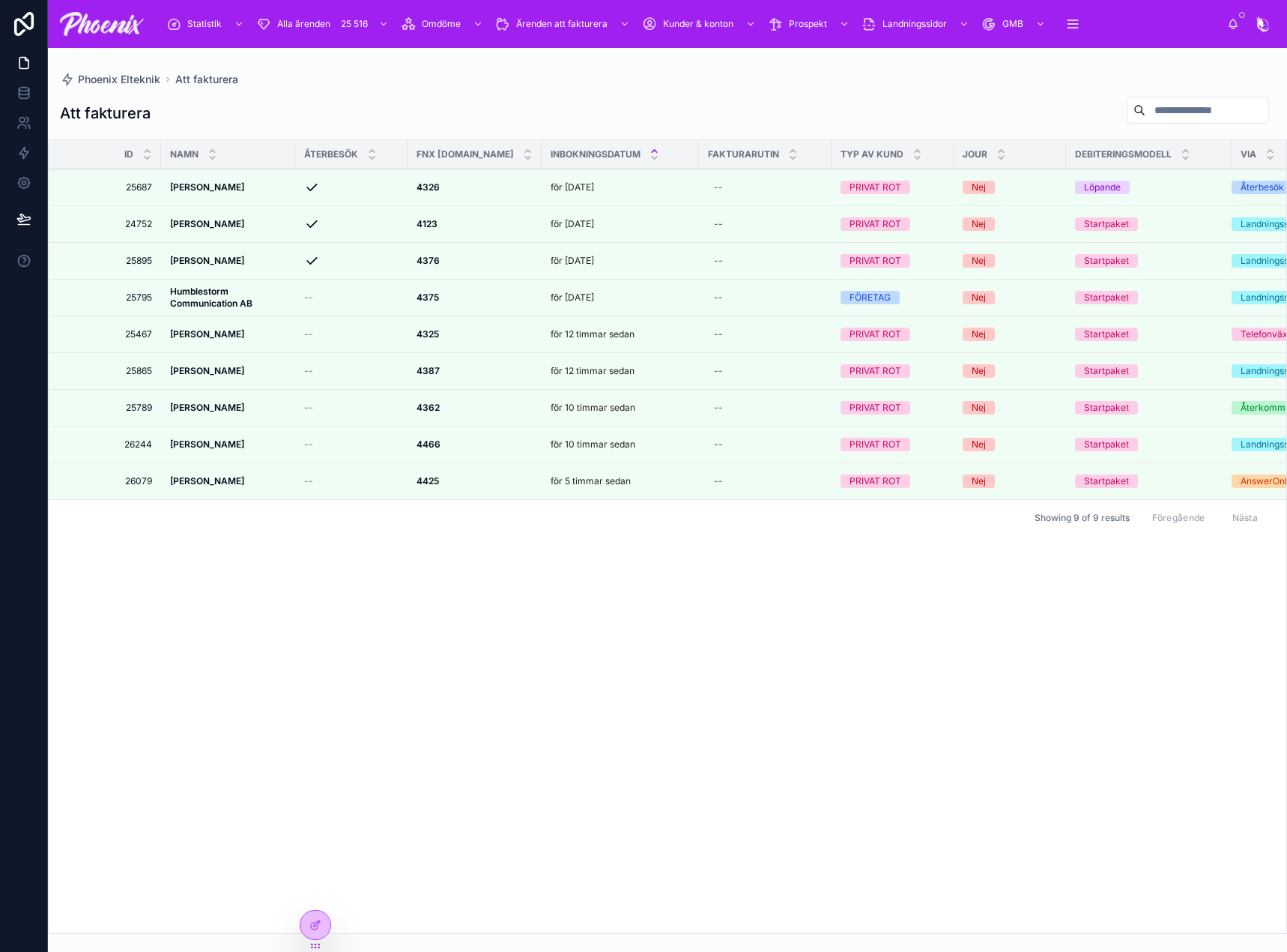
click at [0, 0] on icon at bounding box center [0, 0] width 0 height 0
click at [435, 299] on strong "4375" at bounding box center [427, 297] width 22 height 12
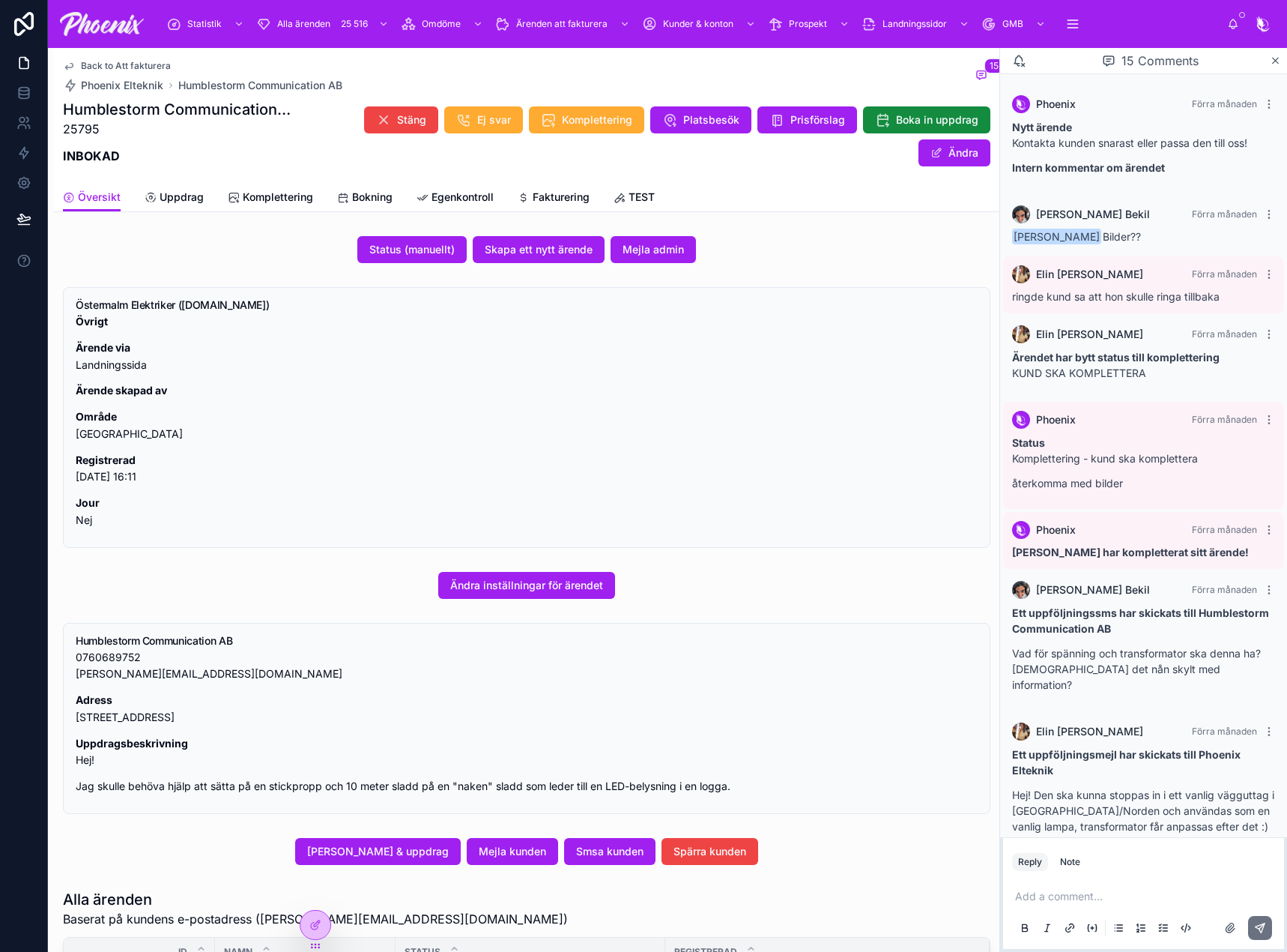
scroll to position [587, 0]
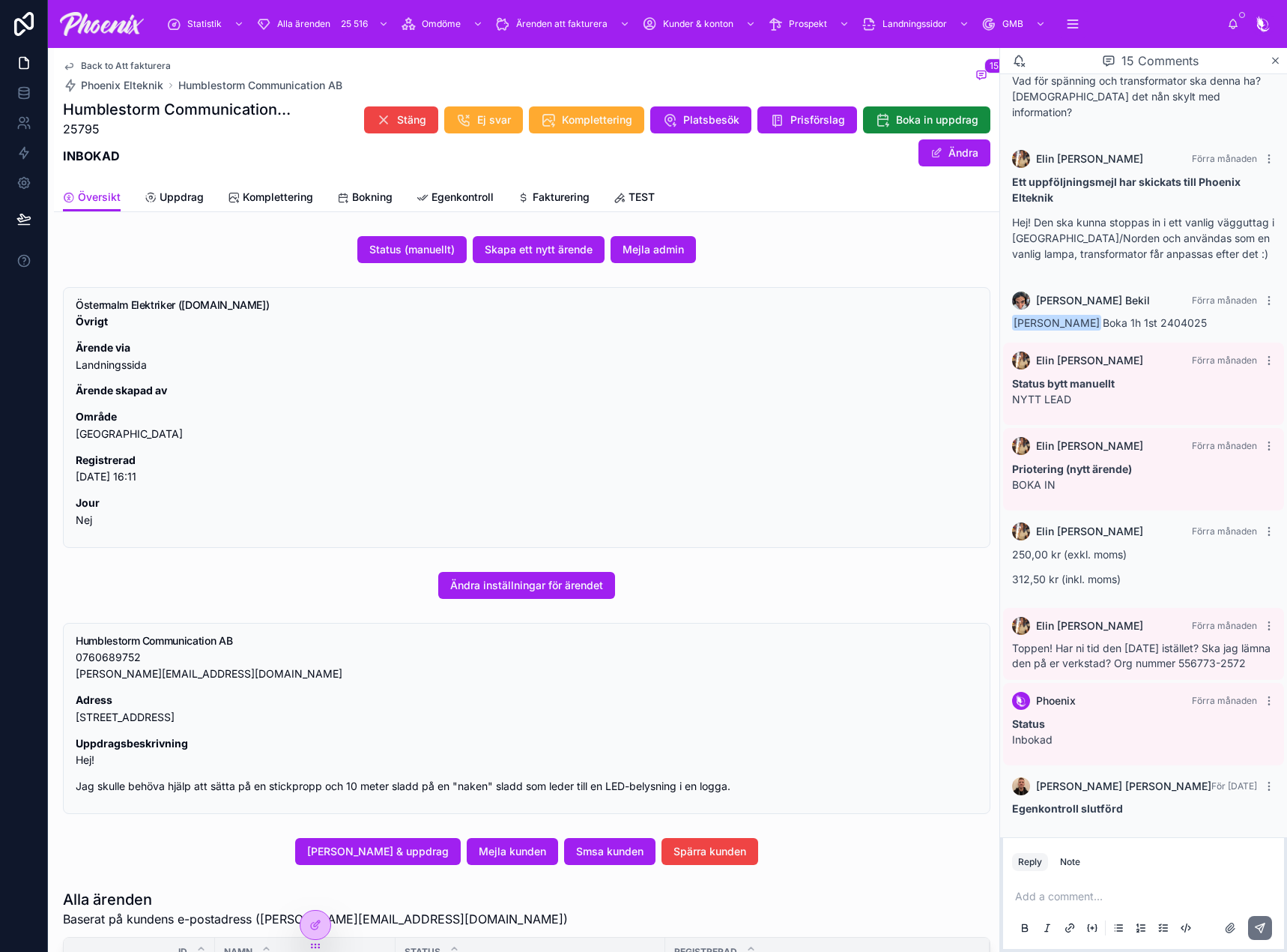
click at [553, 198] on span "Fakturering" at bounding box center [561, 197] width 57 height 15
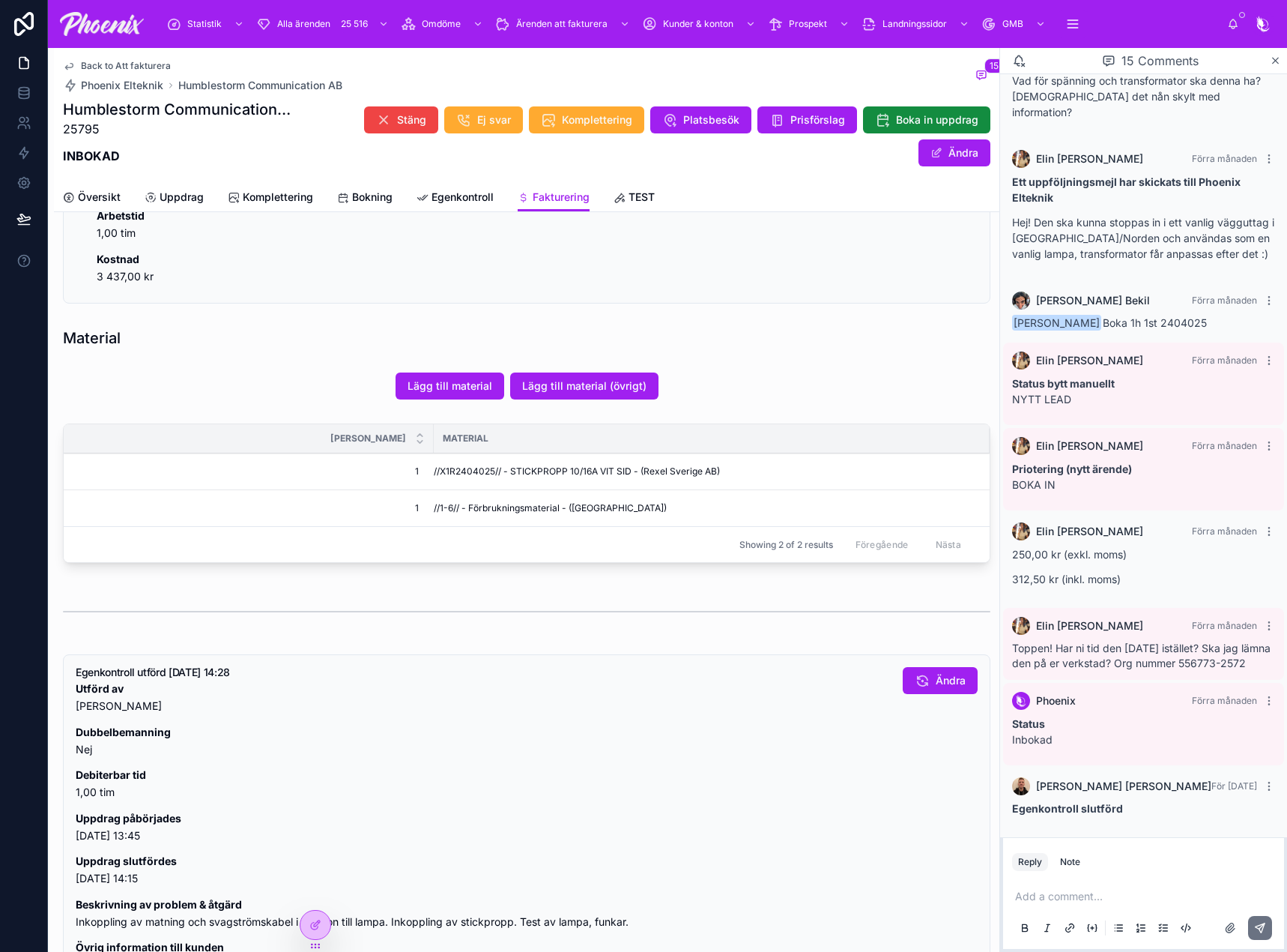
scroll to position [375, 0]
click at [450, 463] on td "//X1R2404025// - STICKPROPP 10/16A VIT SID - (Rexel Sverige AB)" at bounding box center [711, 470] width 556 height 37
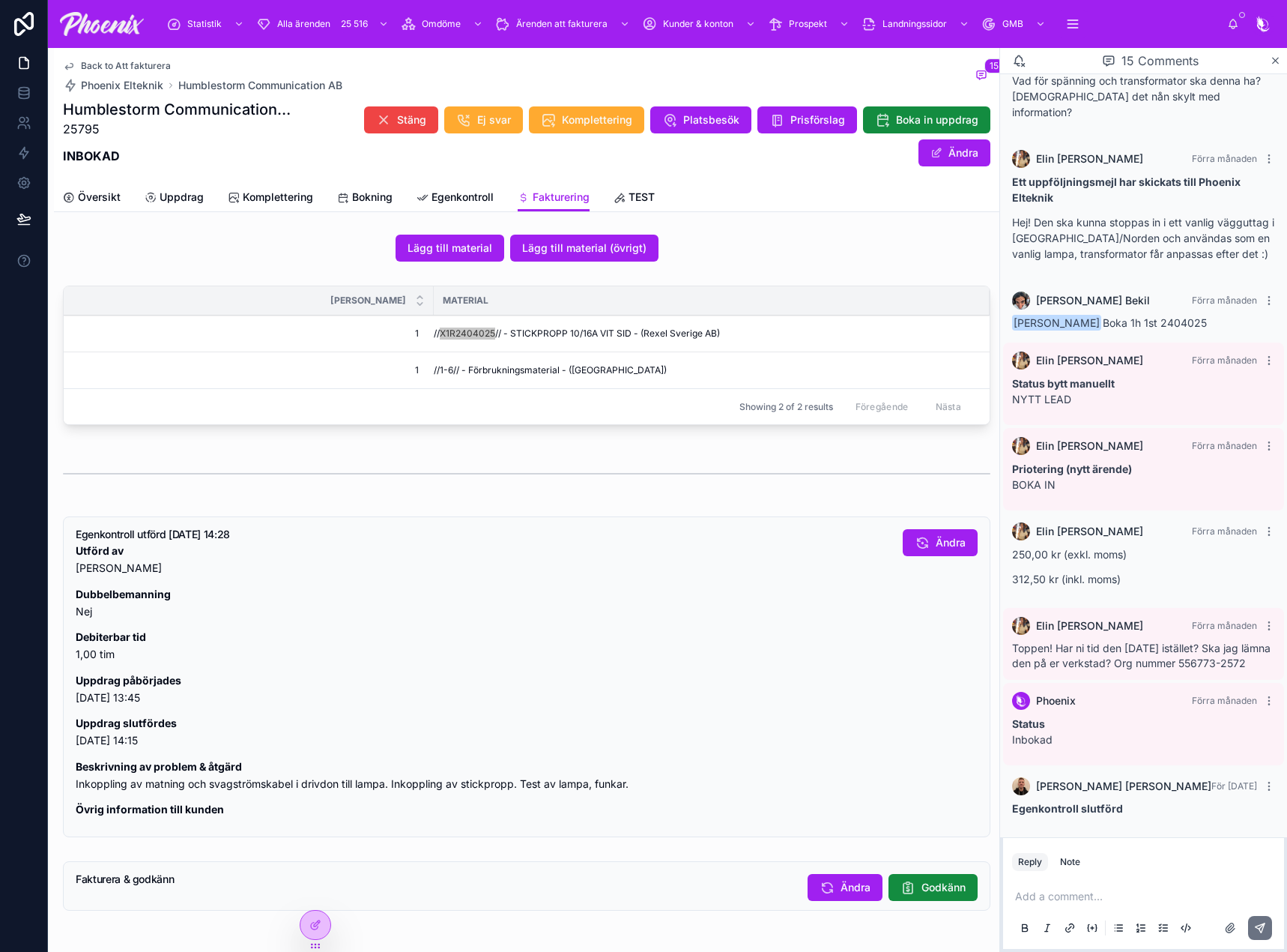
scroll to position [596, 0]
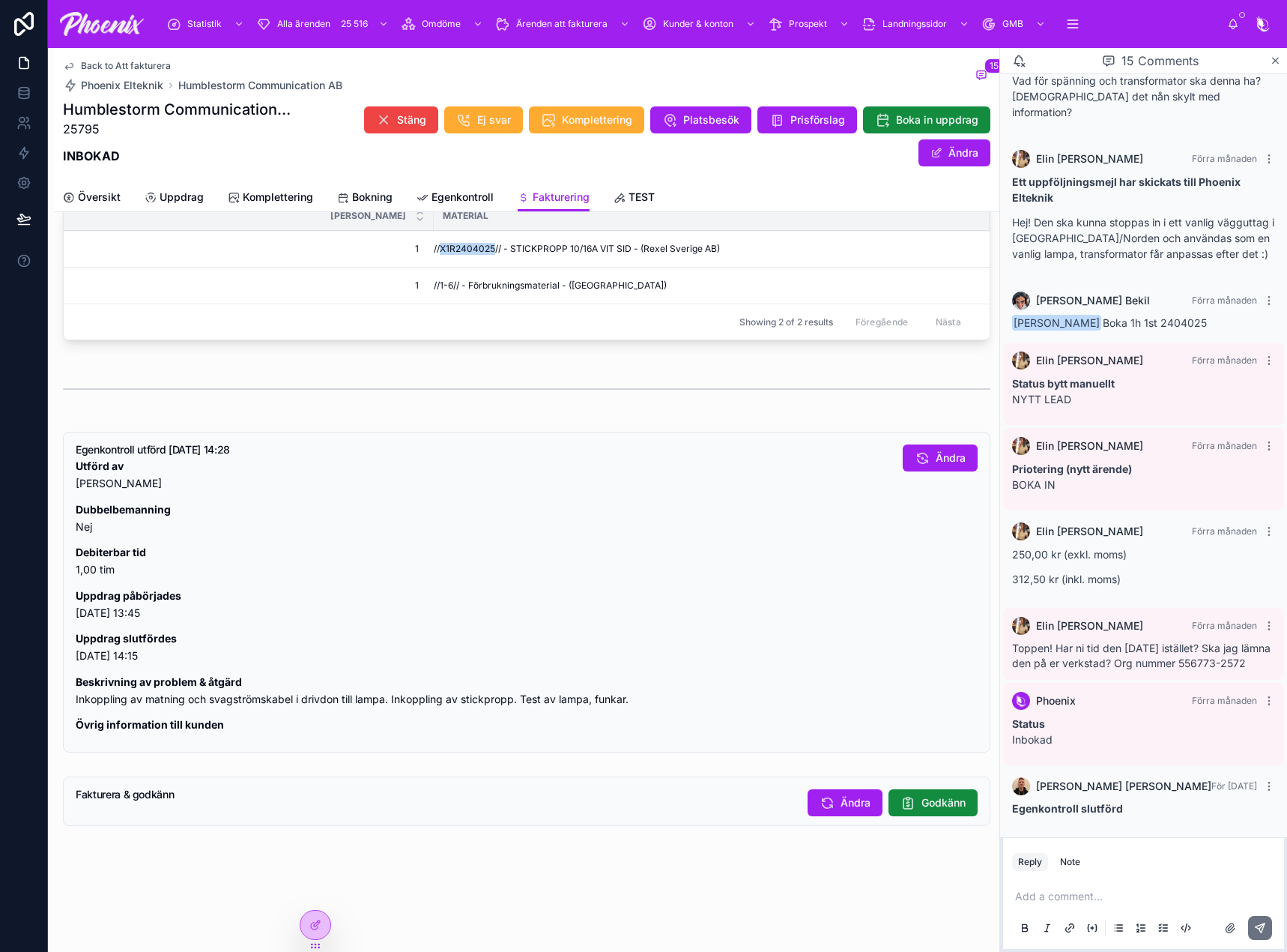
click at [895, 812] on button "Godkänn" at bounding box center [933, 802] width 89 height 27
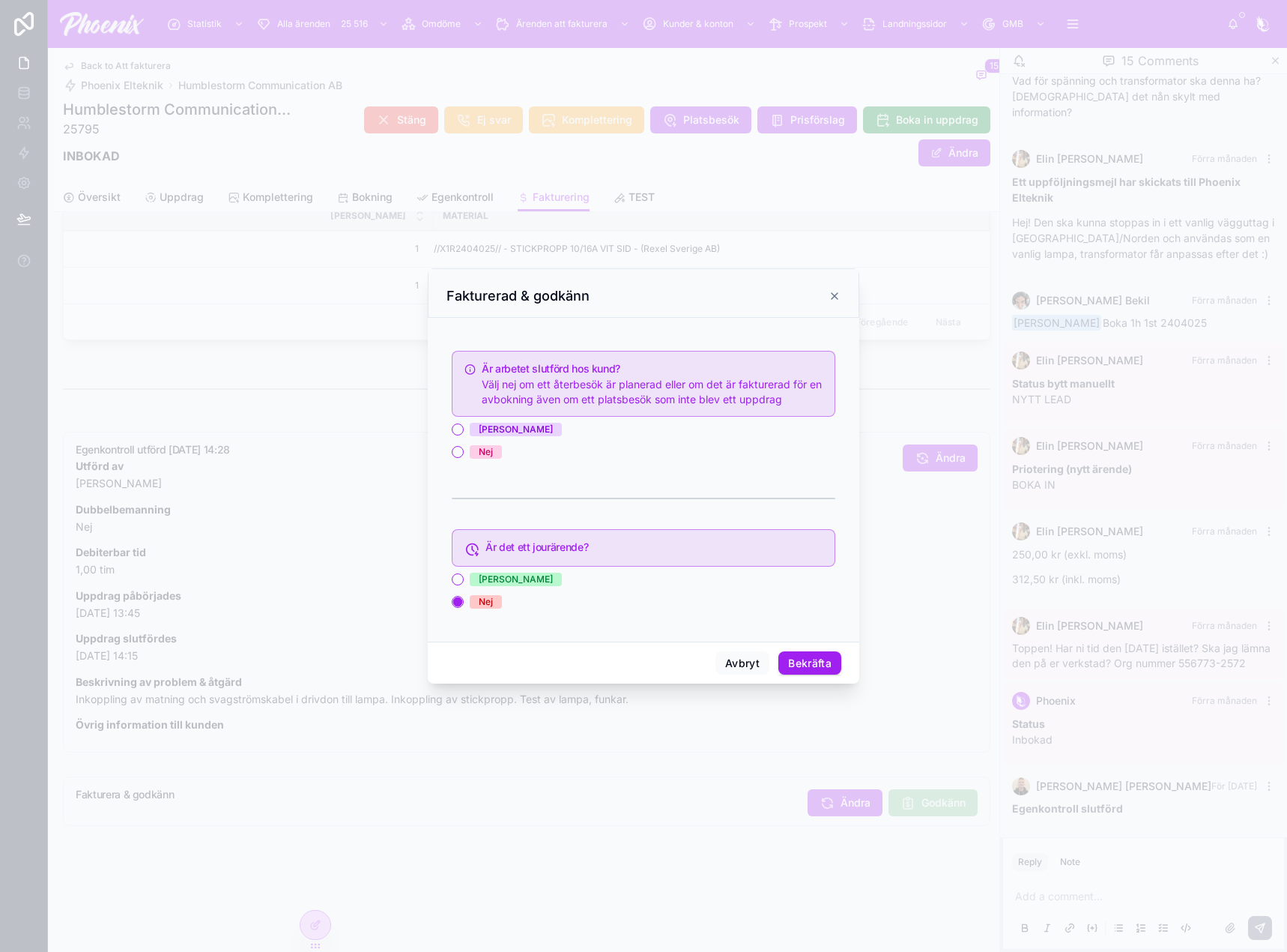
click at [498, 434] on div "[PERSON_NAME]" at bounding box center [644, 429] width 384 height 13
click at [494, 436] on span "[PERSON_NAME]" at bounding box center [516, 429] width 92 height 13
click at [464, 436] on button "[PERSON_NAME]" at bounding box center [458, 429] width 12 height 12
drag, startPoint x: 825, startPoint y: 667, endPoint x: 959, endPoint y: 689, distance: 135.8
click at [828, 667] on button "Bekräfta" at bounding box center [810, 663] width 63 height 24
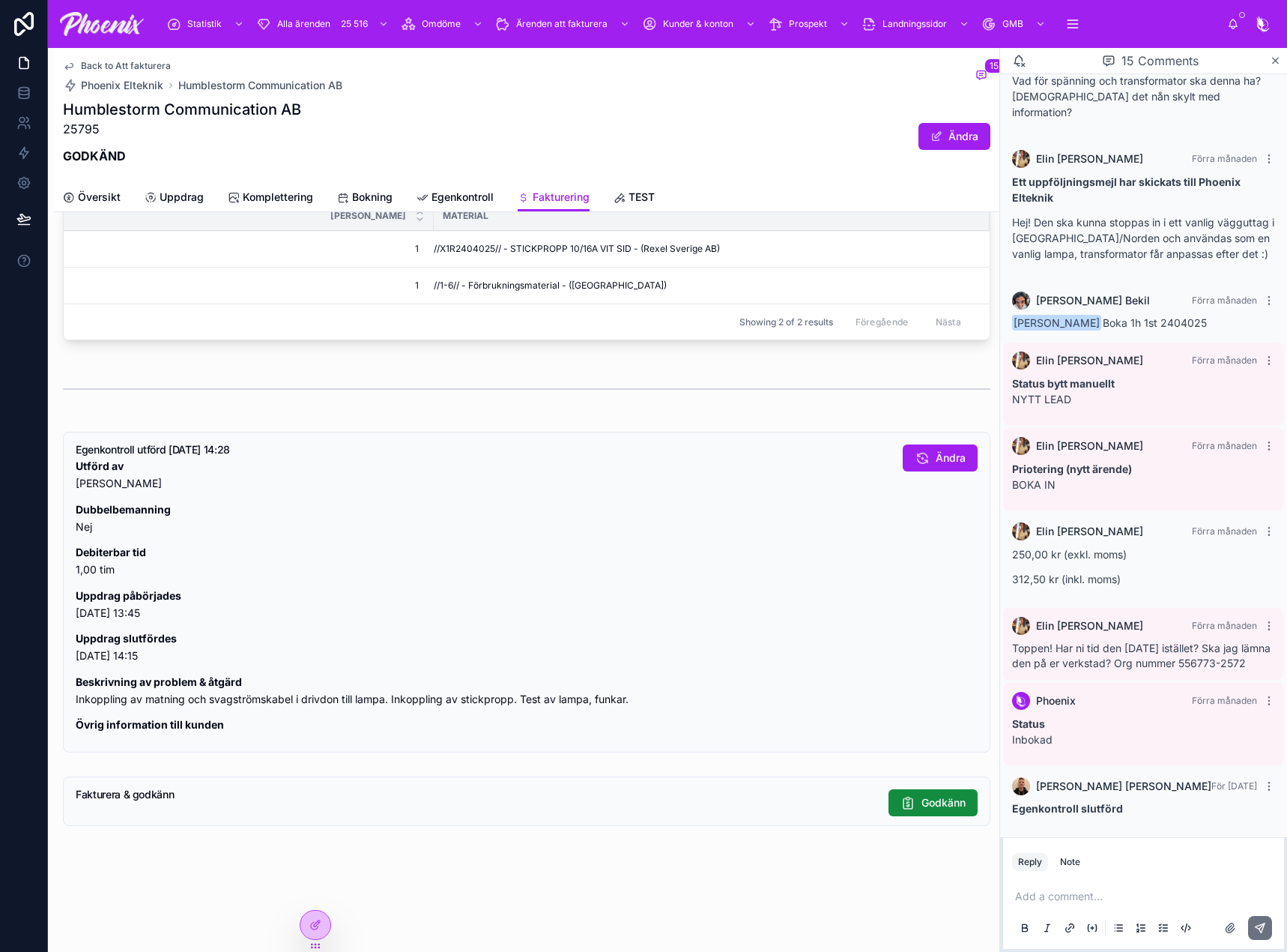
click at [166, 70] on span "Back to Att fakturera" at bounding box center [126, 66] width 90 height 12
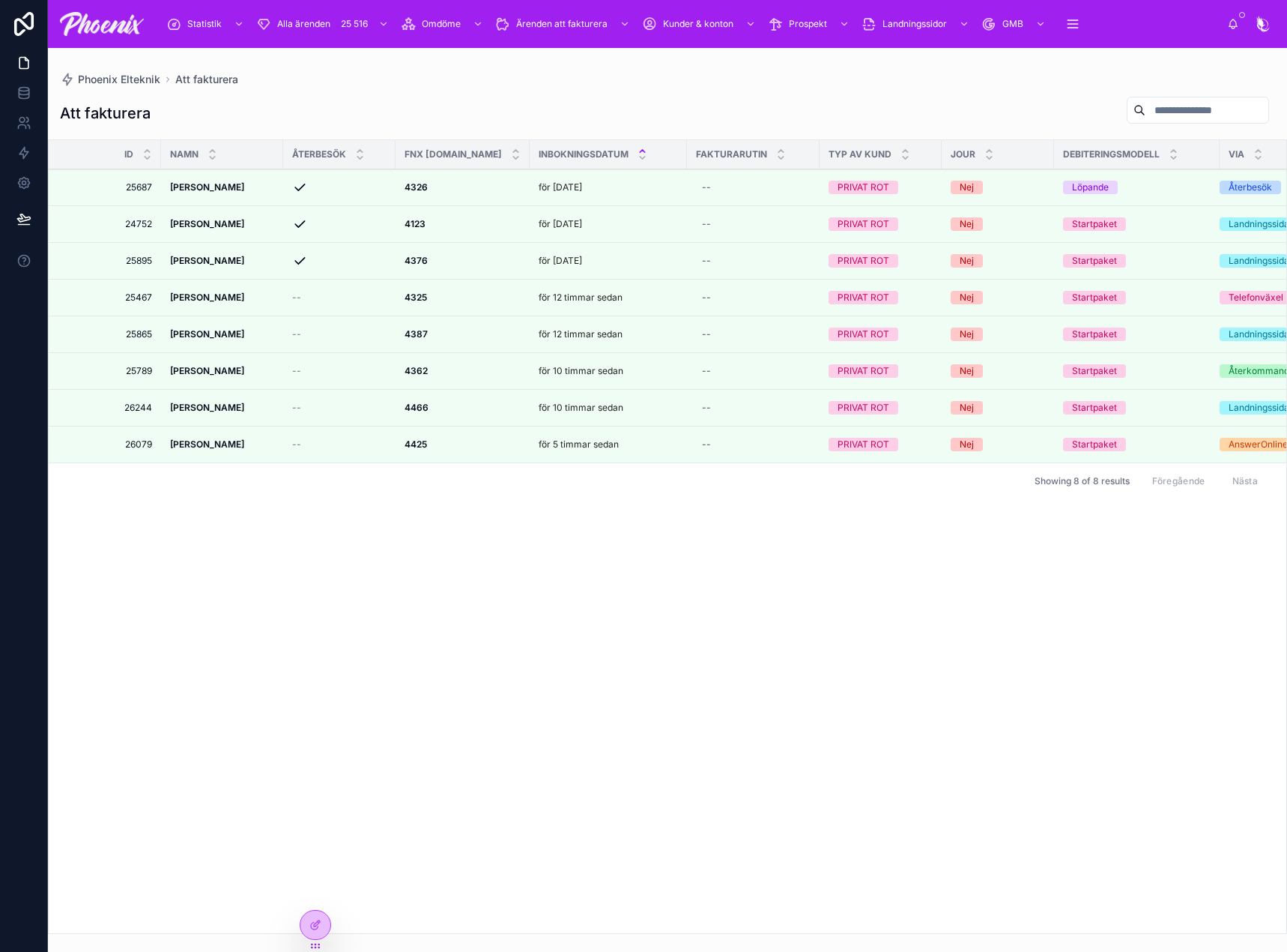
click at [0, 0] on icon at bounding box center [0, 0] width 0 height 0
click at [415, 298] on strong "4325" at bounding box center [415, 297] width 22 height 12
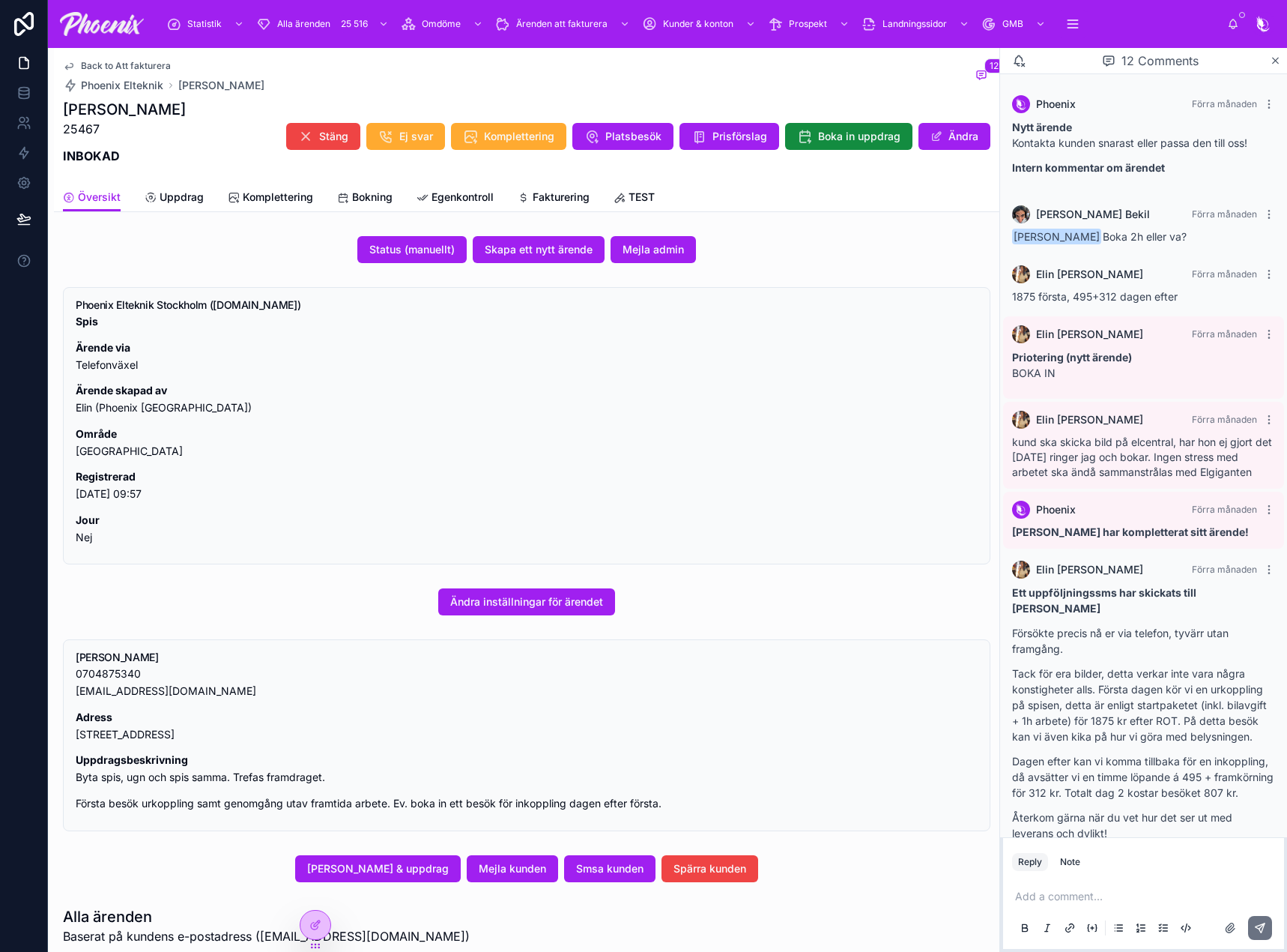
scroll to position [445, 0]
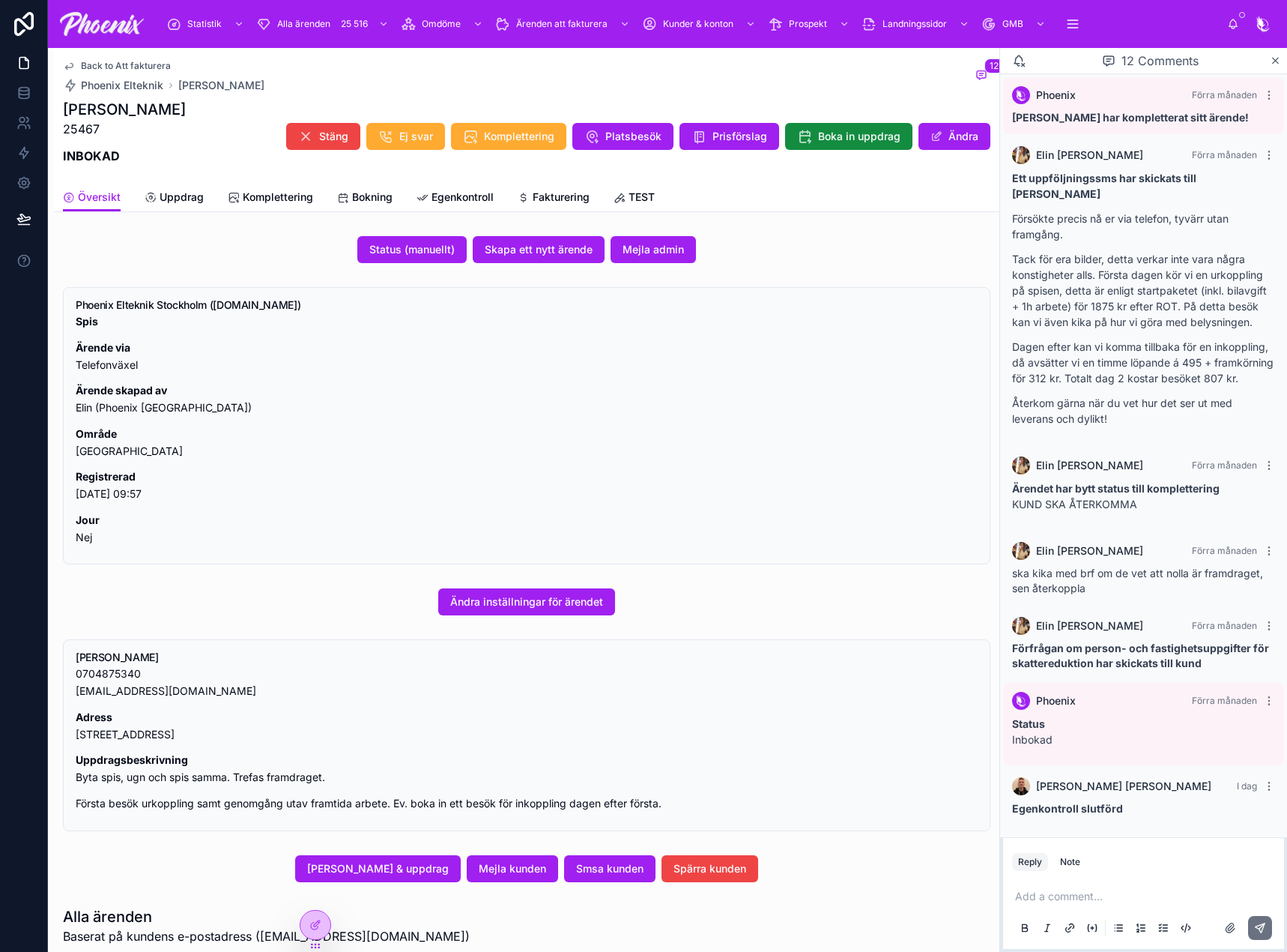
click at [529, 195] on div "Fakturering" at bounding box center [553, 197] width 72 height 15
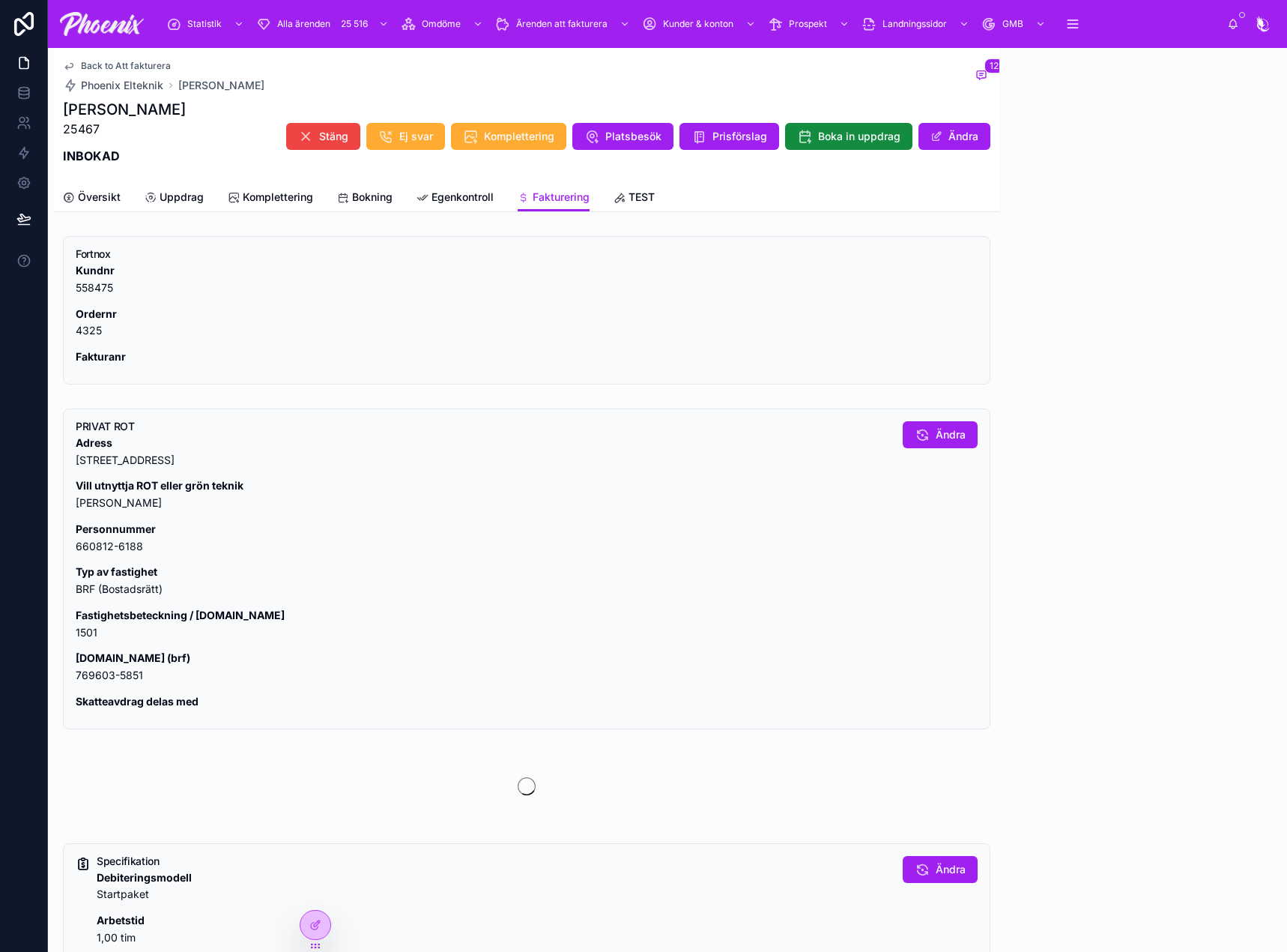
scroll to position [445, 0]
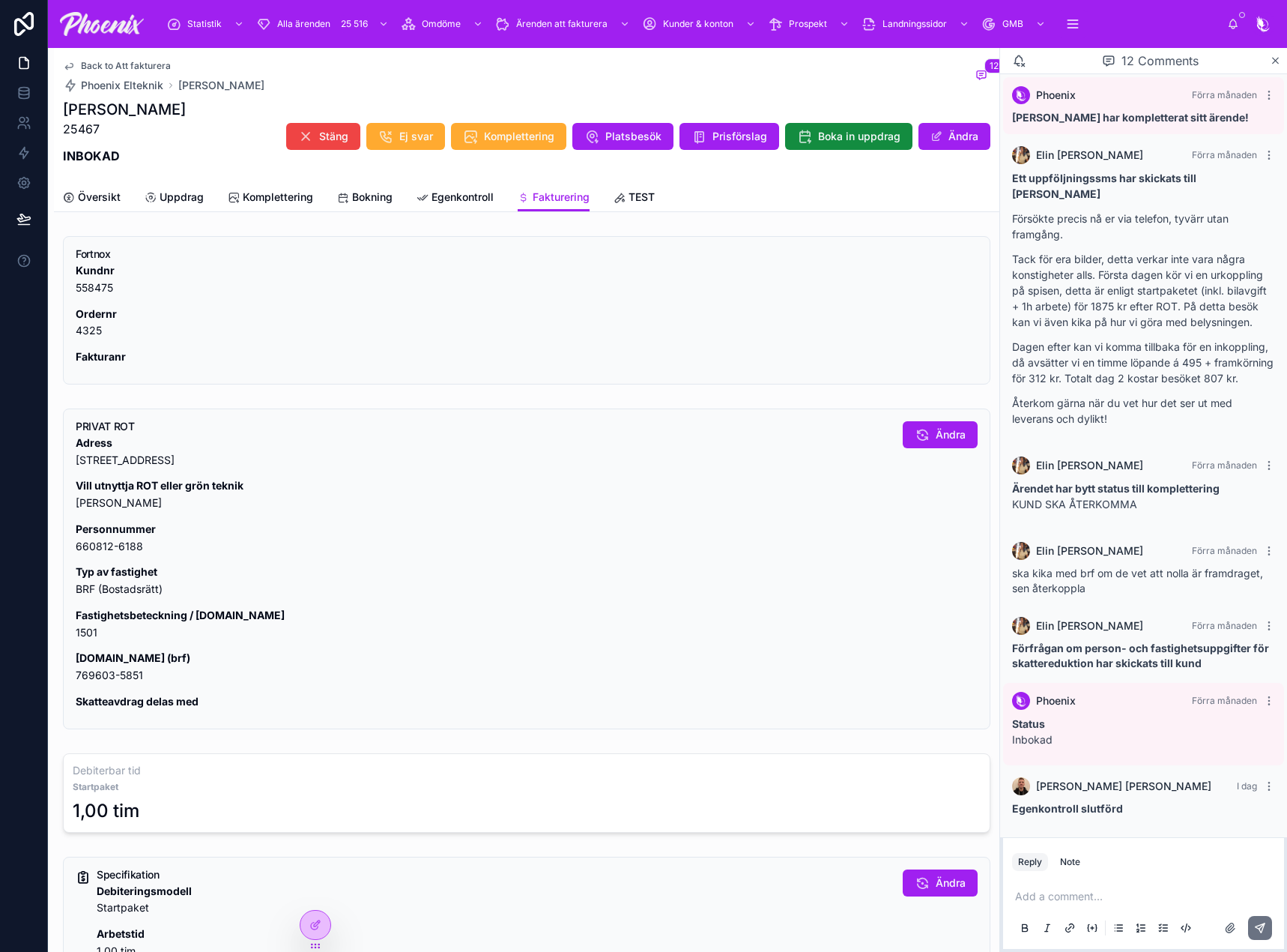
click at [87, 640] on p "Fastighetsbeteckning / [DOMAIN_NAME] 1501" at bounding box center [483, 624] width 815 height 35
click at [115, 671] on p "[DOMAIN_NAME] (brf) 769603-5851" at bounding box center [483, 667] width 815 height 35
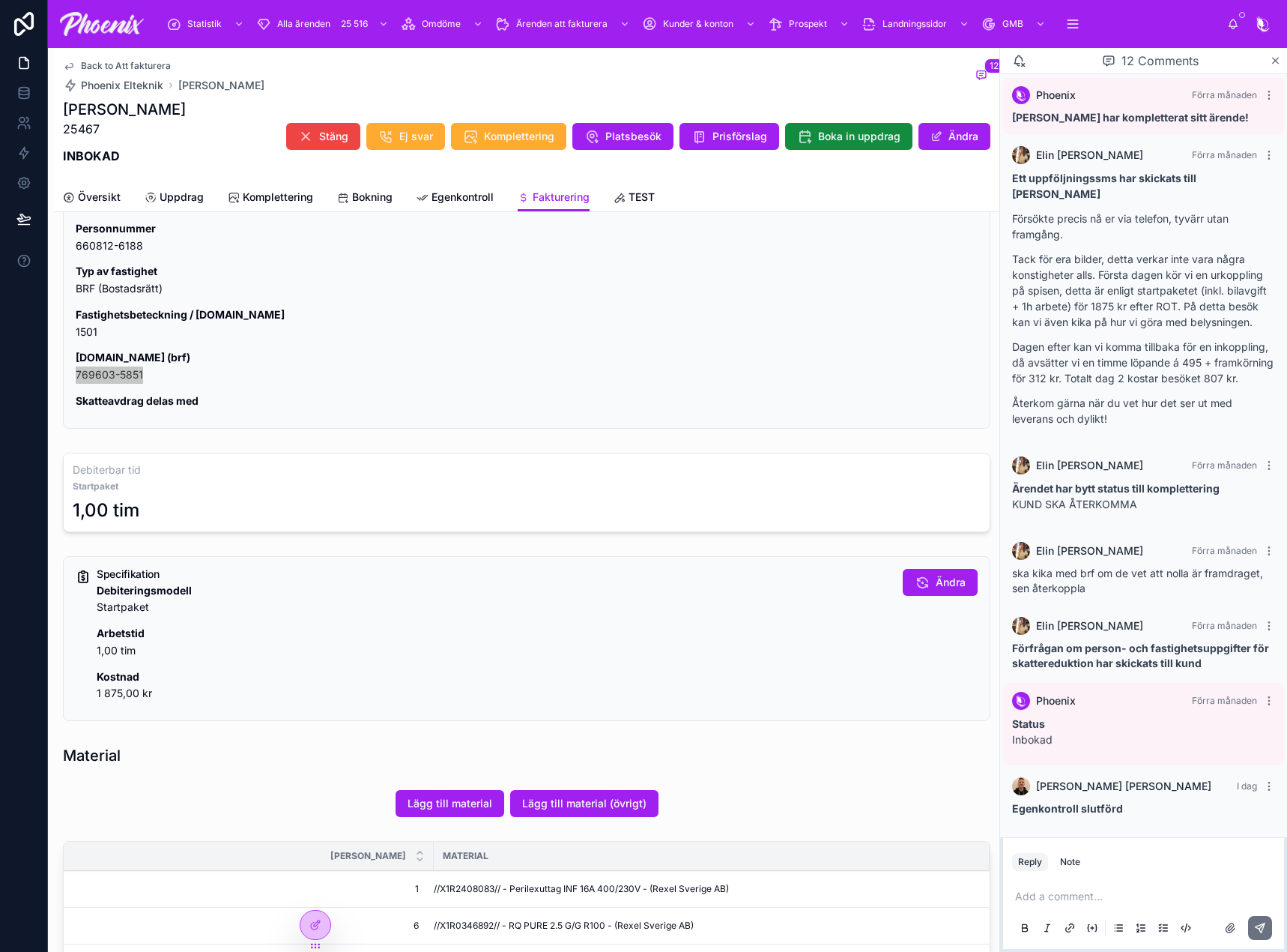
scroll to position [449, 0]
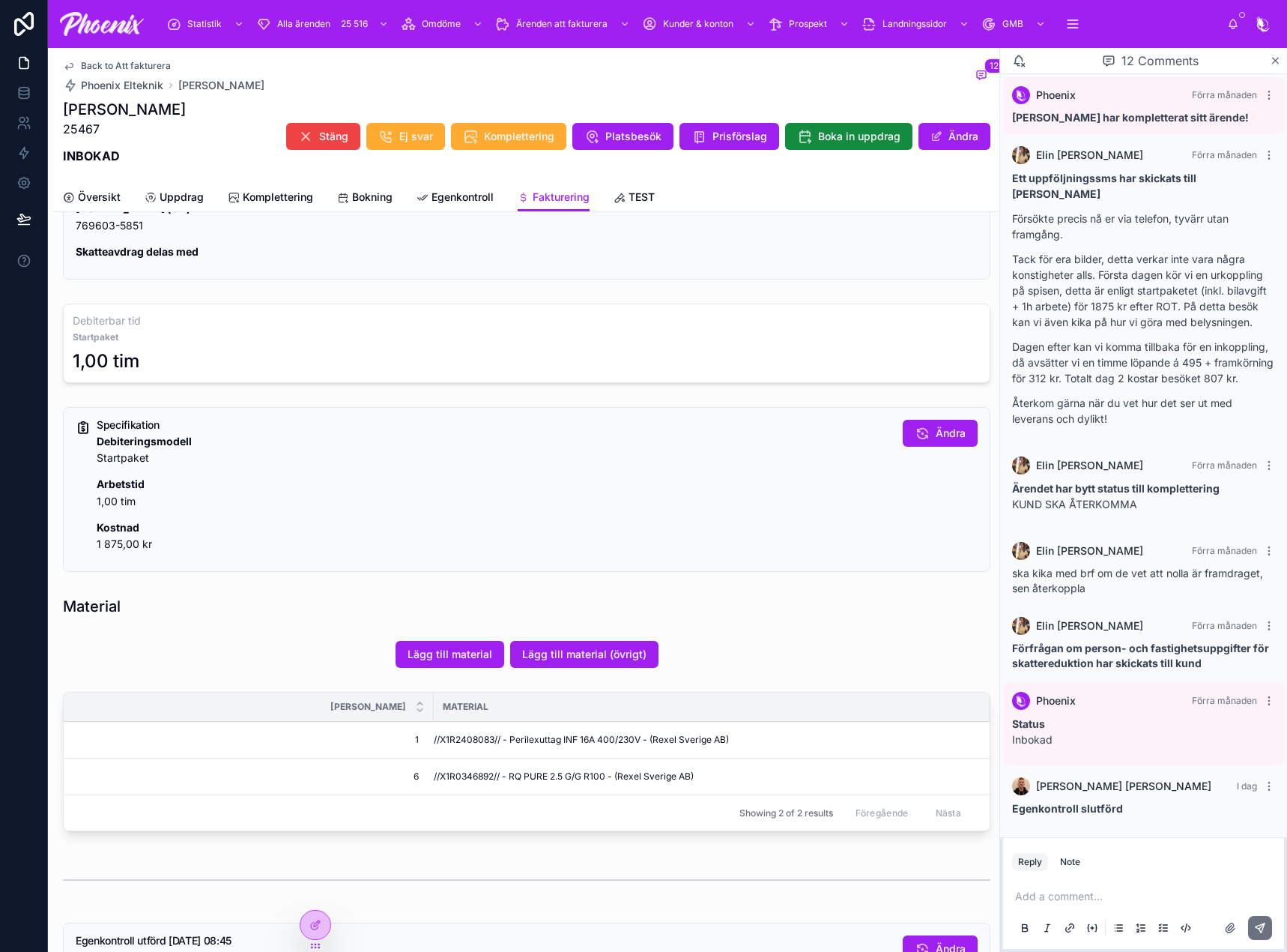
click at [473, 739] on span "//X1R2408083// - Perilexuttag INF 16A 400/230V - (Rexel Sverige AB)" at bounding box center [581, 740] width 295 height 12
click at [474, 739] on span "//X1R2408083// - Perilexuttag INF 16A 400/230V - (Rexel Sverige AB)" at bounding box center [581, 740] width 295 height 12
click at [459, 777] on span "//X1R0346892// - RQ PURE 2.5 G/G R100 - (Rexel Sverige AB)" at bounding box center [563, 776] width 260 height 12
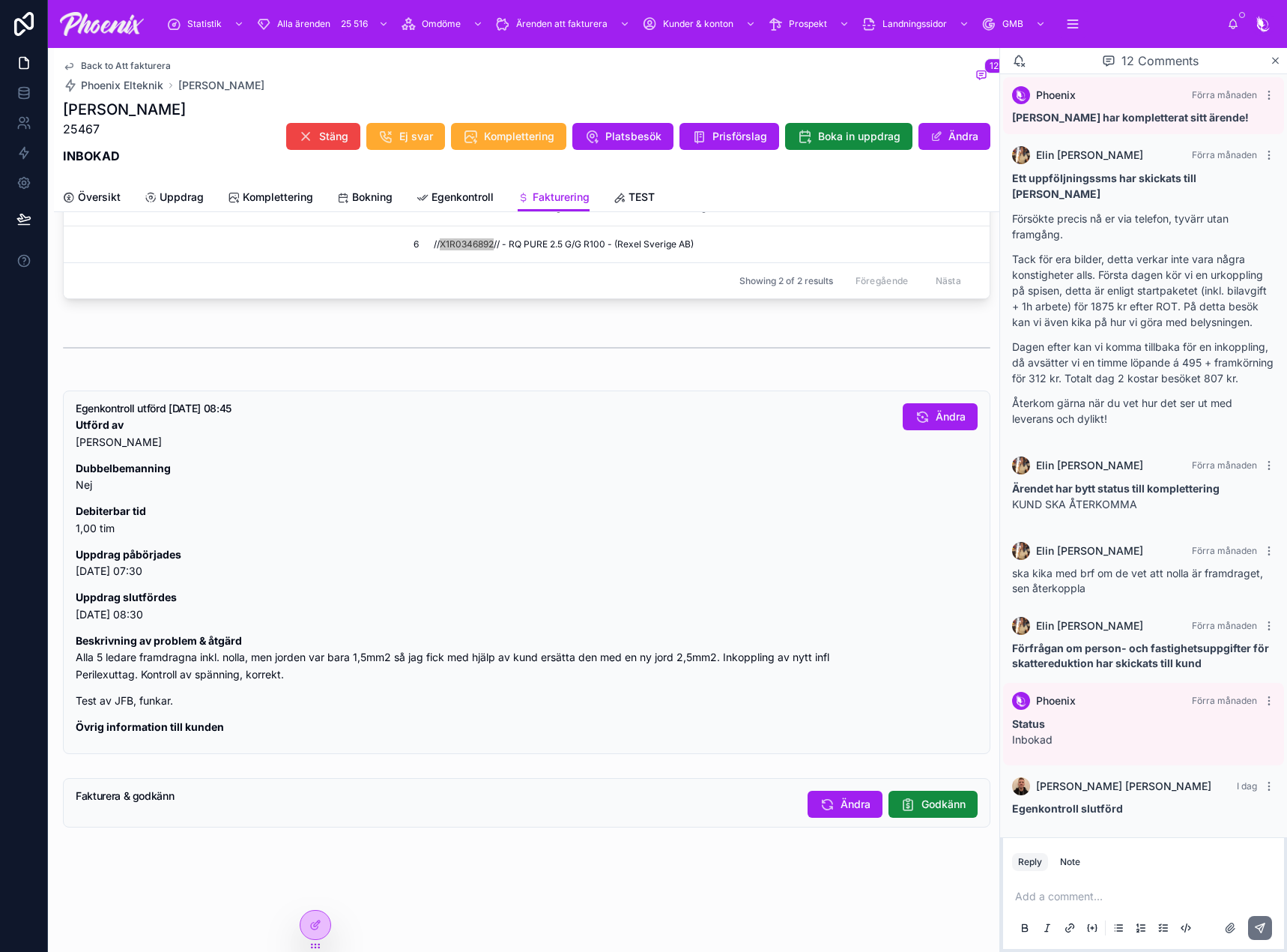
scroll to position [983, 0]
click at [922, 798] on span "Godkänn" at bounding box center [943, 802] width 44 height 15
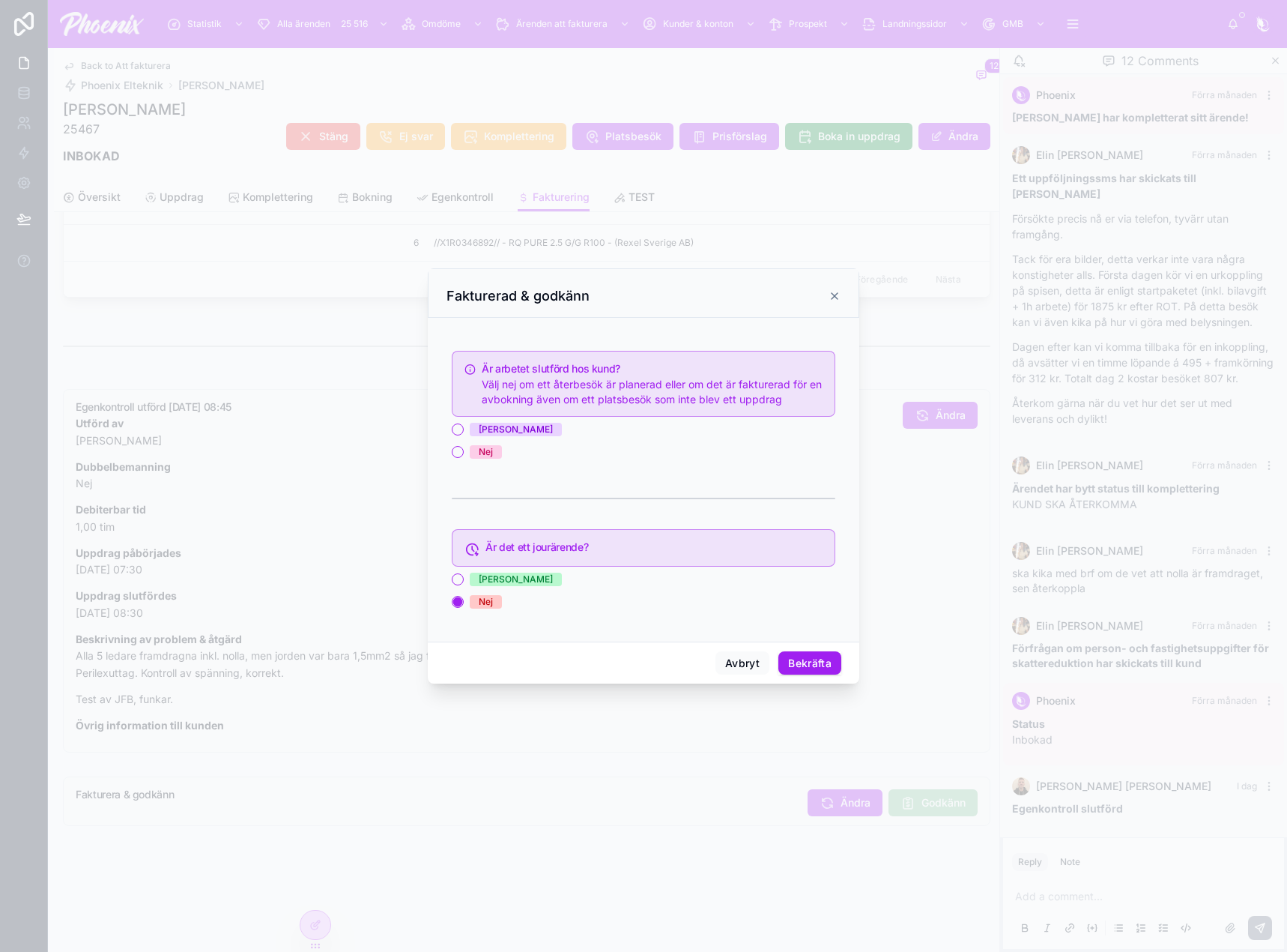
click at [483, 430] on div "[PERSON_NAME]" at bounding box center [516, 429] width 74 height 13
click at [464, 430] on button "[PERSON_NAME]" at bounding box center [458, 429] width 12 height 12
click at [830, 663] on button "Bekräfta" at bounding box center [810, 663] width 63 height 24
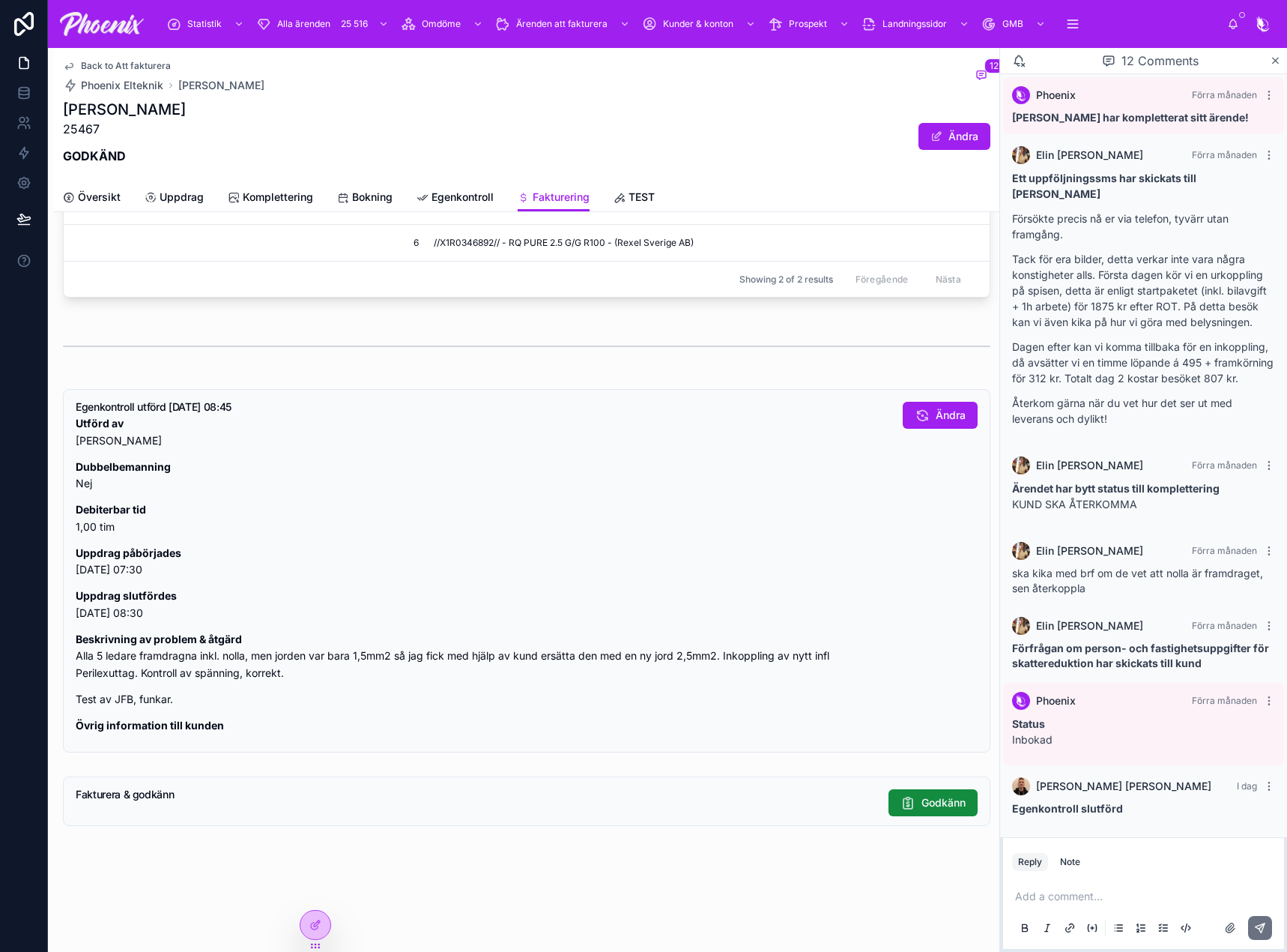
click at [139, 68] on span "Back to Att fakturera" at bounding box center [126, 66] width 90 height 12
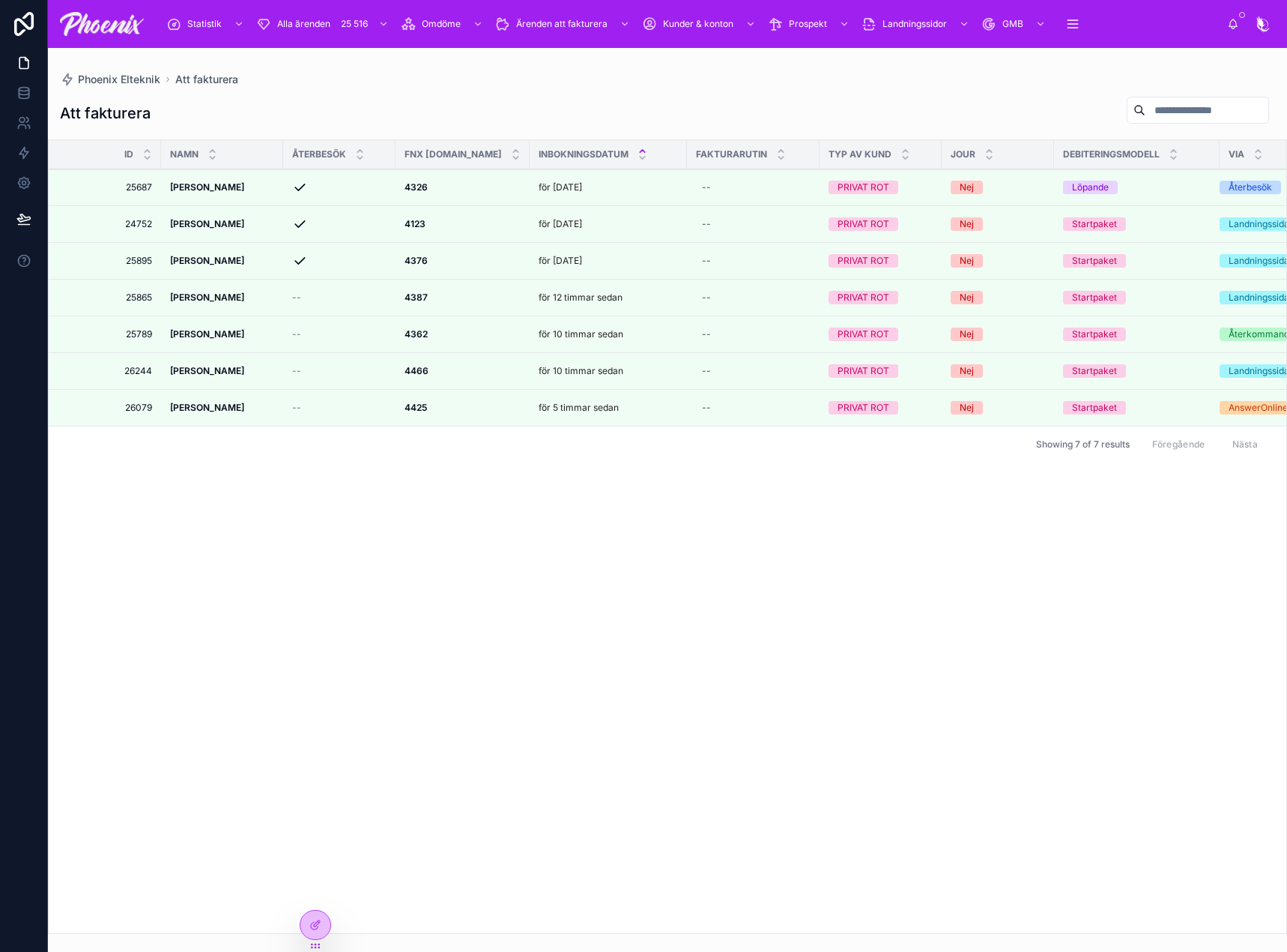
click at [0, 0] on icon at bounding box center [0, 0] width 0 height 0
click at [416, 298] on strong "4387" at bounding box center [416, 297] width 23 height 12
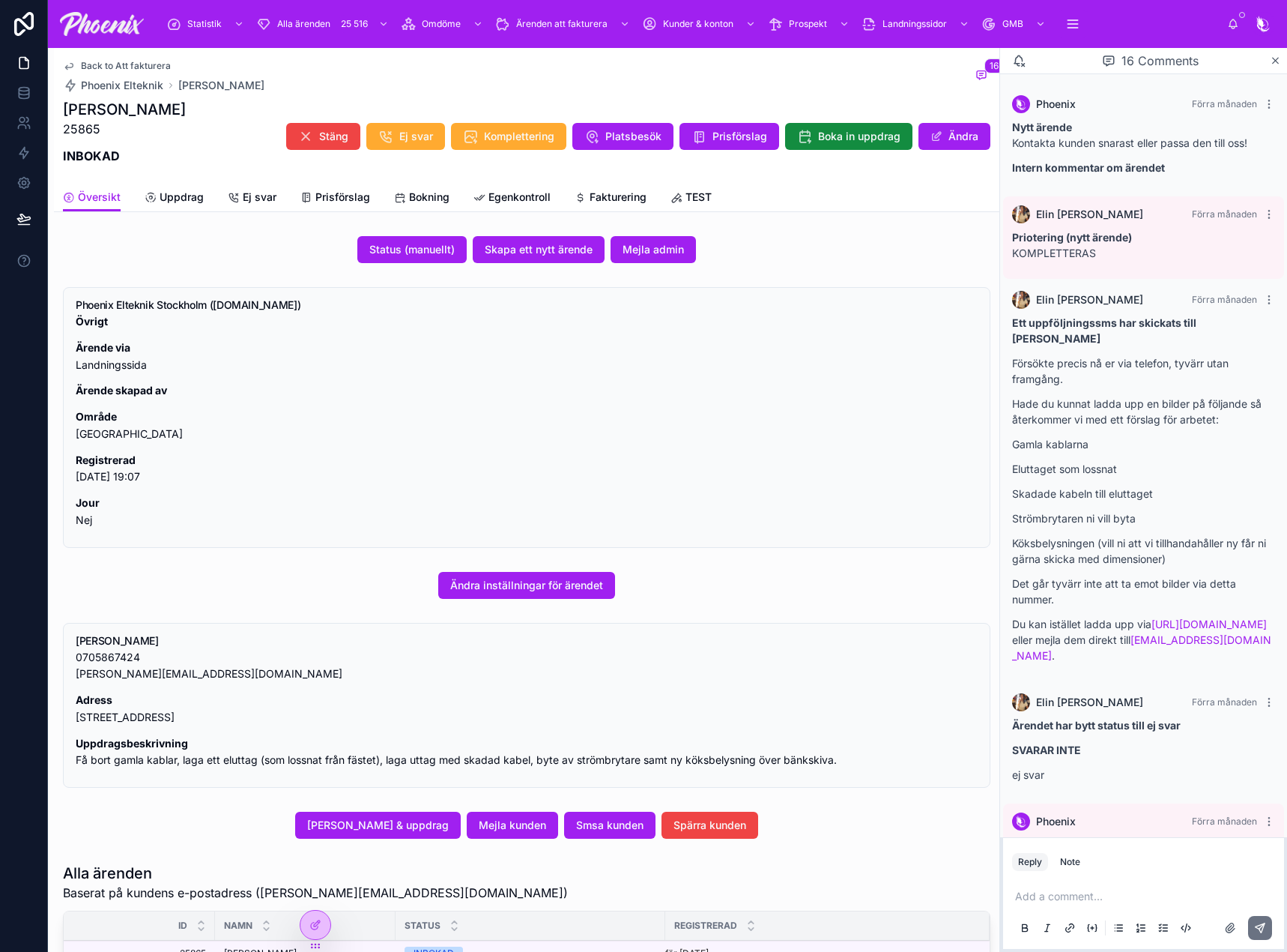
scroll to position [1905, 0]
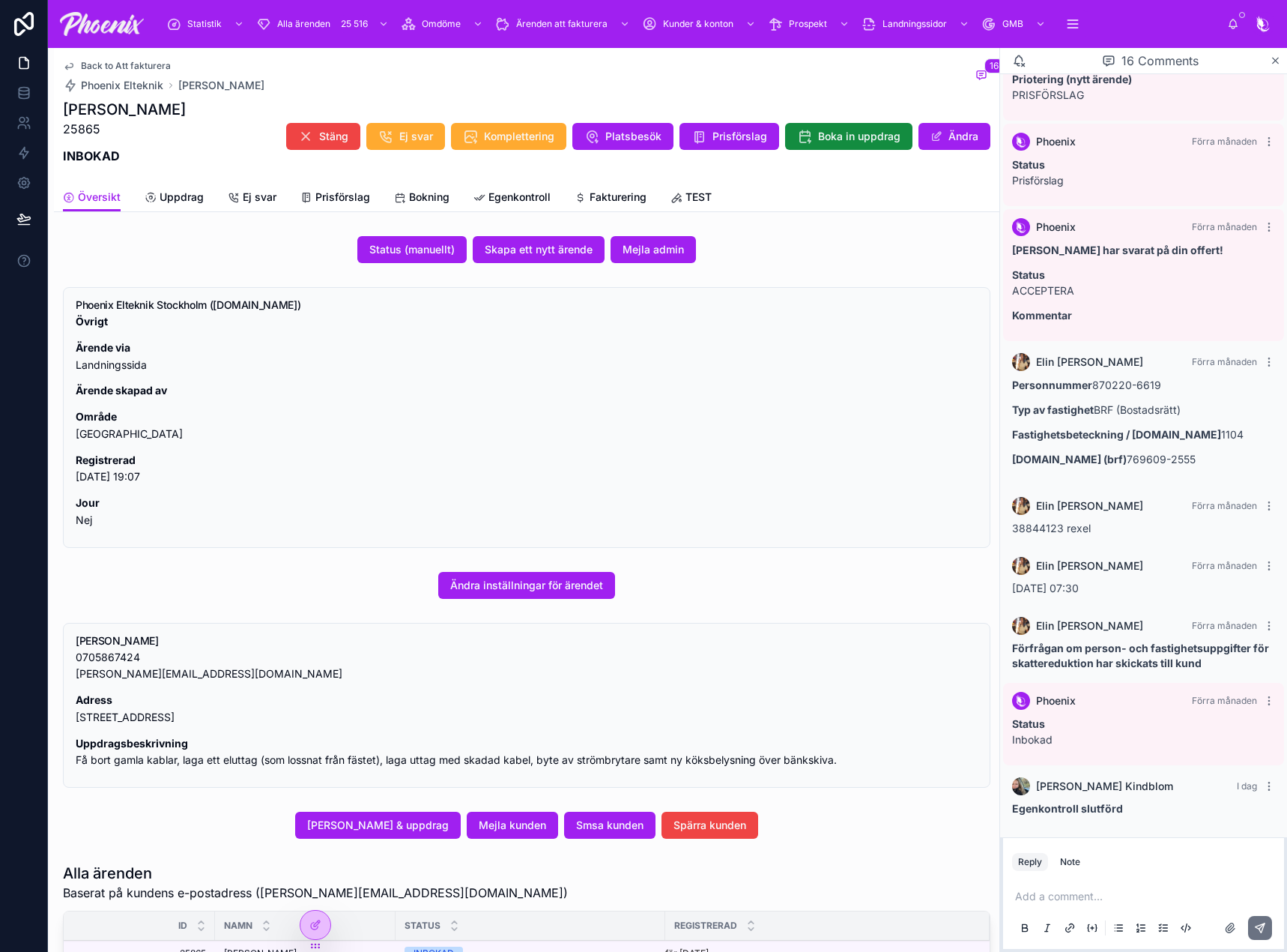
click at [609, 198] on span "Fakturering" at bounding box center [618, 197] width 57 height 15
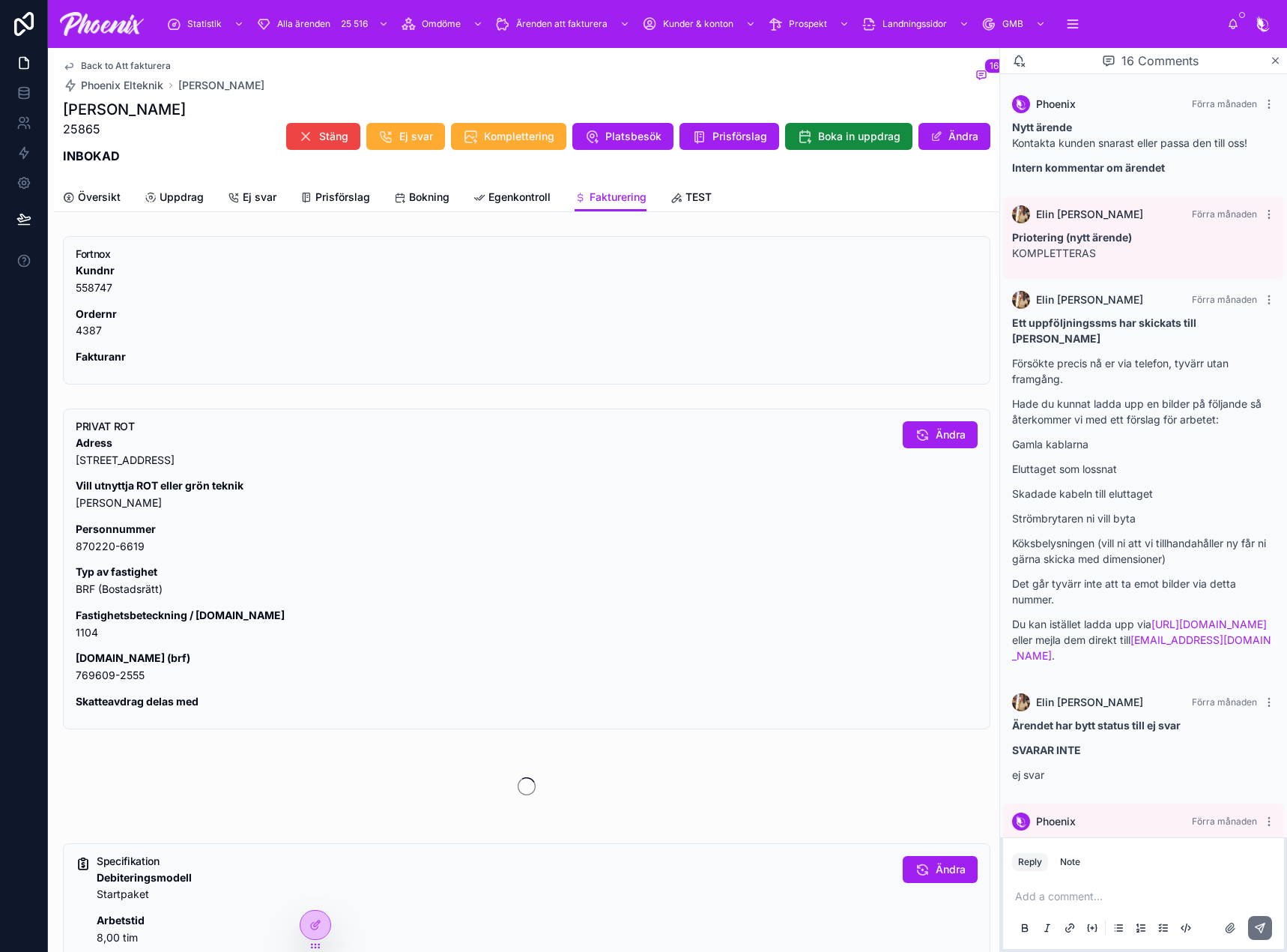
scroll to position [1905, 0]
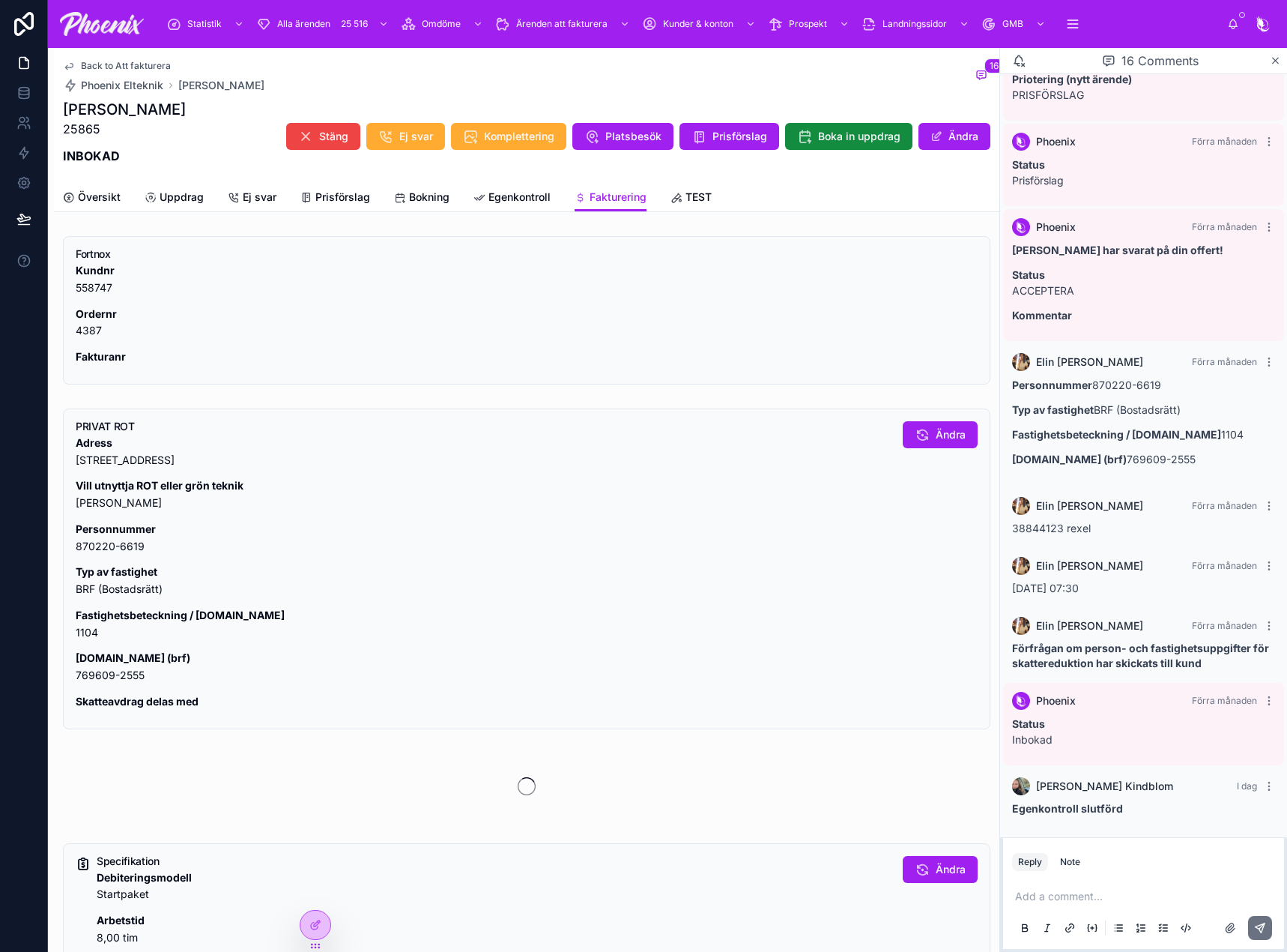
click at [87, 631] on p "Fastighetsbeteckning / [DOMAIN_NAME] 1104" at bounding box center [483, 624] width 815 height 35
drag, startPoint x: 87, startPoint y: 631, endPoint x: 768, endPoint y: 516, distance: 690.6
click at [90, 631] on p "Fastighetsbeteckning / [DOMAIN_NAME] 1104" at bounding box center [483, 624] width 815 height 35
click at [90, 677] on p "[DOMAIN_NAME] (brf) 769609-2555" at bounding box center [483, 667] width 815 height 35
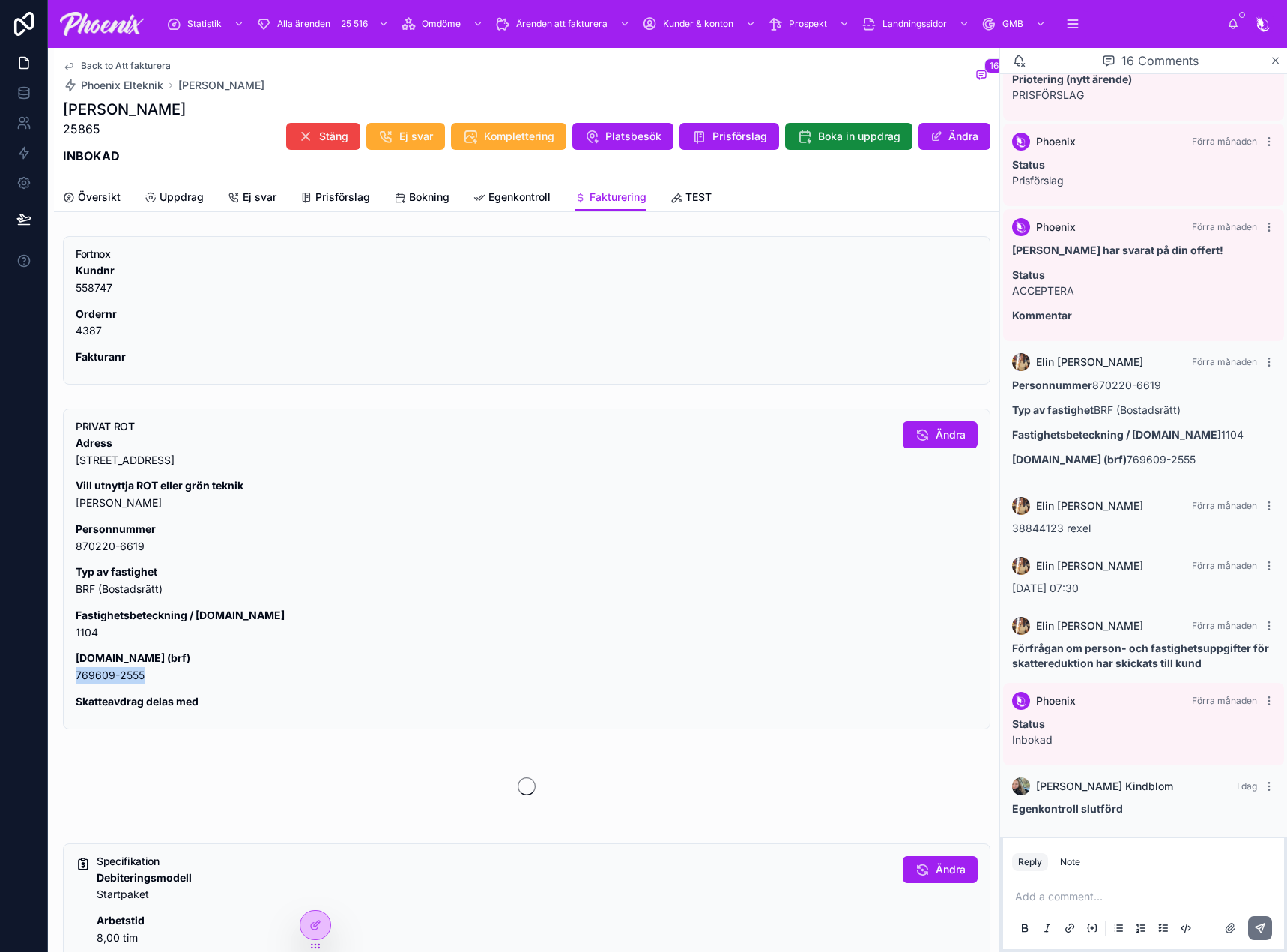
drag, startPoint x: 90, startPoint y: 677, endPoint x: 766, endPoint y: 545, distance: 688.8
click at [92, 676] on p "[DOMAIN_NAME] (brf) 769609-2555" at bounding box center [483, 667] width 815 height 35
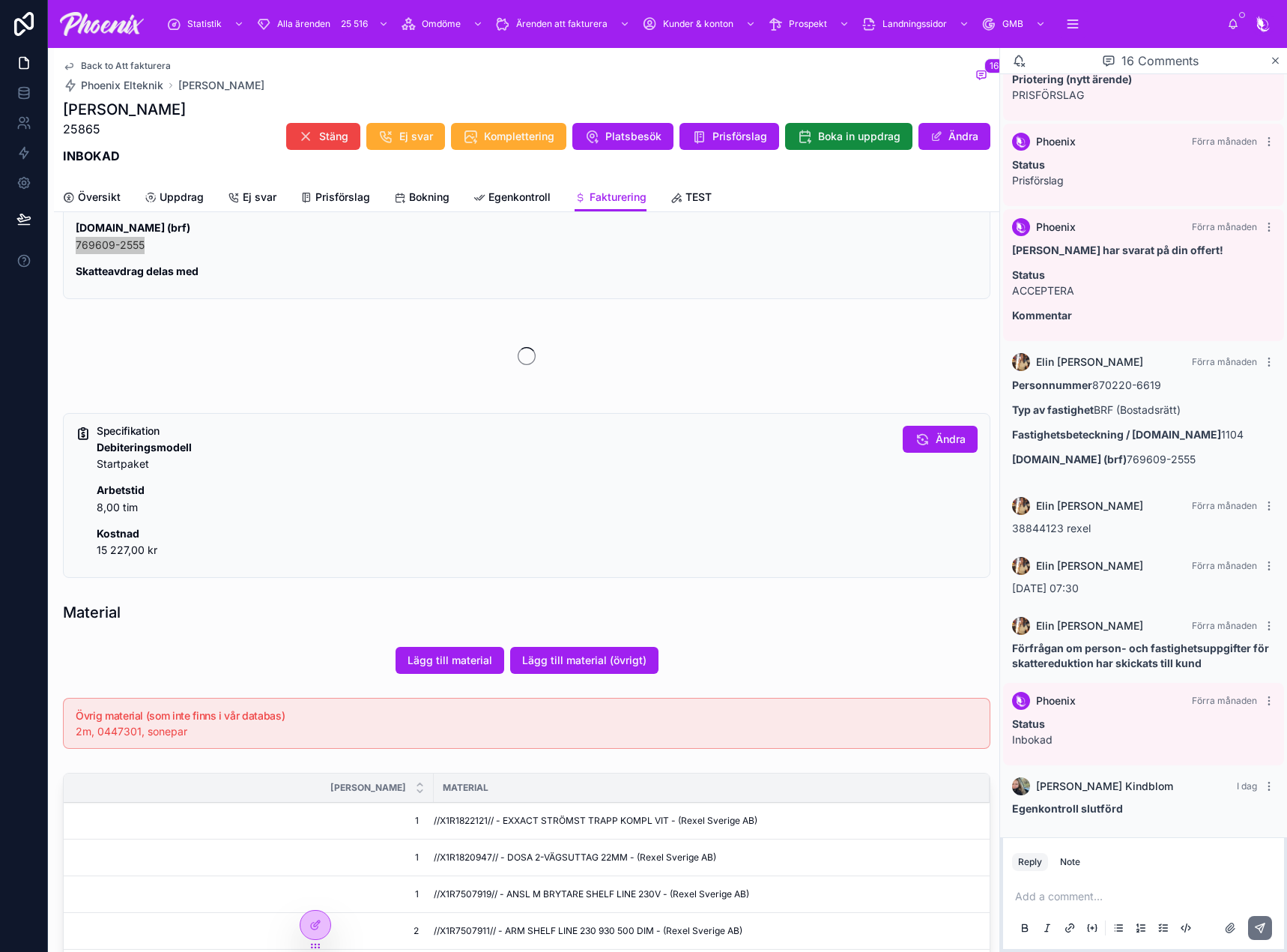
scroll to position [449, 0]
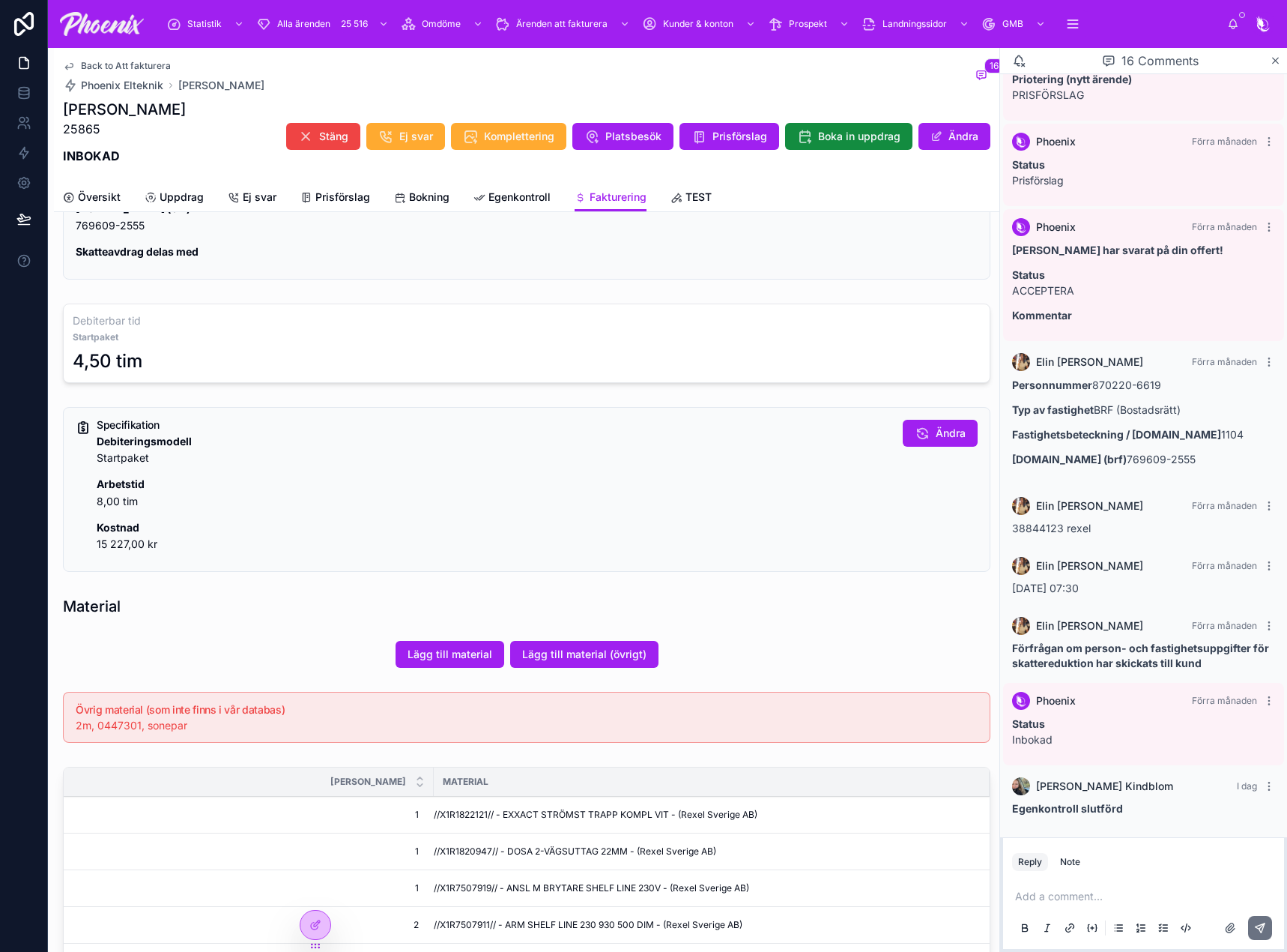
click at [119, 719] on span "2m, 0447301, sonepar" at bounding box center [131, 725] width 112 height 13
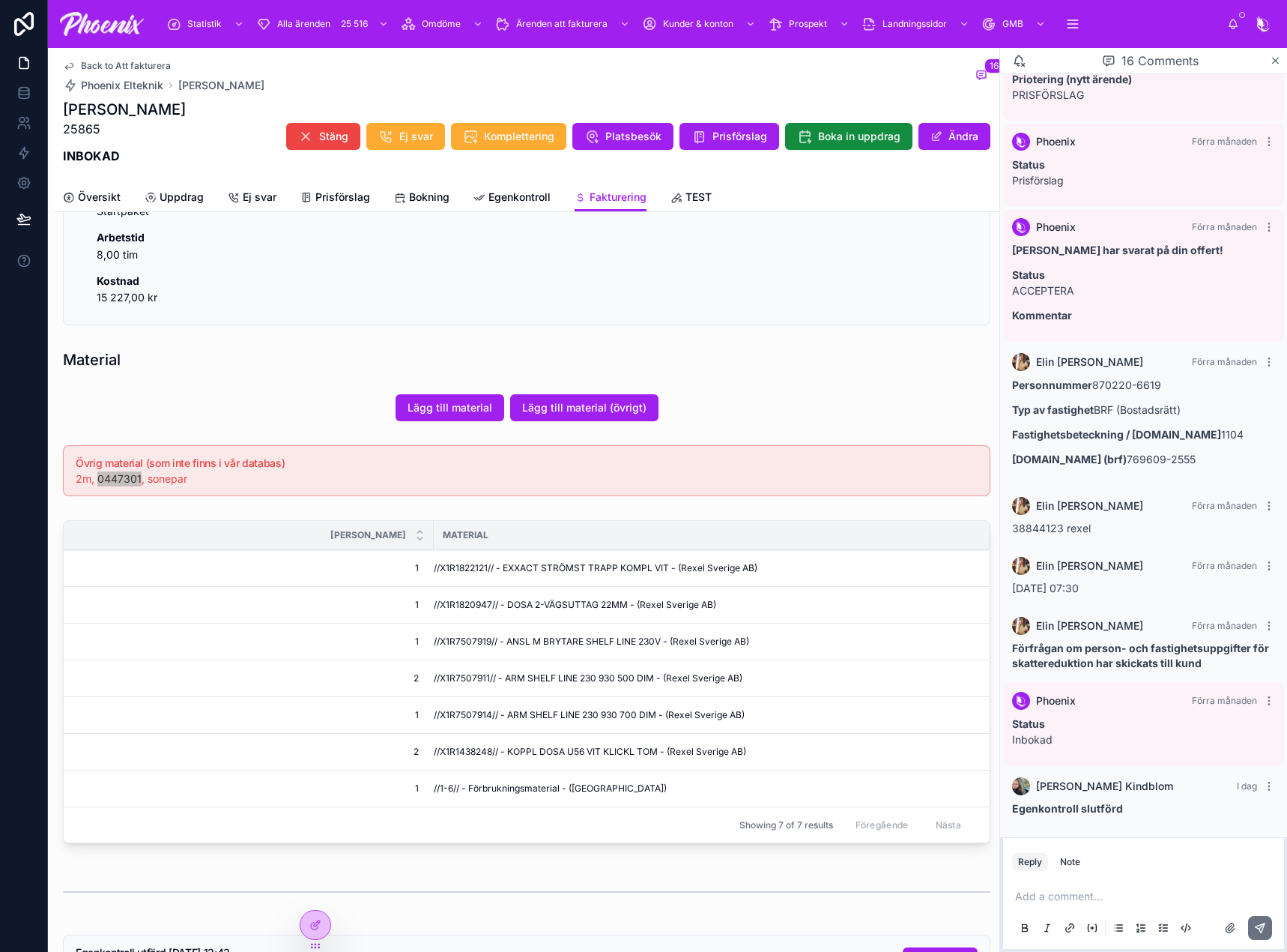
scroll to position [749, 0]
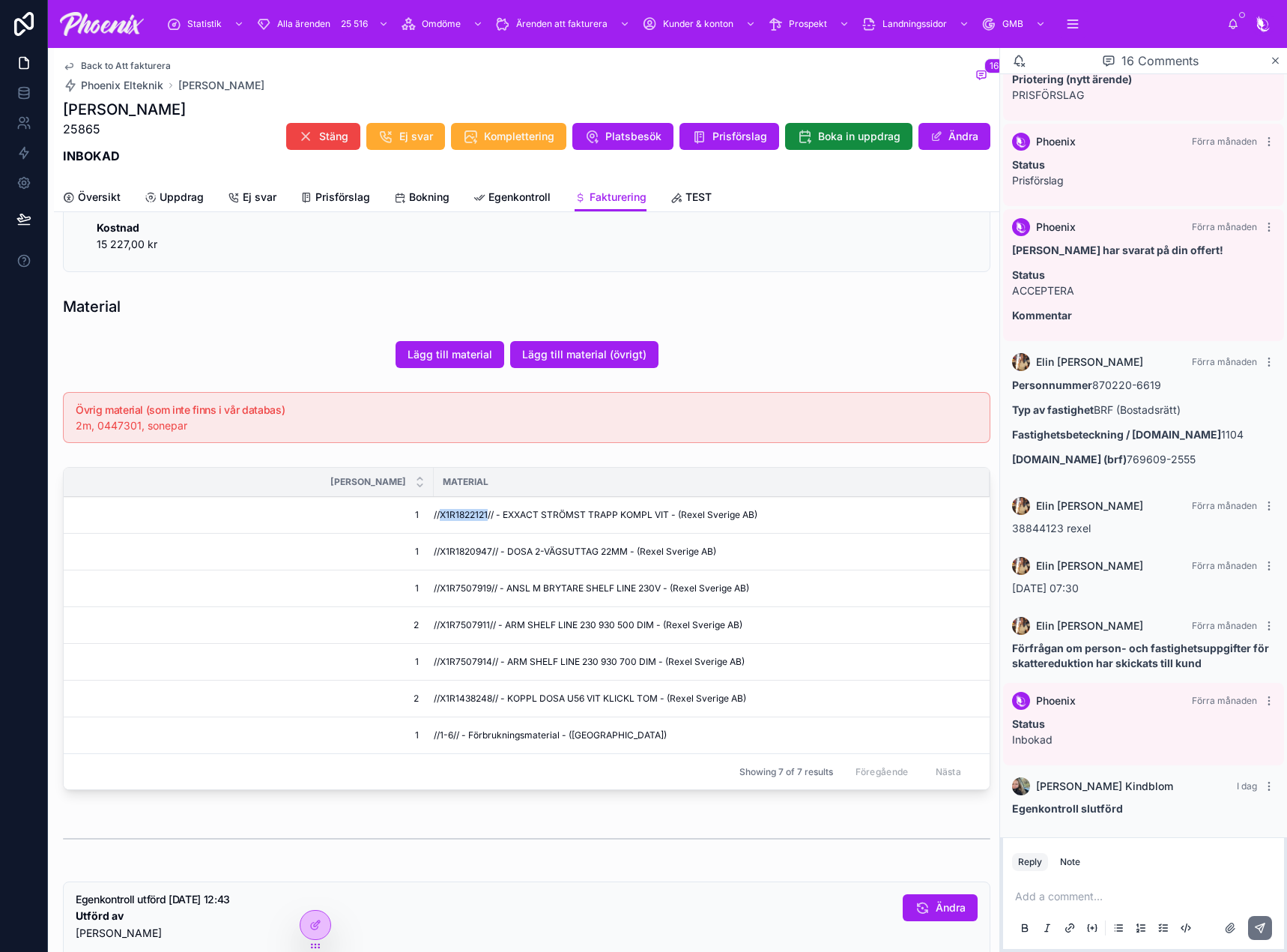
click at [456, 513] on span "//X1R1822121// - EXXACT STRÖMST TRAPP KOMPL VIT - (Rexel Sverige AB)" at bounding box center [596, 515] width 324 height 12
click at [429, 356] on span "Lägg till material" at bounding box center [450, 354] width 85 height 15
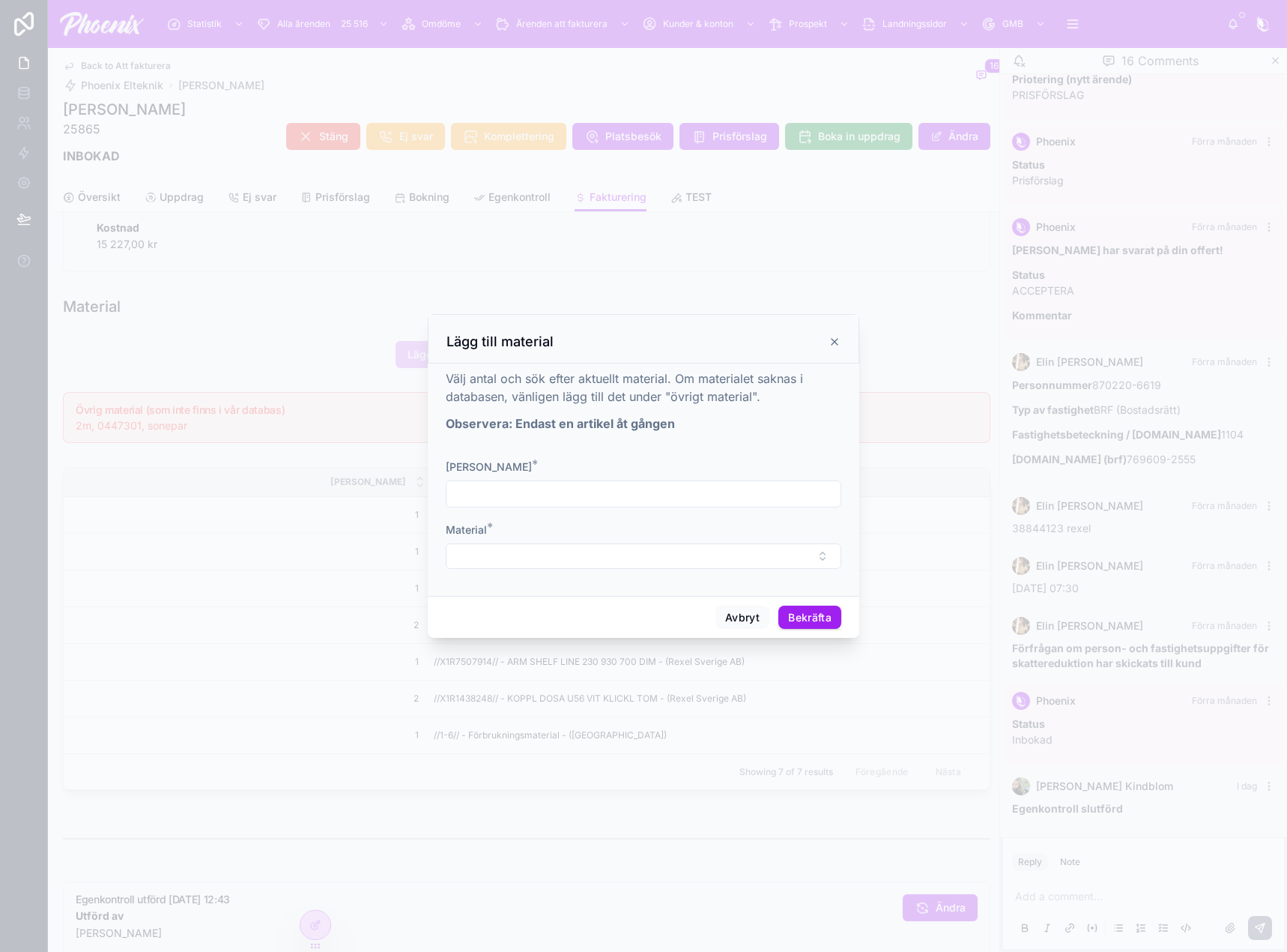
click at [482, 496] on input "text" at bounding box center [643, 493] width 394 height 21
type input "*"
click at [471, 557] on button "Select Button" at bounding box center [643, 556] width 395 height 25
type input "*******"
click at [640, 624] on span "//X1R0445601// - EXQ PURE 3G1.5 R50 - (Rexel Sverige AB)" at bounding box center [634, 622] width 178 height 30
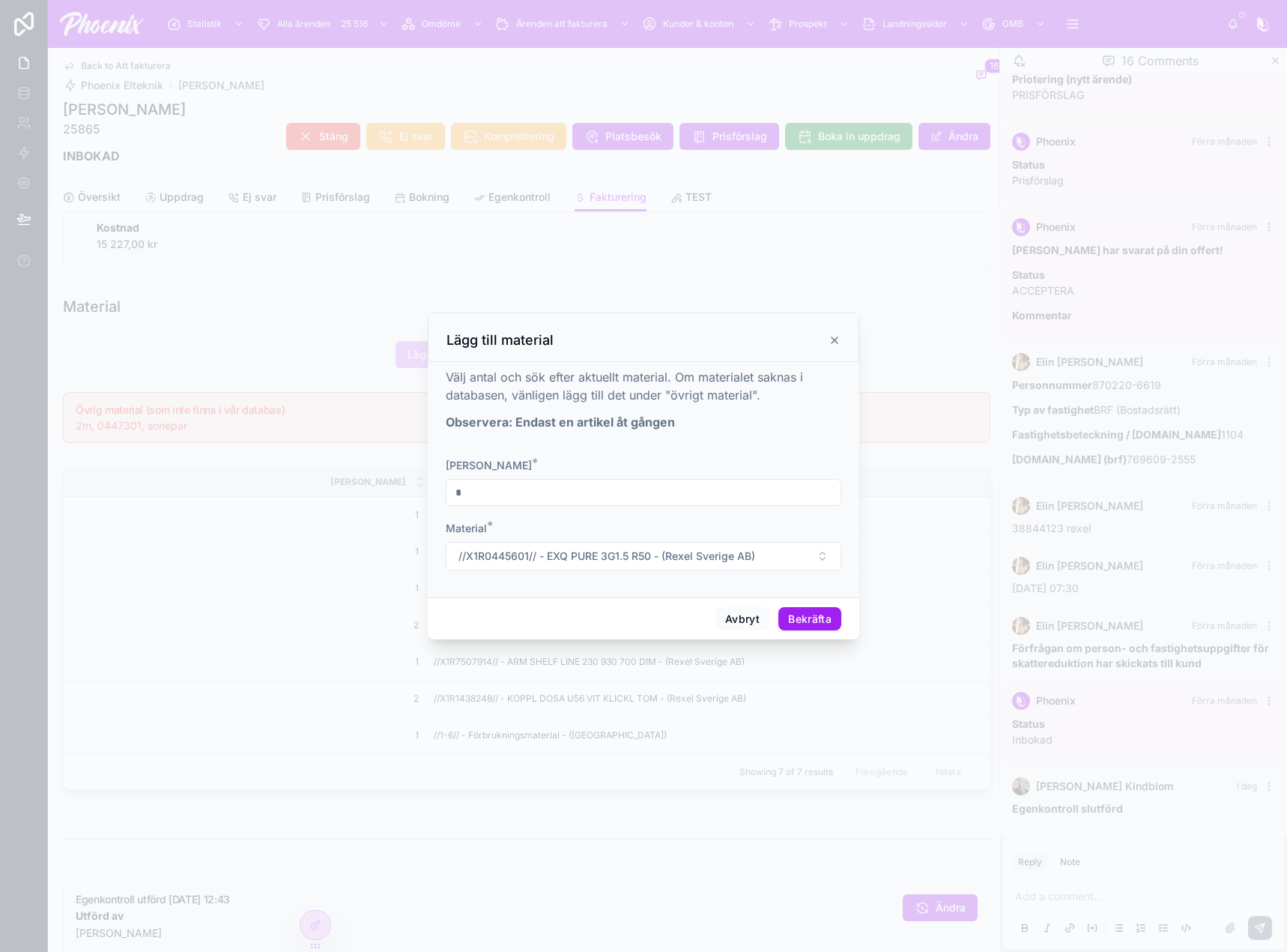
click at [791, 618] on button "Bekräfta" at bounding box center [810, 618] width 63 height 24
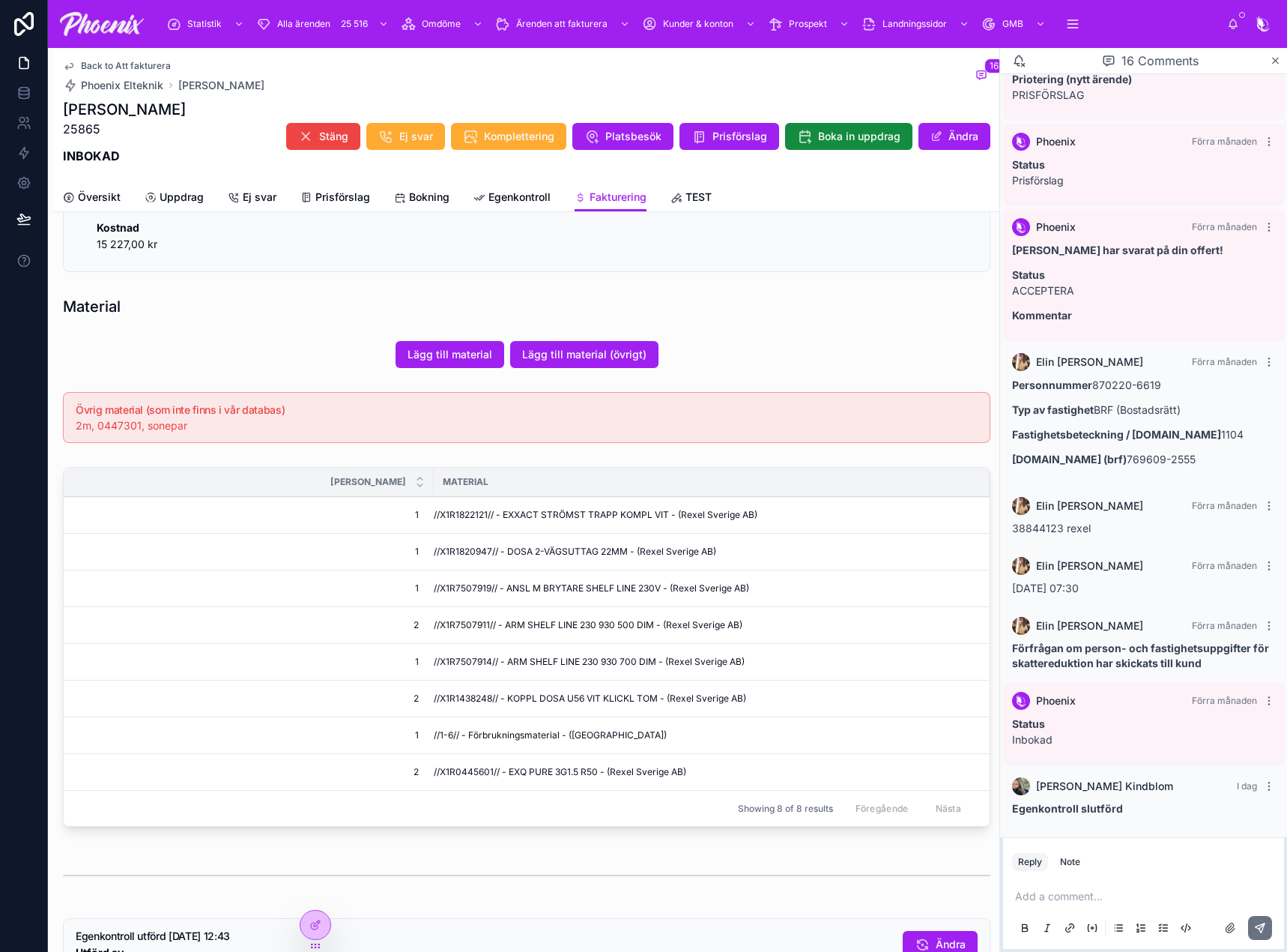
click at [553, 362] on button "Lägg till material (övrigt)" at bounding box center [584, 354] width 148 height 27
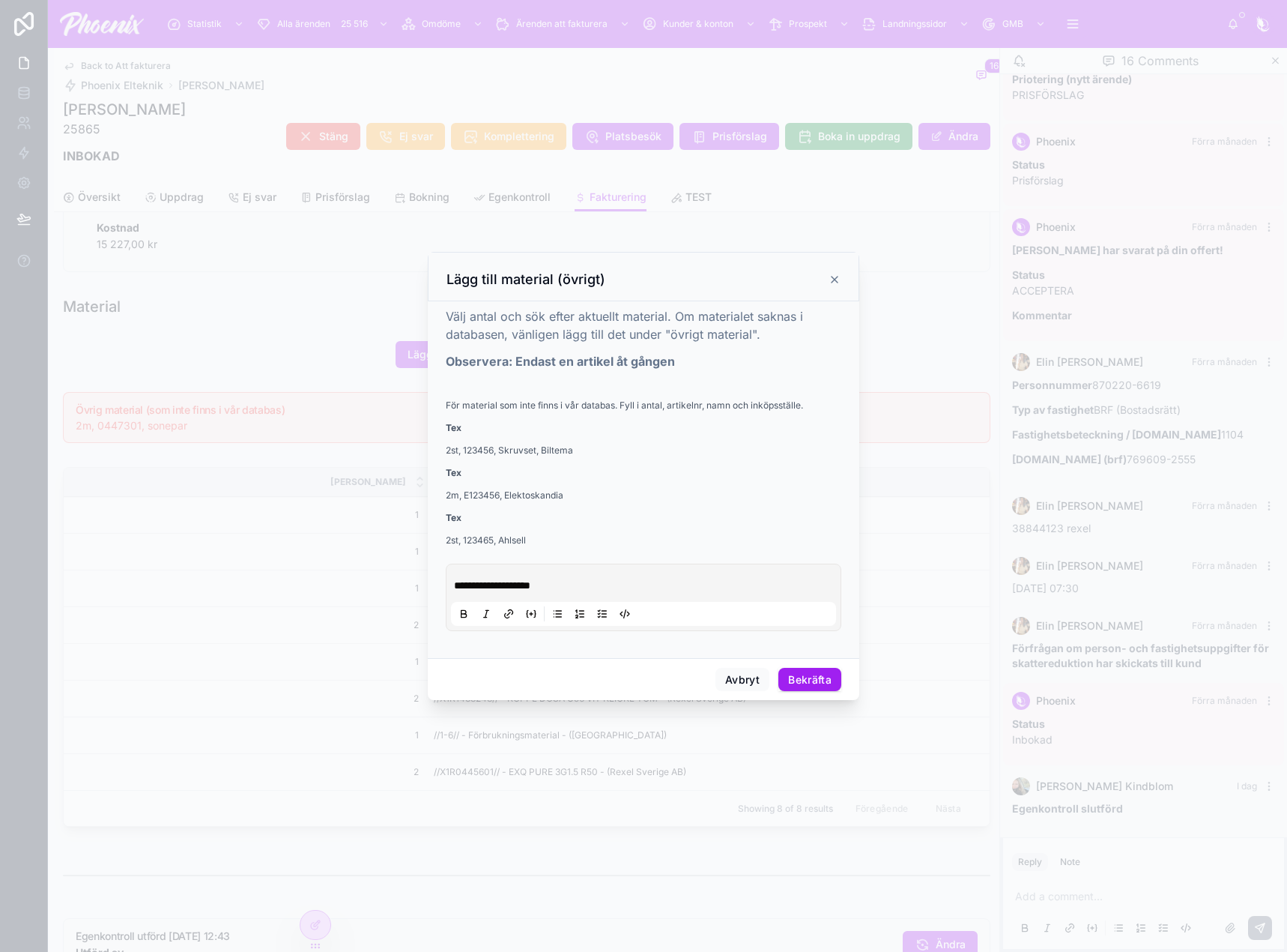
click at [530, 580] on span "**********" at bounding box center [492, 585] width 76 height 11
click at [815, 675] on button "Bekräfta" at bounding box center [810, 679] width 63 height 24
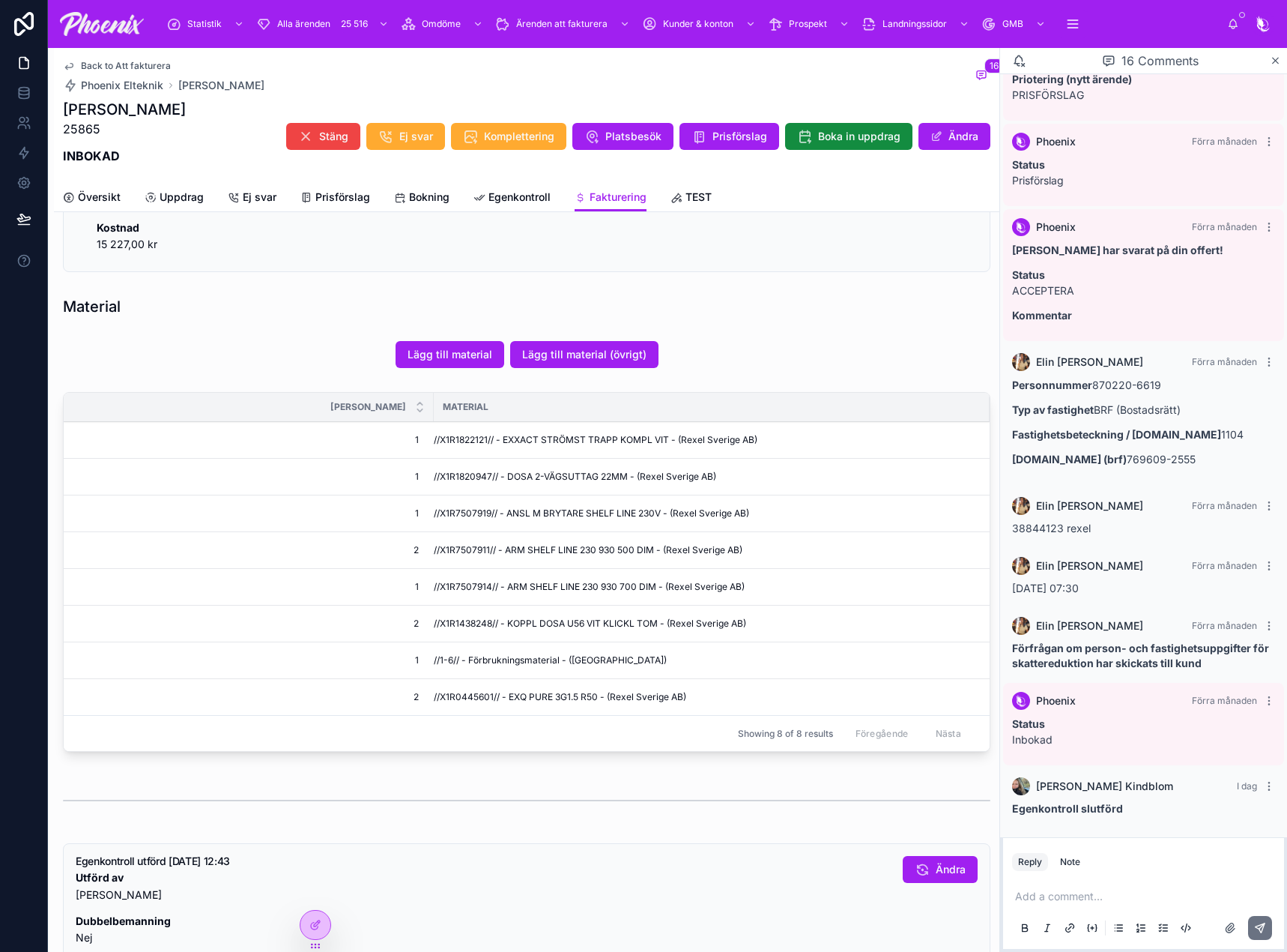
click at [465, 439] on span "//X1R1822121// - EXXACT STRÖMST TRAPP KOMPL VIT - (Rexel Sverige AB)" at bounding box center [596, 440] width 324 height 12
drag, startPoint x: 465, startPoint y: 439, endPoint x: 1006, endPoint y: 520, distance: 547.0
click at [478, 439] on span "//X1R1822121// - EXXACT STRÖMST TRAPP KOMPL VIT - (Rexel Sverige AB)" at bounding box center [596, 440] width 324 height 12
click at [483, 476] on span "//X1R1820947// - DOSA 2-VÄGSUTTAG 22MM - (Rexel Sverige AB)" at bounding box center [575, 476] width 282 height 12
click at [465, 510] on span "//X1R7507919// - ANSL M BRYTARE SHELF LINE 230V - (Rexel Sverige AB)" at bounding box center [591, 513] width 315 height 12
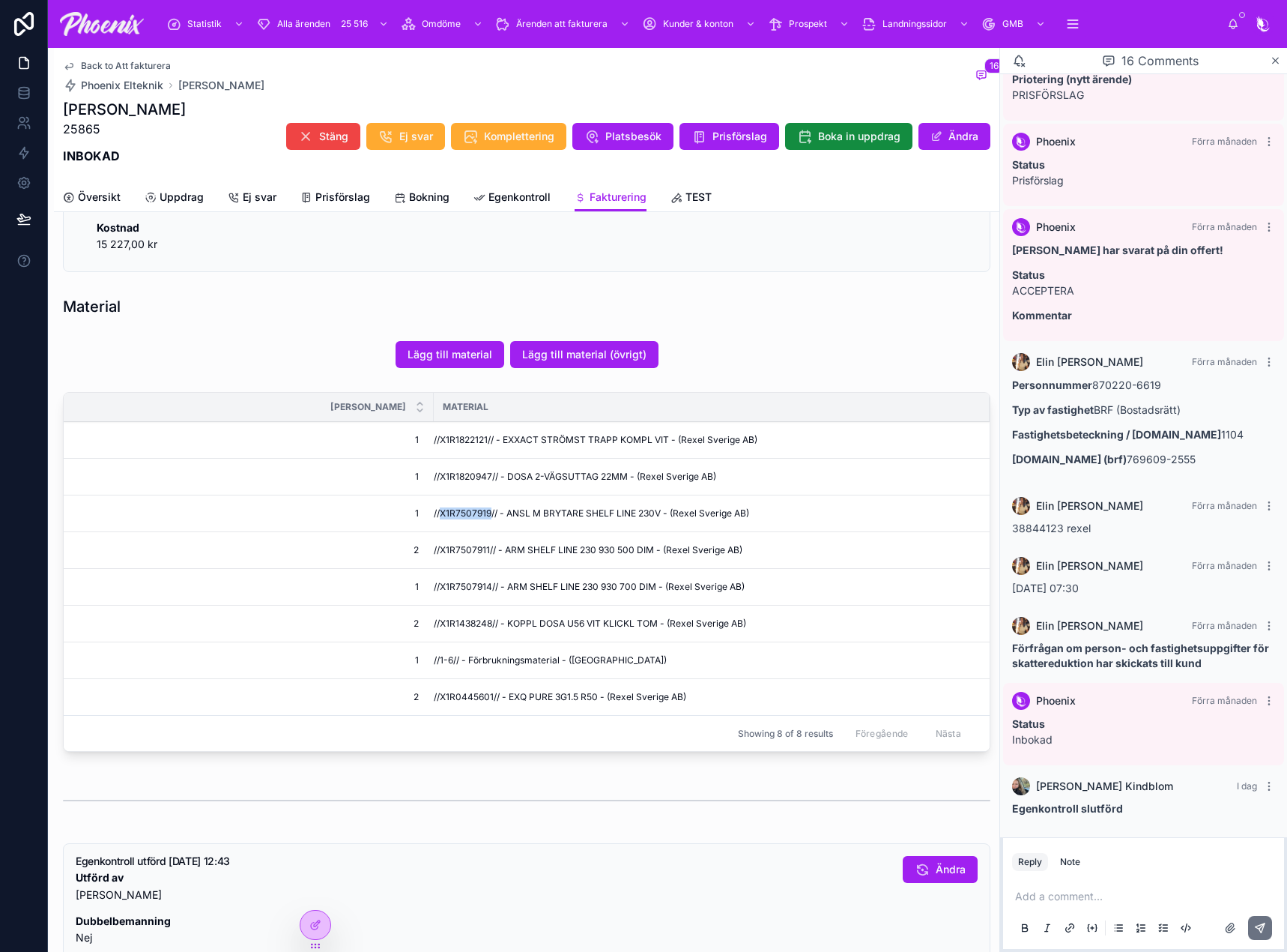
drag, startPoint x: 465, startPoint y: 510, endPoint x: 512, endPoint y: 514, distance: 47.2
click at [468, 510] on span "//X1R7507919// - ANSL M BRYTARE SHELF LINE 230V - (Rexel Sverige AB)" at bounding box center [591, 513] width 315 height 12
click at [469, 537] on td "//X1R7507911// - ARM SHELF LINE 230 930 500 DIM - (Rexel Sverige AB)" at bounding box center [711, 550] width 556 height 37
click at [442, 580] on td "//X1R7507914// - ARM SHELF LINE 230 930 700 DIM - (Rexel Sverige AB)" at bounding box center [711, 587] width 556 height 37
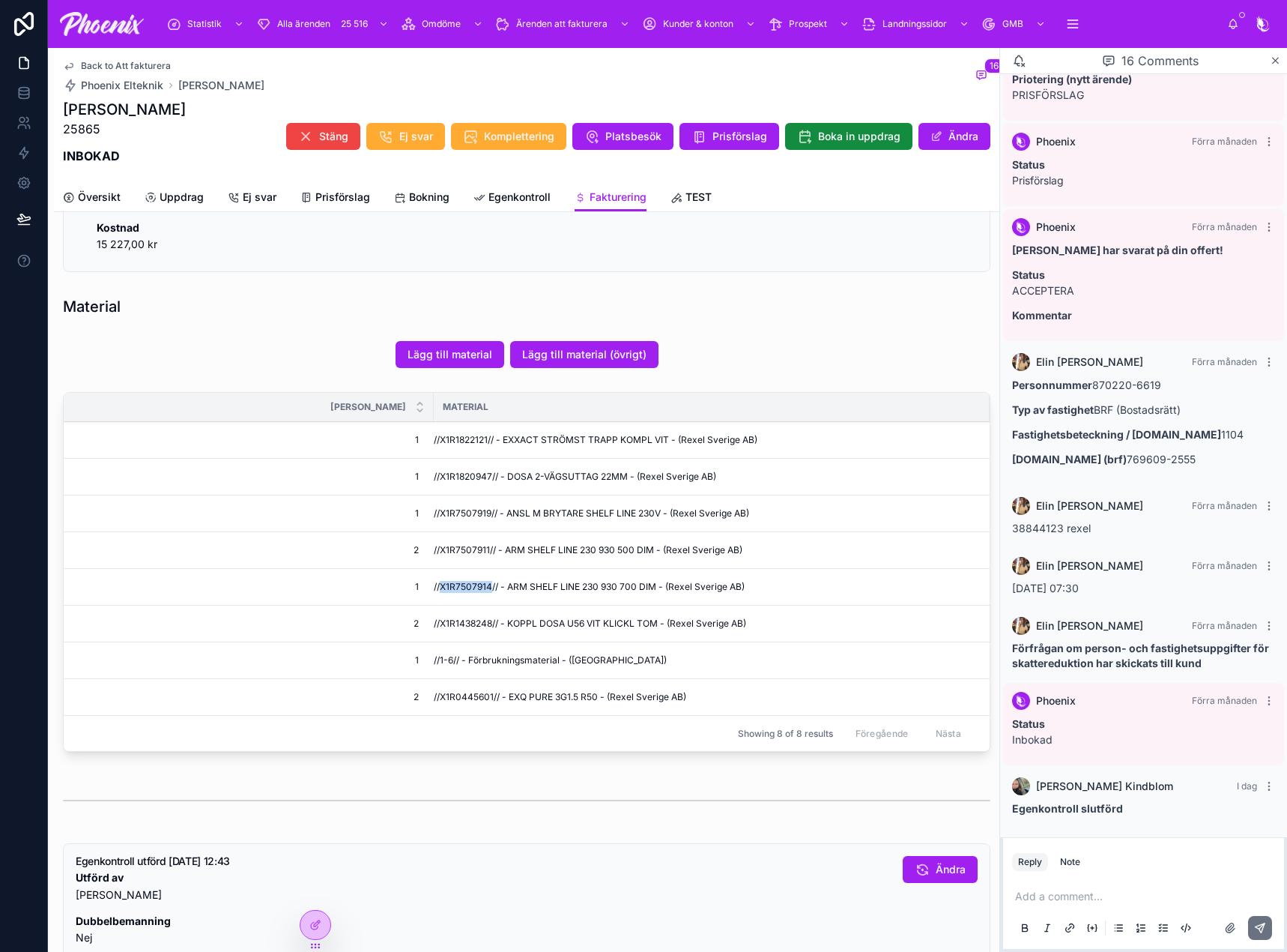
drag, startPoint x: 442, startPoint y: 580, endPoint x: 804, endPoint y: 597, distance: 362.4
click at [442, 580] on td "//X1R7507914// - ARM SHELF LINE 230 930 700 DIM - (Rexel Sverige AB)" at bounding box center [711, 587] width 556 height 37
click at [470, 621] on span "//X1R1438248// - KOPPL DOSA U56 VIT KLICKL TOM - (Rexel Sverige AB)" at bounding box center [590, 624] width 312 height 12
drag, startPoint x: 470, startPoint y: 621, endPoint x: 963, endPoint y: 626, distance: 493.0
click at [472, 621] on span "//X1R1438248// - KOPPL DOSA U56 VIT KLICKL TOM - (Rexel Sverige AB)" at bounding box center [590, 624] width 312 height 12
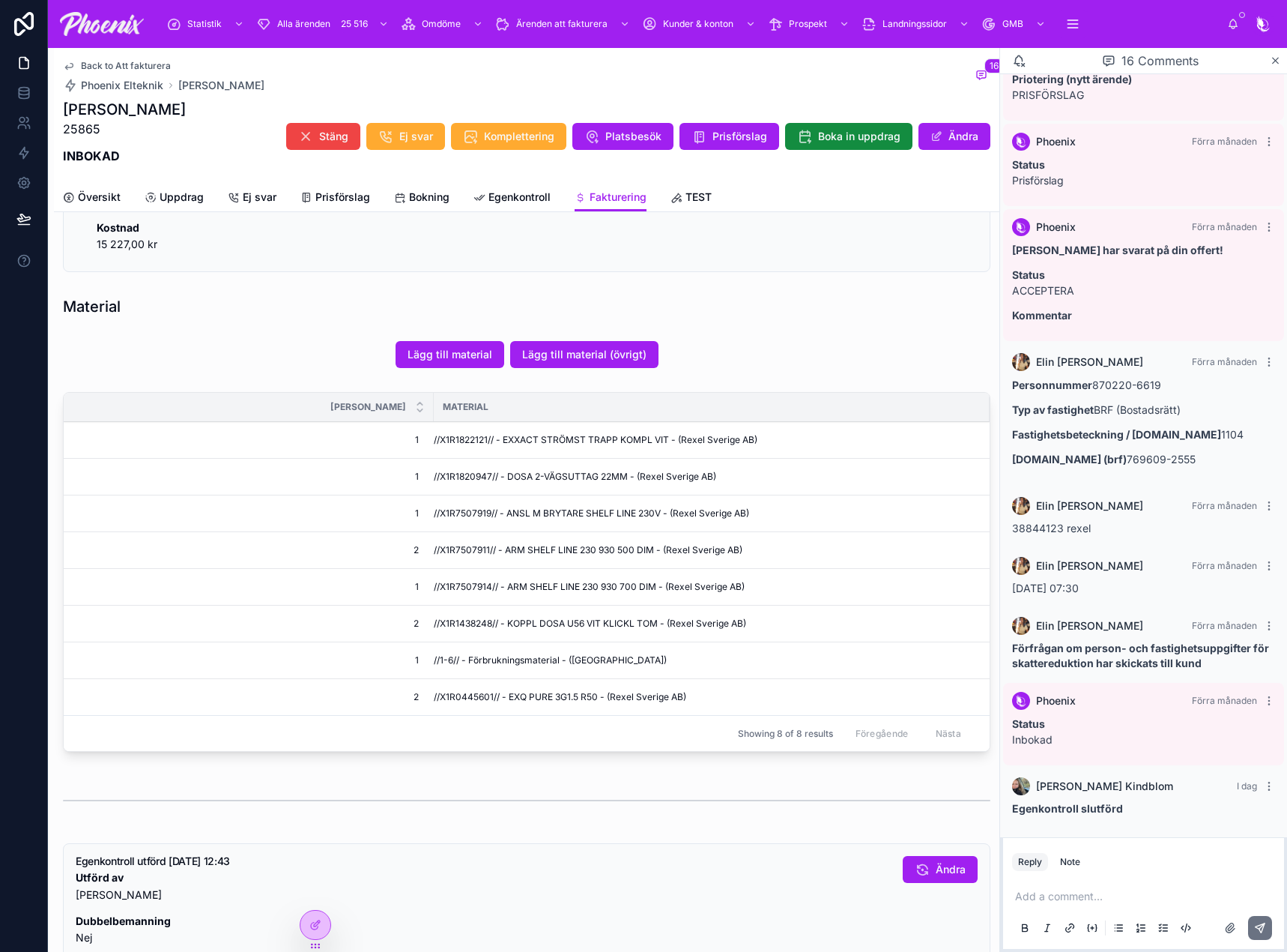
click at [450, 690] on td "//X1R0445601// - EXQ PURE 3G1.5 R50 - (Rexel Sverige AB)" at bounding box center [711, 698] width 556 height 37
click at [452, 692] on span "//X1R0445601// - EXQ PURE 3G1.5 R50 - (Rexel Sverige AB)" at bounding box center [560, 697] width 253 height 12
drag, startPoint x: 452, startPoint y: 692, endPoint x: 881, endPoint y: 665, distance: 429.8
click at [454, 692] on span "//X1R0445601// - EXQ PURE 3G1.5 R50 - (Rexel Sverige AB)" at bounding box center [560, 697] width 253 height 12
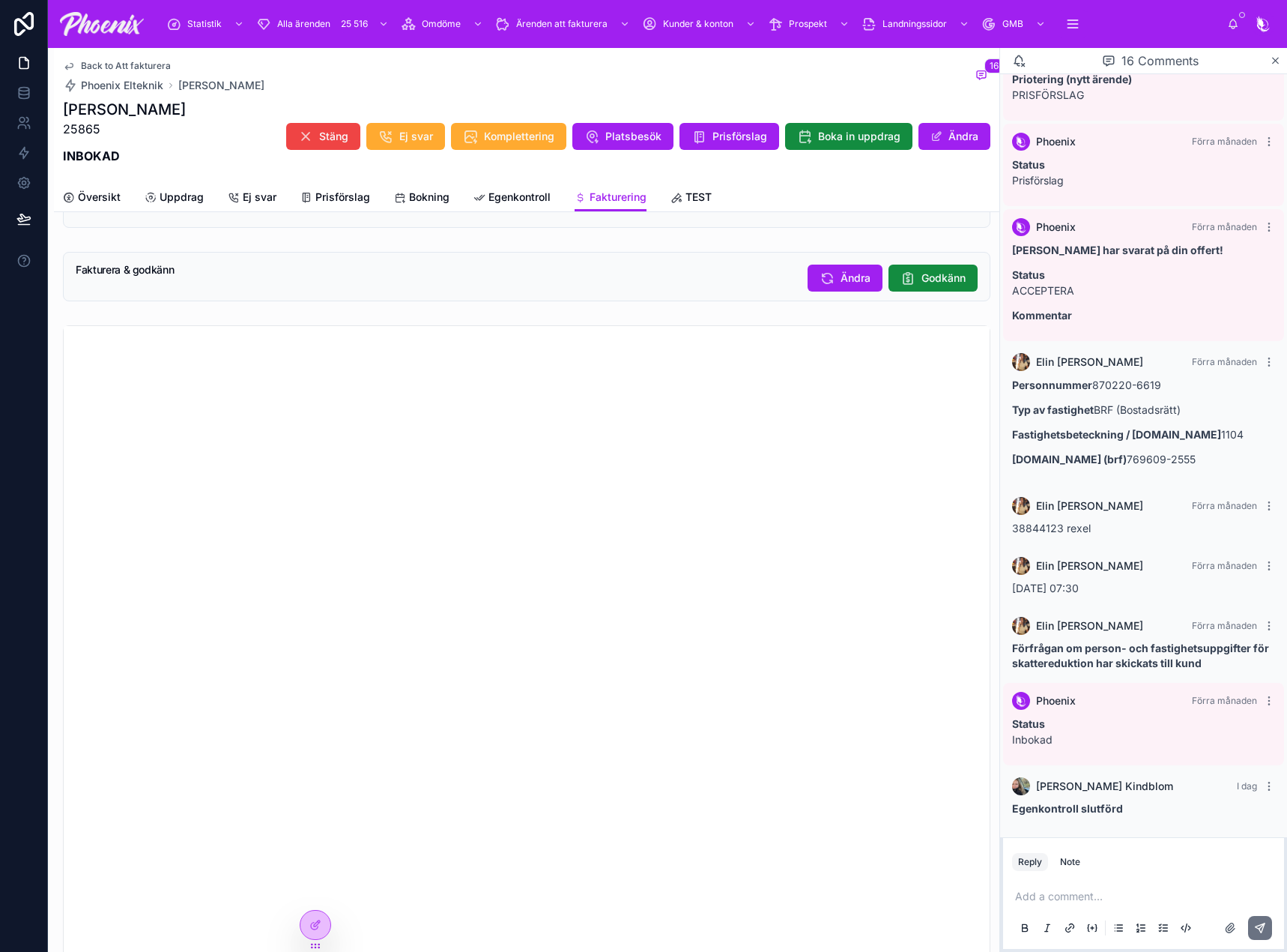
scroll to position [1605, 0]
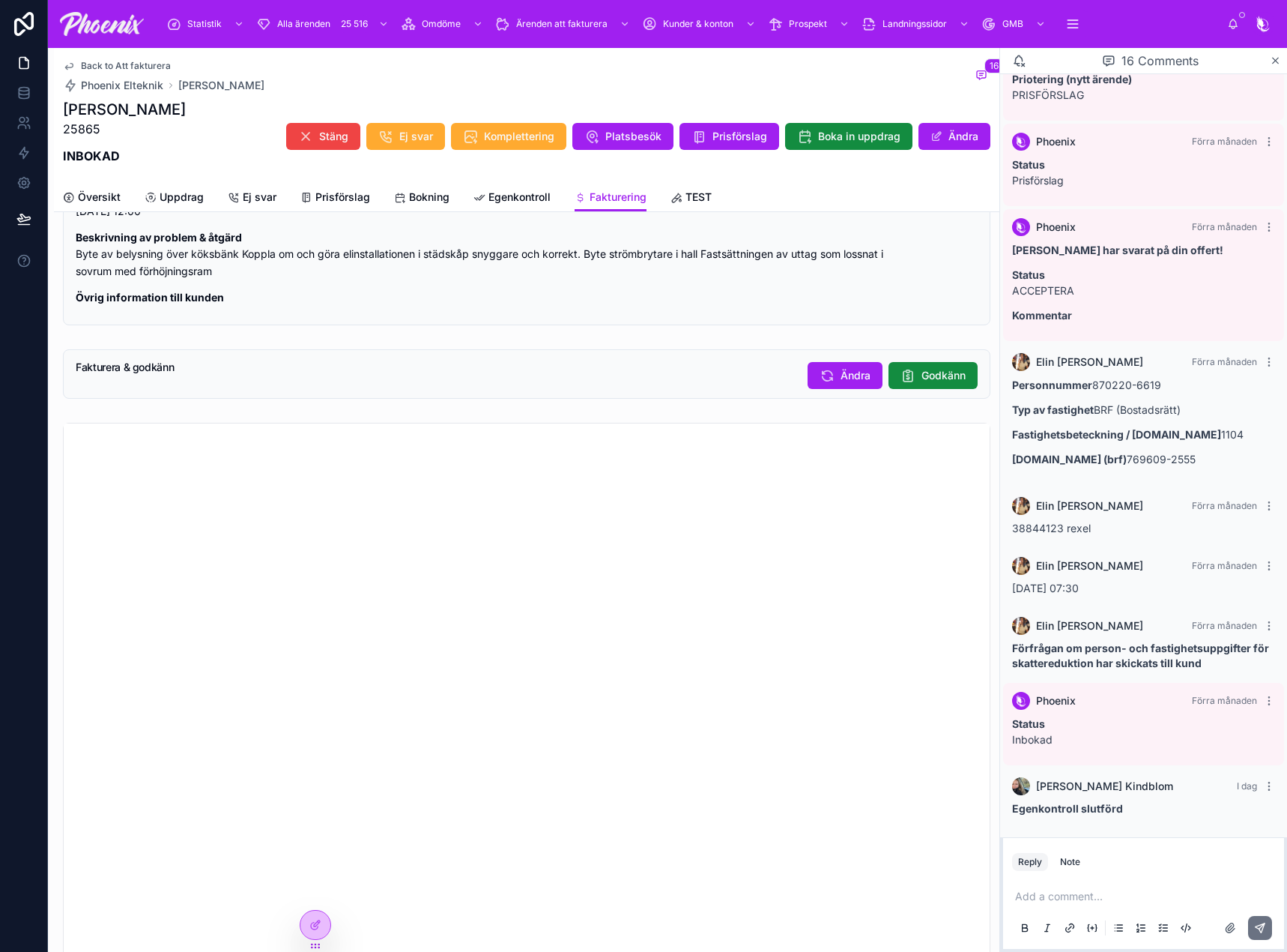
click at [906, 362] on button "Godkänn" at bounding box center [933, 375] width 89 height 27
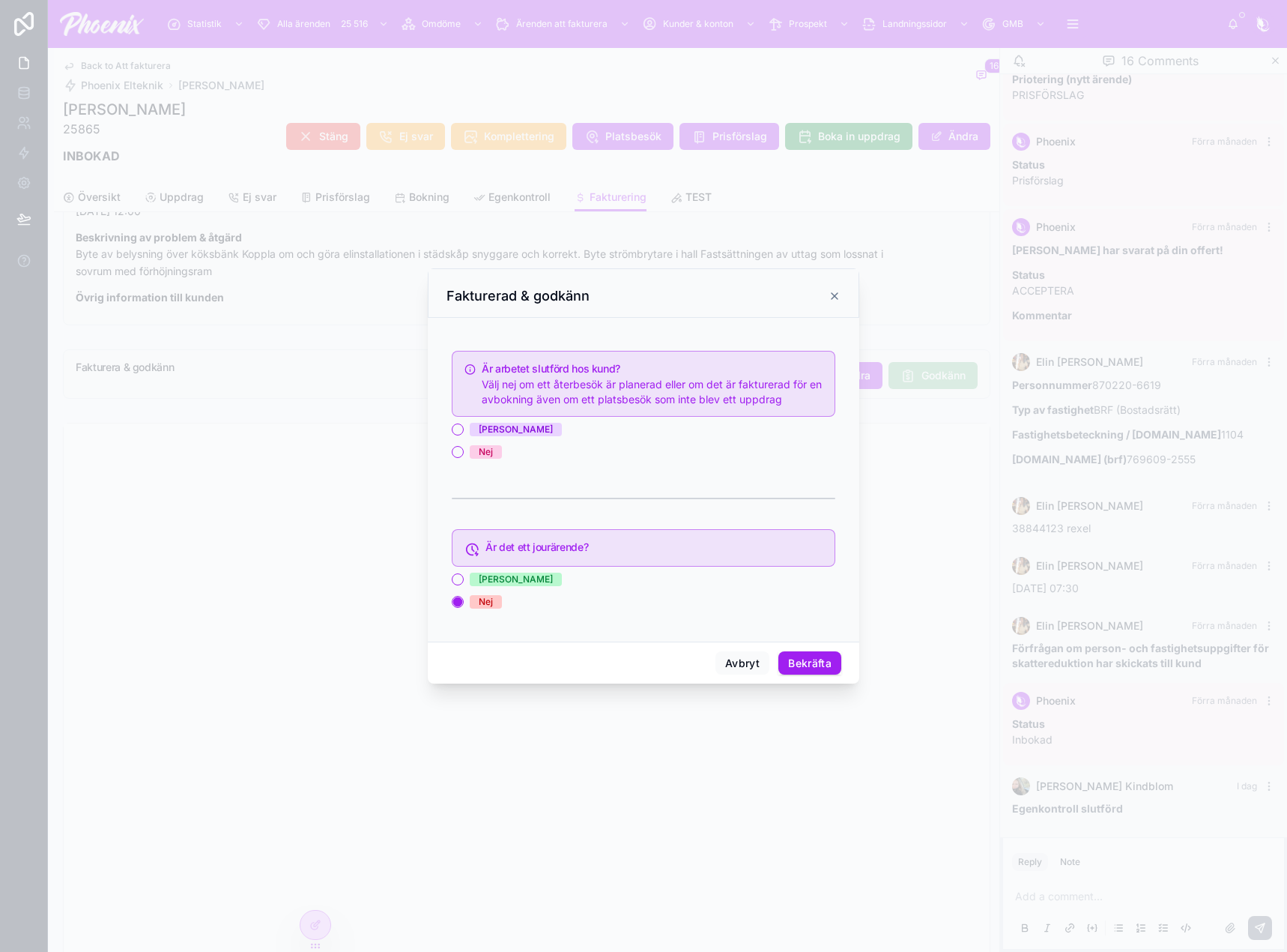
click at [488, 424] on div "[PERSON_NAME]" at bounding box center [516, 429] width 74 height 13
click at [464, 424] on button "[PERSON_NAME]" at bounding box center [458, 429] width 12 height 12
click at [838, 658] on button "Bekräfta" at bounding box center [810, 663] width 63 height 24
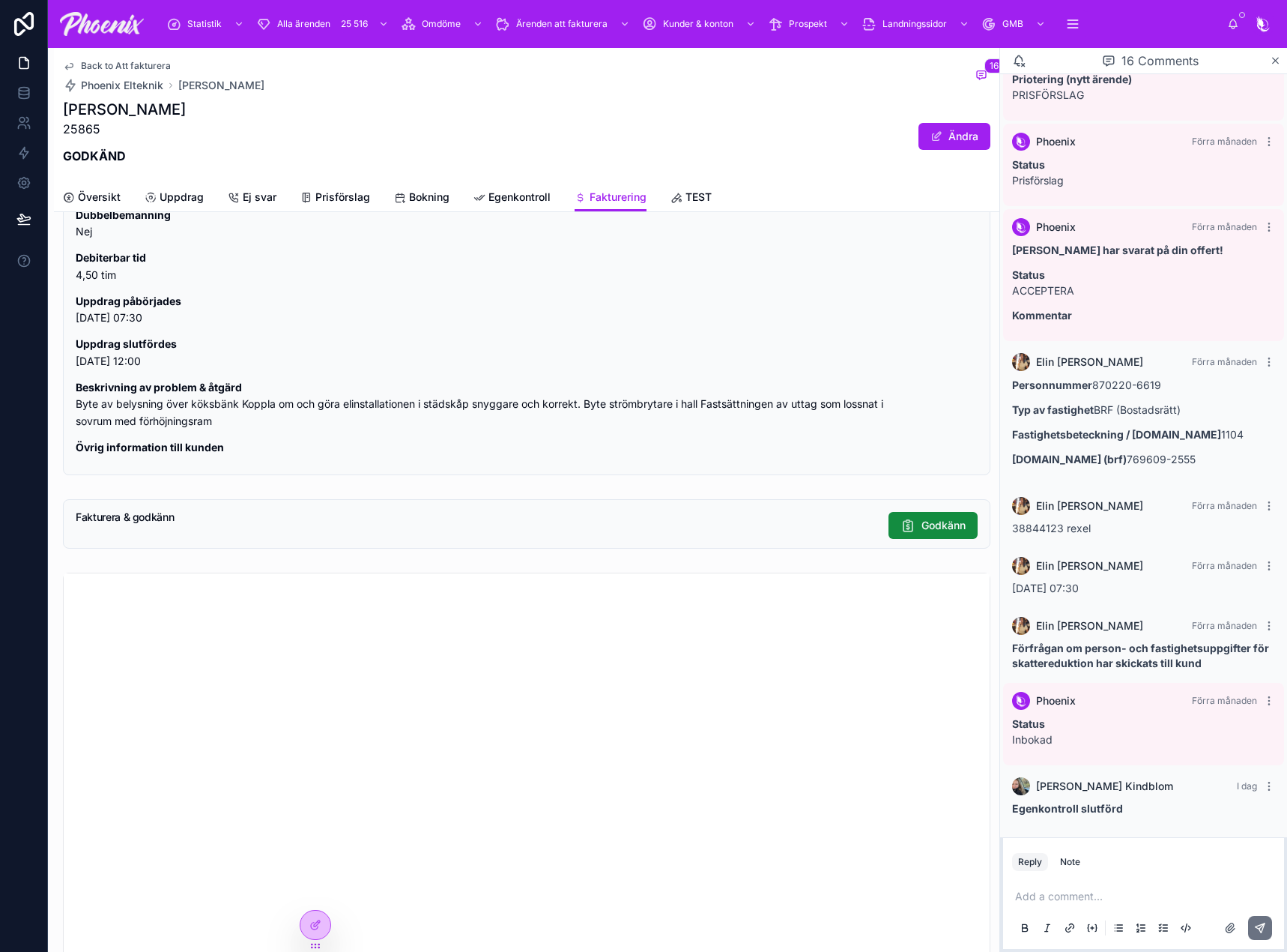
scroll to position [2054, 0]
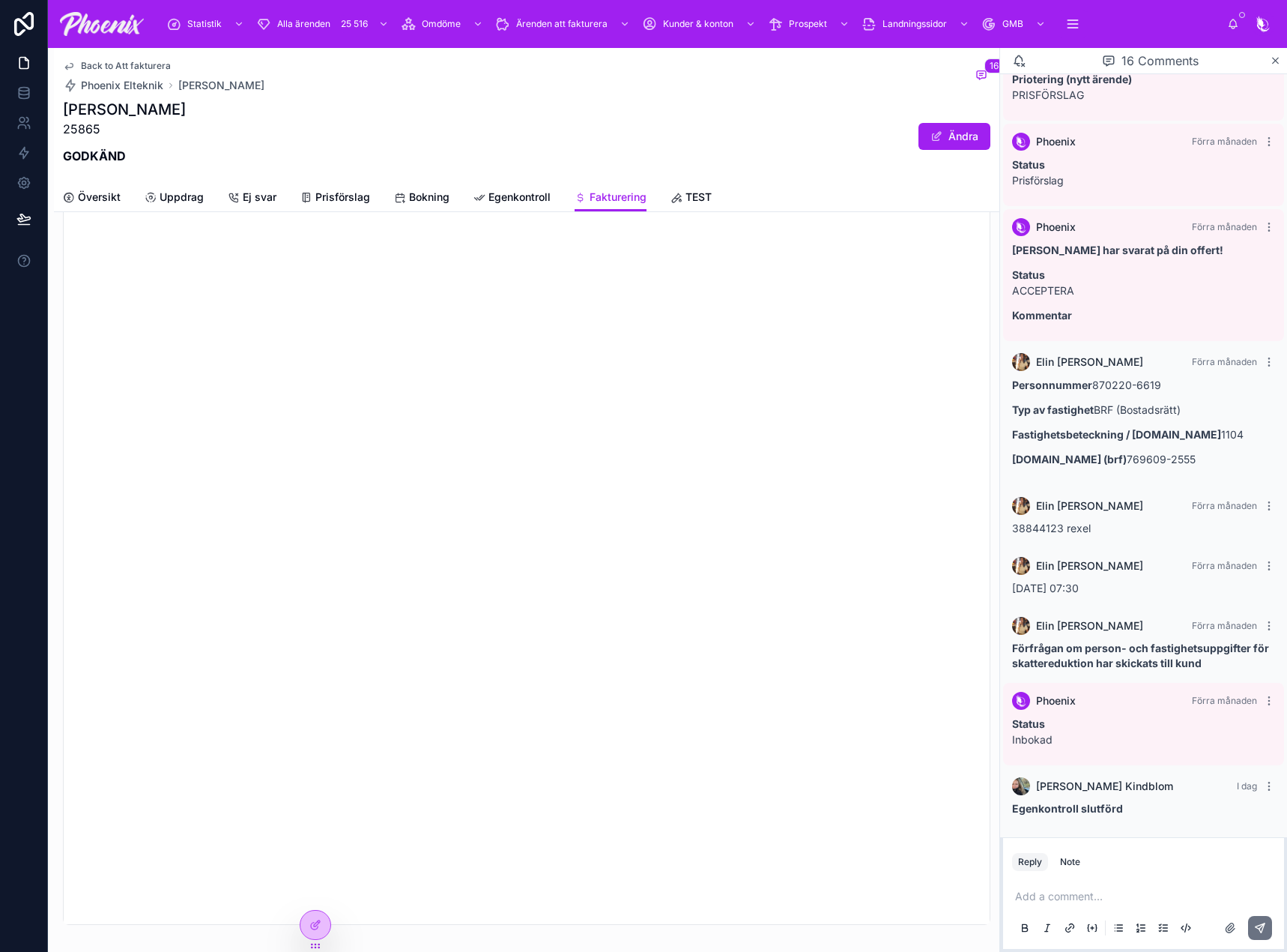
click at [96, 70] on span "Back to Att fakturera" at bounding box center [126, 66] width 90 height 12
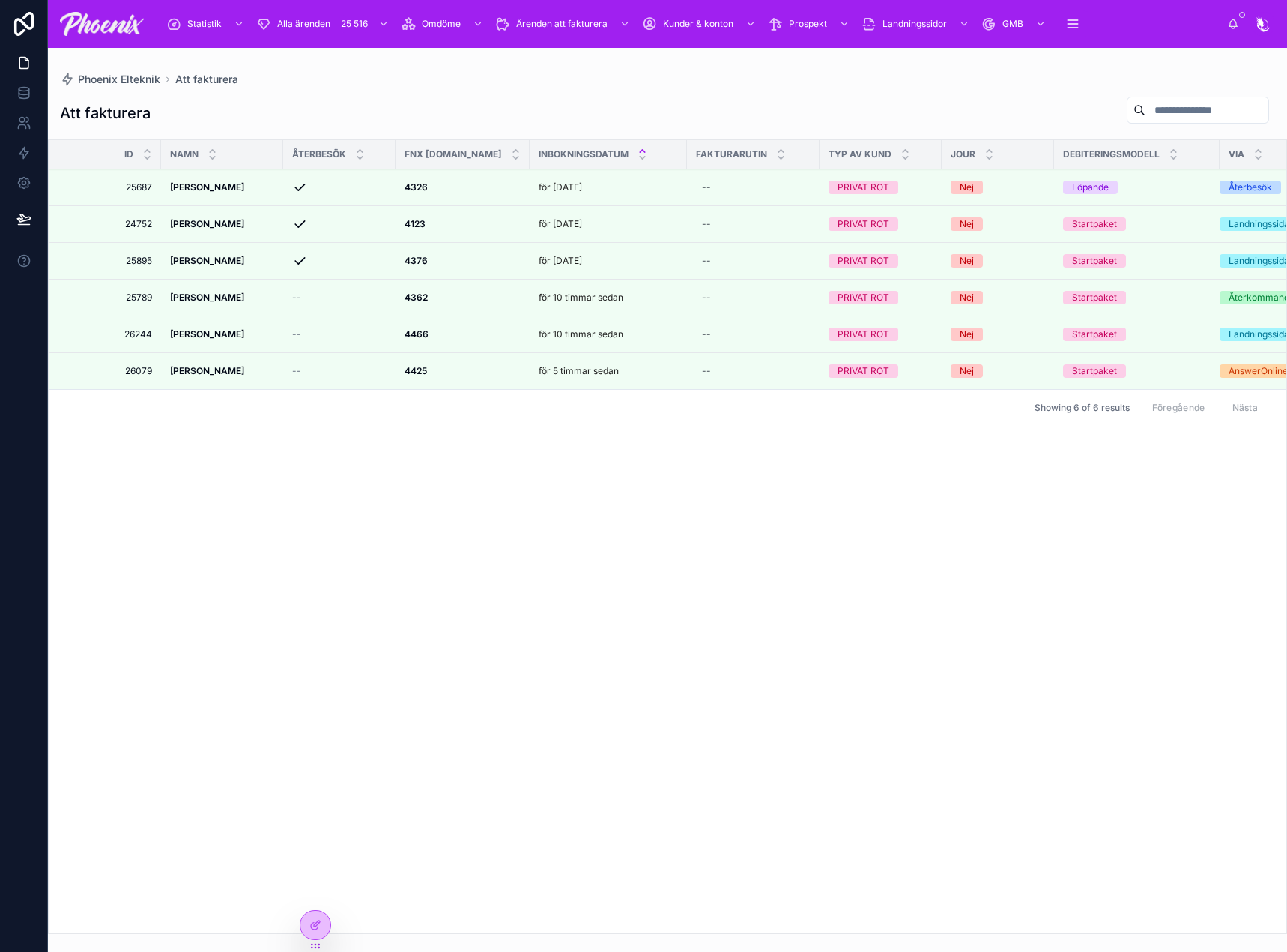
click at [0, 0] on icon at bounding box center [0, 0] width 0 height 0
click at [0, 0] on div at bounding box center [0, 0] width 0 height 0
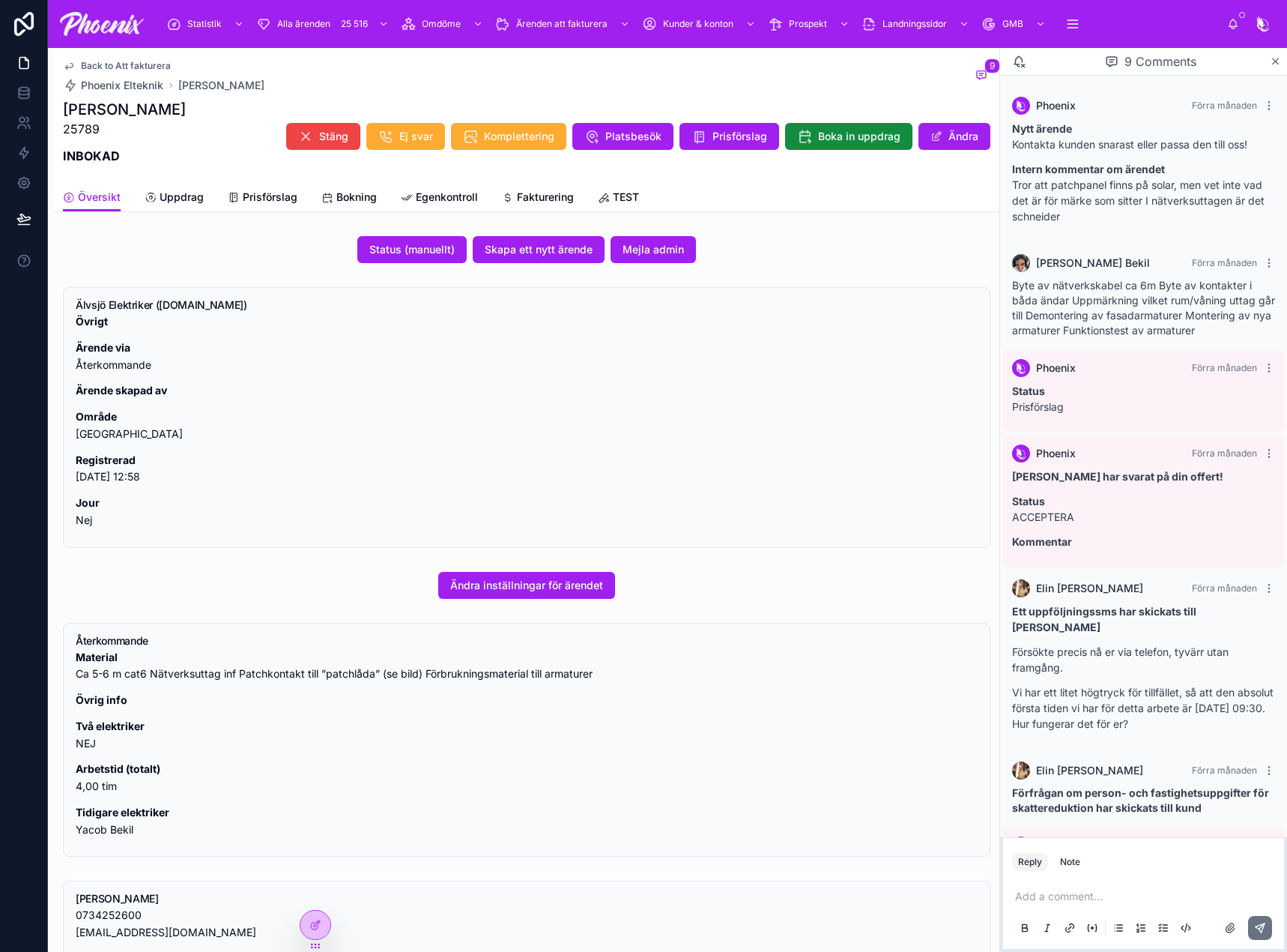
scroll to position [220, 0]
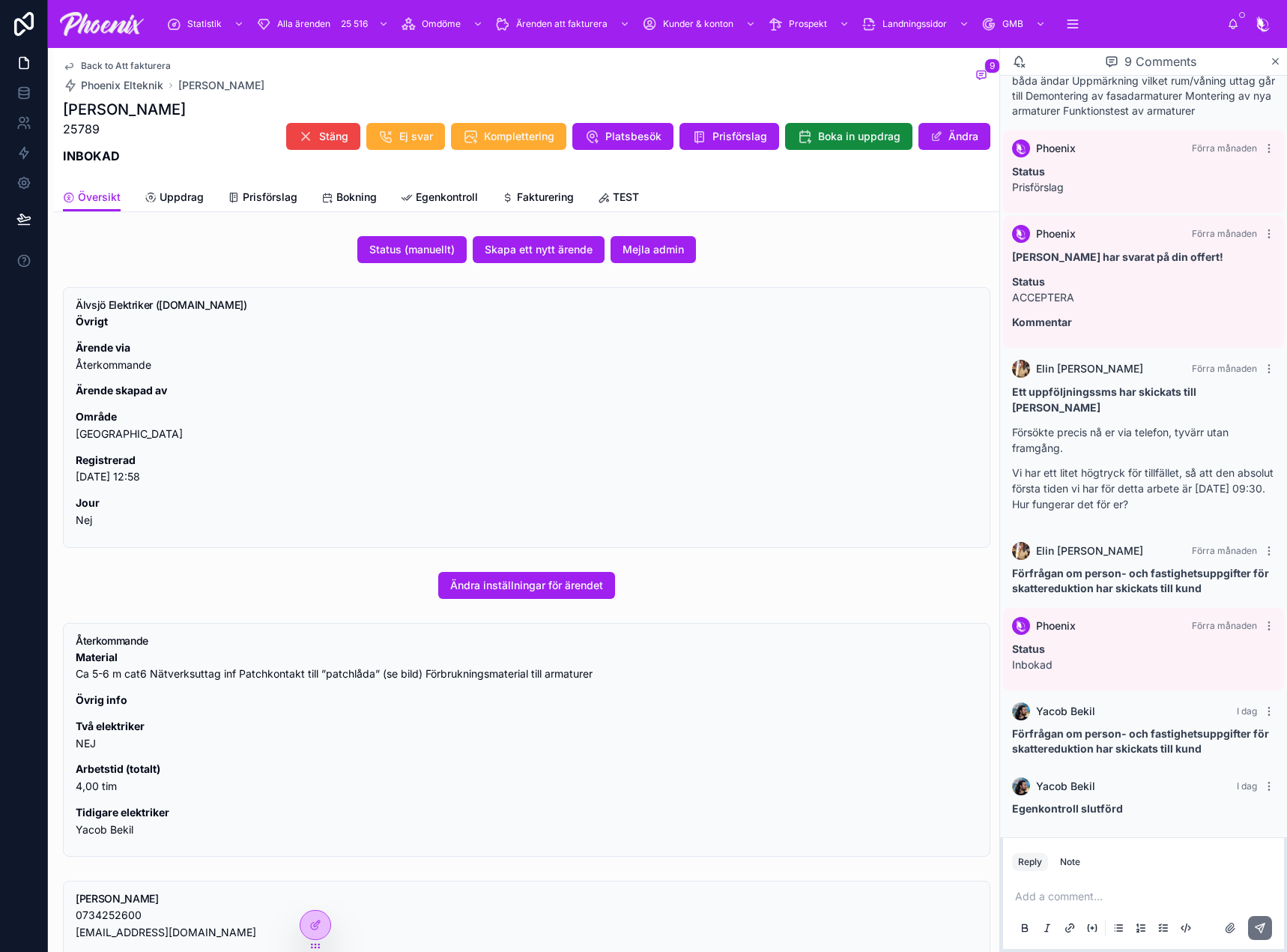
click at [550, 196] on span "Fakturering" at bounding box center [546, 197] width 57 height 15
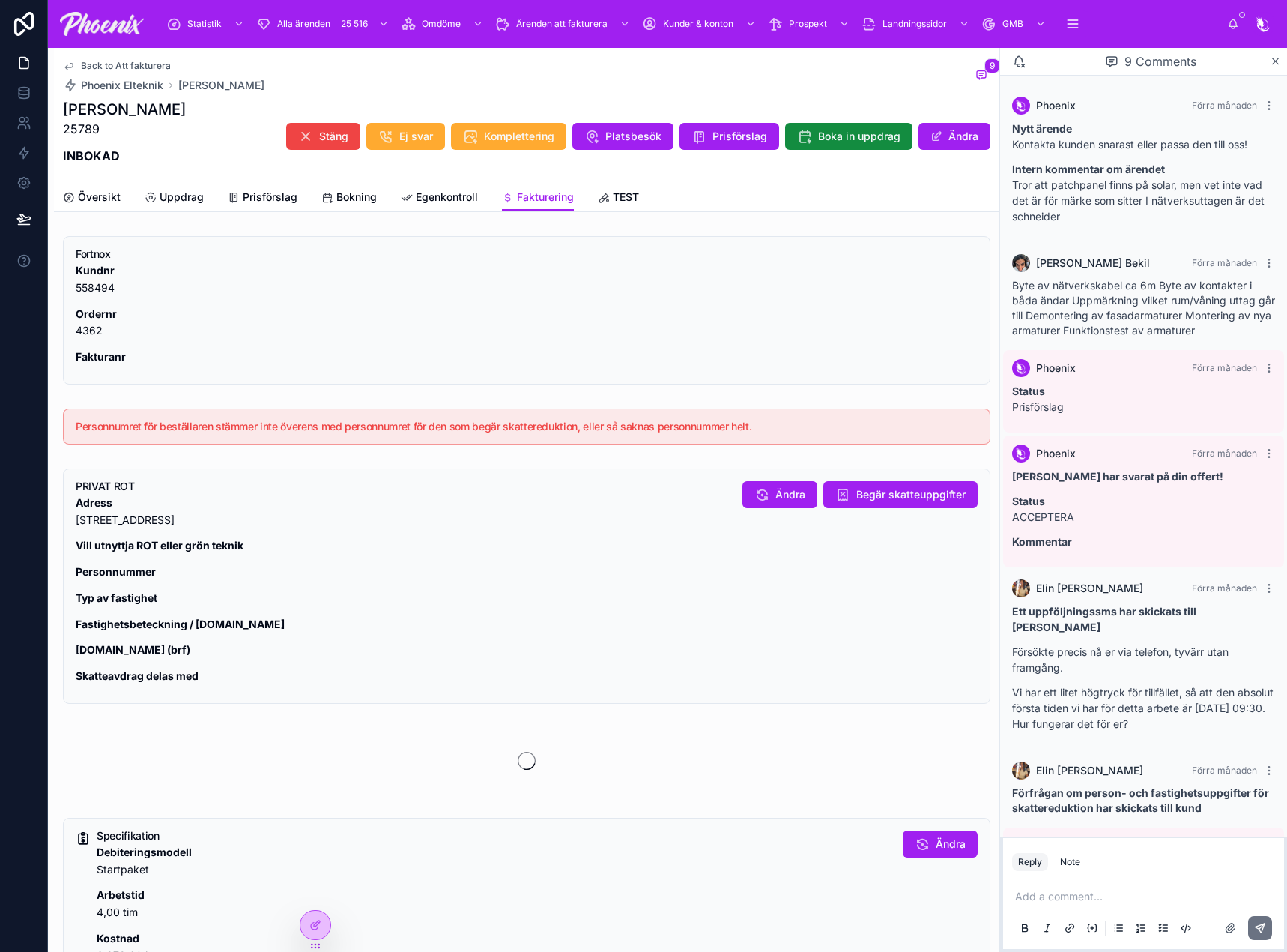
scroll to position [220, 0]
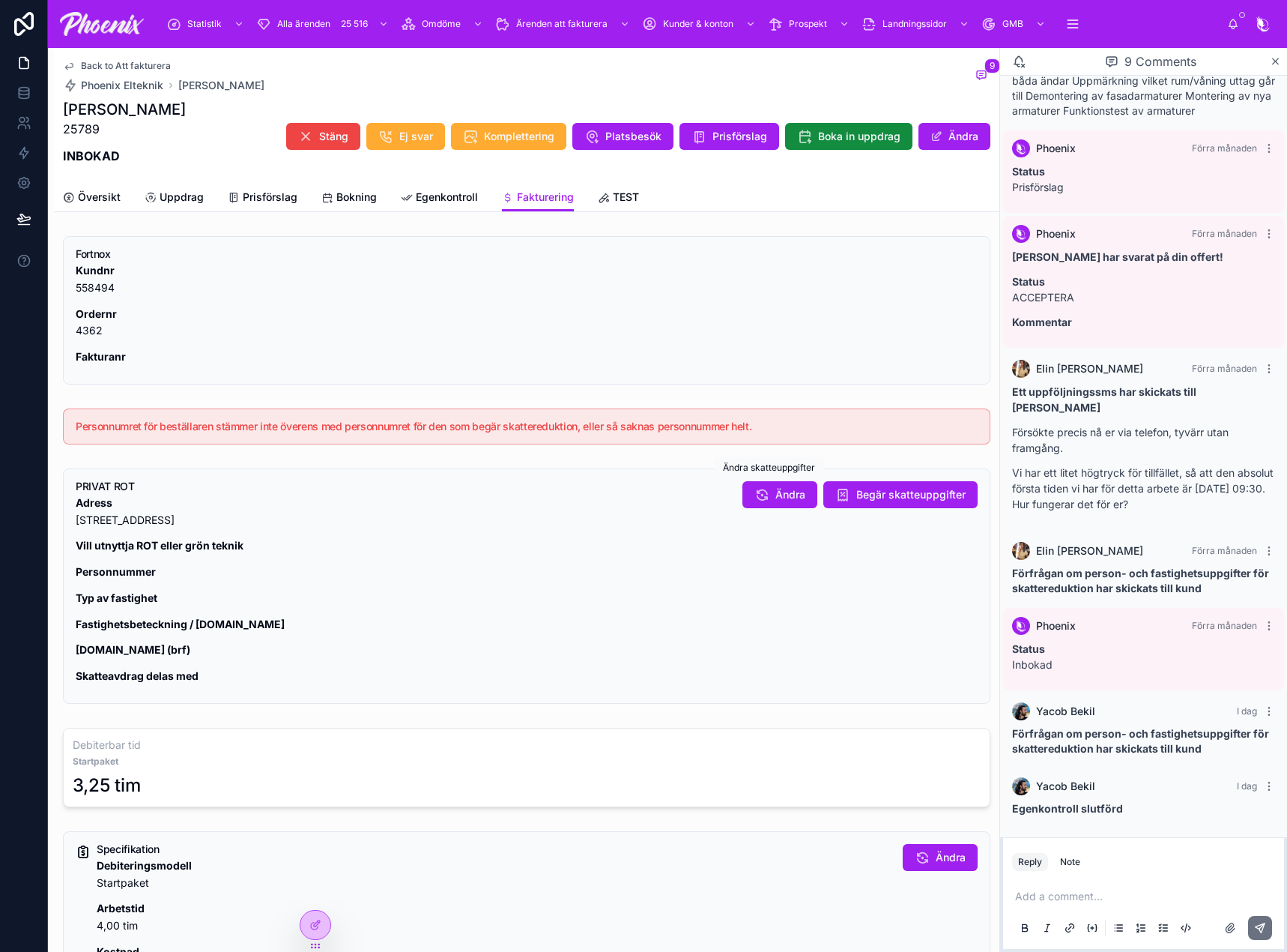
click at [776, 498] on span "Ändra" at bounding box center [790, 494] width 30 height 15
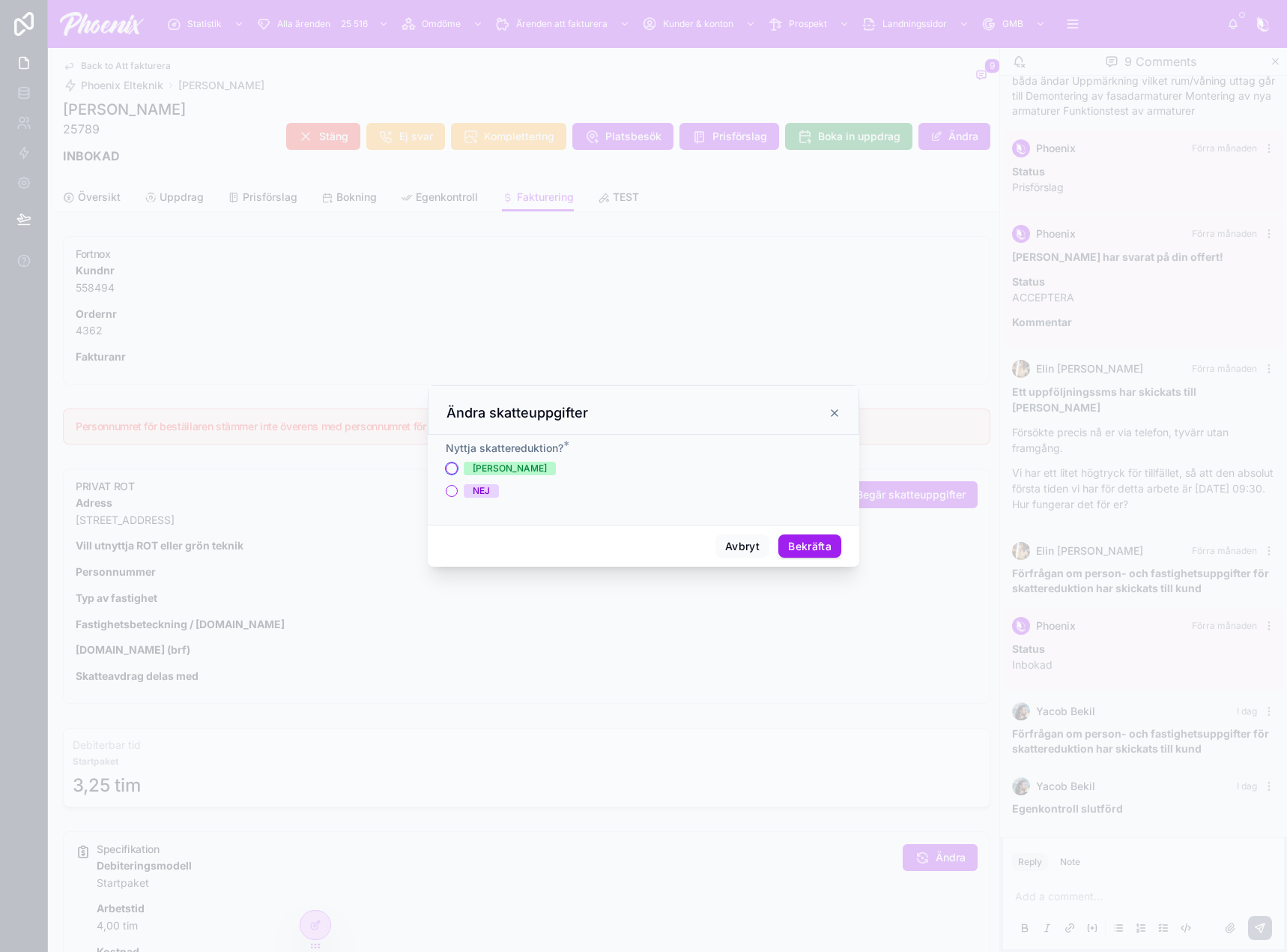
click at [453, 469] on button "[PERSON_NAME]" at bounding box center [452, 469] width 12 height 12
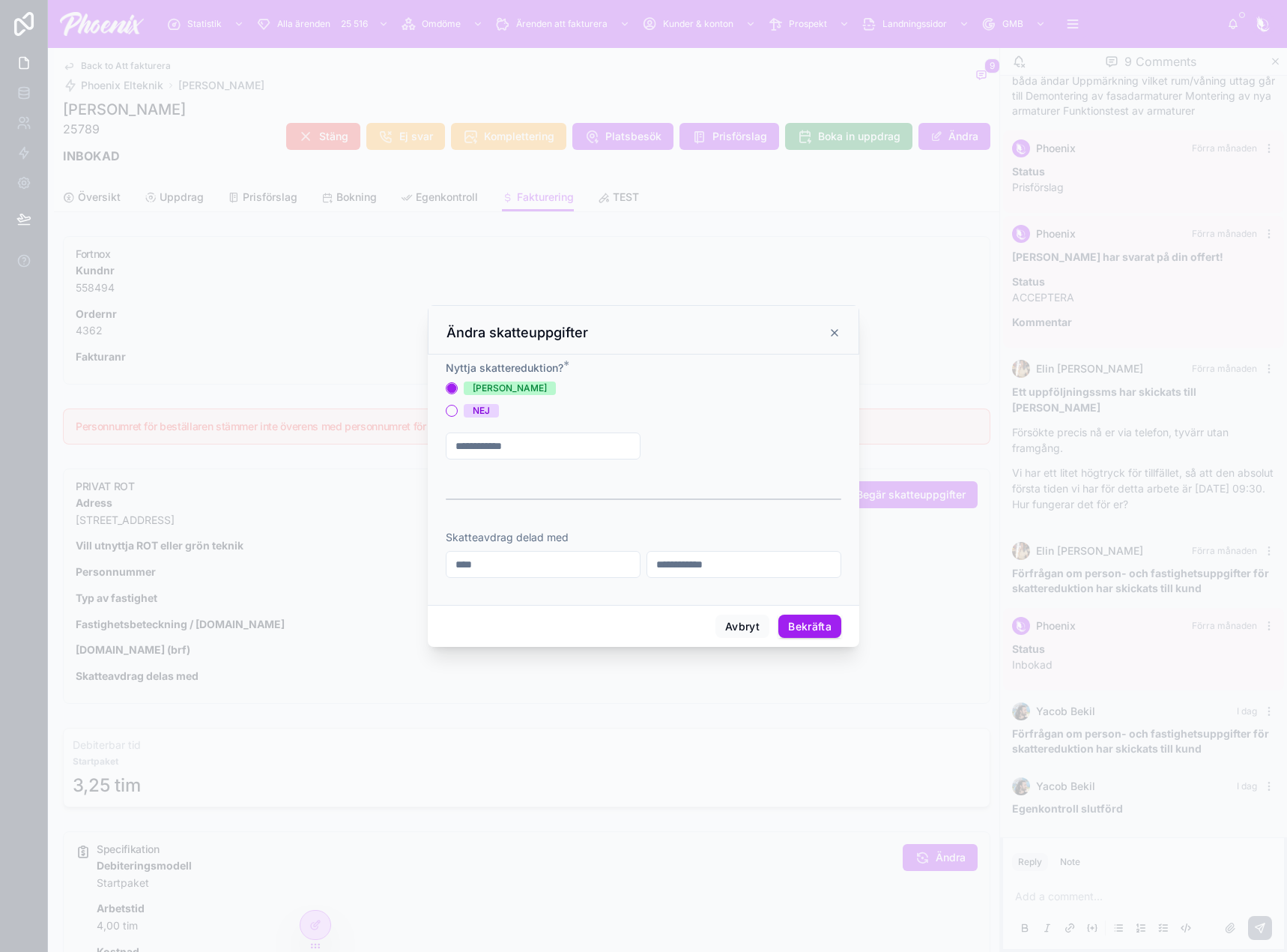
drag, startPoint x: 525, startPoint y: 453, endPoint x: 543, endPoint y: 453, distance: 18.0
click at [529, 453] on input "text" at bounding box center [543, 446] width 193 height 21
paste input "**********"
type input "**********"
click at [700, 449] on span "Typ av fastighet" at bounding box center [700, 446] width 82 height 15
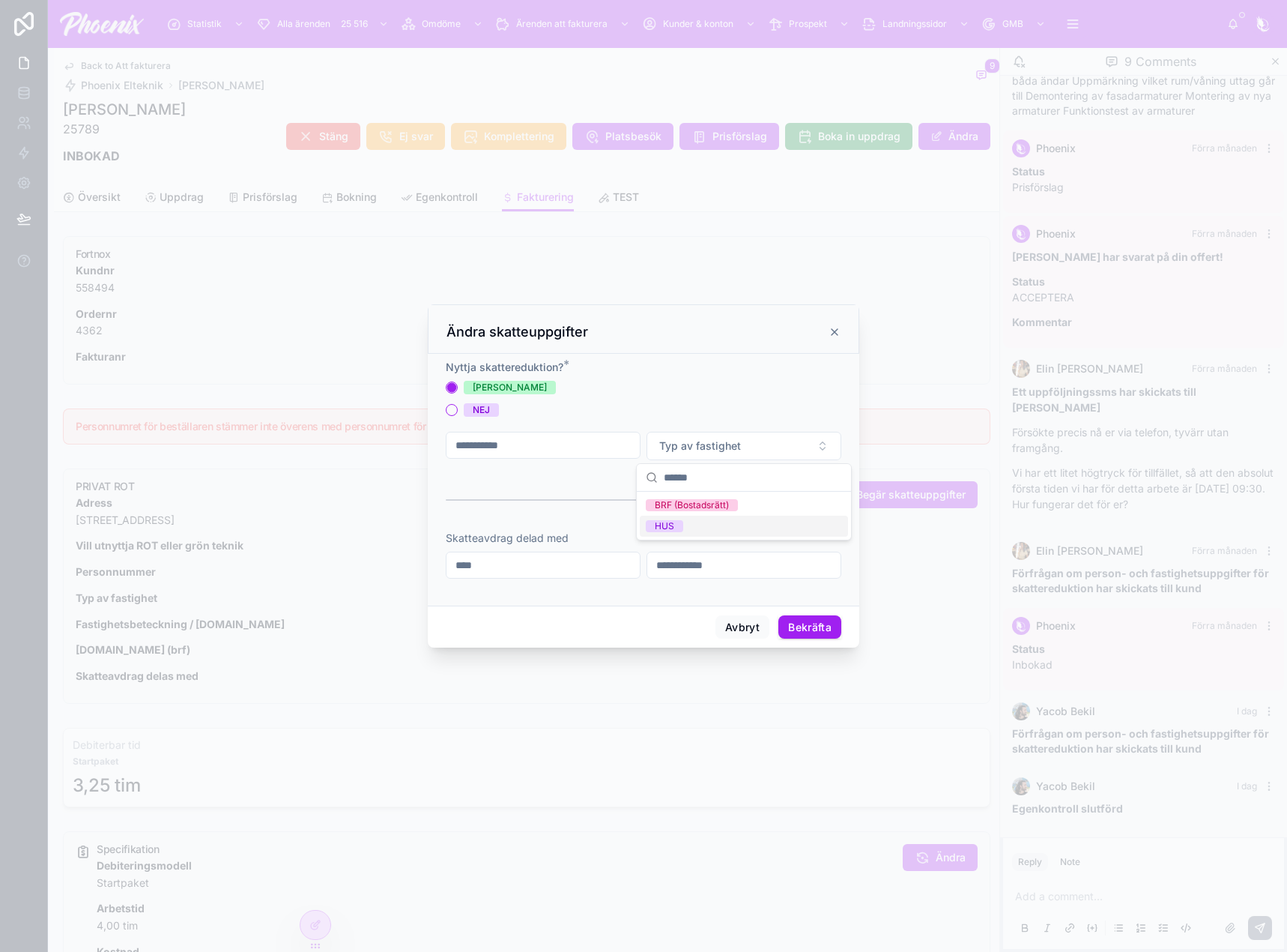
drag, startPoint x: 704, startPoint y: 526, endPoint x: 1140, endPoint y: 432, distance: 446.0
click at [707, 522] on div "HUS" at bounding box center [744, 526] width 208 height 21
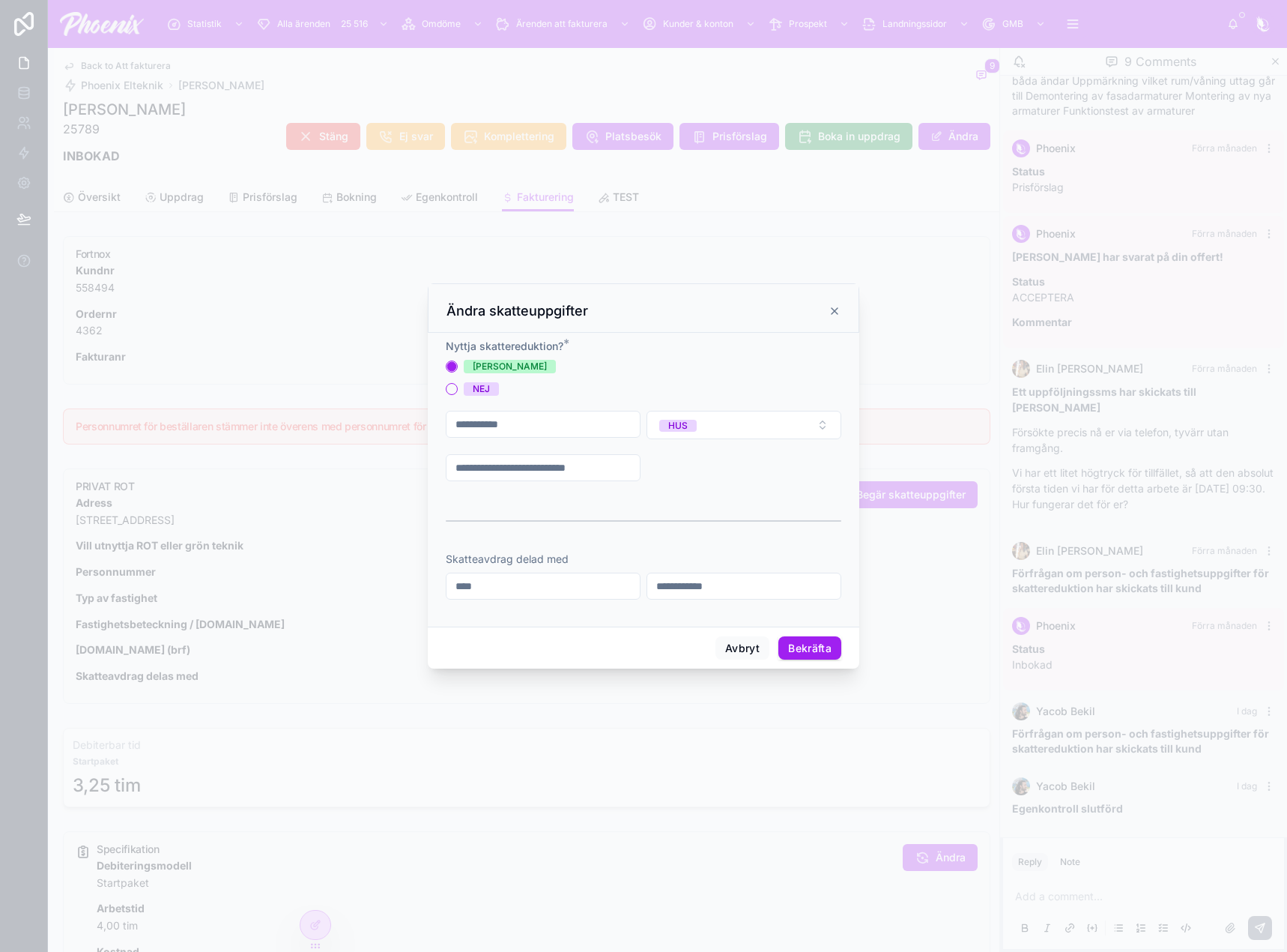
click at [620, 480] on div at bounding box center [543, 467] width 195 height 27
click at [592, 474] on input "text" at bounding box center [543, 467] width 193 height 21
paste input "**********"
type input "**********"
click at [797, 643] on button "Bekräfta" at bounding box center [810, 648] width 63 height 24
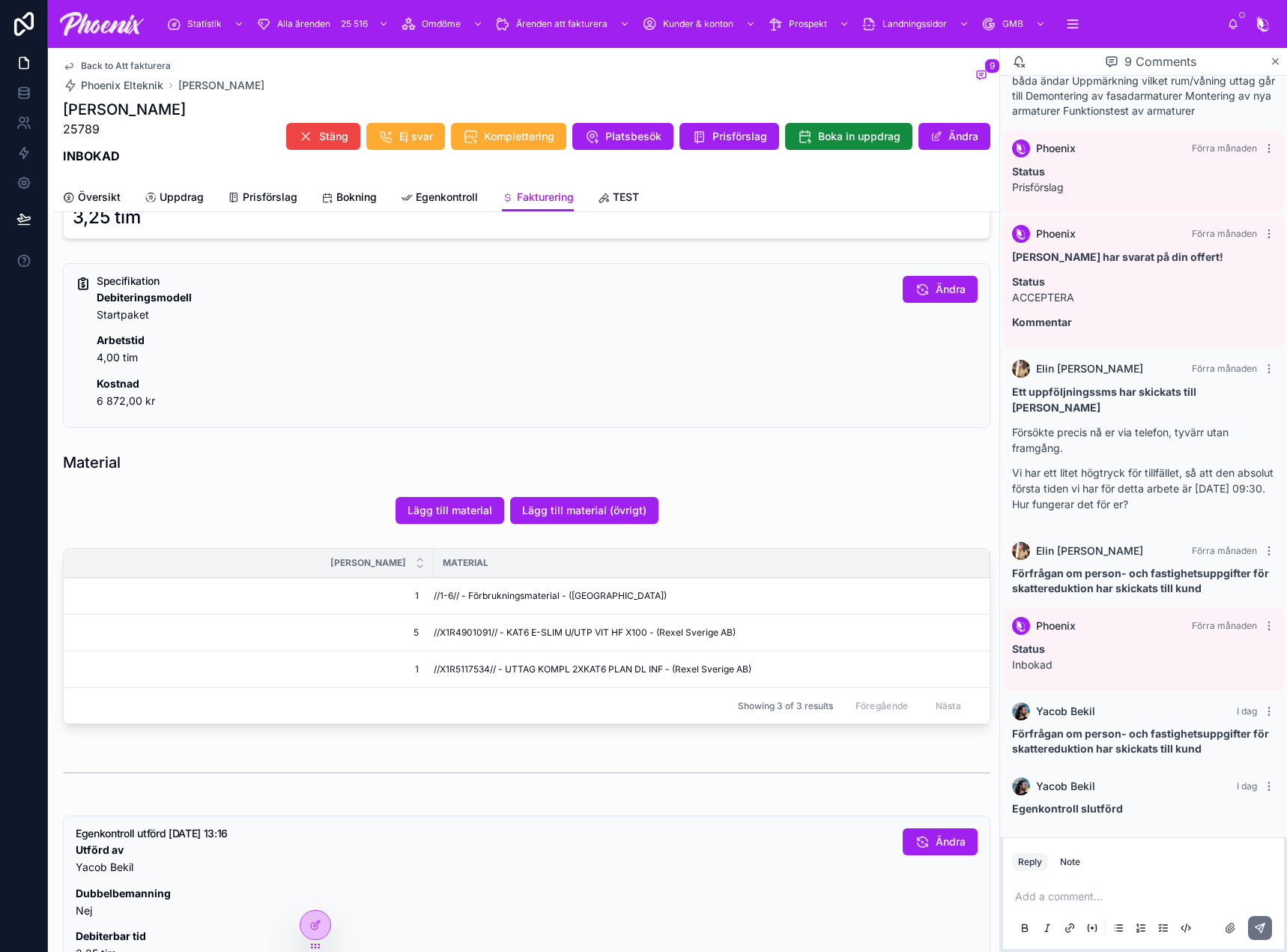
scroll to position [600, 0]
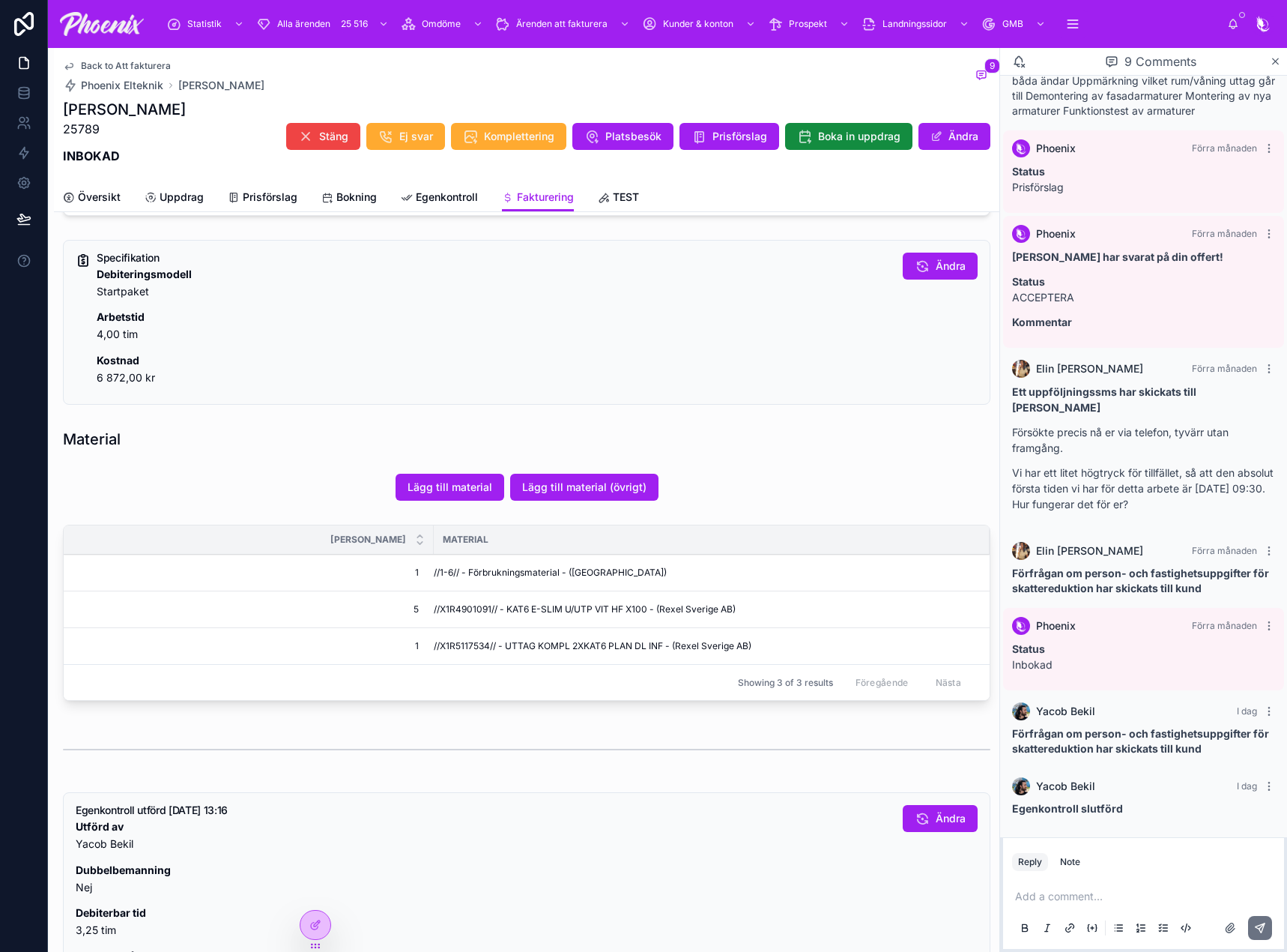
click at [469, 609] on span "//X1R4901091// - KAT6 E-SLIM U/UTP VIT HF X100 - (Rexel Sverige AB)" at bounding box center [585, 610] width 302 height 12
drag, startPoint x: 469, startPoint y: 609, endPoint x: 865, endPoint y: 604, distance: 396.0
click at [469, 609] on span "//X1R4901091// - KAT6 E-SLIM U/UTP VIT HF X100 - (Rexel Sverige AB)" at bounding box center [585, 610] width 302 height 12
click at [459, 636] on td "//X1R5117534// - UTTAG KOMPL 2XKAT6 PLAN DL INF - (Rexel Sverige AB)" at bounding box center [711, 647] width 556 height 37
drag, startPoint x: 459, startPoint y: 636, endPoint x: 656, endPoint y: 643, distance: 197.1
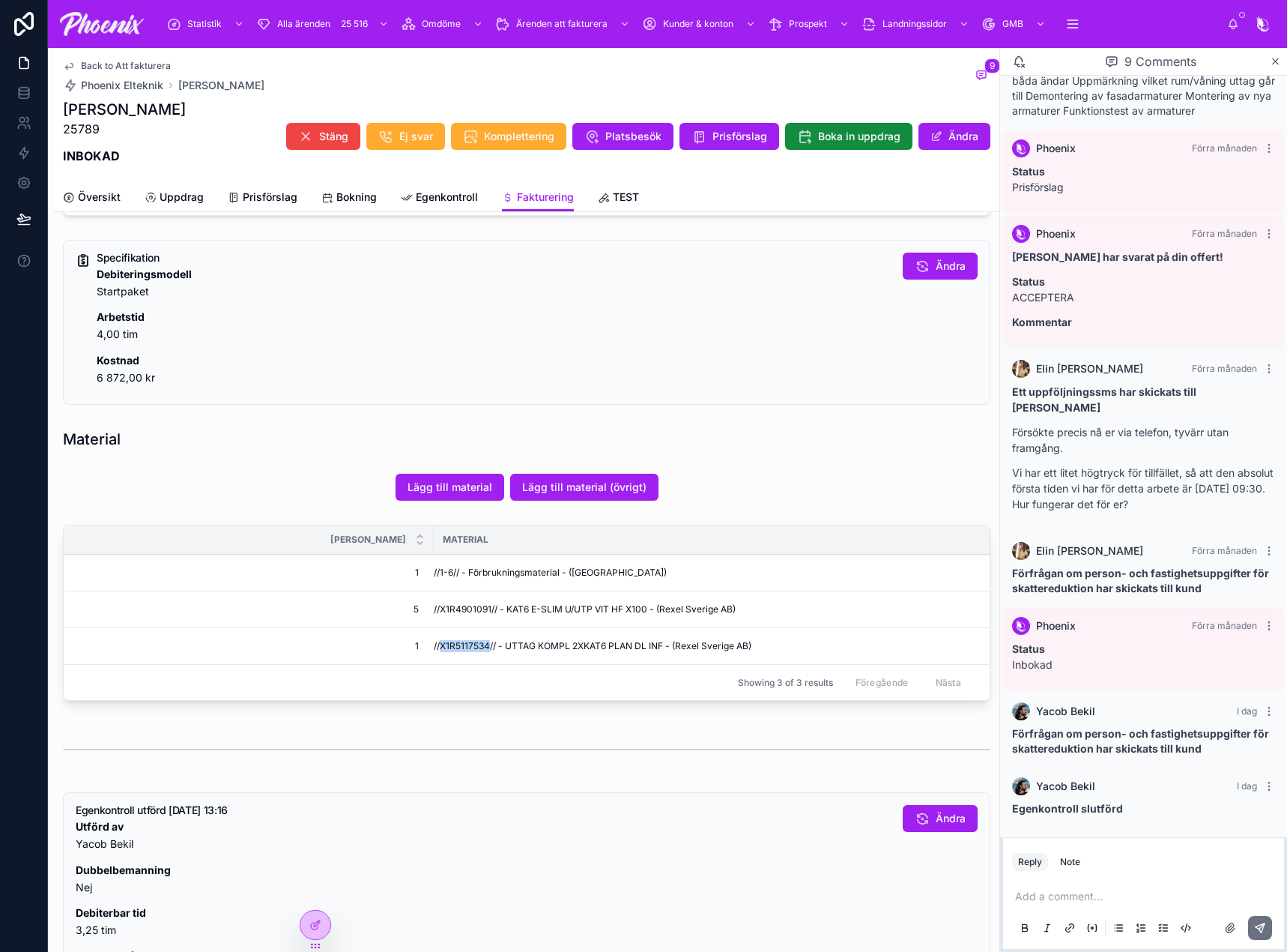
click at [462, 637] on td "//X1R5117534// - UTTAG KOMPL 2XKAT6 PLAN DL INF - (Rexel Sverige AB)" at bounding box center [711, 647] width 556 height 37
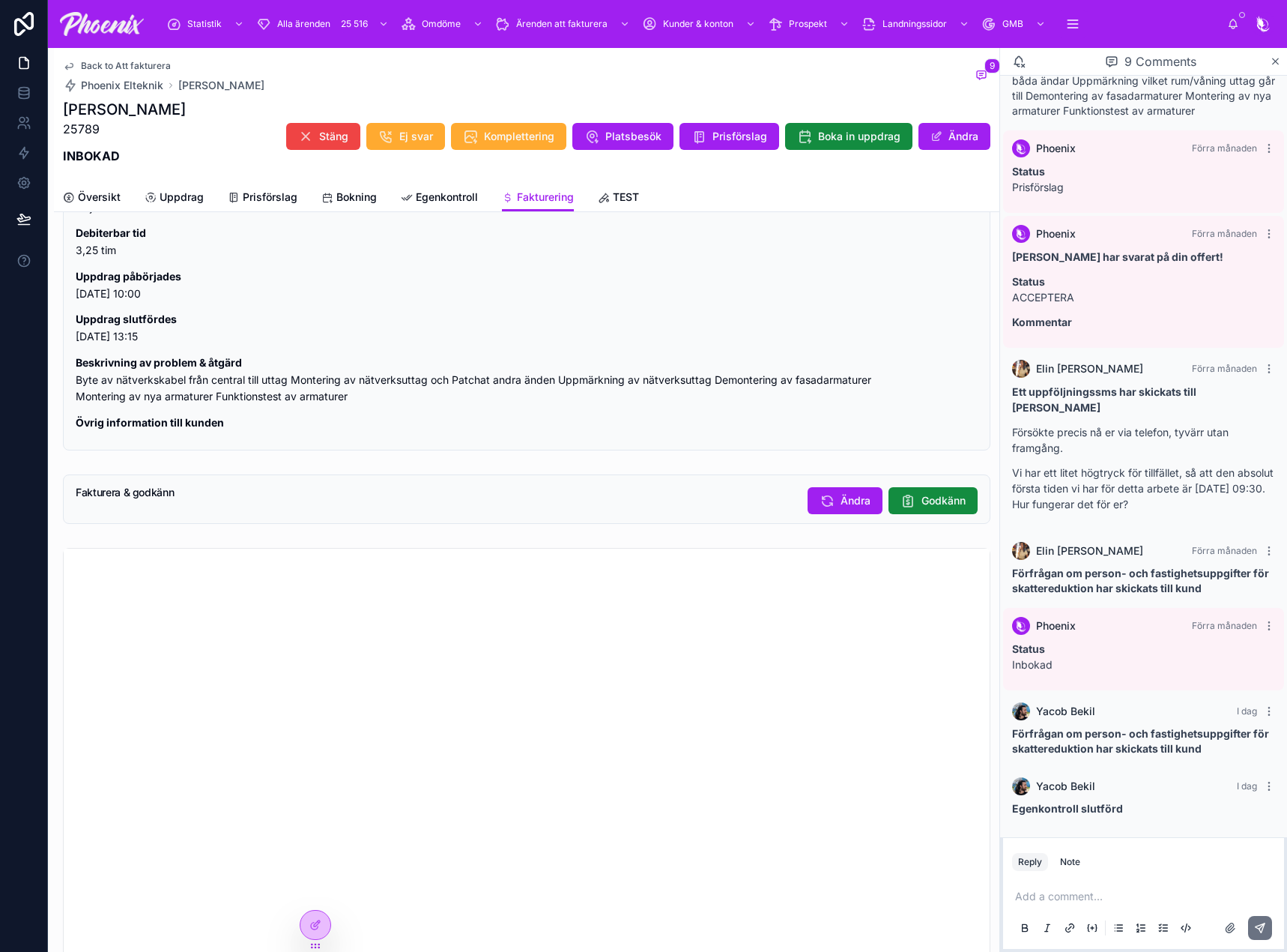
scroll to position [1274, 0]
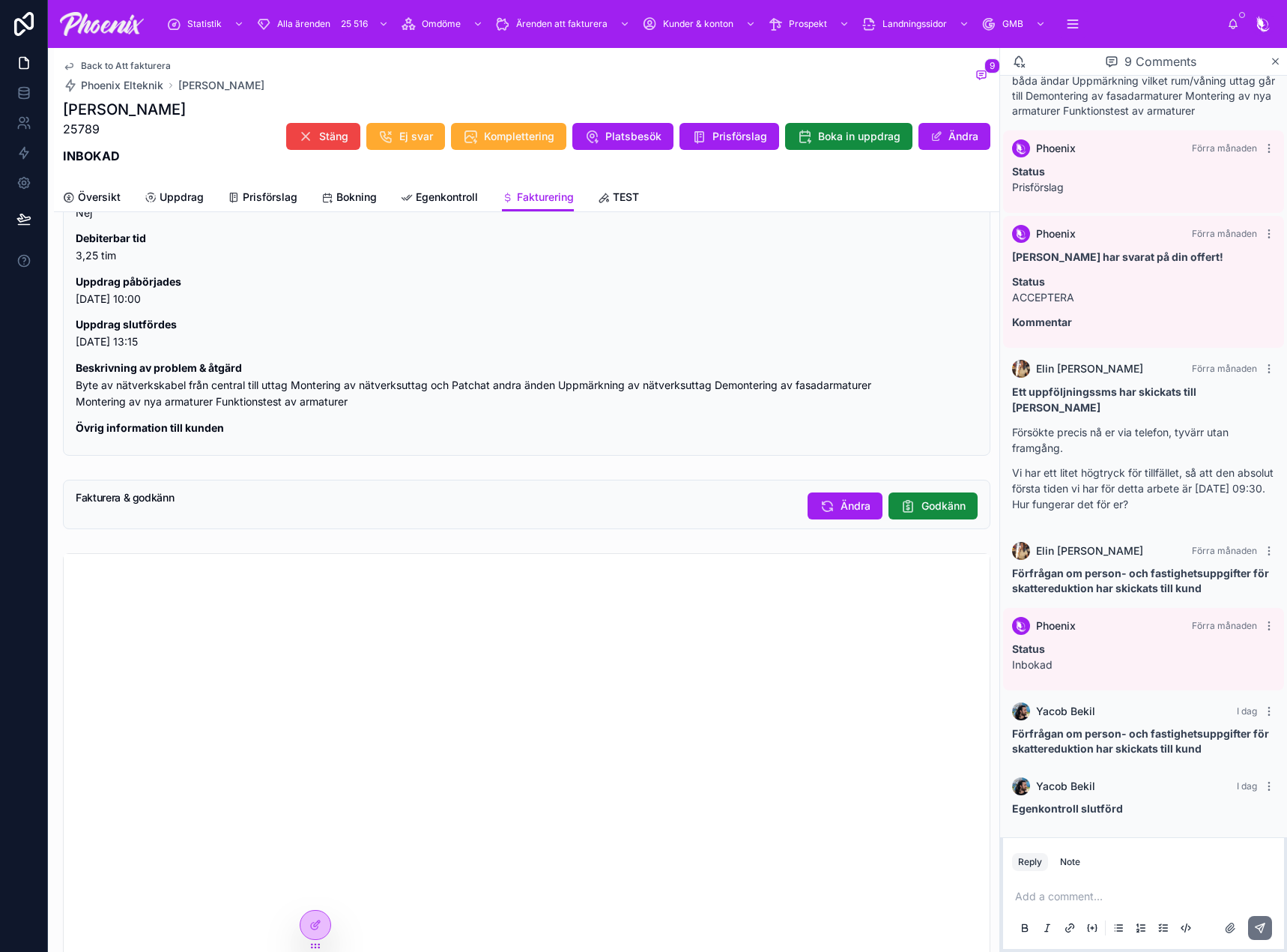
click at [963, 501] on button "Godkänn" at bounding box center [933, 506] width 89 height 27
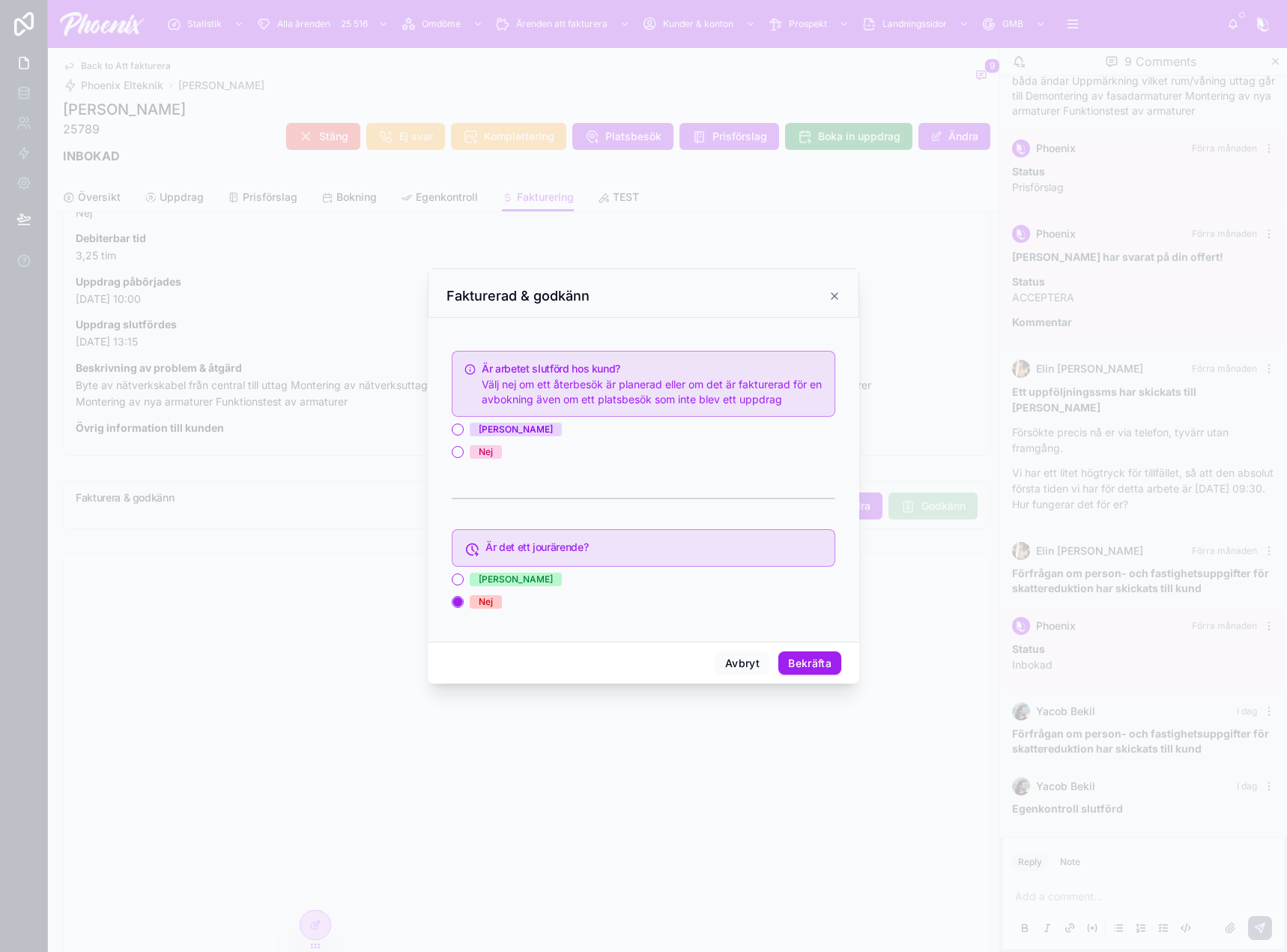
click at [471, 422] on label "[PERSON_NAME]" at bounding box center [516, 429] width 92 height 13
click at [464, 423] on button "[PERSON_NAME]" at bounding box center [458, 429] width 12 height 12
click at [490, 430] on span "[PERSON_NAME]" at bounding box center [516, 429] width 92 height 13
click at [464, 430] on button "[PERSON_NAME]" at bounding box center [458, 429] width 12 height 12
click at [825, 667] on button "Bekräfta" at bounding box center [810, 663] width 63 height 24
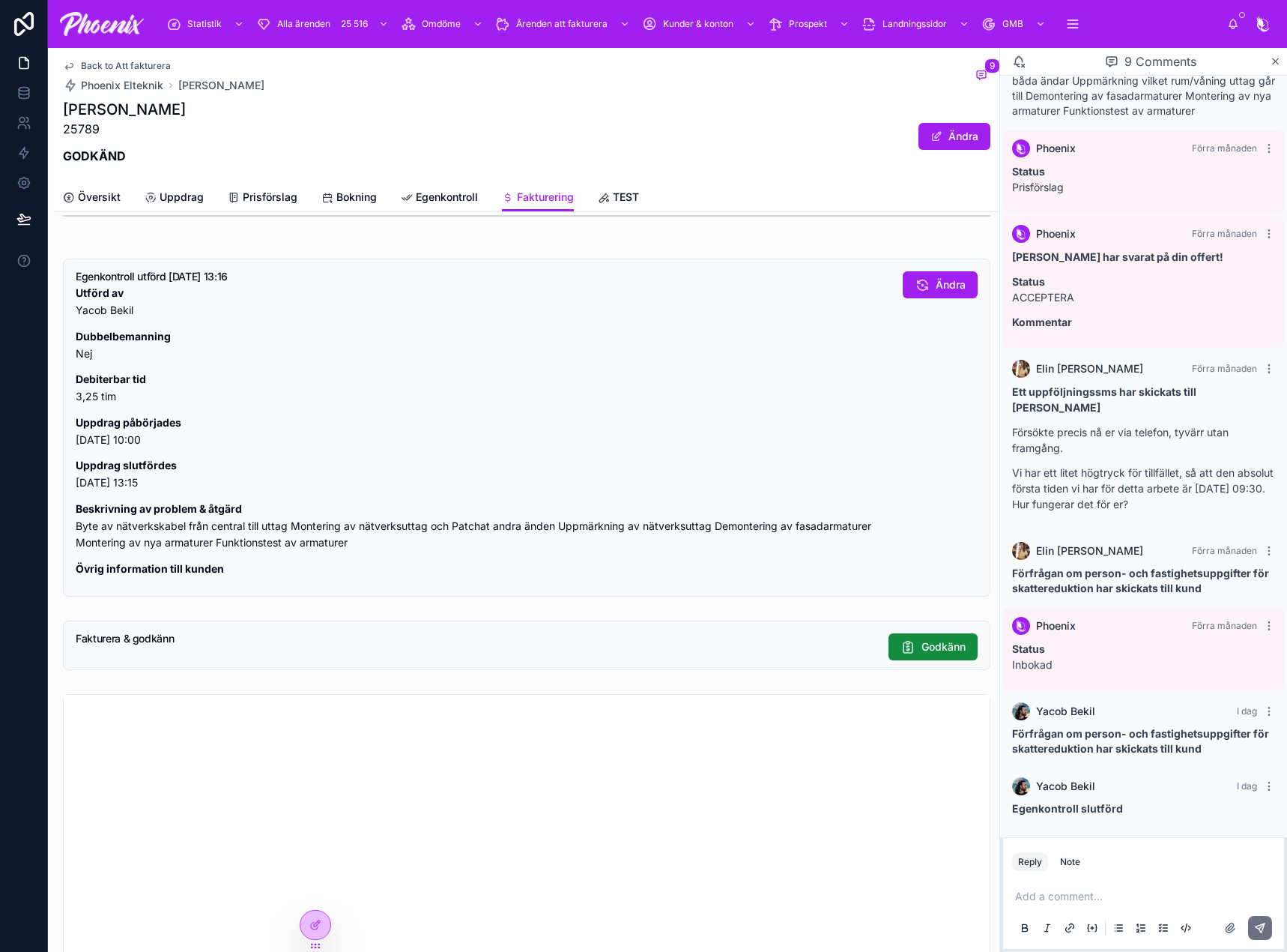
scroll to position [1124, 0]
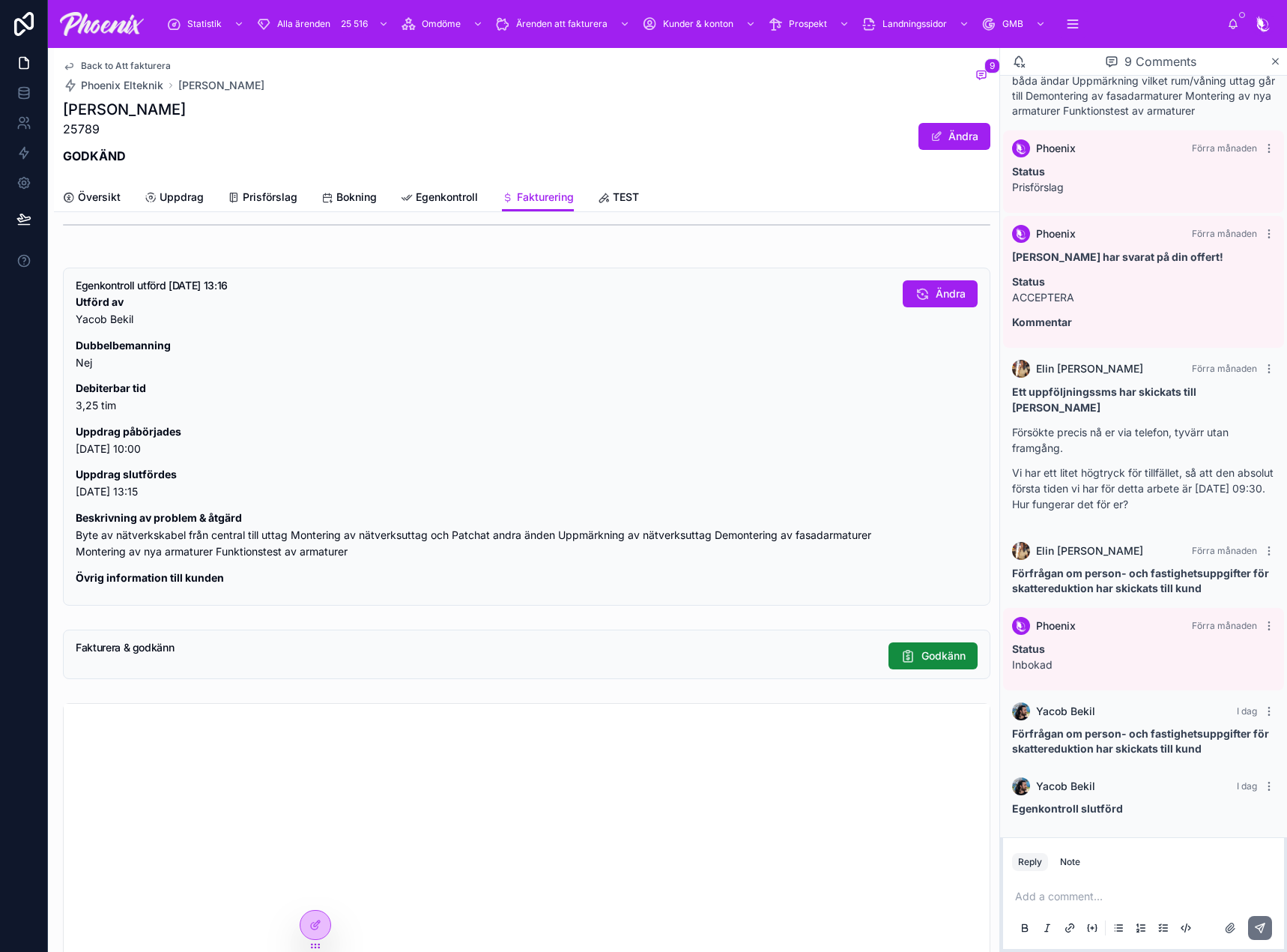
click at [139, 67] on span "Back to Att fakturera" at bounding box center [126, 66] width 90 height 12
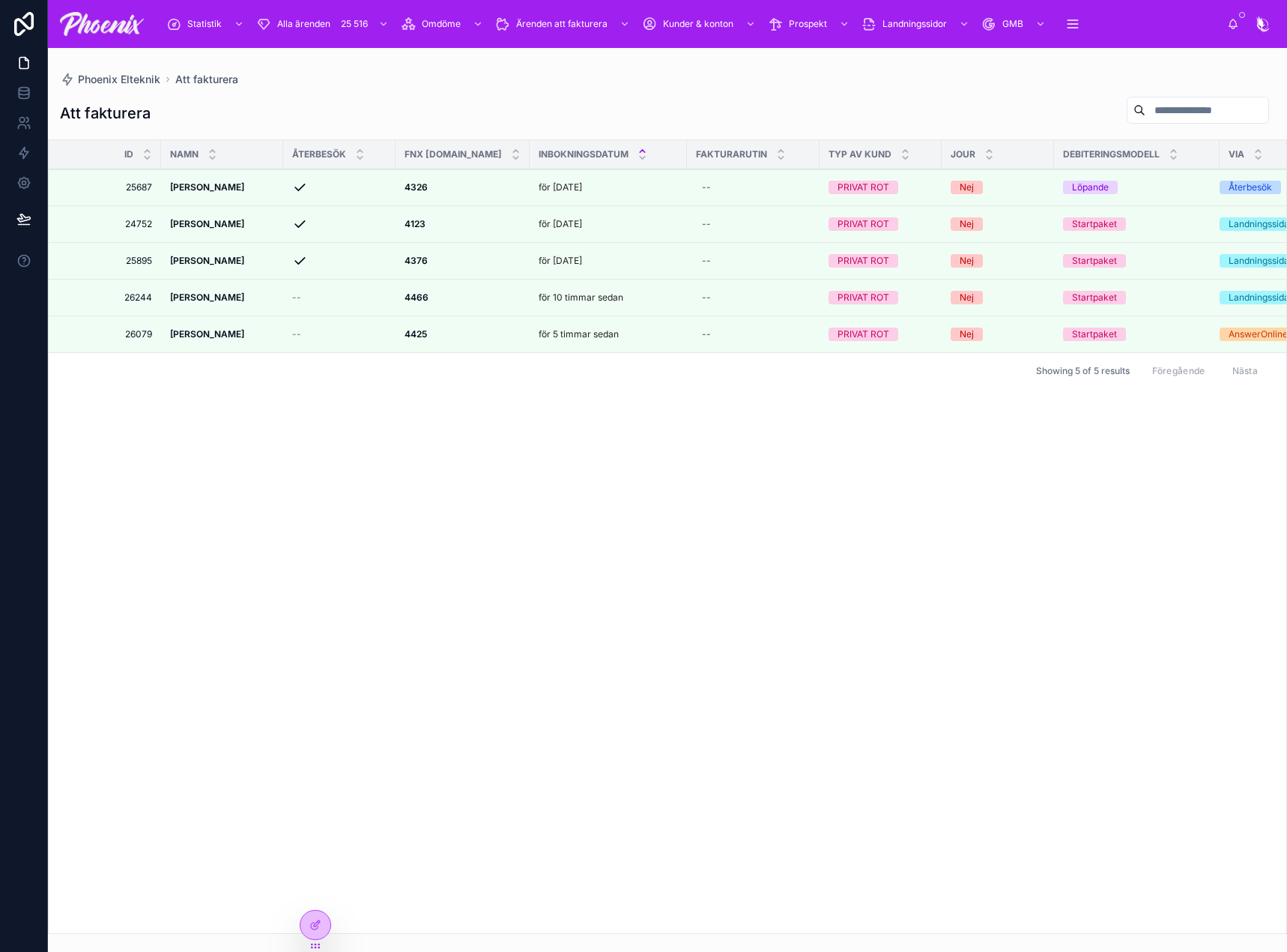
click at [0, 0] on icon at bounding box center [0, 0] width 0 height 0
click at [0, 0] on div at bounding box center [0, 0] width 0 height 0
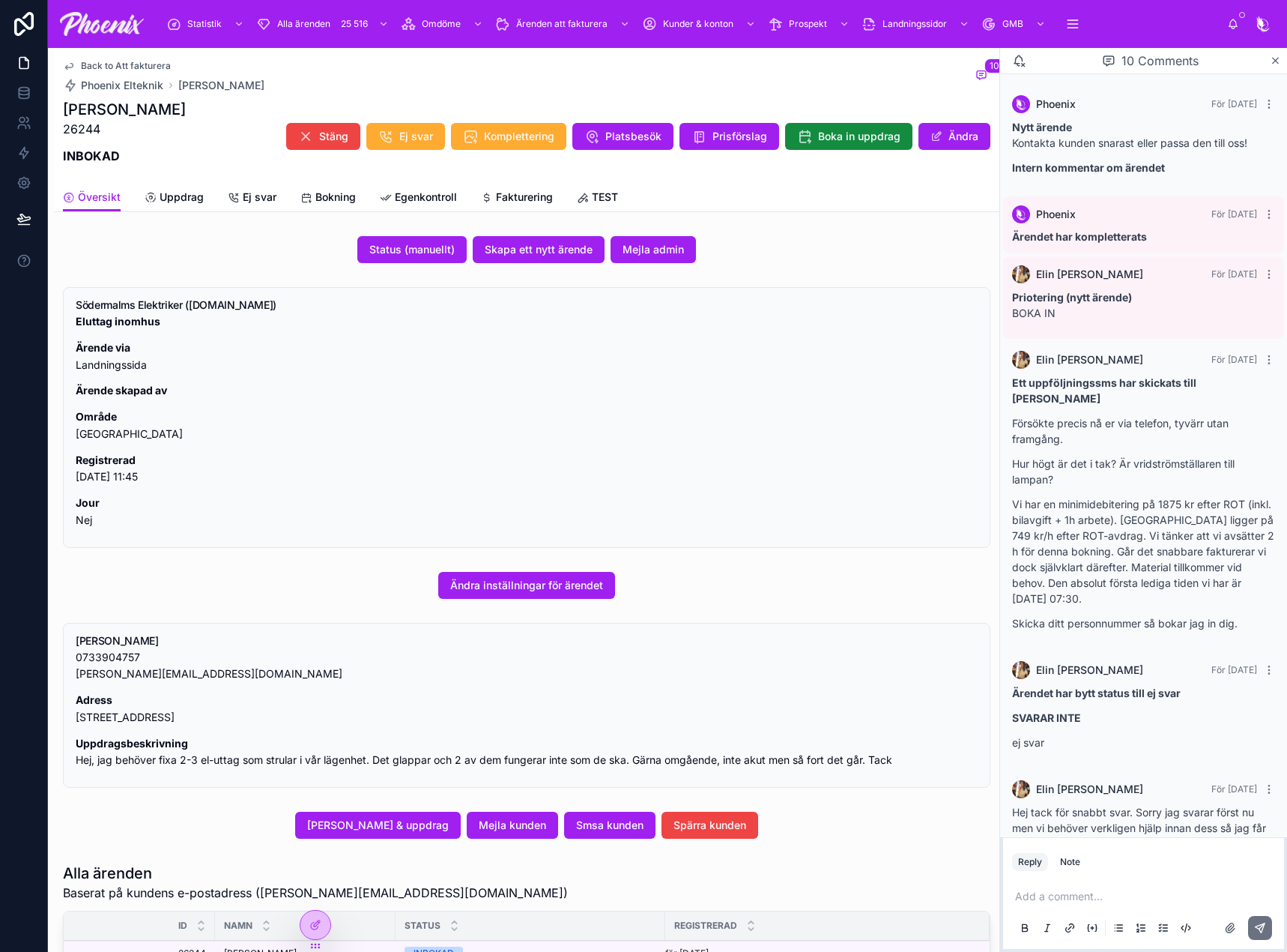
scroll to position [365, 0]
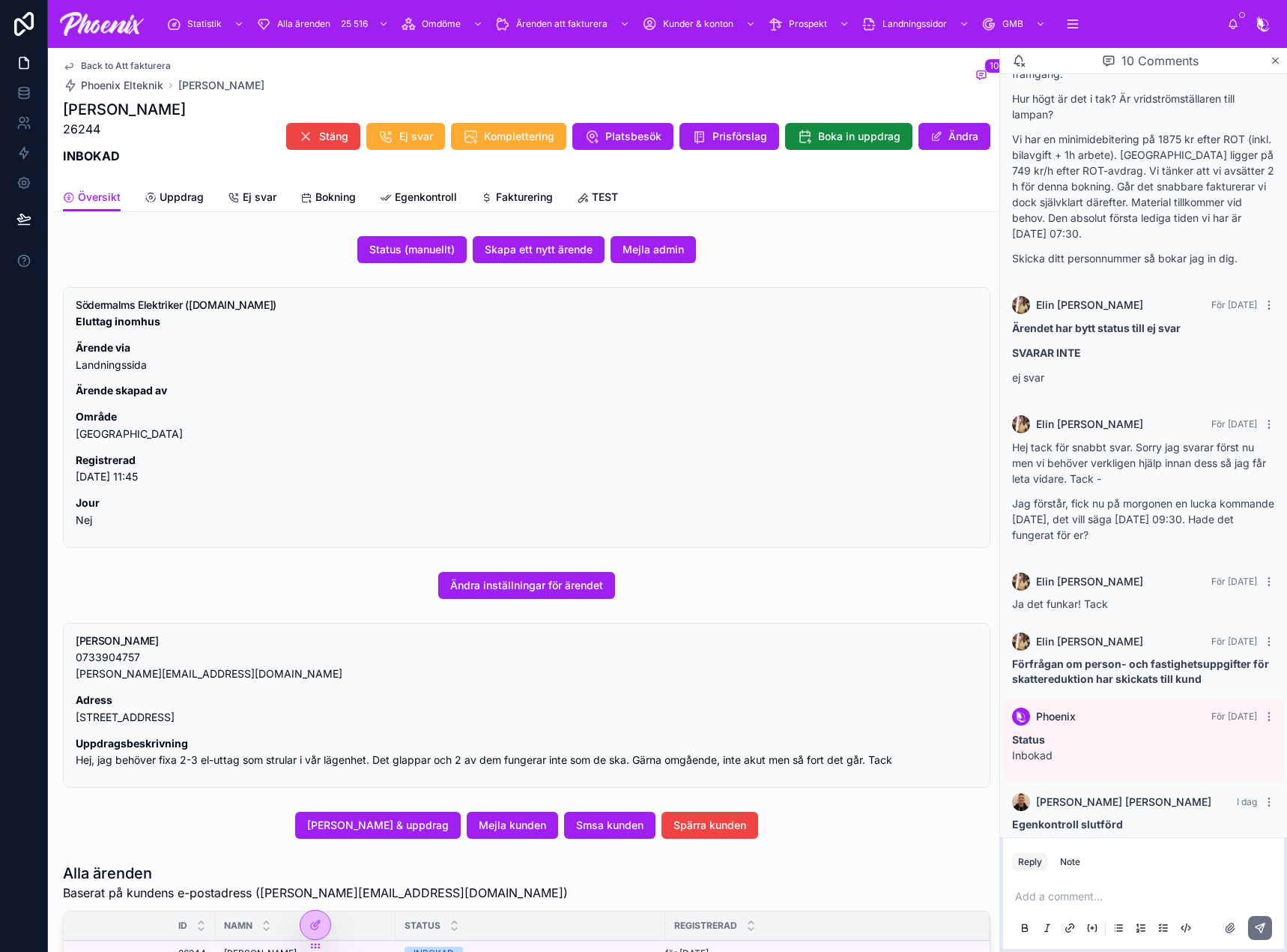
click at [542, 197] on span "Fakturering" at bounding box center [525, 197] width 57 height 15
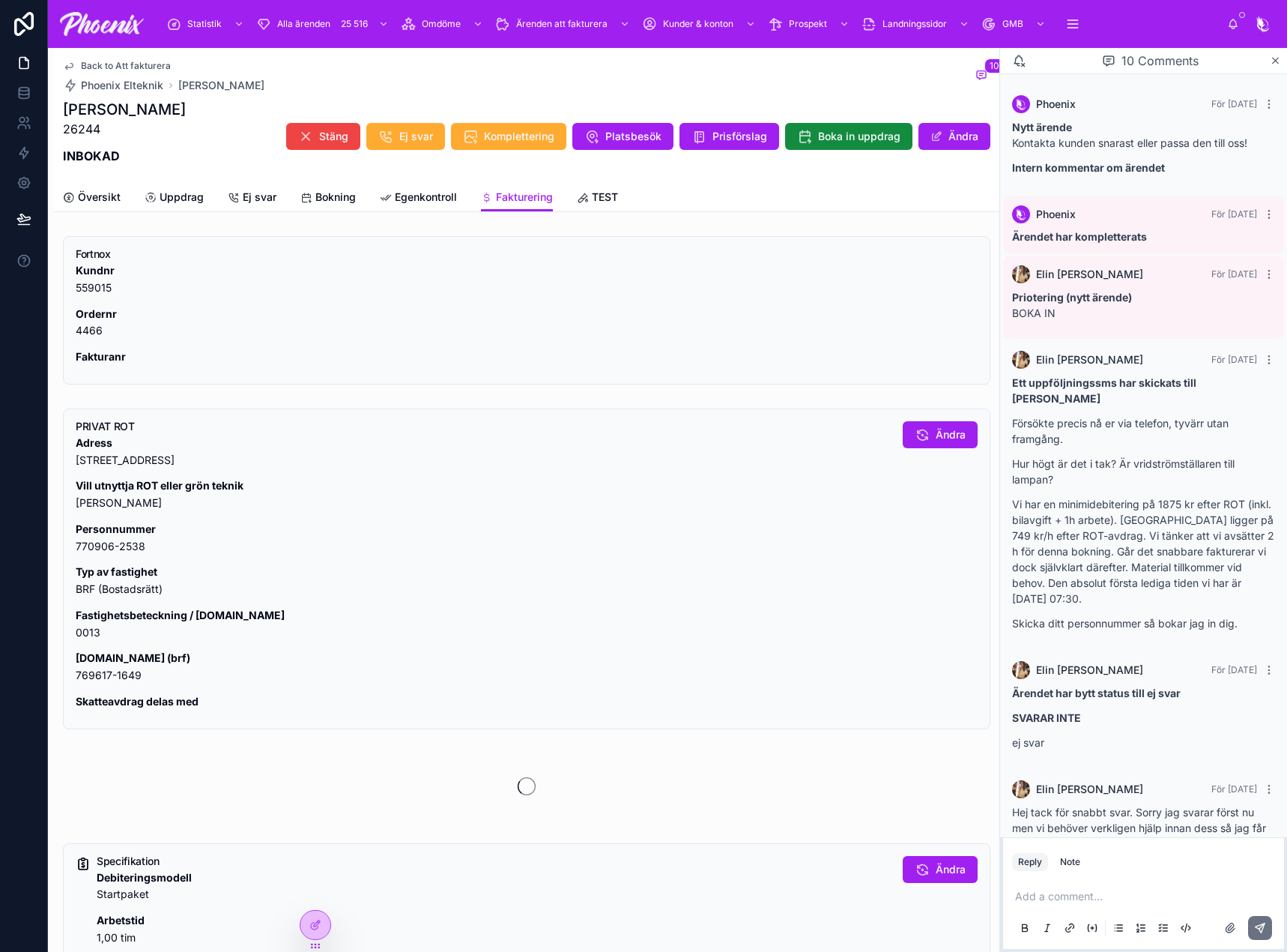
scroll to position [365, 0]
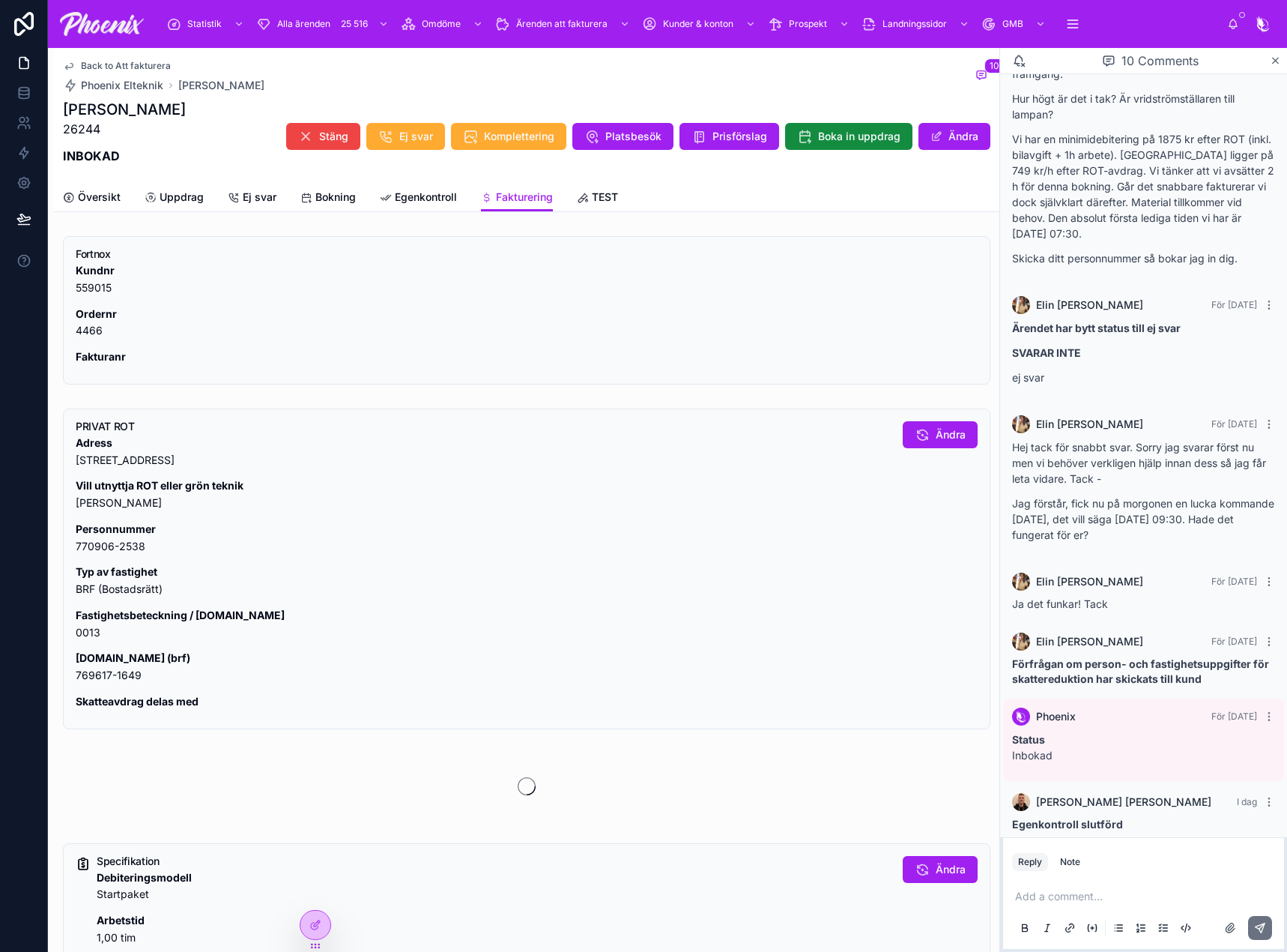
click at [87, 633] on p "Fastighetsbeteckning / [DOMAIN_NAME] 0013" at bounding box center [483, 624] width 815 height 35
drag, startPoint x: 87, startPoint y: 633, endPoint x: 298, endPoint y: 608, distance: 212.5
click at [89, 632] on p "Fastighetsbeteckning / [DOMAIN_NAME] 0013" at bounding box center [483, 624] width 815 height 35
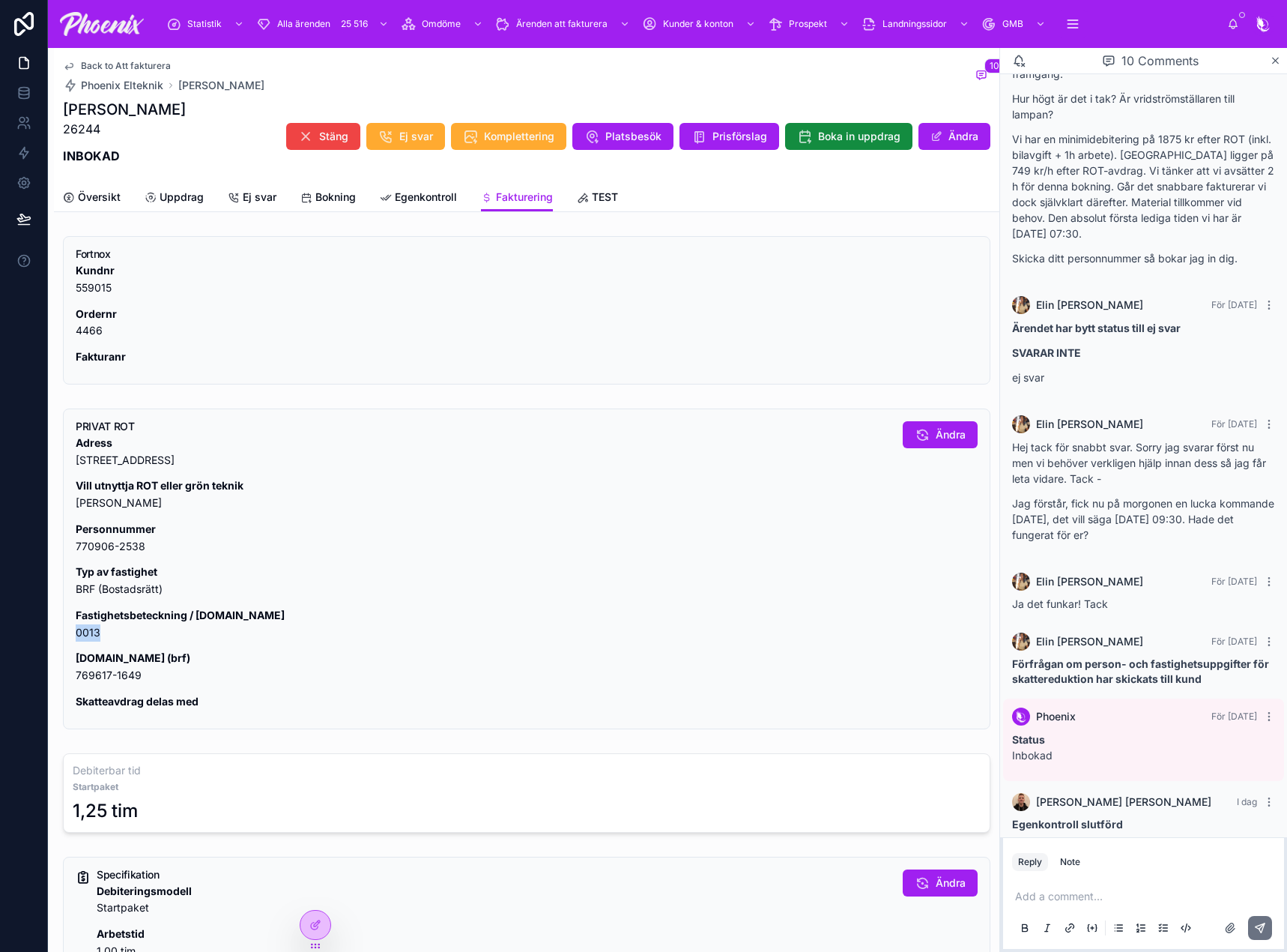
click at [936, 436] on span "Ändra" at bounding box center [950, 434] width 30 height 15
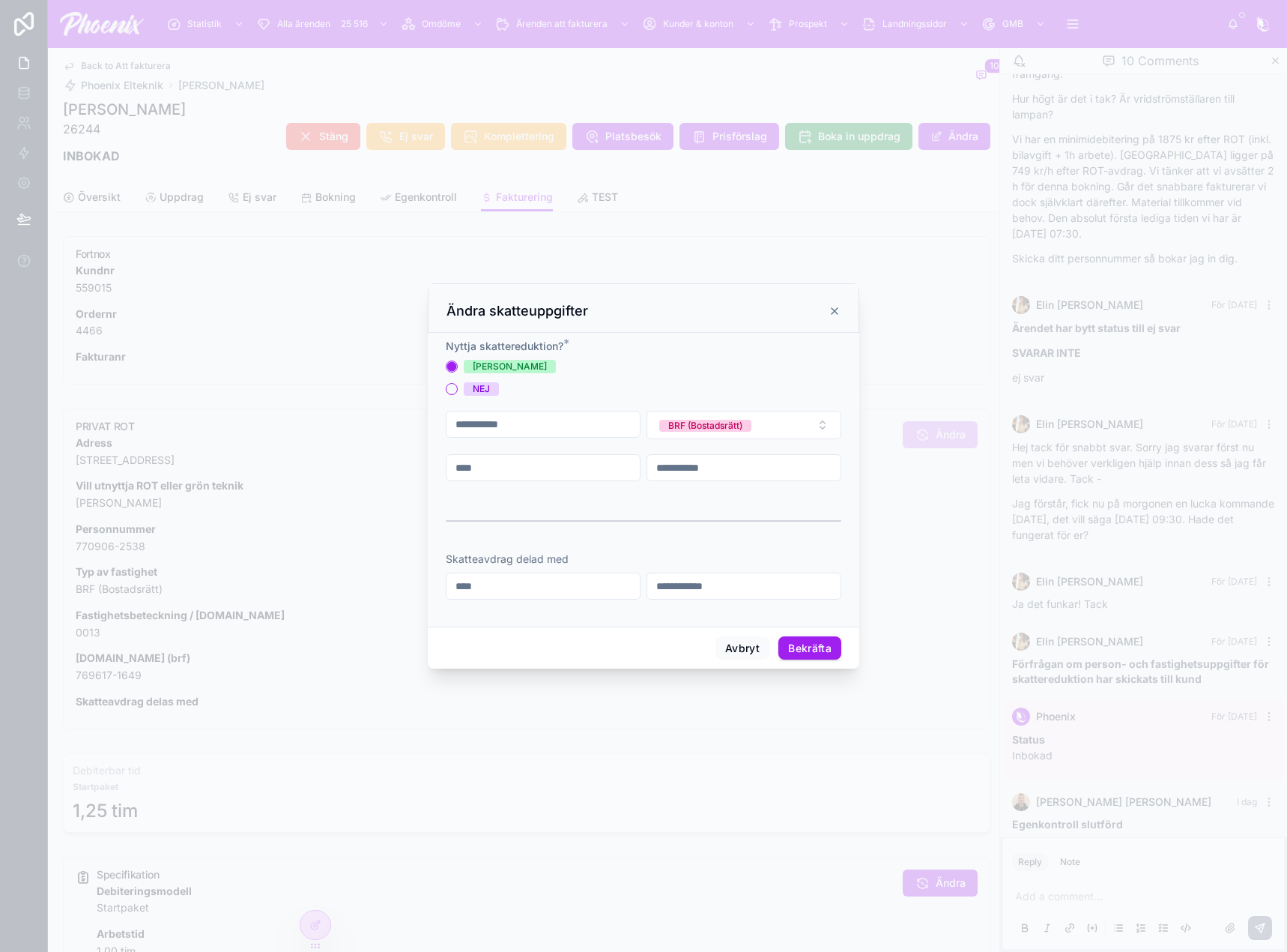
click at [550, 485] on form "**********" at bounding box center [643, 476] width 395 height 276
click at [551, 477] on input "****" at bounding box center [543, 467] width 193 height 21
paste input "text"
type input "****"
click at [798, 643] on button "Bekräfta" at bounding box center [810, 648] width 63 height 24
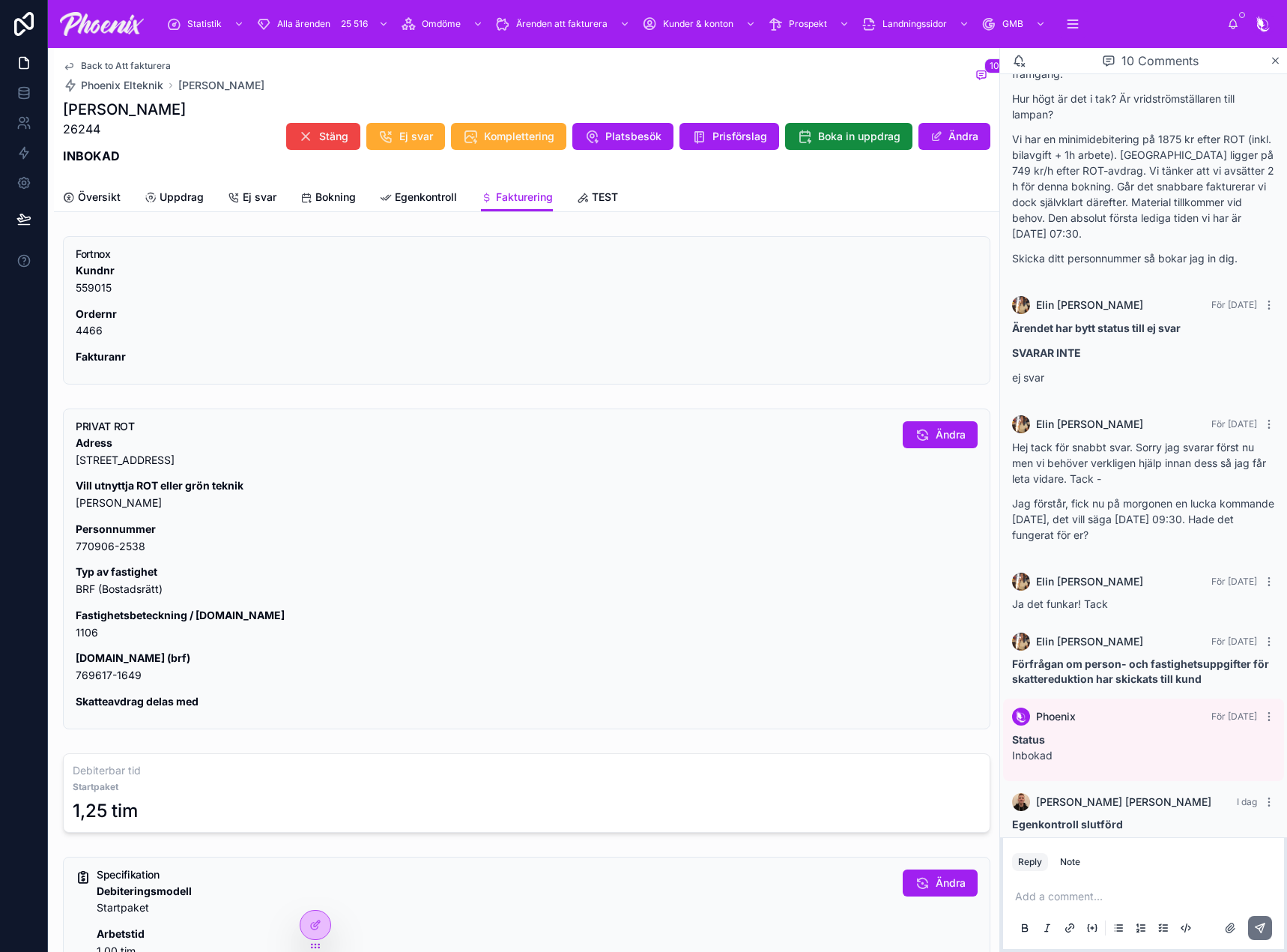
click at [119, 669] on p "[DOMAIN_NAME] (brf) 769617-1649" at bounding box center [483, 667] width 815 height 35
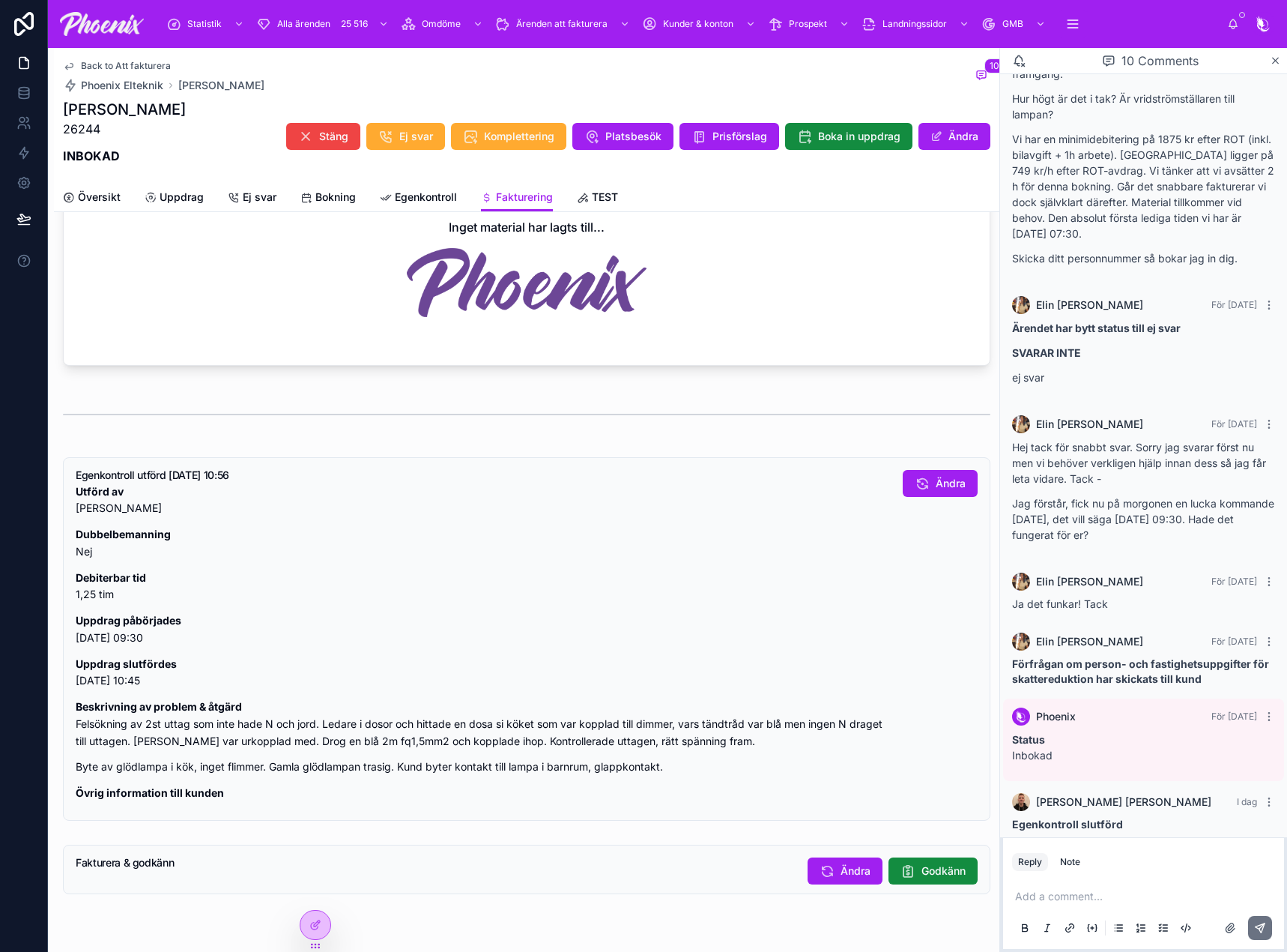
scroll to position [1040, 0]
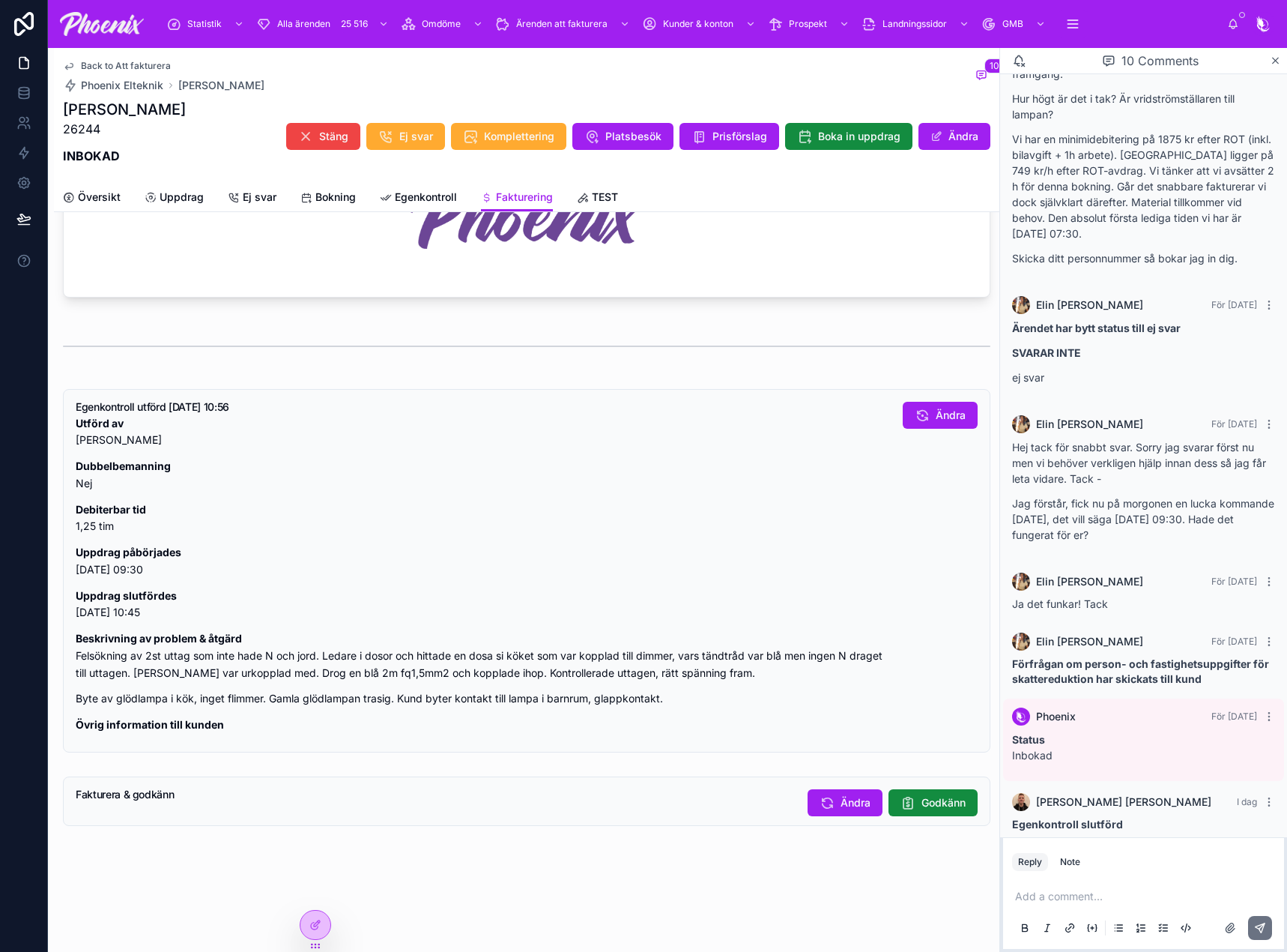
click at [922, 801] on span "Godkänn" at bounding box center [943, 802] width 44 height 15
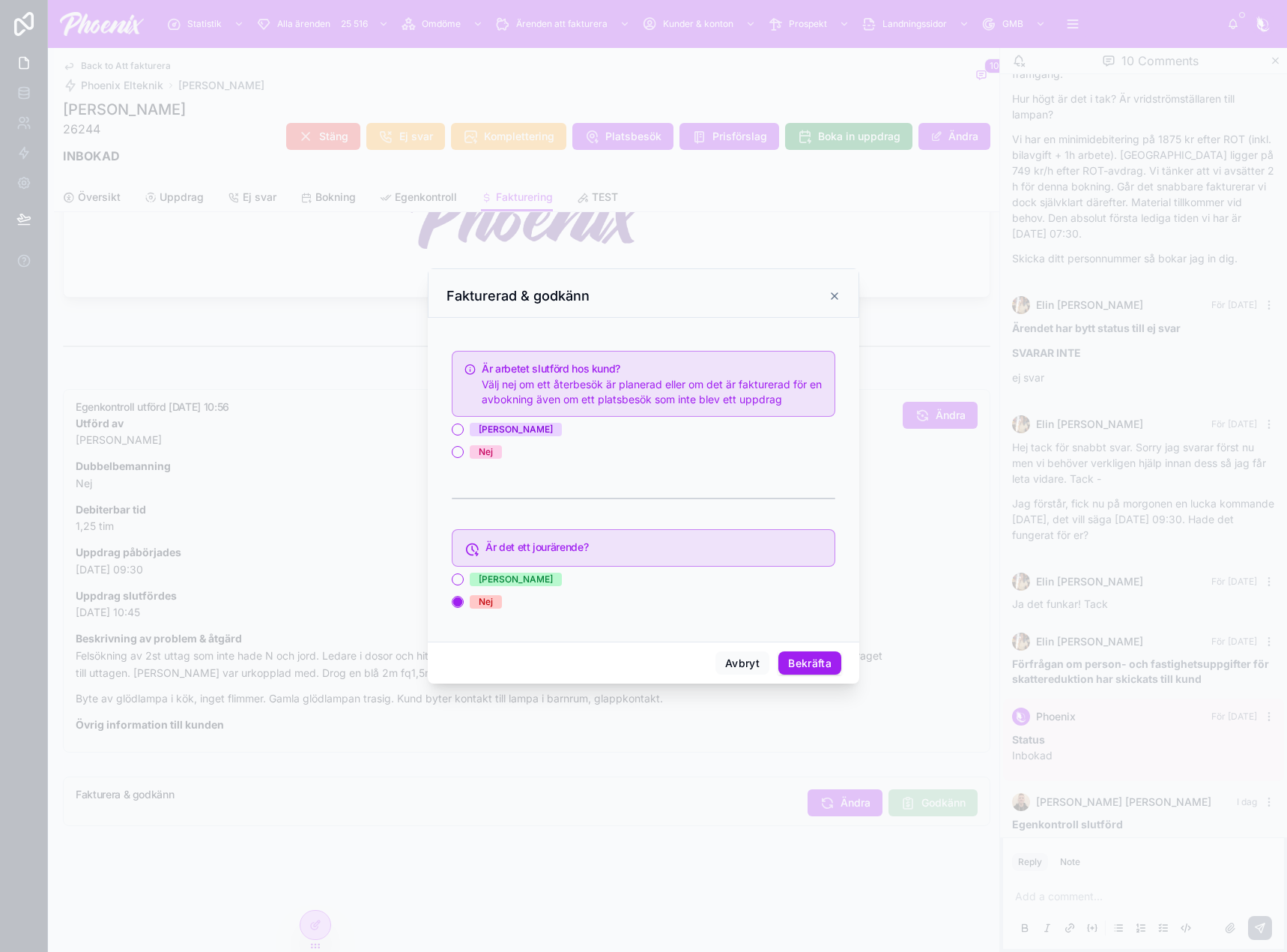
click at [489, 430] on div "[PERSON_NAME]" at bounding box center [516, 429] width 74 height 13
click at [464, 430] on button "[PERSON_NAME]" at bounding box center [458, 429] width 12 height 12
click at [785, 658] on button "Bekräfta" at bounding box center [810, 663] width 63 height 24
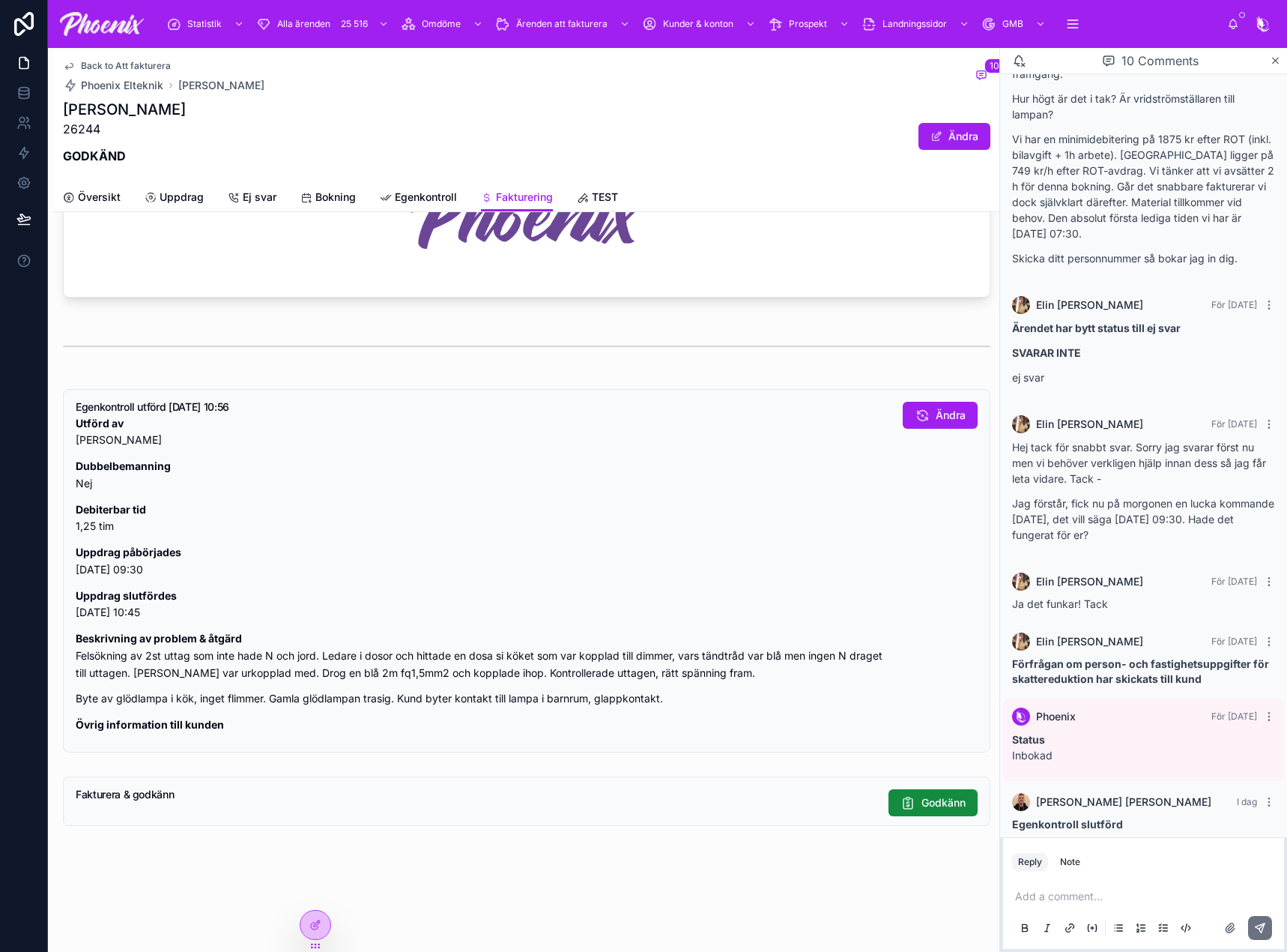
click at [121, 67] on span "Back to Att fakturera" at bounding box center [126, 66] width 90 height 12
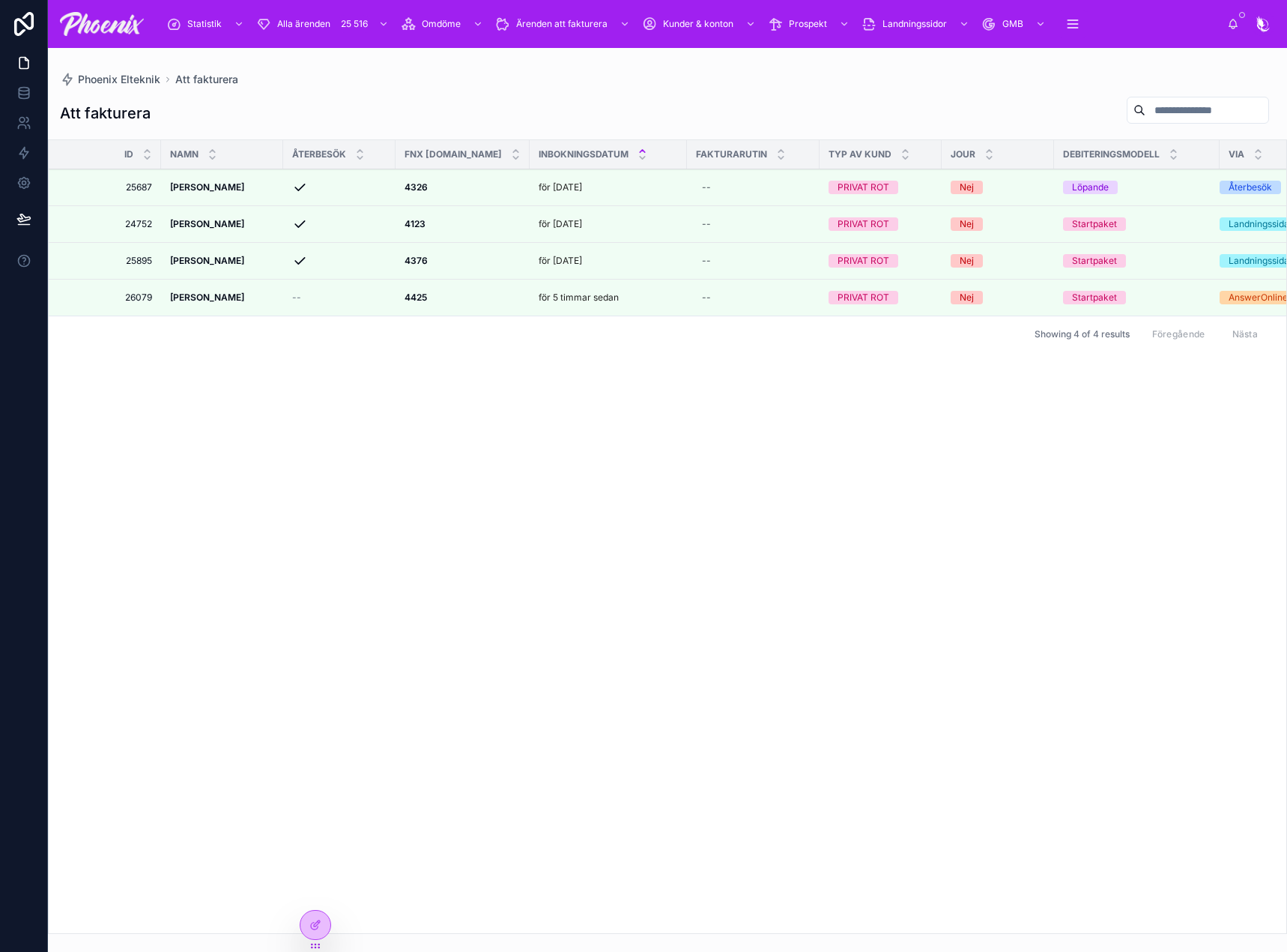
click at [0, 0] on icon at bounding box center [0, 0] width 0 height 0
drag, startPoint x: 406, startPoint y: 294, endPoint x: 1055, endPoint y: 198, distance: 656.1
click at [0, 0] on div at bounding box center [0, 0] width 0 height 0
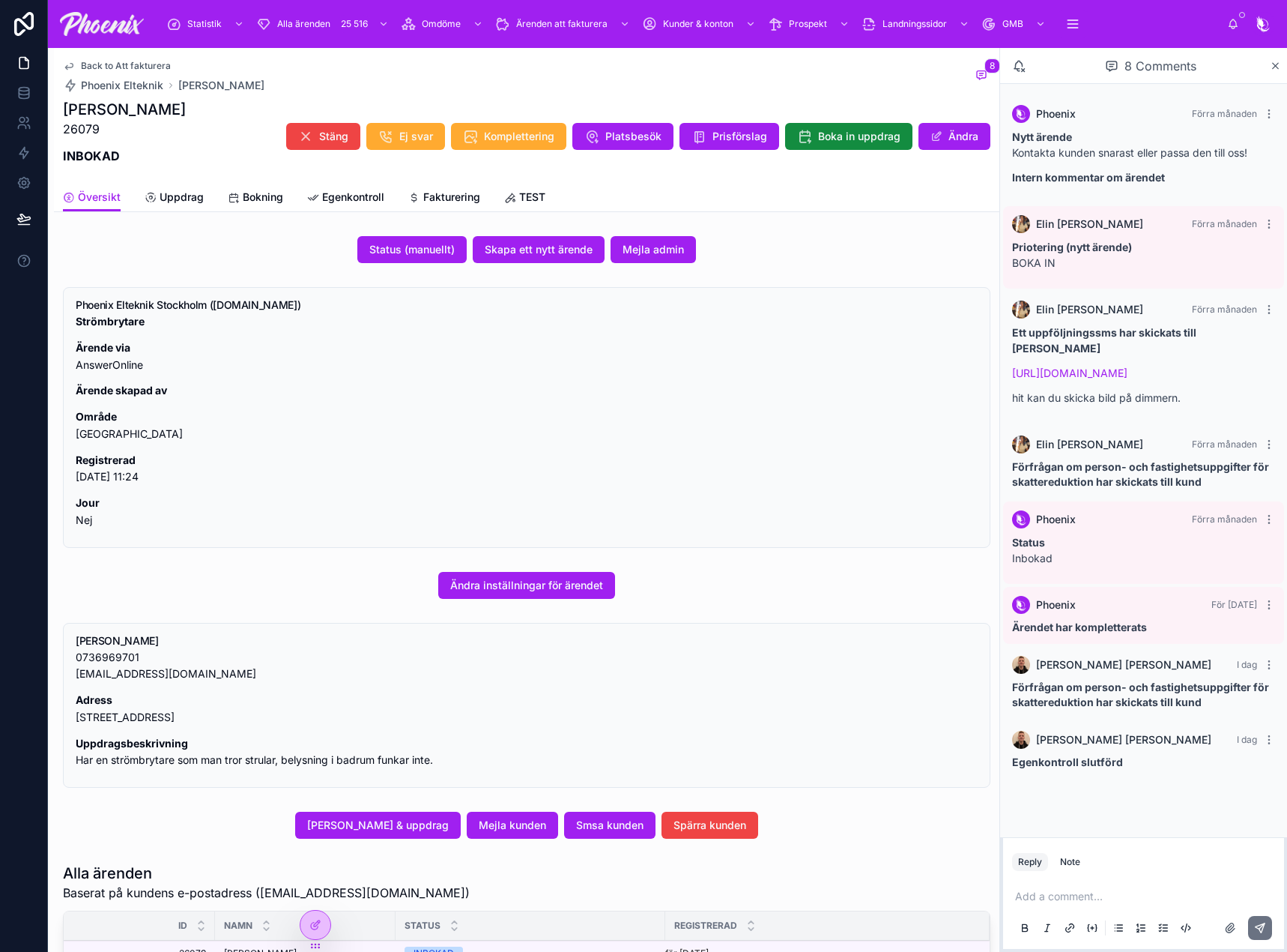
click at [458, 191] on span "Fakturering" at bounding box center [452, 197] width 57 height 15
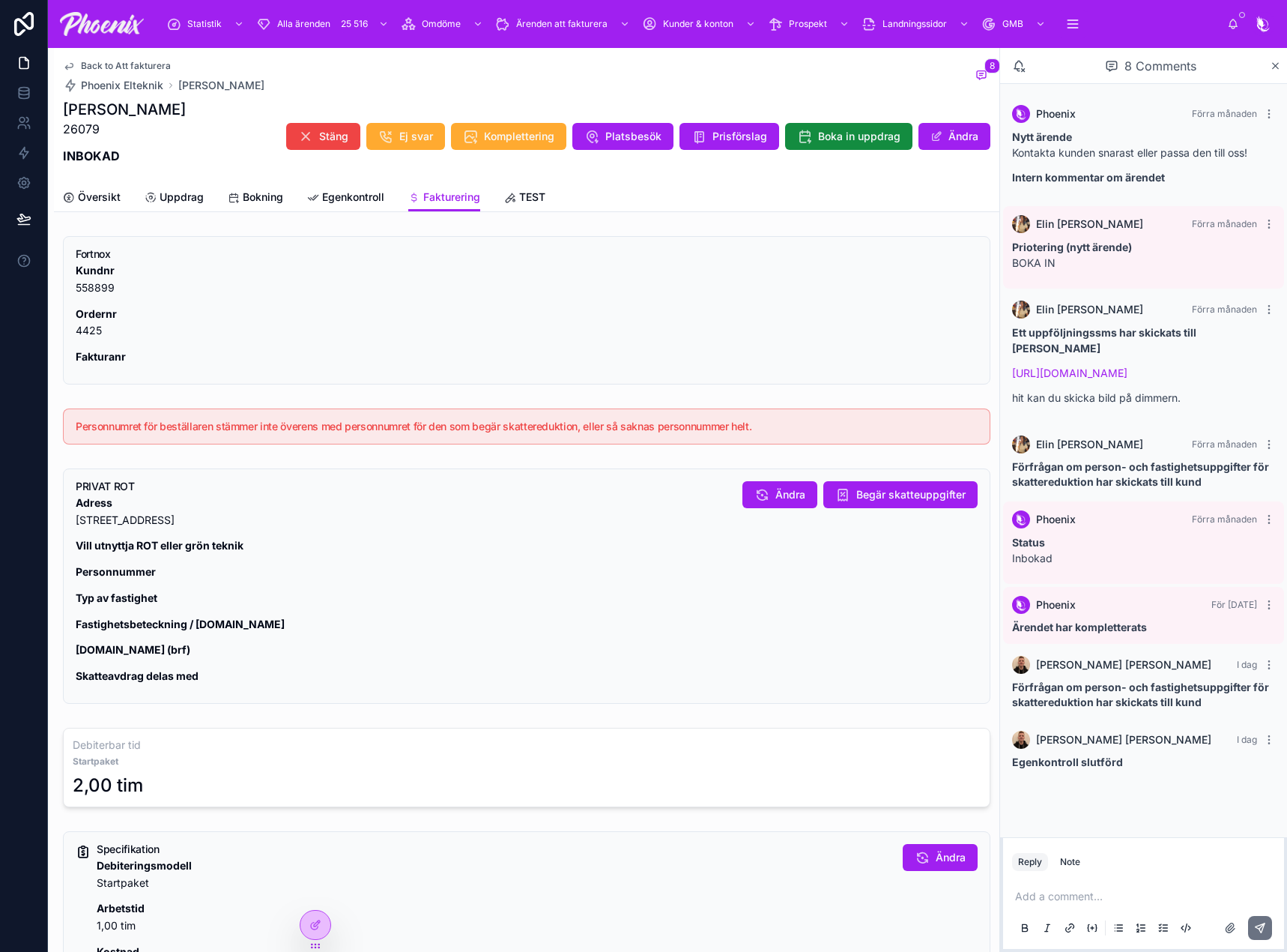
click at [755, 497] on icon at bounding box center [761, 494] width 15 height 15
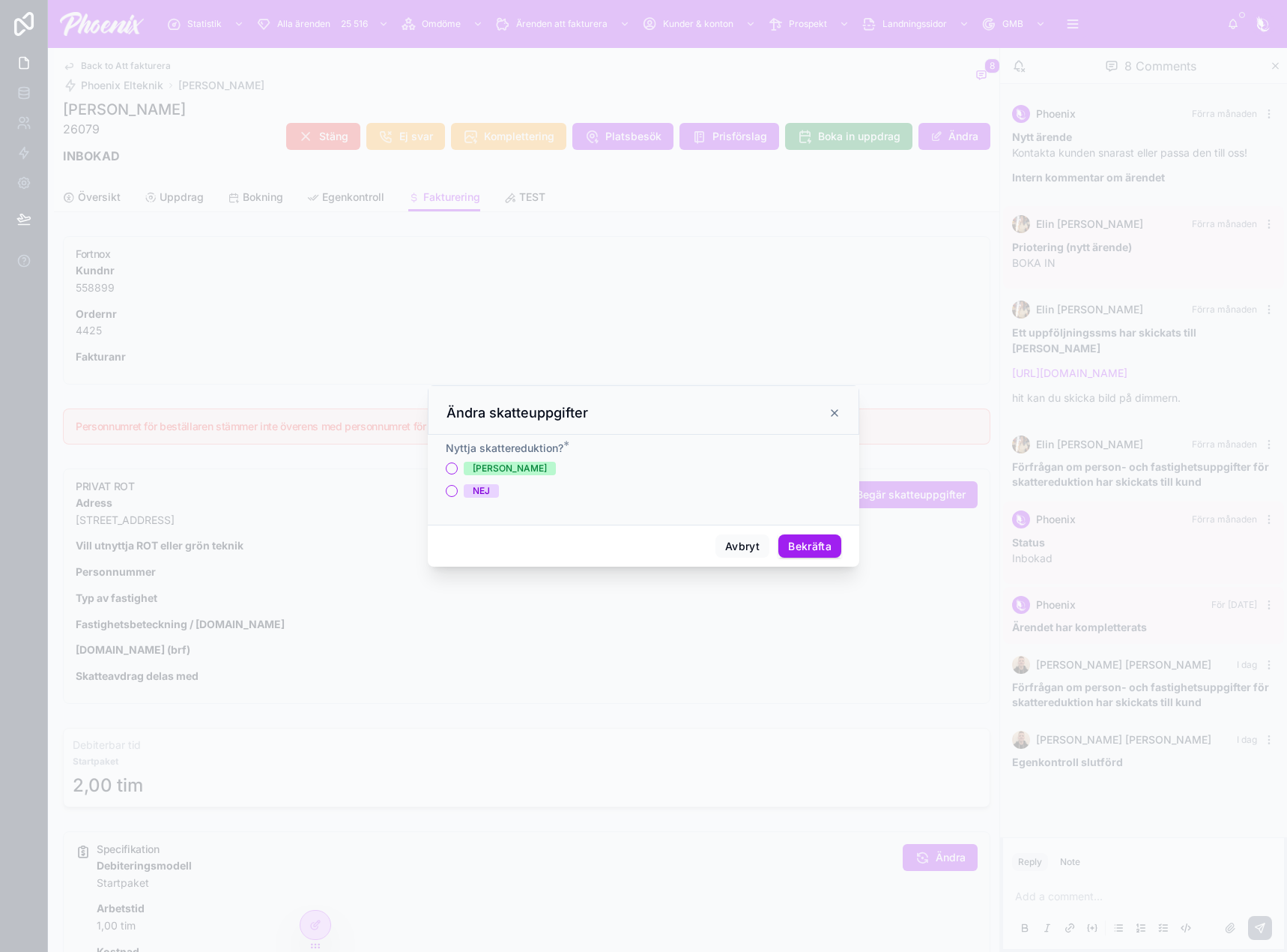
click at [479, 466] on div "[PERSON_NAME]" at bounding box center [509, 468] width 74 height 13
click at [458, 466] on button "[PERSON_NAME]" at bounding box center [452, 469] width 12 height 12
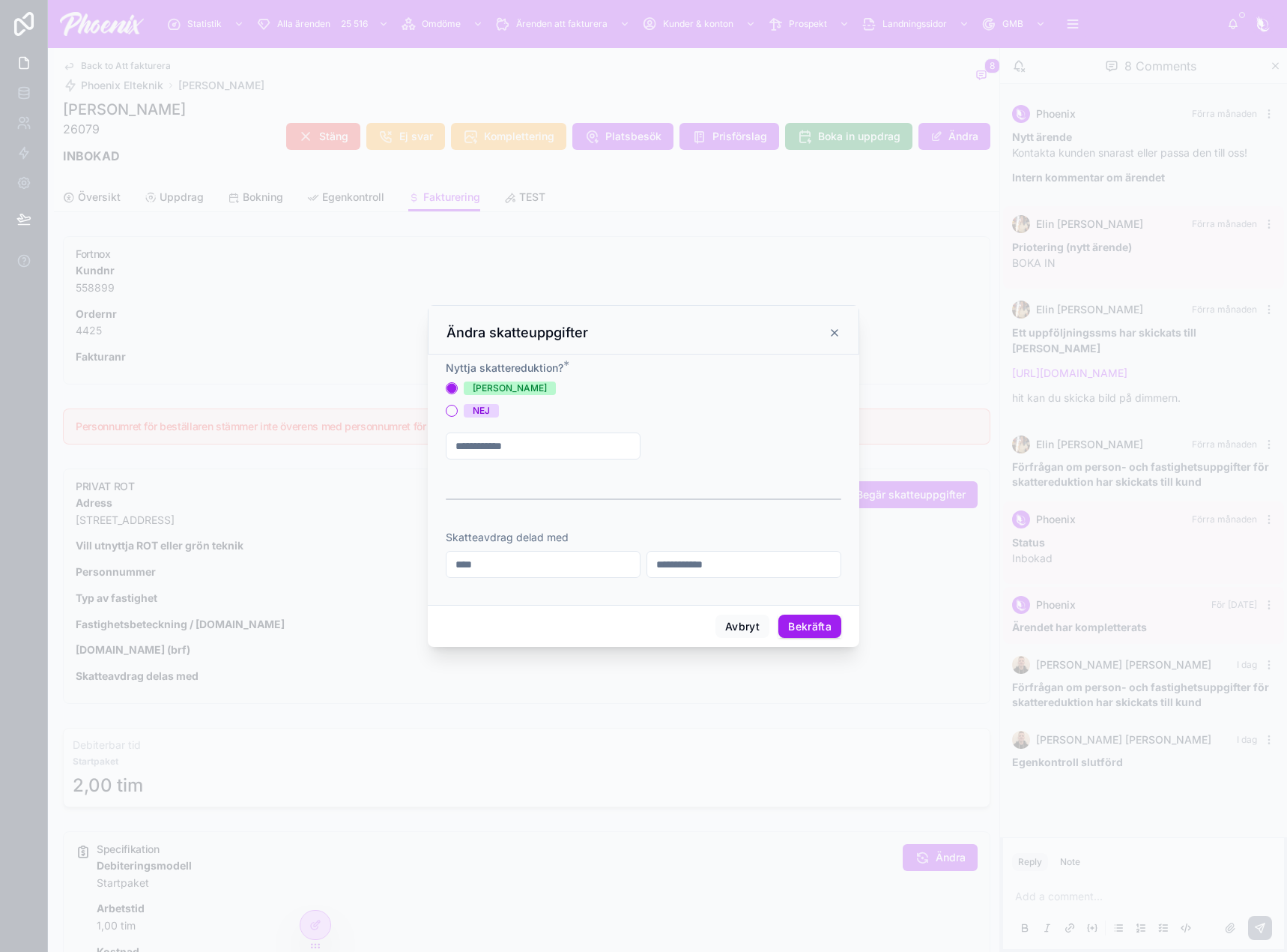
click at [564, 456] on div at bounding box center [543, 446] width 195 height 27
click at [573, 442] on input "text" at bounding box center [543, 446] width 193 height 21
paste input "**********"
type input "**********"
click at [736, 442] on span "Typ av fastighet" at bounding box center [700, 446] width 82 height 15
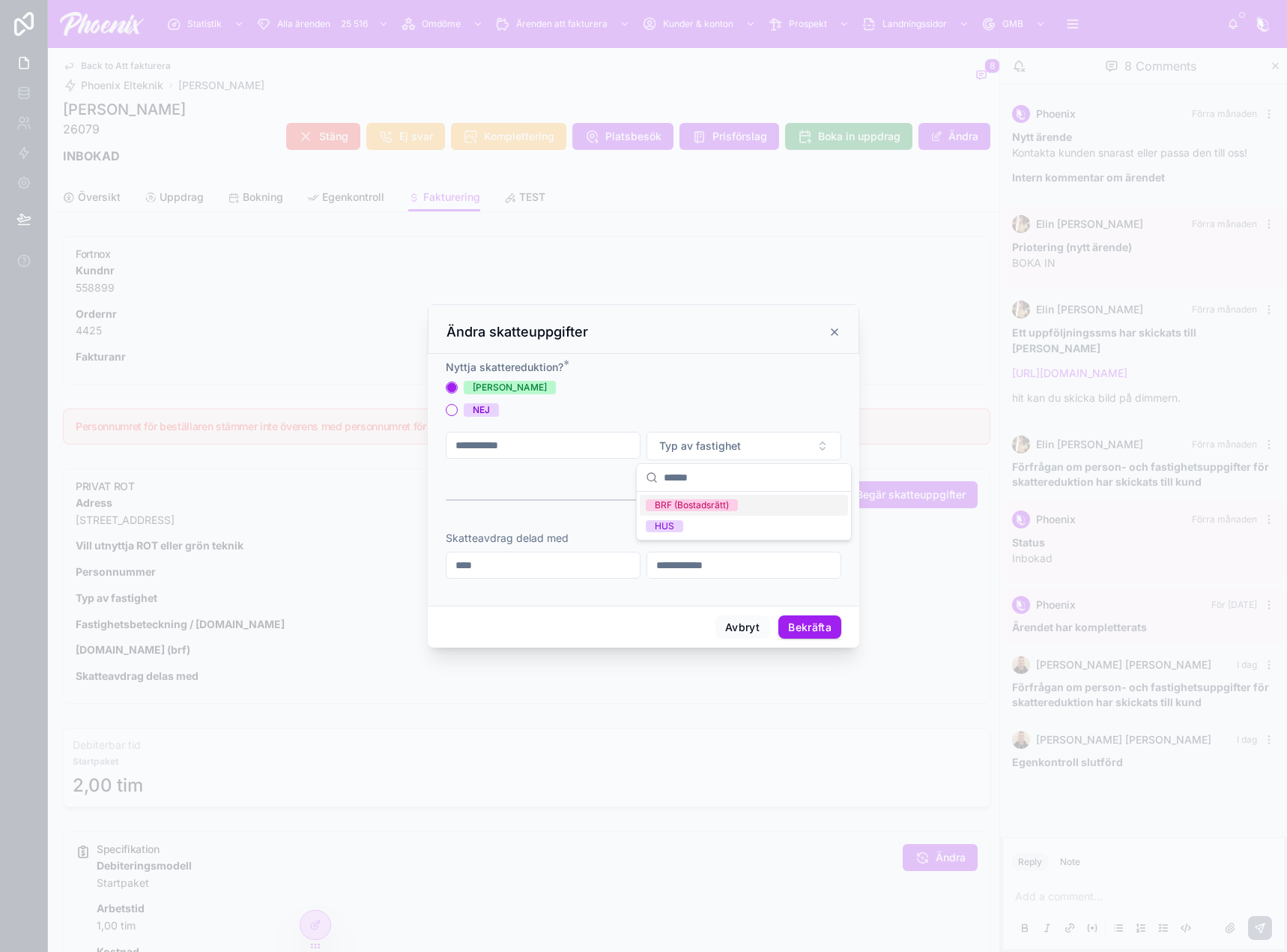
click at [724, 511] on div "BRF (Bostadsrätt)" at bounding box center [744, 505] width 208 height 21
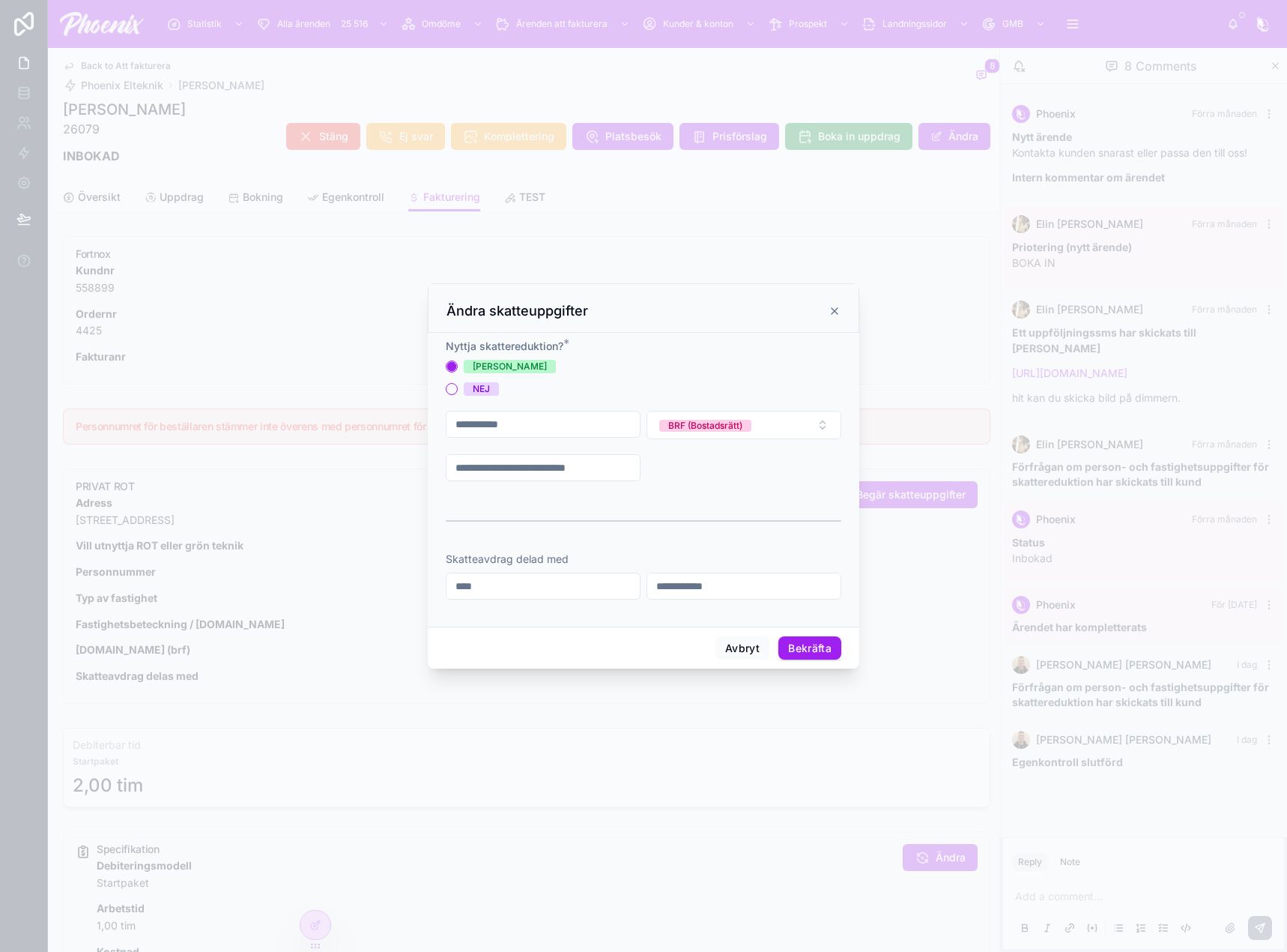
click at [593, 470] on input "text" at bounding box center [543, 467] width 193 height 21
paste input "****"
type input "****"
click at [681, 473] on input "text" at bounding box center [744, 467] width 193 height 21
drag, startPoint x: 712, startPoint y: 468, endPoint x: 730, endPoint y: 478, distance: 20.6
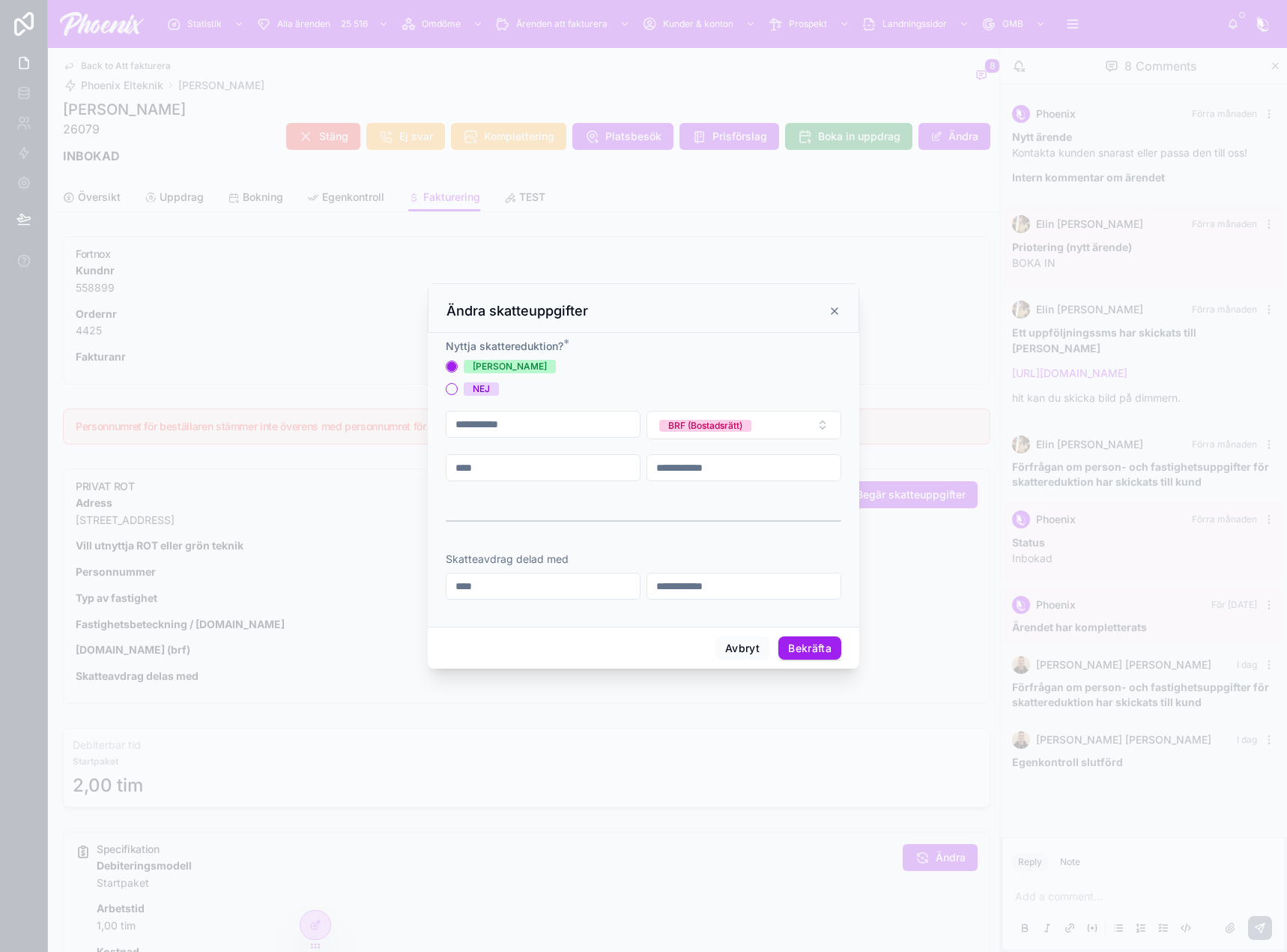
click at [714, 468] on input "text" at bounding box center [744, 467] width 193 height 21
paste input "**********"
type input "**********"
click at [801, 648] on button "Bekräfta" at bounding box center [810, 648] width 63 height 24
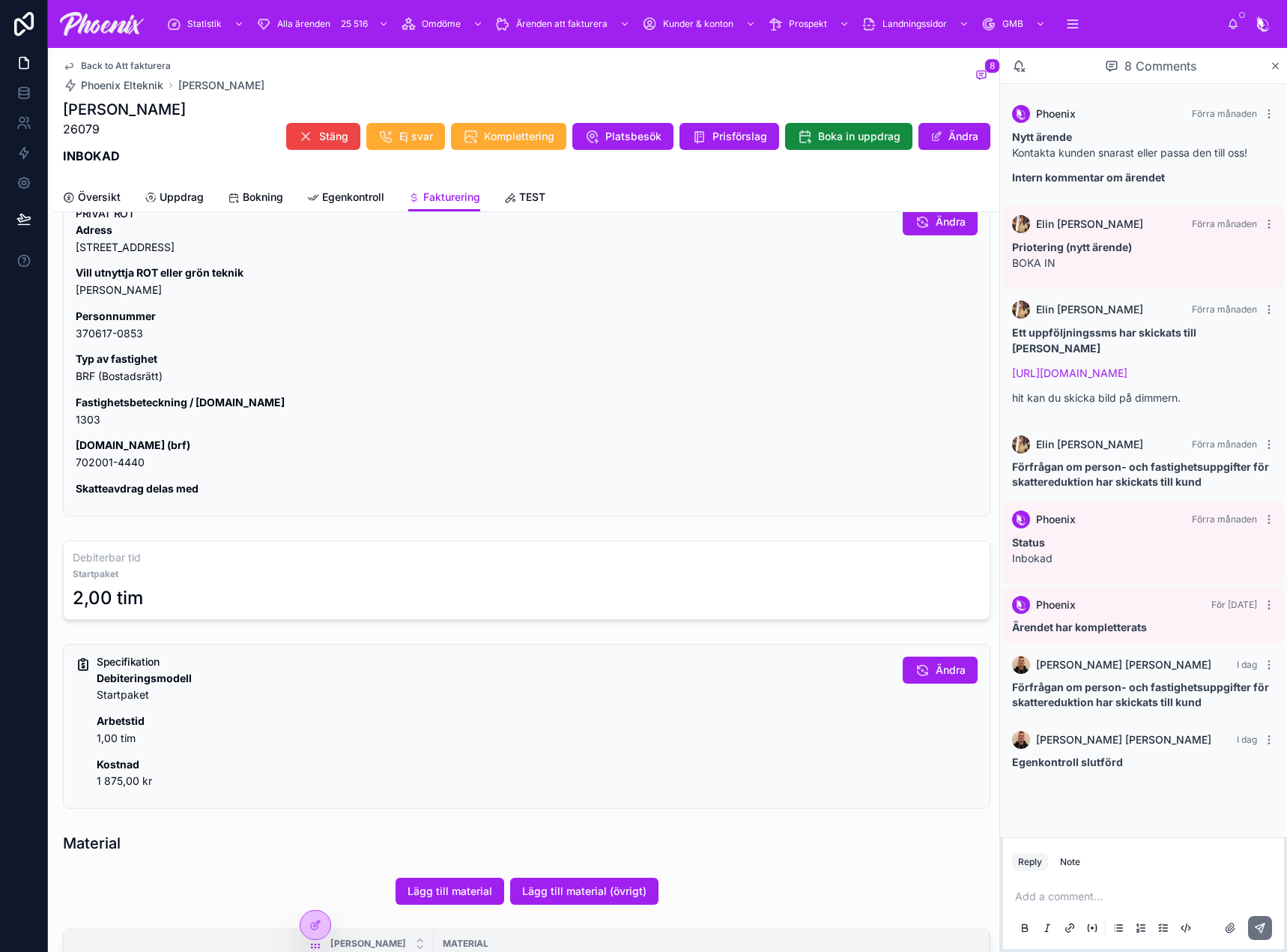
scroll to position [225, 0]
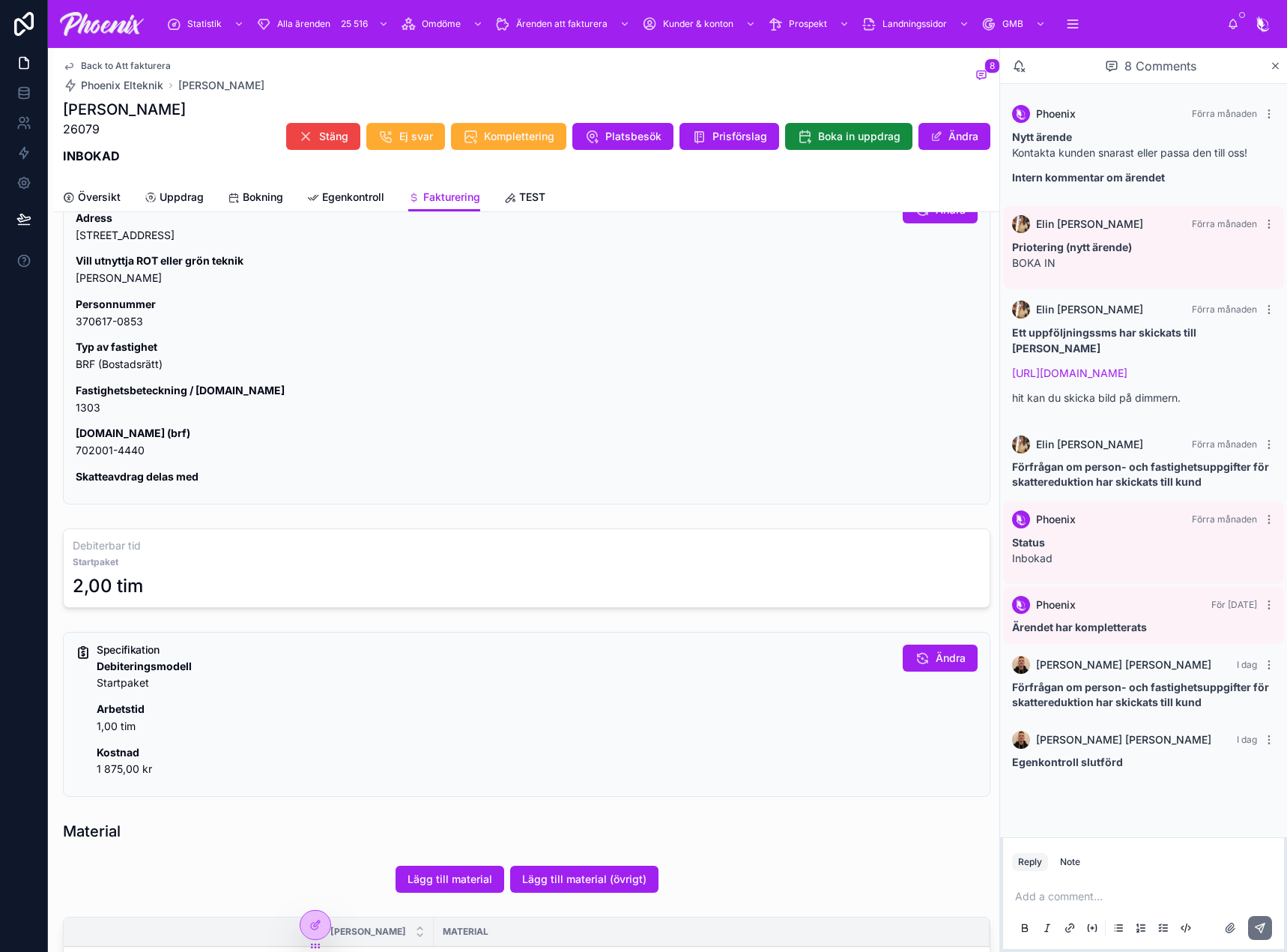
click at [105, 202] on span "Översikt" at bounding box center [99, 197] width 42 height 15
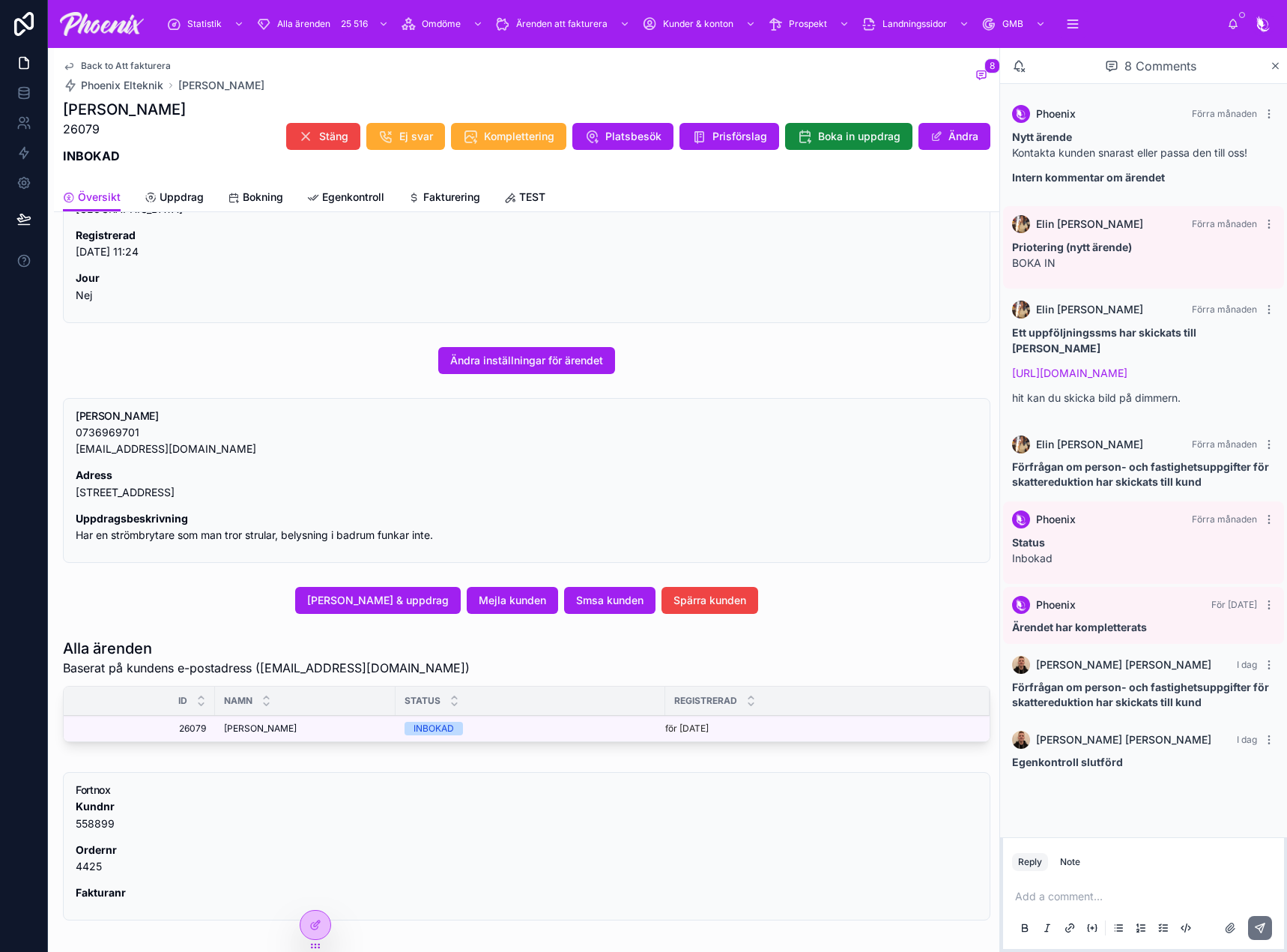
click at [442, 202] on span "Fakturering" at bounding box center [452, 197] width 57 height 15
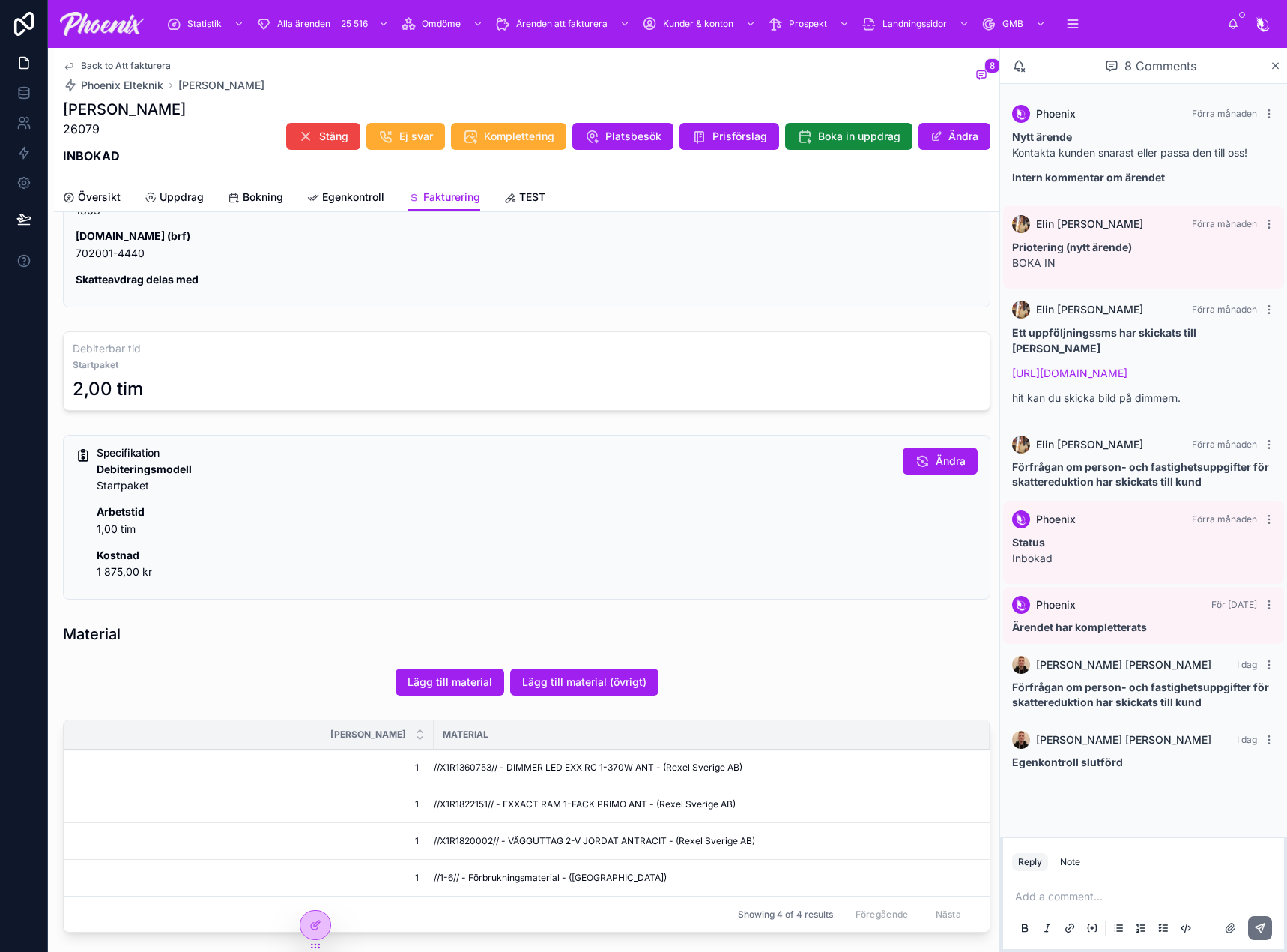
scroll to position [524, 0]
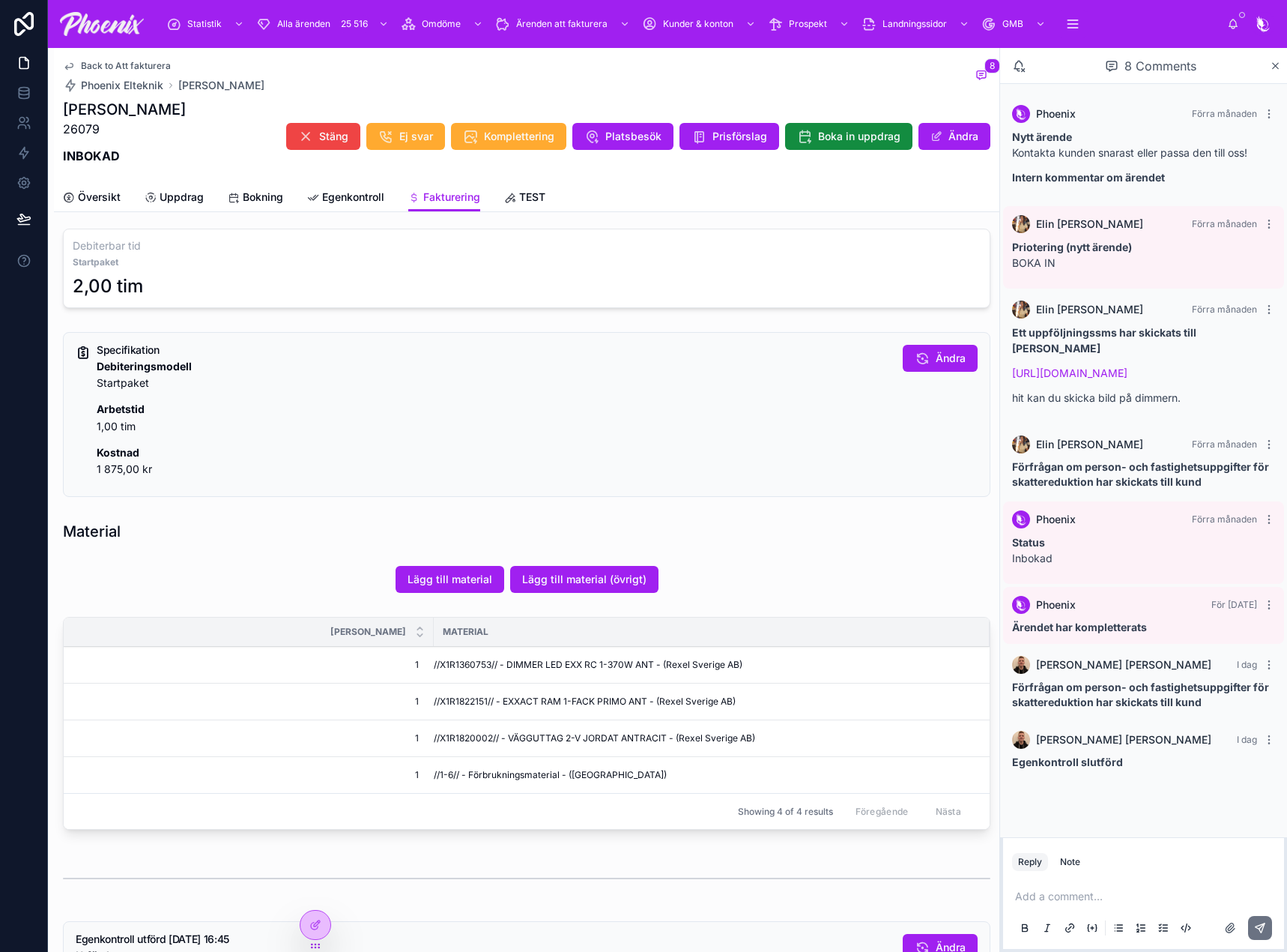
click at [455, 668] on span "//X1R1360753// - DIMMER LED EXX RC 1-370W ANT - (Rexel Sverige AB)" at bounding box center [588, 664] width 308 height 12
drag, startPoint x: 455, startPoint y: 668, endPoint x: 837, endPoint y: 638, distance: 383.2
click at [459, 668] on span "//X1R1360753// - DIMMER LED EXX RC 1-370W ANT - (Rexel Sverige AB)" at bounding box center [588, 664] width 308 height 12
click at [472, 692] on td "//X1R1822151// - EXXACT RAM 1-FACK PRIMO ANT - (Rexel Sverige AB)" at bounding box center [711, 702] width 556 height 37
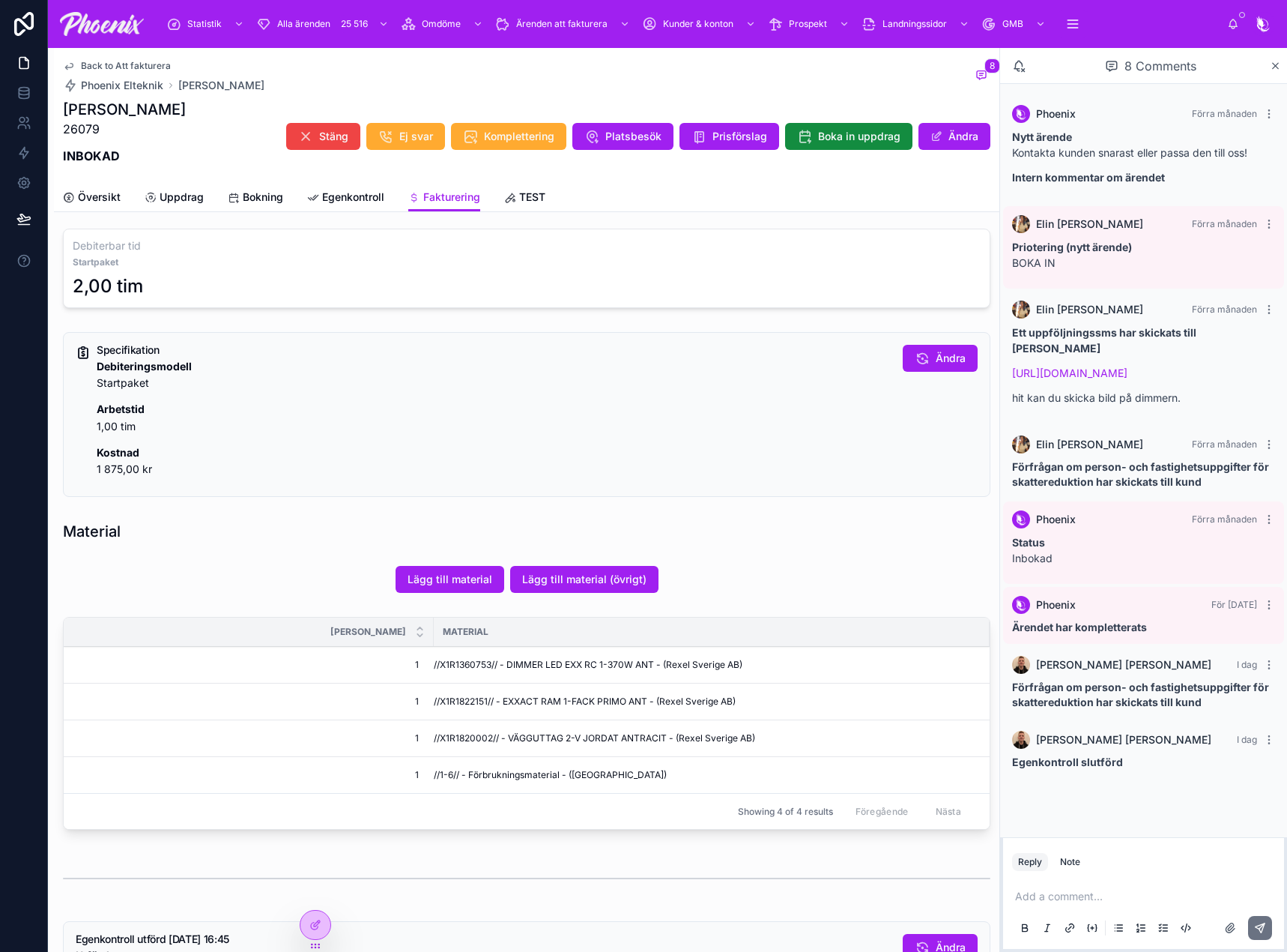
click at [446, 731] on td "//X1R1820002// - VÄGGUTTAG 2-V JORDAT ANTRACIT - (Rexel Sverige AB)" at bounding box center [711, 738] width 556 height 37
drag, startPoint x: 446, startPoint y: 731, endPoint x: 510, endPoint y: 729, distance: 64.0
click at [451, 731] on td "//X1R1820002// - VÄGGUTTAG 2-V JORDAT ANTRACIT - (Rexel Sverige AB)" at bounding box center [711, 738] width 556 height 37
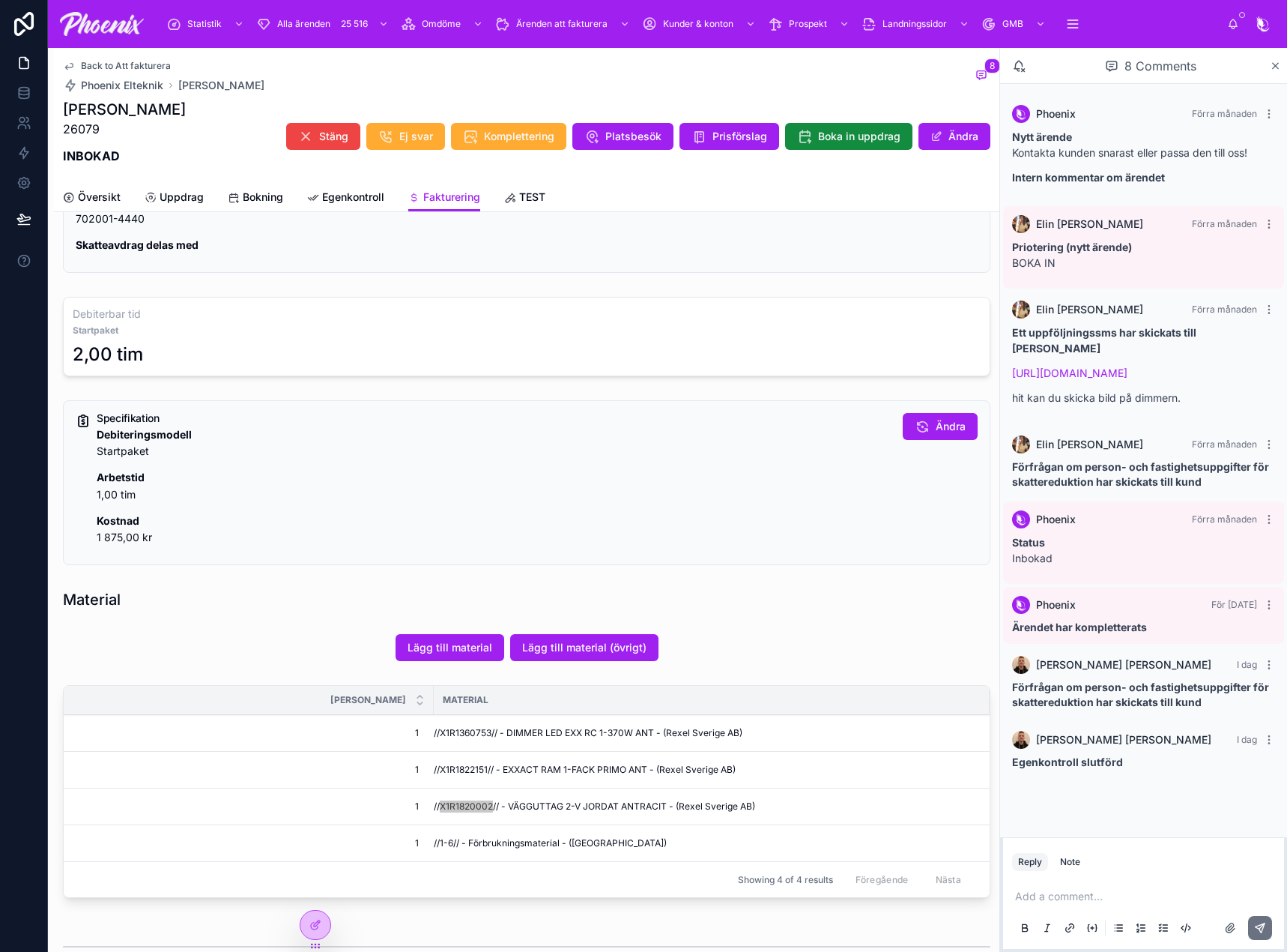
scroll to position [449, 0]
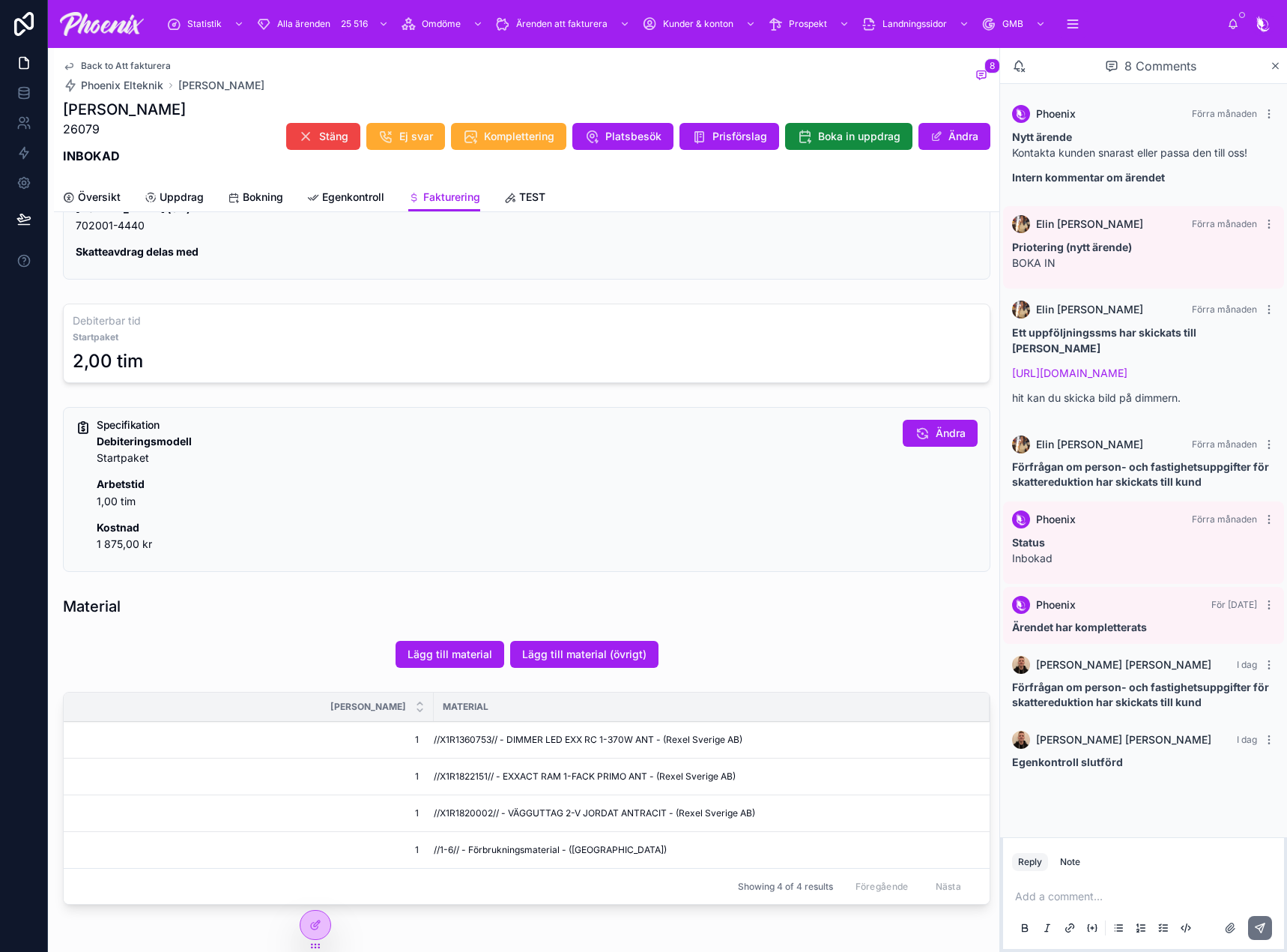
click at [62, 165] on div "Back to Att fakturera Phoenix Elteknik [PERSON_NAME] 8 [PERSON_NAME] 26079 INBO…" at bounding box center [526, 130] width 946 height 164
click at [80, 184] on link "Översikt" at bounding box center [92, 198] width 58 height 30
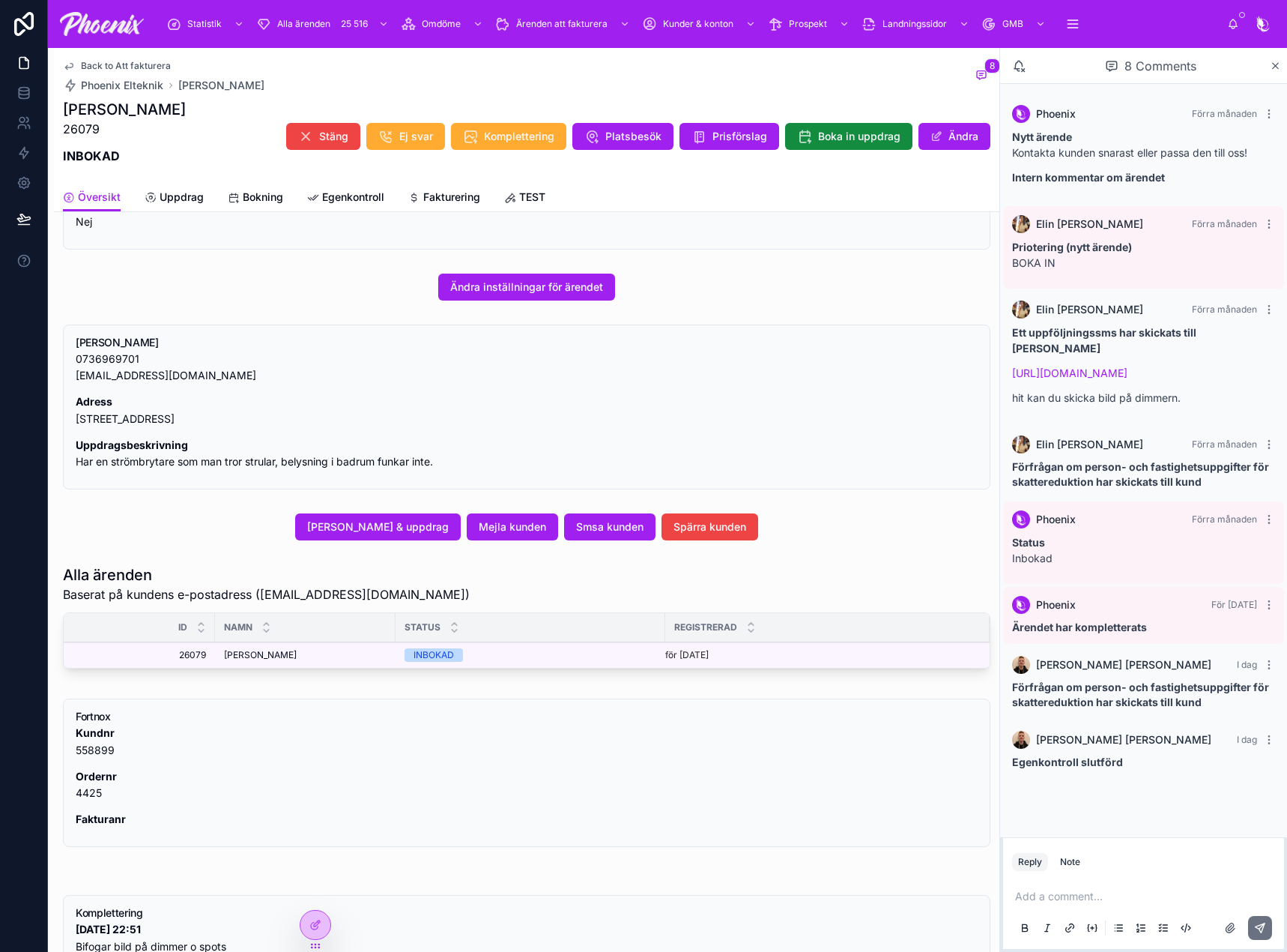
scroll to position [473, 0]
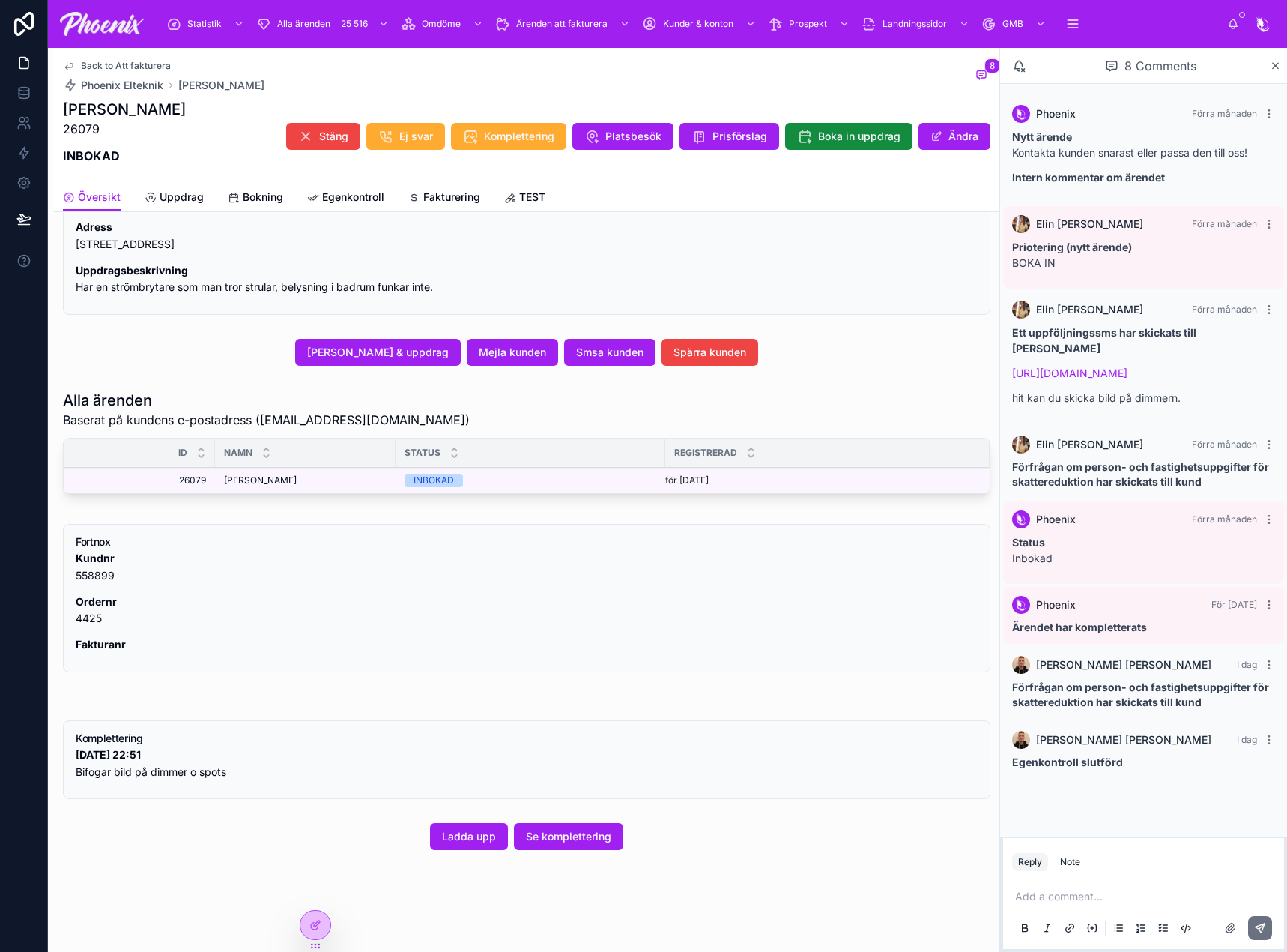
drag, startPoint x: 451, startPoint y: 199, endPoint x: 1278, endPoint y: 348, distance: 840.3
click at [452, 199] on span "Fakturering" at bounding box center [452, 197] width 57 height 15
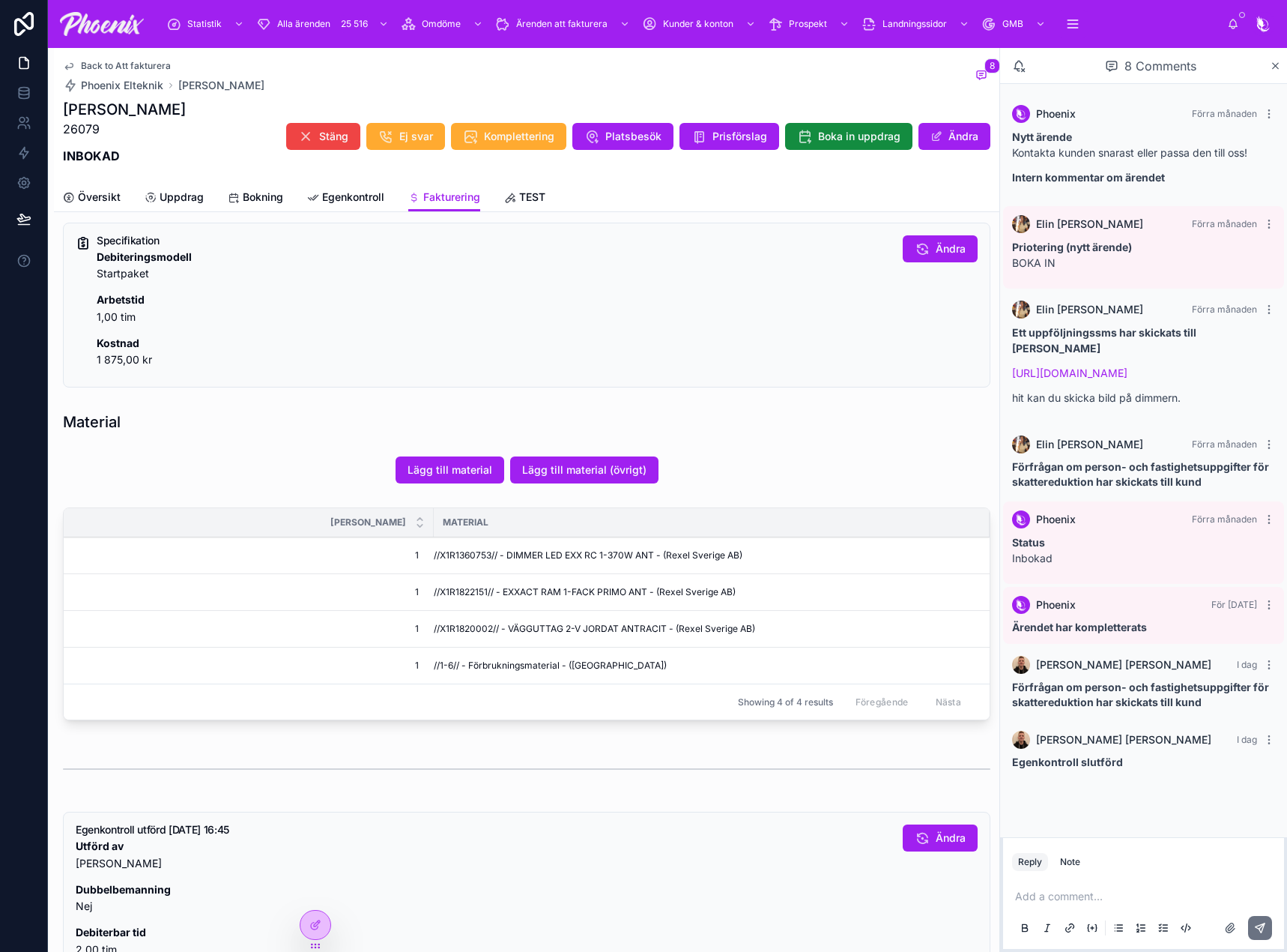
scroll to position [997, 0]
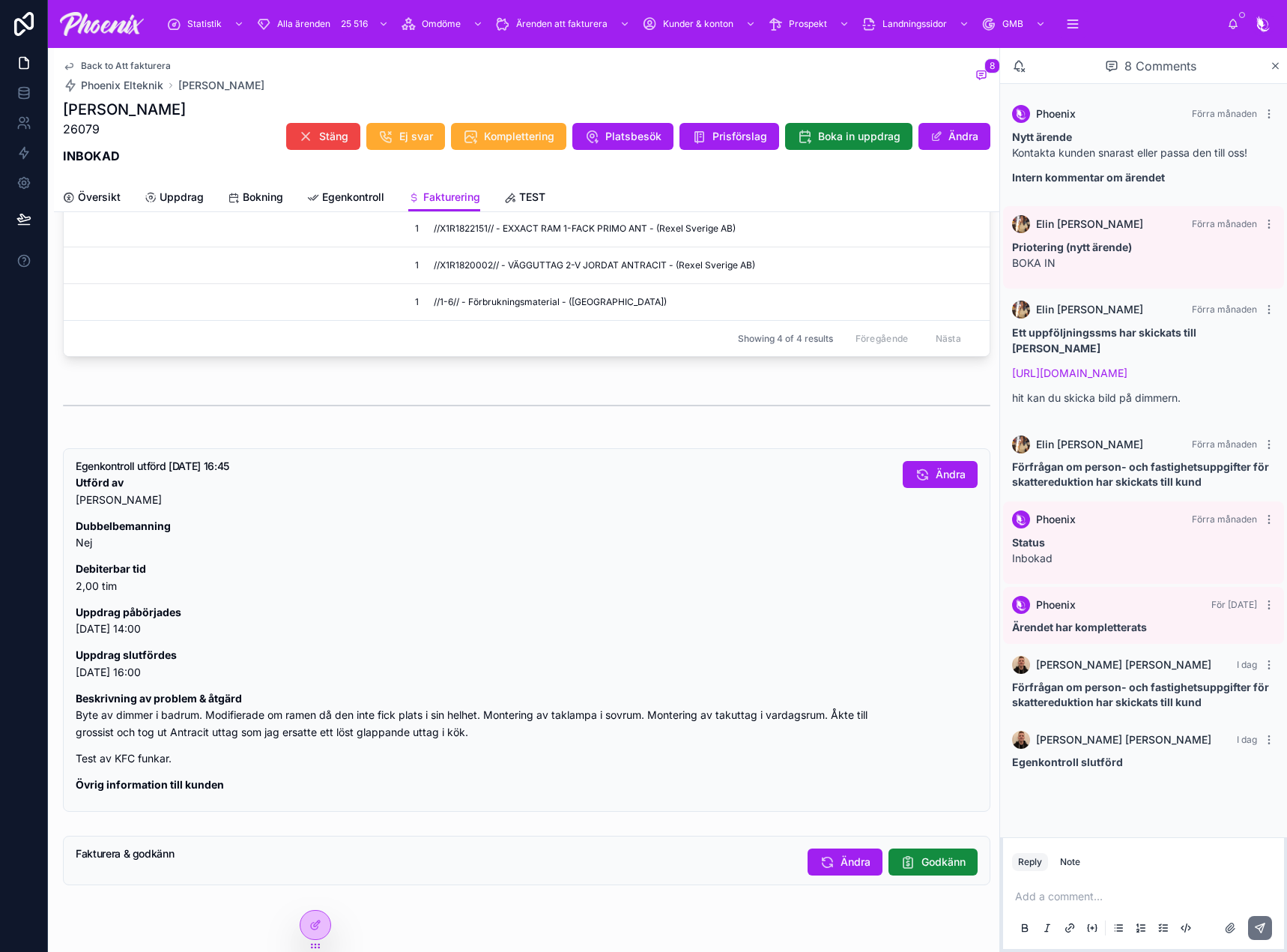
click at [953, 858] on span "Godkänn" at bounding box center [943, 861] width 44 height 15
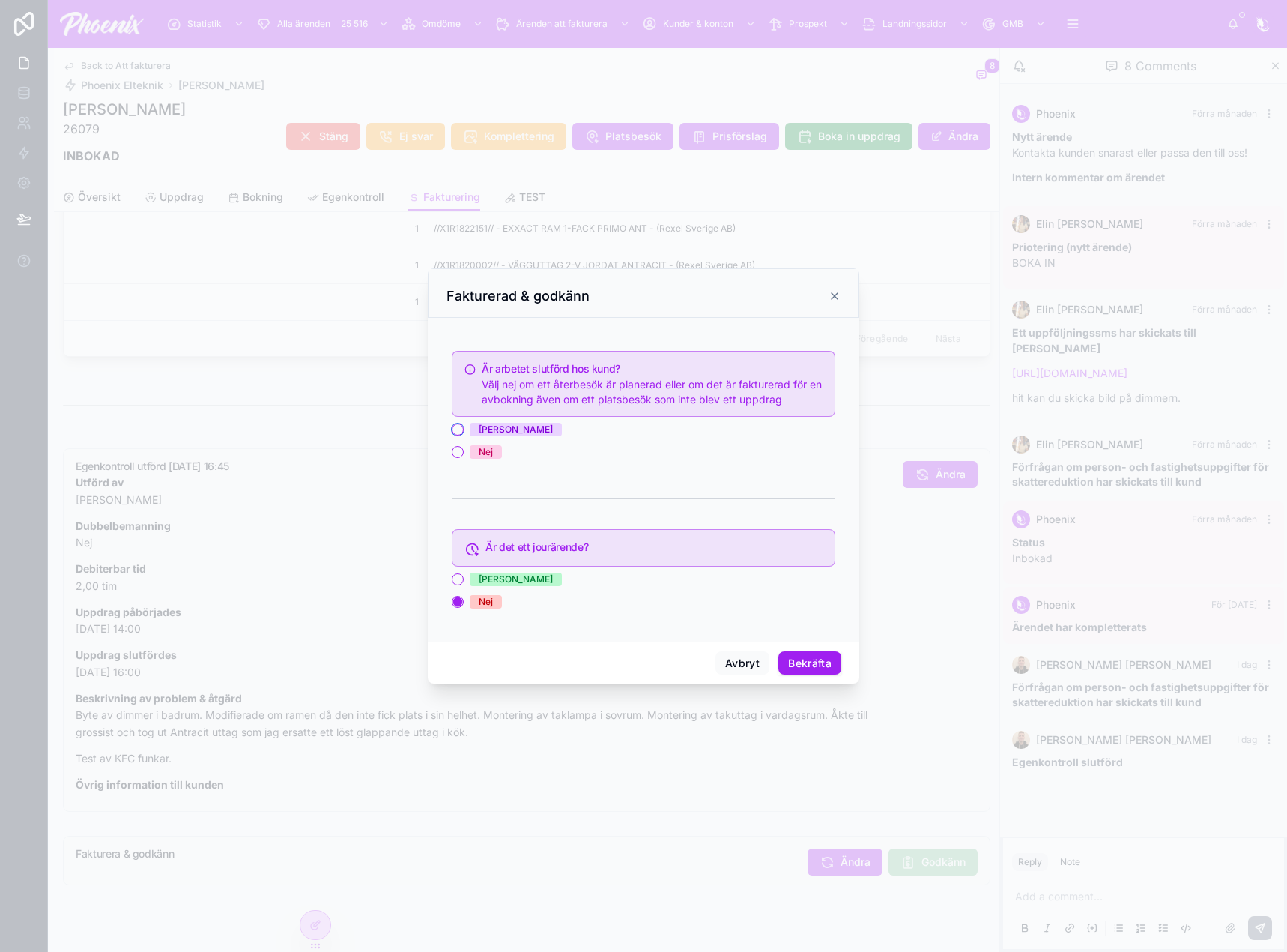
drag, startPoint x: 459, startPoint y: 430, endPoint x: 570, endPoint y: 488, distance: 125.2
click at [460, 430] on button "[PERSON_NAME]" at bounding box center [458, 429] width 12 height 12
click at [812, 658] on button "Bekräfta" at bounding box center [810, 663] width 63 height 24
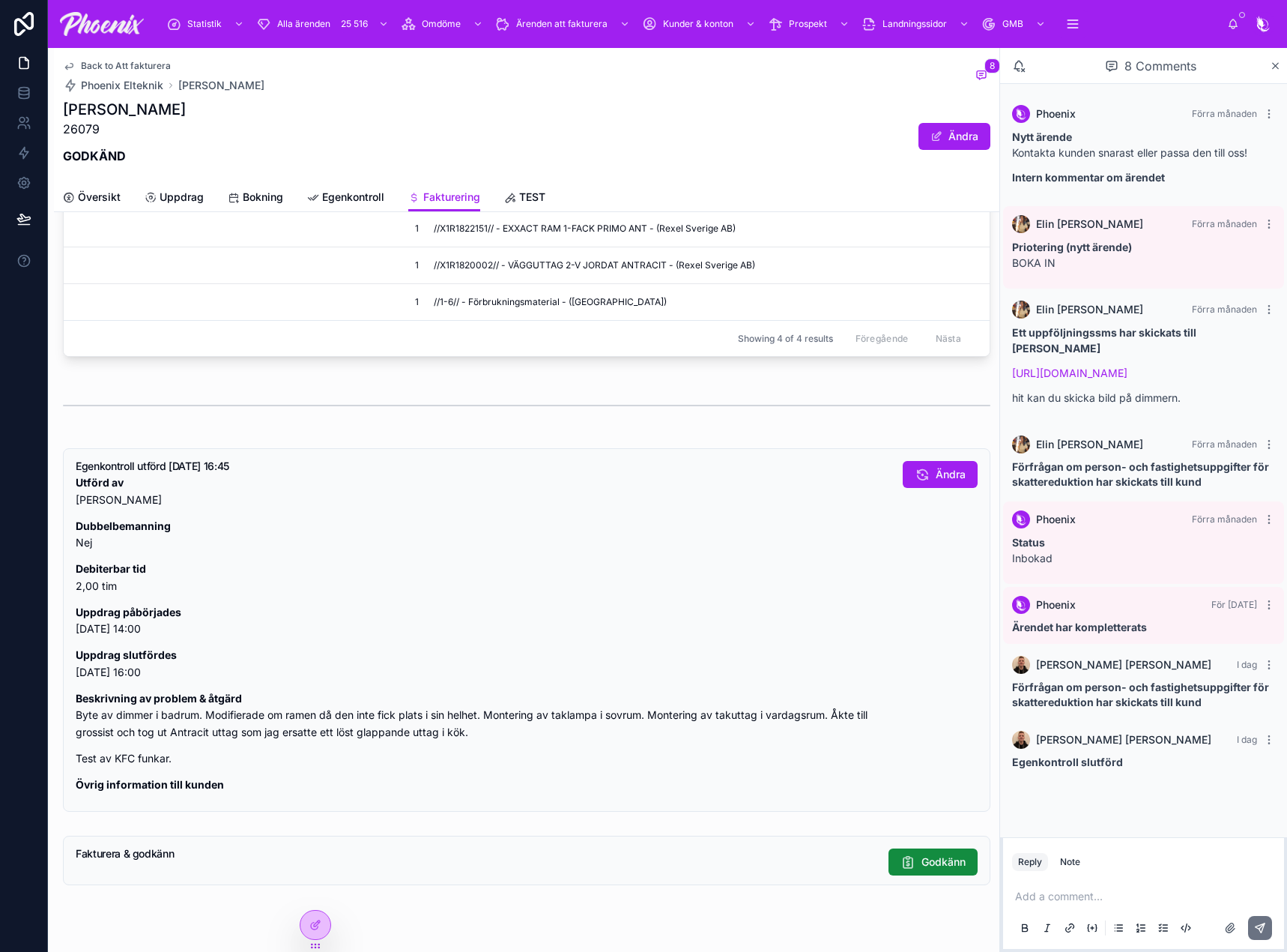
click at [150, 67] on span "Back to Att fakturera" at bounding box center [126, 66] width 90 height 12
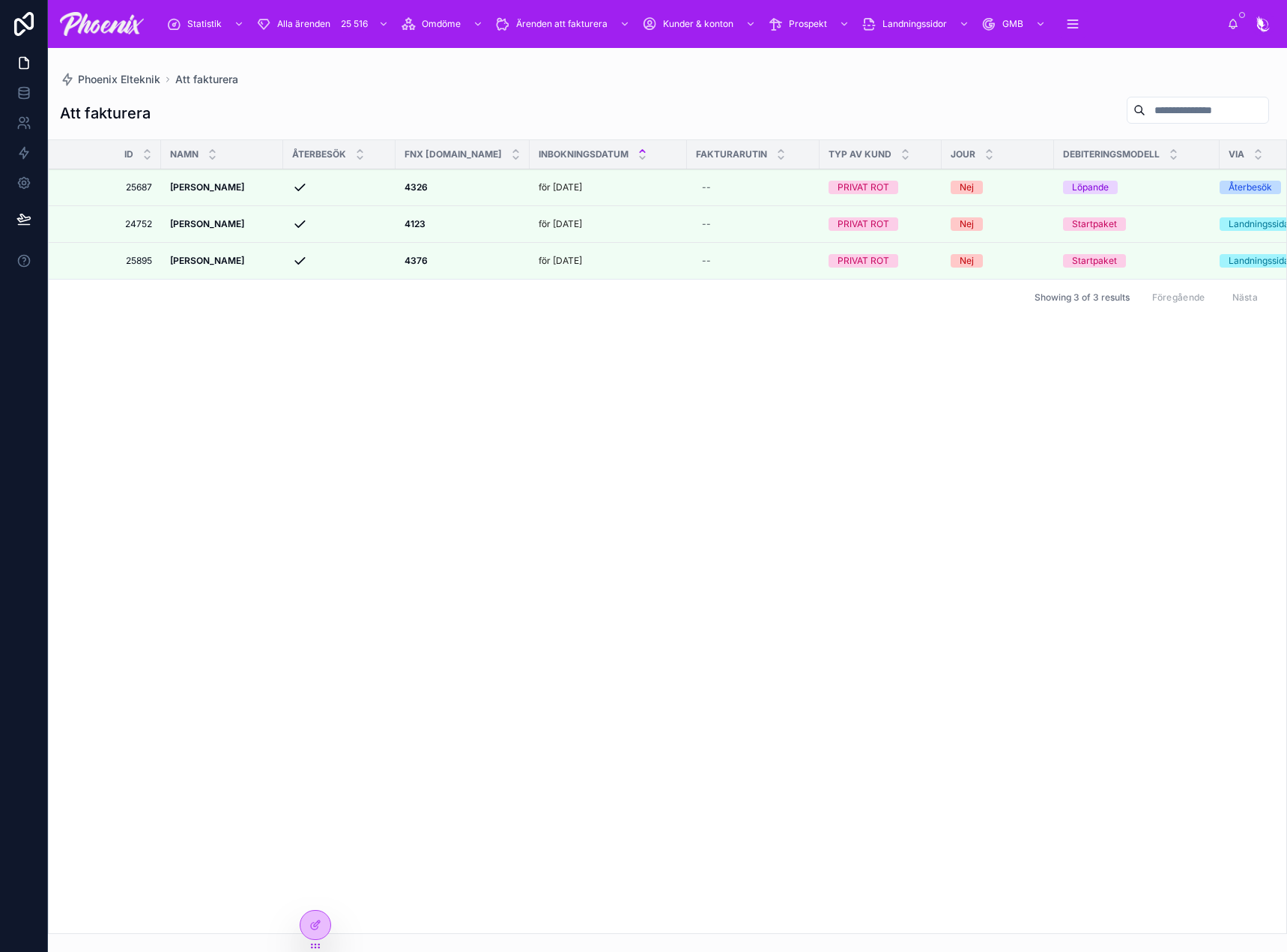
click at [0, 0] on icon at bounding box center [0, 0] width 0 height 0
click at [423, 349] on div "Id NAMN ÅTERBESÖK FNX [DOMAIN_NAME] INBOKNINGSDATUM fakturarutin TYP AV KUND JO…" at bounding box center [667, 537] width 1238 height 792
click at [0, 0] on icon at bounding box center [0, 0] width 0 height 0
click at [415, 263] on strong "4376" at bounding box center [416, 261] width 23 height 12
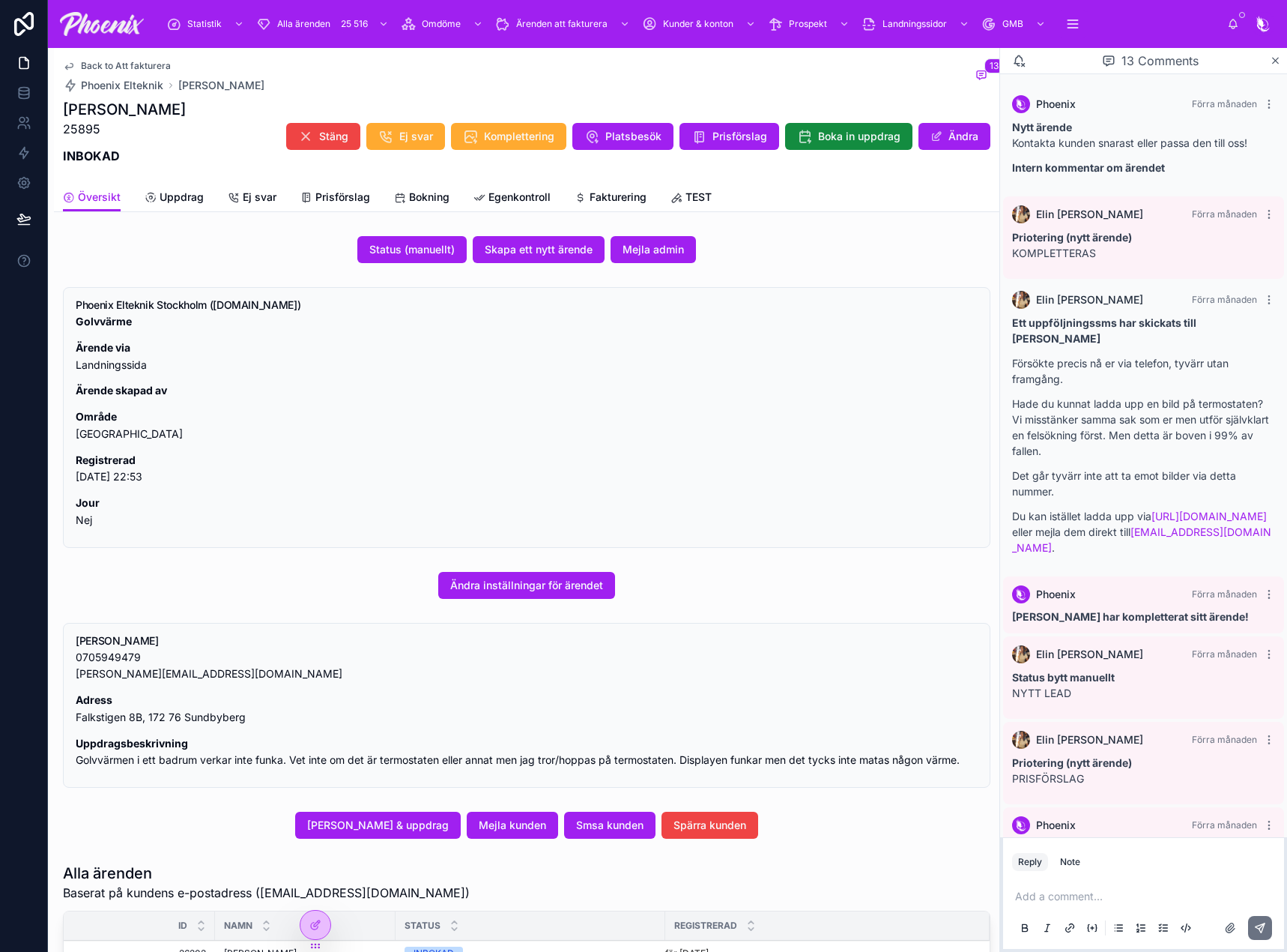
scroll to position [678, 0]
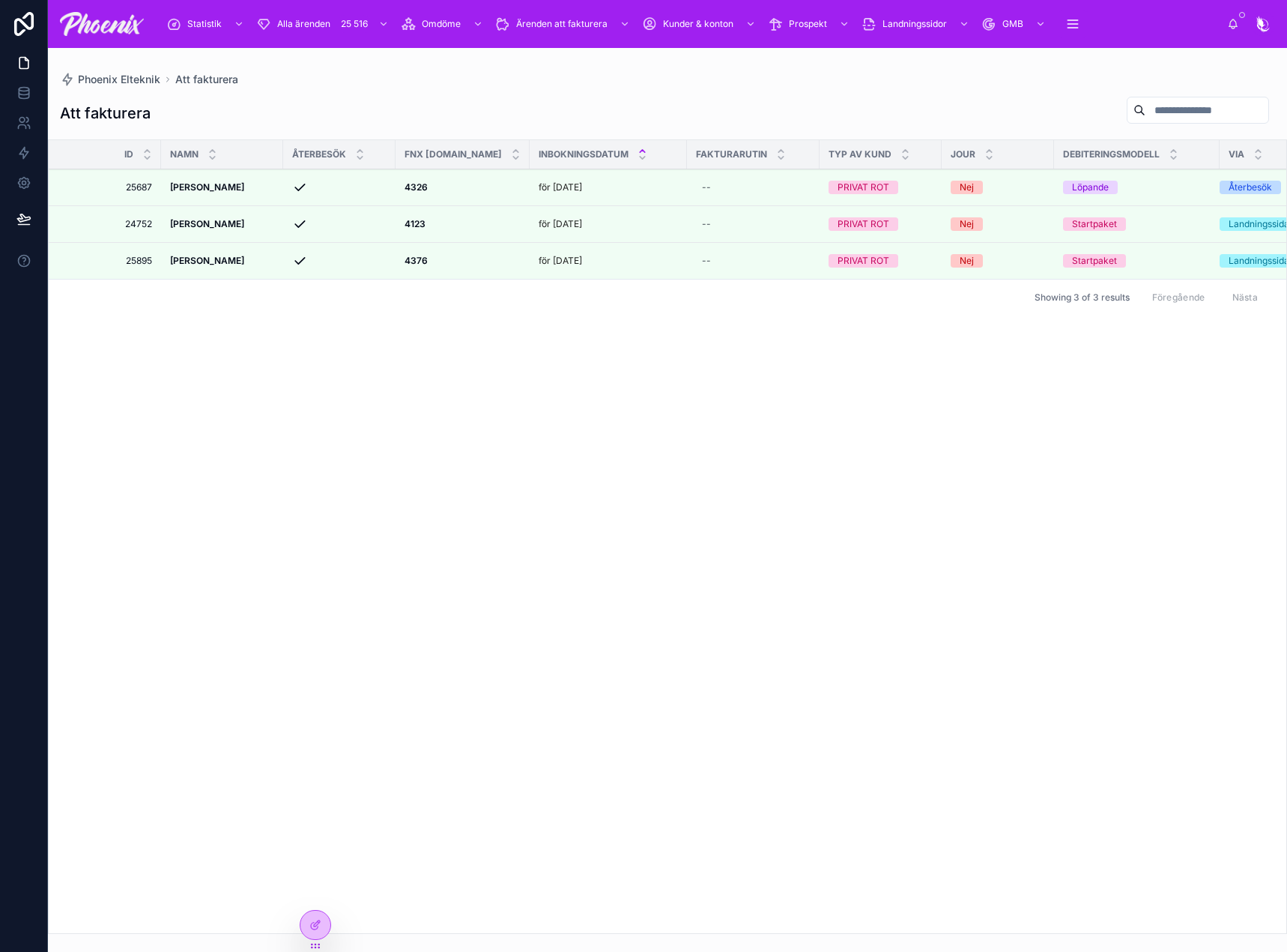
click at [408, 267] on td "4376 4376" at bounding box center [462, 261] width 134 height 37
click at [0, 0] on icon at bounding box center [0, 0] width 0 height 0
click at [0, 0] on div at bounding box center [0, 0] width 0 height 0
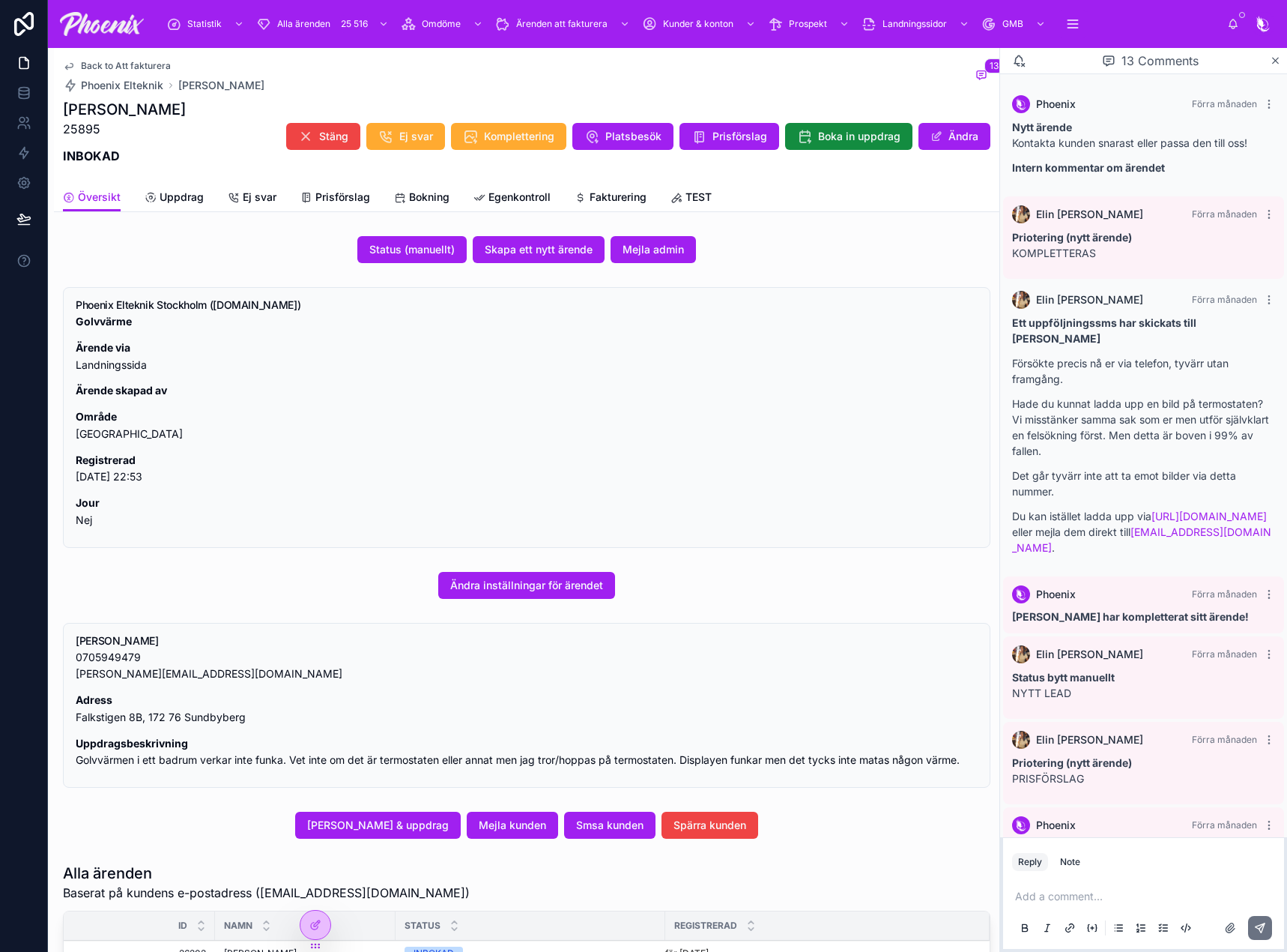
scroll to position [678, 0]
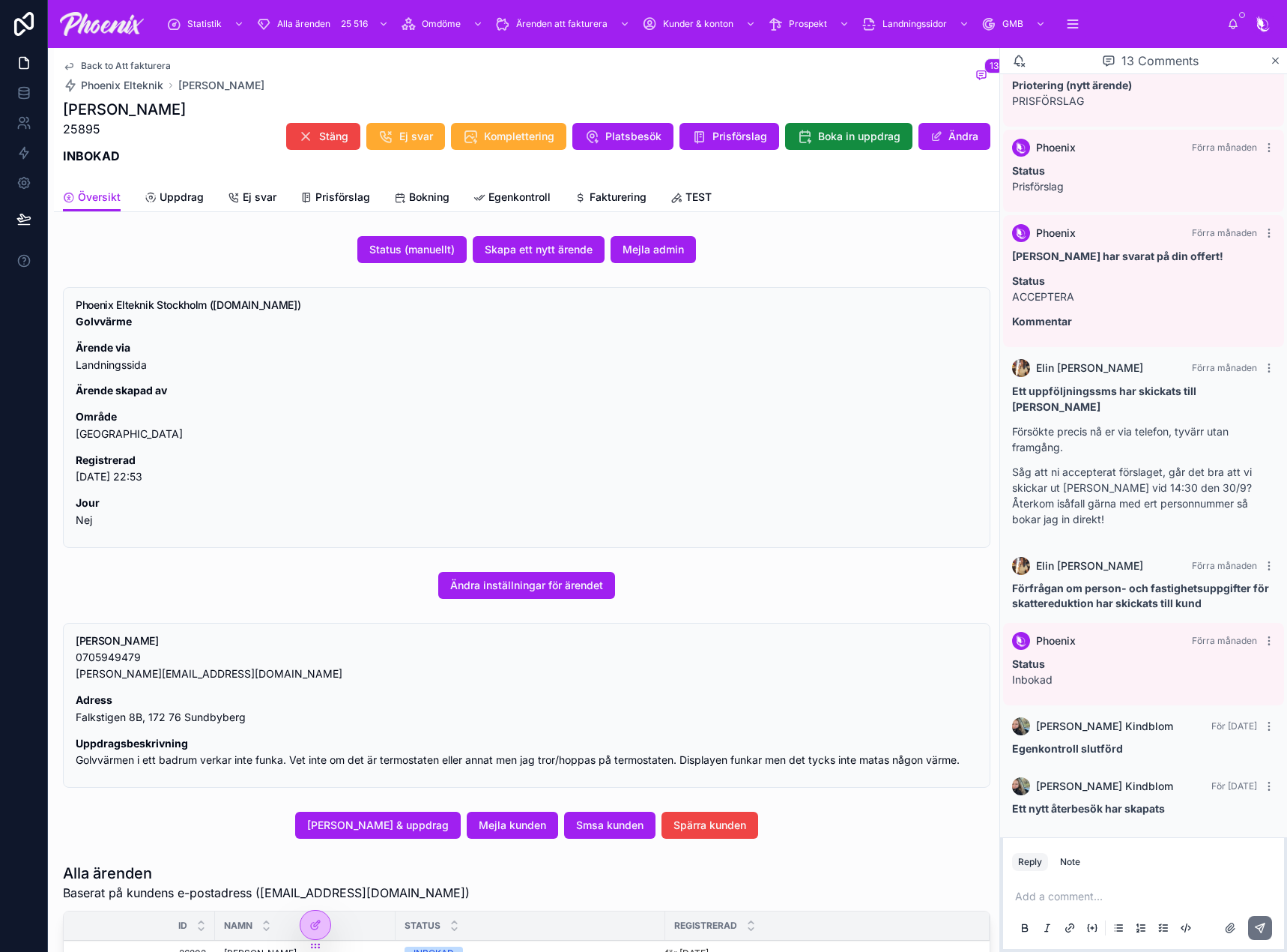
click at [616, 203] on span "Fakturering" at bounding box center [618, 197] width 57 height 15
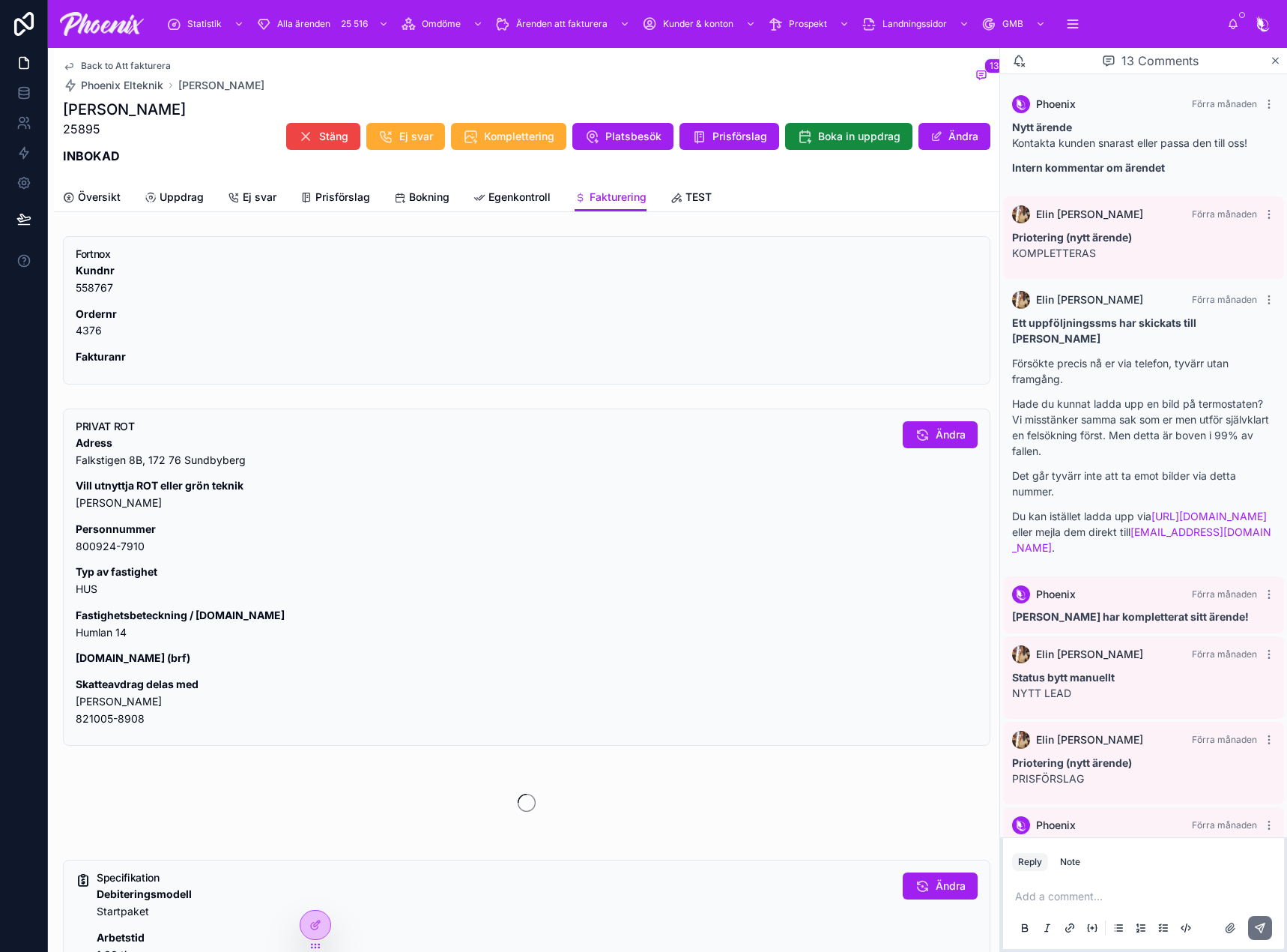
scroll to position [678, 0]
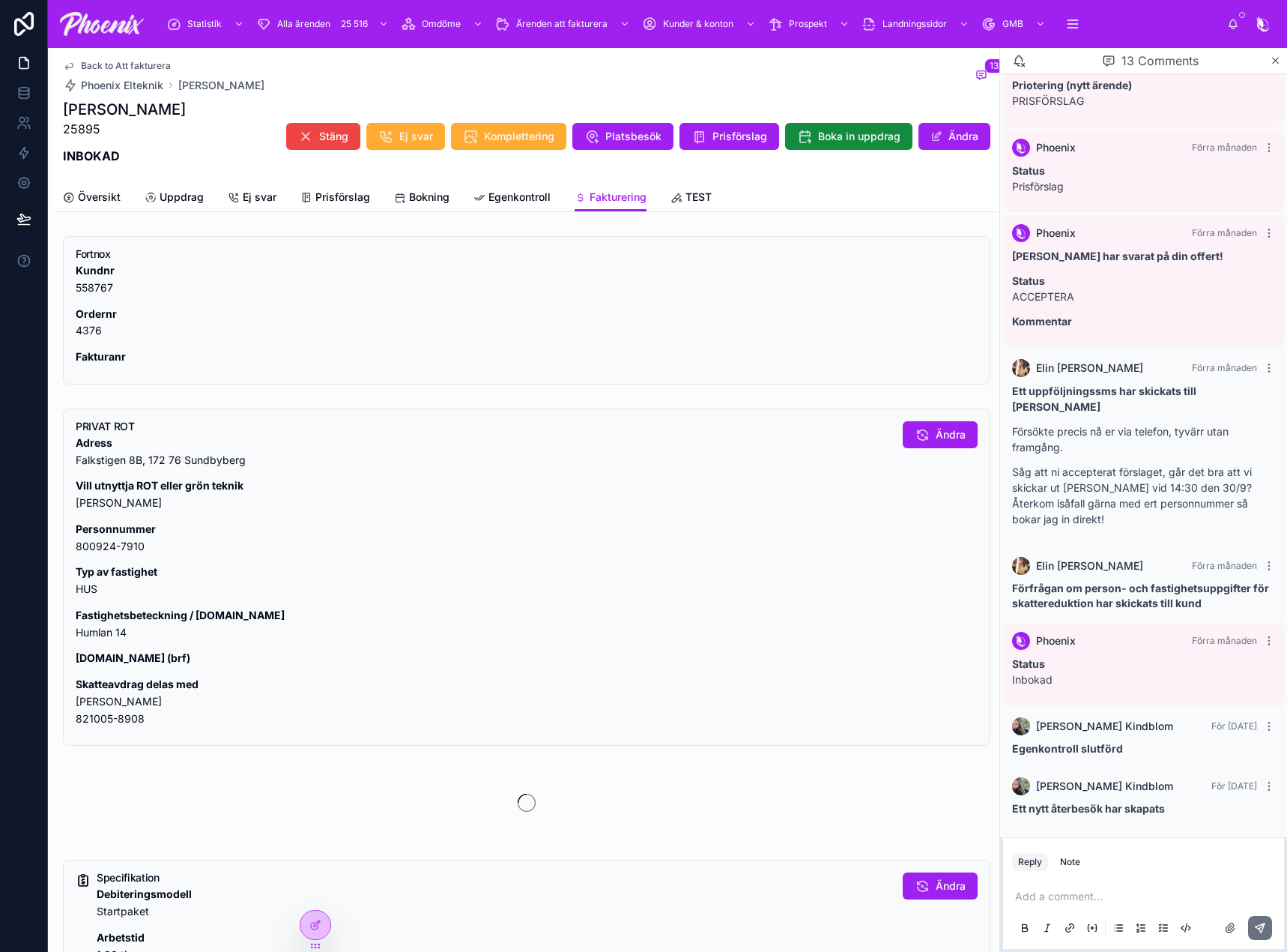
click at [97, 637] on p "Fastighetsbeteckning / [DOMAIN_NAME] Humlan 14" at bounding box center [483, 624] width 815 height 35
click at [96, 637] on p "Fastighetsbeteckning / [DOMAIN_NAME] Humlan 14" at bounding box center [483, 624] width 815 height 35
click at [89, 702] on p "Skatteavdrag delas med [PERSON_NAME] 821005-8908" at bounding box center [483, 701] width 815 height 51
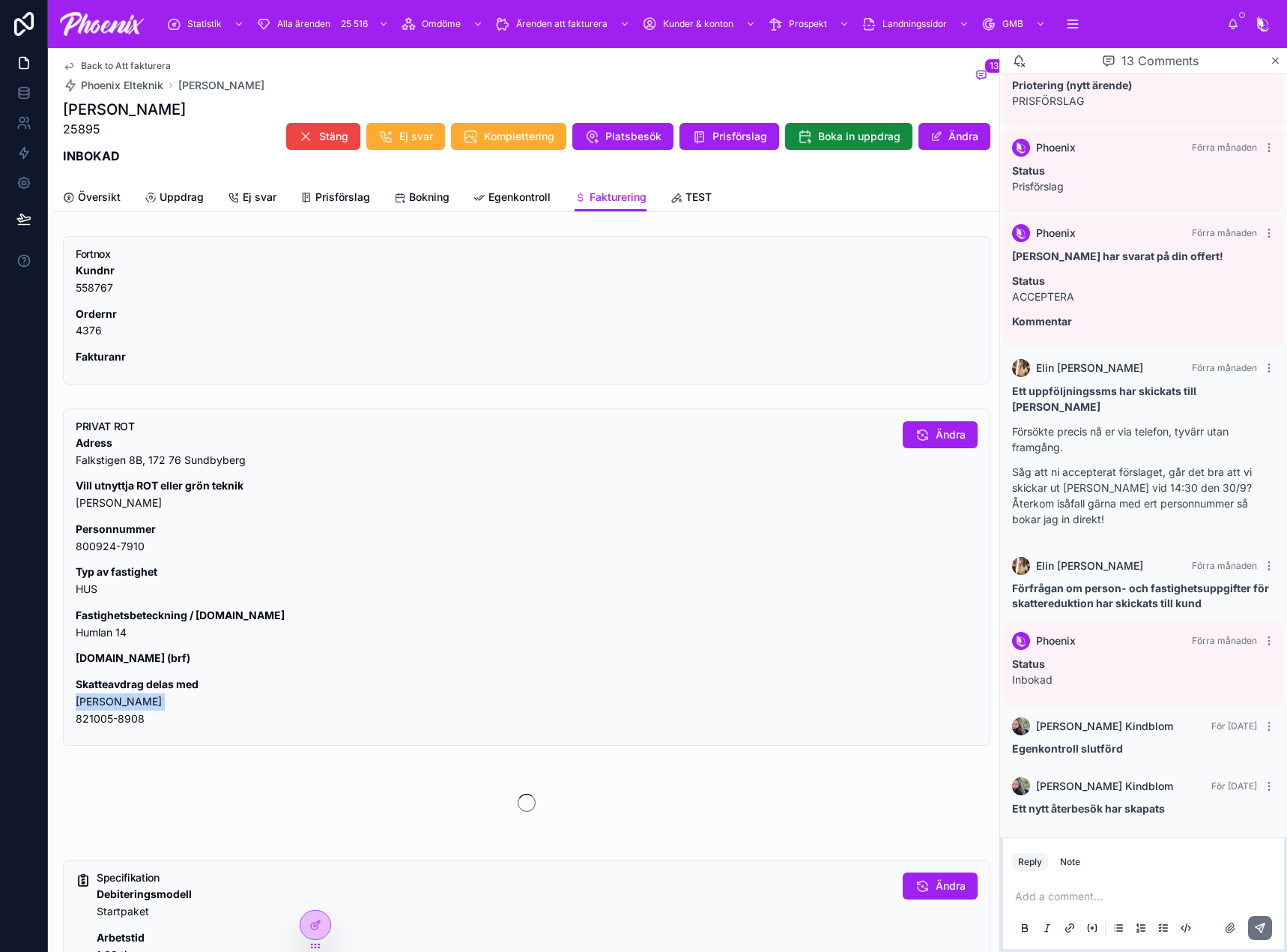
drag, startPoint x: 89, startPoint y: 702, endPoint x: 300, endPoint y: 665, distance: 214.2
click at [92, 701] on p "Skatteavdrag delas med [PERSON_NAME] 821005-8908" at bounding box center [483, 701] width 815 height 51
click at [111, 711] on p "Skatteavdrag delas med [PERSON_NAME] 821005-8908" at bounding box center [483, 701] width 815 height 51
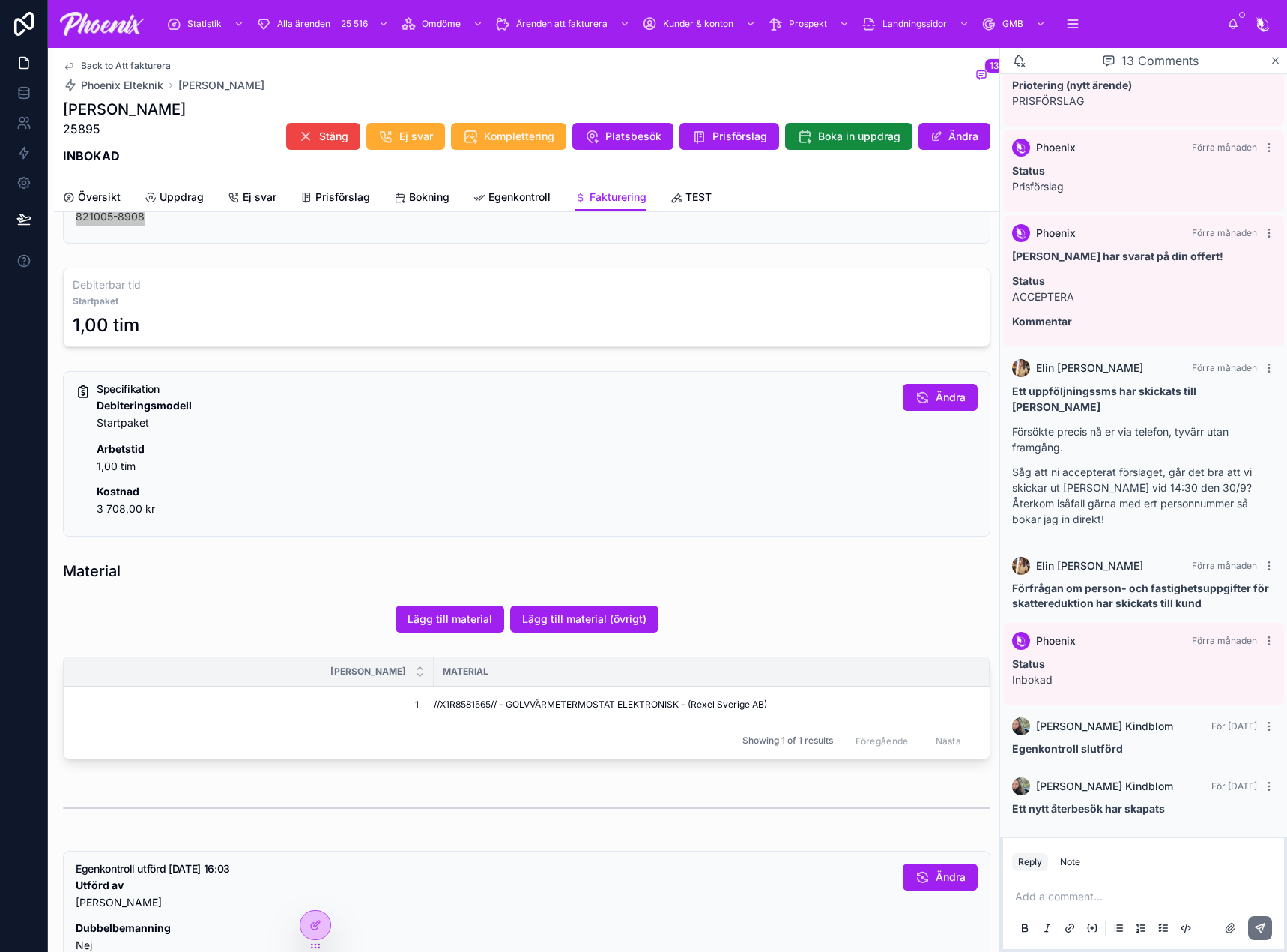
scroll to position [524, 0]
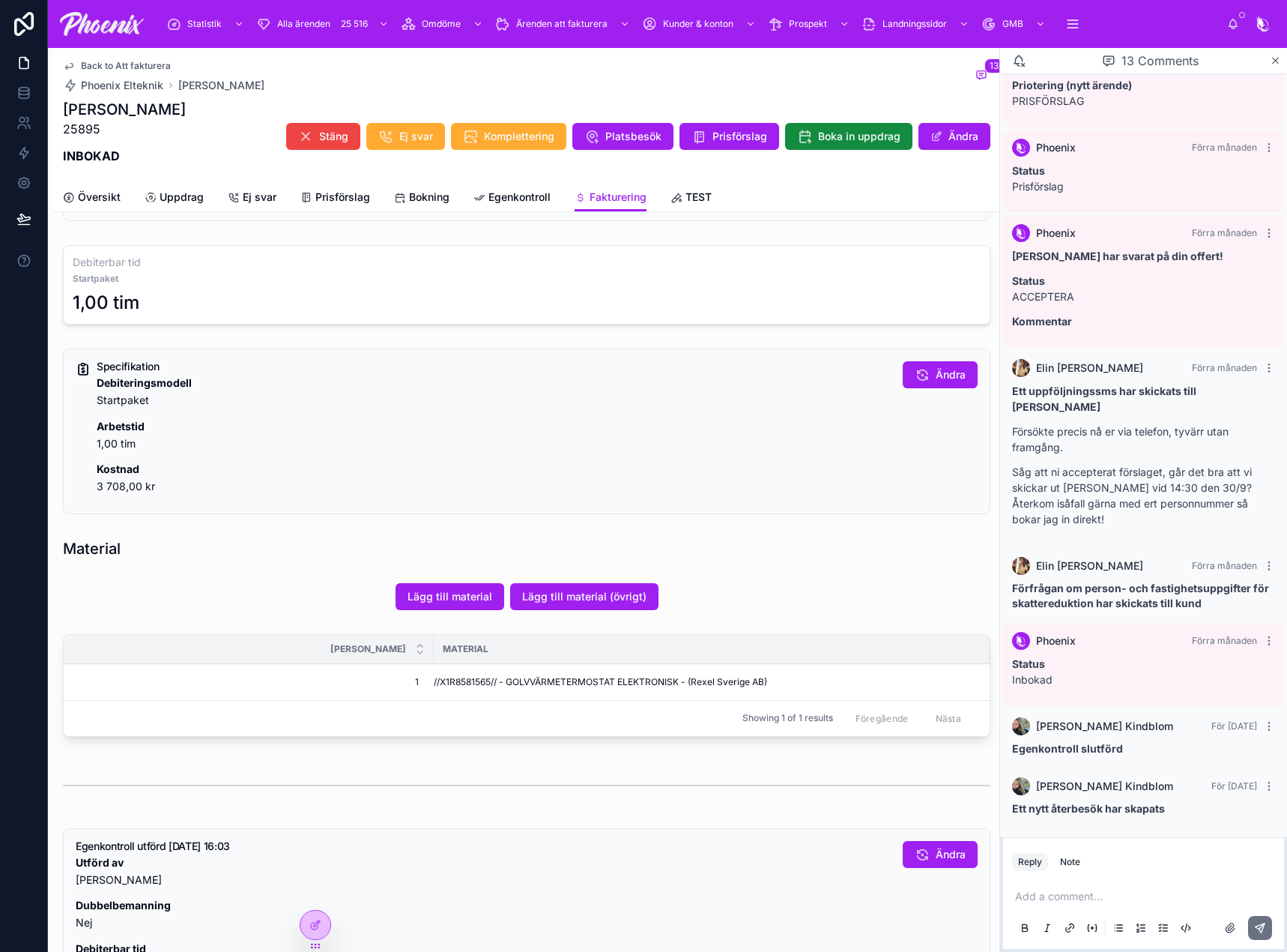
click at [466, 681] on span "//X1R8581565// - GOLVVÄRMETERMOSTAT ELEKTRONISK - (Rexel Sverige AB)" at bounding box center [600, 682] width 334 height 12
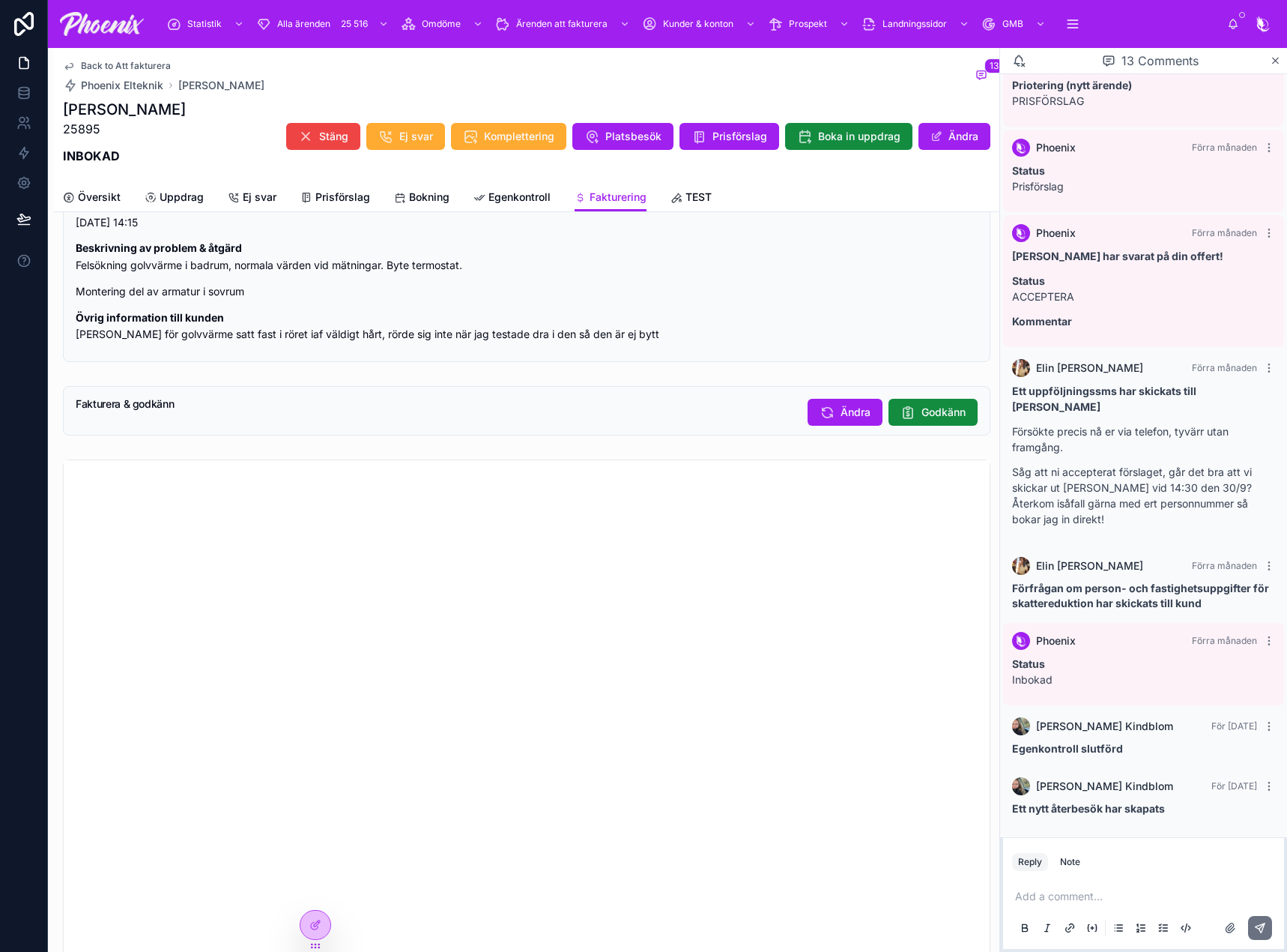
scroll to position [1349, 0]
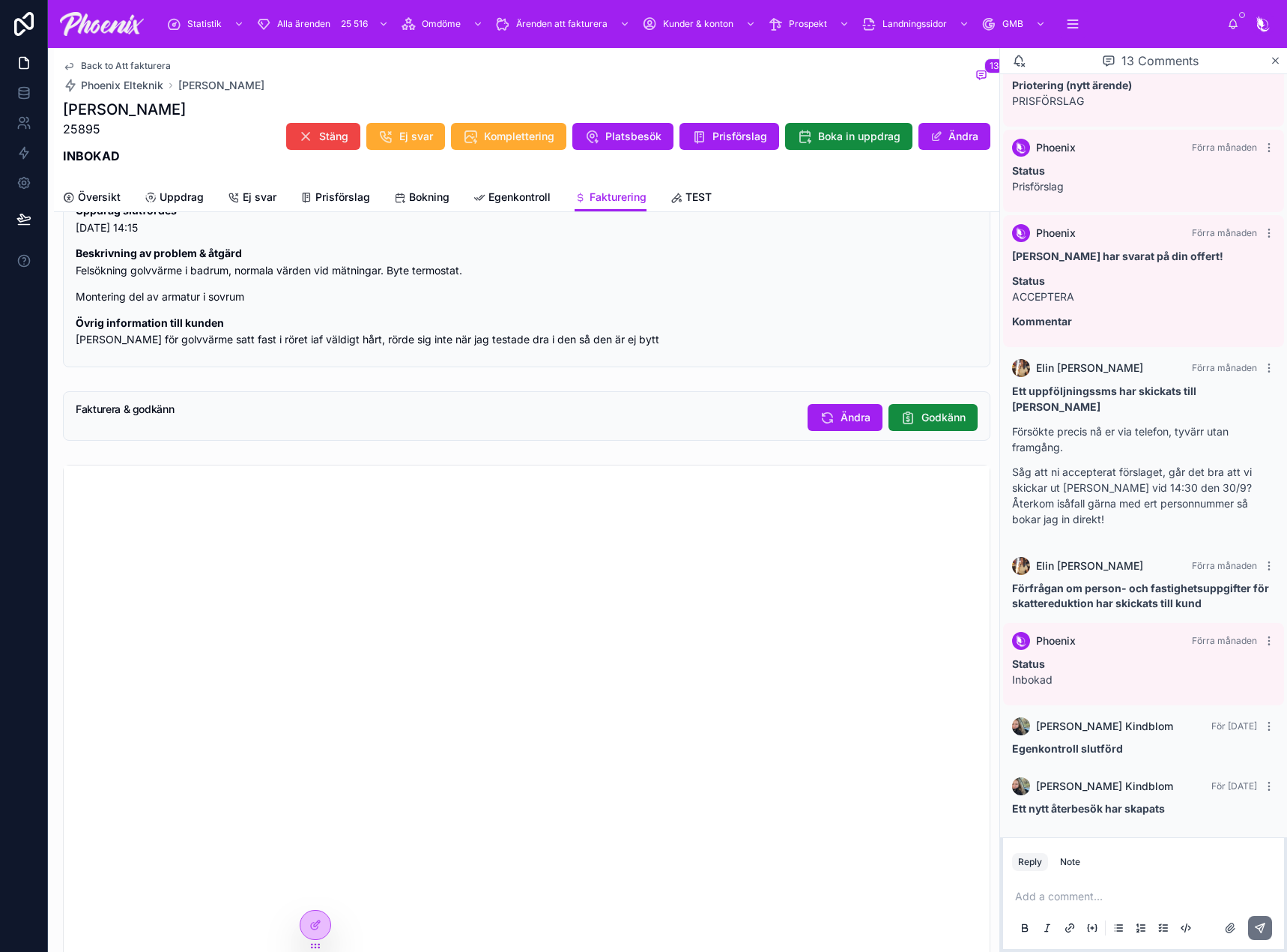
click at [922, 421] on span "Godkänn" at bounding box center [943, 417] width 44 height 15
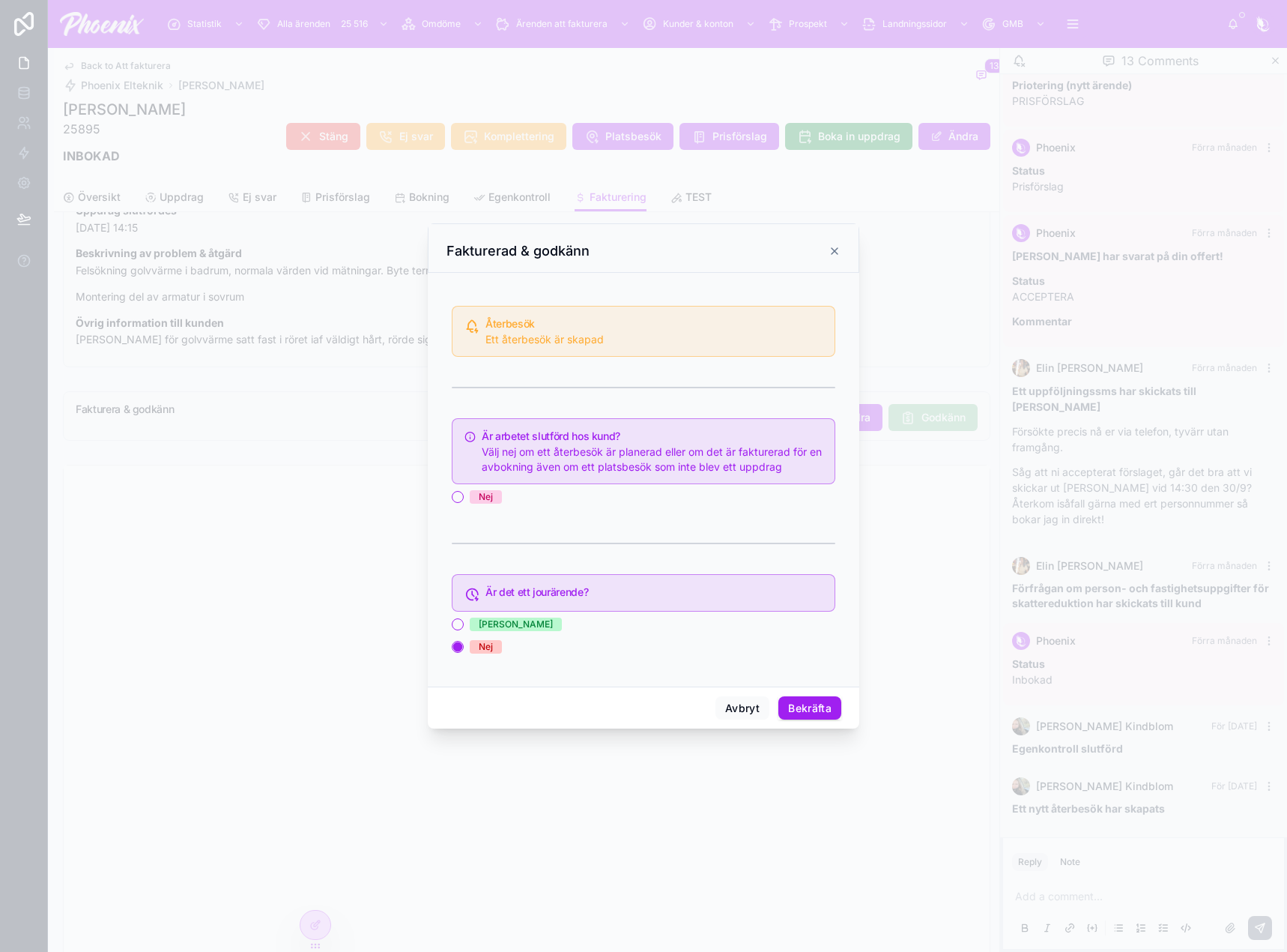
click at [481, 496] on div "Nej" at bounding box center [486, 496] width 14 height 13
click at [464, 496] on button "Nej" at bounding box center [458, 497] width 12 height 12
click at [806, 703] on button "Bekräfta" at bounding box center [810, 708] width 63 height 24
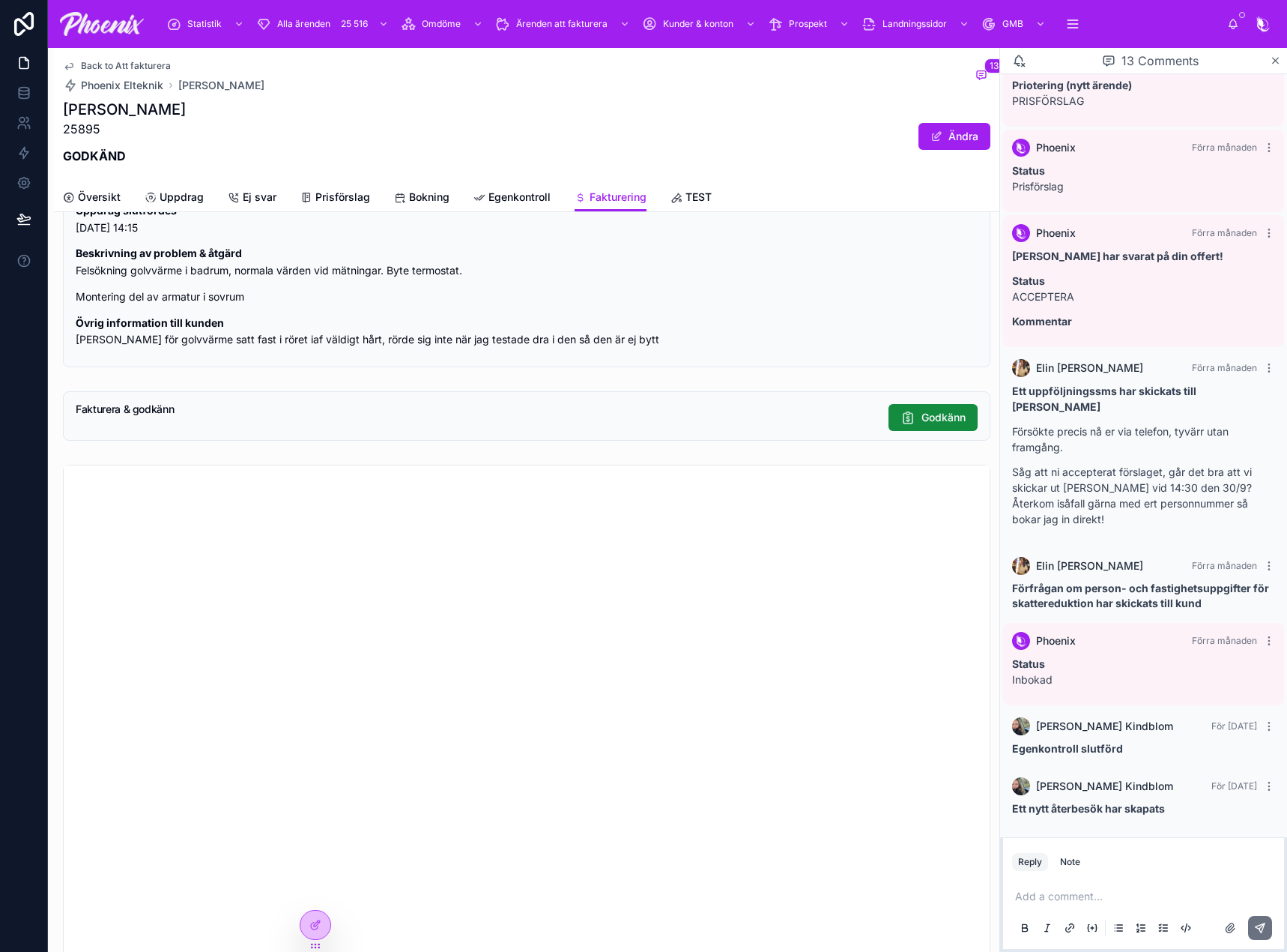
click at [146, 67] on span "Back to Att fakturera" at bounding box center [126, 66] width 90 height 12
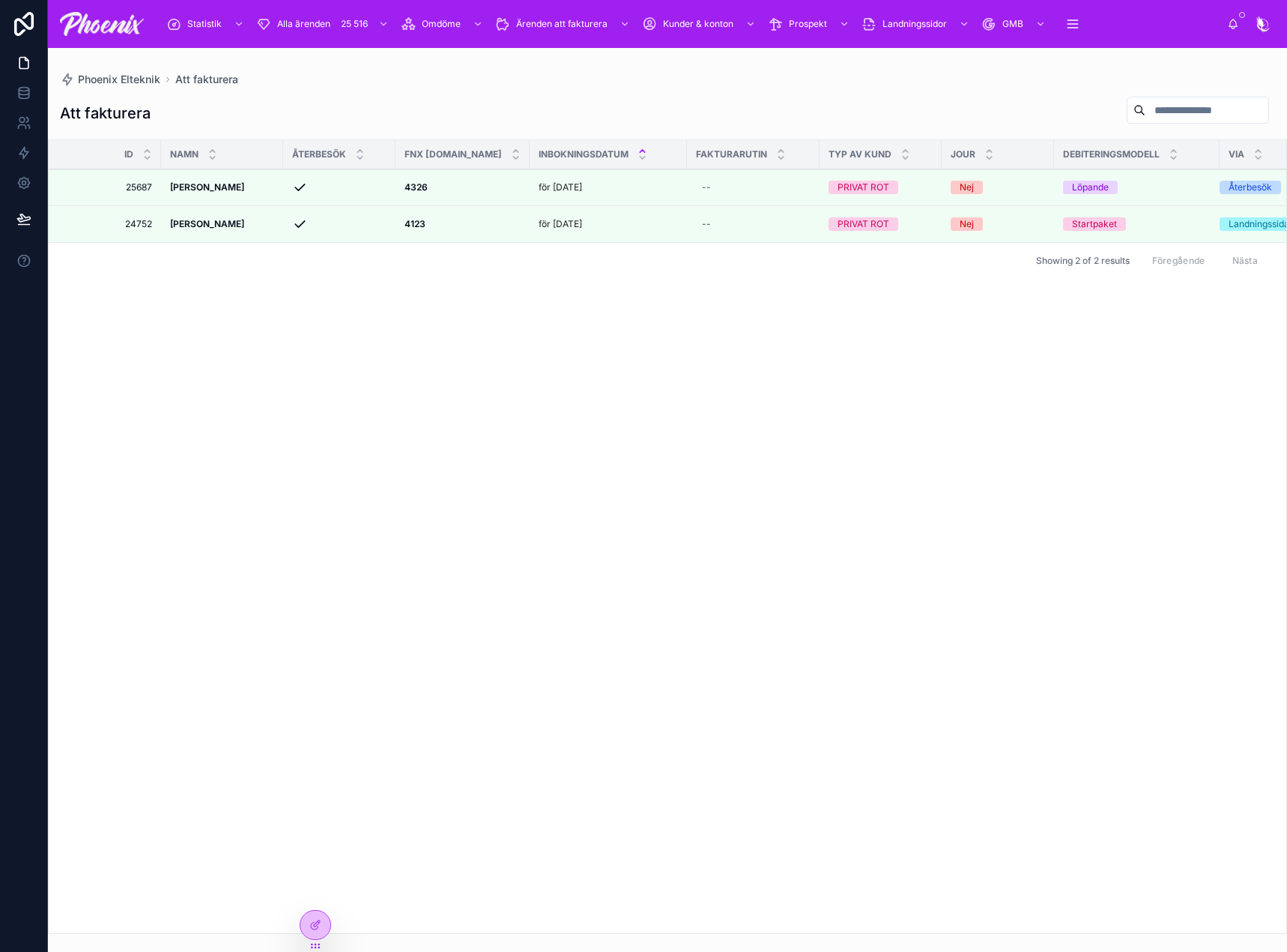
click at [0, 0] on icon at bounding box center [0, 0] width 0 height 0
click at [0, 0] on div at bounding box center [0, 0] width 0 height 0
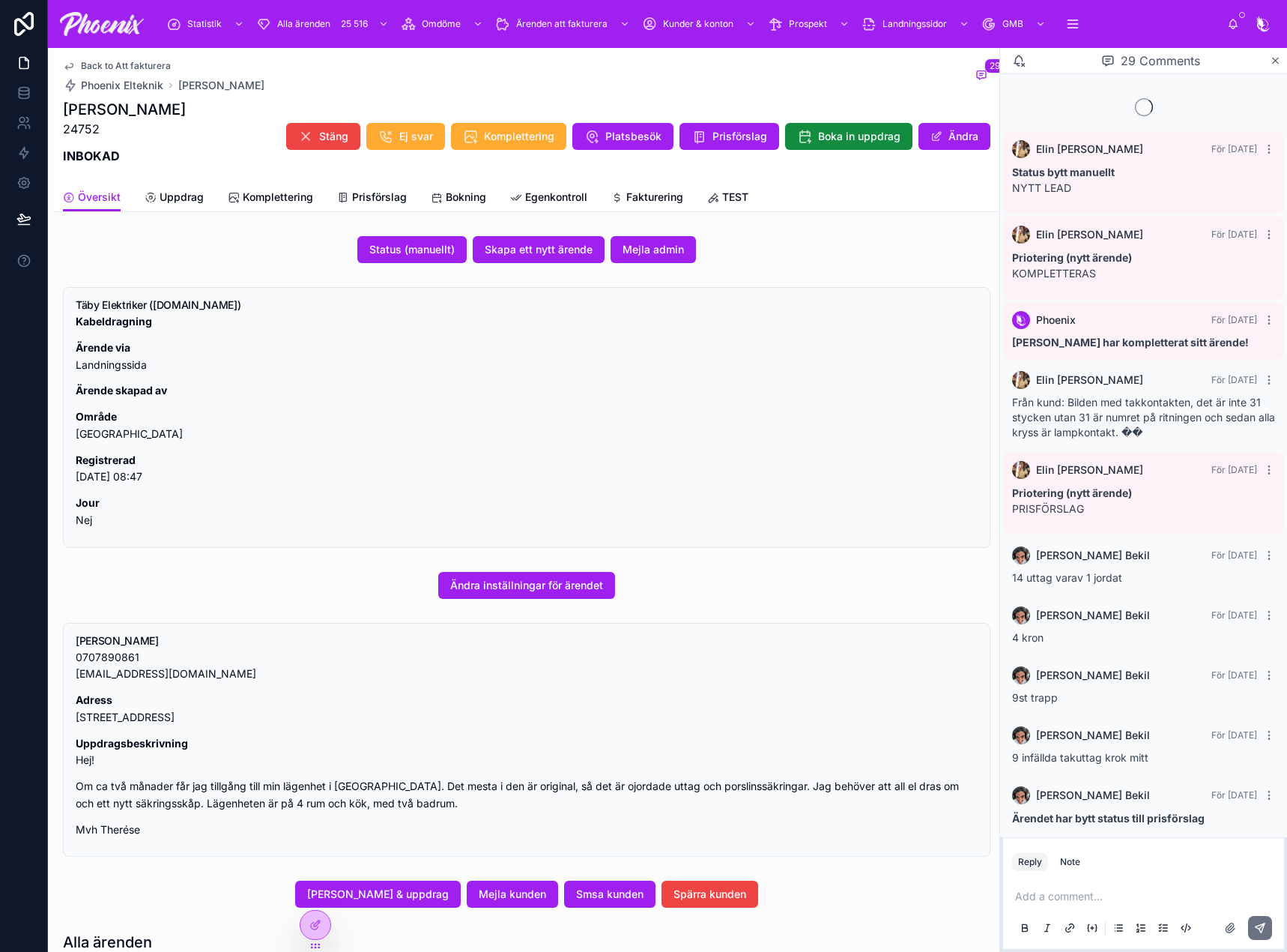
scroll to position [814, 0]
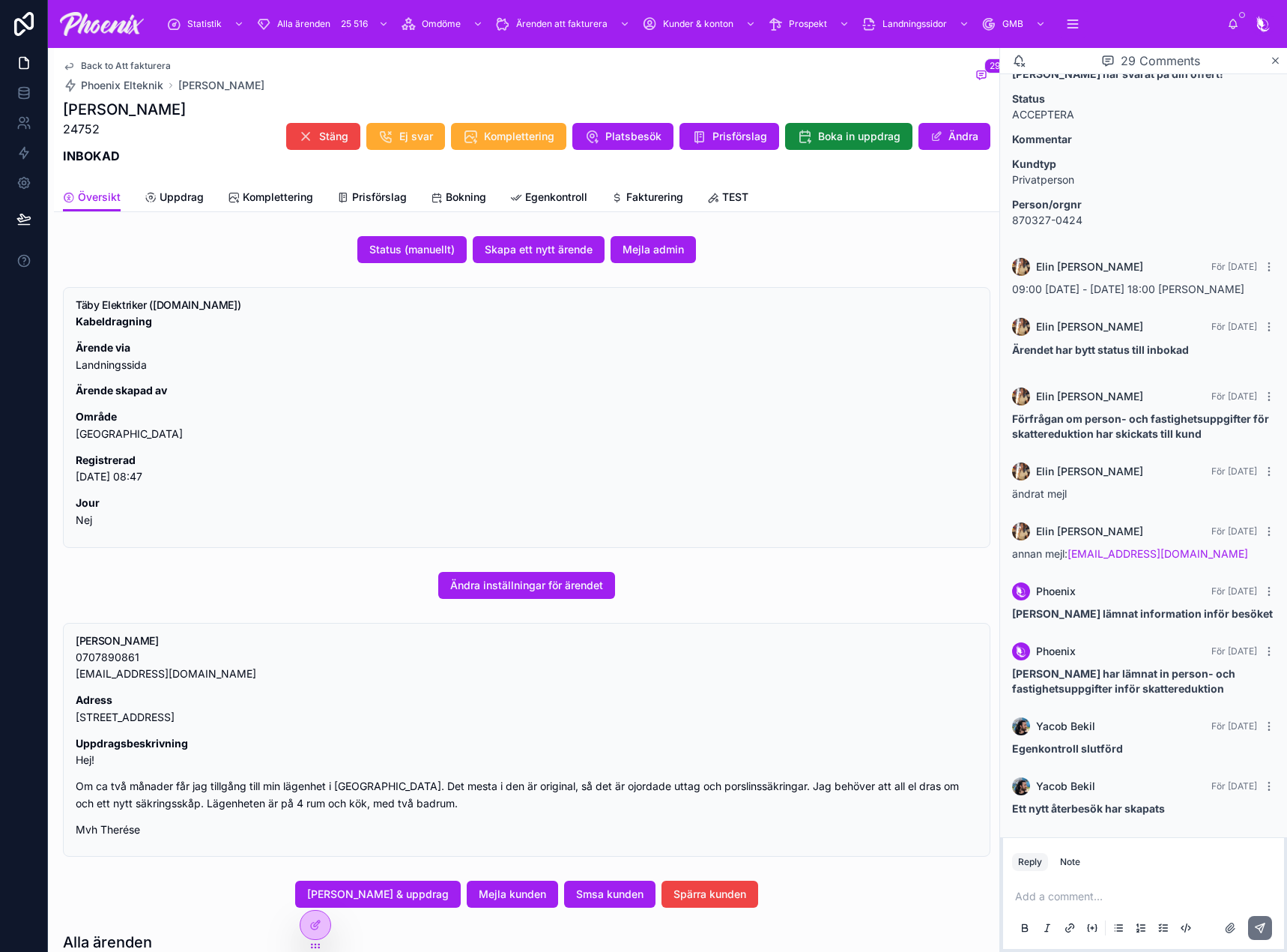
click at [678, 190] on span "Fakturering" at bounding box center [655, 197] width 57 height 15
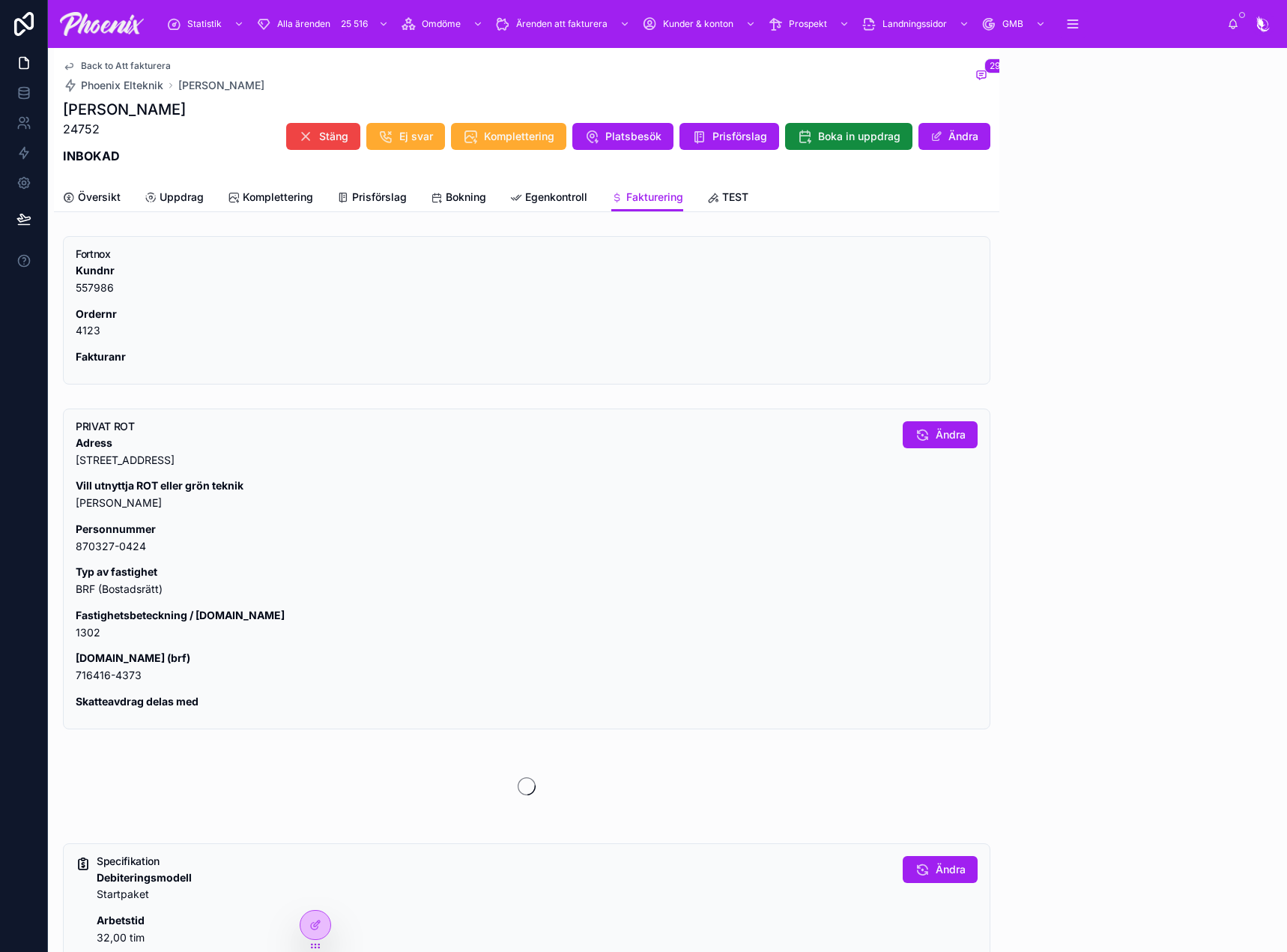
scroll to position [814, 0]
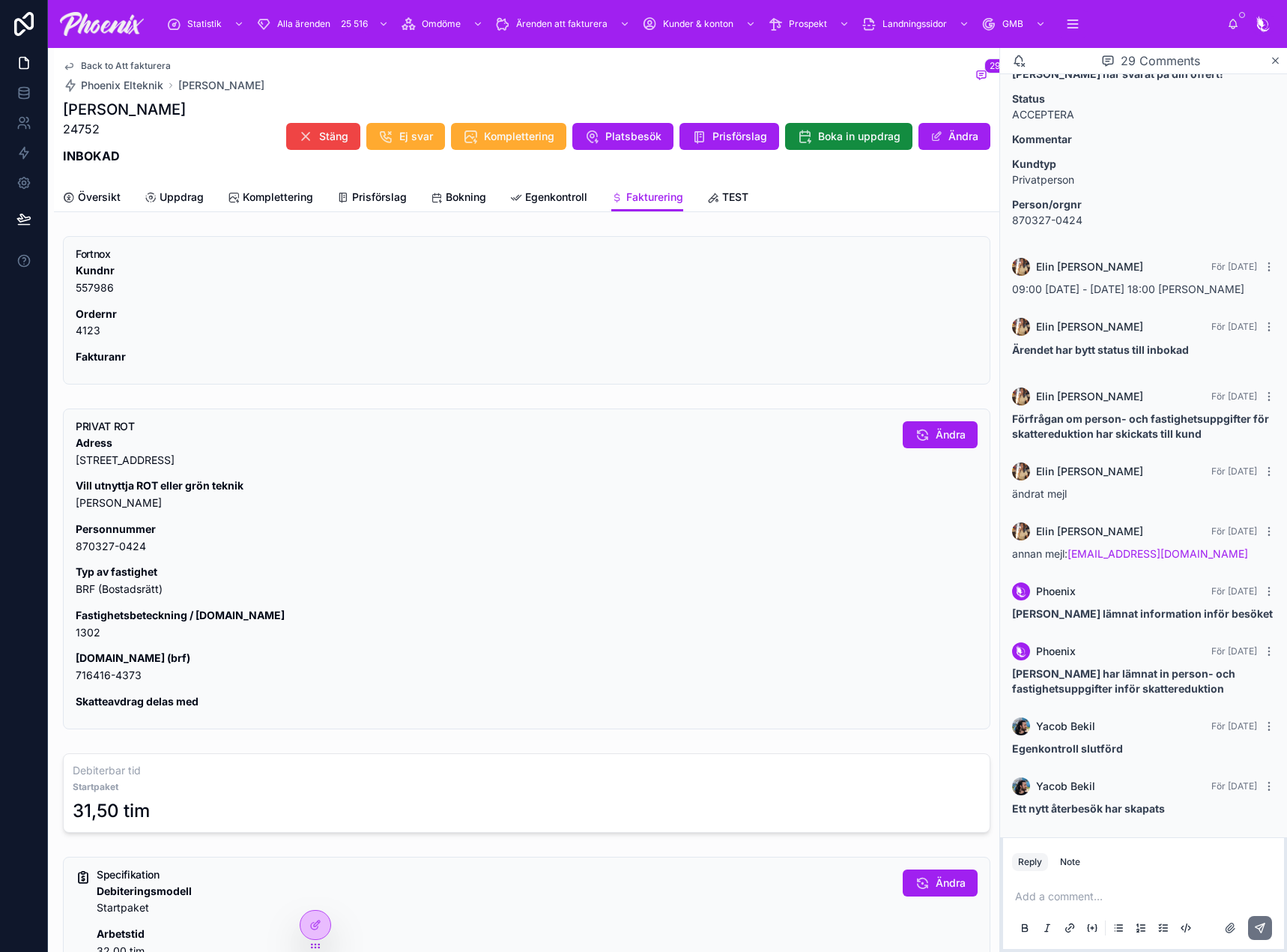
click at [88, 631] on p "Fastighetsbeteckning / [DOMAIN_NAME] 1302" at bounding box center [483, 624] width 815 height 35
drag, startPoint x: 88, startPoint y: 631, endPoint x: 790, endPoint y: 495, distance: 715.1
click at [90, 631] on p "Fastighetsbeteckning / [DOMAIN_NAME] 1302" at bounding box center [483, 624] width 815 height 35
click at [92, 665] on p "[DOMAIN_NAME] (brf) 716416-4373" at bounding box center [483, 667] width 815 height 35
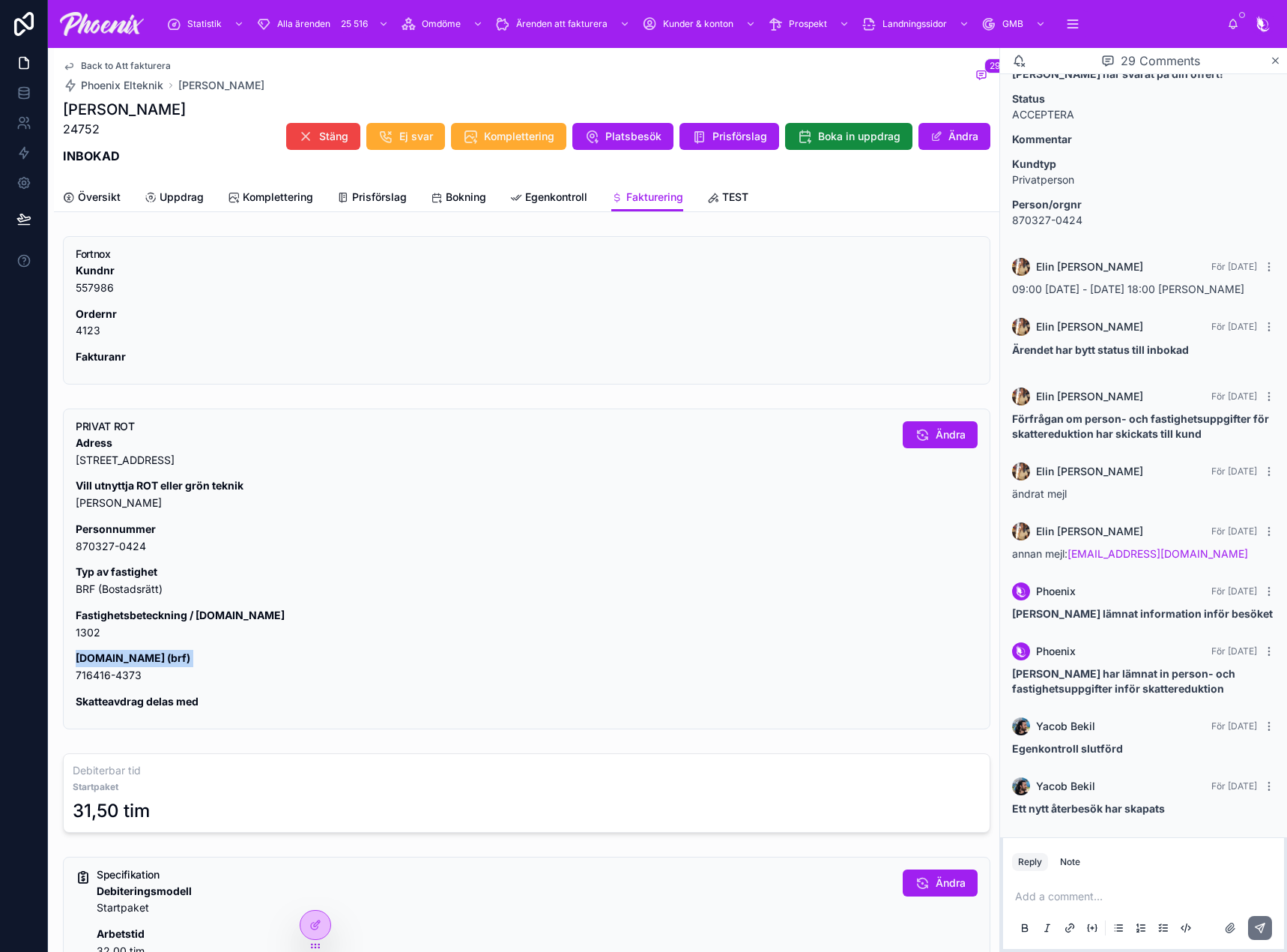
click at [92, 665] on p "[DOMAIN_NAME] (brf) 716416-4373" at bounding box center [483, 667] width 815 height 35
click at [94, 672] on p "[DOMAIN_NAME] (brf) 716416-4373" at bounding box center [483, 667] width 815 height 35
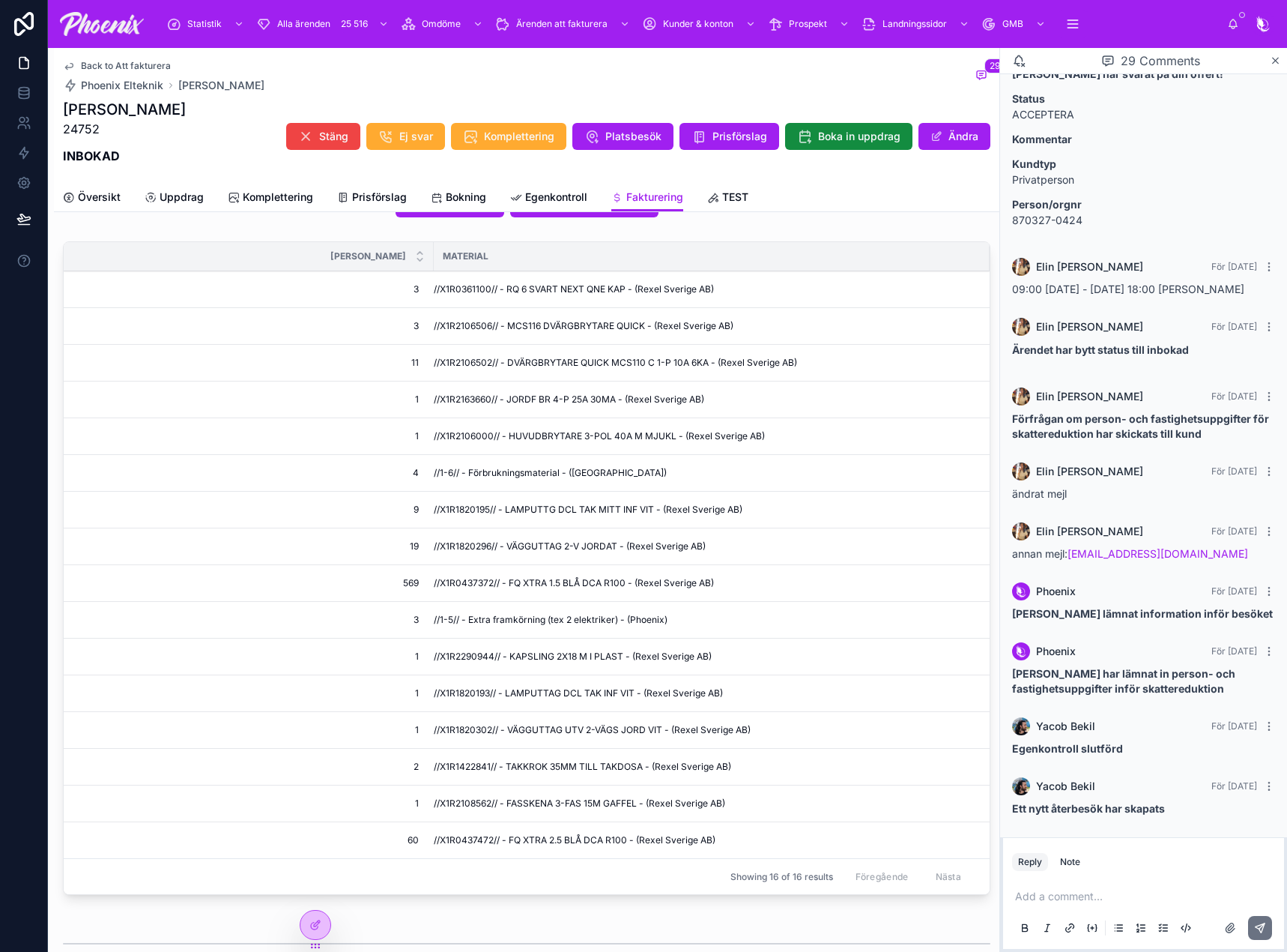
scroll to position [899, 0]
click at [477, 290] on span "//X1R0361100// - RQ 6 SVART NEXT QNE KAP - (Rexel Sverige AB)" at bounding box center [574, 290] width 281 height 12
click at [436, 328] on span "//X1R2106506// - MCS116 DVÄRGBRYTARE QUICK - (Rexel Sverige AB)" at bounding box center [583, 327] width 300 height 12
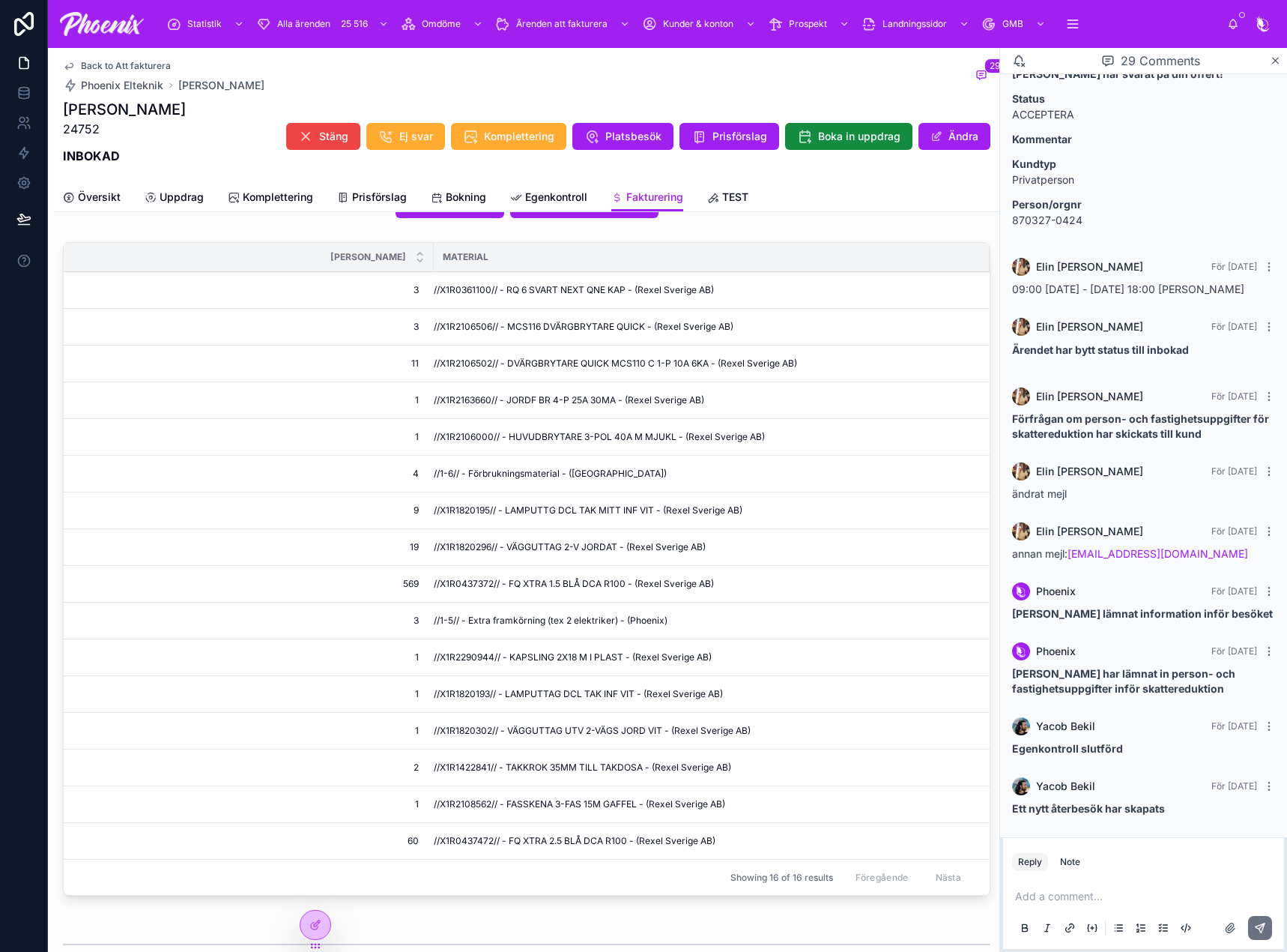
click at [455, 327] on span "//X1R2106506// - MCS116 DVÄRGBRYTARE QUICK - (Rexel Sverige AB)" at bounding box center [583, 327] width 300 height 12
click at [453, 365] on span "//X1R2106502// - DVÄRGBRYTARE QUICK MCS110 C 1-P 10A 6KA - (Rexel Sverige AB)" at bounding box center [615, 364] width 363 height 12
drag, startPoint x: 453, startPoint y: 365, endPoint x: 759, endPoint y: 432, distance: 313.2
click at [455, 365] on span "//X1R2106502// - DVÄRGBRYTARE QUICK MCS110 C 1-P 10A 6KA - (Rexel Sverige AB)" at bounding box center [615, 364] width 363 height 12
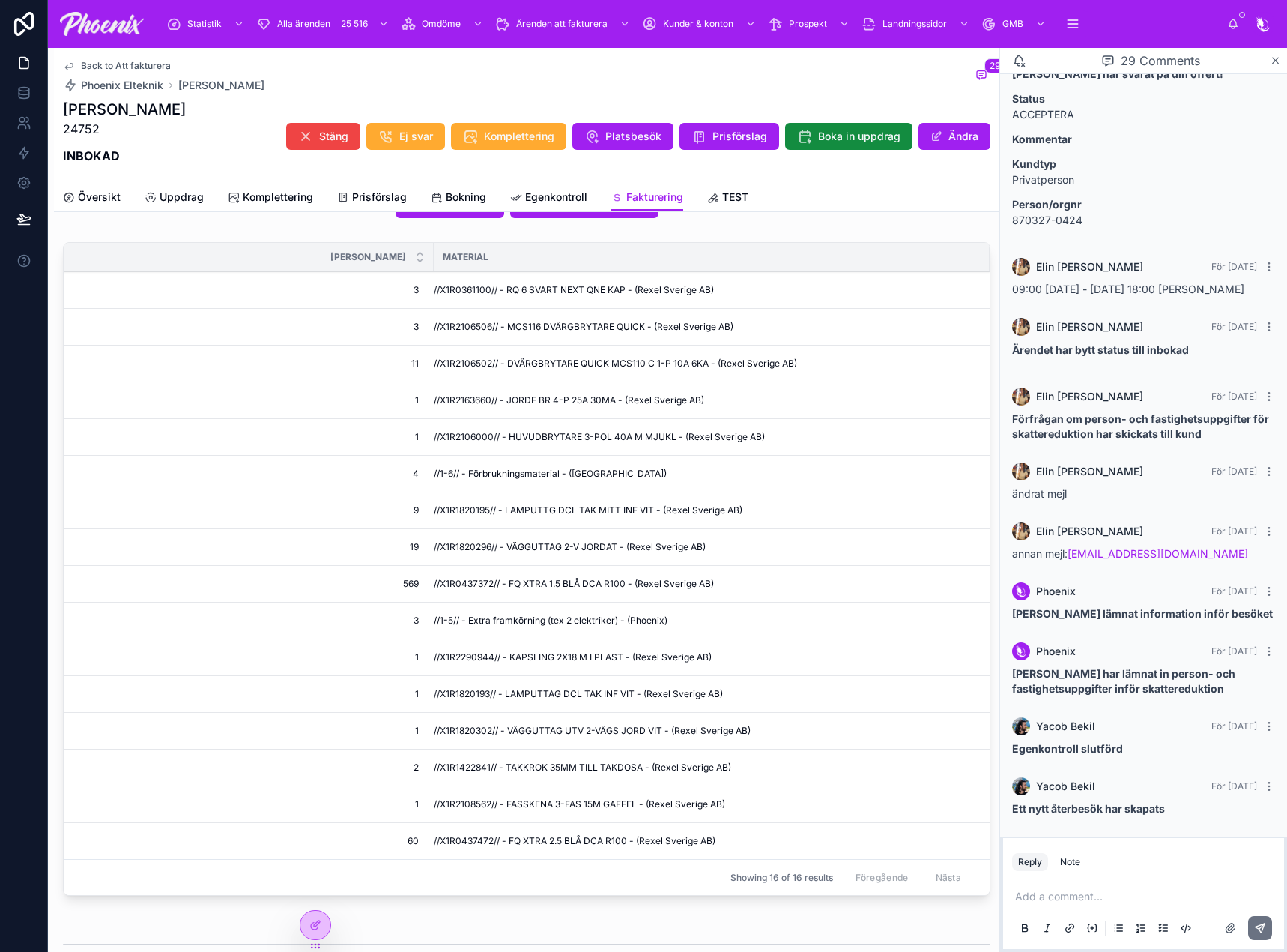
click at [469, 401] on span "//X1R2163660// - JORDF BR 4-P 25A 30MA - (Rexel Sverige AB)" at bounding box center [569, 400] width 271 height 12
drag, startPoint x: 469, startPoint y: 401, endPoint x: 539, endPoint y: 401, distance: 70.0
click at [471, 400] on span "//X1R2163660// - JORDF BR 4-P 25A 30MA - (Rexel Sverige AB)" at bounding box center [569, 400] width 271 height 12
click at [480, 442] on td "//X1R2106000// - HUVUDBRYTARE 3-POL 40A M MJUKL - (Rexel Sverige AB)" at bounding box center [711, 437] width 556 height 37
drag, startPoint x: 480, startPoint y: 442, endPoint x: 872, endPoint y: 486, distance: 394.5
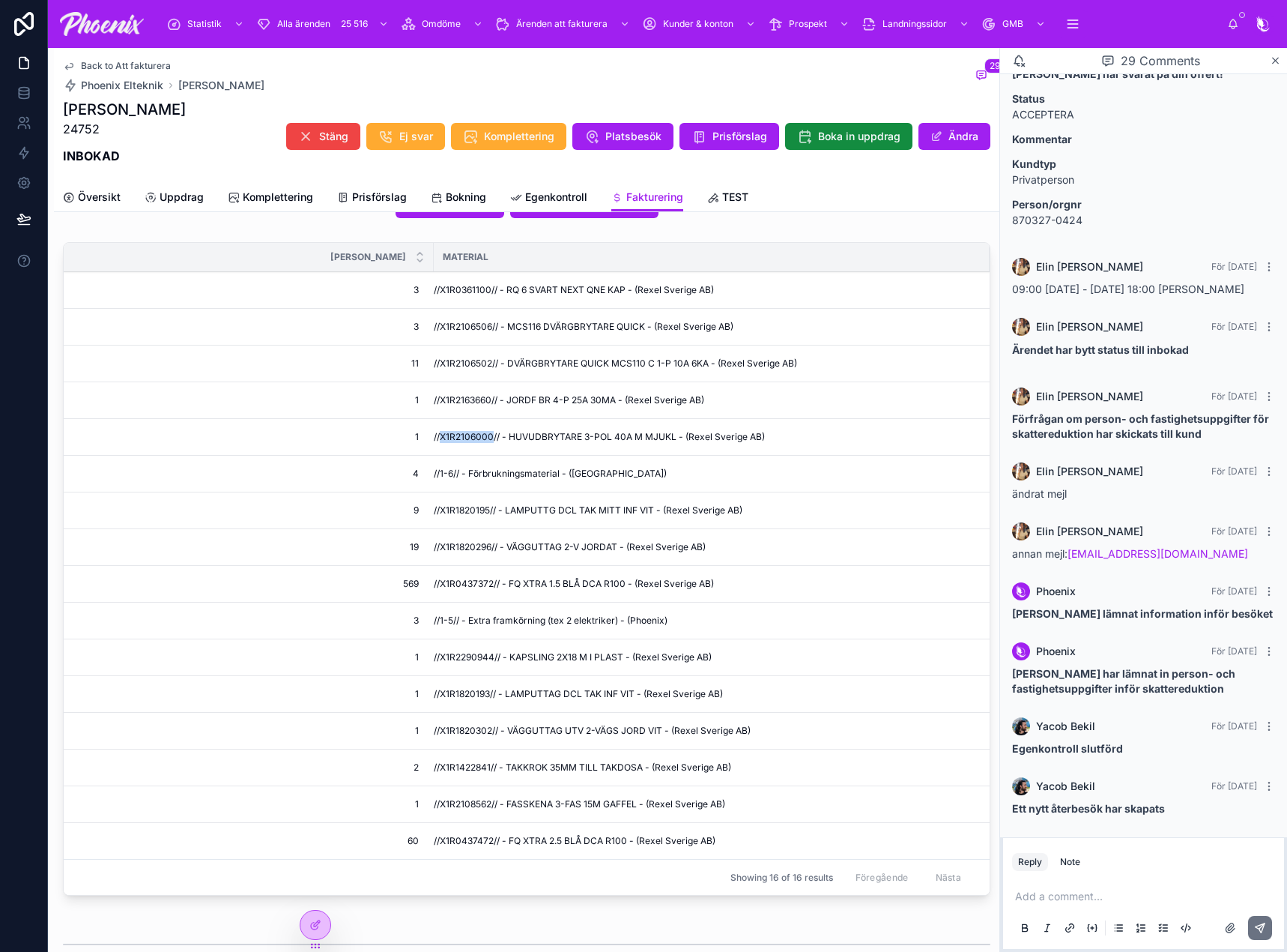
click at [485, 442] on td "//X1R2106000// - HUVUDBRYTARE 3-POL 40A M MJUKL - (Rexel Sverige AB)" at bounding box center [711, 437] width 556 height 37
click at [476, 510] on span "//X1R1820195// - LAMPUTTG DCL TAK MITT INF VIT - (Rexel Sverige AB)" at bounding box center [588, 510] width 308 height 12
drag, startPoint x: 476, startPoint y: 510, endPoint x: 1006, endPoint y: 578, distance: 534.3
click at [478, 510] on span "//X1R1820195// - LAMPUTTG DCL TAK MITT INF VIT - (Rexel Sverige AB)" at bounding box center [588, 510] width 308 height 12
click at [452, 548] on span "//X1R1820296// - VÄGGUTTAG 2-V JORDAT - (Rexel Sverige AB)" at bounding box center [570, 547] width 272 height 12
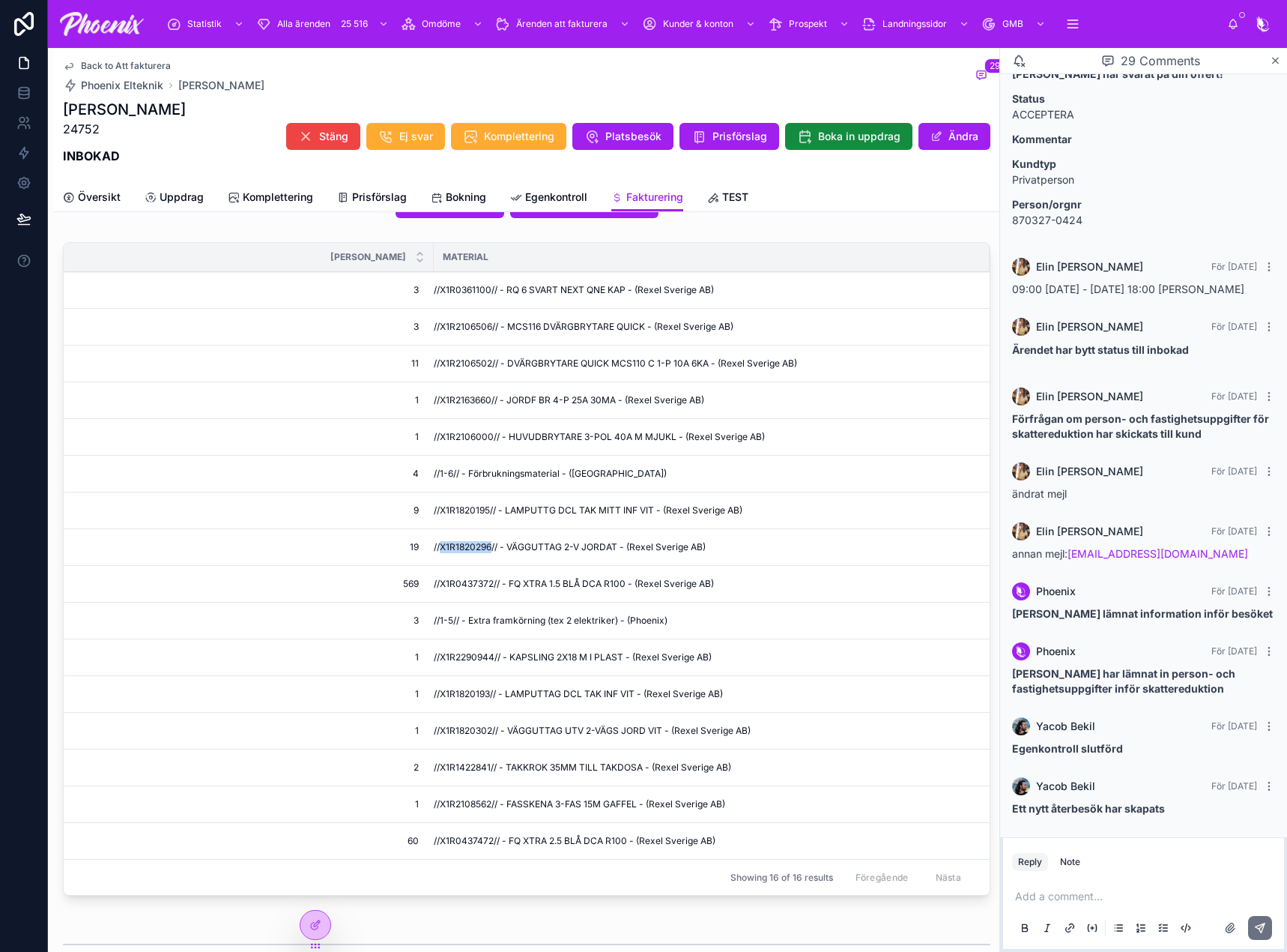
click at [452, 548] on span "//X1R1820296// - VÄGGUTTAG 2-V JORDAT - (Rexel Sverige AB)" at bounding box center [570, 547] width 272 height 12
click at [432, 577] on td "569 569" at bounding box center [249, 584] width 370 height 37
click at [458, 580] on span "//X1R0437372// - FQ XTRA 1.5 BLÅ DCA R100 - (Rexel Sverige AB)" at bounding box center [574, 584] width 281 height 12
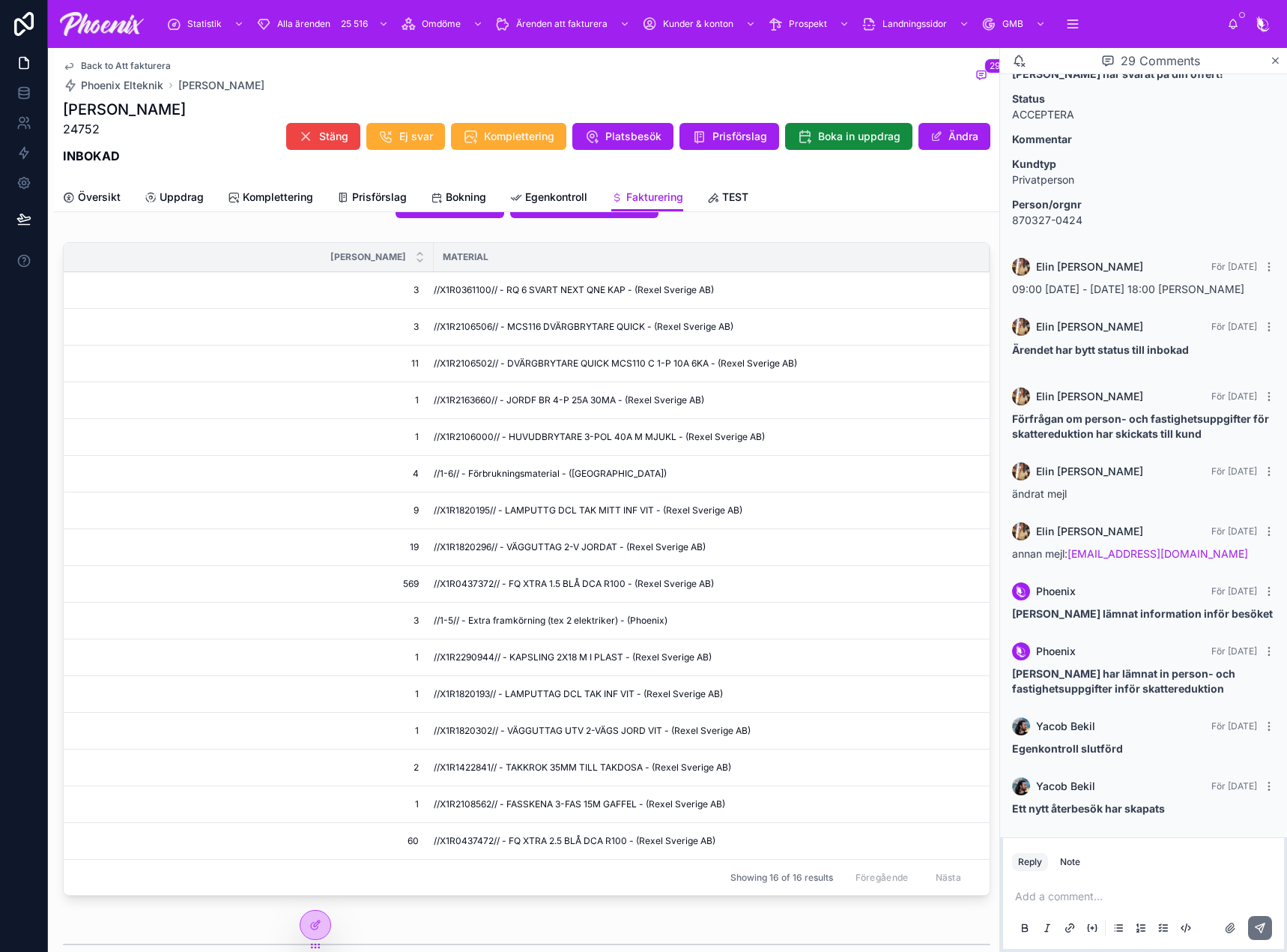
click at [447, 653] on span "//X1R2290944// - KAPSLING 2X18 M I PLAST - (Rexel Sverige AB)" at bounding box center [573, 658] width 278 height 12
click at [475, 692] on span "//X1R1820193// - LAMPUTTAG DCL TAK INF VIT - (Rexel Sverige AB)" at bounding box center [578, 694] width 289 height 12
click at [462, 728] on span "//X1R1820302// - VÄGGUTTAG UTV 2-VÄGS JORD VIT - (Rexel Sverige AB)" at bounding box center [592, 731] width 317 height 12
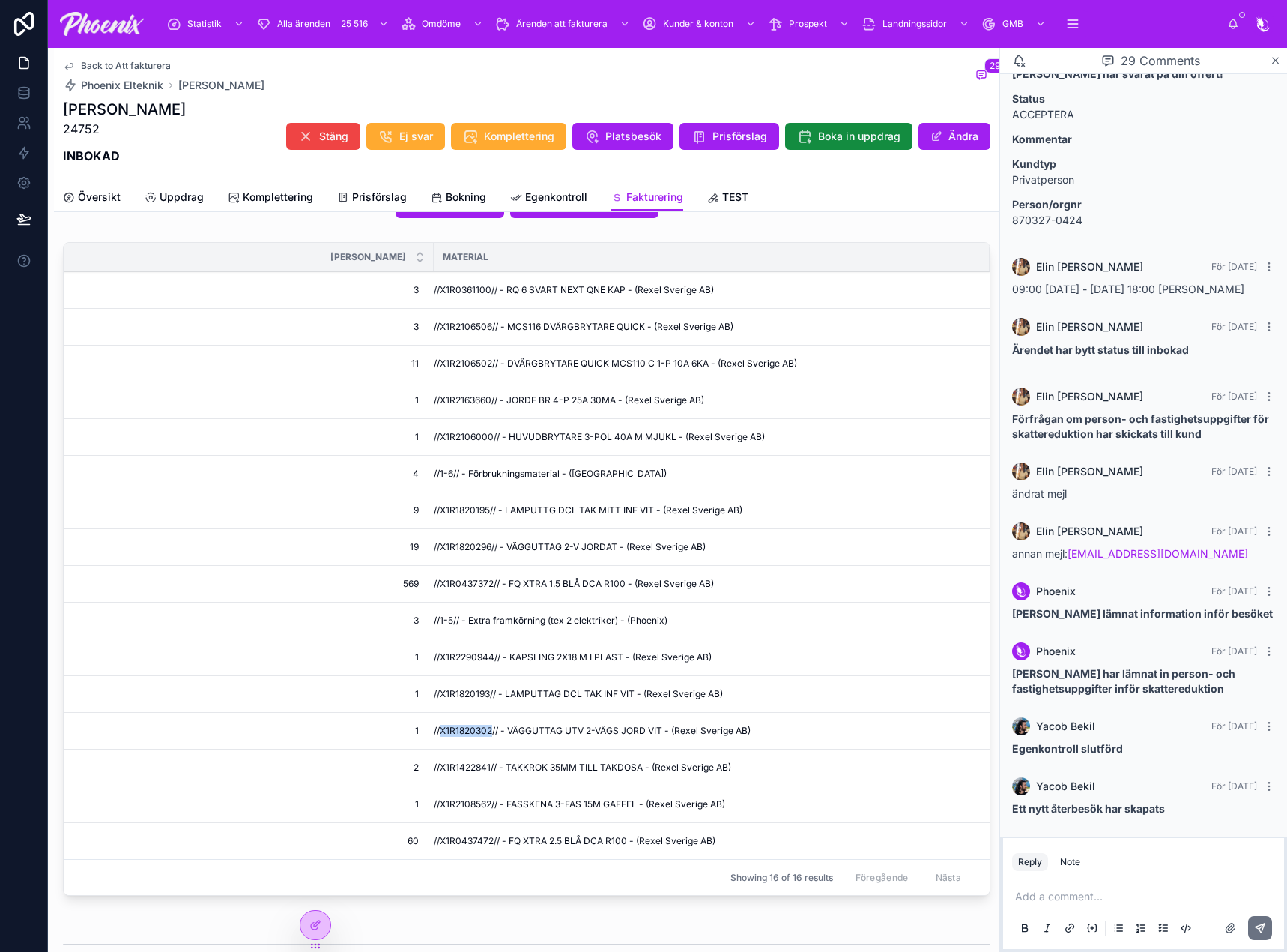
drag, startPoint x: 462, startPoint y: 728, endPoint x: 509, endPoint y: 728, distance: 47.0
click at [466, 728] on span "//X1R1820302// - VÄGGUTTAG UTV 2-VÄGS JORD VIT - (Rexel Sverige AB)" at bounding box center [592, 731] width 317 height 12
click at [445, 766] on span "//X1R1422841// - TAKKROK 35MM TILL TAKDOSA - (Rexel Sverige AB)" at bounding box center [583, 768] width 297 height 12
click at [460, 802] on span "//X1R2108562// - FASSKENA 3-FAS 15M GAFFEL - (Rexel Sverige AB)" at bounding box center [580, 804] width 291 height 12
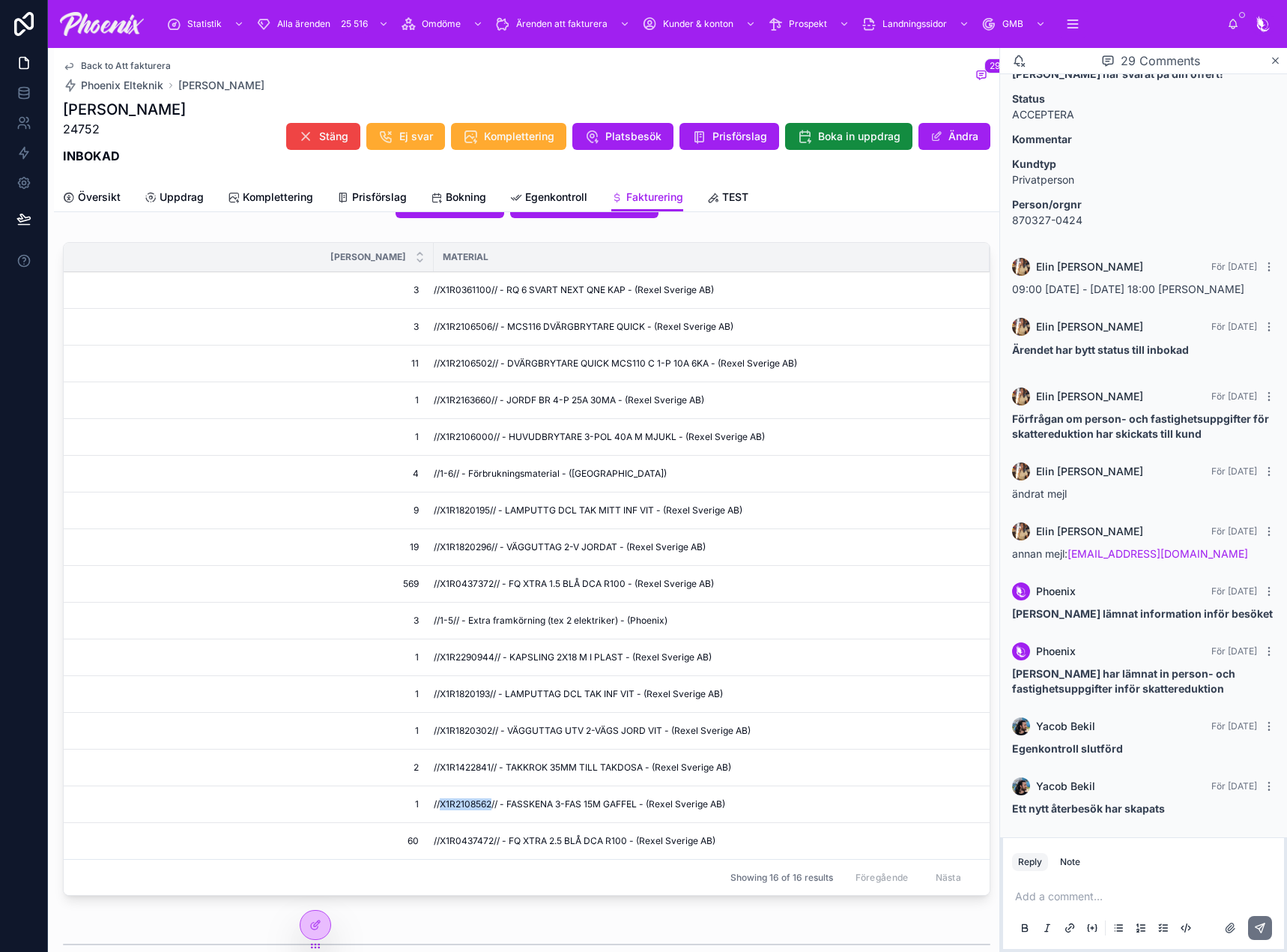
click at [460, 802] on span "//X1R2108562// - FASSKENA 3-FAS 15M GAFFEL - (Rexel Sverige AB)" at bounding box center [580, 804] width 291 height 12
click at [451, 840] on span "//X1R0437472// - FQ XTRA 2.5 BLÅ DCA R100 - (Rexel Sverige AB)" at bounding box center [575, 841] width 282 height 12
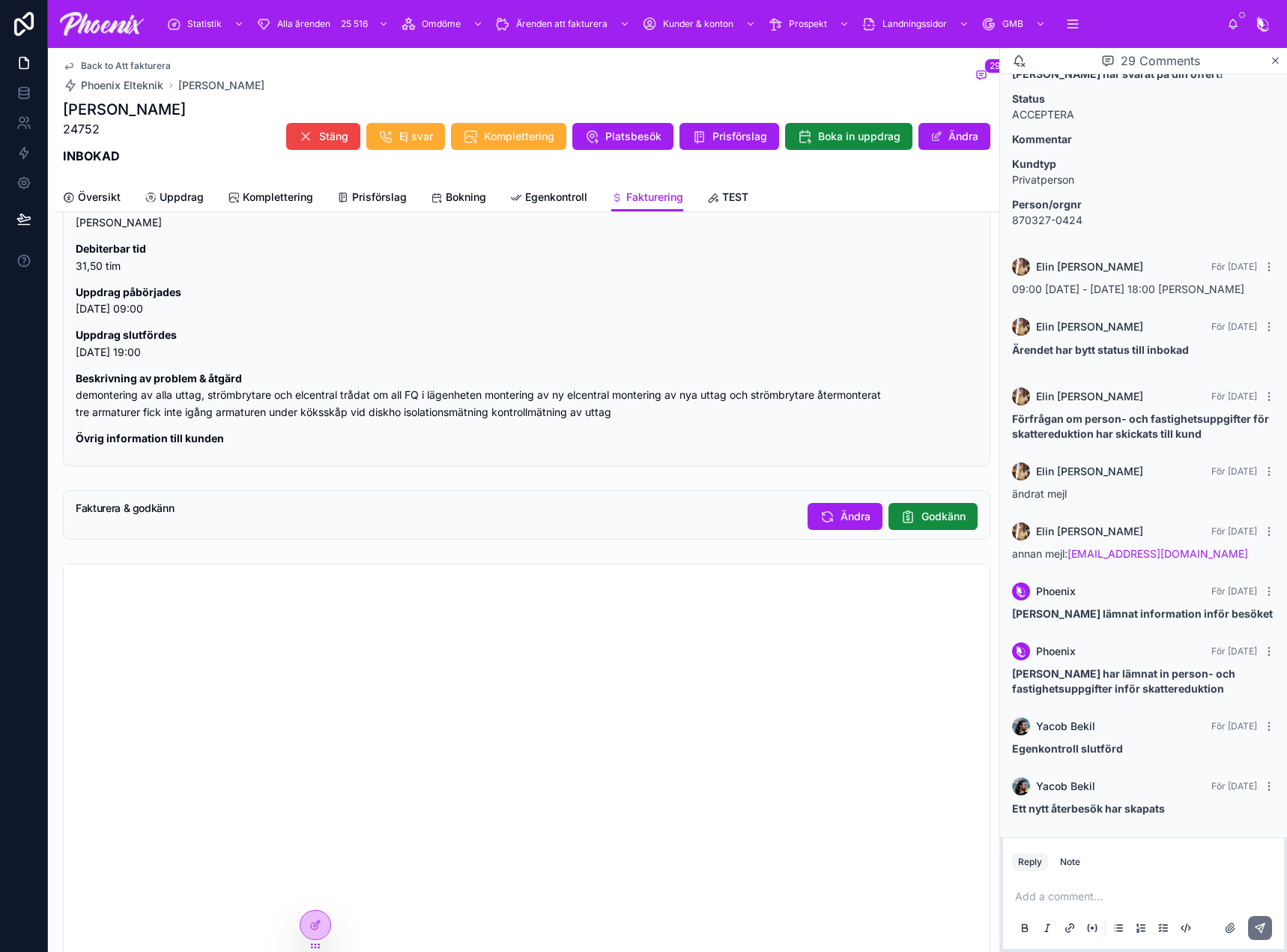
scroll to position [1749, 0]
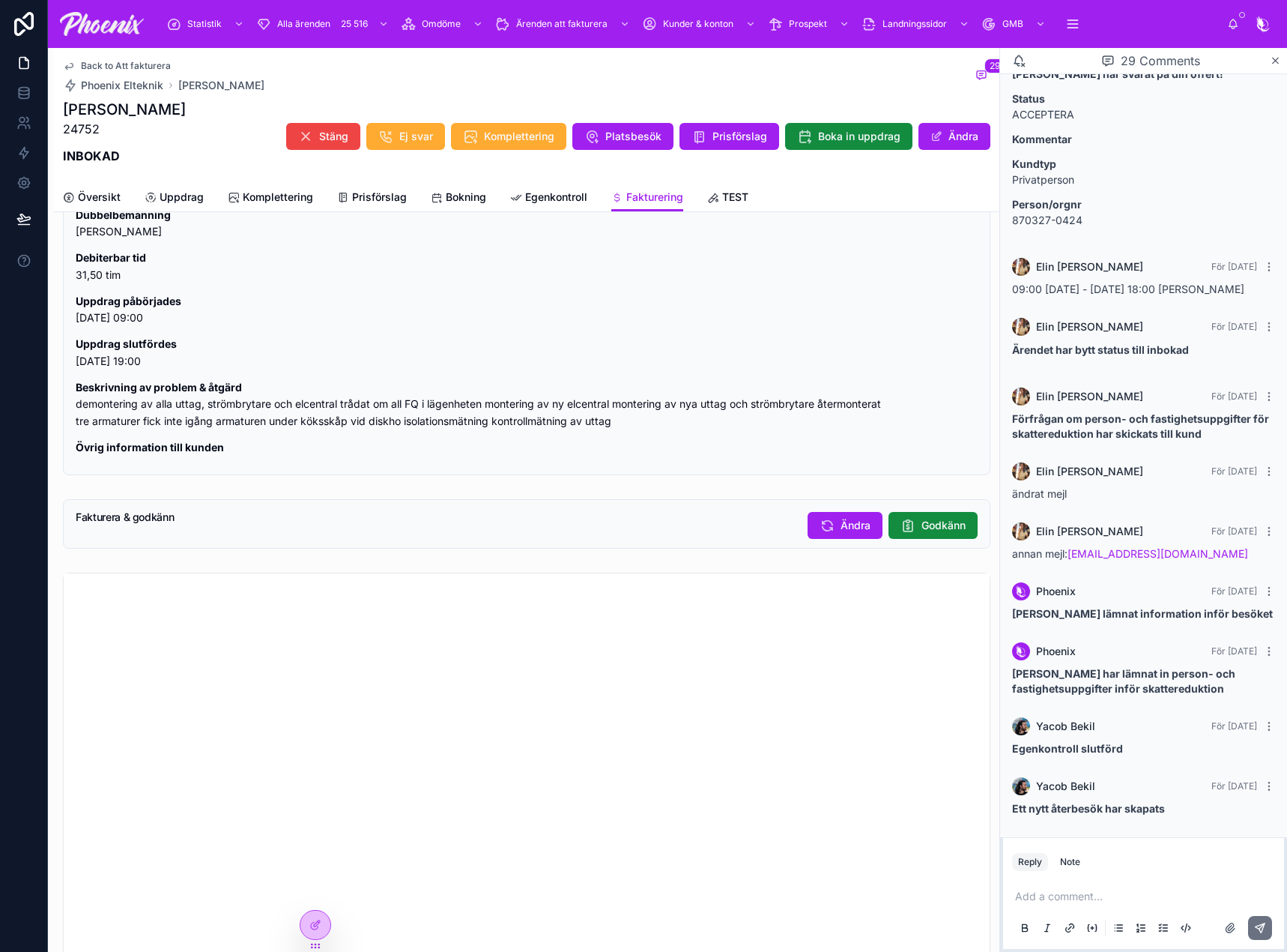
click at [936, 523] on span "Godkänn" at bounding box center [943, 525] width 44 height 15
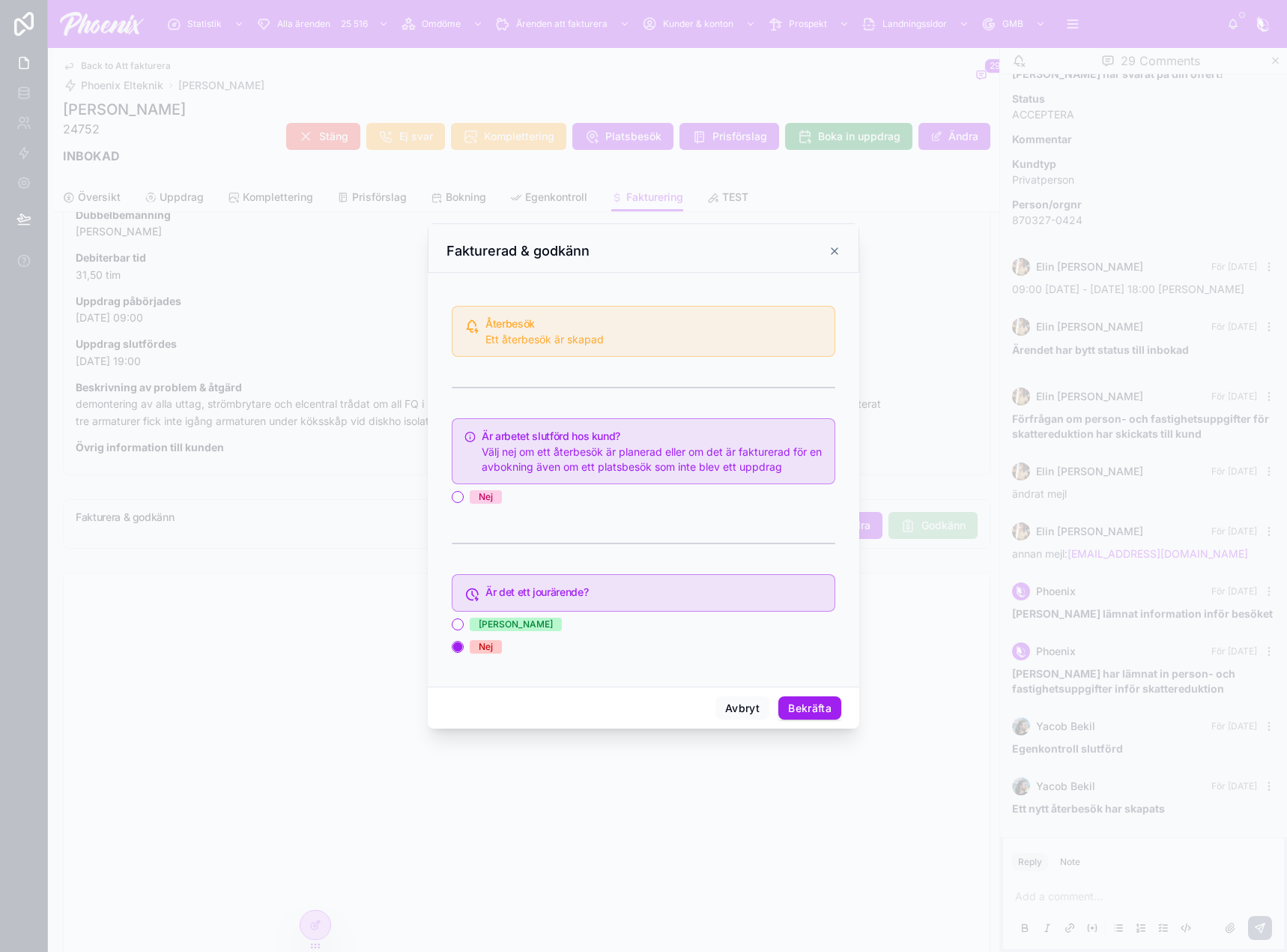
click at [496, 499] on span "Nej" at bounding box center [486, 496] width 32 height 13
click at [464, 499] on button "Nej" at bounding box center [458, 497] width 12 height 12
click at [829, 711] on button "Bekräfta" at bounding box center [810, 708] width 63 height 24
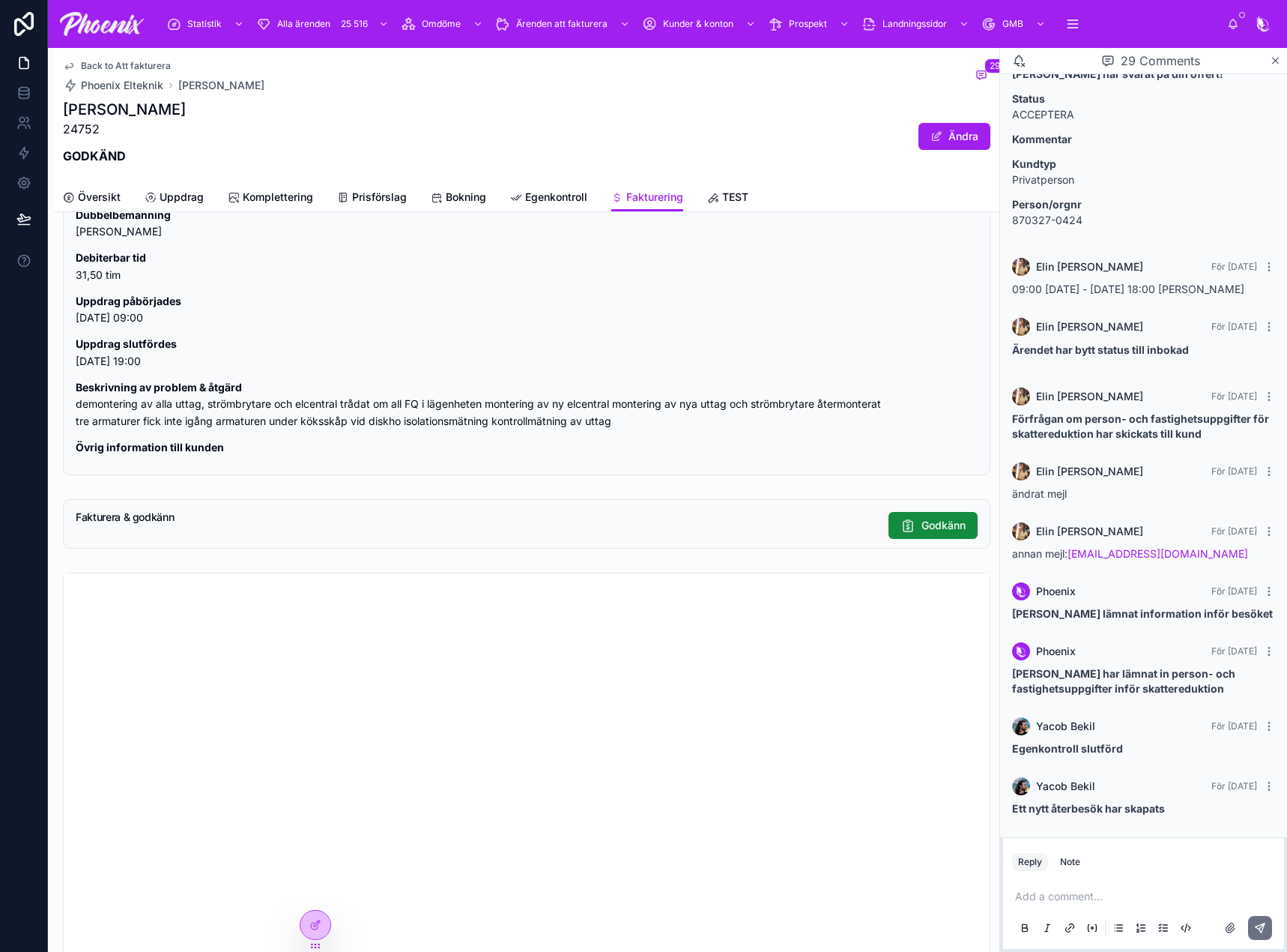
click at [139, 64] on span "Back to Att fakturera" at bounding box center [126, 66] width 90 height 12
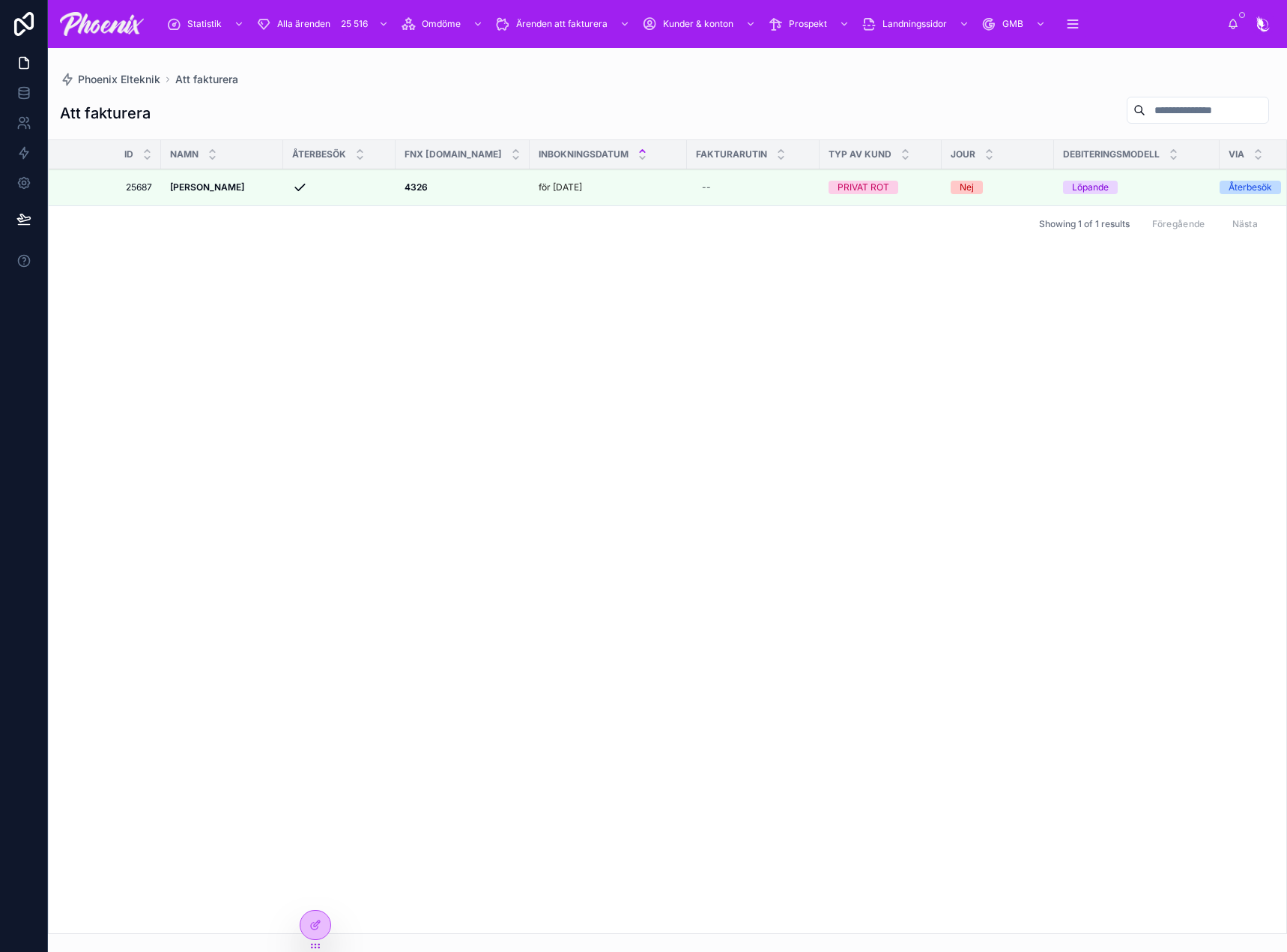
click at [0, 0] on icon at bounding box center [0, 0] width 0 height 0
click at [415, 187] on strong "4326" at bounding box center [416, 187] width 23 height 12
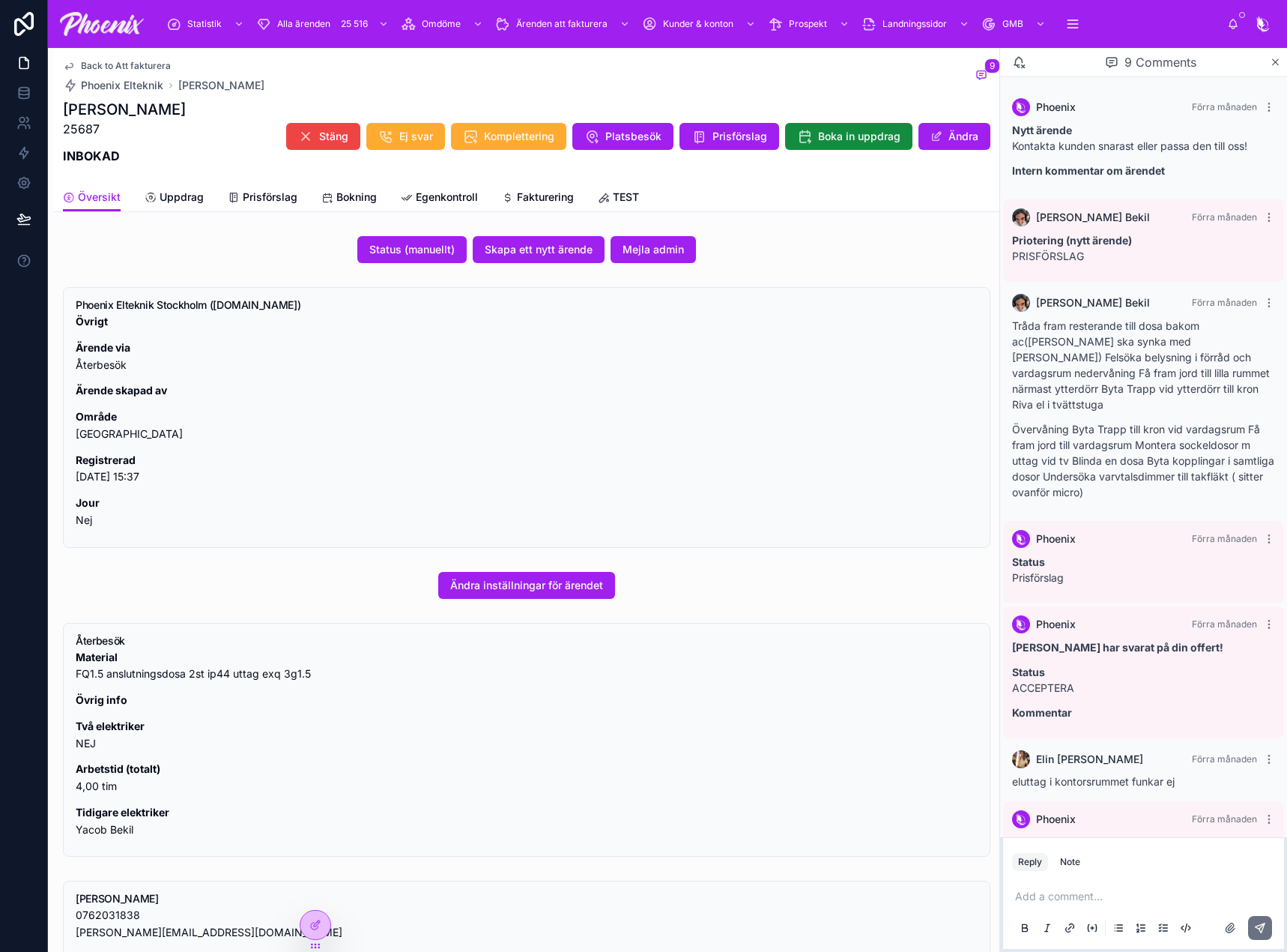
scroll to position [163, 0]
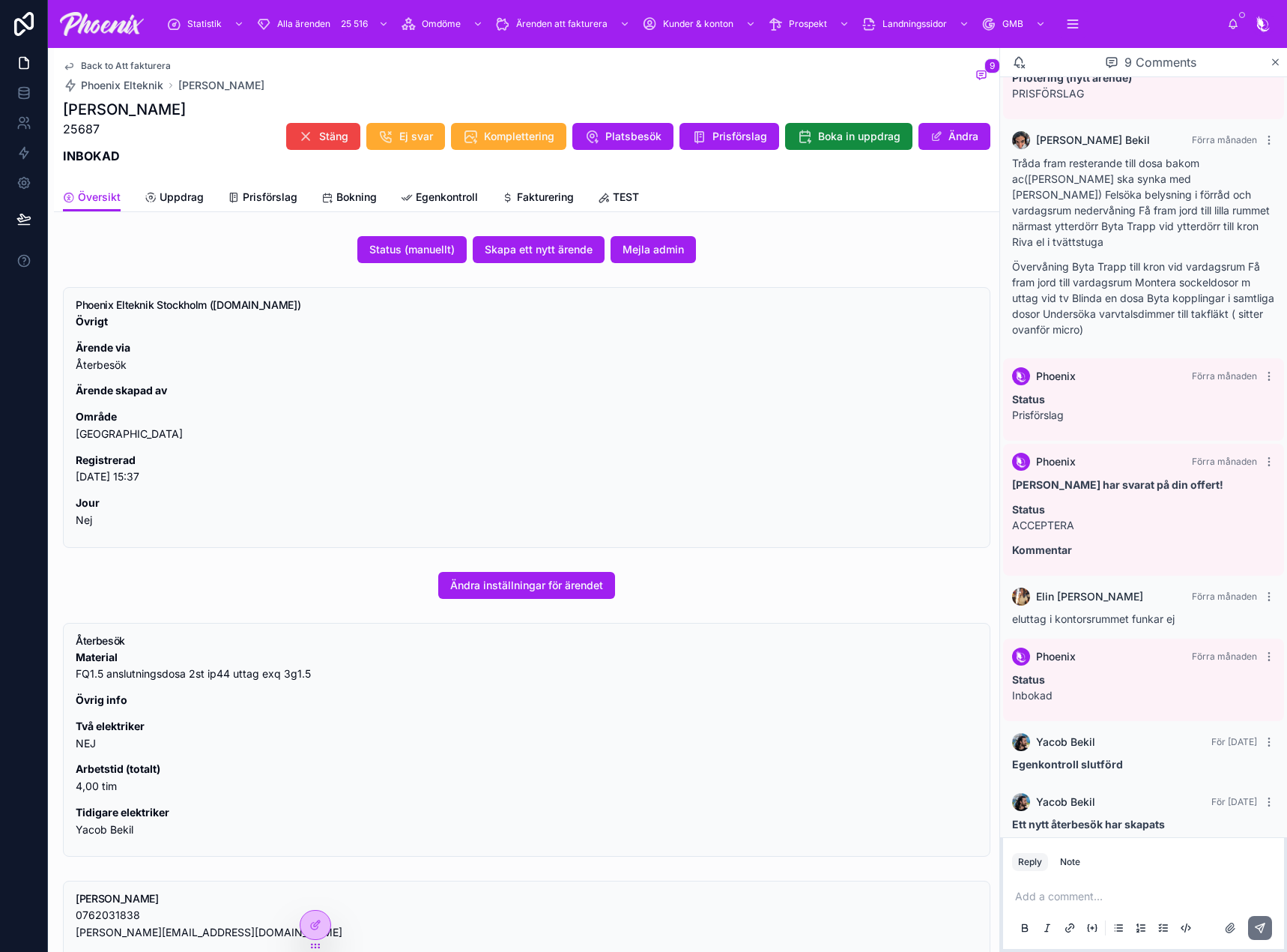
click at [545, 193] on span "Fakturering" at bounding box center [546, 197] width 57 height 15
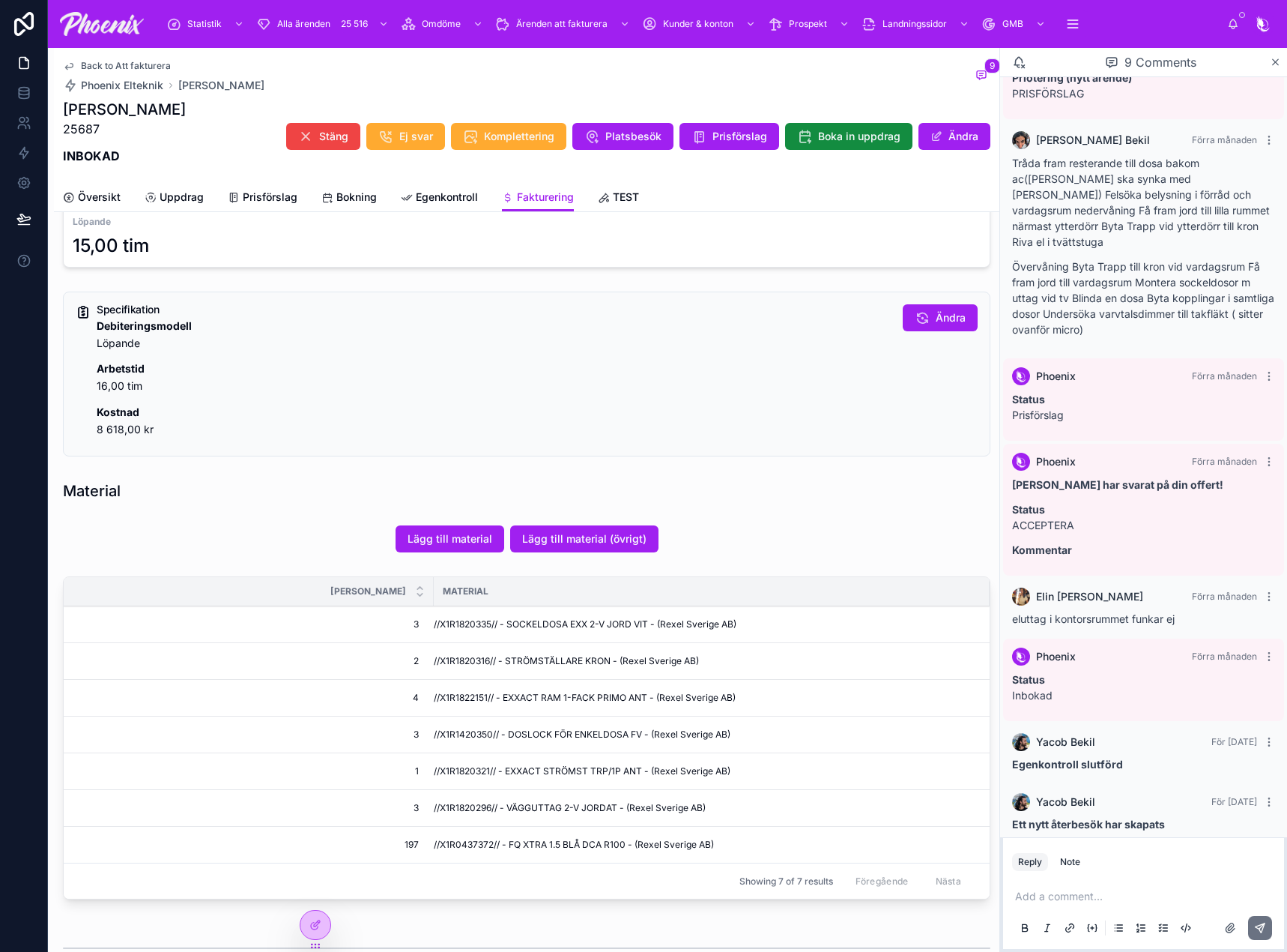
scroll to position [600, 0]
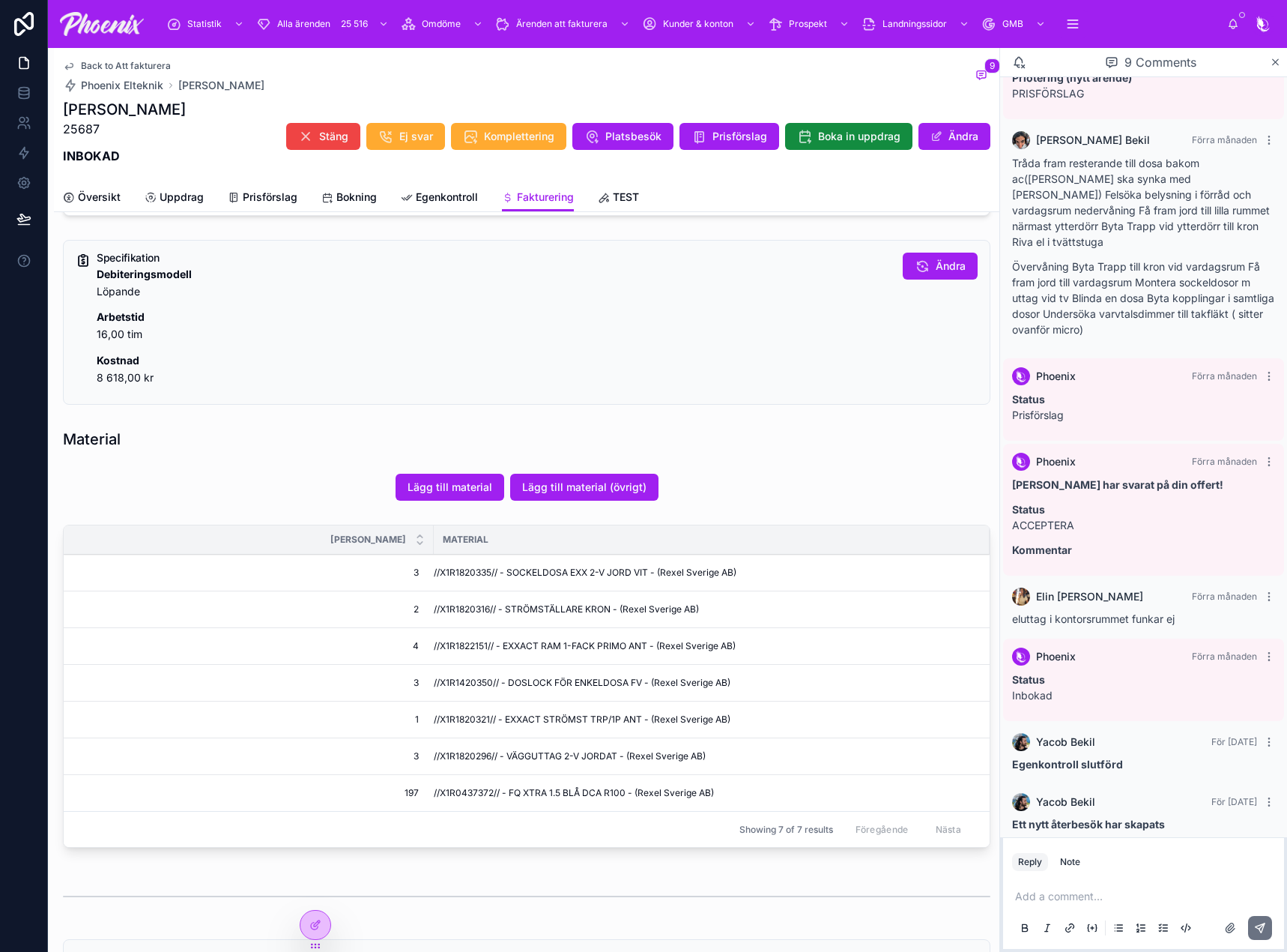
click at [451, 569] on span "//X1R1820335// - SOCKELDOSA EXX 2-V JORD VIT - (Rexel Sverige AB)" at bounding box center [585, 573] width 303 height 12
drag, startPoint x: 451, startPoint y: 569, endPoint x: 946, endPoint y: 555, distance: 495.2
click at [458, 570] on span "//X1R1820335// - SOCKELDOSA EXX 2-V JORD VIT - (Rexel Sverige AB)" at bounding box center [585, 573] width 303 height 12
click at [469, 607] on span "//X1R1820316// - STRÖMSTÄLLARE KRON - (Rexel Sverige AB)" at bounding box center [566, 610] width 265 height 12
drag, startPoint x: 469, startPoint y: 607, endPoint x: 922, endPoint y: 580, distance: 453.8
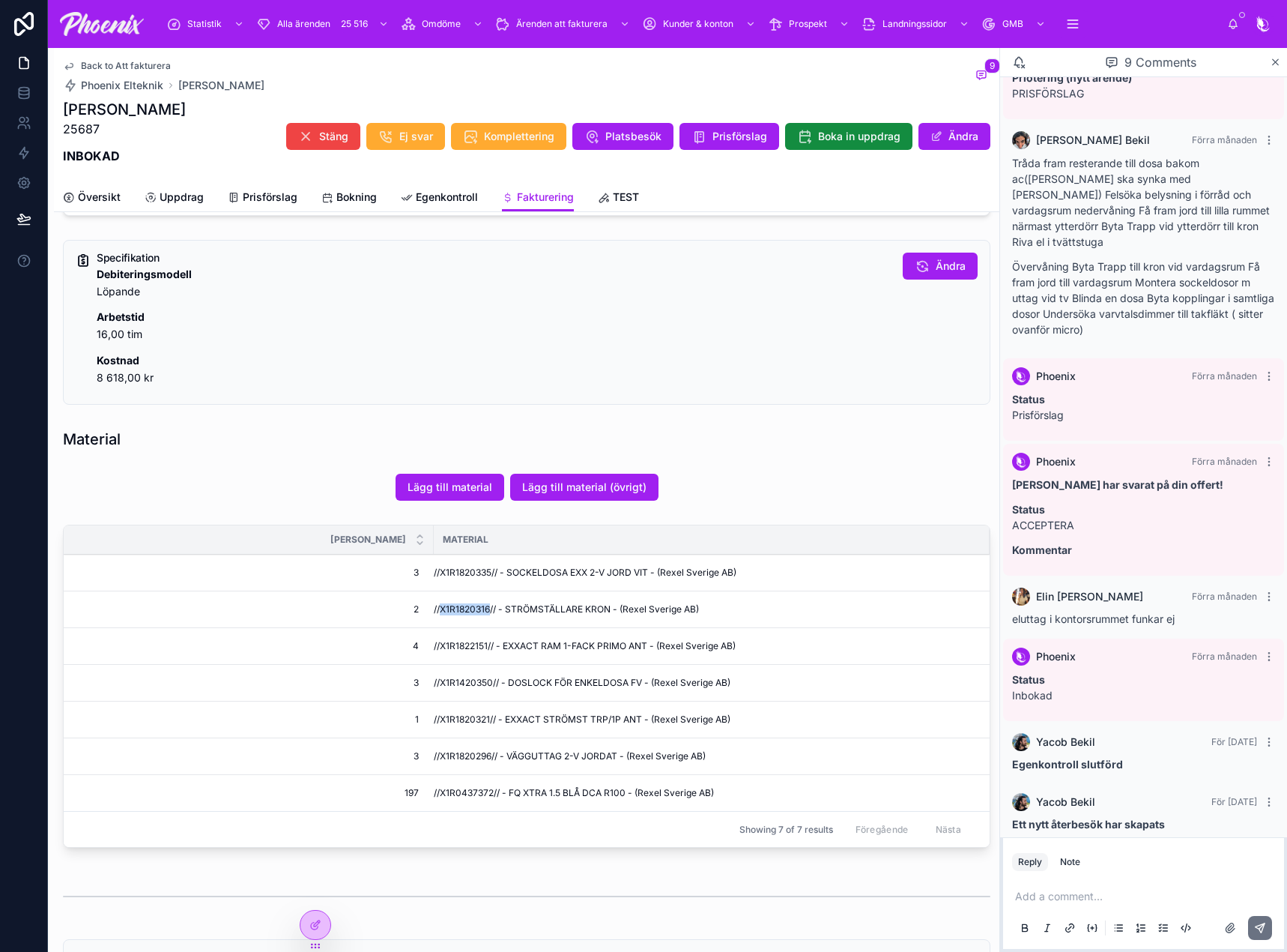
click at [475, 607] on span "//X1R1820316// - STRÖMSTÄLLARE KRON - (Rexel Sverige AB)" at bounding box center [566, 610] width 265 height 12
click at [462, 646] on span "//X1R1822151// - EXXACT RAM 1-FACK PRIMO ANT - (Rexel Sverige AB)" at bounding box center [585, 646] width 302 height 12
drag, startPoint x: 462, startPoint y: 646, endPoint x: 955, endPoint y: 607, distance: 494.5
click at [462, 646] on span "//X1R1822151// - EXXACT RAM 1-FACK PRIMO ANT - (Rexel Sverige AB)" at bounding box center [585, 646] width 302 height 12
click at [456, 681] on span "//X1R1420350// - DOSLOCK FÖR ENKELDOSA FV - (Rexel Sverige AB)" at bounding box center [582, 683] width 297 height 12
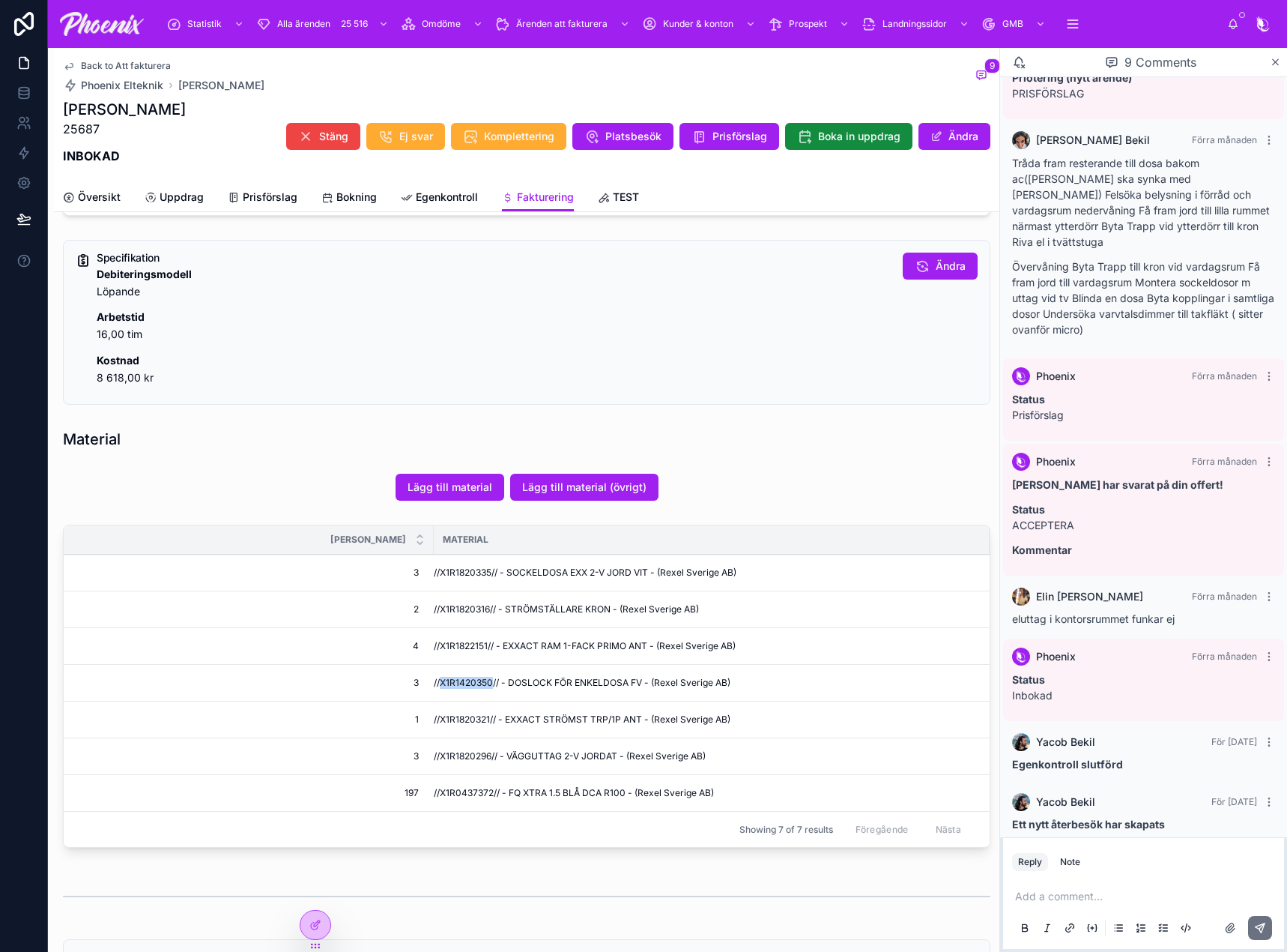
drag, startPoint x: 456, startPoint y: 681, endPoint x: 730, endPoint y: 652, distance: 275.5
click at [459, 681] on span "//X1R1420350// - DOSLOCK FÖR ENKELDOSA FV - (Rexel Sverige AB)" at bounding box center [582, 683] width 297 height 12
click at [459, 719] on span "//X1R1820321// - EXXACT STRÖMST TRP/1P ANT - (Rexel Sverige AB)" at bounding box center [582, 719] width 297 height 12
drag, startPoint x: 459, startPoint y: 719, endPoint x: 899, endPoint y: 651, distance: 445.2
click at [459, 718] on span "//X1R1820321// - EXXACT STRÖMST TRP/1P ANT - (Rexel Sverige AB)" at bounding box center [582, 719] width 297 height 12
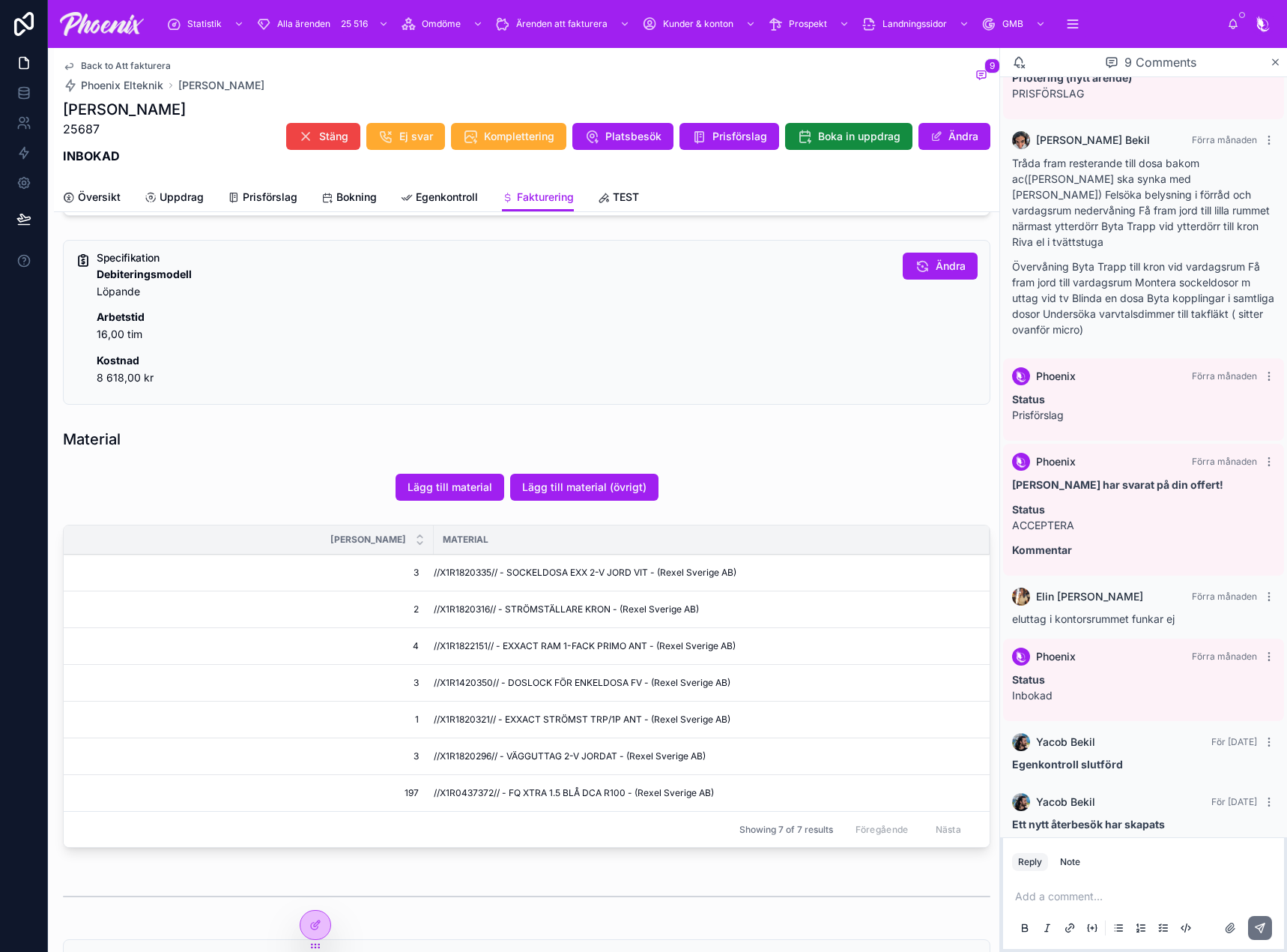
click at [453, 760] on span "//X1R1820296// - VÄGGUTTAG 2-V JORDAT - (Rexel Sverige AB)" at bounding box center [570, 756] width 272 height 12
click at [462, 789] on span "//X1R0437372// - FQ XTRA 1.5 BLÅ DCA R100 - (Rexel Sverige AB)" at bounding box center [574, 793] width 281 height 12
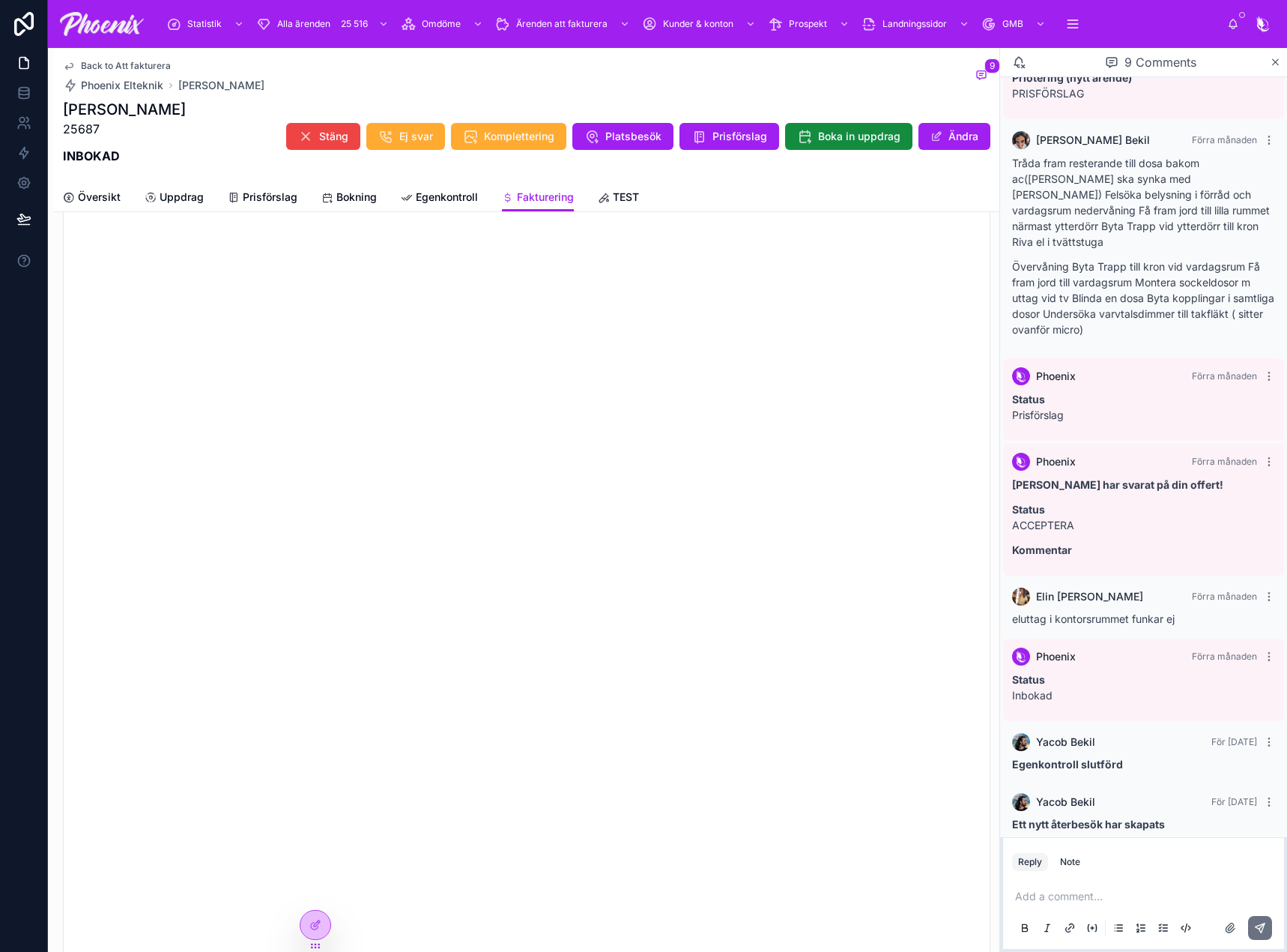
scroll to position [1948, 0]
click at [96, 197] on span "Översikt" at bounding box center [99, 197] width 42 height 15
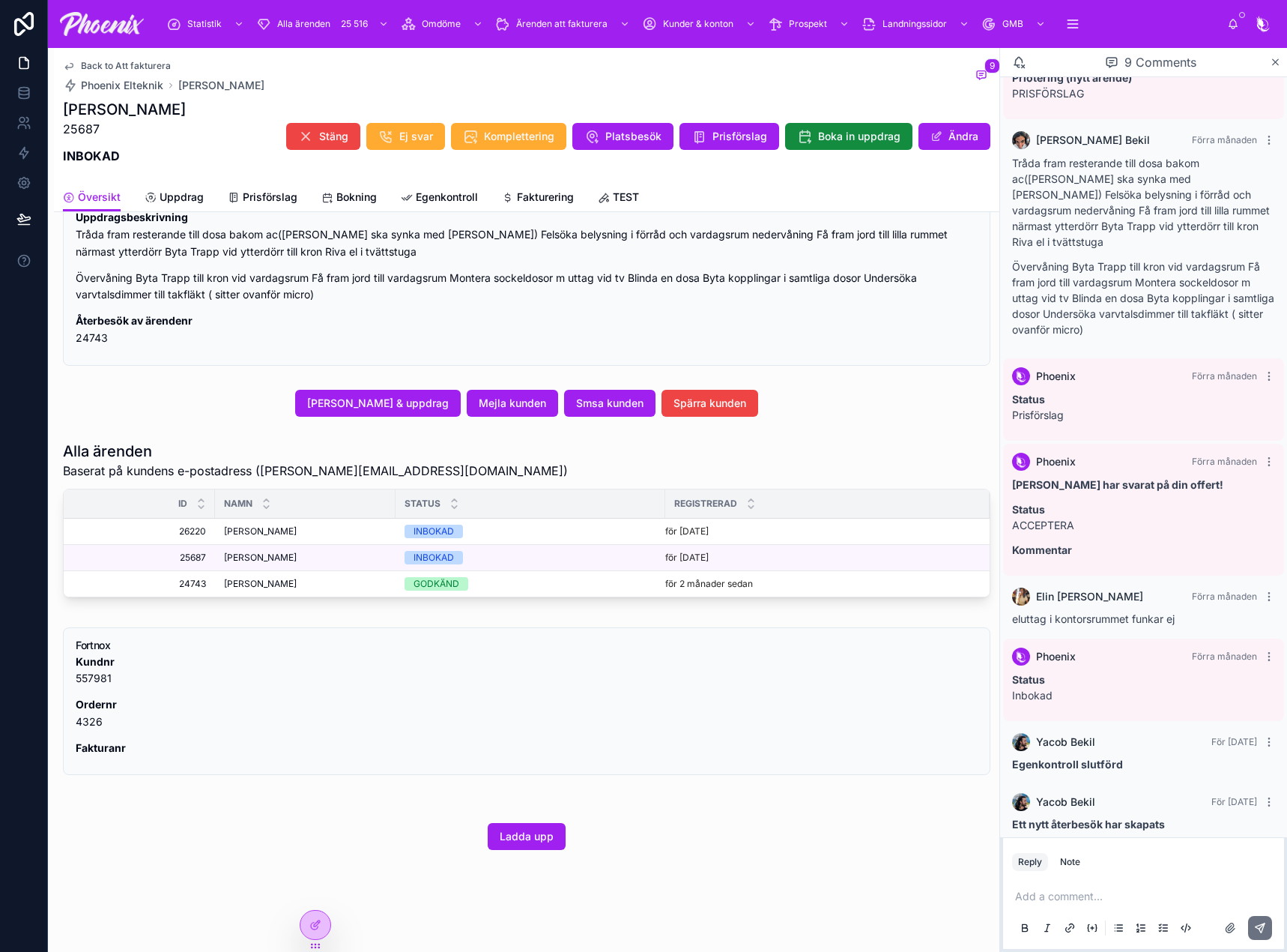
scroll to position [784, 0]
click at [569, 204] on link "Fakturering" at bounding box center [537, 198] width 72 height 30
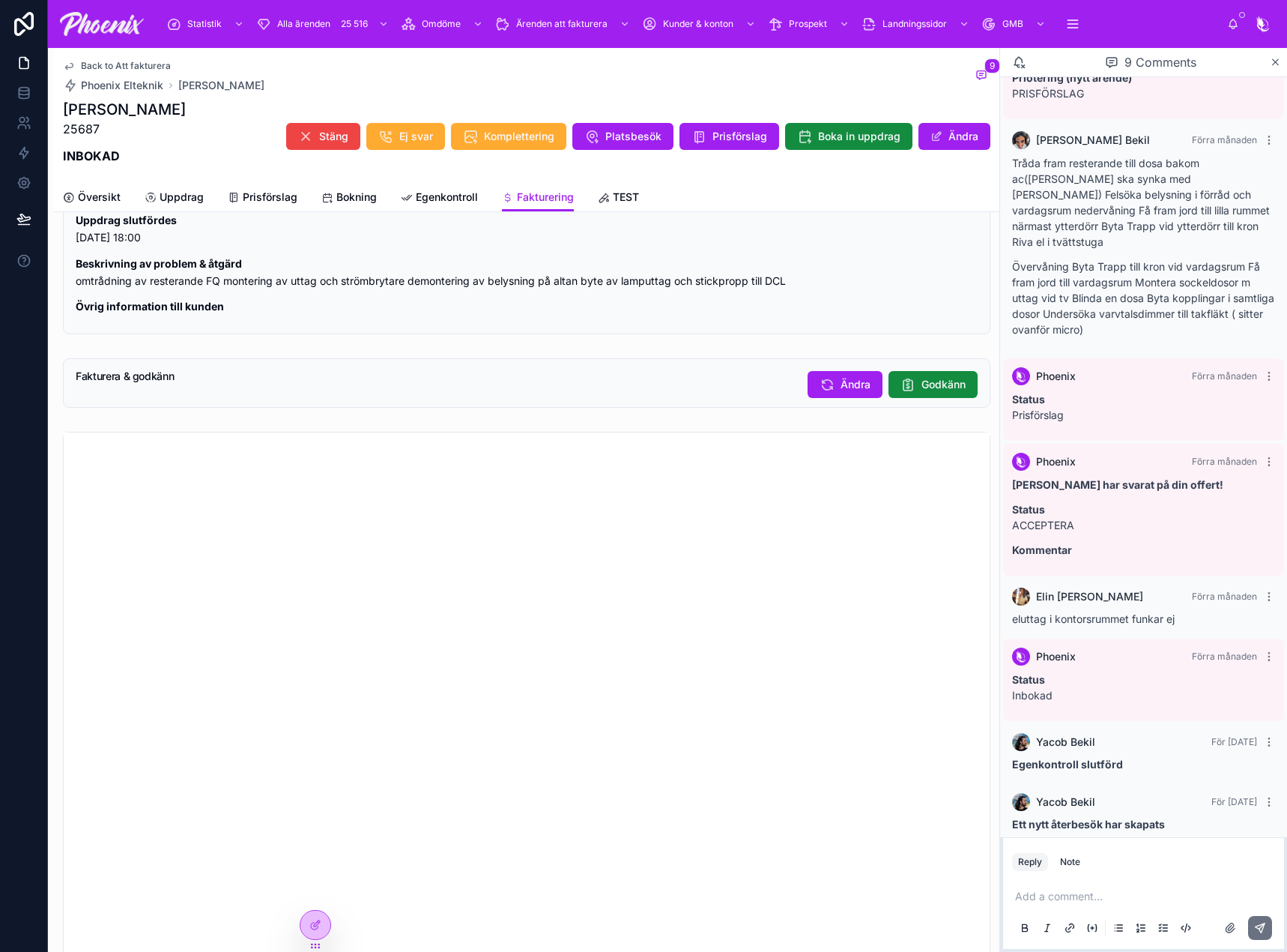
scroll to position [1533, 0]
